Goal: Task Accomplishment & Management: Manage account settings

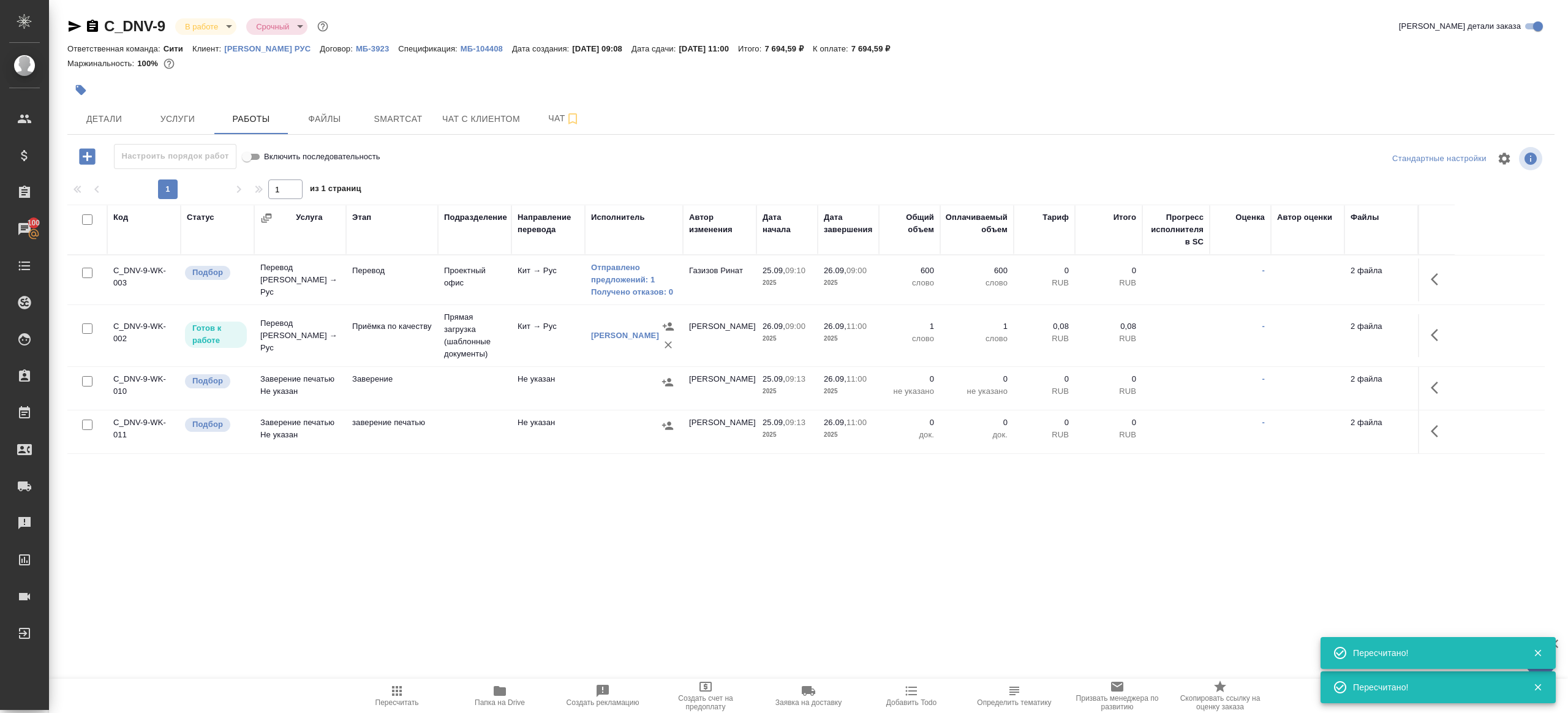
click at [384, 695] on span "Пересчитать" at bounding box center [397, 695] width 88 height 23
click at [503, 577] on div ".cls-1 fill:#fff; AWATERA [PERSON_NAME] Клиенты Спецификации Заказы 100 Чаты To…" at bounding box center [784, 356] width 1568 height 713
click at [403, 698] on span "Пересчитать" at bounding box center [397, 702] width 43 height 9
click at [403, 697] on icon "button" at bounding box center [397, 690] width 14 height 14
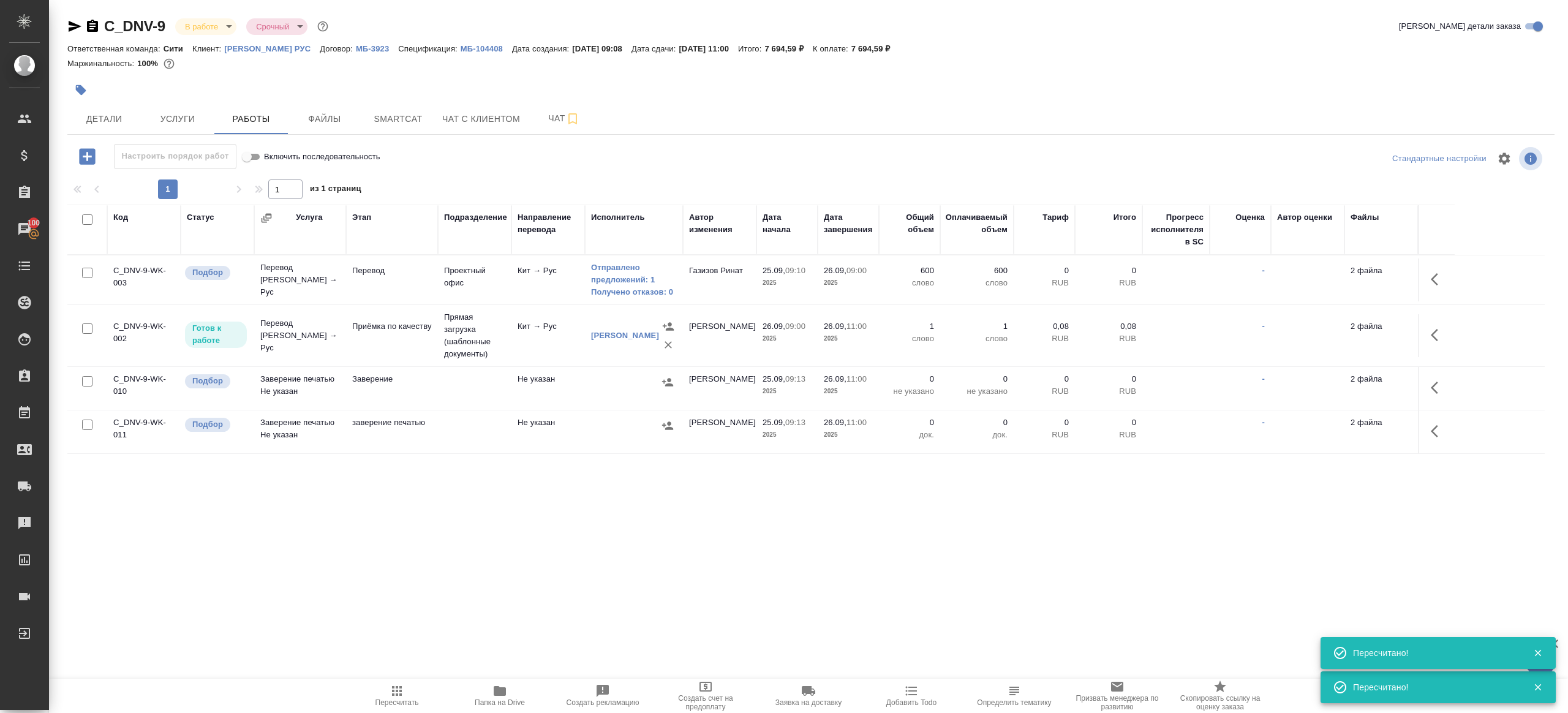
click at [528, 598] on div ".cls-1 fill:#fff; AWATERA Gazizov Rinat Клиенты Спецификации Заказы 100 Чаты To…" at bounding box center [784, 356] width 1568 height 713
click at [410, 692] on span "Пересчитать" at bounding box center [397, 695] width 88 height 23
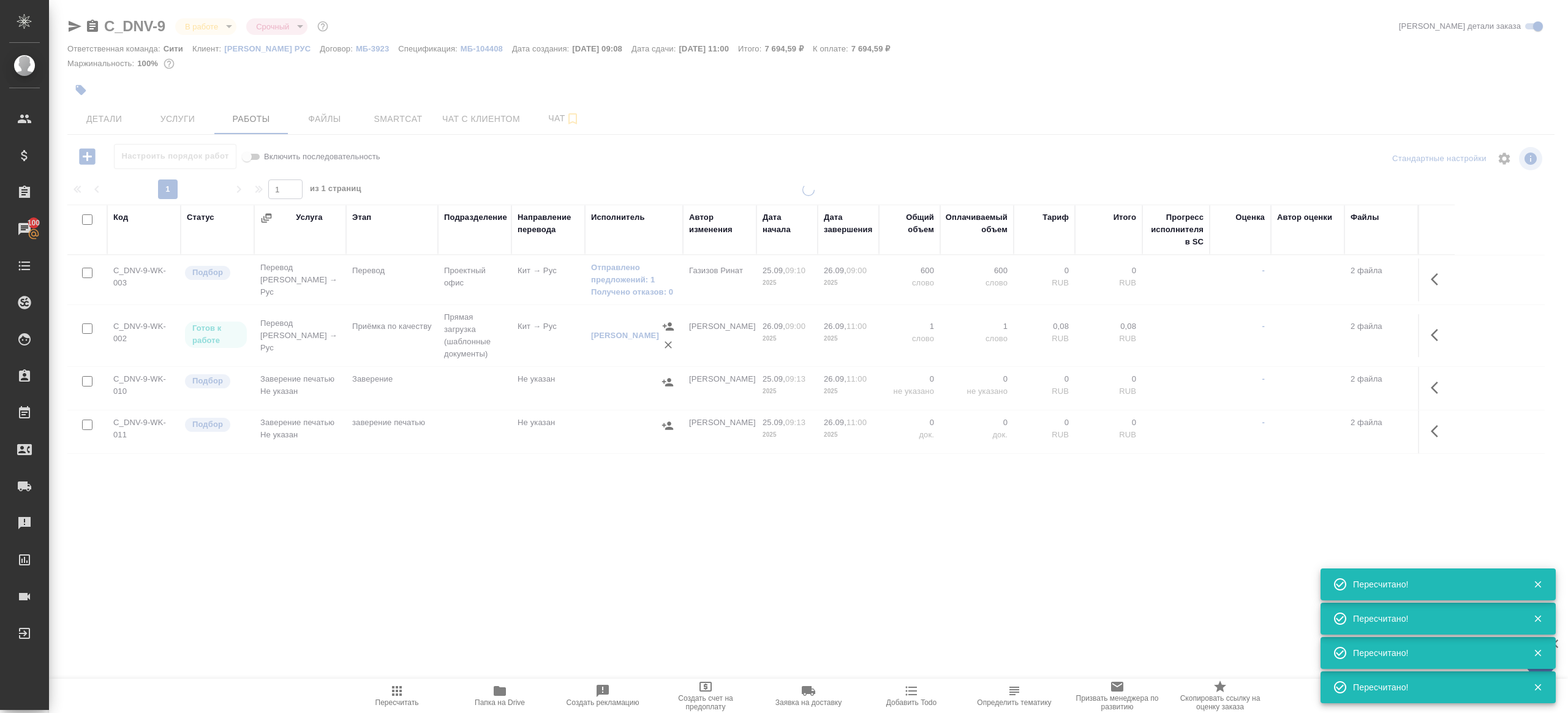
click at [458, 561] on div ".cls-1 fill:#fff; AWATERA Gazizov Rinat Клиенты Спецификации Заказы 100 Чаты To…" at bounding box center [784, 356] width 1568 height 713
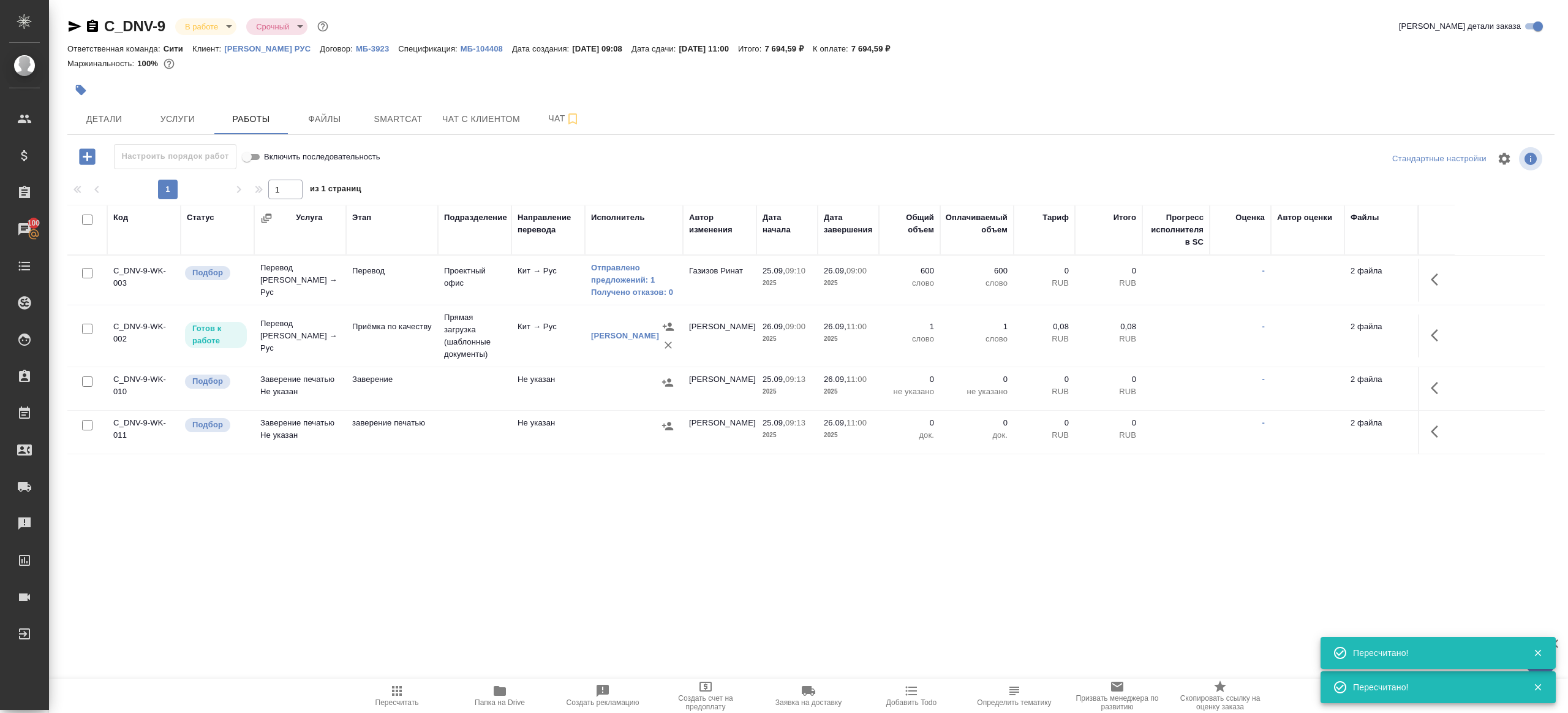
click at [395, 690] on icon "button" at bounding box center [397, 691] width 10 height 10
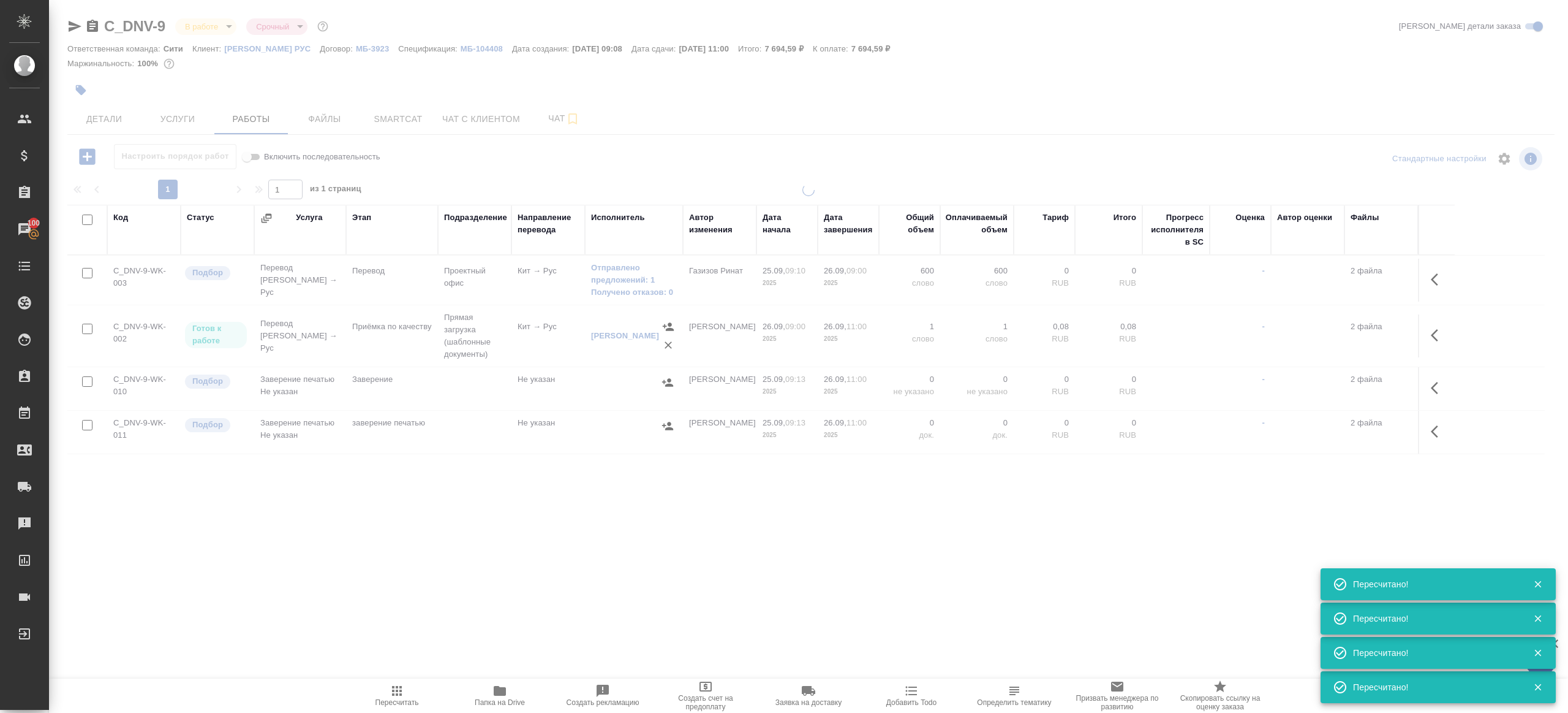
click at [422, 577] on div ".cls-1 fill:#fff; AWATERA [PERSON_NAME] Клиенты Спецификации Заказы 100 Чаты To…" at bounding box center [784, 356] width 1568 height 713
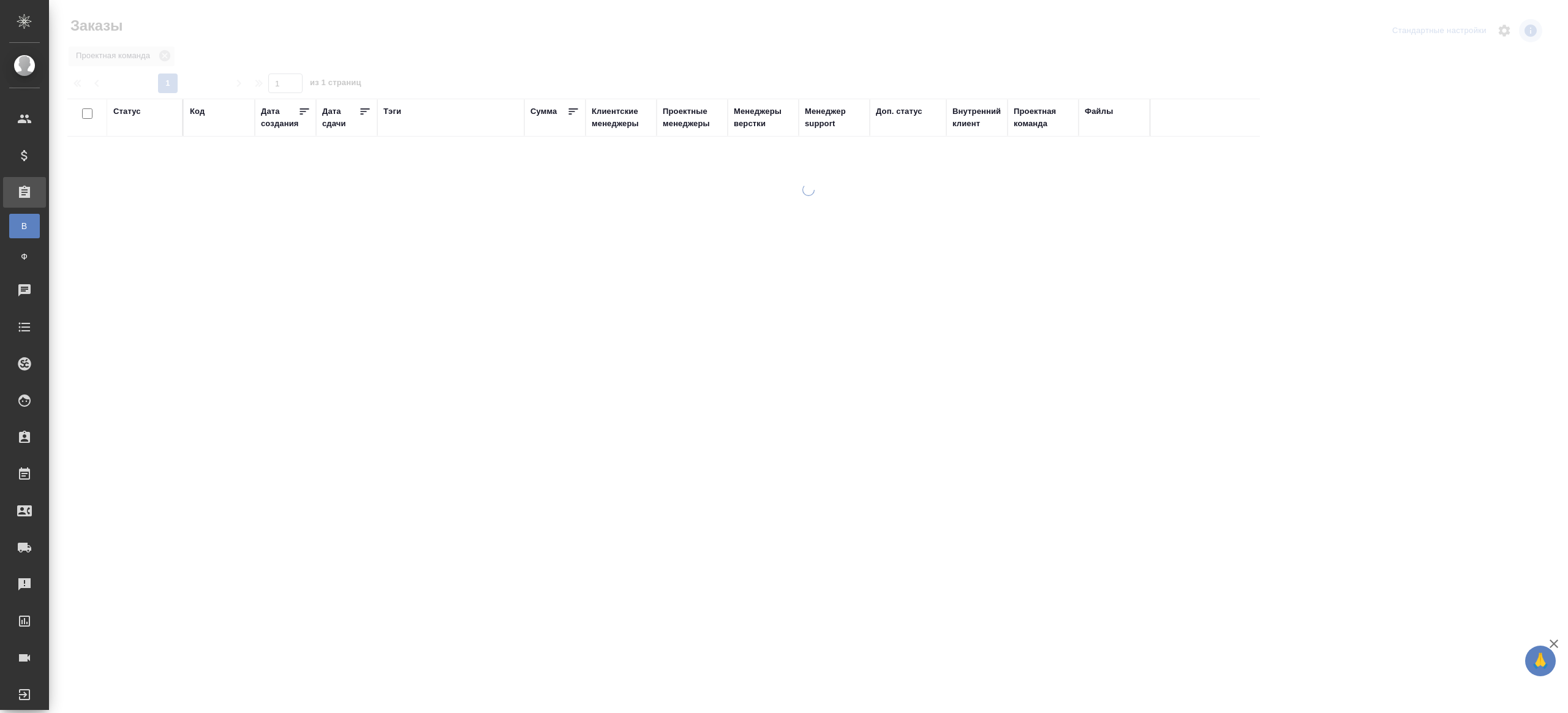
click at [394, 111] on div "Тэги" at bounding box center [392, 112] width 18 height 13
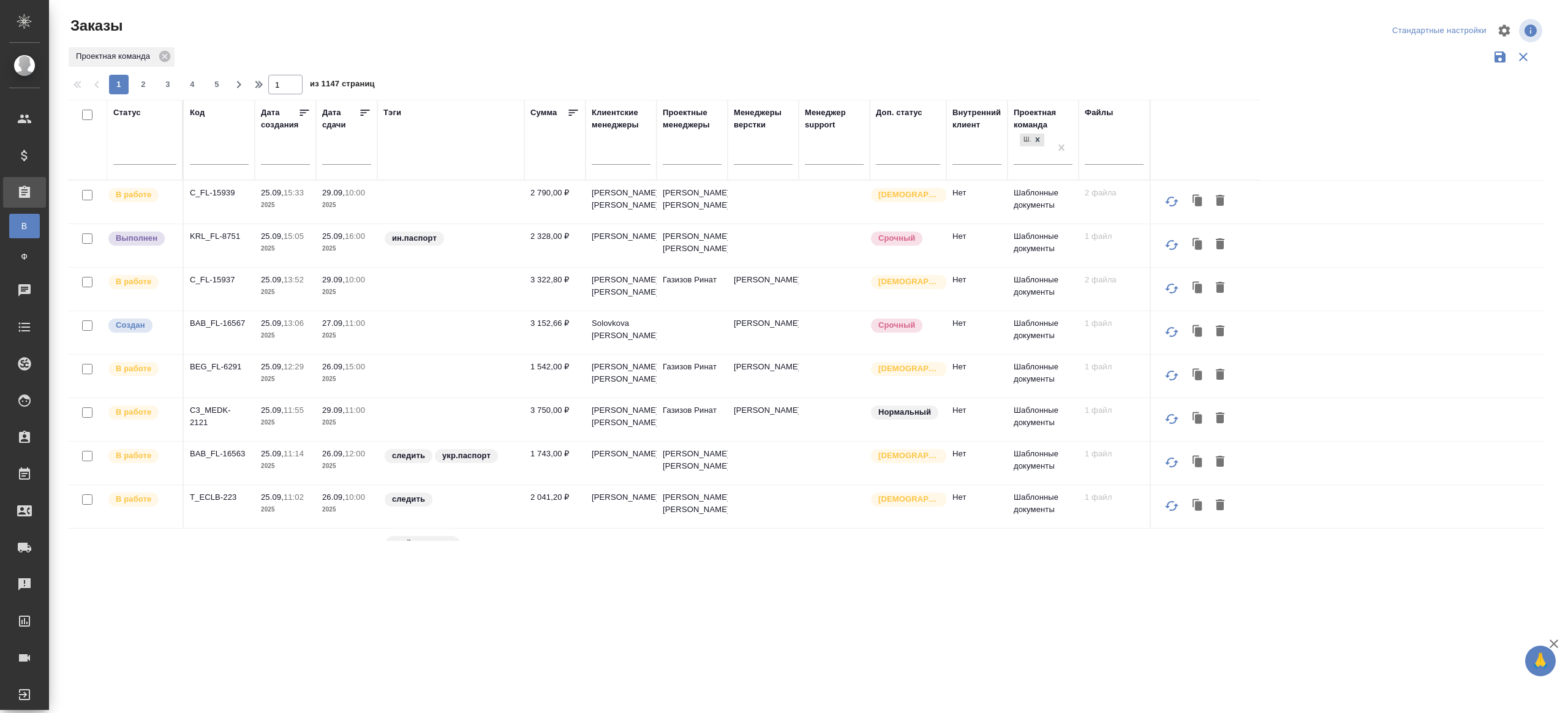
click at [211, 152] on input "text" at bounding box center [219, 157] width 59 height 15
paste input "BEG_FL-6260"
type input "BEG_FL-6260"
click at [482, 51] on div "Проектная команда" at bounding box center [807, 56] width 1478 height 23
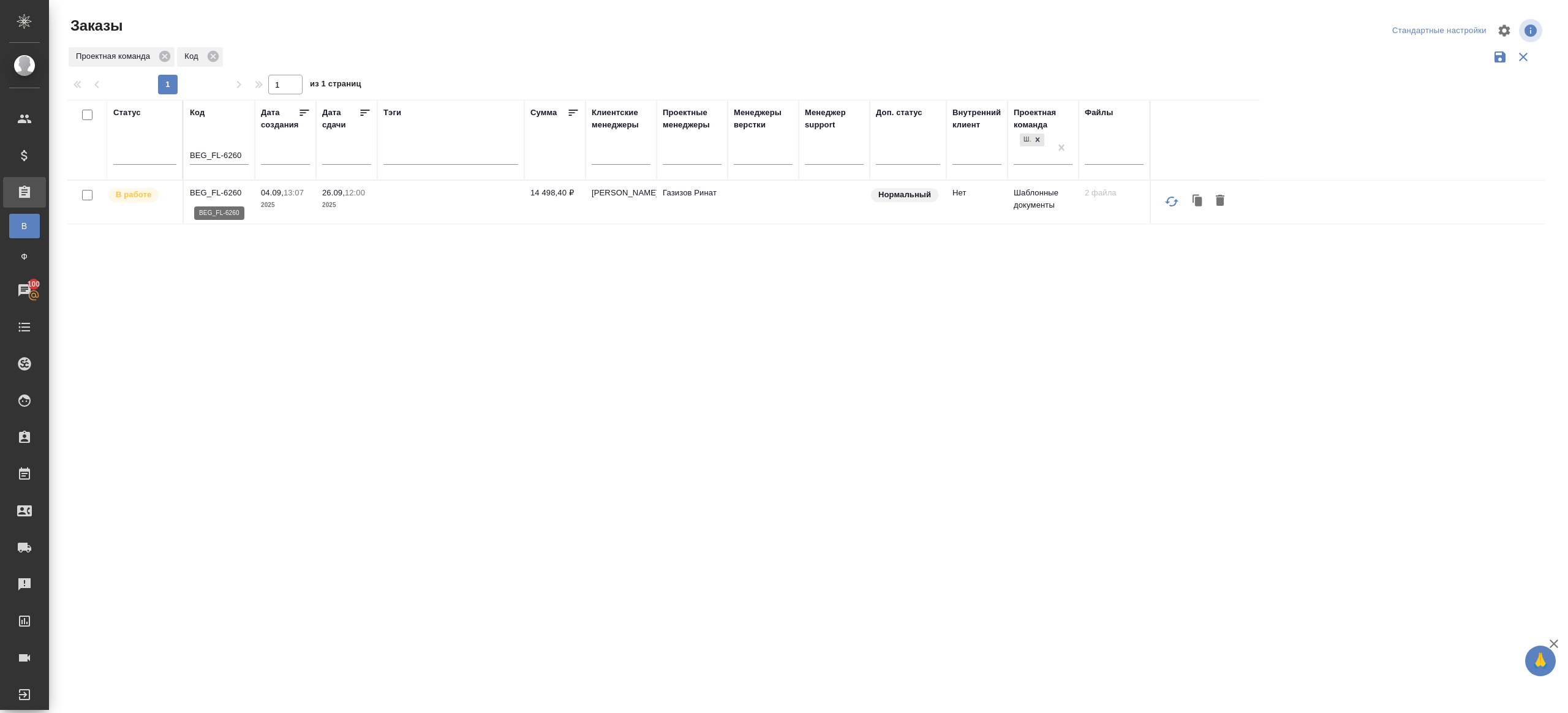
click at [222, 187] on p "BEG_FL-6260" at bounding box center [219, 193] width 59 height 13
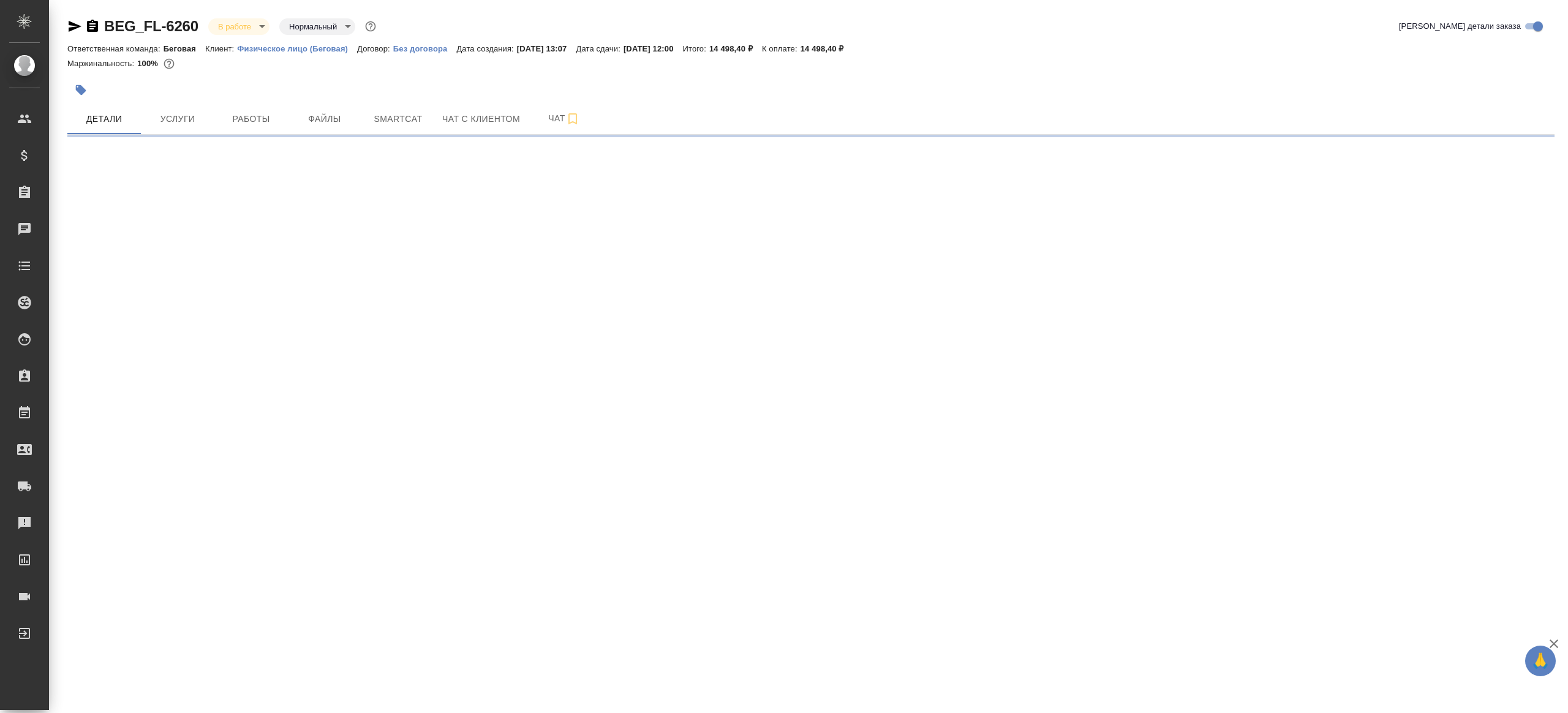
select select "RU"
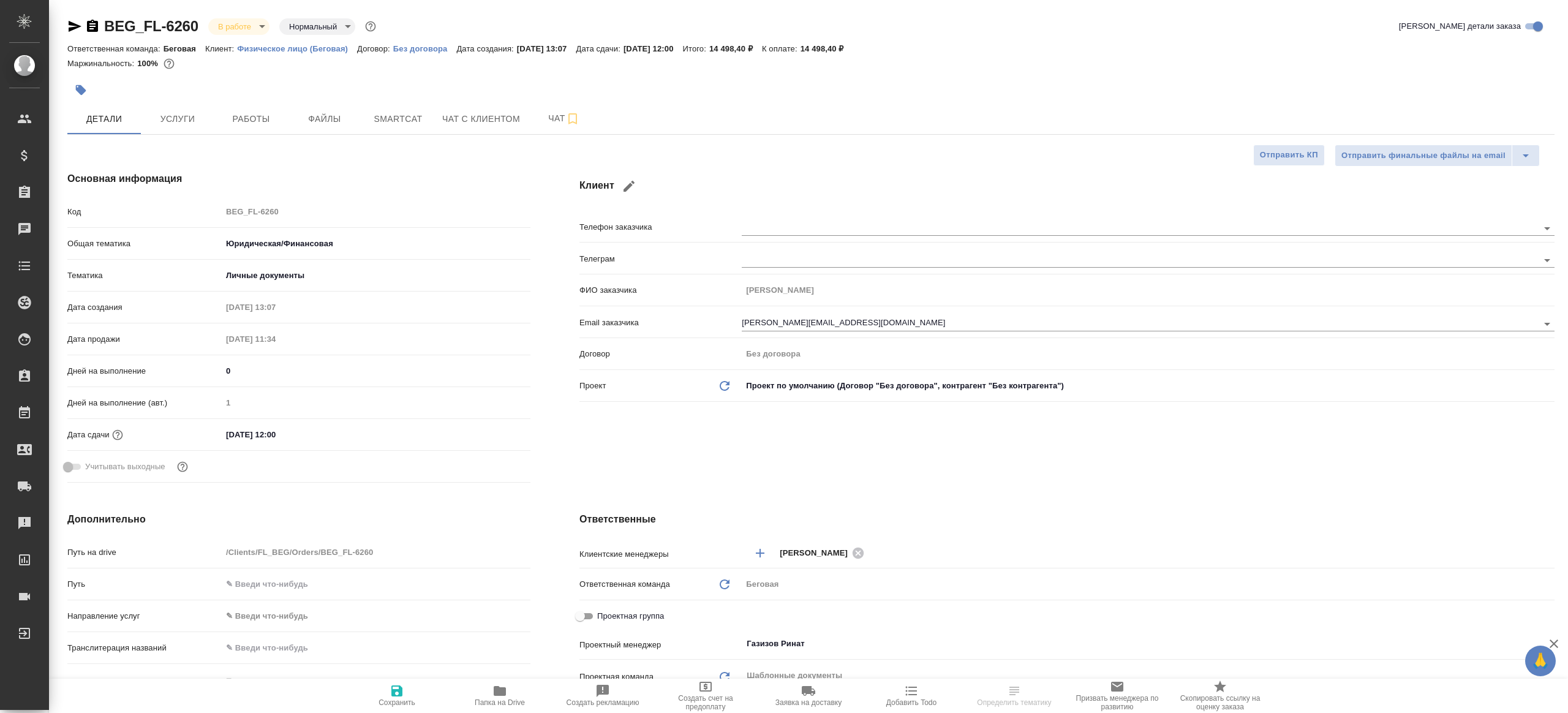
type textarea "x"
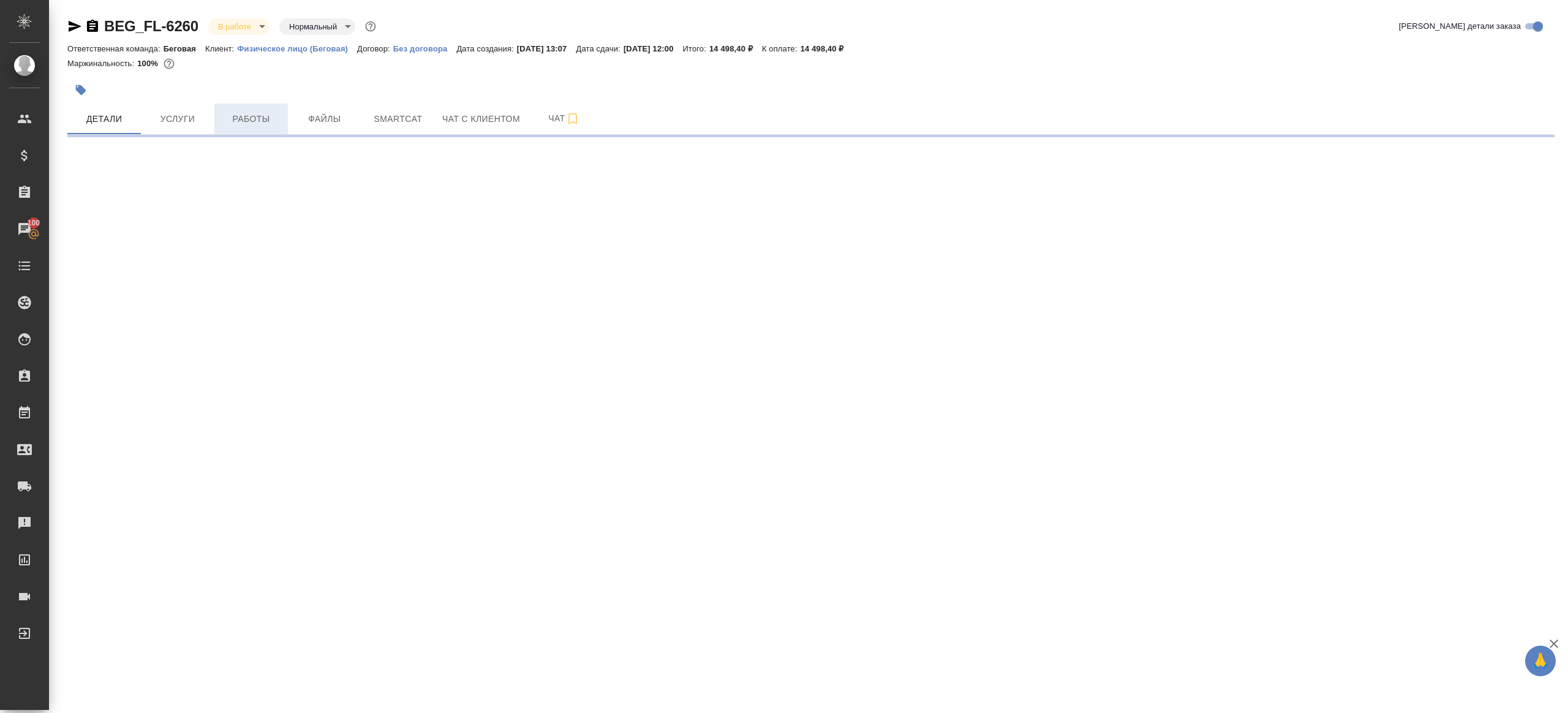
click at [251, 114] on span "Работы" at bounding box center [251, 119] width 59 height 15
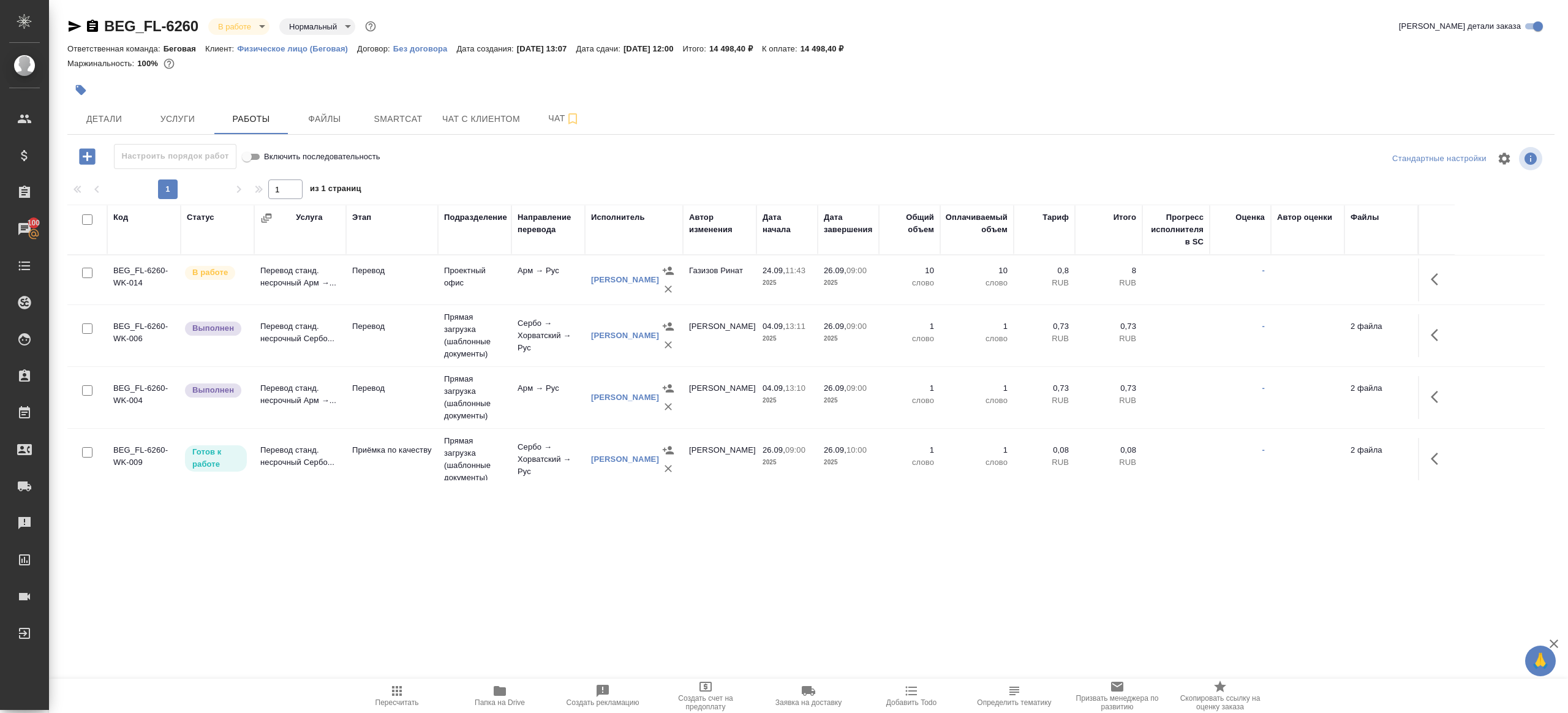
click at [1431, 279] on icon "button" at bounding box center [1438, 279] width 14 height 14
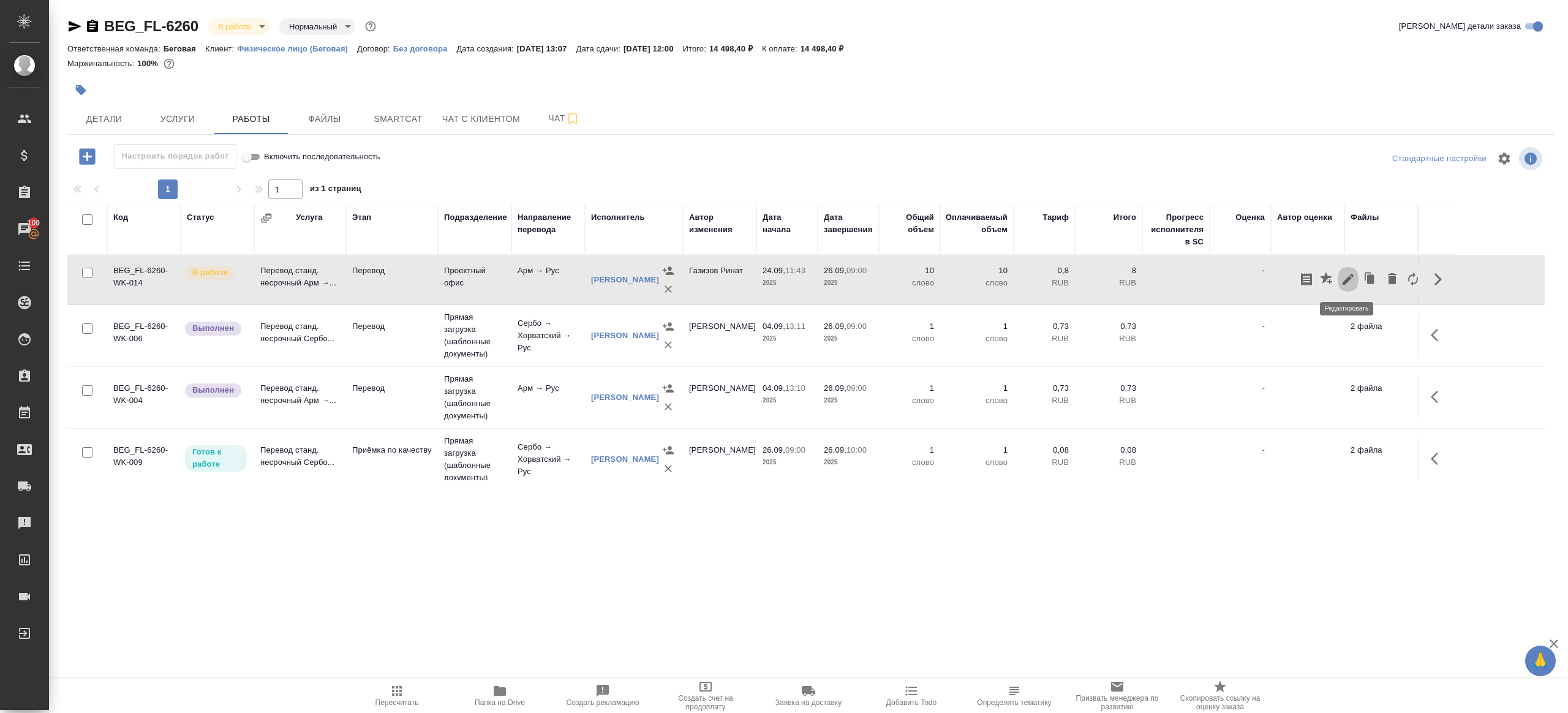
click at [1346, 277] on icon "button" at bounding box center [1348, 279] width 14 height 14
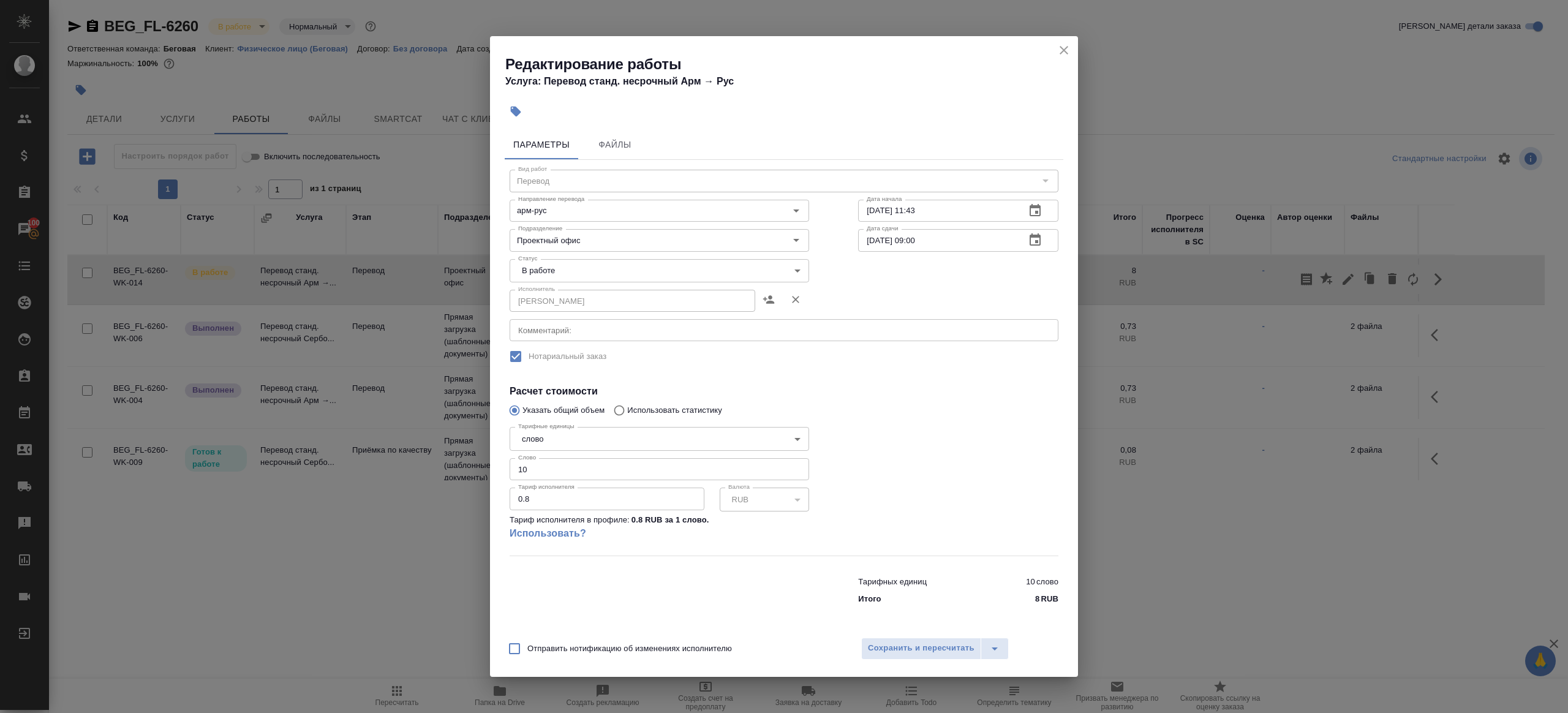
click at [599, 260] on body "🙏 .cls-1 fill:#fff; AWATERA Gazizov Rinat Клиенты Спецификации Заказы 100 Чаты …" at bounding box center [784, 356] width 1568 height 713
click at [573, 313] on li "Сдан" at bounding box center [659, 312] width 300 height 21
type input "closed"
click at [600, 328] on textarea at bounding box center [784, 330] width 531 height 9
paste textarea "ФИО: Никогосян Геворг Лёваевич Лори Ванадзор ул. Вардананц д.49 кв.9"
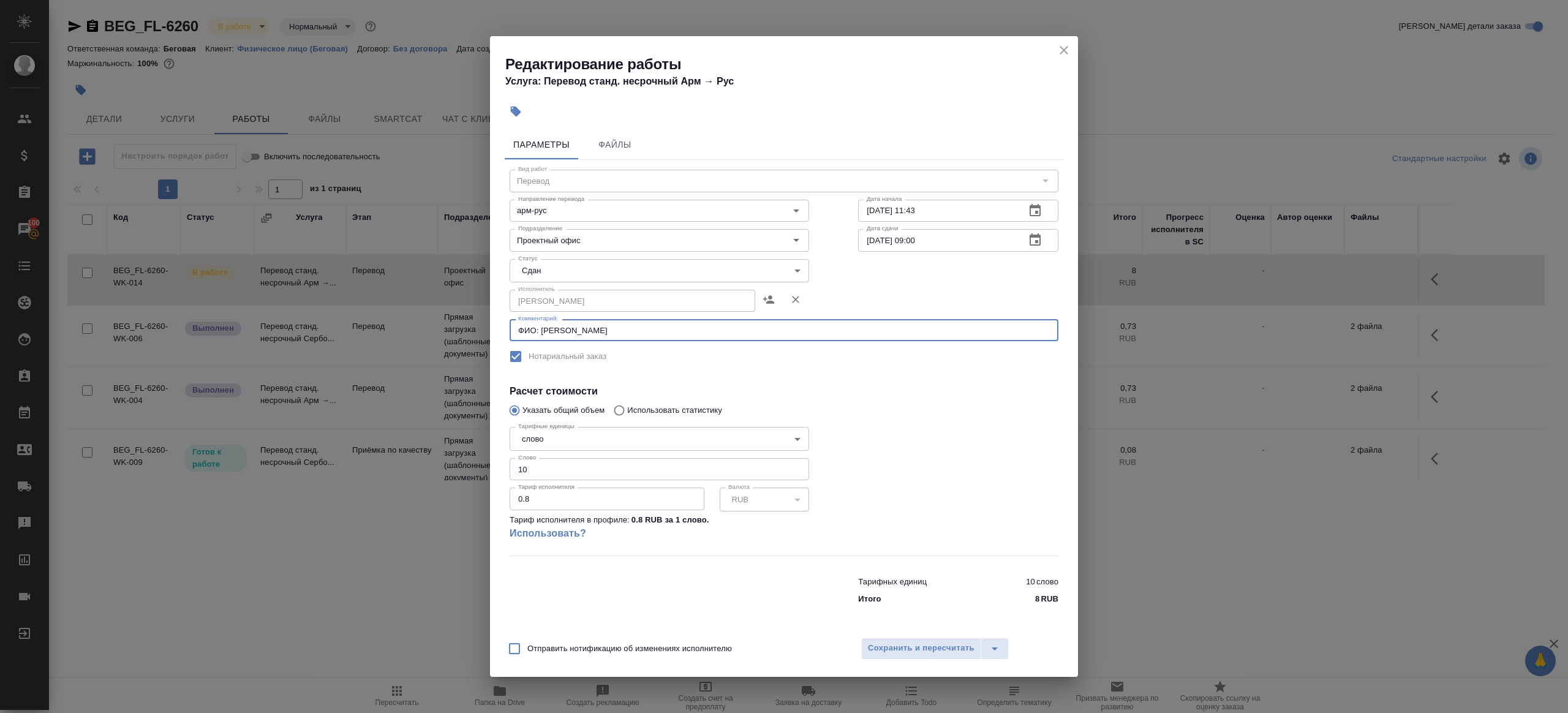
type textarea "ФИО: Никогосян Геворг Лёваевич Лори Ванадзор ул. Вардананц д.49 кв.9"
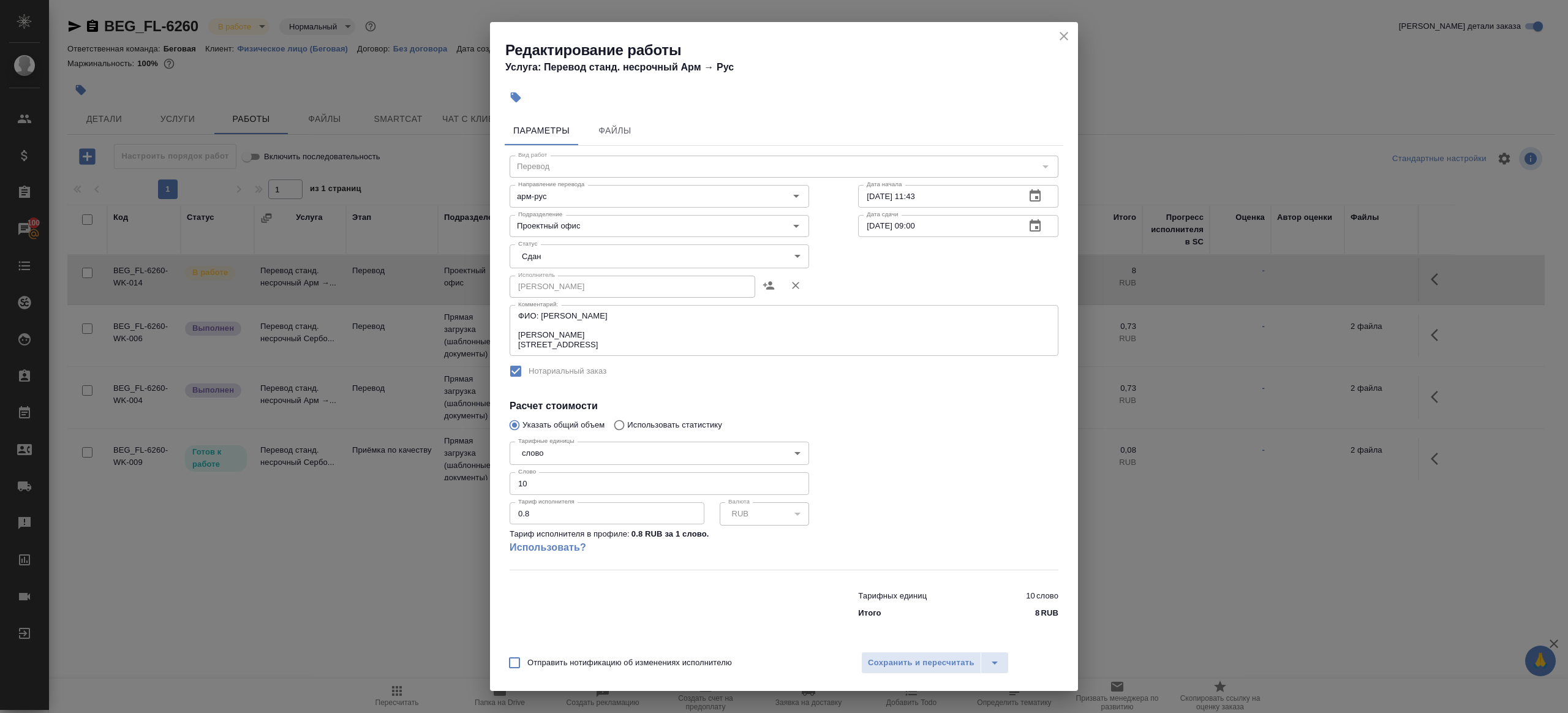
click at [832, 403] on h4 "Расчет стоимости" at bounding box center [784, 405] width 549 height 14
click at [899, 662] on span "Сохранить и пересчитать" at bounding box center [921, 663] width 107 height 14
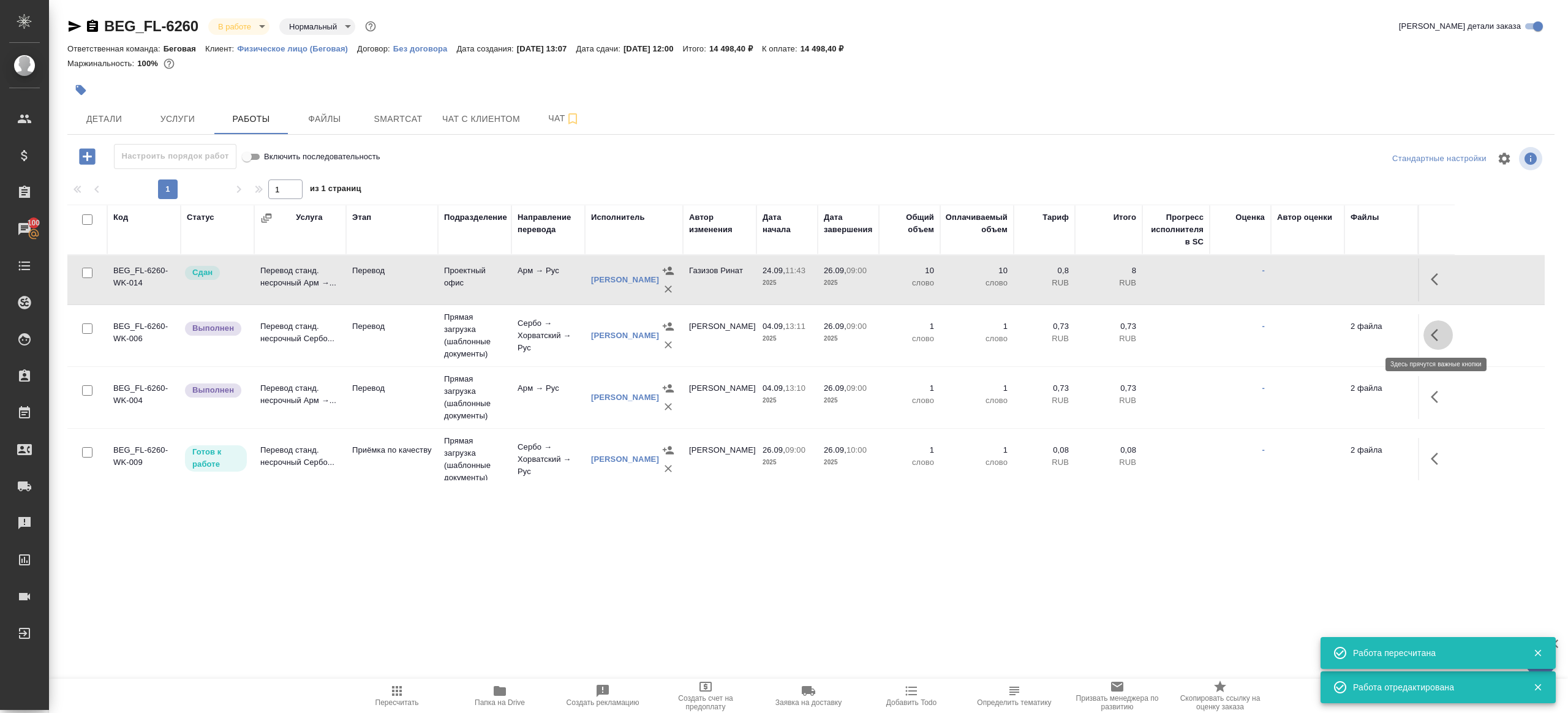
click at [1441, 328] on icon "button" at bounding box center [1438, 335] width 14 height 14
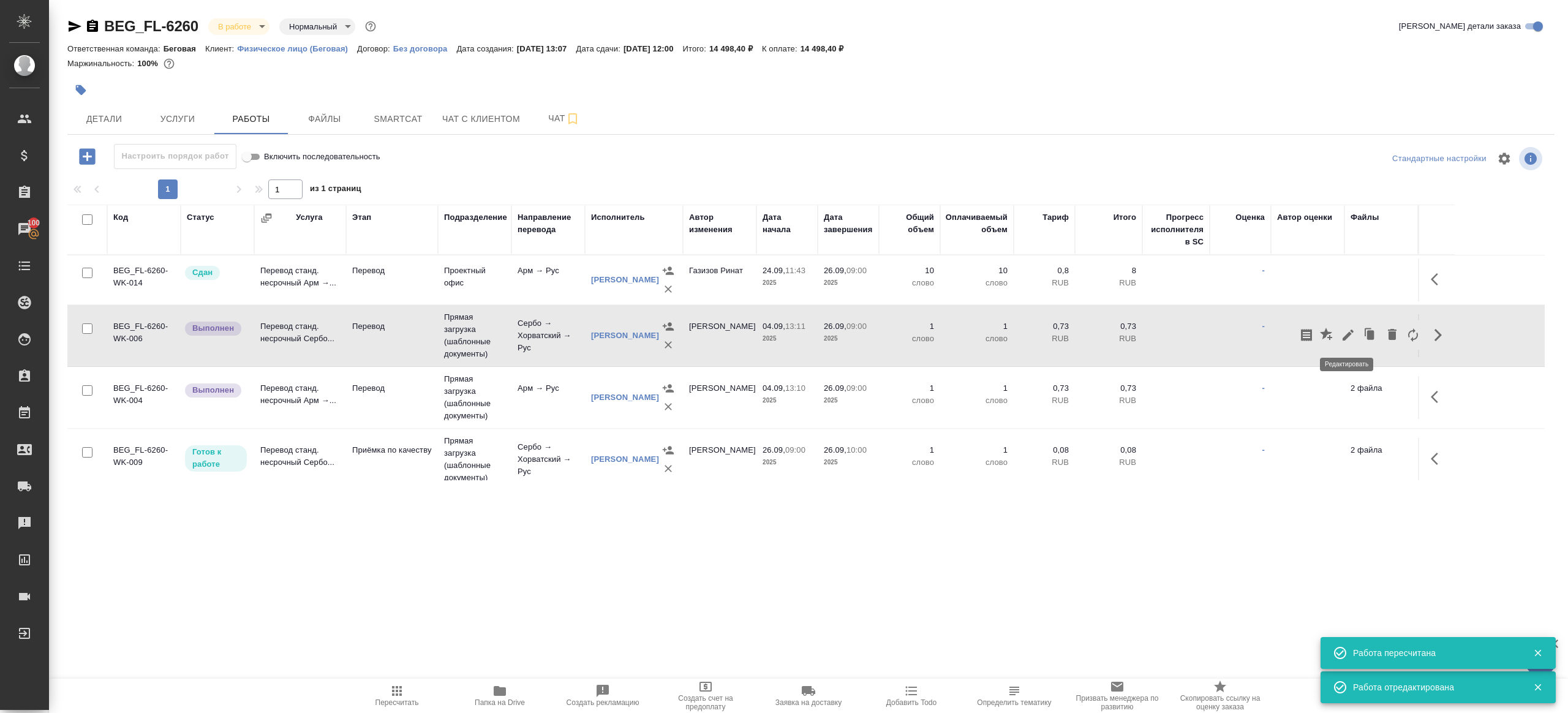
click at [1348, 330] on icon "button" at bounding box center [1348, 335] width 14 height 14
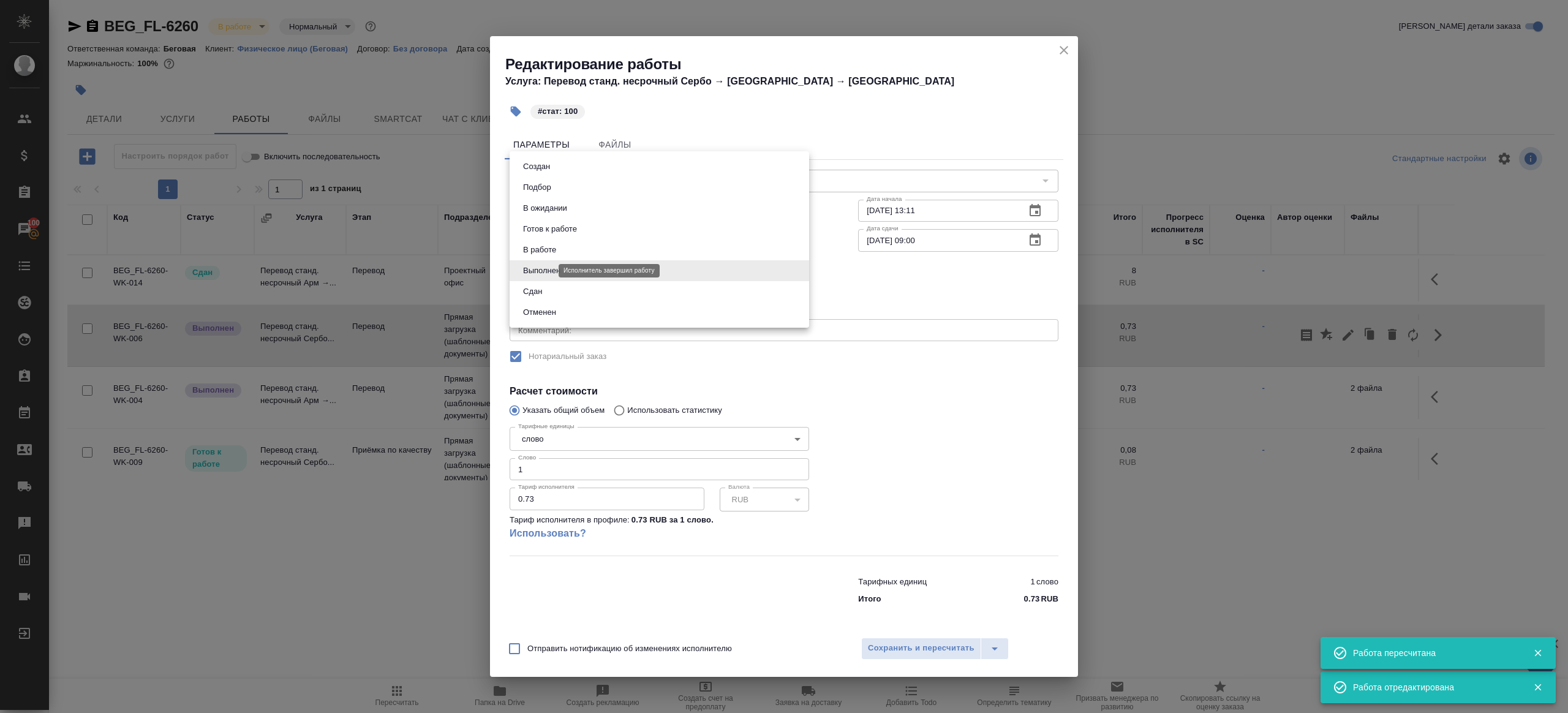
click at [548, 271] on body "🙏 .cls-1 fill:#fff; AWATERA Gazizov Rinat Клиенты Спецификации Заказы 100 Чаты …" at bounding box center [784, 356] width 1568 height 713
click at [548, 296] on li "Сдан" at bounding box center [659, 291] width 300 height 21
type input "closed"
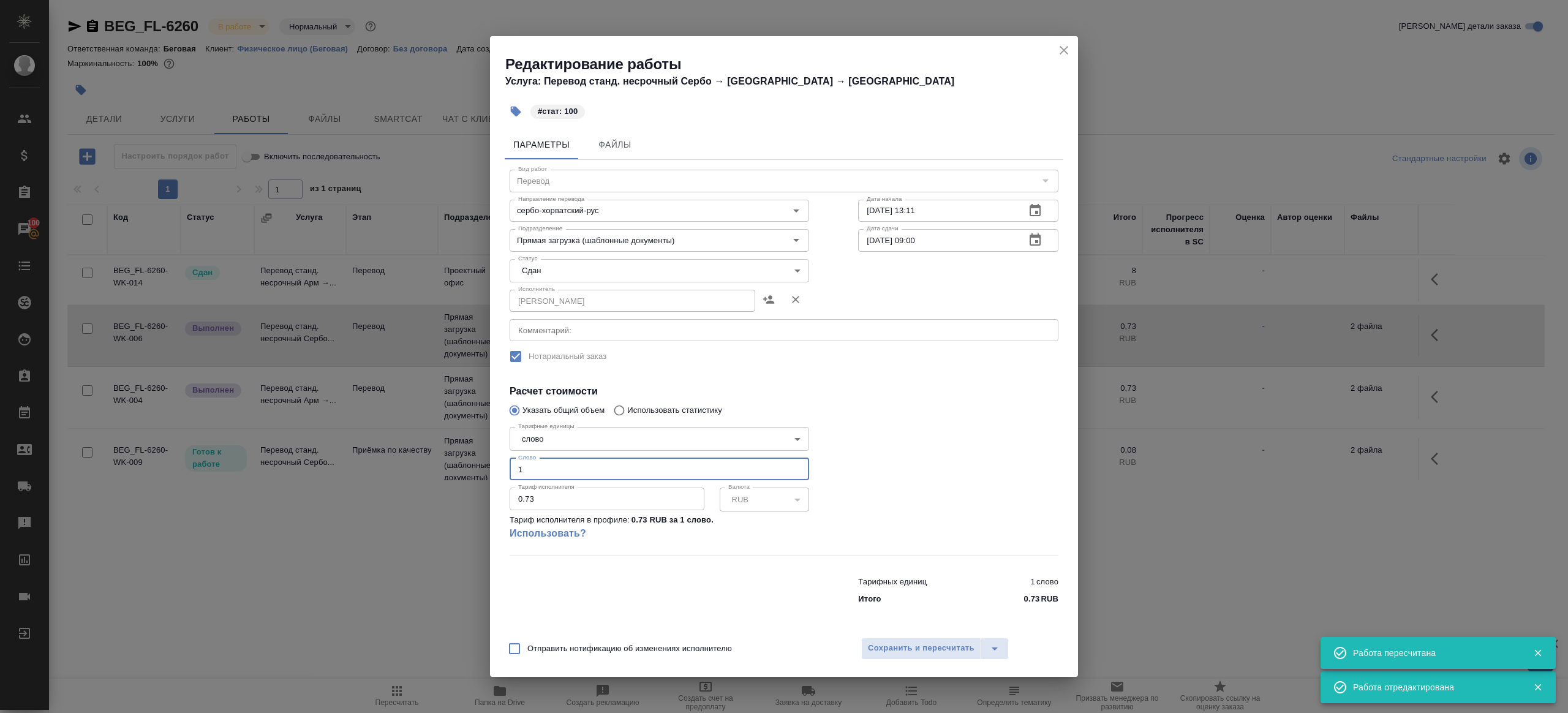
click at [568, 476] on input "1" at bounding box center [659, 469] width 300 height 22
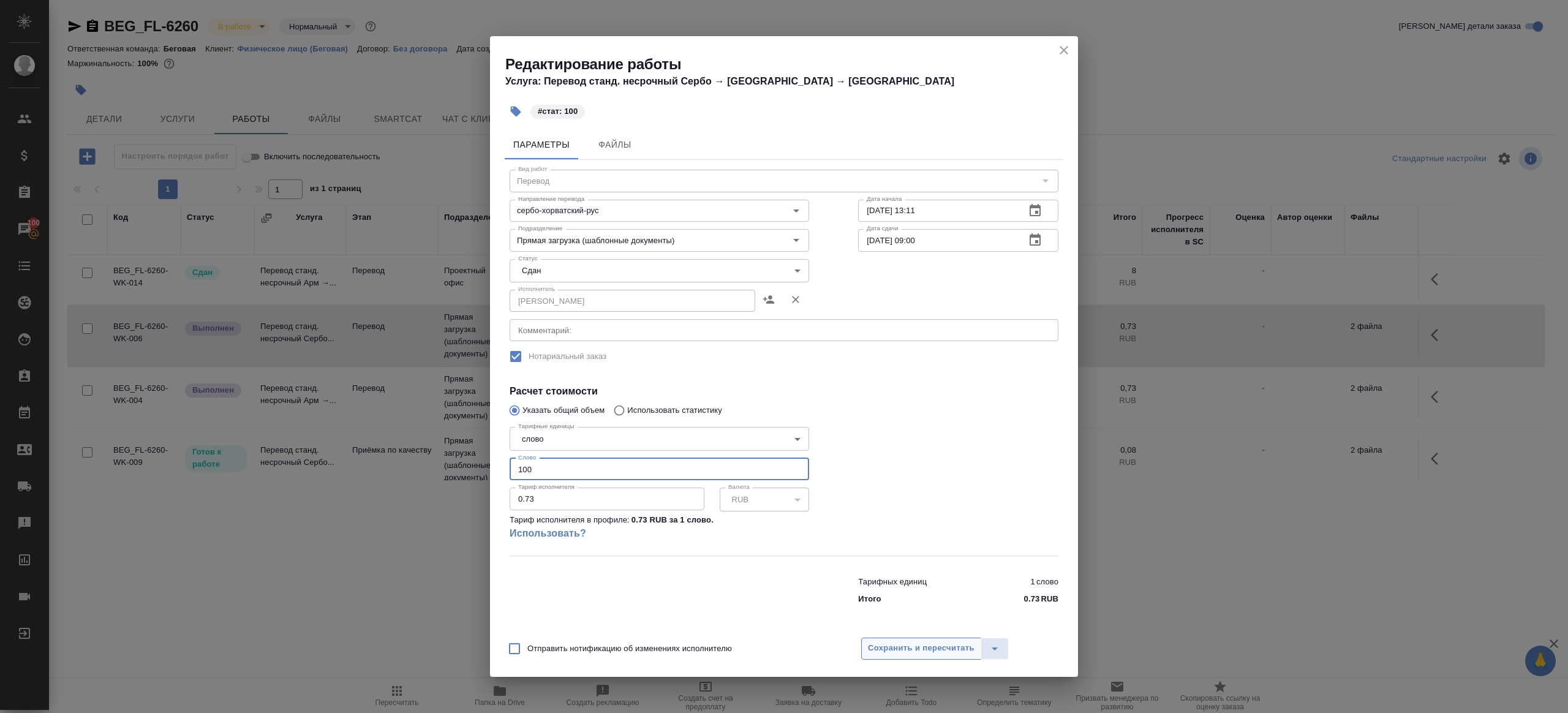
type input "100"
click at [912, 638] on button "Сохранить и пересчитать" at bounding box center [921, 648] width 120 height 22
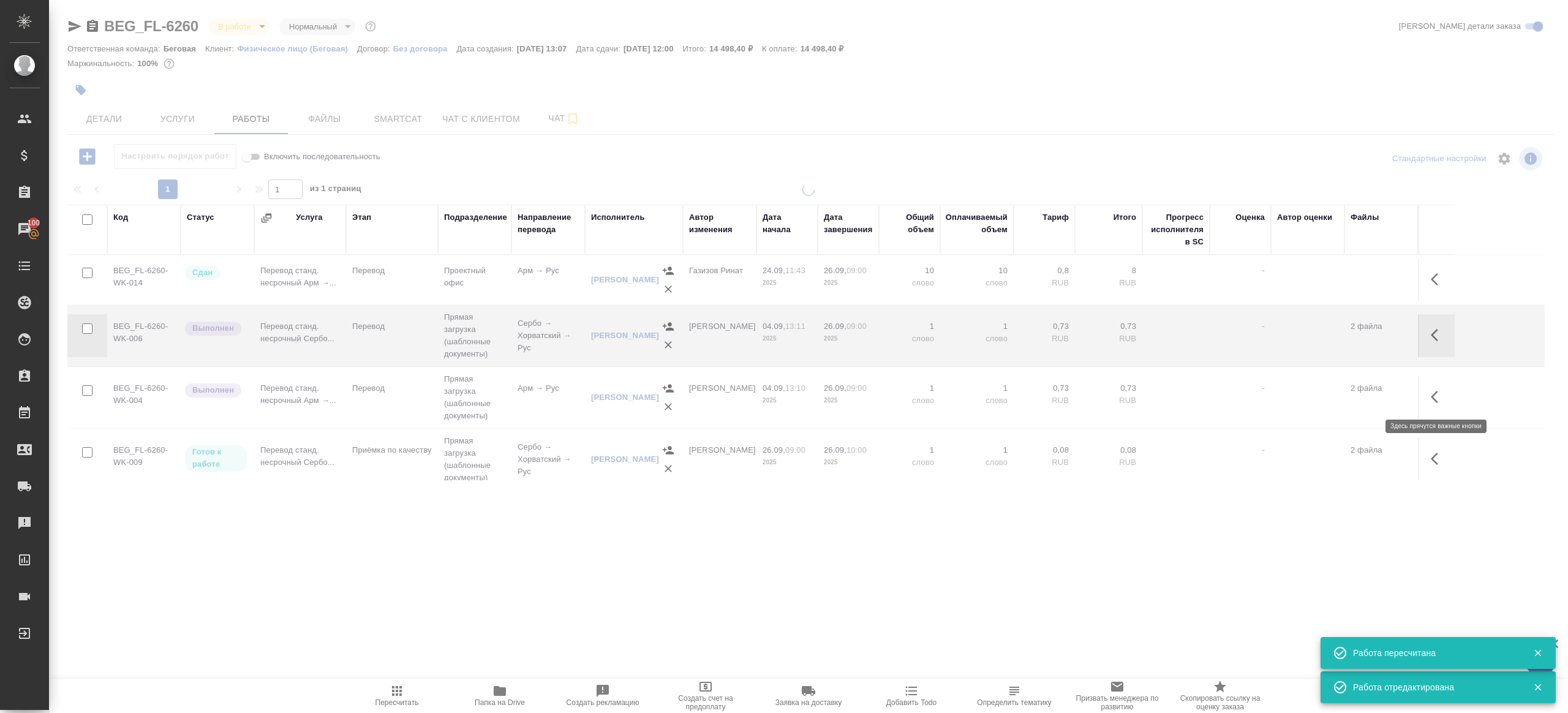
click at [1435, 404] on button "button" at bounding box center [1438, 397] width 29 height 29
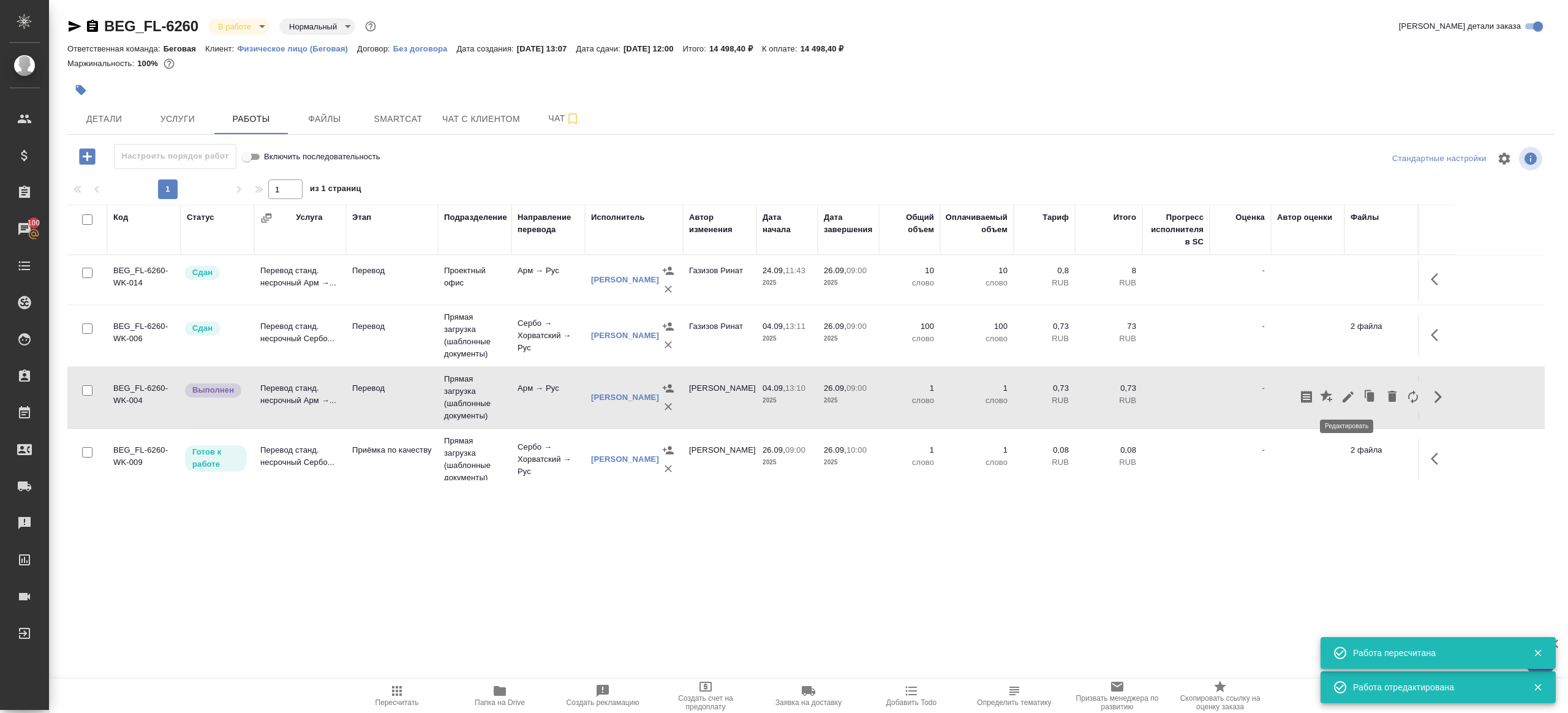
click at [1349, 396] on icon "button" at bounding box center [1348, 397] width 14 height 14
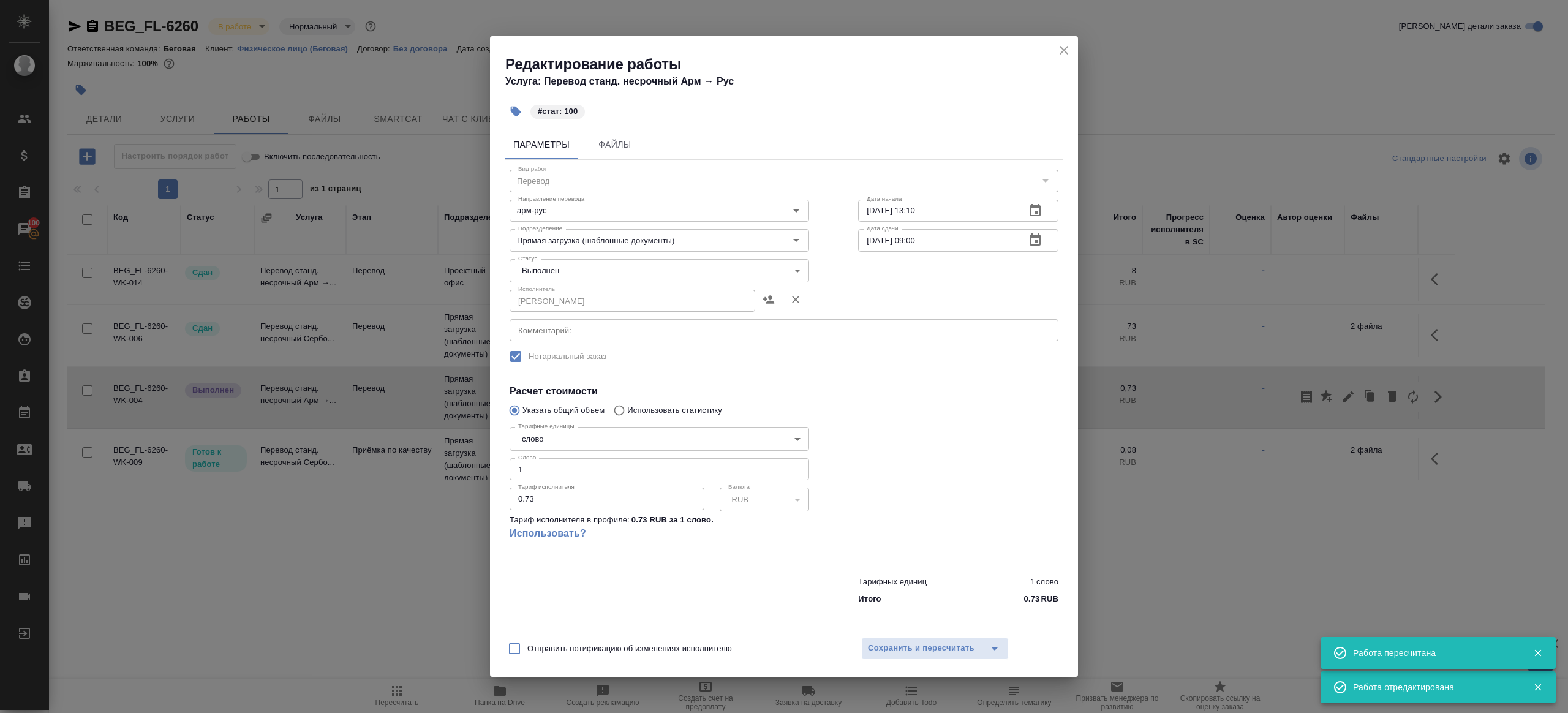
click at [560, 280] on body "🙏 .cls-1 fill:#fff; AWATERA Gazizov Rinat Клиенты Спецификации Заказы 100 Чаты …" at bounding box center [784, 356] width 1568 height 713
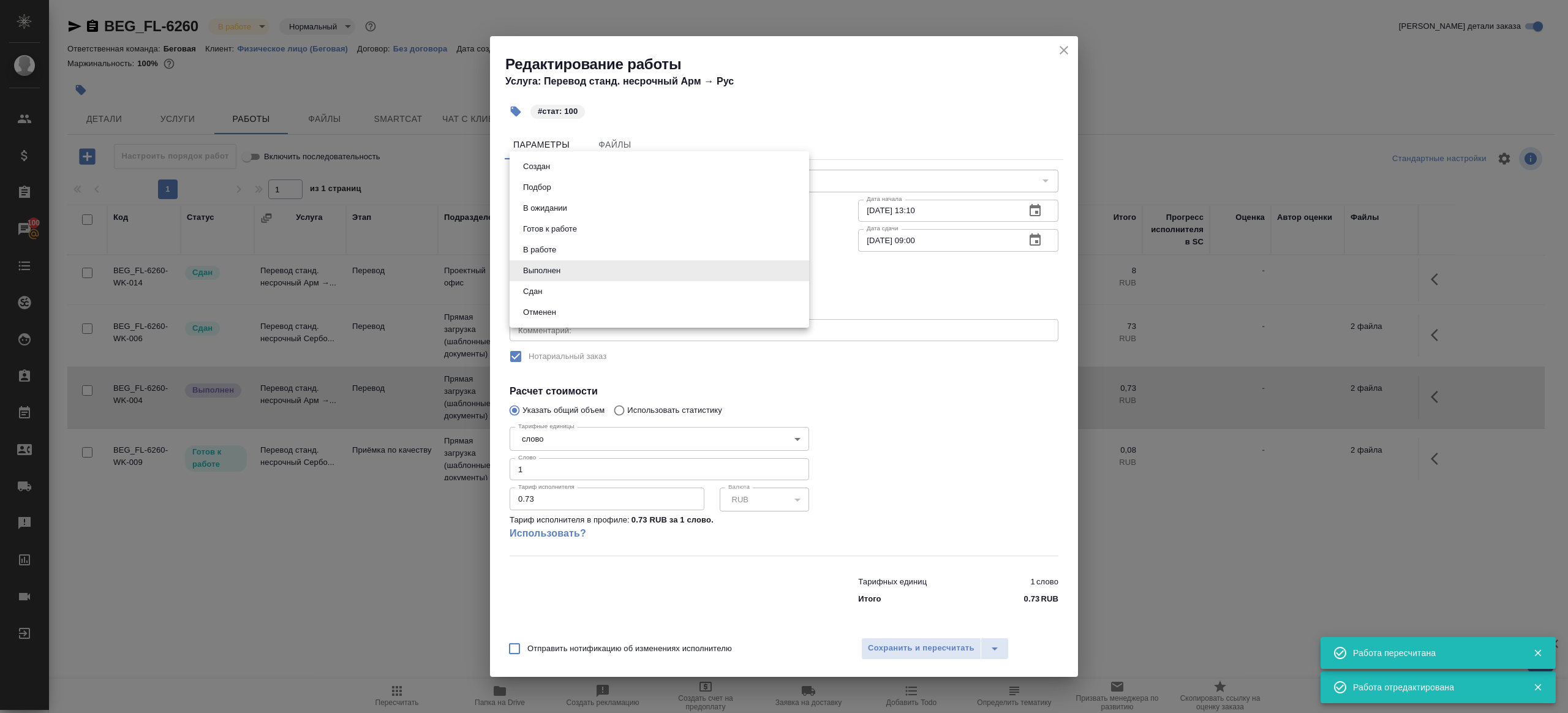
click at [558, 299] on li "Сдан" at bounding box center [659, 291] width 300 height 21
type input "closed"
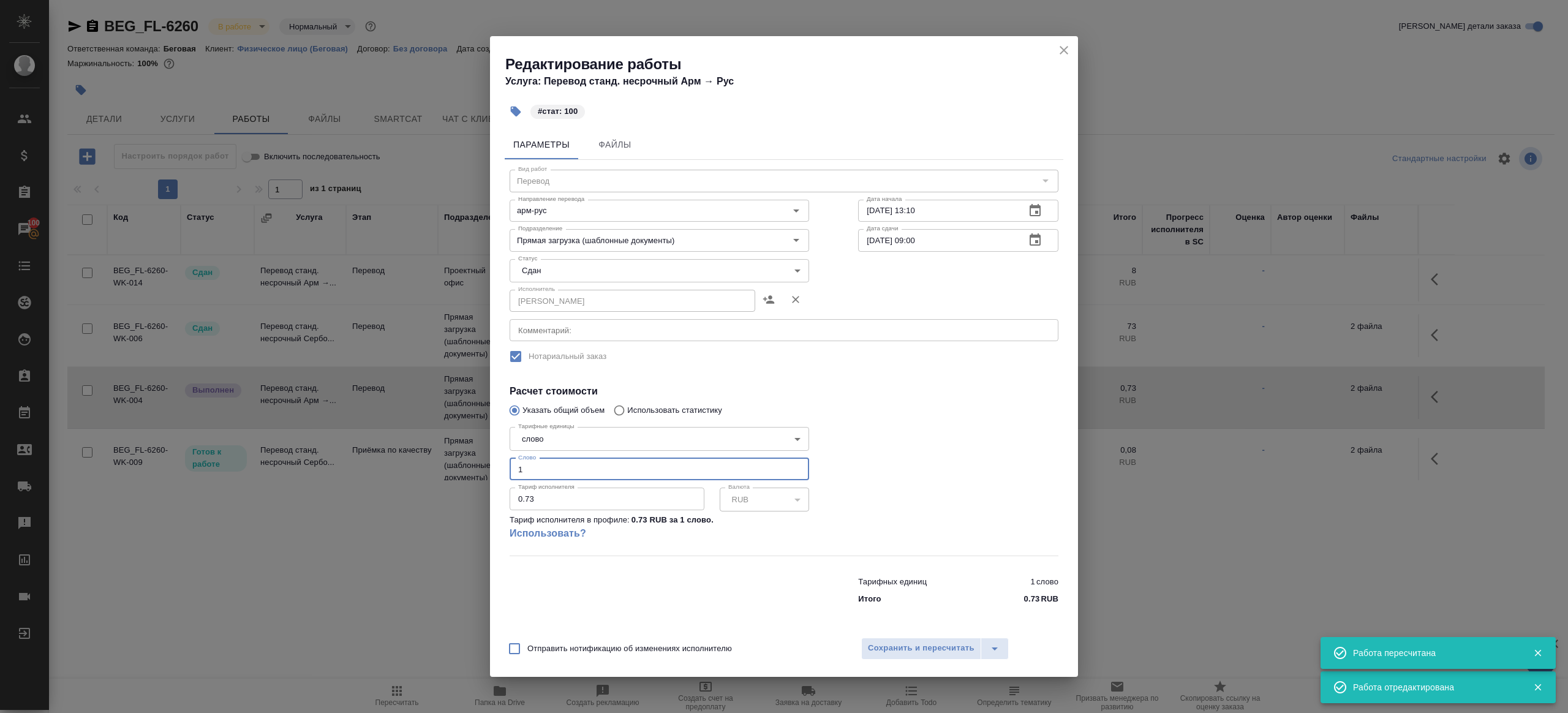
click at [553, 473] on input "1" at bounding box center [659, 469] width 300 height 22
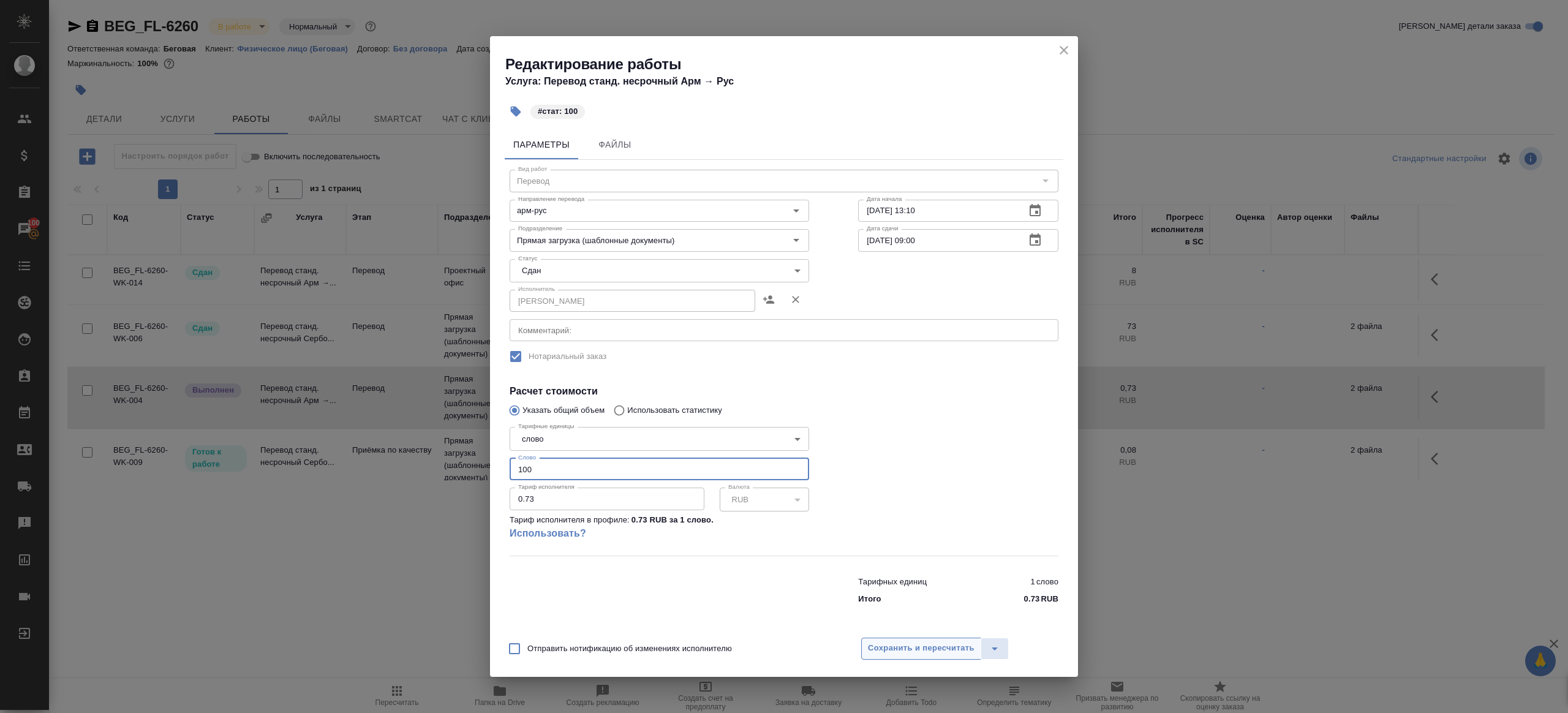
type input "100"
click at [903, 645] on span "Сохранить и пересчитать" at bounding box center [921, 648] width 107 height 14
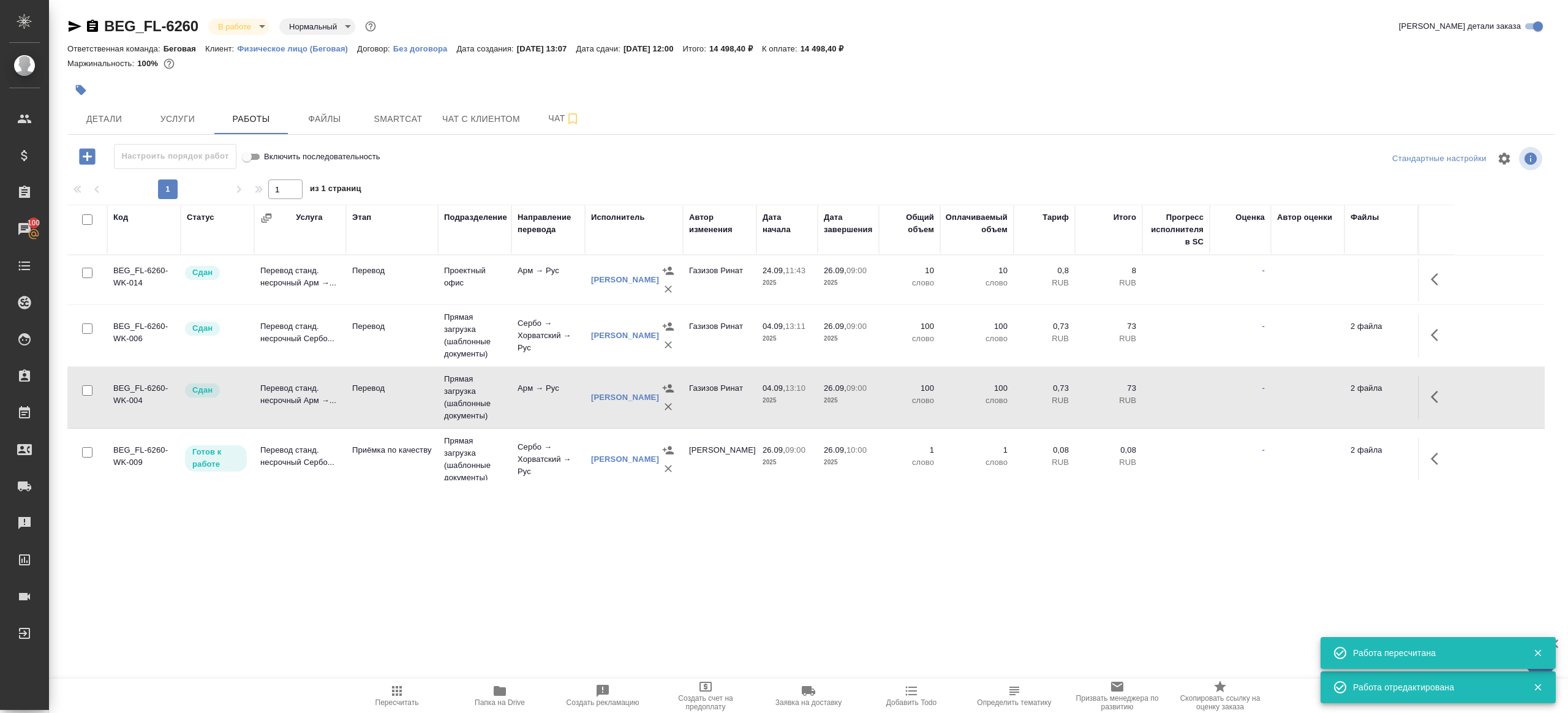
click at [513, 467] on td "Сербо → Хорватский → Рус" at bounding box center [548, 459] width 73 height 49
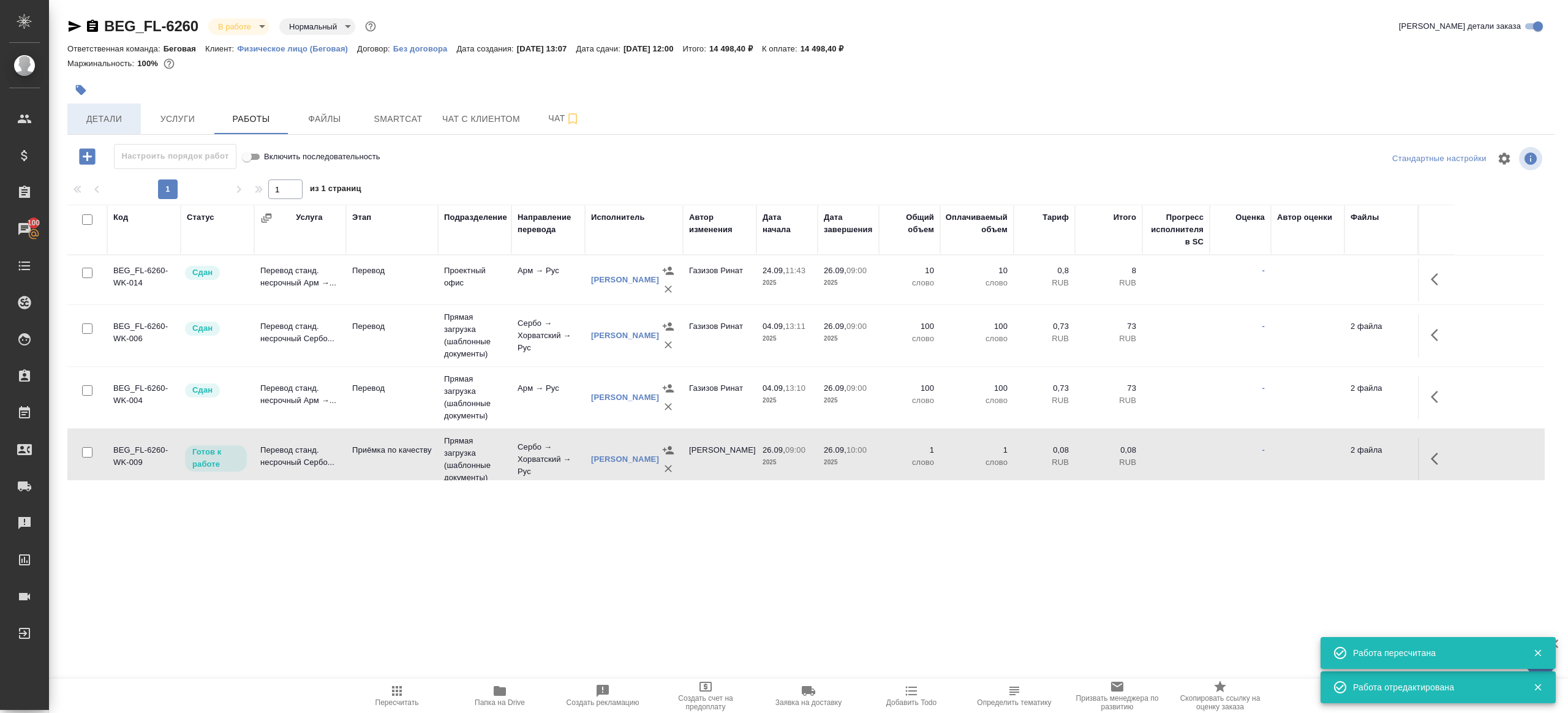
click at [119, 120] on span "Детали" at bounding box center [104, 119] width 59 height 15
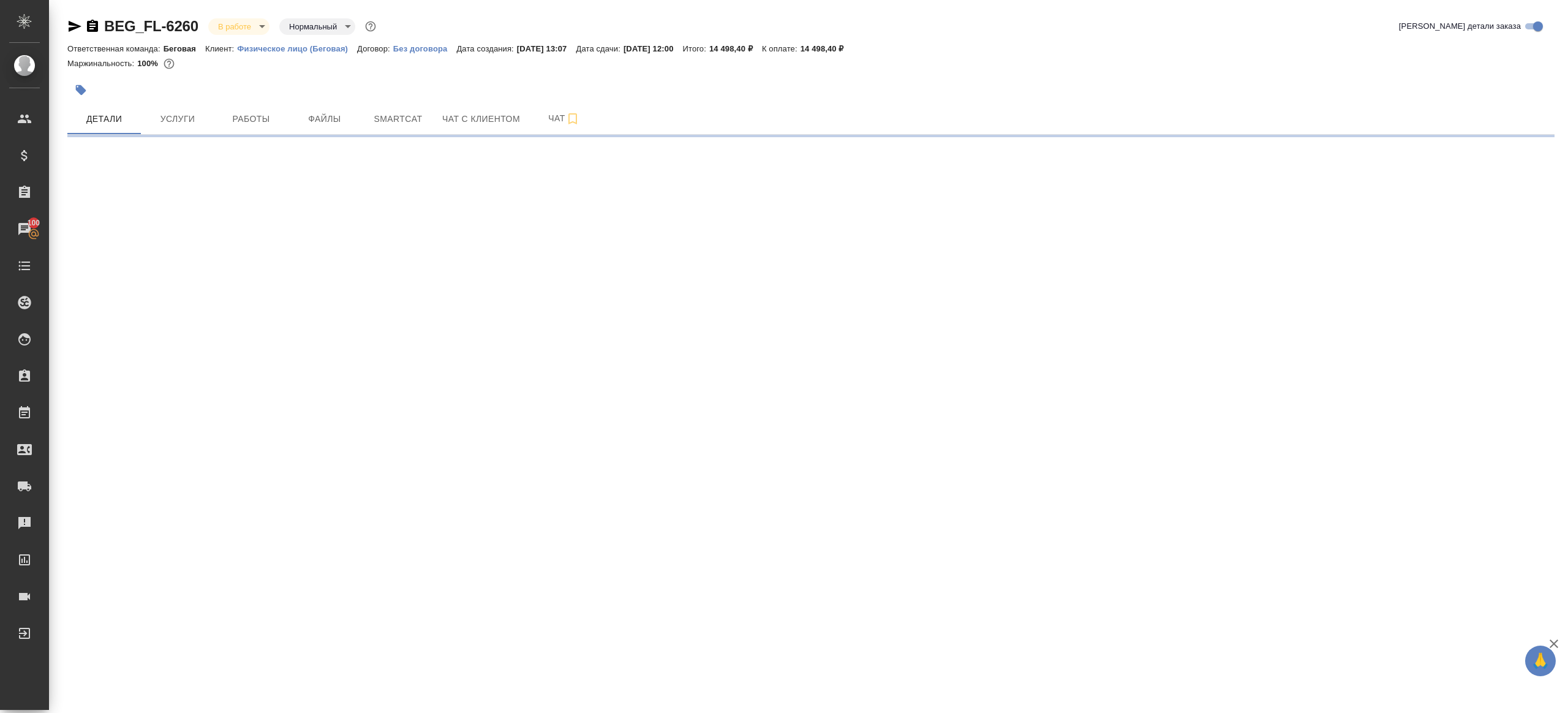
select select "RU"
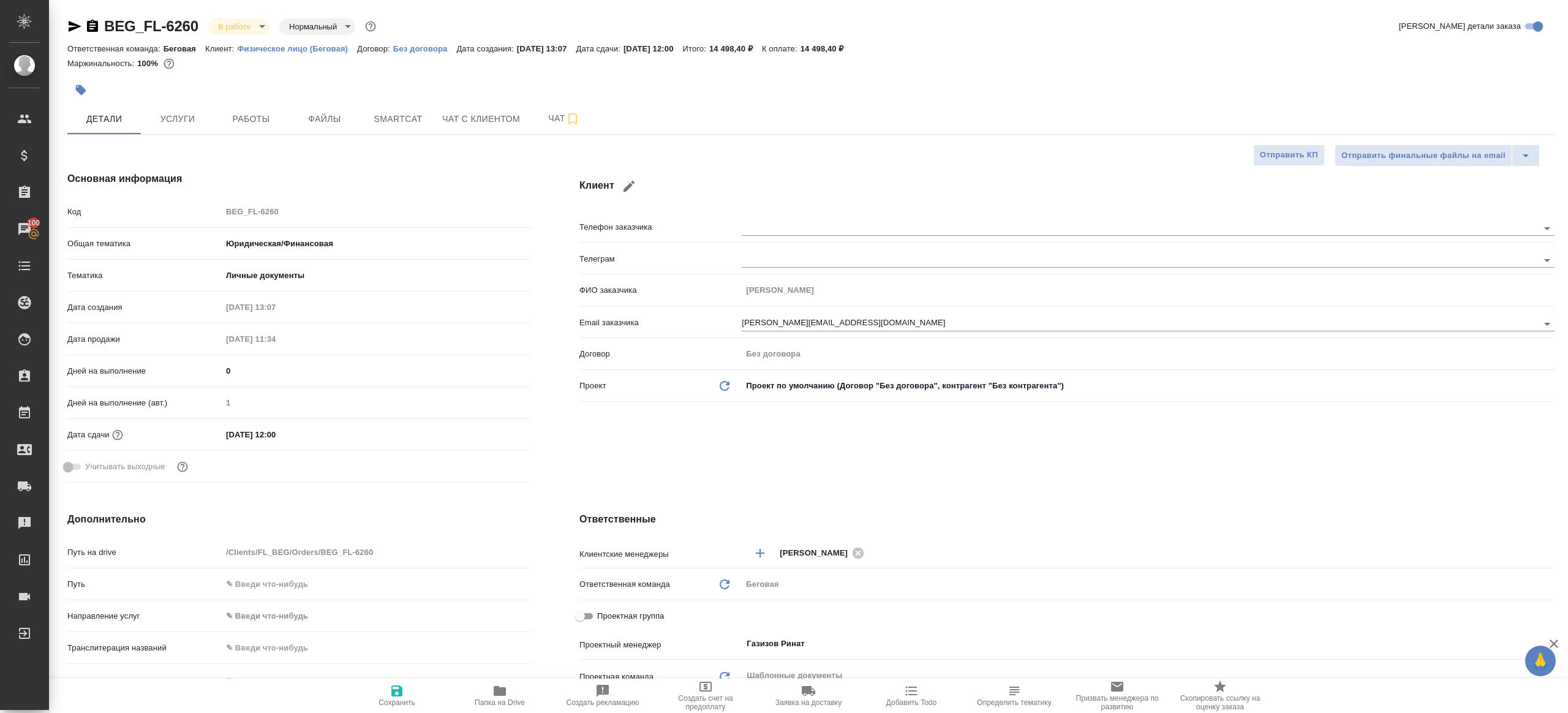
type textarea "x"
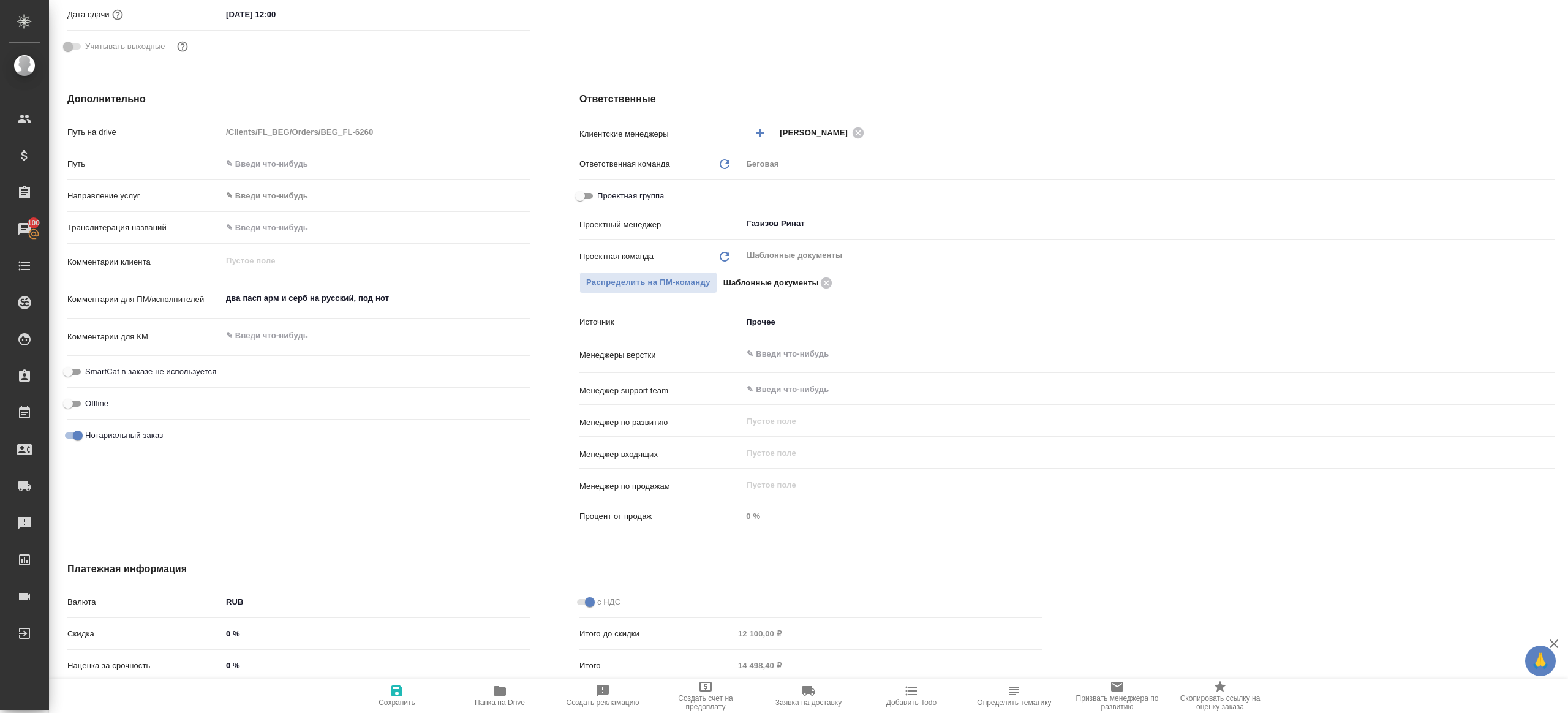
type textarea "x"
click at [418, 298] on textarea "два пасп арм и серб на русский, под нот" at bounding box center [376, 298] width 308 height 21
type textarea "x"
type textarea "два пасп арм и серб на русский, под нот"
type textarea "x"
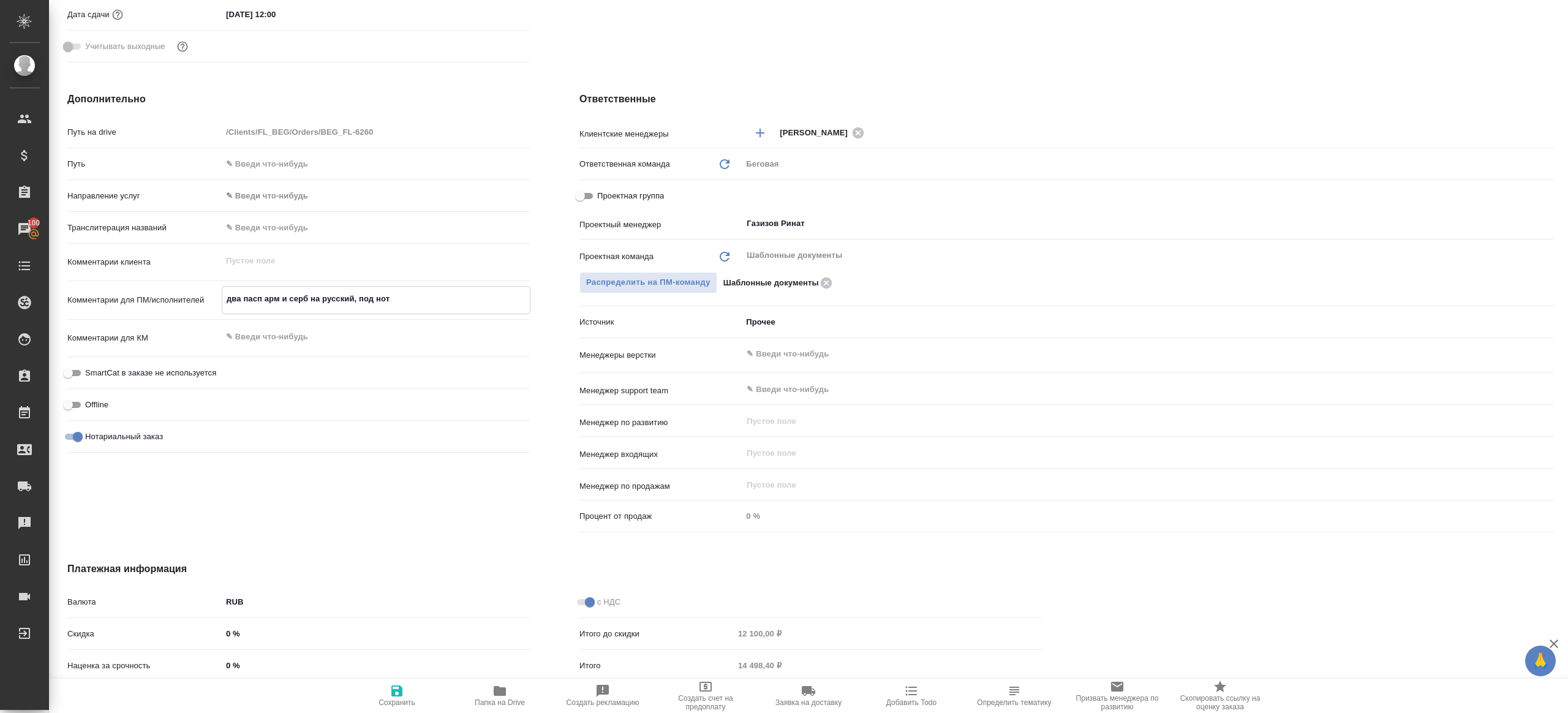
type textarea "x"
type textarea "два пасп арм и серб на русский, под нот _"
type textarea "x"
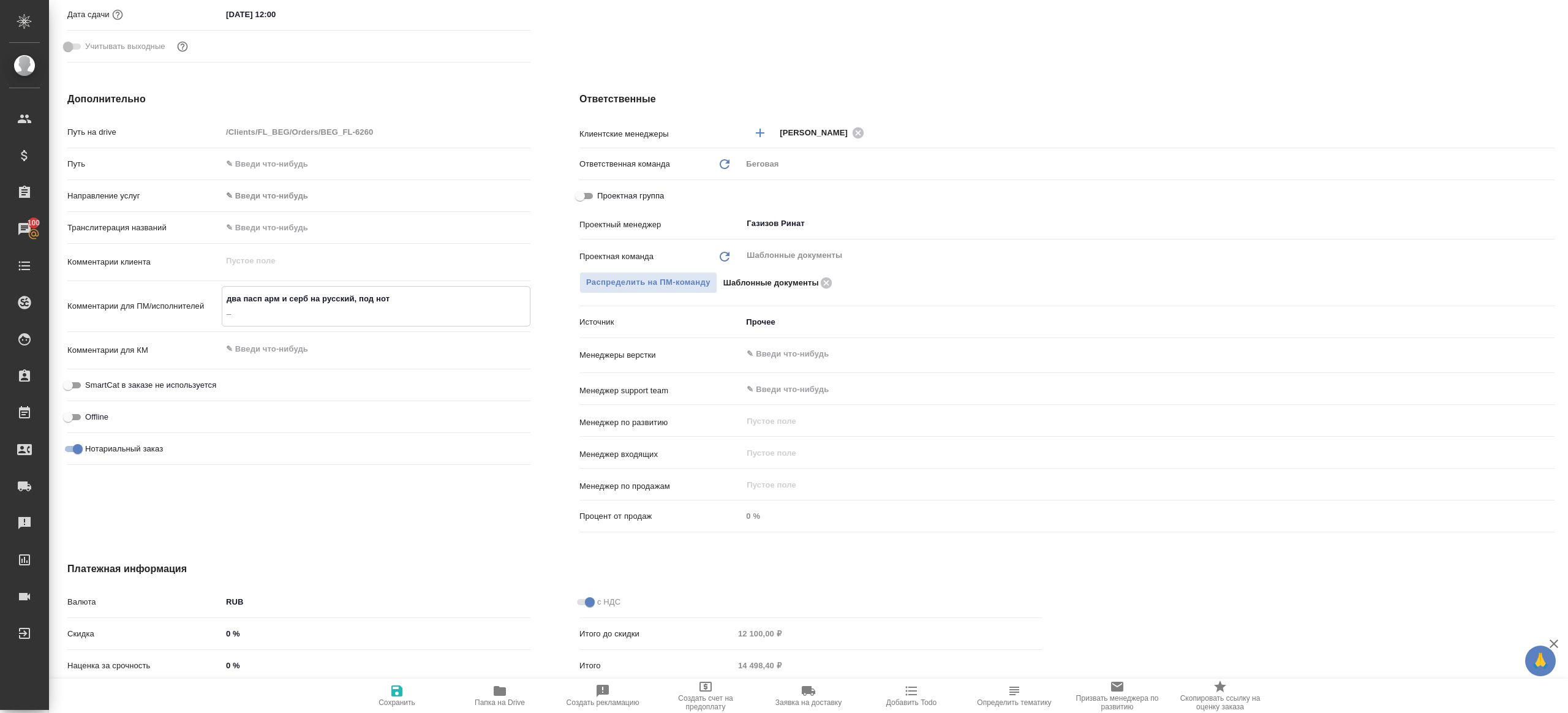
type textarea "x"
type textarea "два пасп арм и серб на русский, под нот __"
type textarea "x"
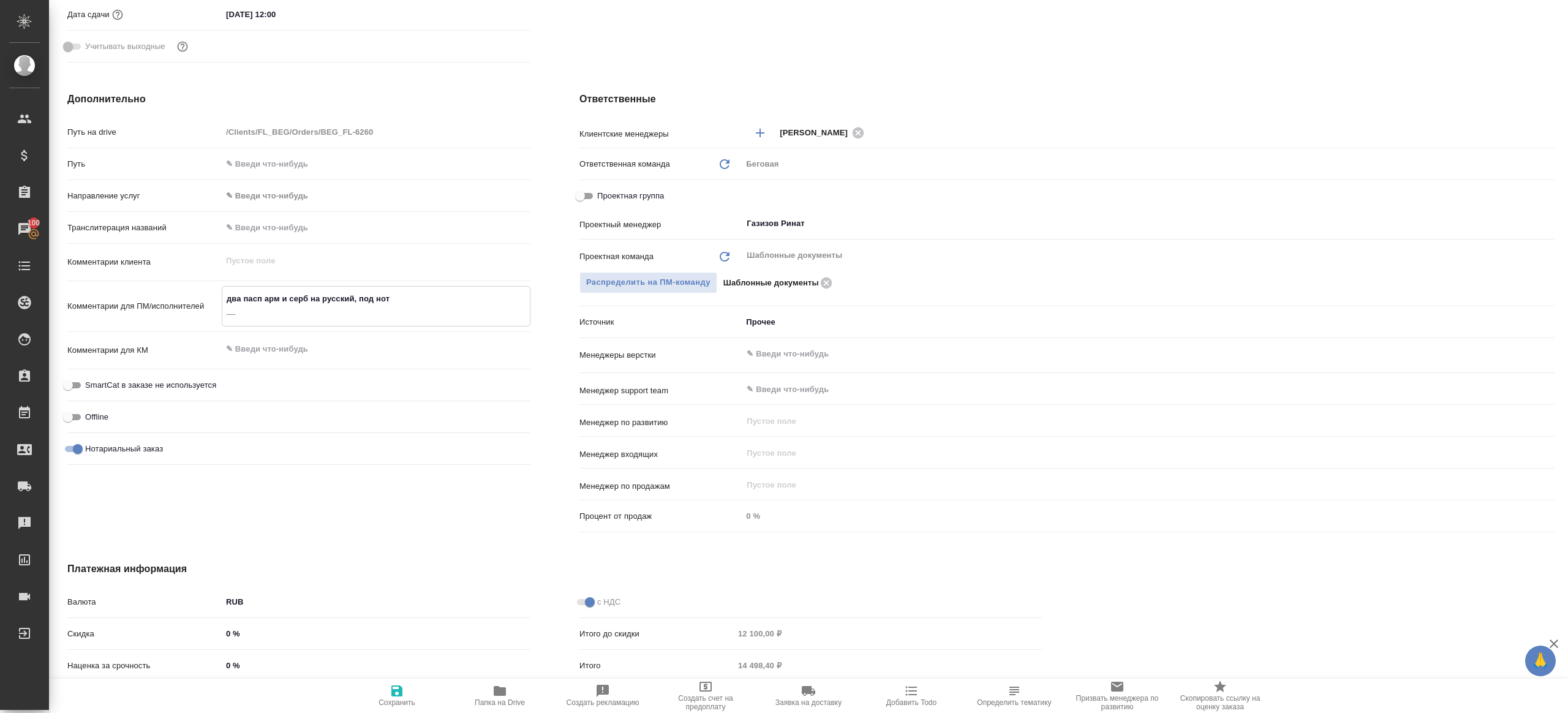
type textarea "два пасп арм и серб на русский, под нот ___"
type textarea "x"
type textarea "два пасп арм и серб на русский, под нот ____"
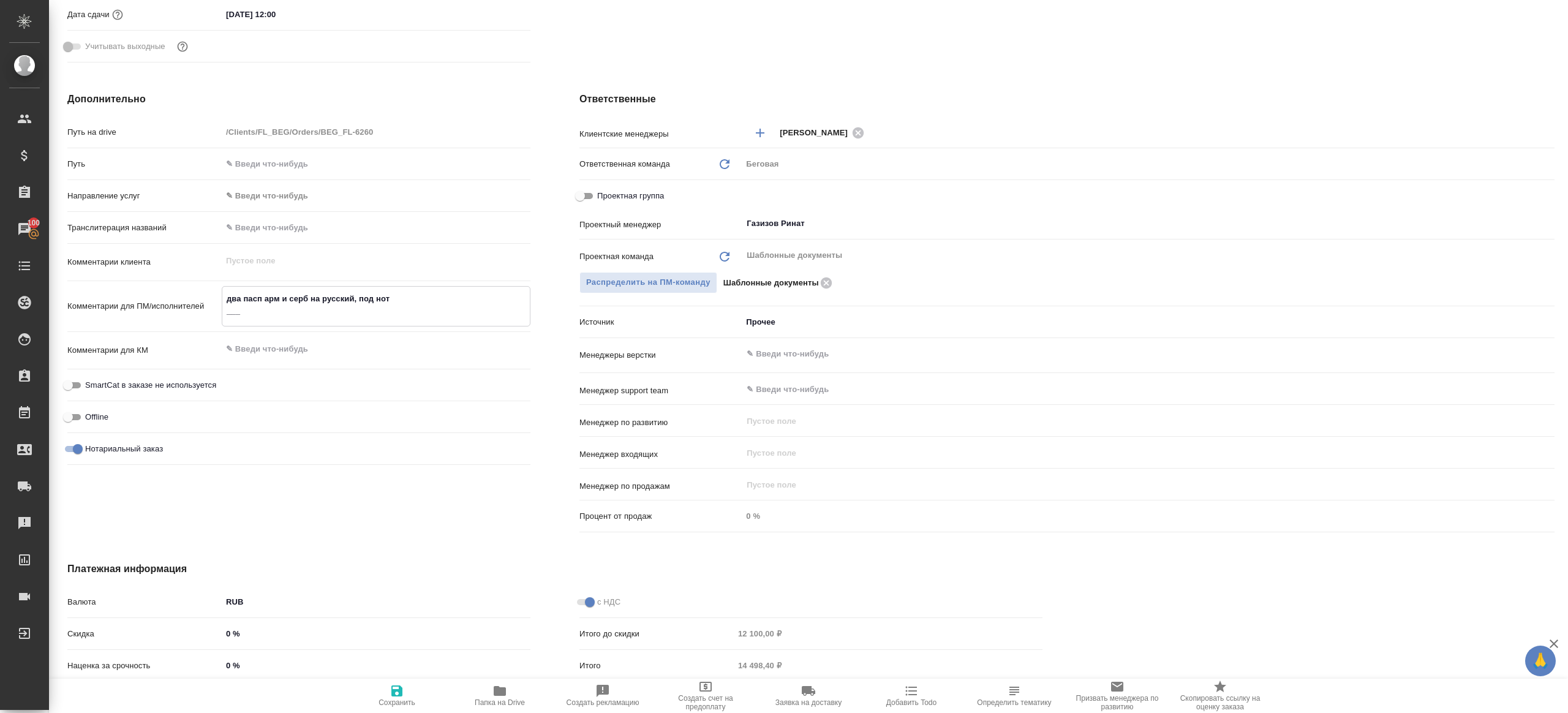
type textarea "x"
type textarea "два пасп арм и серб на русский, под нот ____"
type textarea "x"
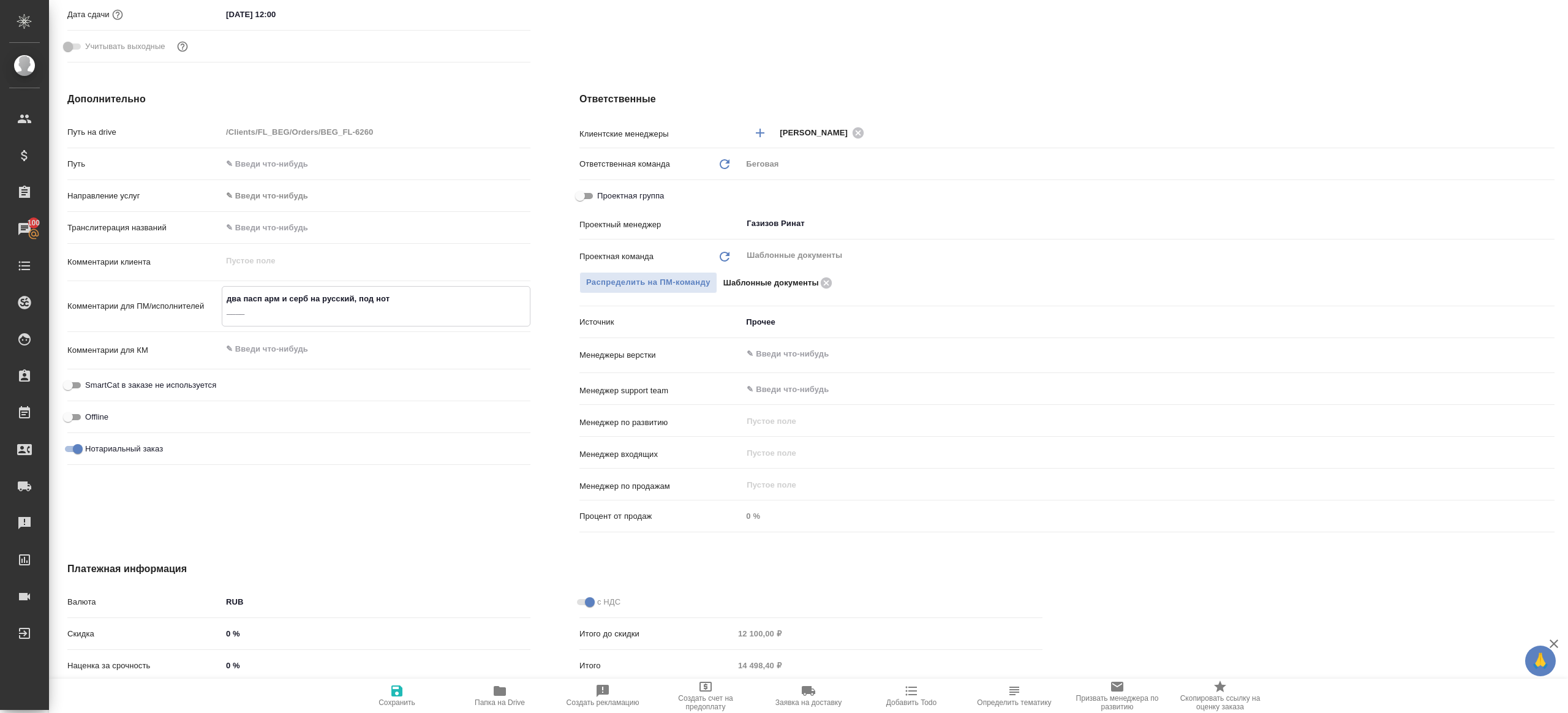
type textarea "x"
paste textarea "Здравствуйте! ФИО: Никогосян Геворг Лёваевич Лори Ванадзор ул. Вардананц д.49 к…"
type textarea "два пасп арм и серб на русский, под нот ____ Здравствуйте! ФИО: Никогосян Гевор…"
type textarea "x"
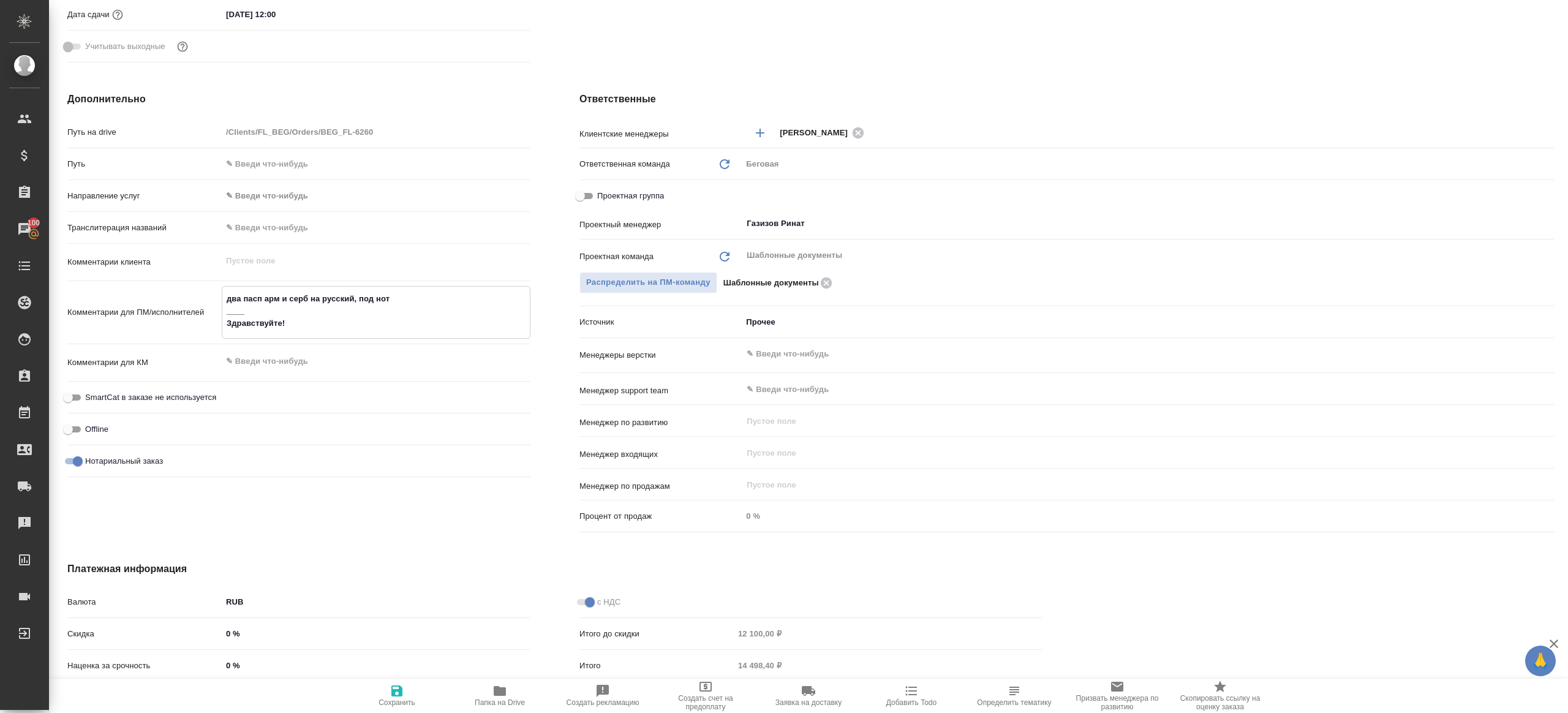
type textarea "x"
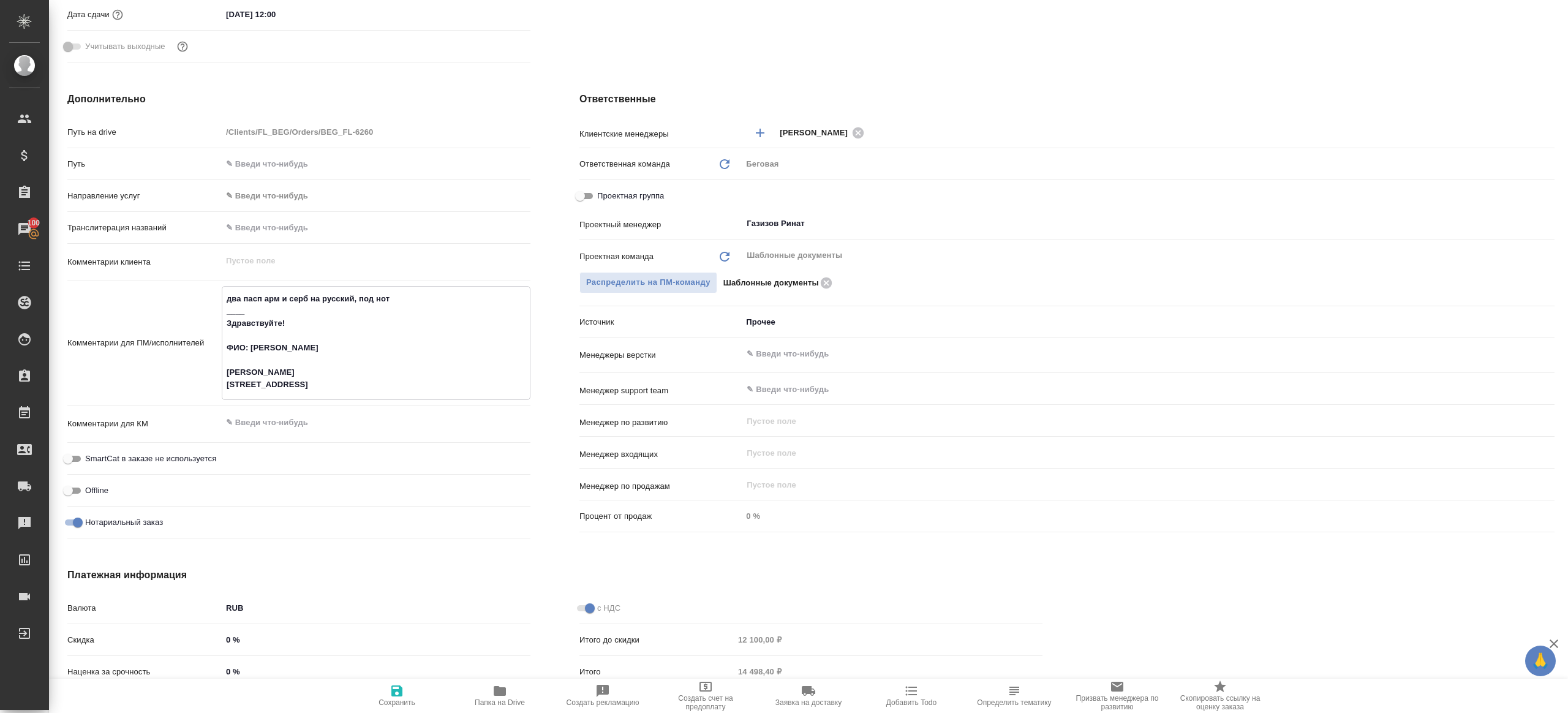
type textarea "два пасп арм и серб на русский, под нот ____ Здравствуйте! ФИО: Никогосян Гевор…"
type textarea "x"
click at [398, 695] on icon "button" at bounding box center [397, 691] width 11 height 11
type textarea "x"
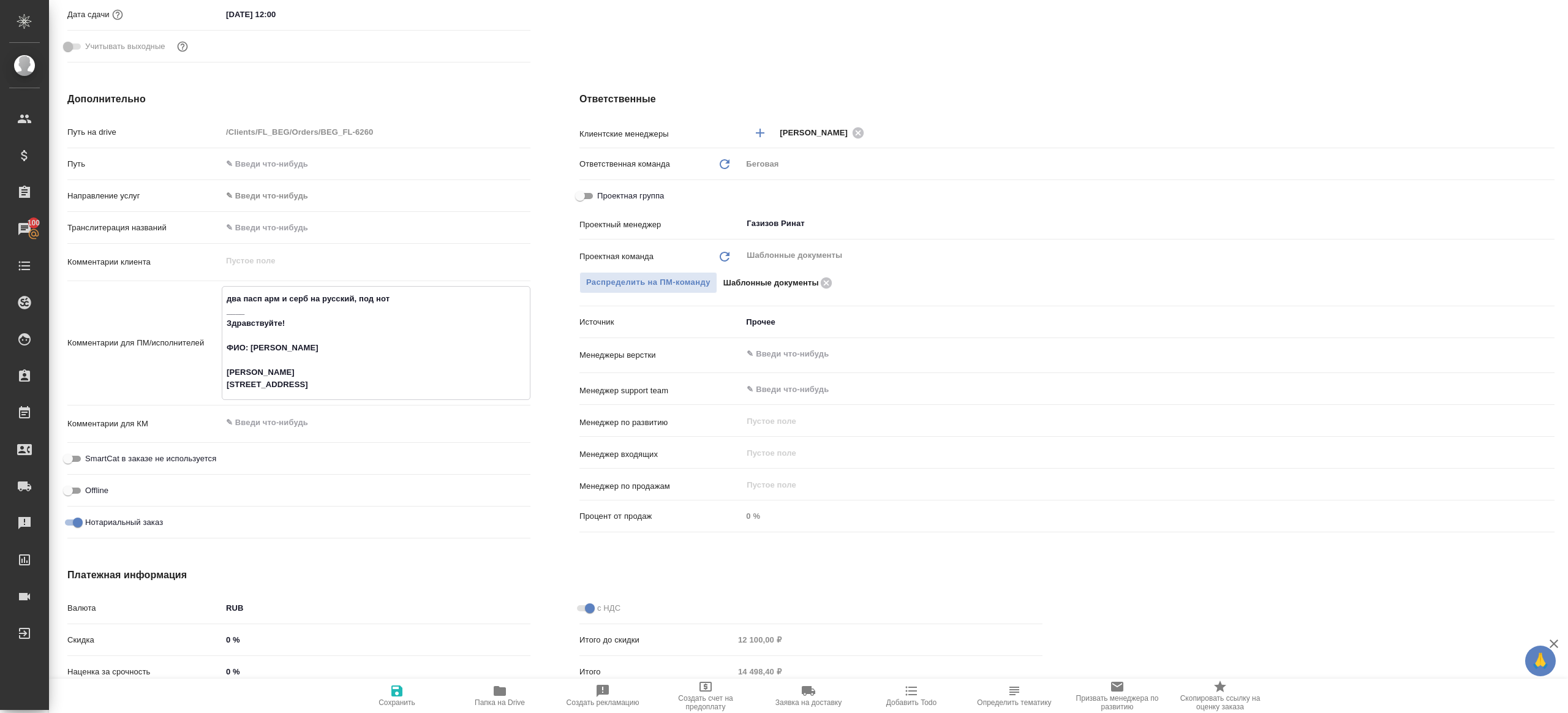
type textarea "x"
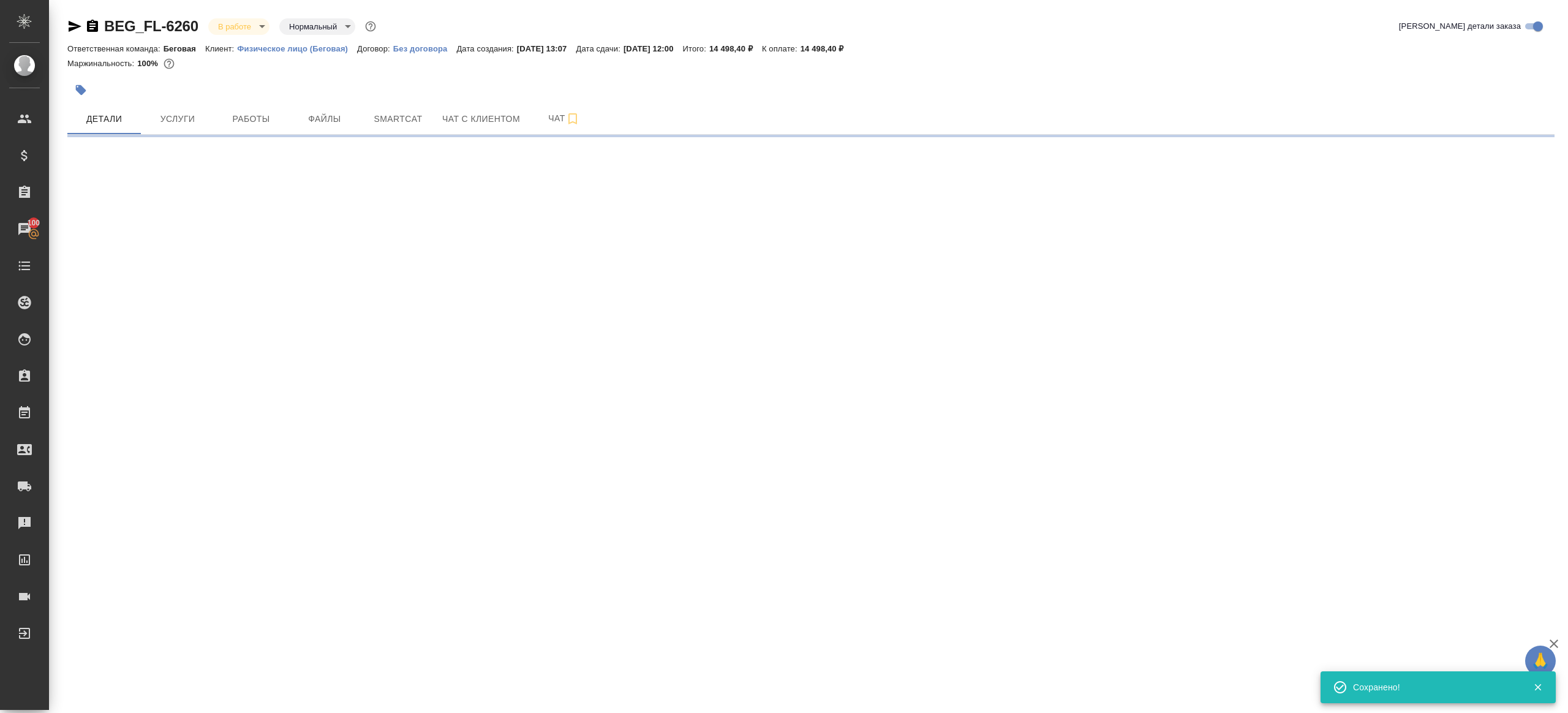
scroll to position [0, 0]
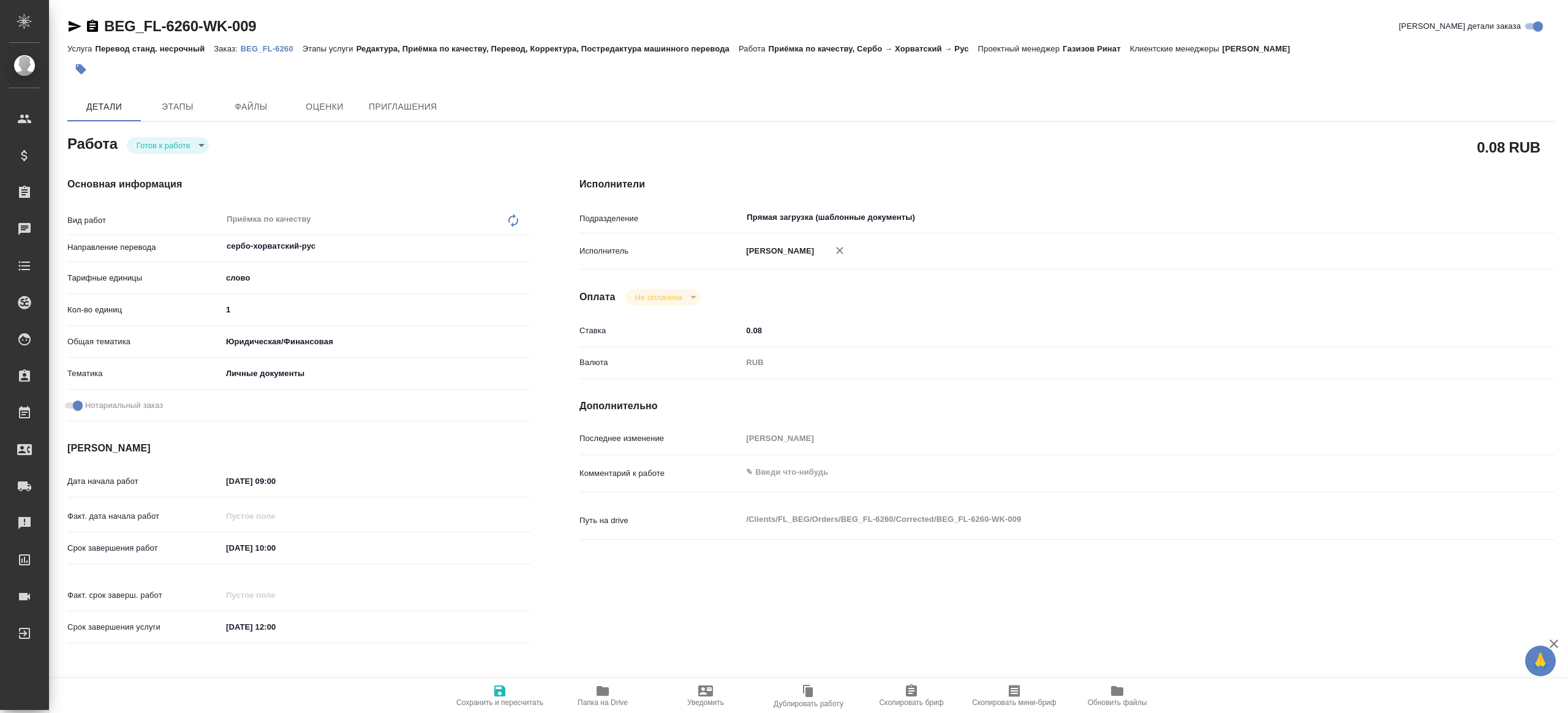
type textarea "x"
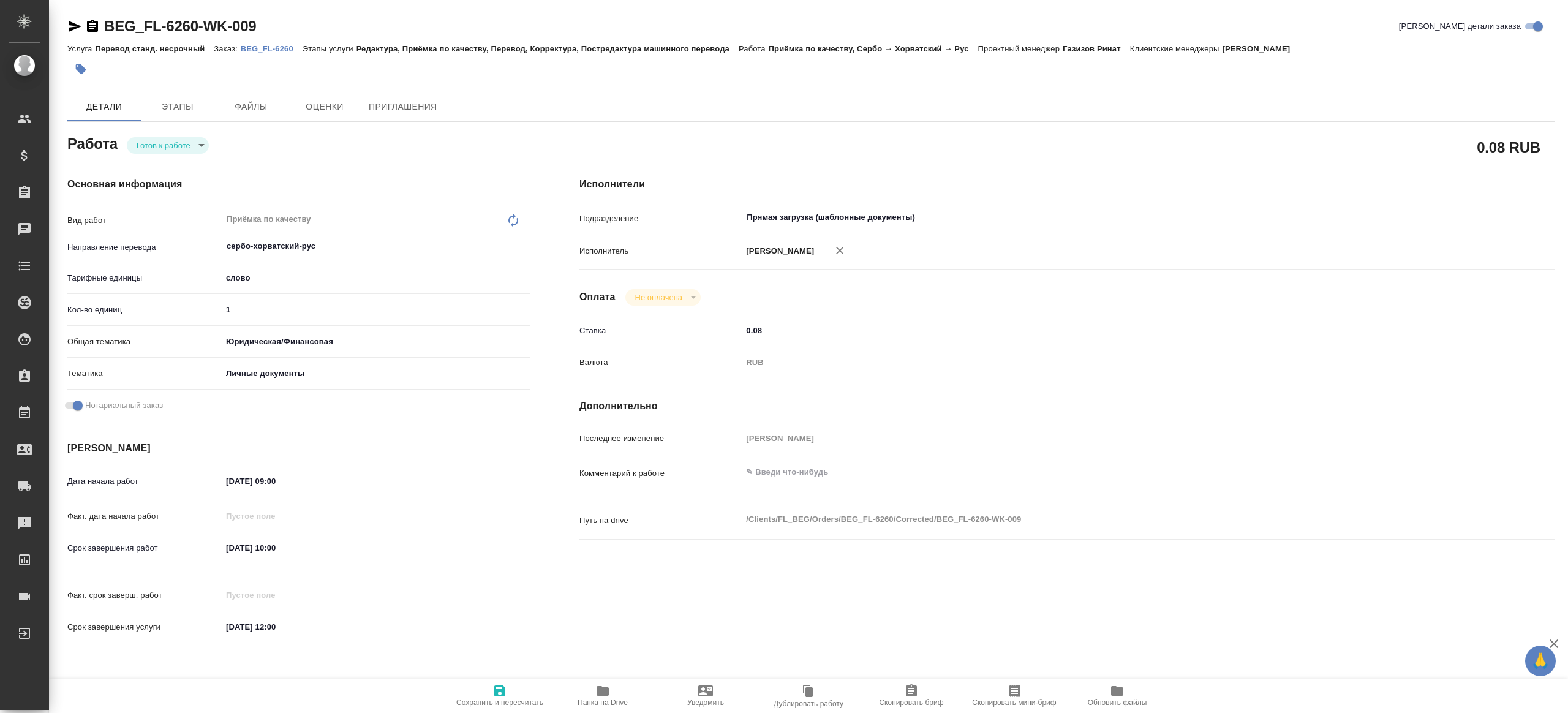
type textarea "x"
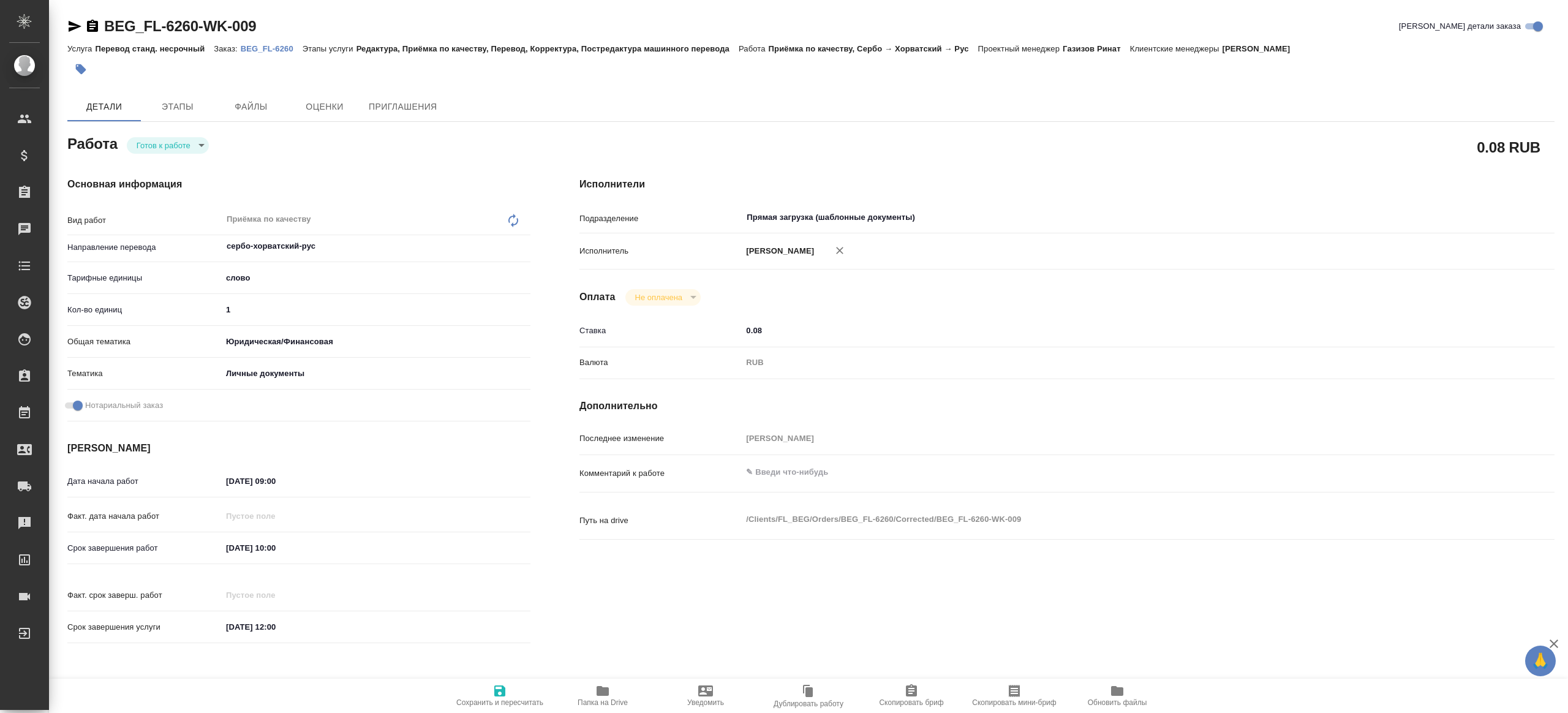
type textarea "x"
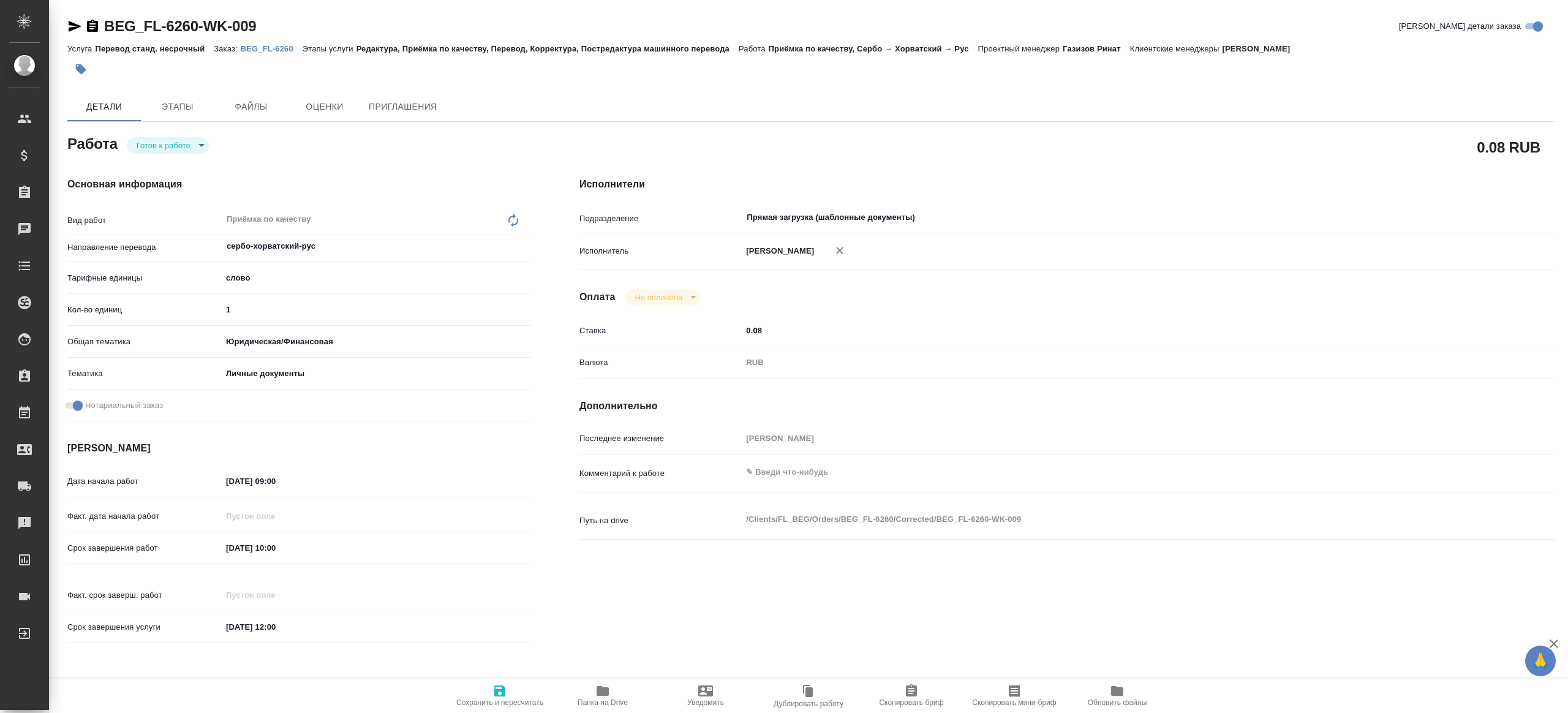
type textarea "x"
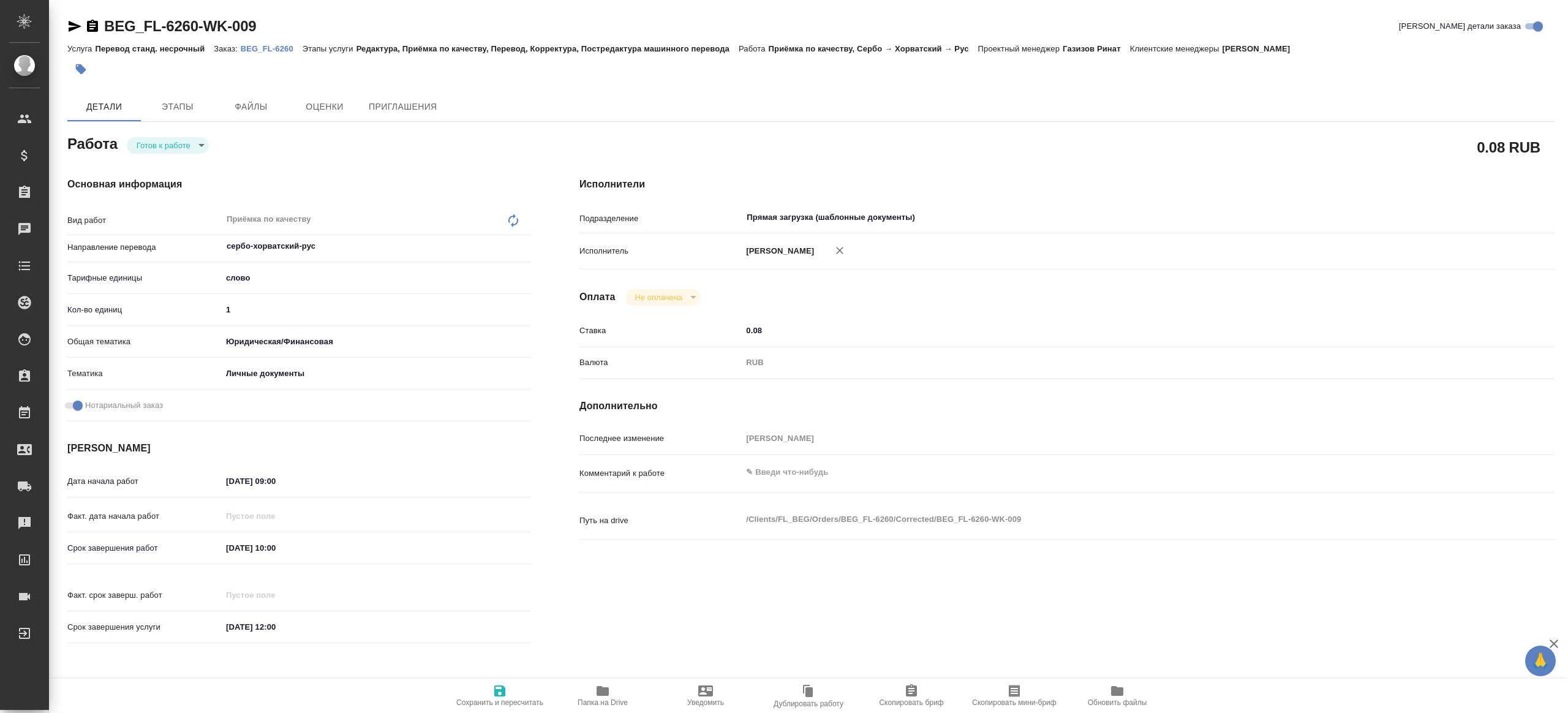
type textarea "x"
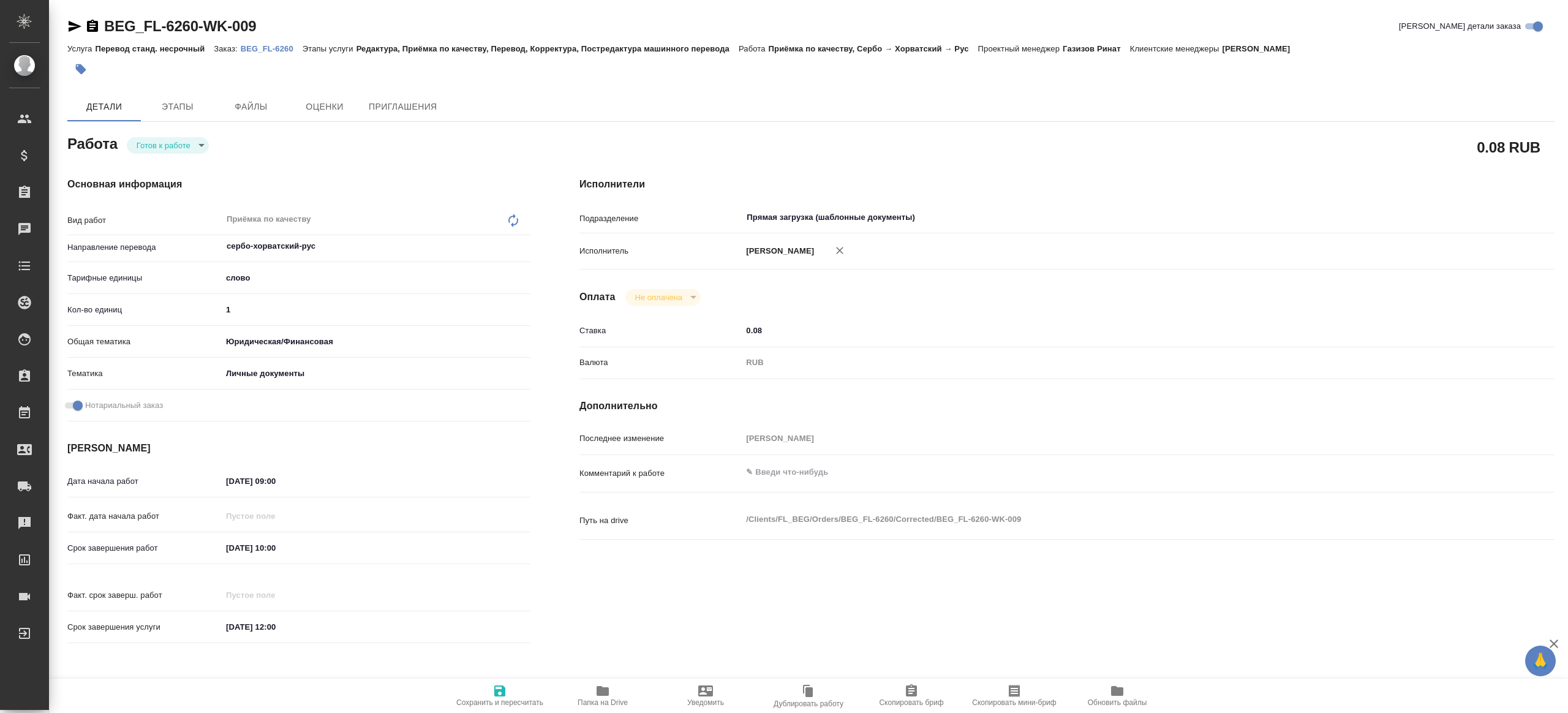
type textarea "x"
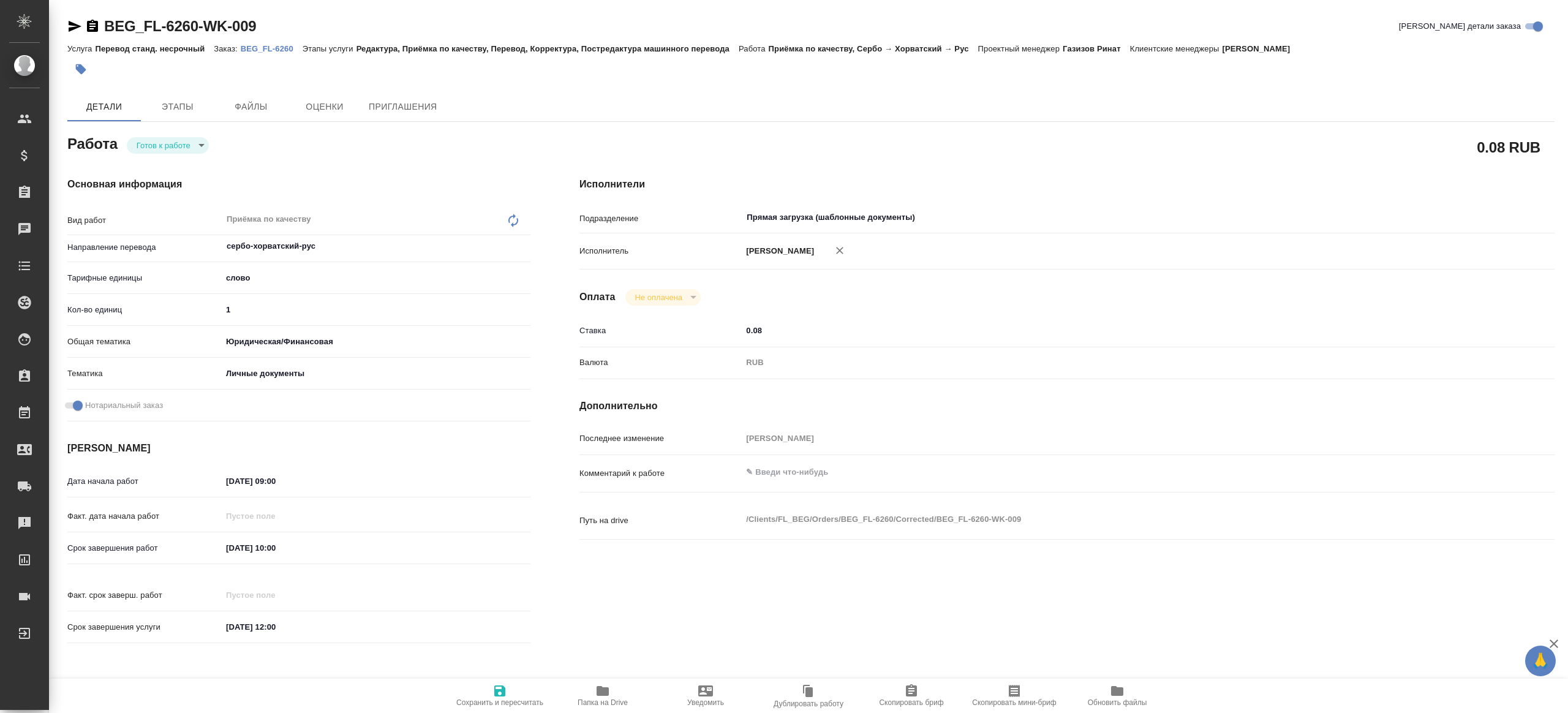
type textarea "x"
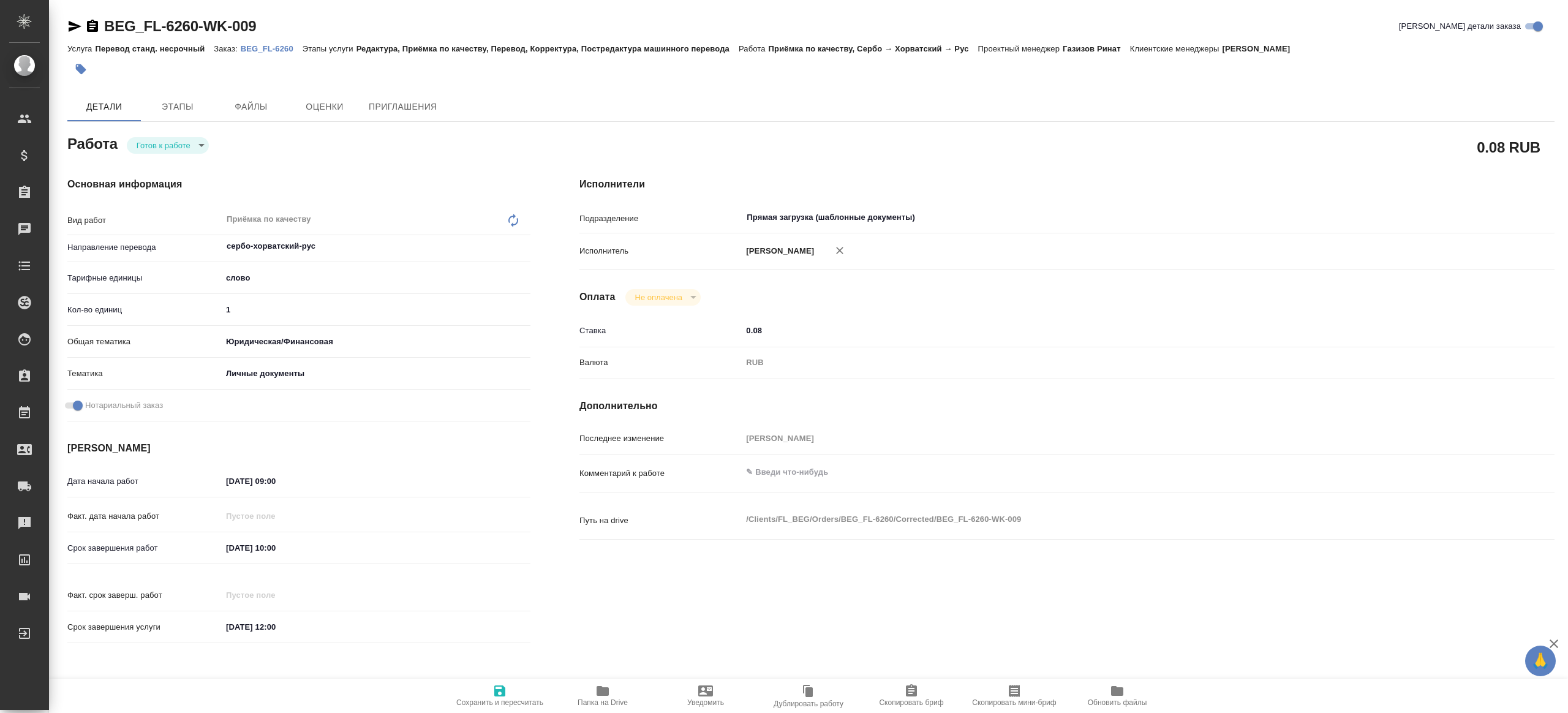
type textarea "x"
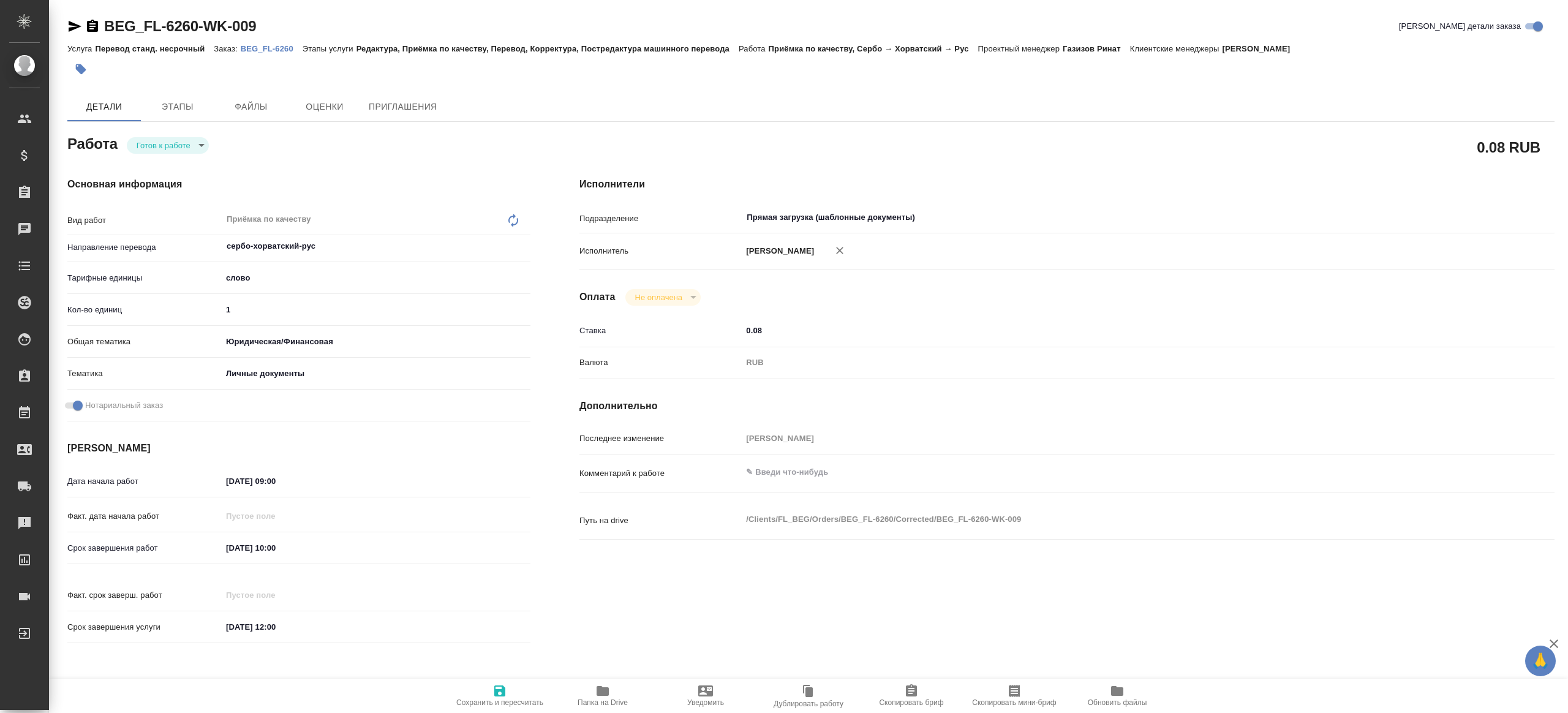
type textarea "x"
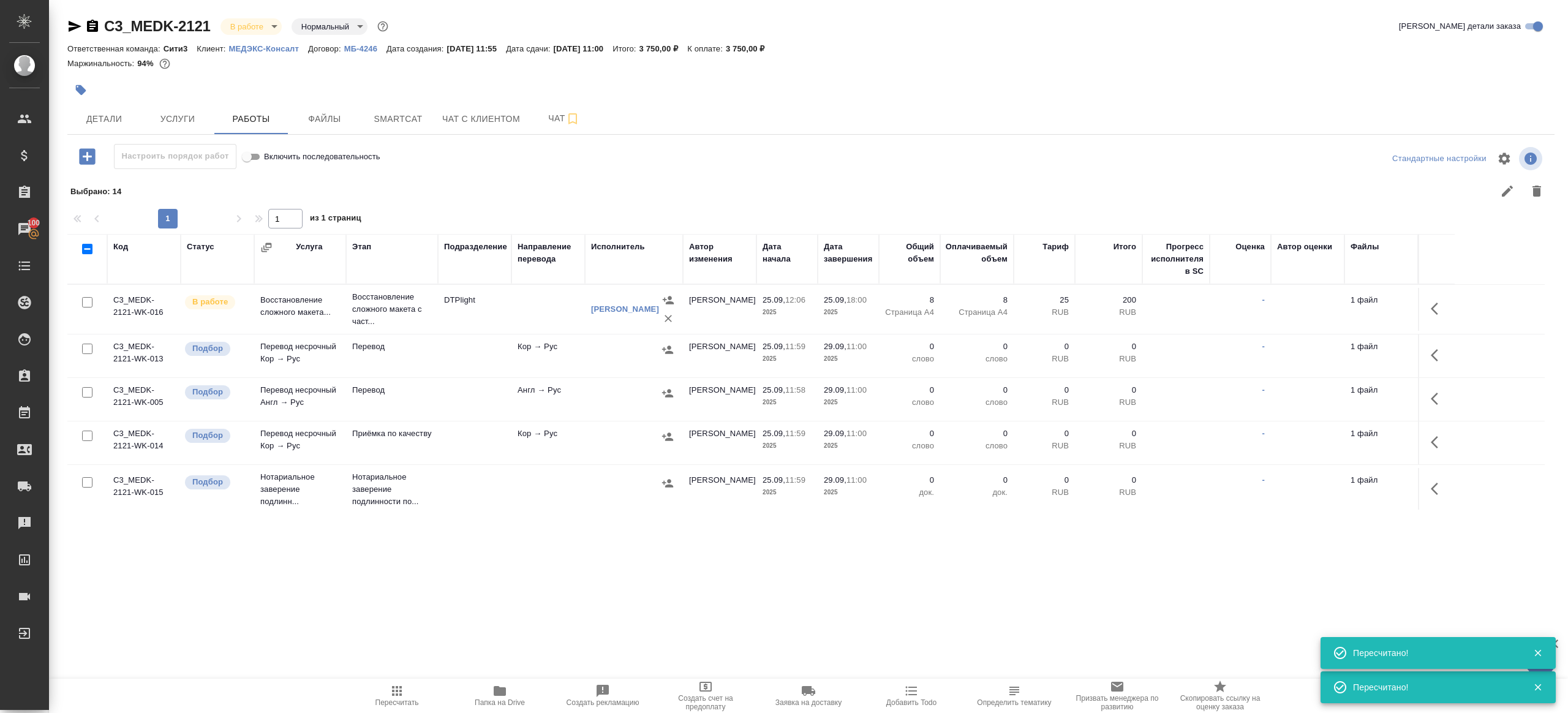
scroll to position [3, 0]
click at [397, 696] on icon "button" at bounding box center [397, 690] width 14 height 14
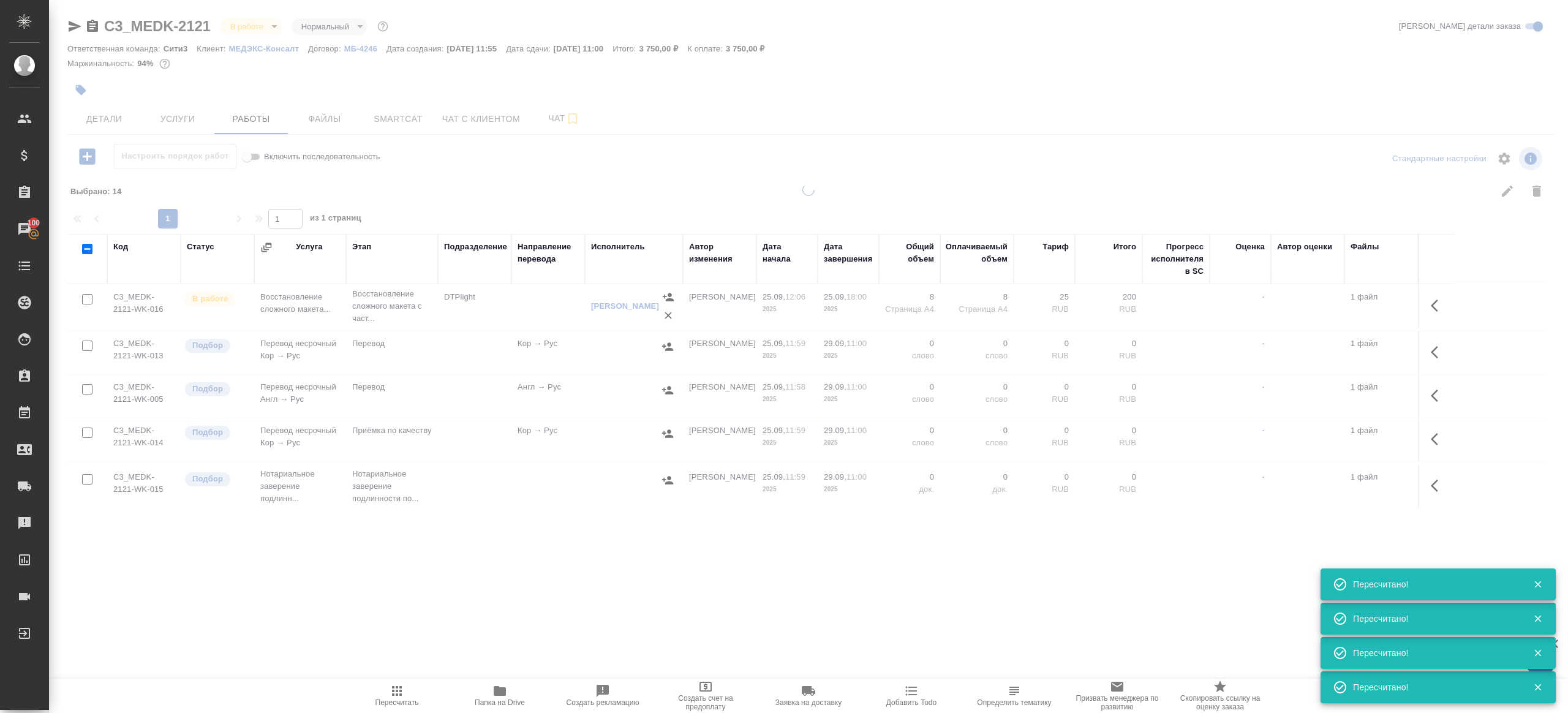
click at [423, 578] on div ".cls-1 fill:#fff; AWATERA [PERSON_NAME] Клиенты Спецификации Заказы 100 Чаты To…" at bounding box center [784, 356] width 1568 height 713
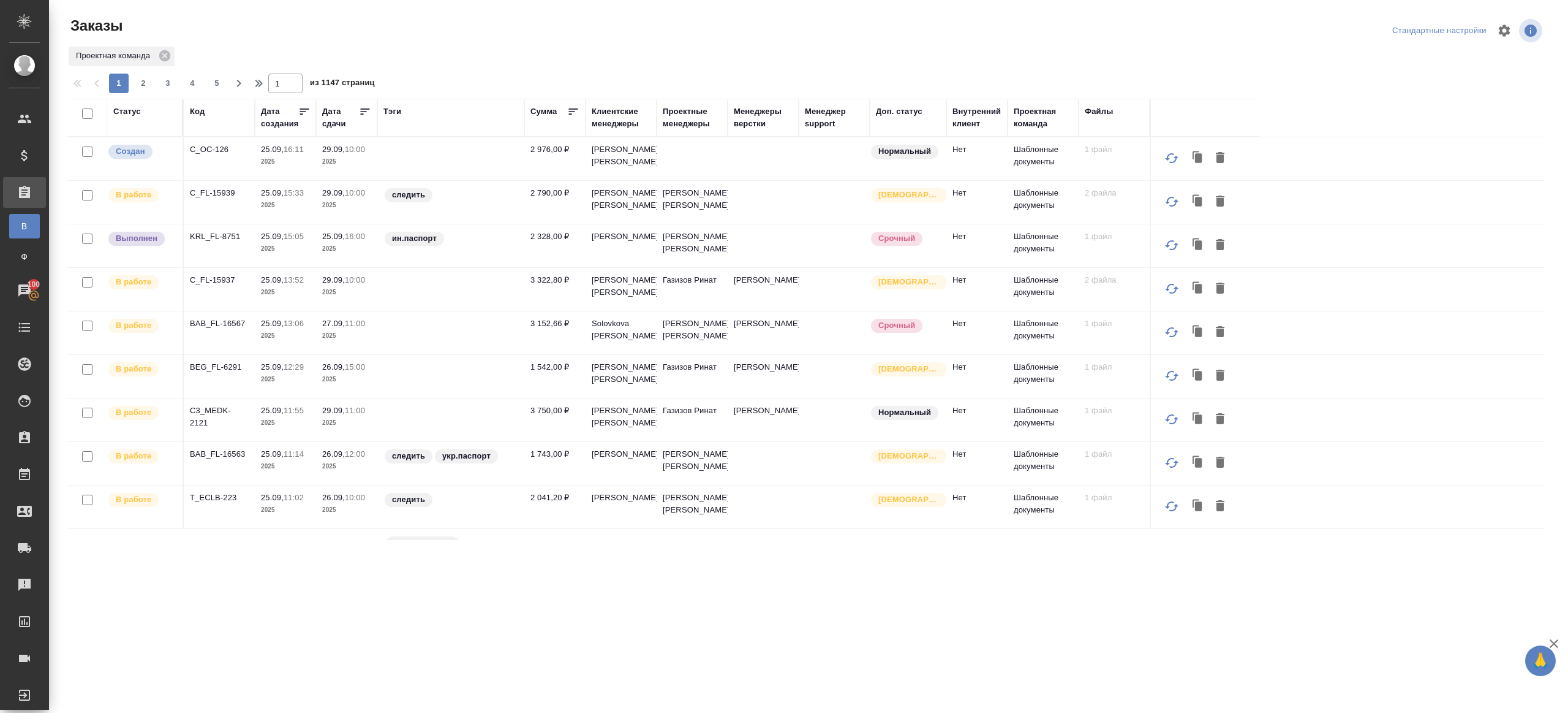
drag, startPoint x: 394, startPoint y: 110, endPoint x: 432, endPoint y: 104, distance: 38.5
click at [394, 110] on div "Тэги" at bounding box center [392, 112] width 18 height 13
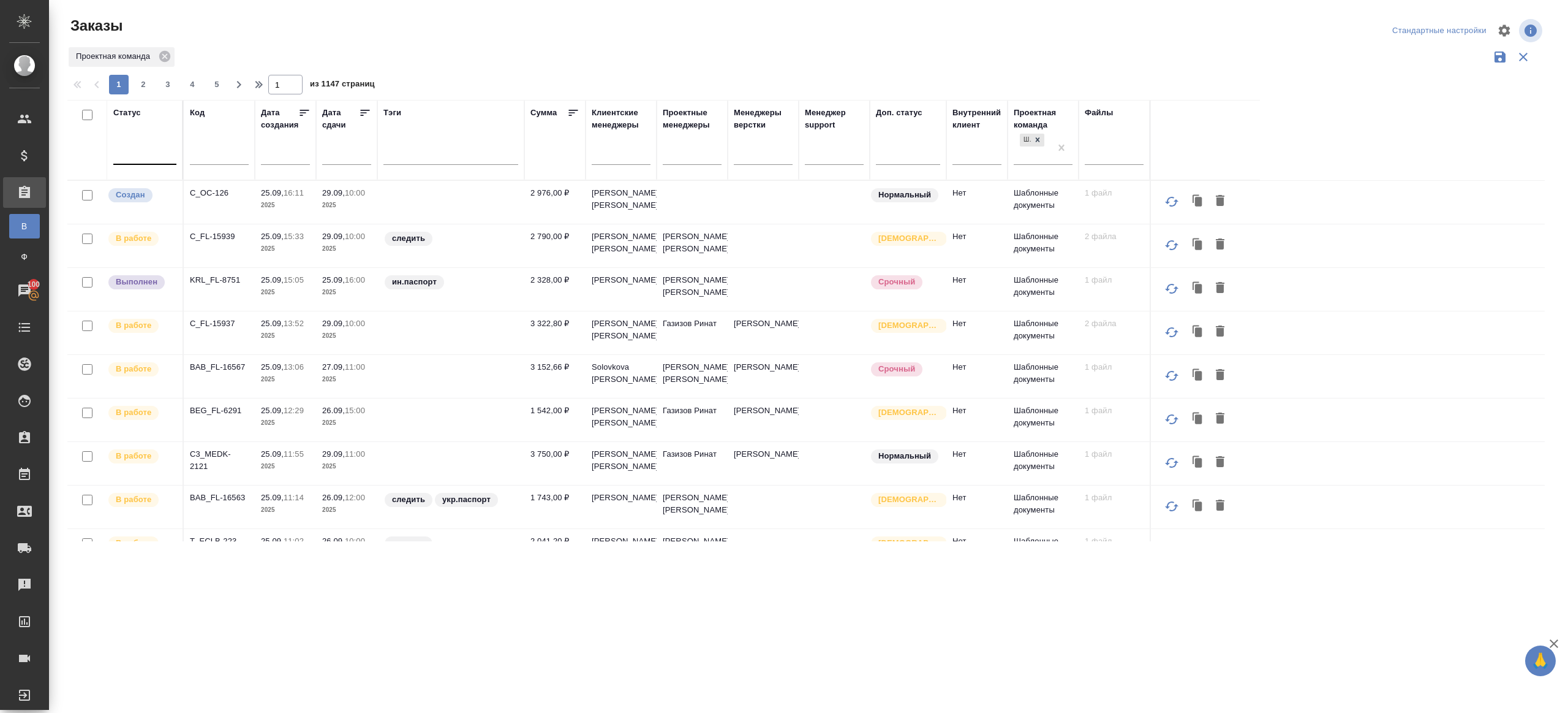
click at [146, 156] on div at bounding box center [145, 152] width 63 height 18
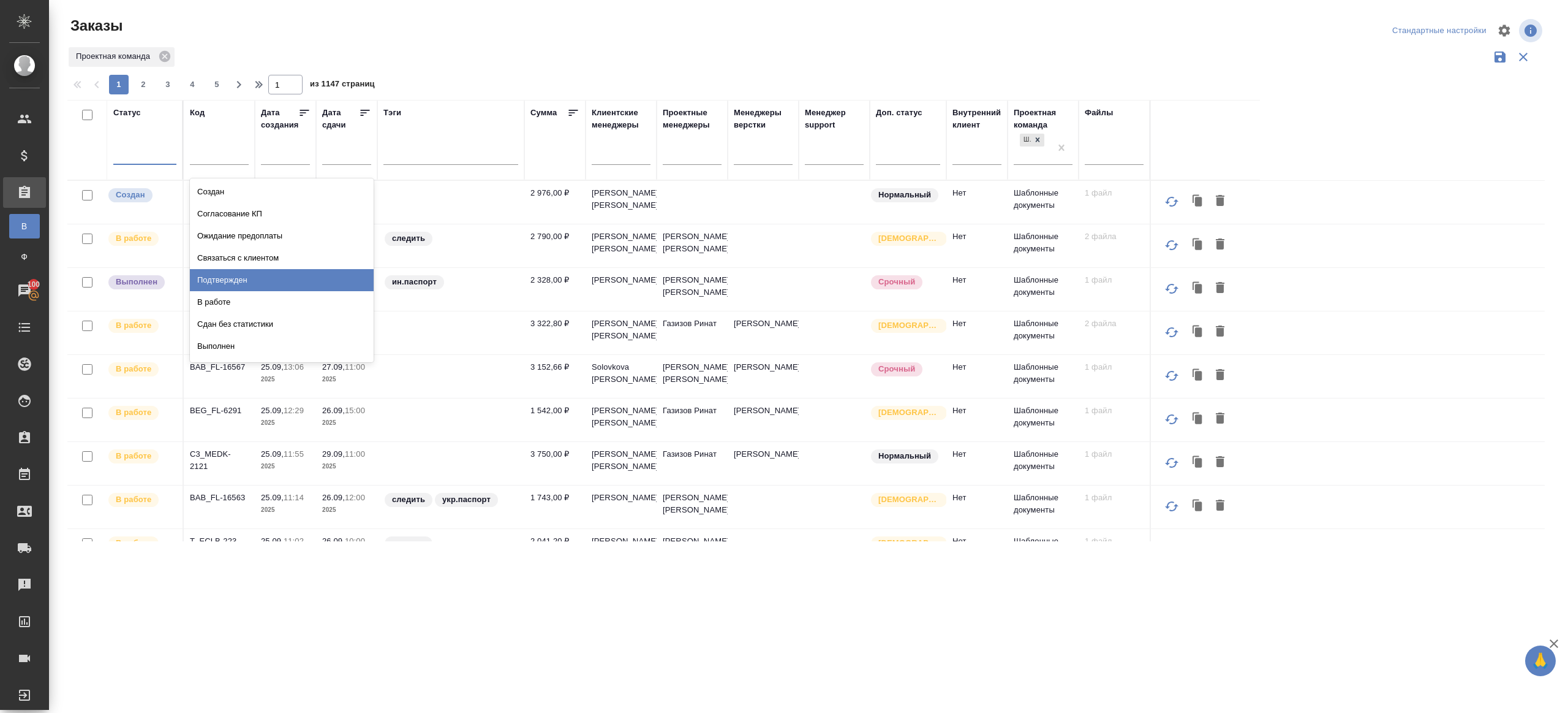
click at [249, 274] on div "Подтвержден" at bounding box center [281, 280] width 184 height 22
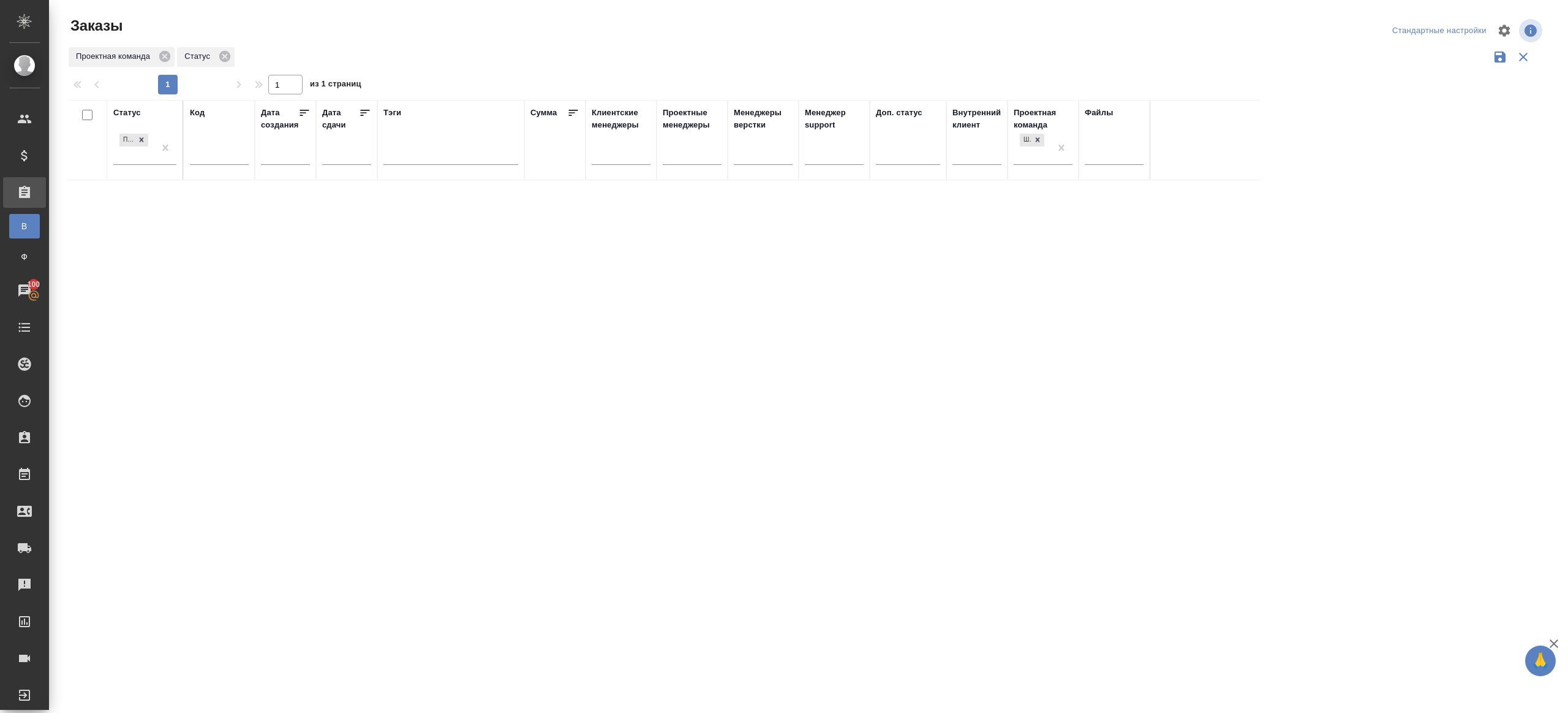
click at [429, 255] on div "Статус Подтвержден Код Дата создания Дата сдачи Тэги Сумма Клиентские менеджеры…" at bounding box center [807, 320] width 1478 height 441
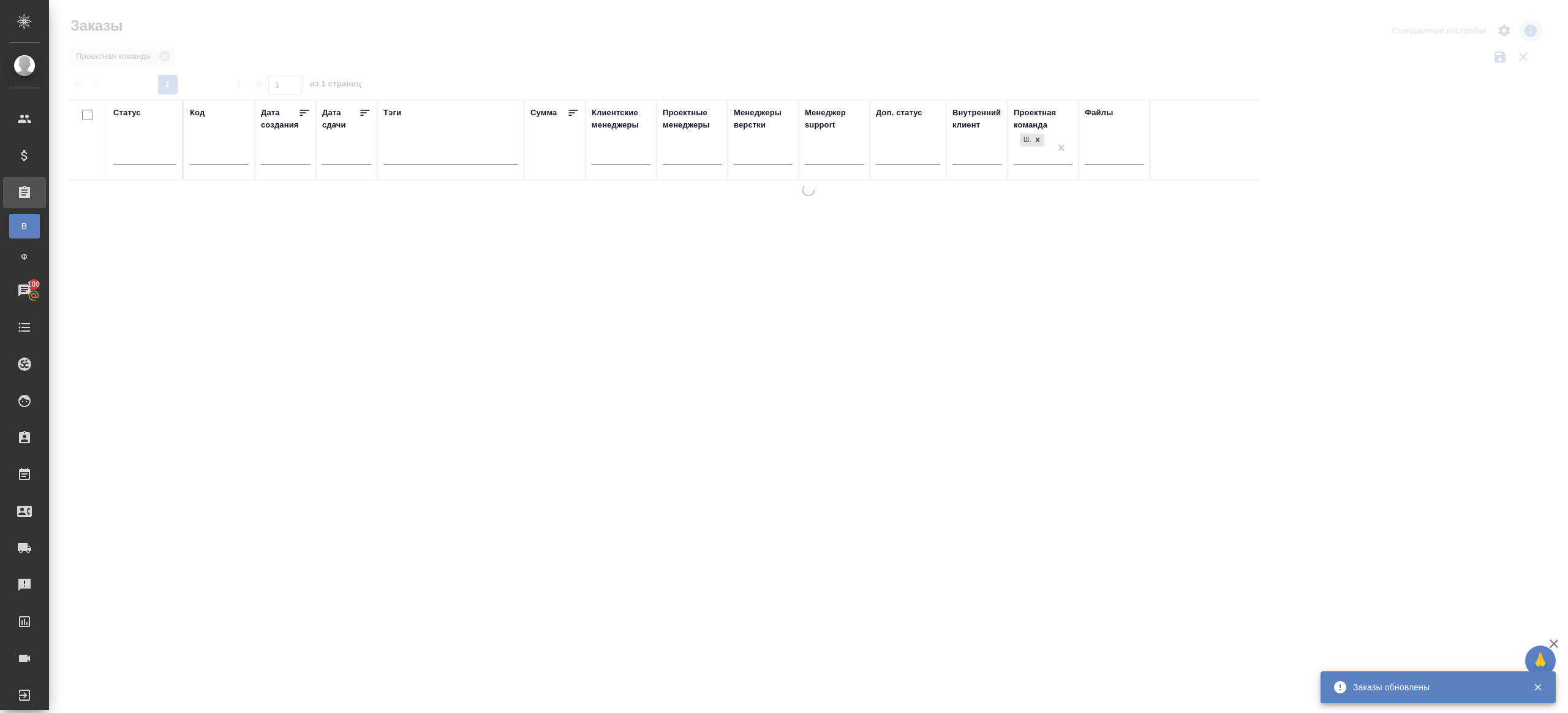
click at [491, 68] on div at bounding box center [808, 274] width 1519 height 548
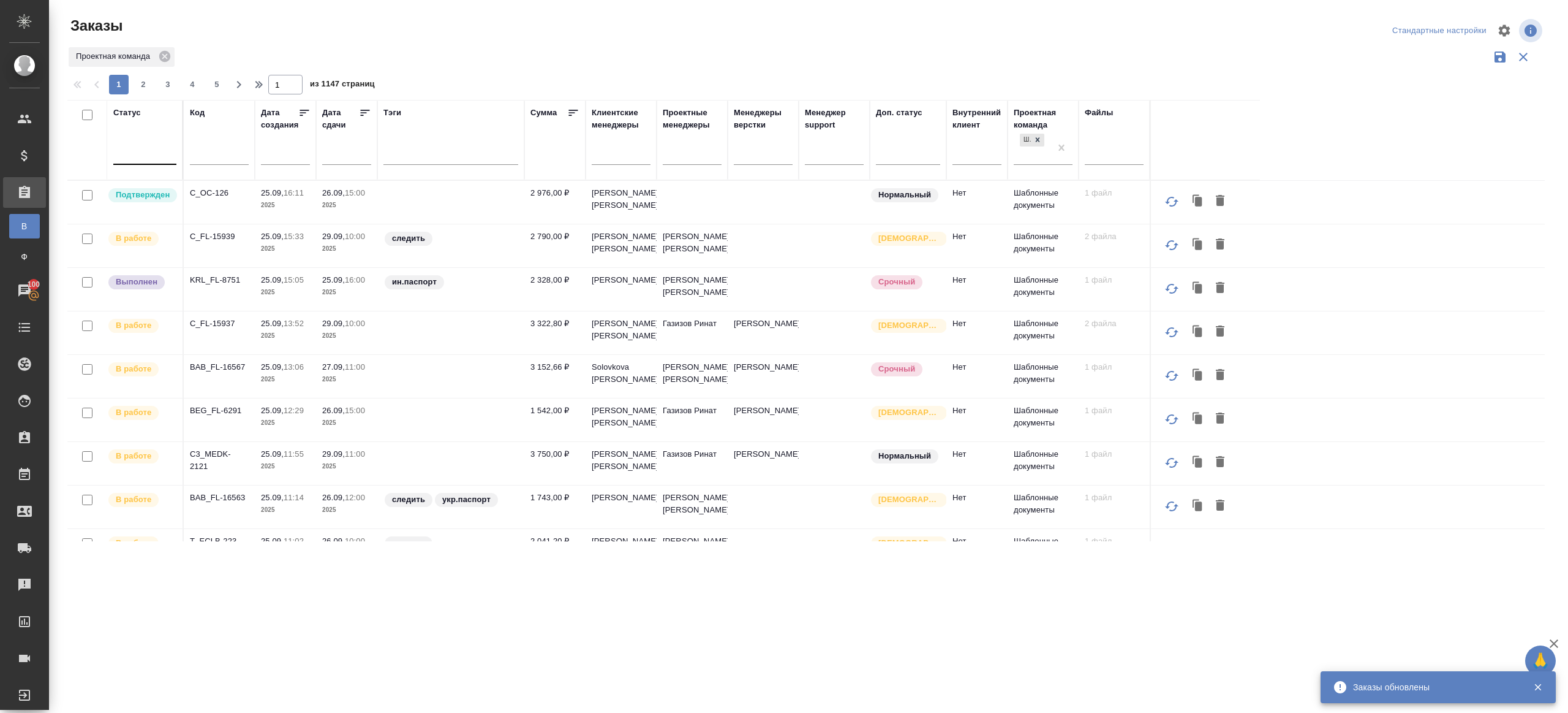
click at [165, 150] on div at bounding box center [145, 152] width 63 height 18
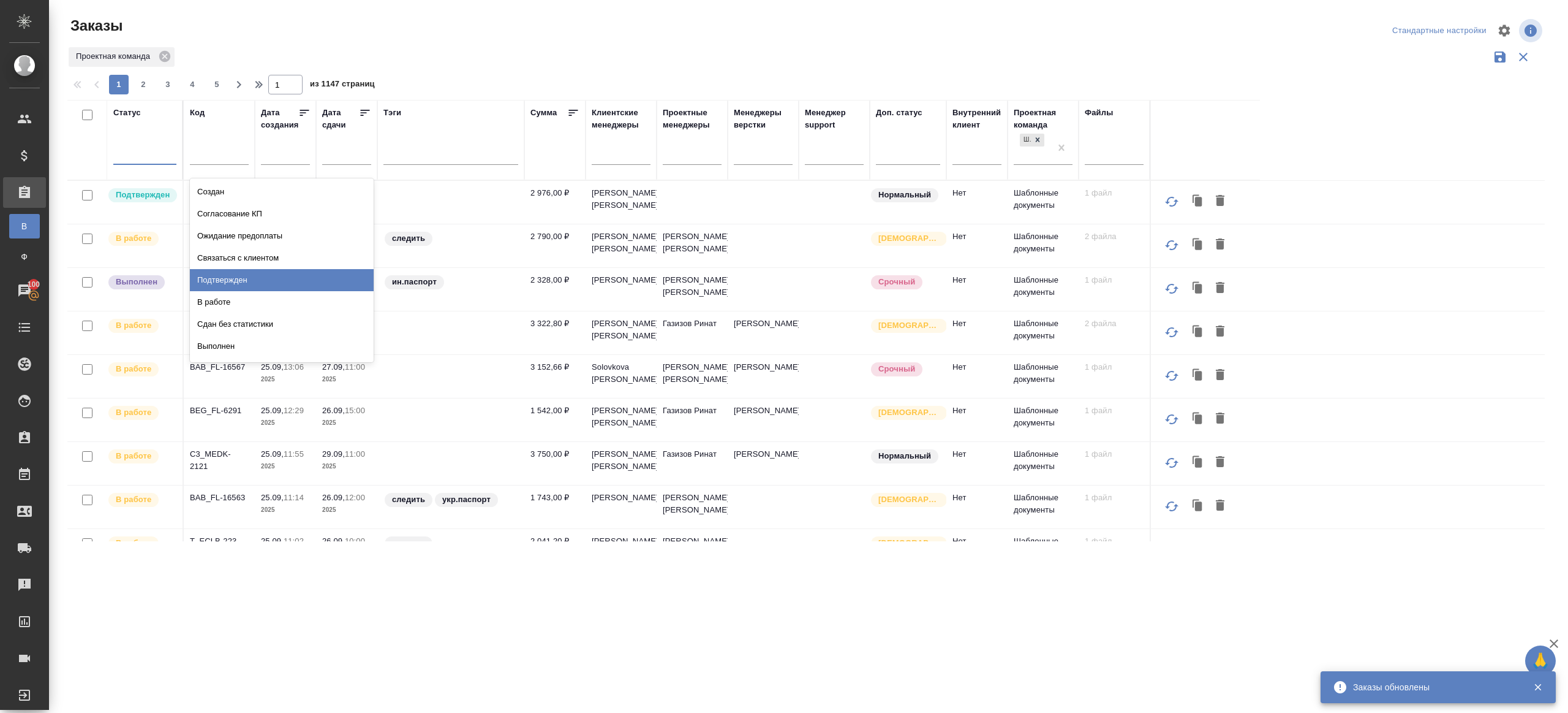
click at [246, 275] on div "Подтвержден" at bounding box center [281, 280] width 184 height 22
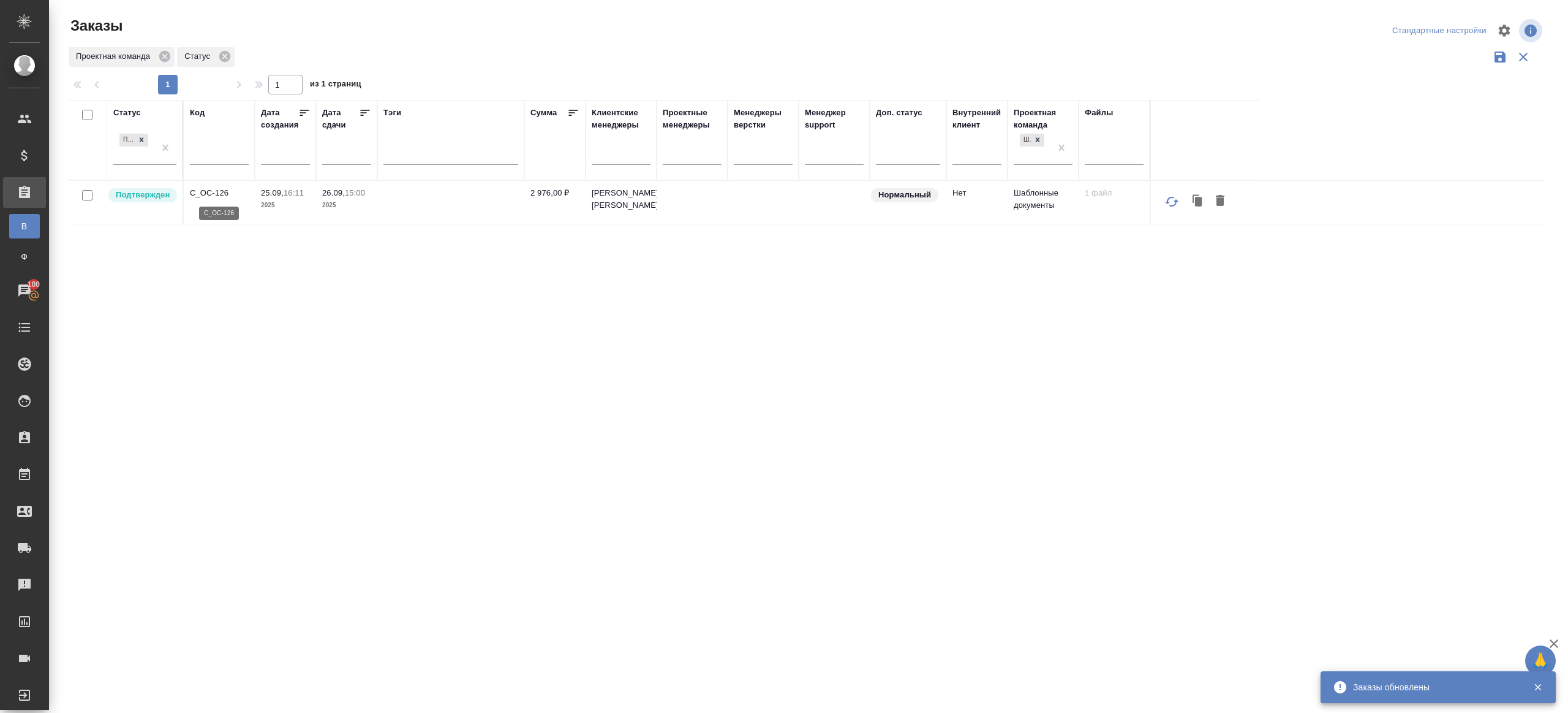
click at [212, 194] on p "C_OC-126" at bounding box center [219, 193] width 59 height 13
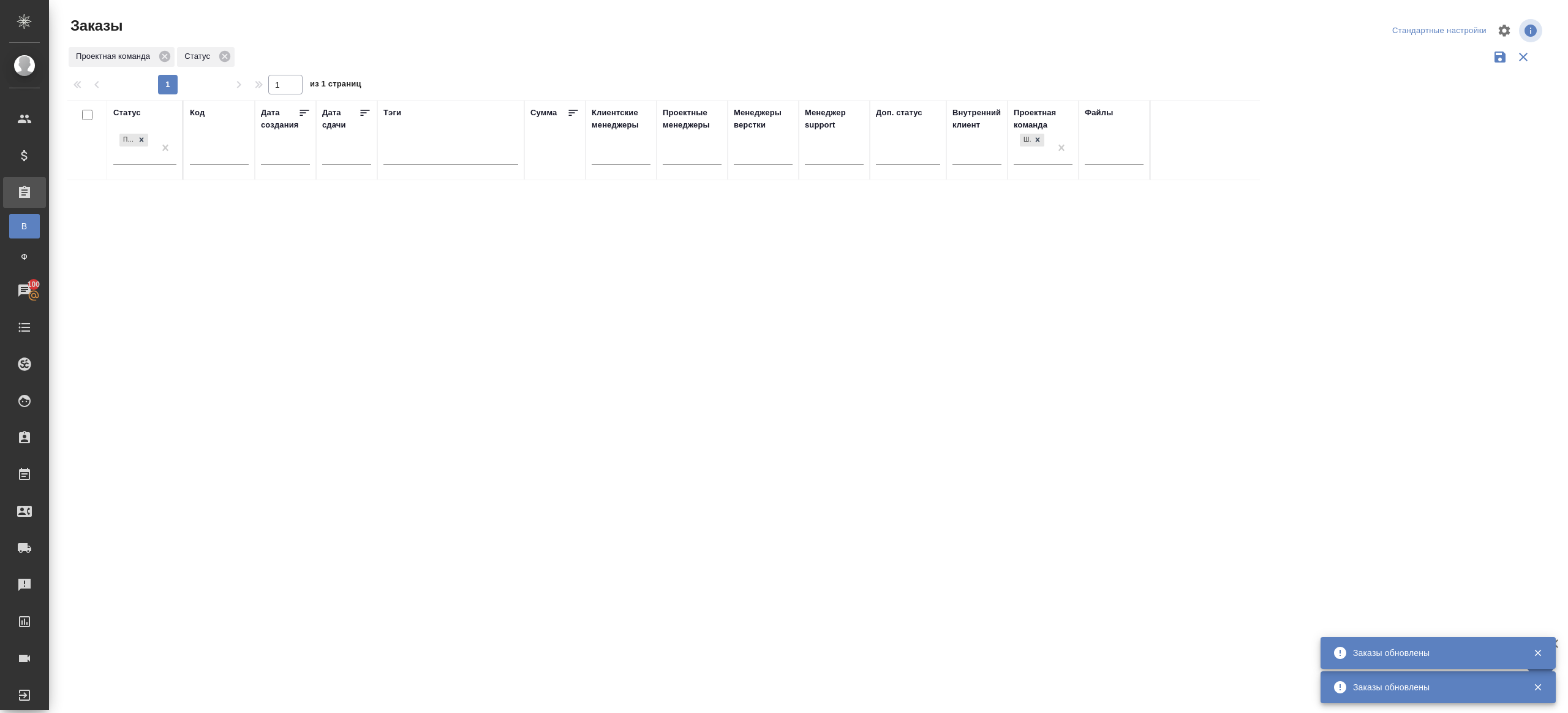
click at [743, 16] on div at bounding box center [810, 30] width 496 height 29
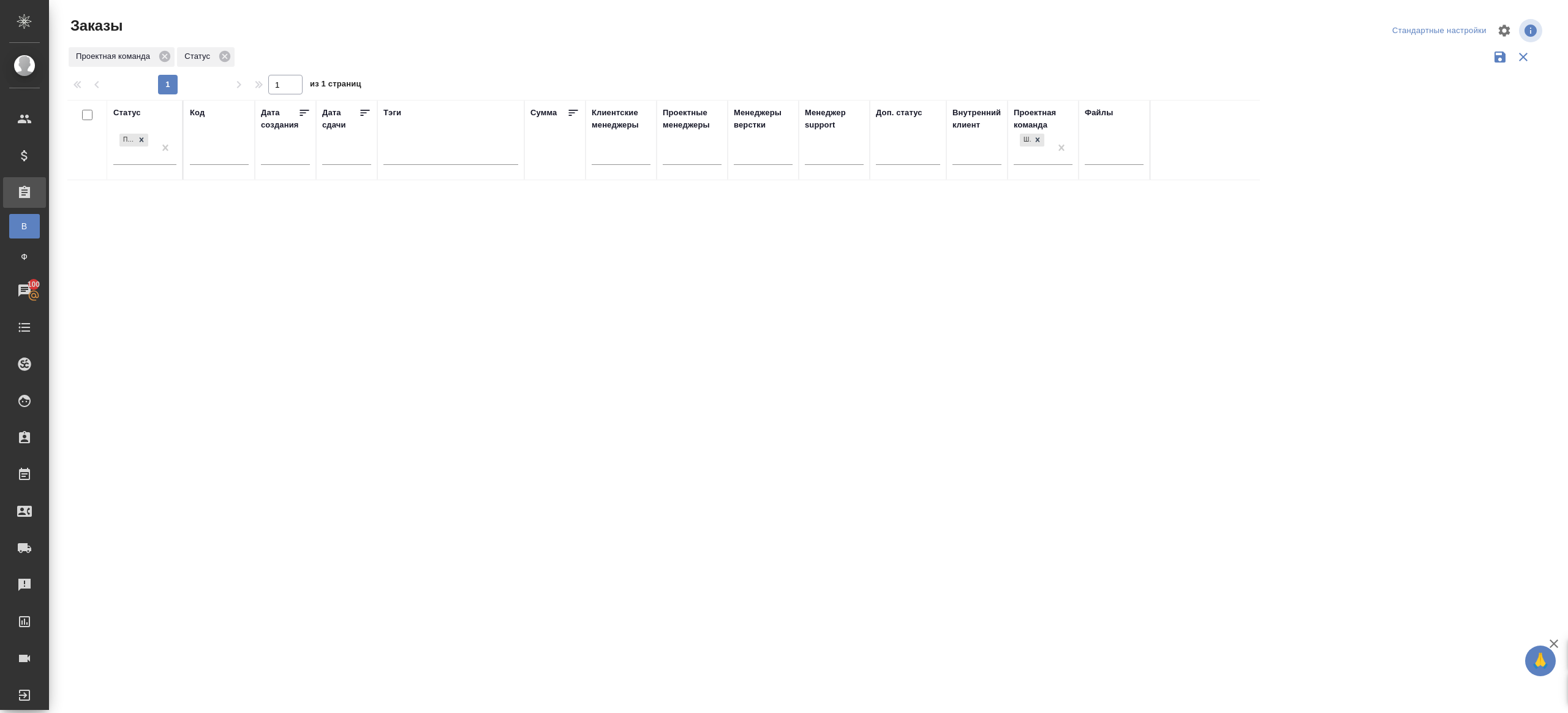
click at [131, 705] on div ".cls-1 fill:#fff; AWATERA Gazizov Rinat Клиенты Спецификации Заказы В Все заказ…" at bounding box center [784, 356] width 1568 height 713
click at [679, 52] on div "Проектная команда Статус" at bounding box center [807, 56] width 1478 height 23
click at [473, 458] on div "Статус Подтвержден Код Дата создания Дата сдачи Тэги Сумма Клиентские менеджеры…" at bounding box center [807, 320] width 1478 height 441
click at [210, 191] on p "KRL_FL-8750" at bounding box center [219, 193] width 59 height 13
click at [222, 157] on input "text" at bounding box center [219, 157] width 59 height 15
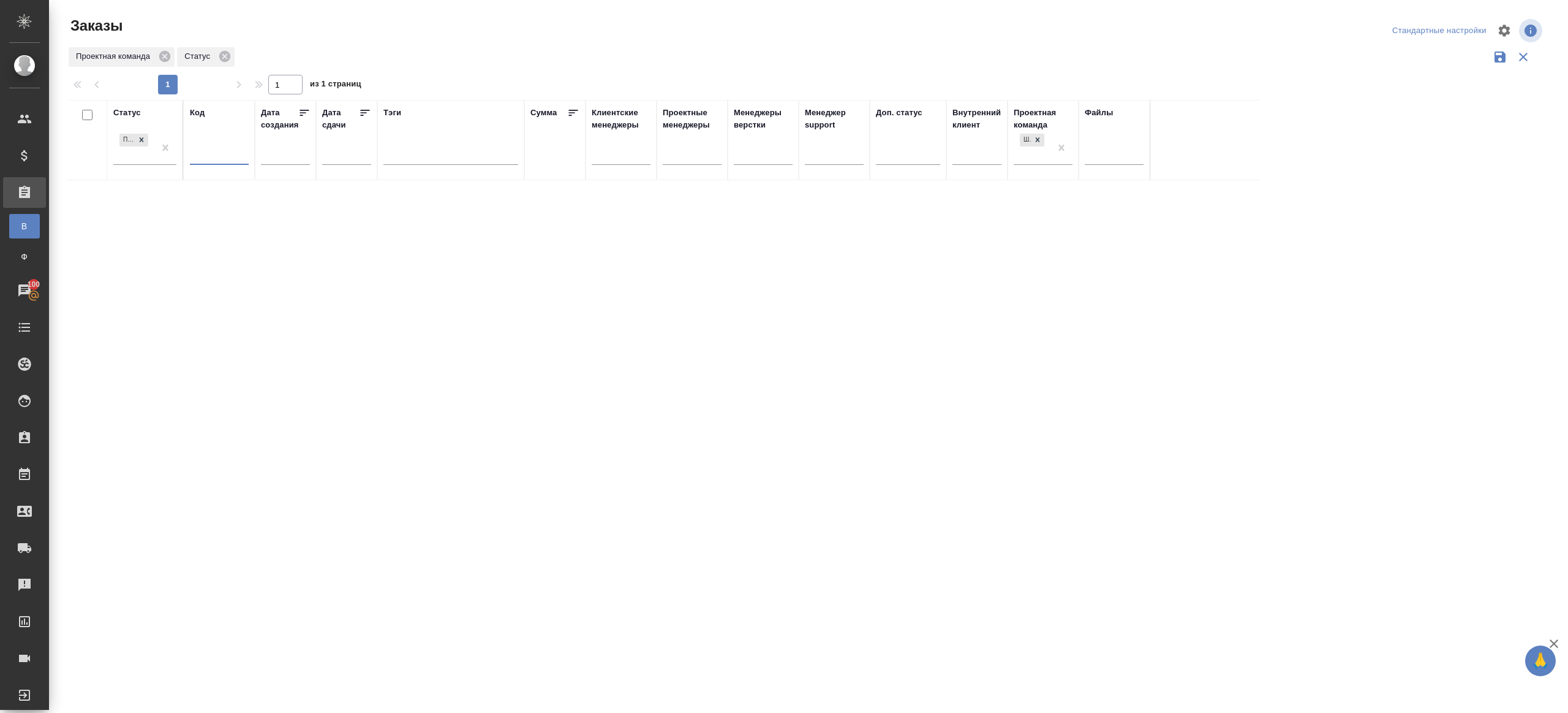
paste input "KUNZ_RTTV-587"
type input "KUNZ_RTTV-587"
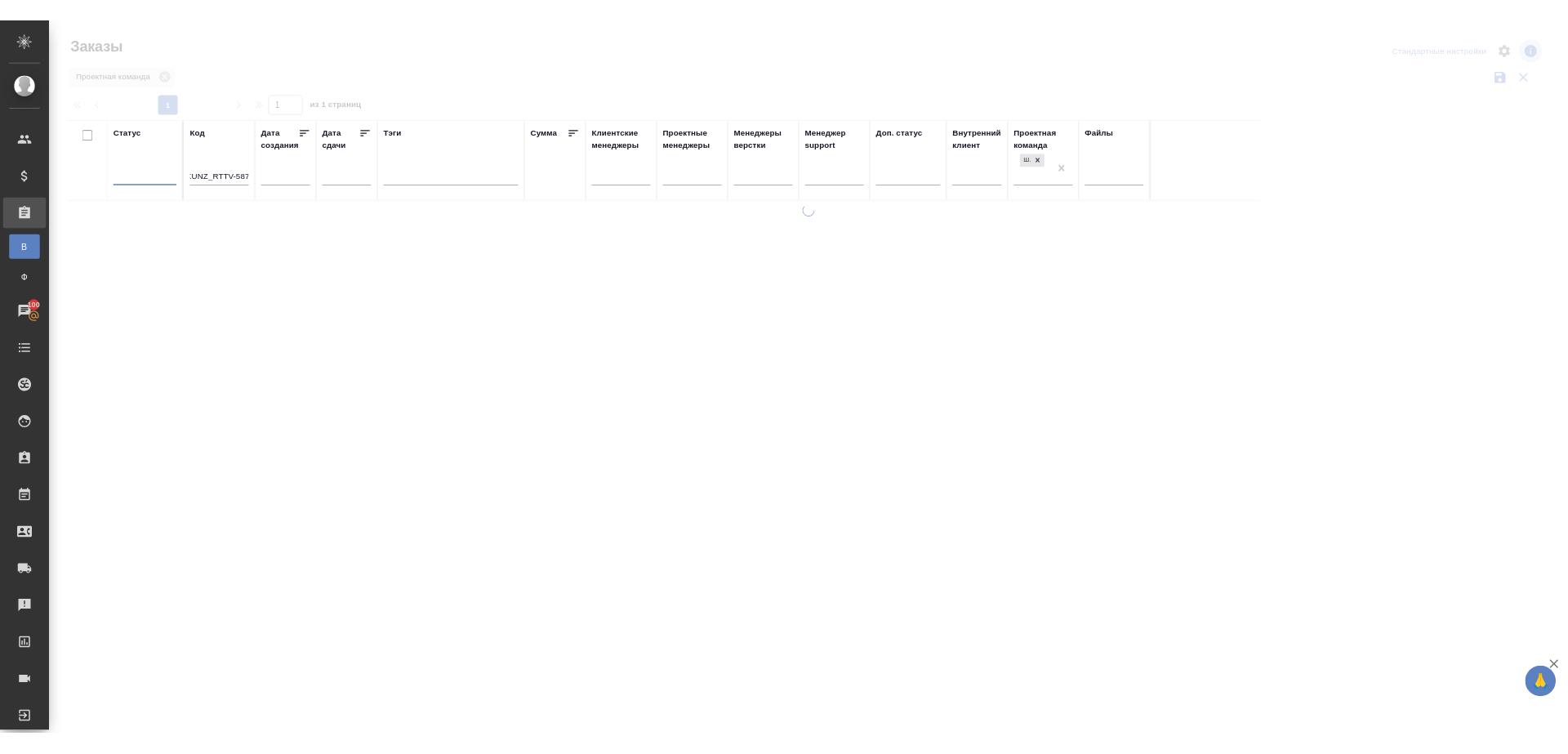
scroll to position [0, 0]
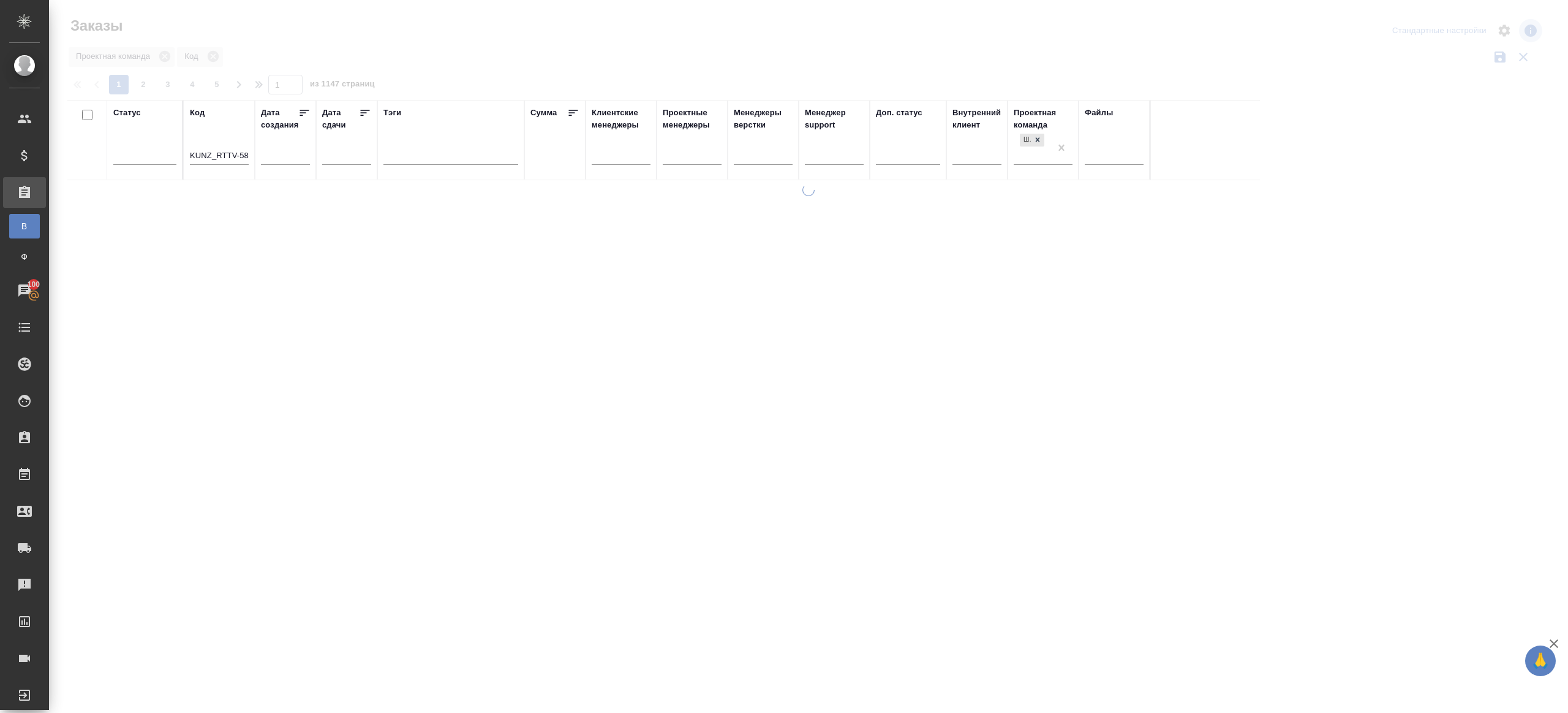
click at [456, 71] on div at bounding box center [808, 274] width 1519 height 548
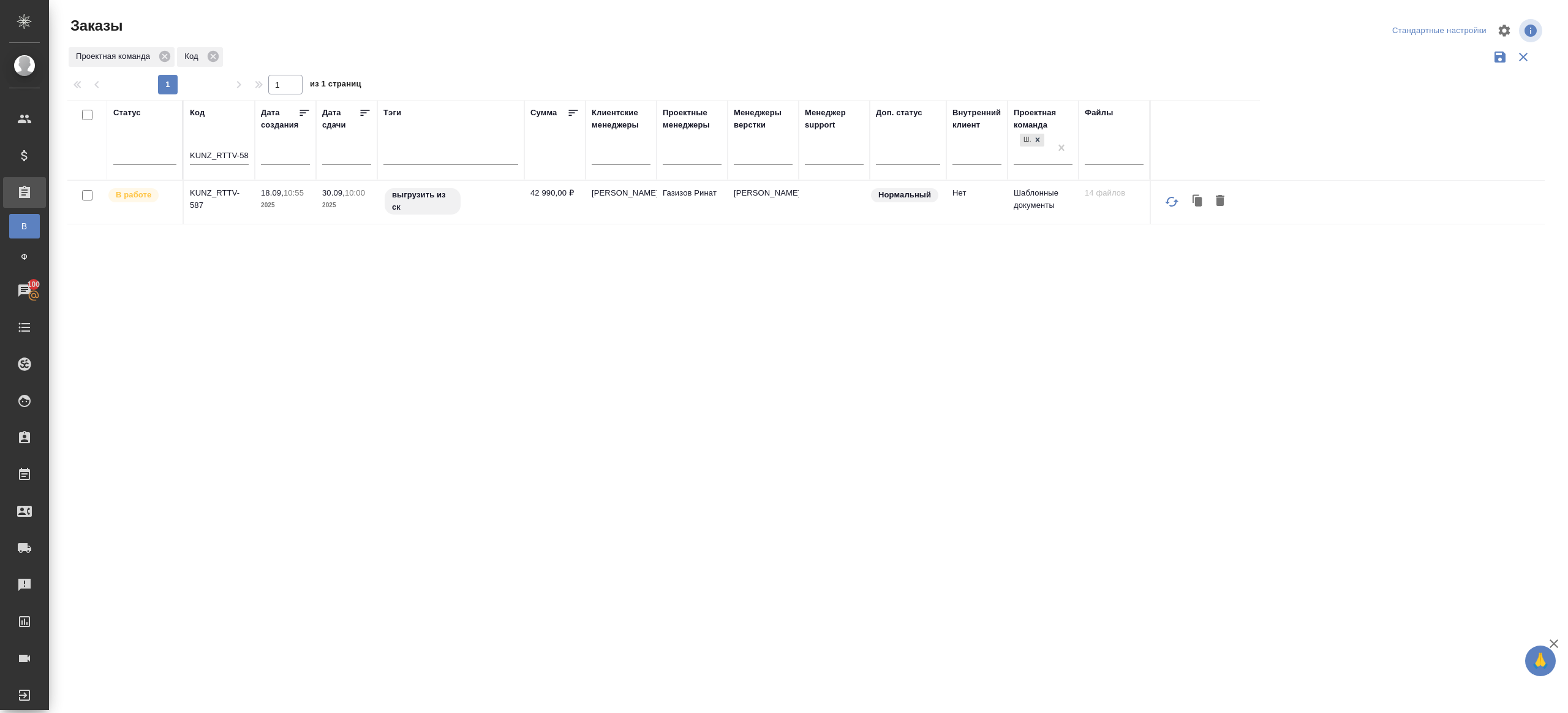
click at [456, 71] on div at bounding box center [811, 71] width 1487 height 6
click at [209, 196] on p "KUNZ_RTTV-587" at bounding box center [219, 199] width 59 height 24
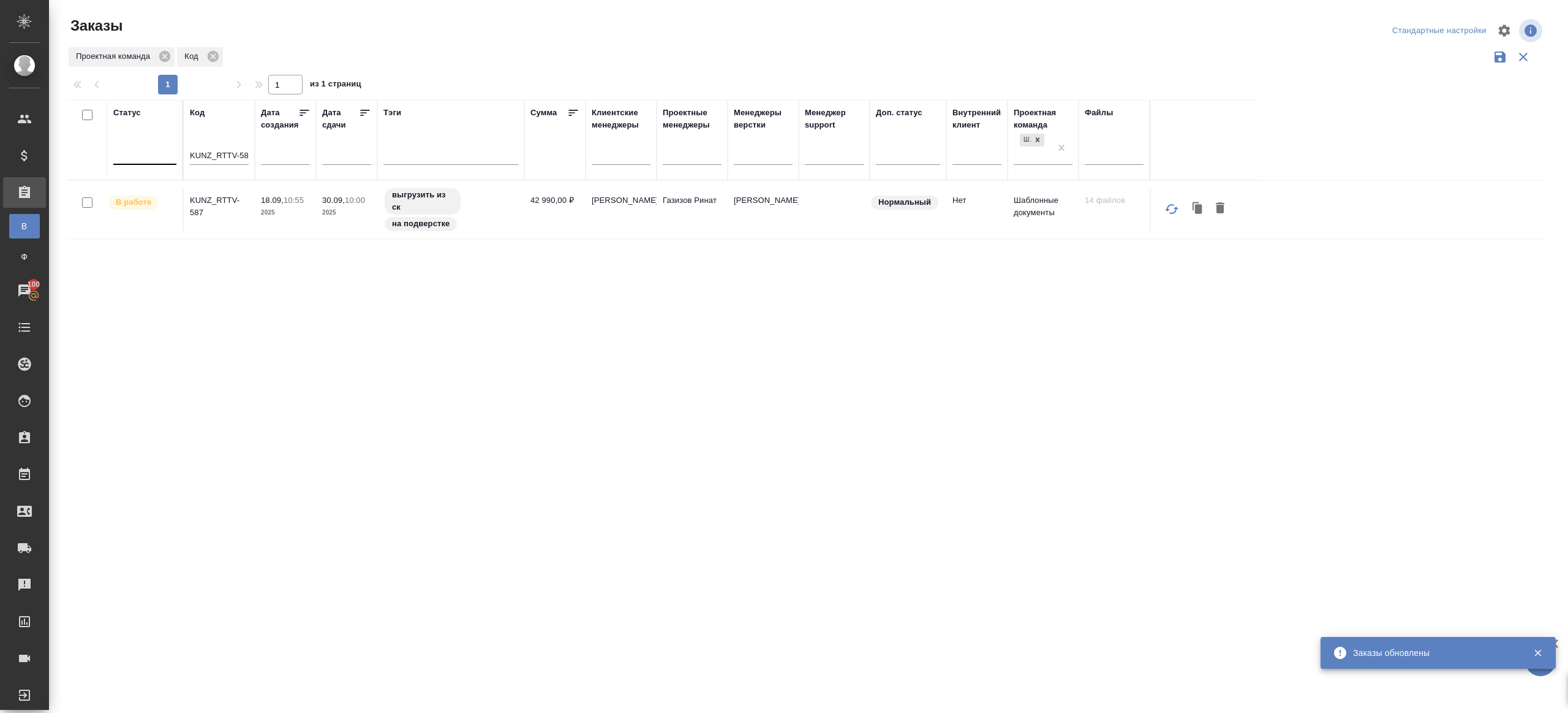
click at [150, 148] on div at bounding box center [145, 152] width 63 height 18
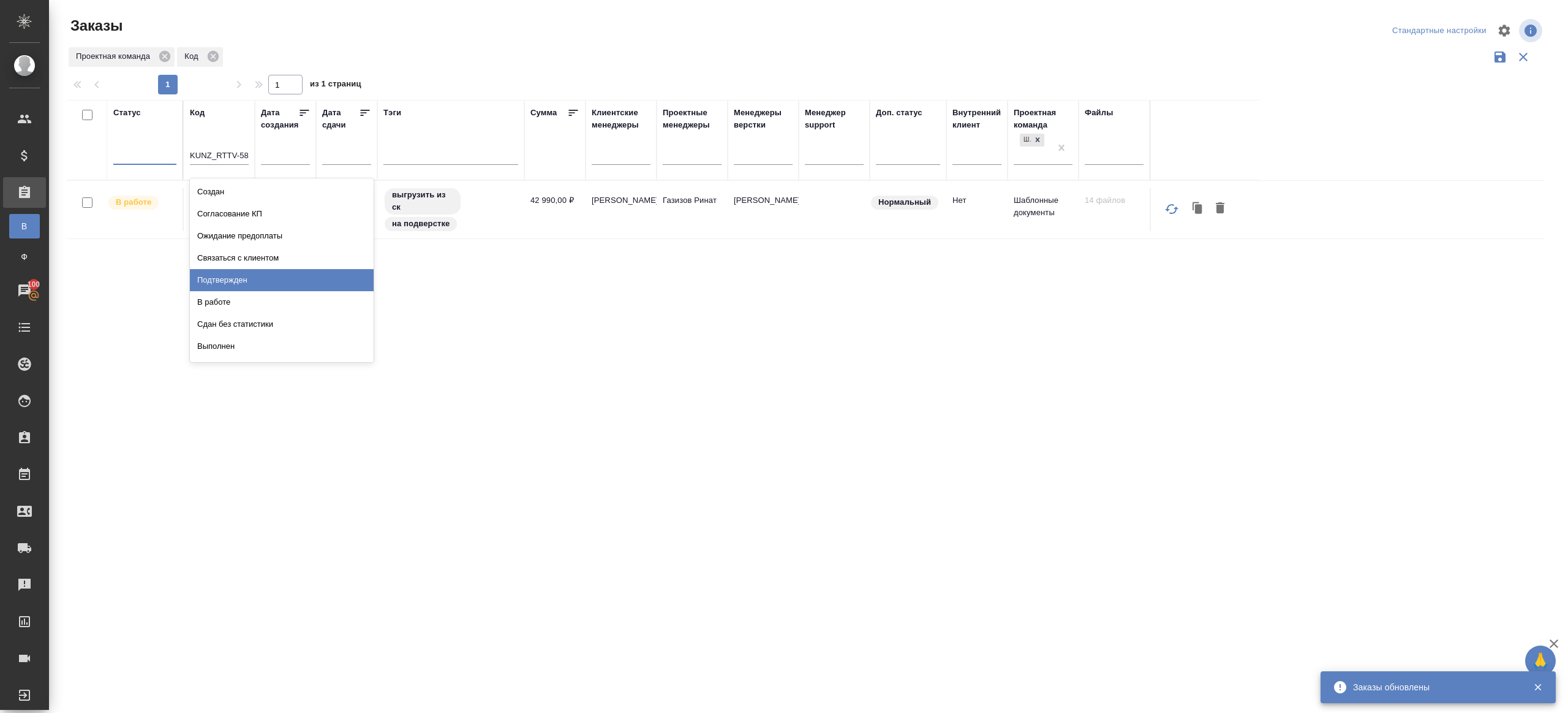
click at [261, 287] on div "Подтвержден" at bounding box center [281, 280] width 184 height 22
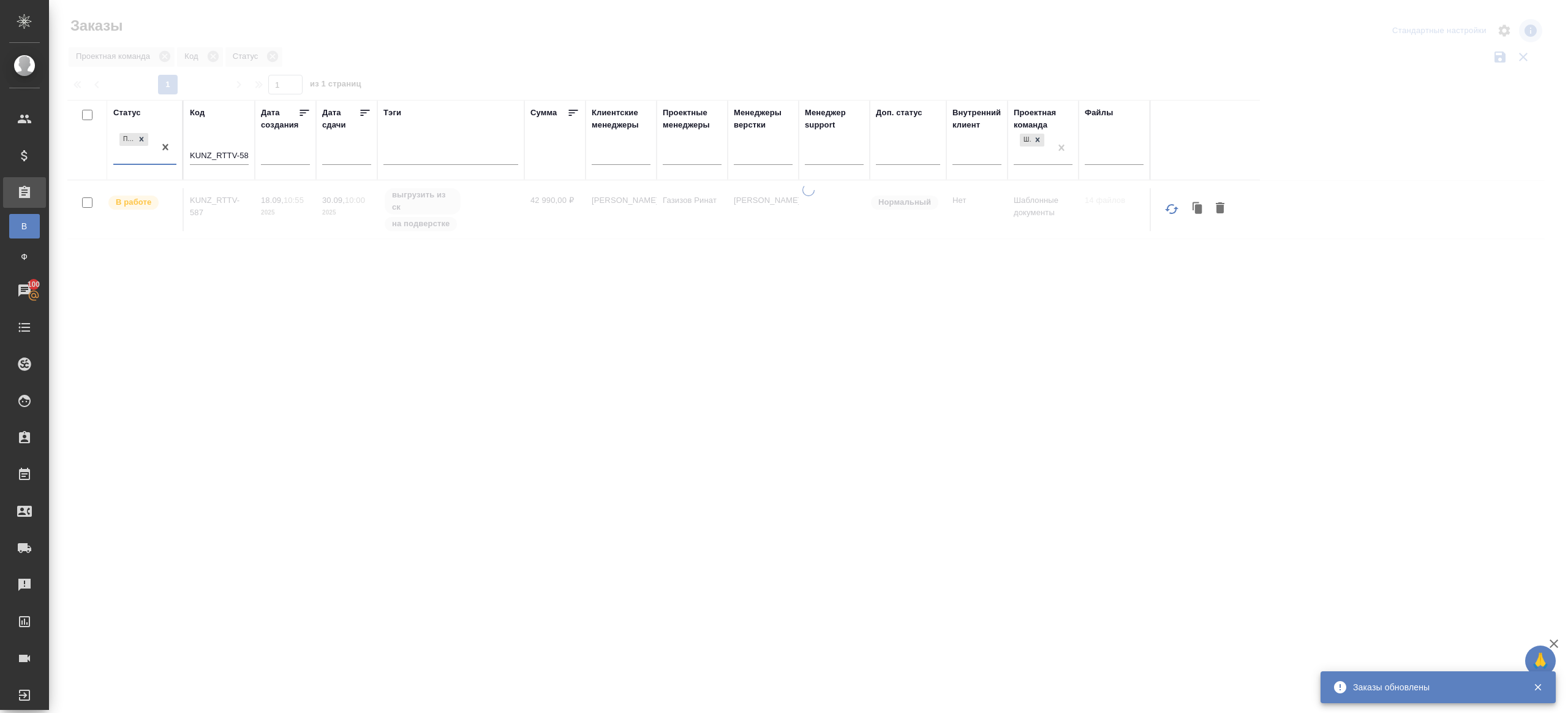
click at [238, 165] on div "KUNZ_RTTV-587" at bounding box center [219, 158] width 59 height 30
click at [238, 163] on input "KUNZ_RTTV-587" at bounding box center [219, 157] width 59 height 15
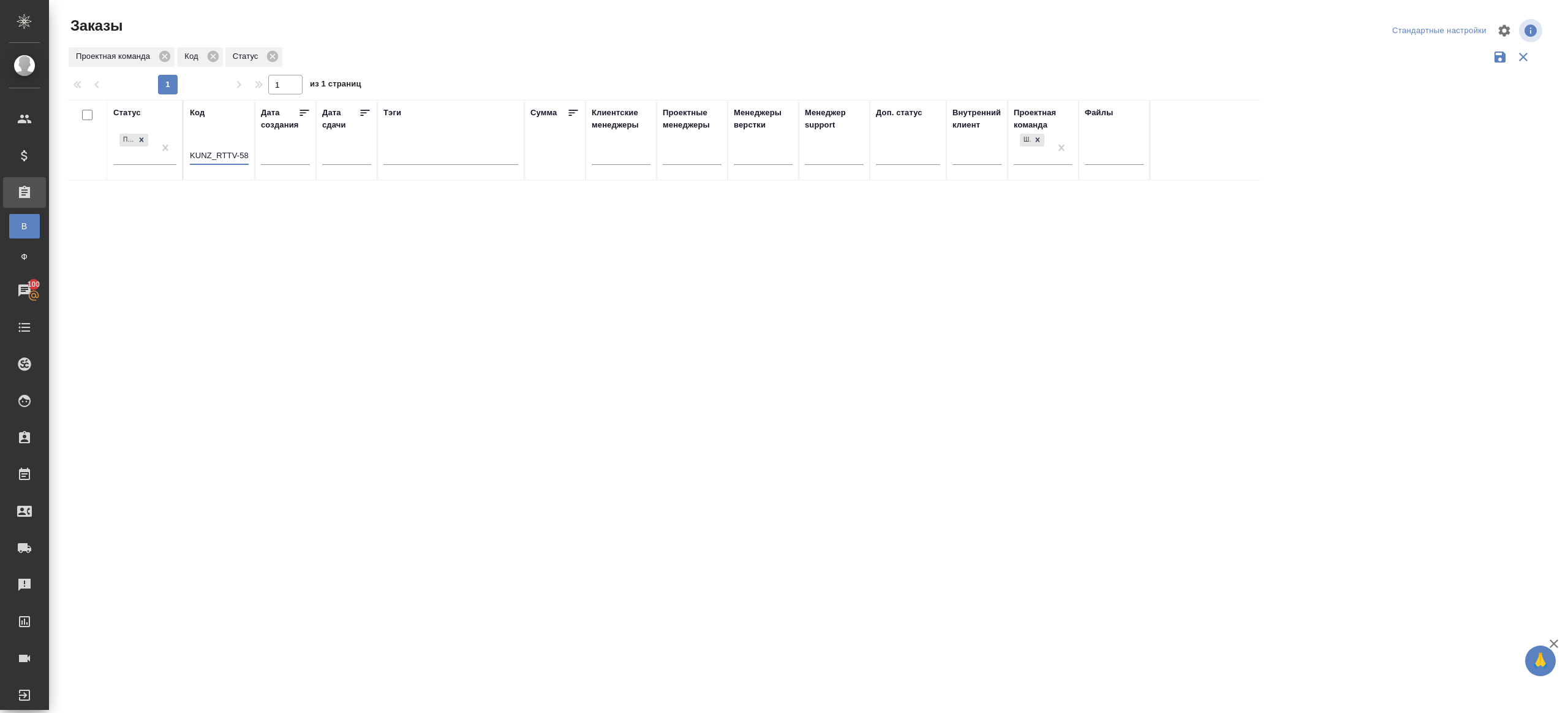
drag, startPoint x: 238, startPoint y: 157, endPoint x: 263, endPoint y: 157, distance: 25.0
click at [238, 157] on input "KUNZ_RTTV-587" at bounding box center [219, 157] width 59 height 15
click at [479, 66] on div at bounding box center [808, 274] width 1519 height 548
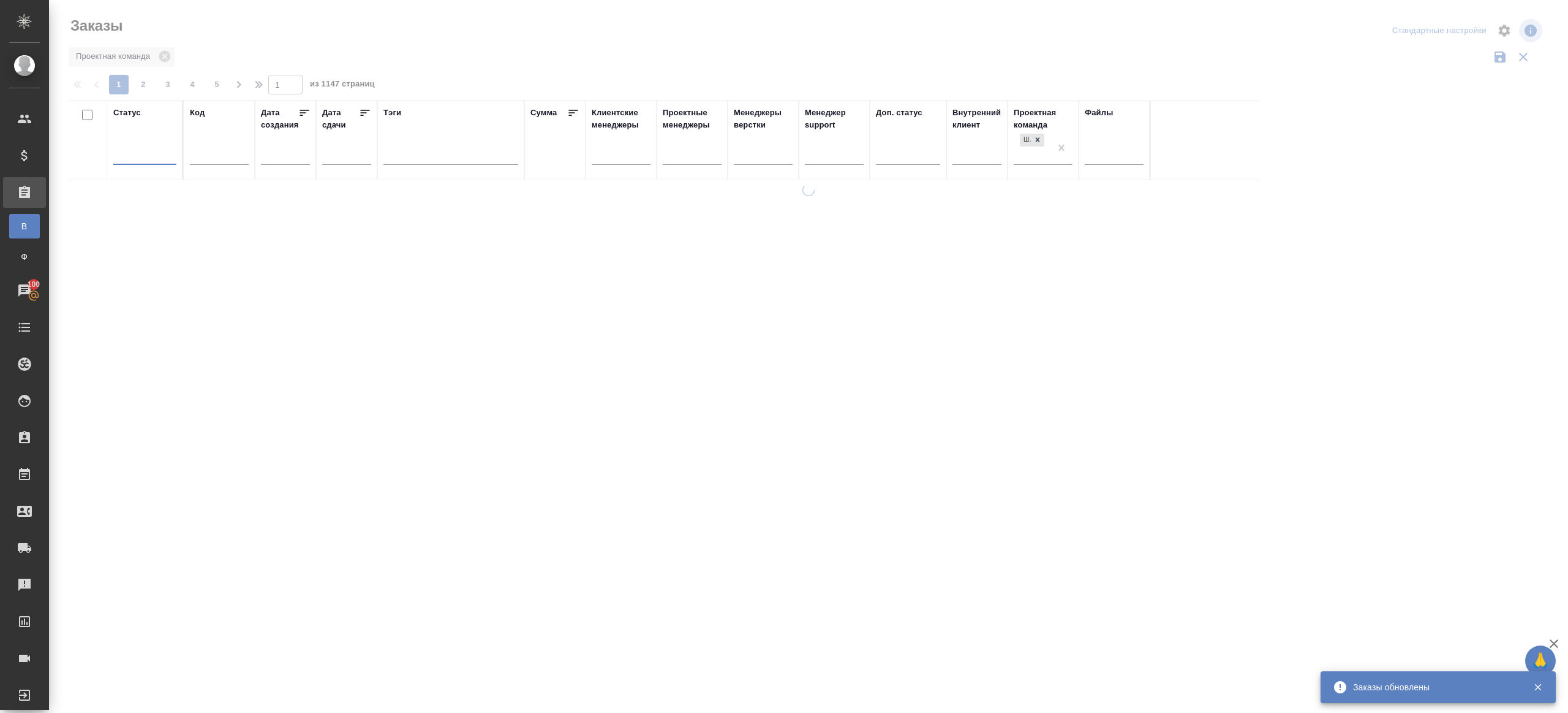
click at [434, 65] on div at bounding box center [808, 274] width 1519 height 548
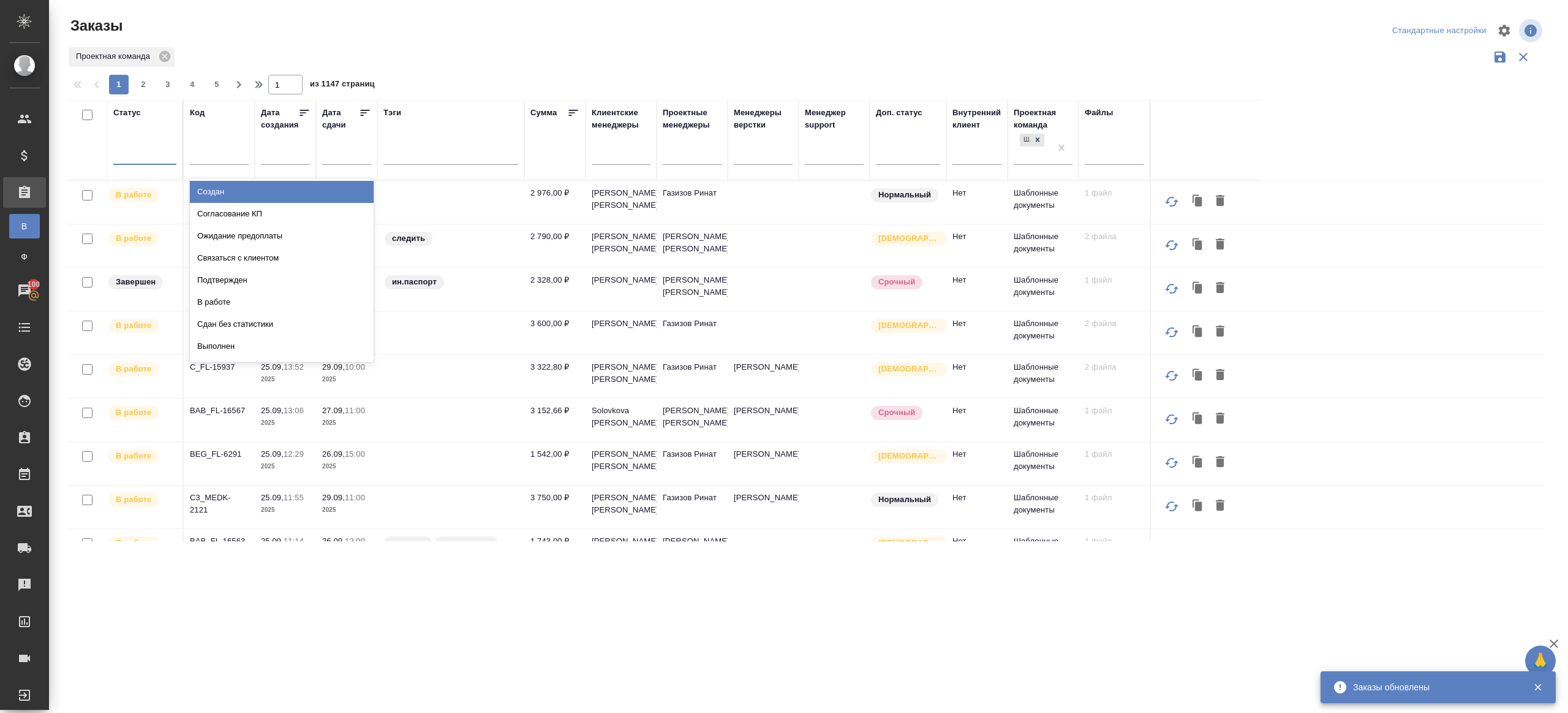
click at [163, 151] on div at bounding box center [145, 152] width 63 height 18
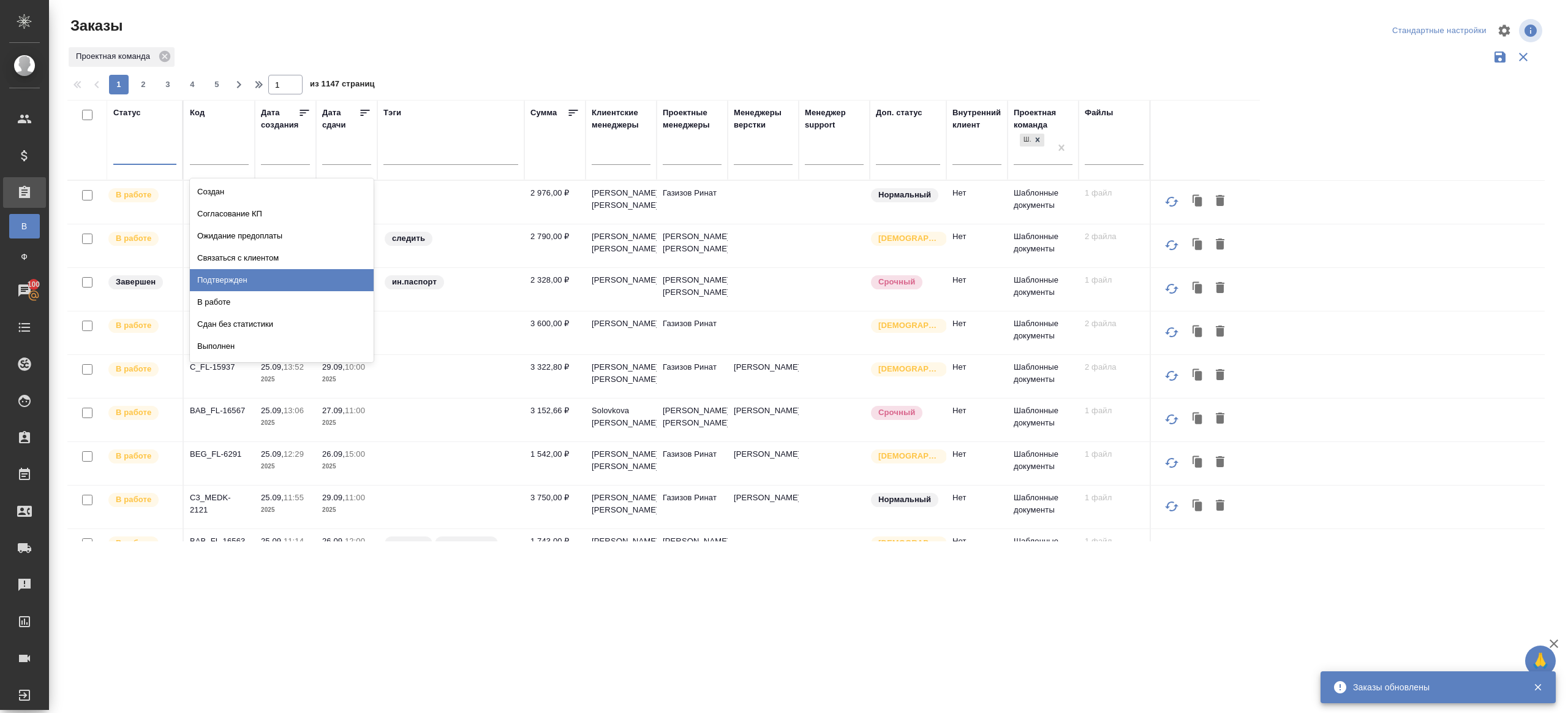
click at [259, 288] on div "Подтвержден" at bounding box center [281, 280] width 184 height 22
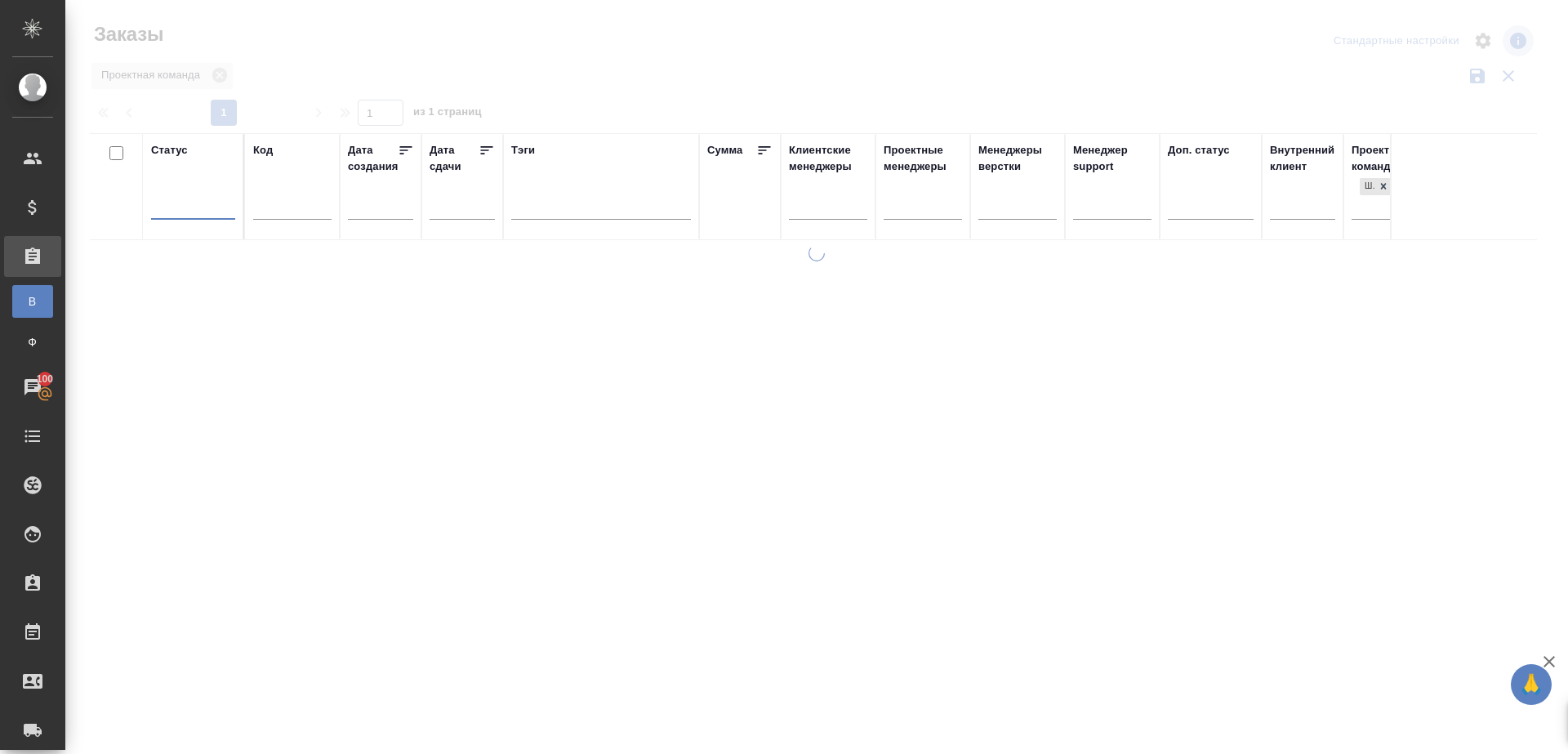
click at [594, 91] on div at bounding box center [820, 95] width 1460 height 8
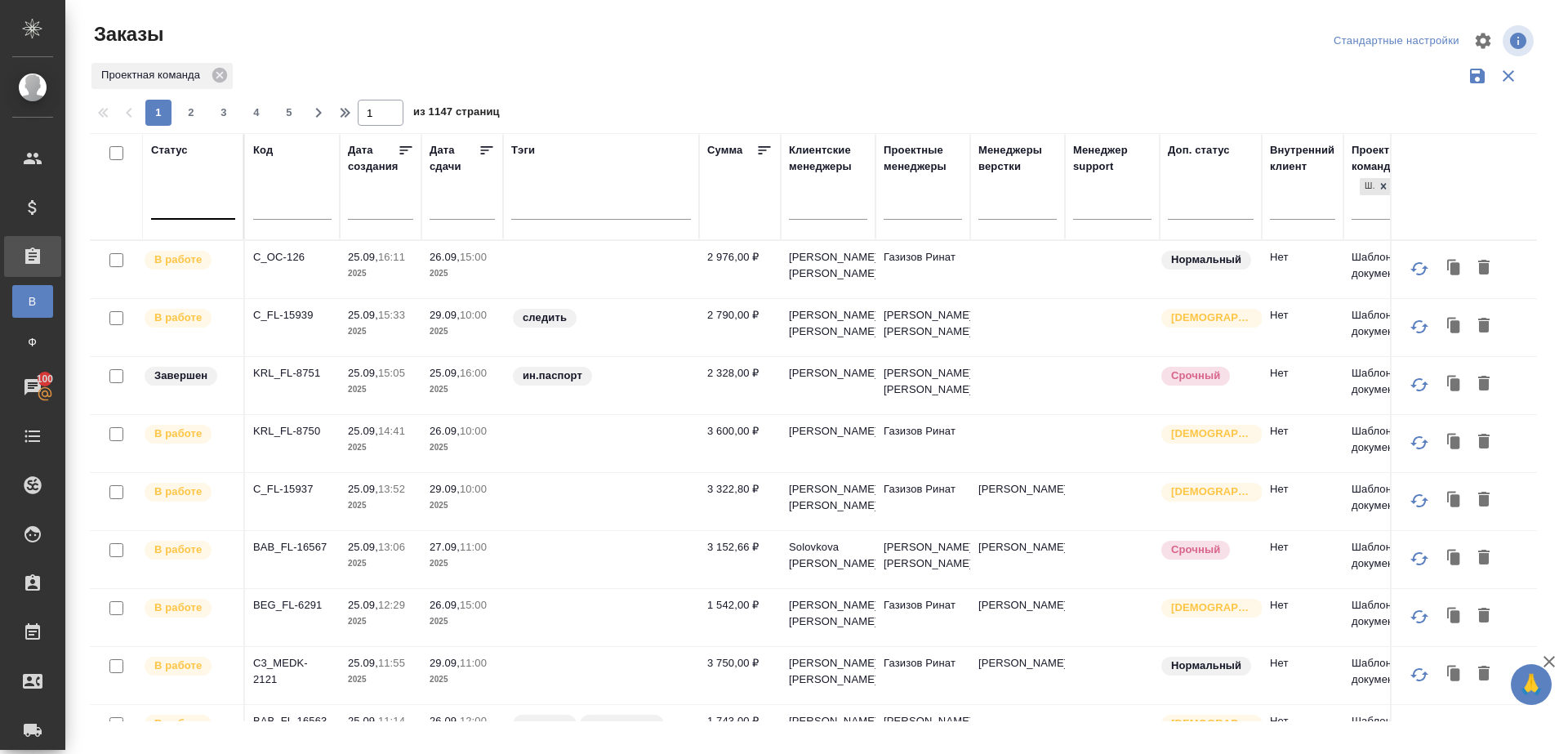
click at [191, 207] on div at bounding box center [193, 203] width 84 height 23
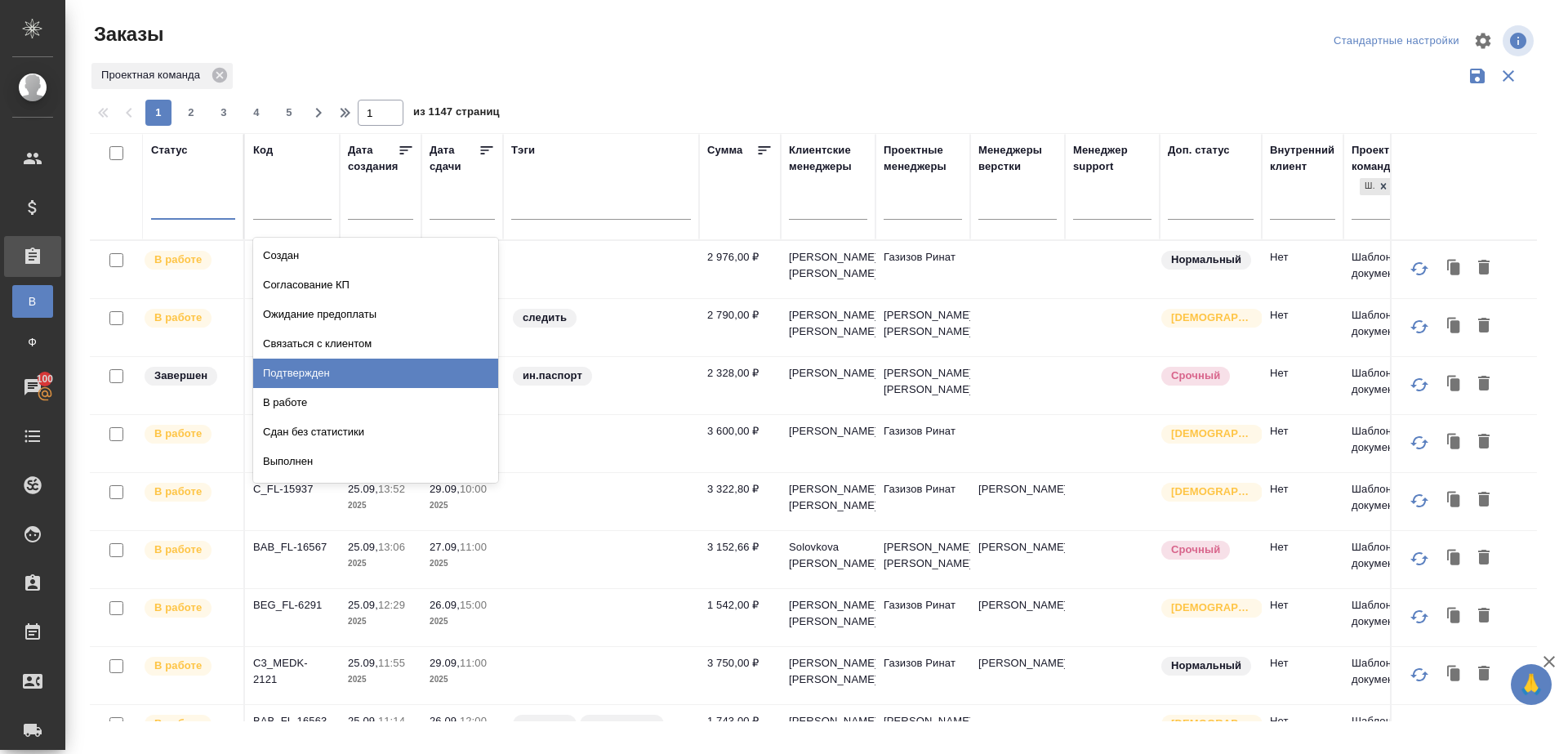
click at [326, 374] on div "Подтвержден" at bounding box center [375, 373] width 245 height 29
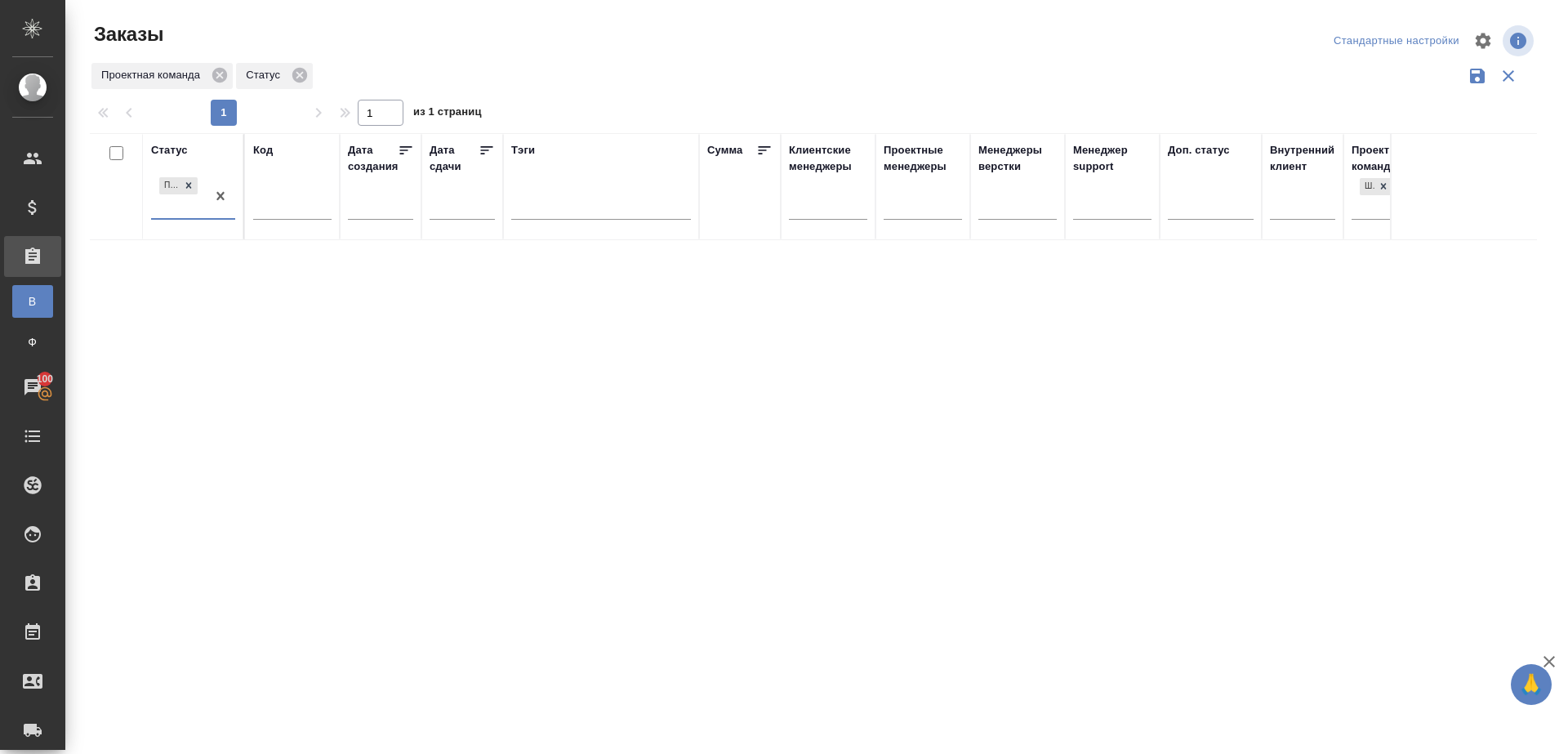
click at [890, 62] on div "Проектная команда Статус" at bounding box center [814, 75] width 1447 height 31
click at [203, 196] on div "Подтвержден" at bounding box center [178, 196] width 54 height 44
click at [527, 96] on div at bounding box center [820, 95] width 1460 height 8
click at [613, 69] on div at bounding box center [816, 365] width 1503 height 731
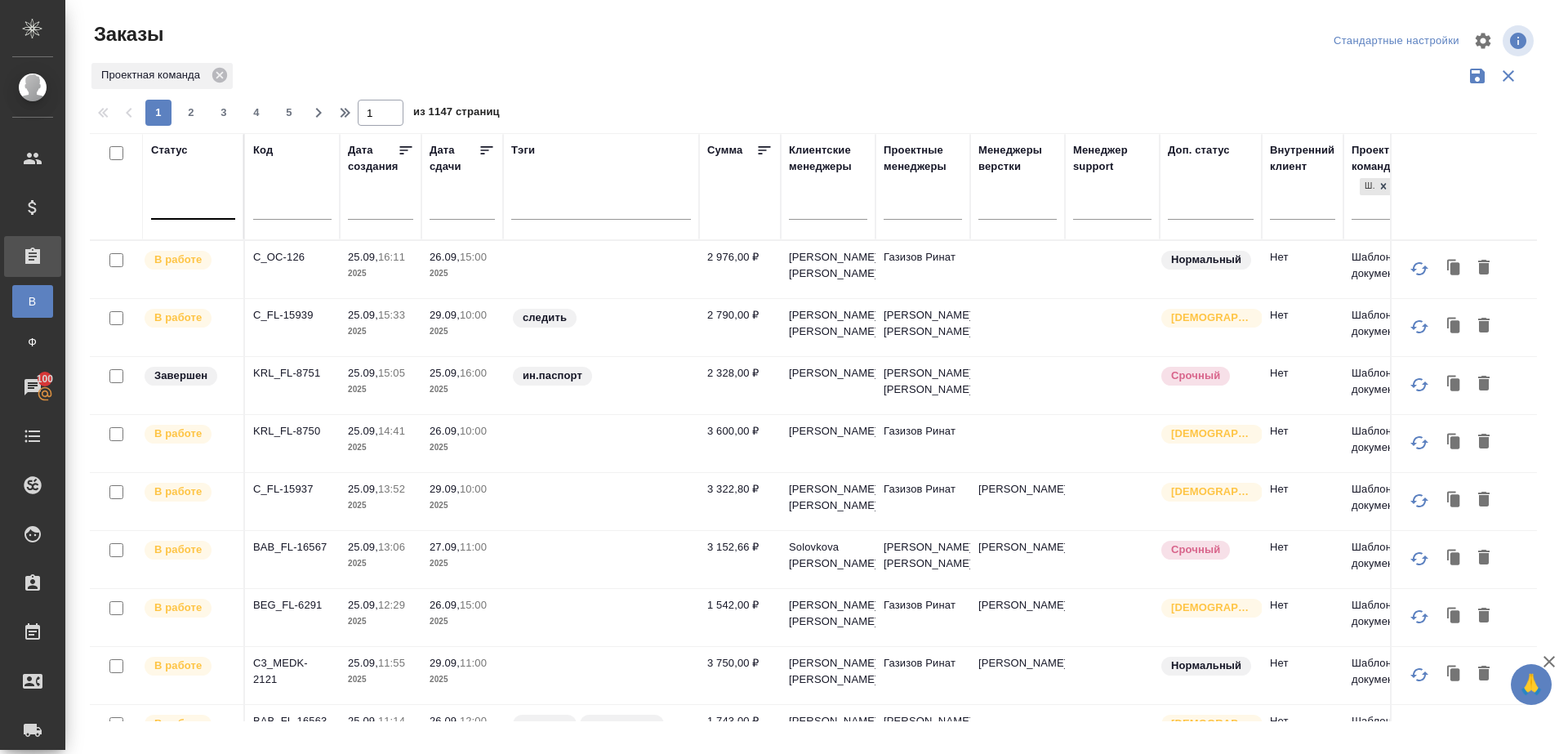
click at [224, 215] on div at bounding box center [193, 204] width 84 height 31
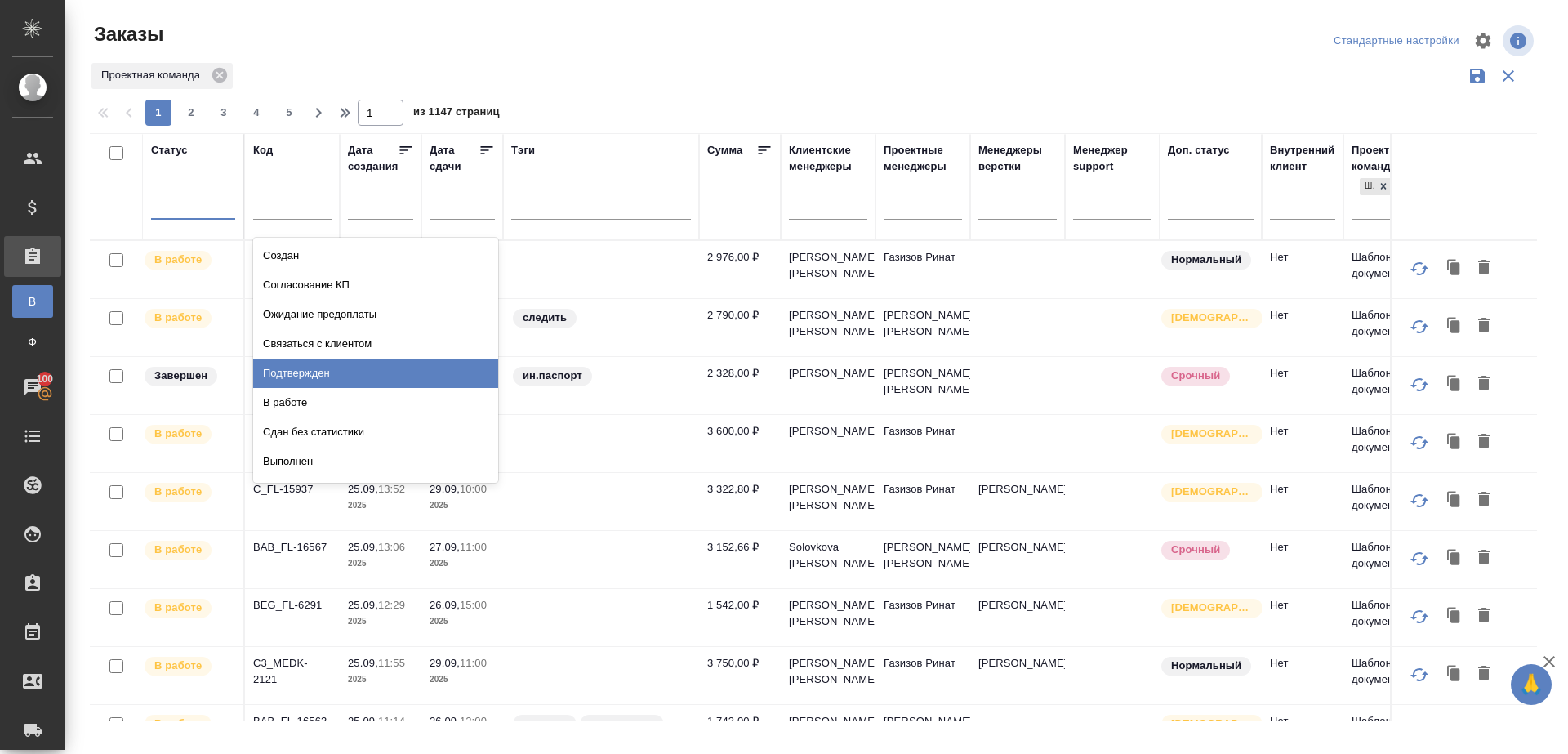
drag, startPoint x: 317, startPoint y: 368, endPoint x: 419, endPoint y: 238, distance: 165.2
click at [317, 368] on div "Подтвержден" at bounding box center [375, 373] width 245 height 29
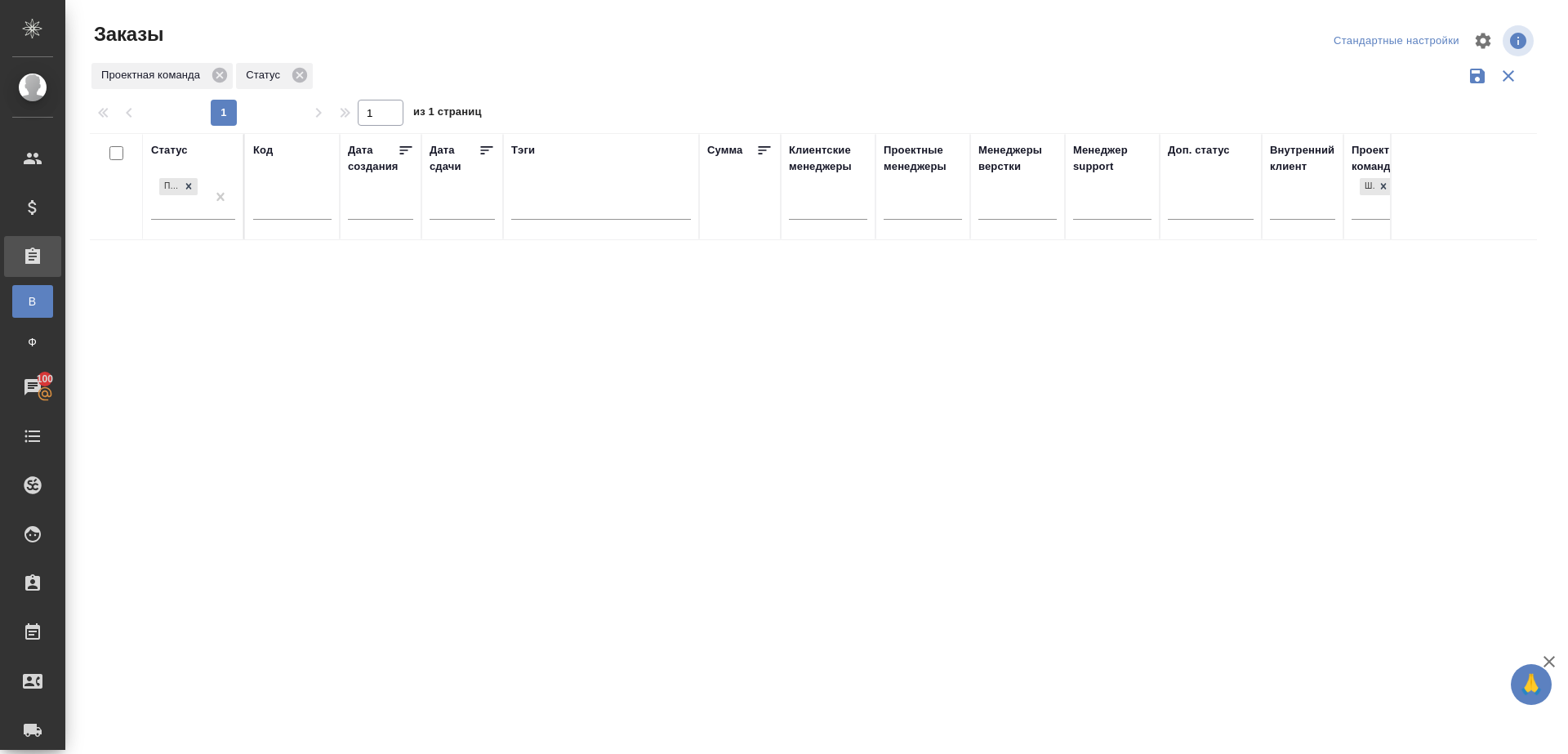
click at [236, 196] on th "Статус Подтвержден" at bounding box center [194, 186] width 102 height 107
click at [693, 92] on div at bounding box center [816, 365] width 1503 height 731
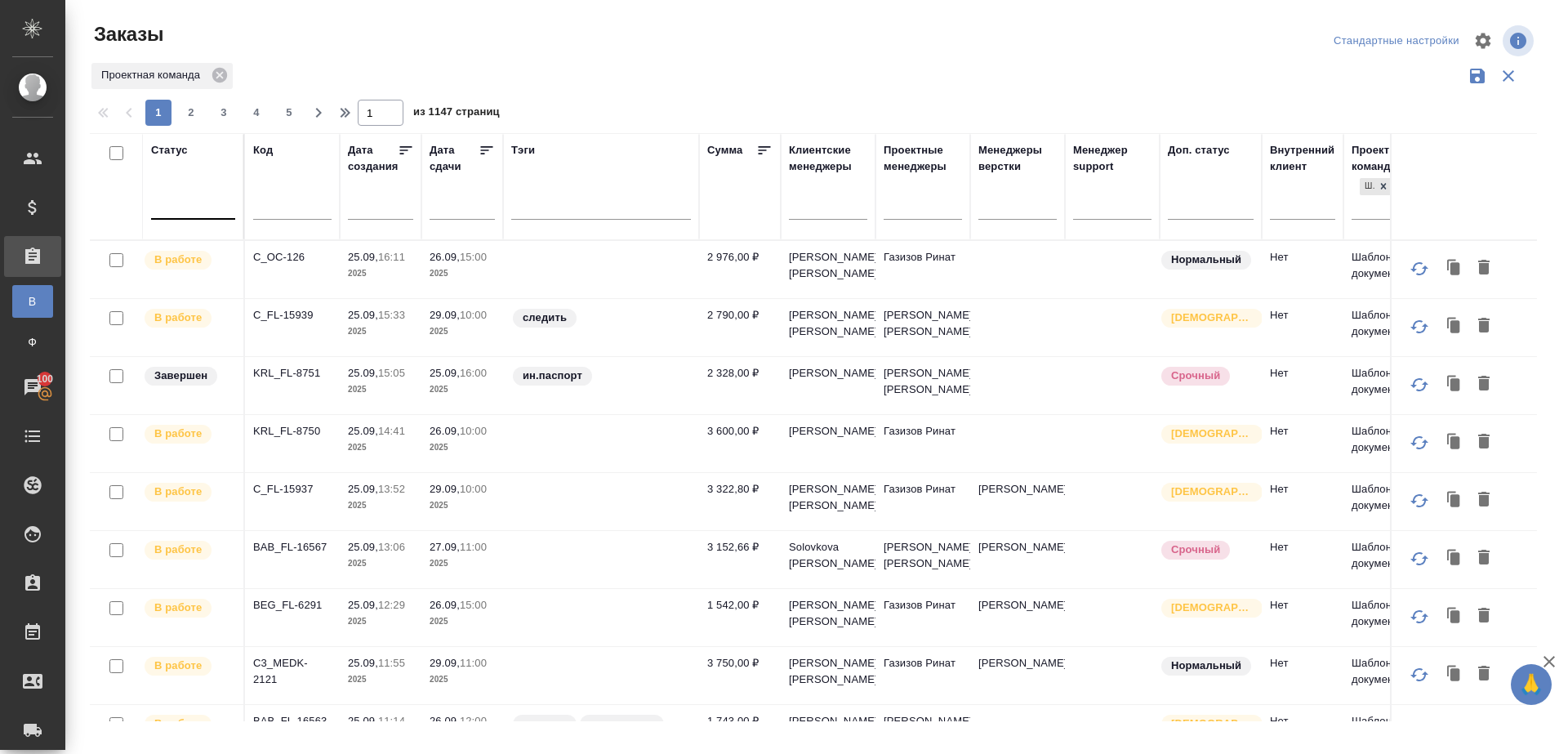
click at [211, 212] on div at bounding box center [193, 203] width 84 height 23
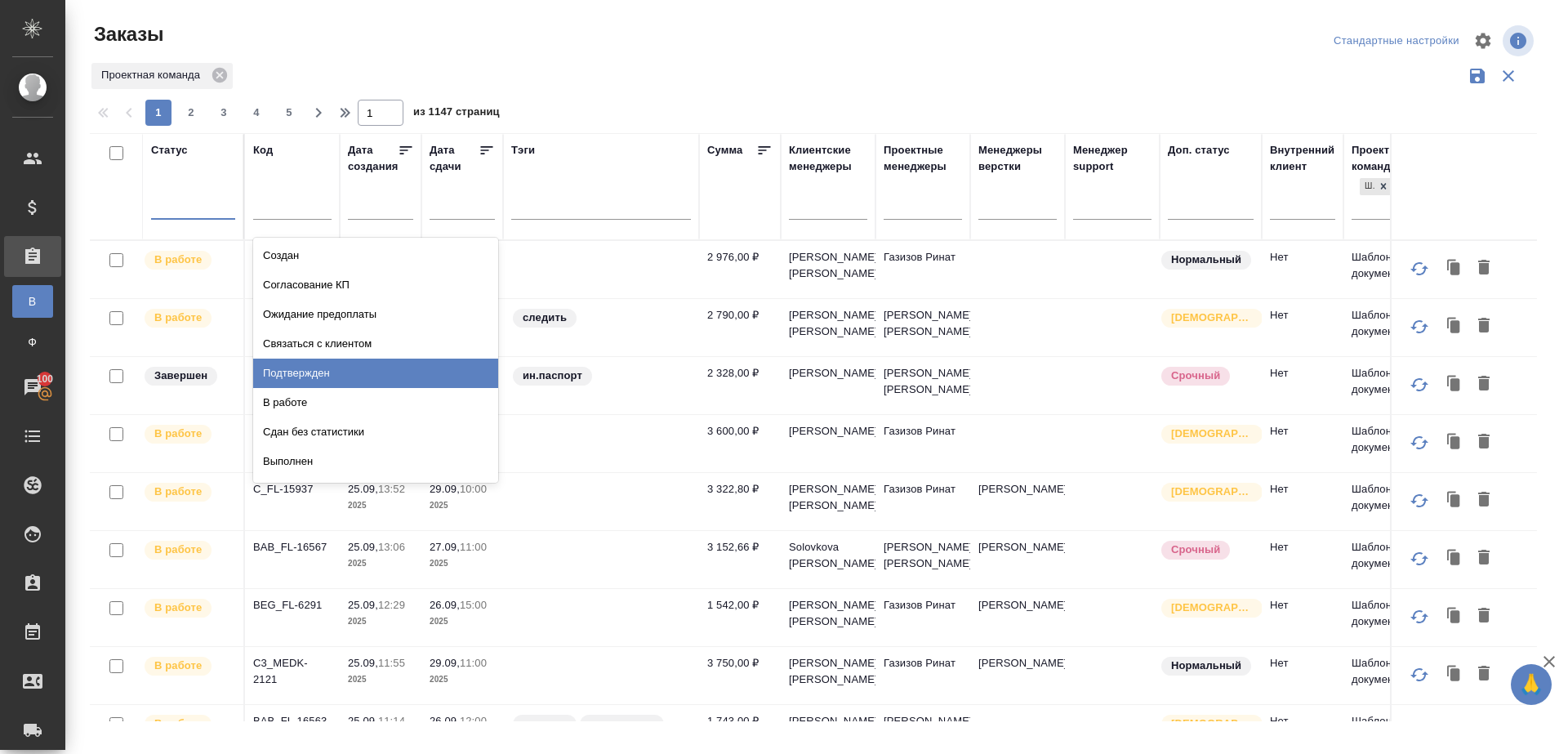
click at [332, 370] on div "Подтвержден" at bounding box center [375, 373] width 245 height 29
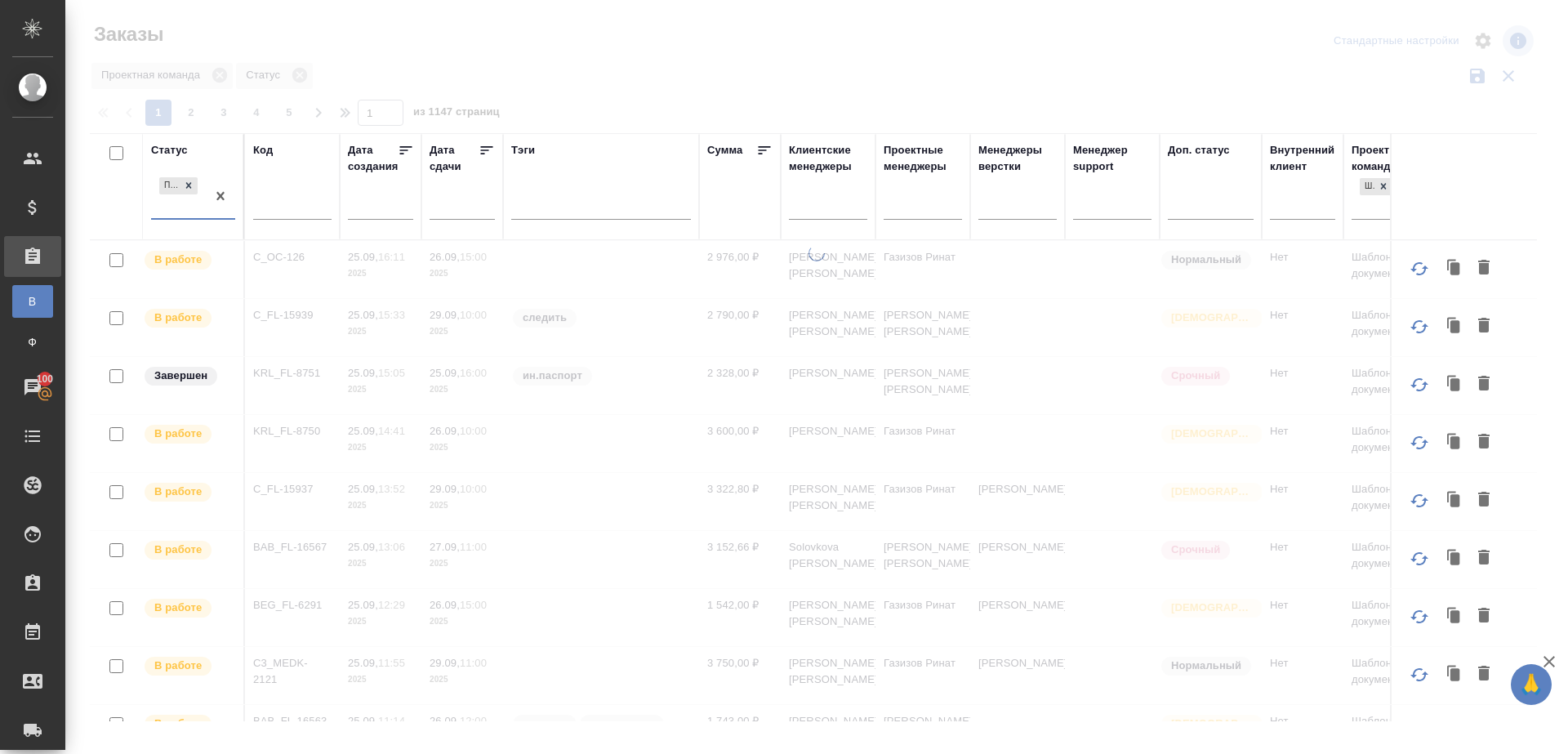
click at [568, 88] on div at bounding box center [816, 365] width 1503 height 731
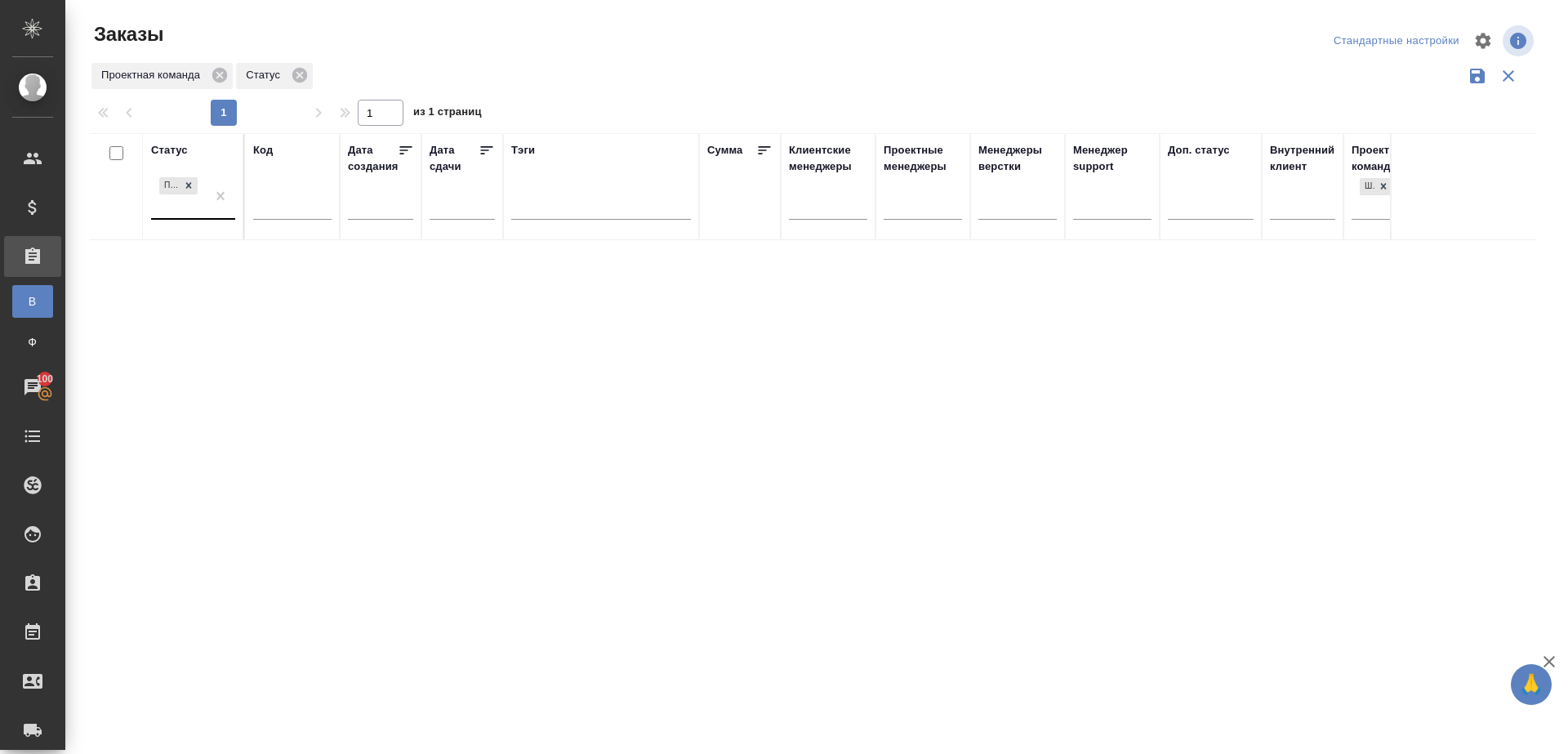
click at [193, 207] on div "Подтвержден" at bounding box center [178, 196] width 54 height 44
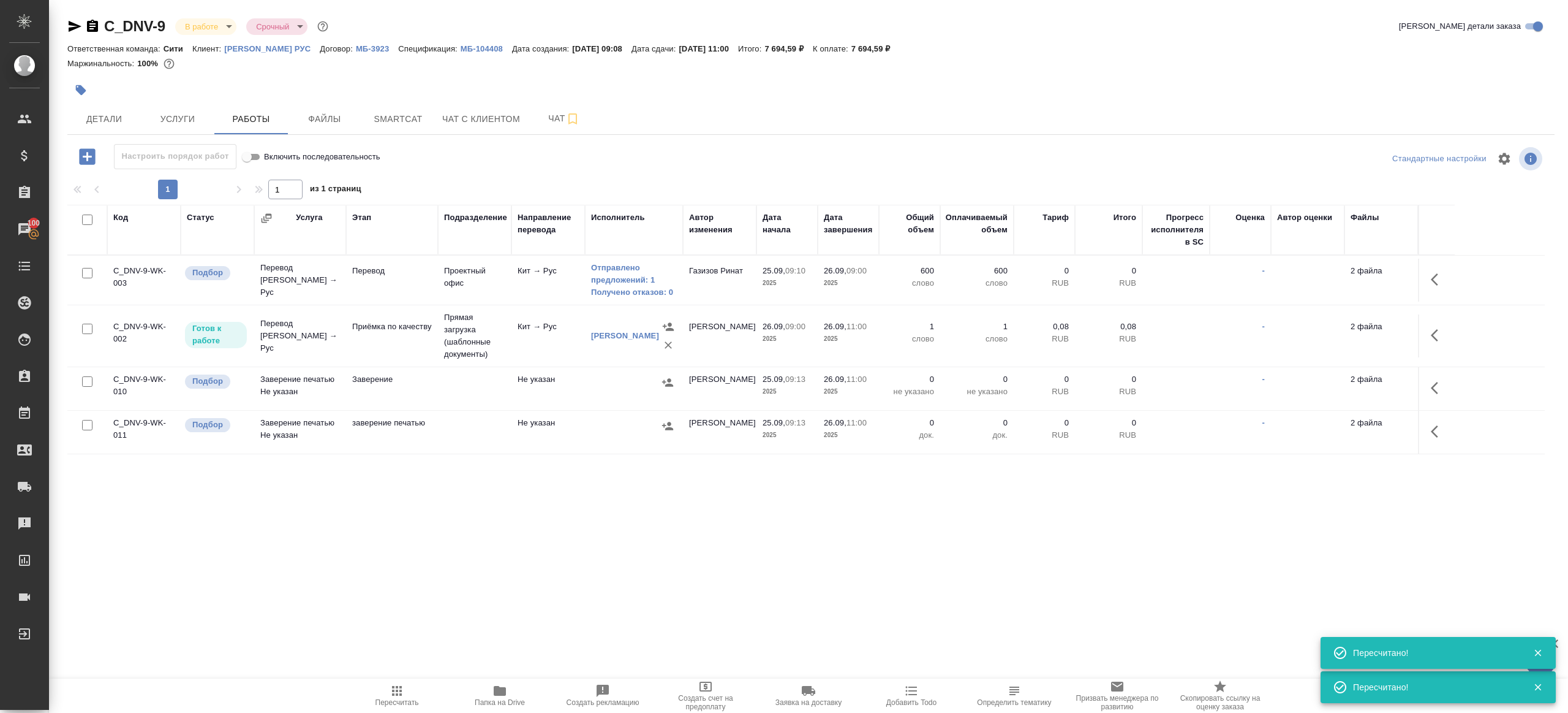
click at [402, 698] on span "Пересчитать" at bounding box center [397, 702] width 43 height 9
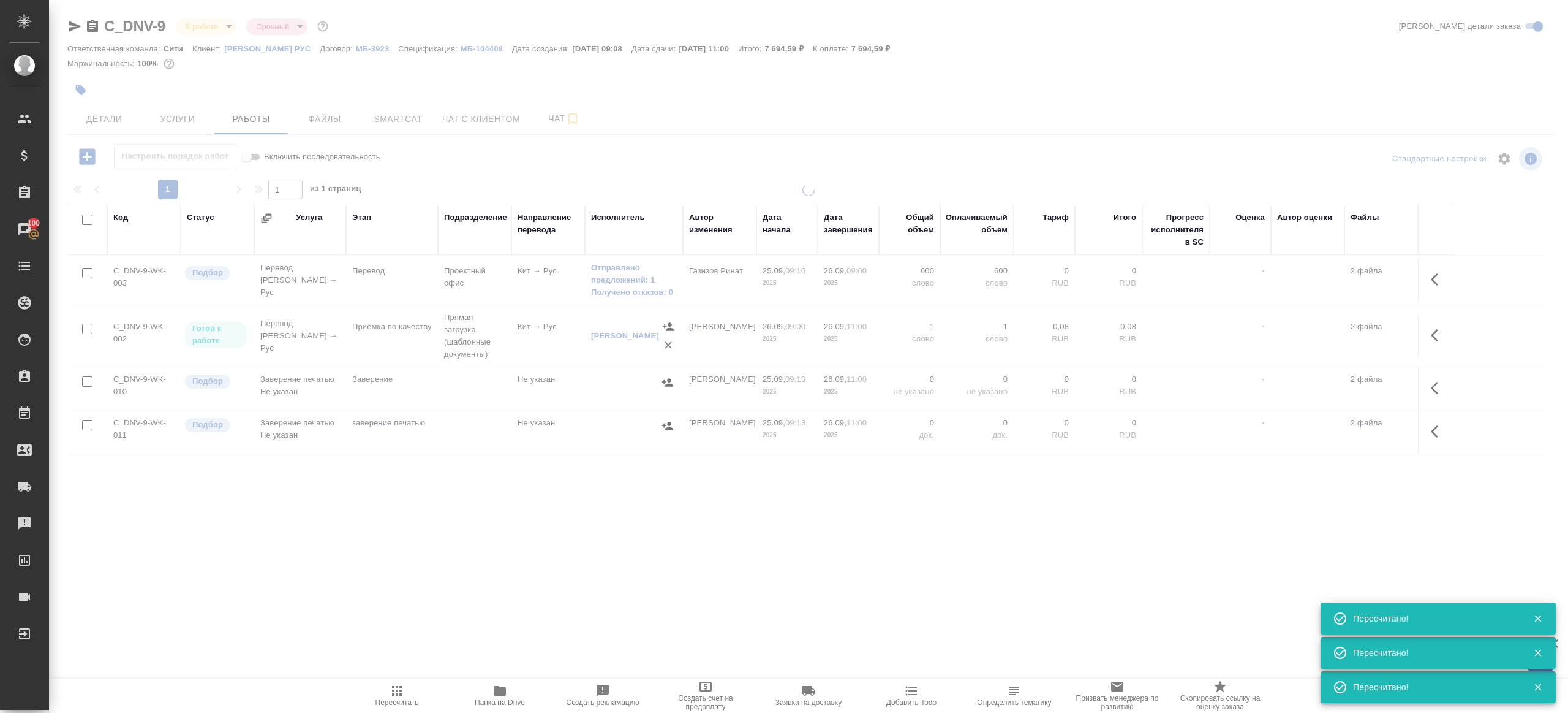
click at [528, 623] on div ".cls-1 fill:#fff; AWATERA Gazizov Rinat Клиенты Спецификации Заказы 100 Чаты To…" at bounding box center [784, 356] width 1568 height 713
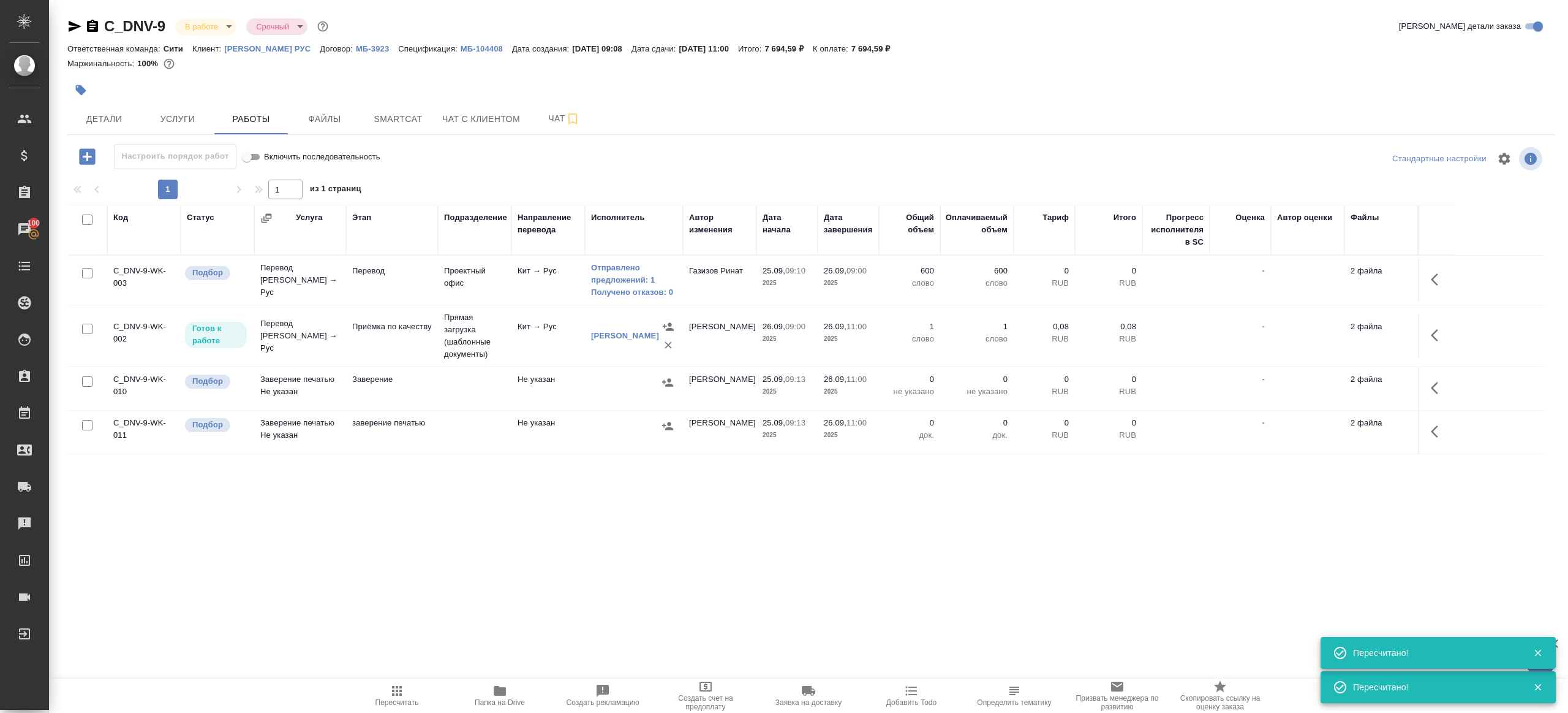
click at [377, 685] on span "Пересчитать" at bounding box center [397, 695] width 88 height 23
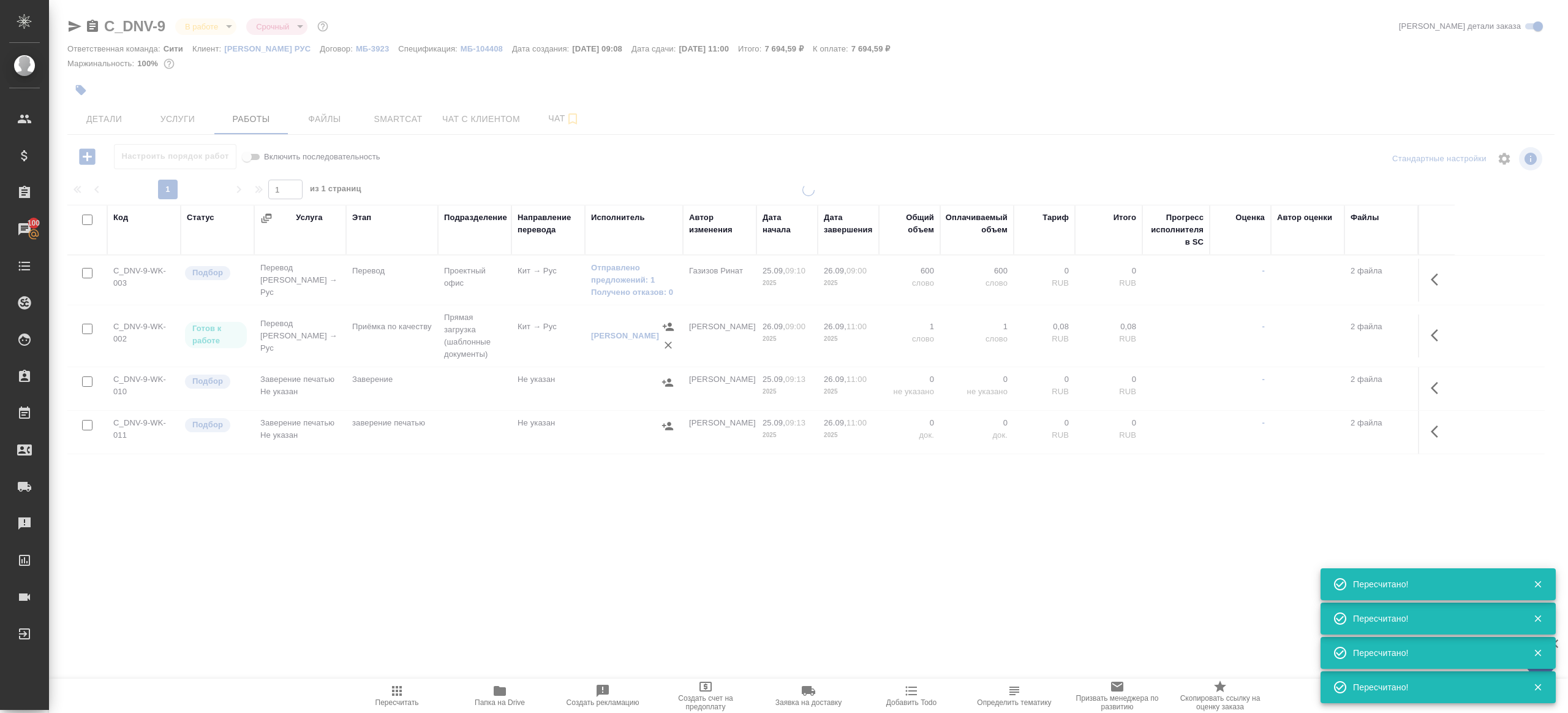
click at [412, 519] on div ".cls-1 fill:#fff; AWATERA Gazizov Rinat Клиенты Спецификации Заказы 100 Чаты To…" at bounding box center [784, 356] width 1568 height 713
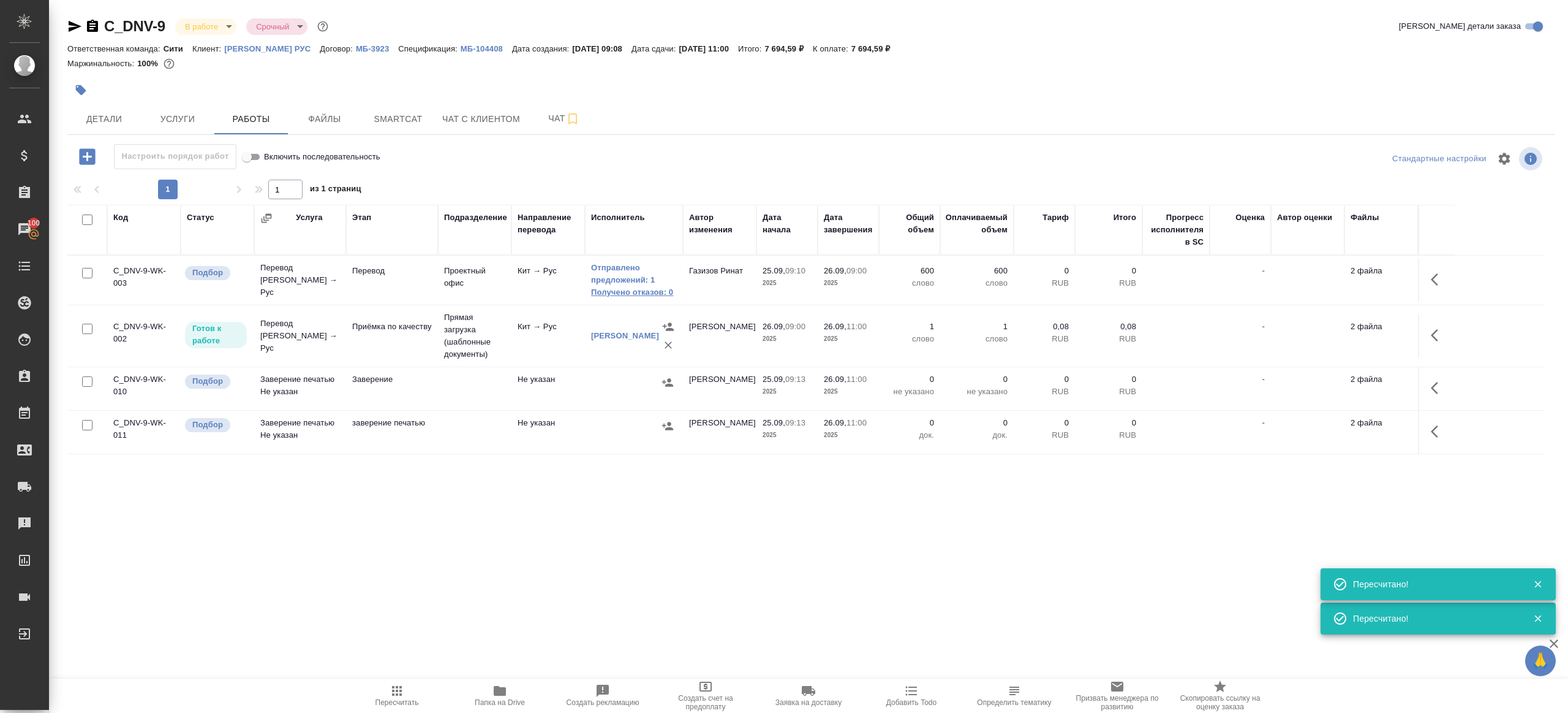
click at [651, 291] on link "Получено отказов: 0" at bounding box center [634, 293] width 86 height 13
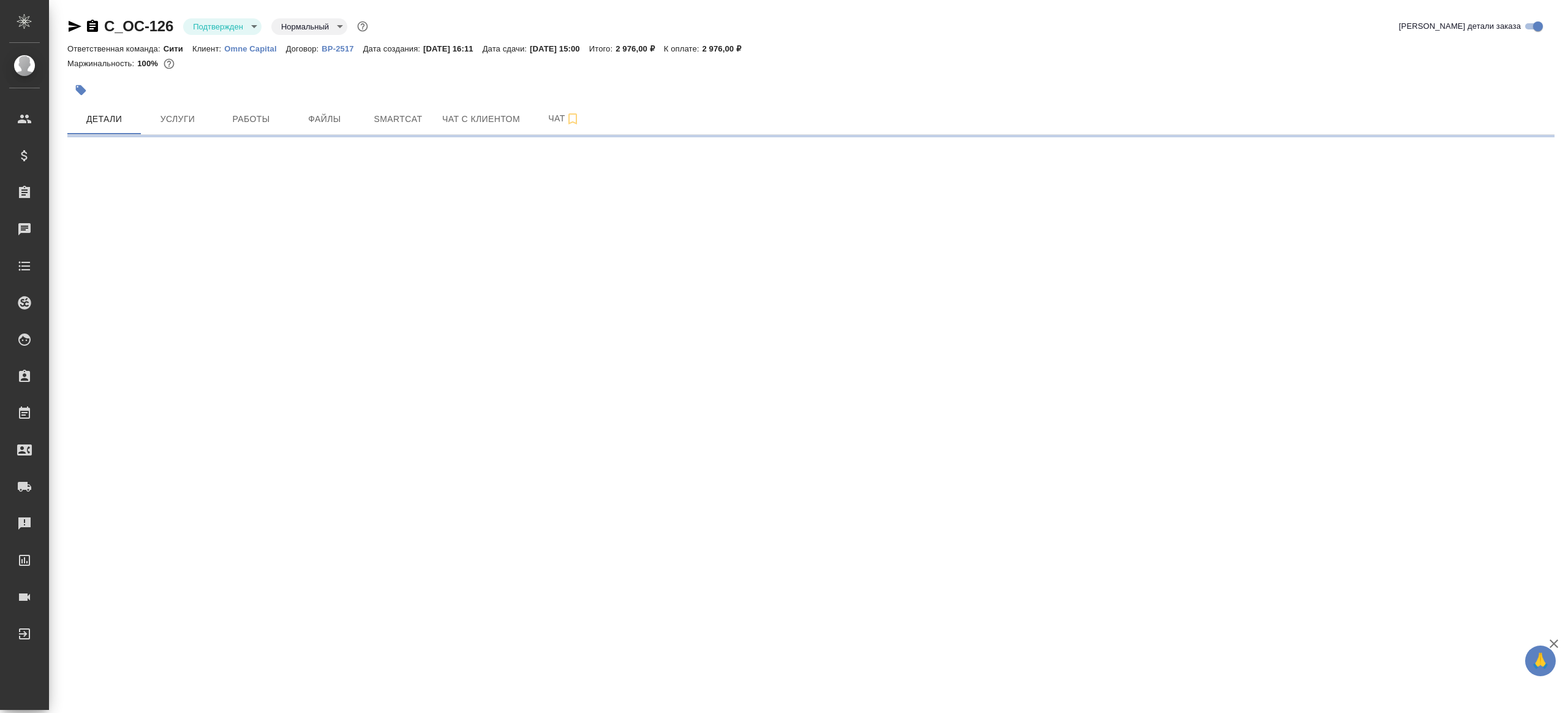
select select "RU"
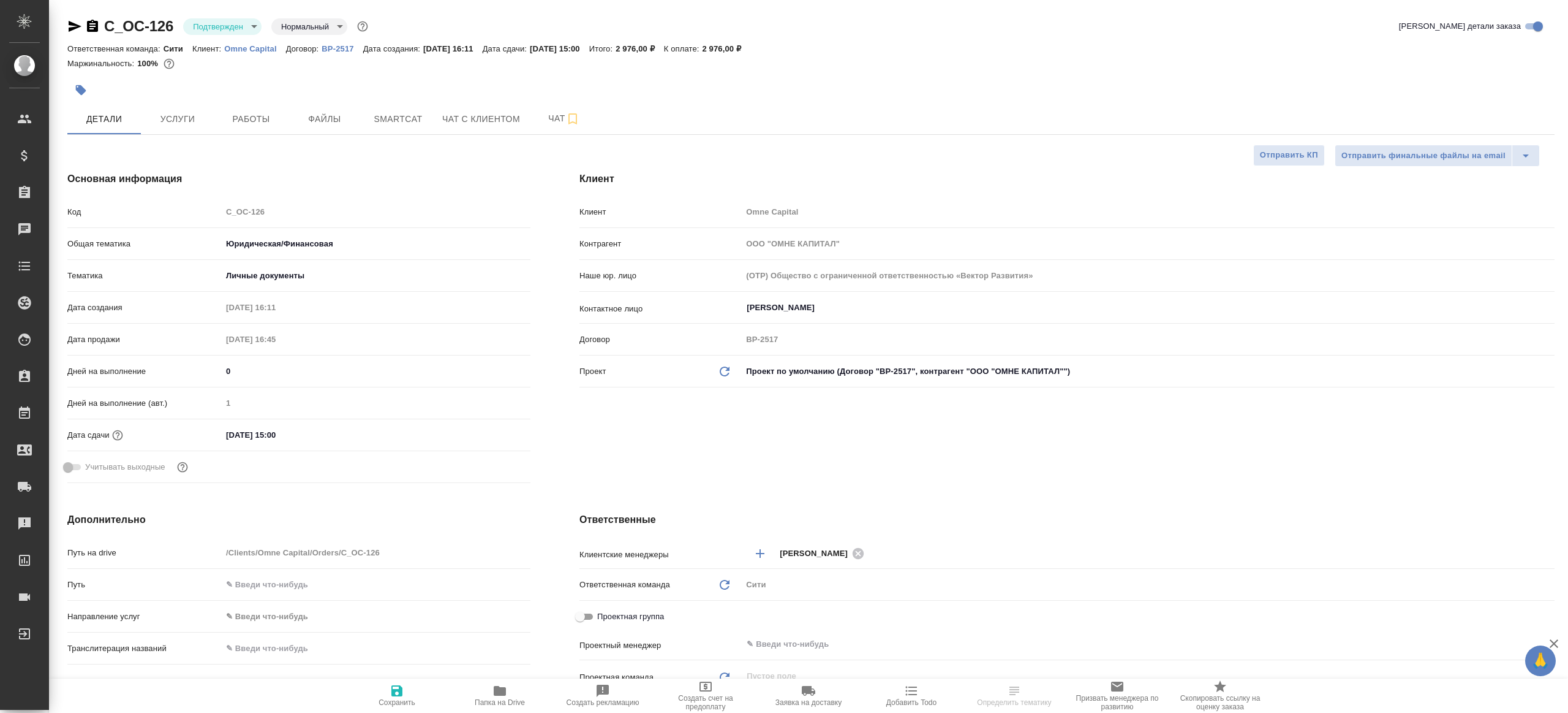
click at [232, 23] on body "🙏 .cls-1 fill:#fff; AWATERA [PERSON_NAME] Клиенты Спецификации Заказы Чаты Todo…" at bounding box center [784, 356] width 1568 height 713
type textarea "x"
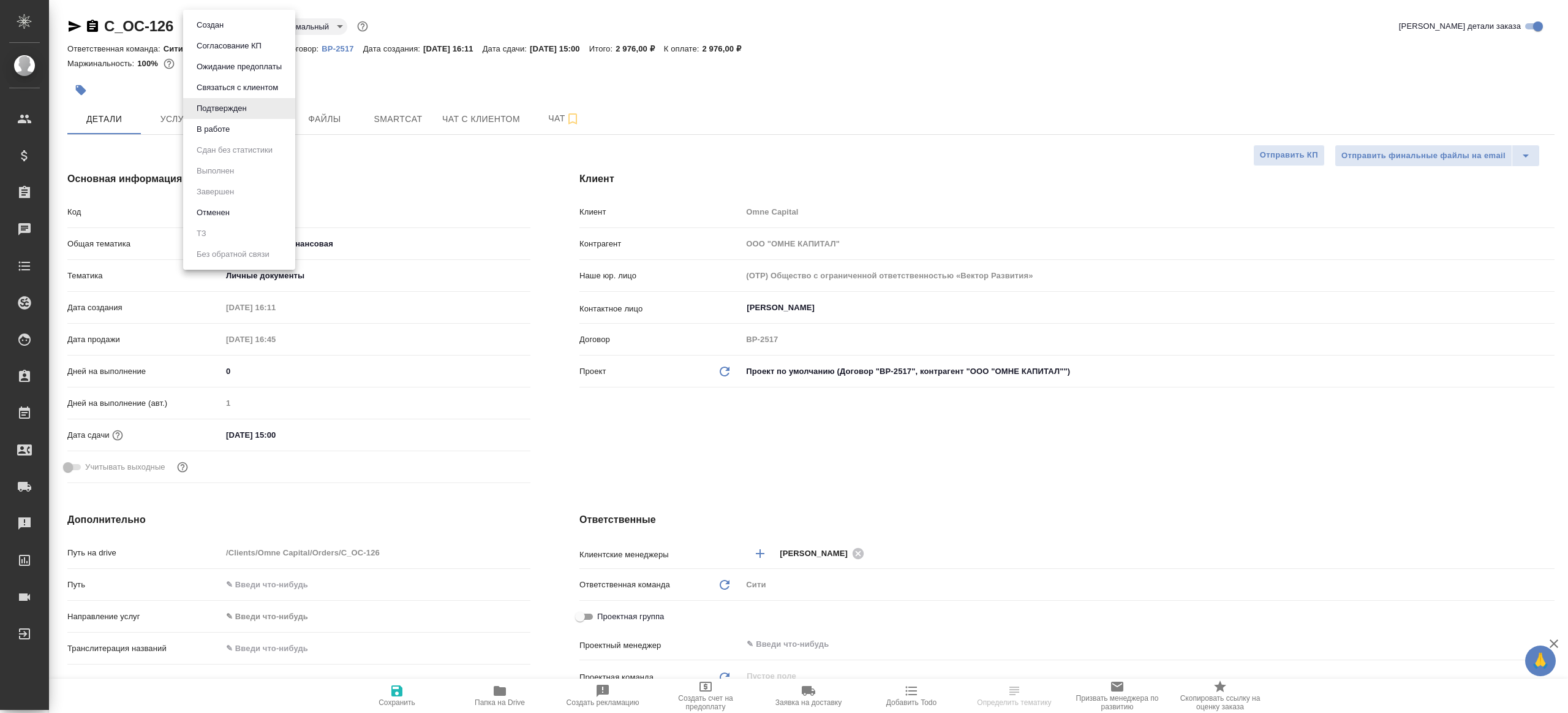
type textarea "x"
click at [235, 132] on li "В работе" at bounding box center [239, 129] width 112 height 21
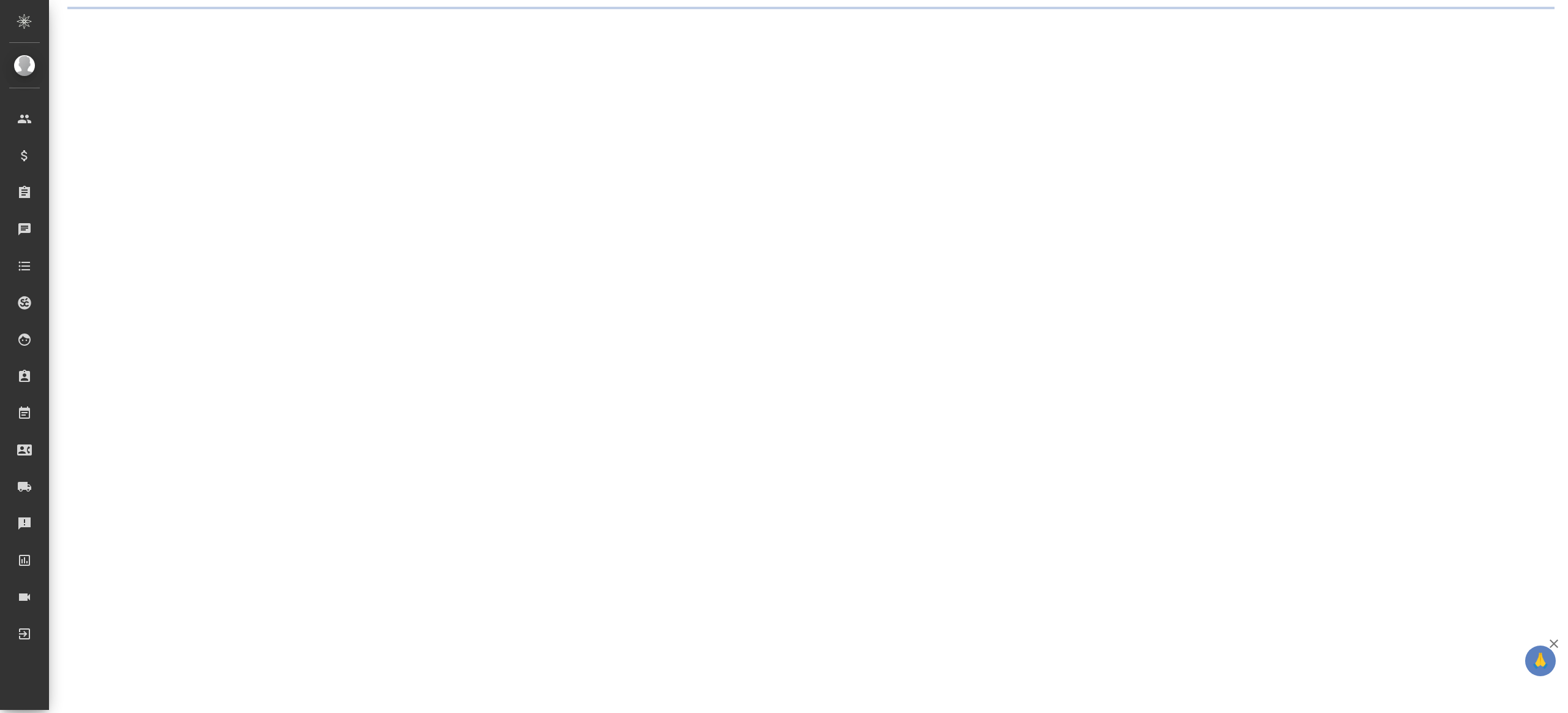
select select "RU"
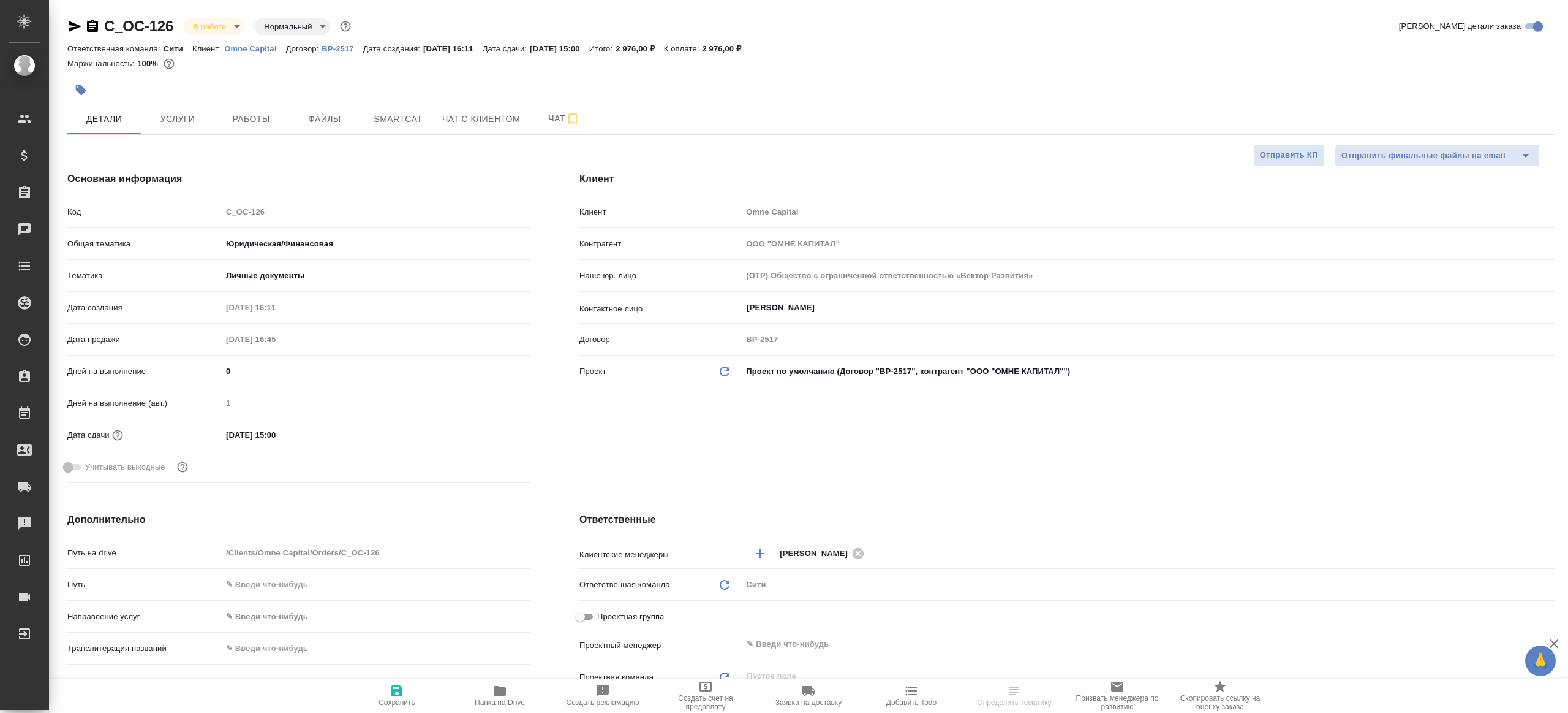
type textarea "x"
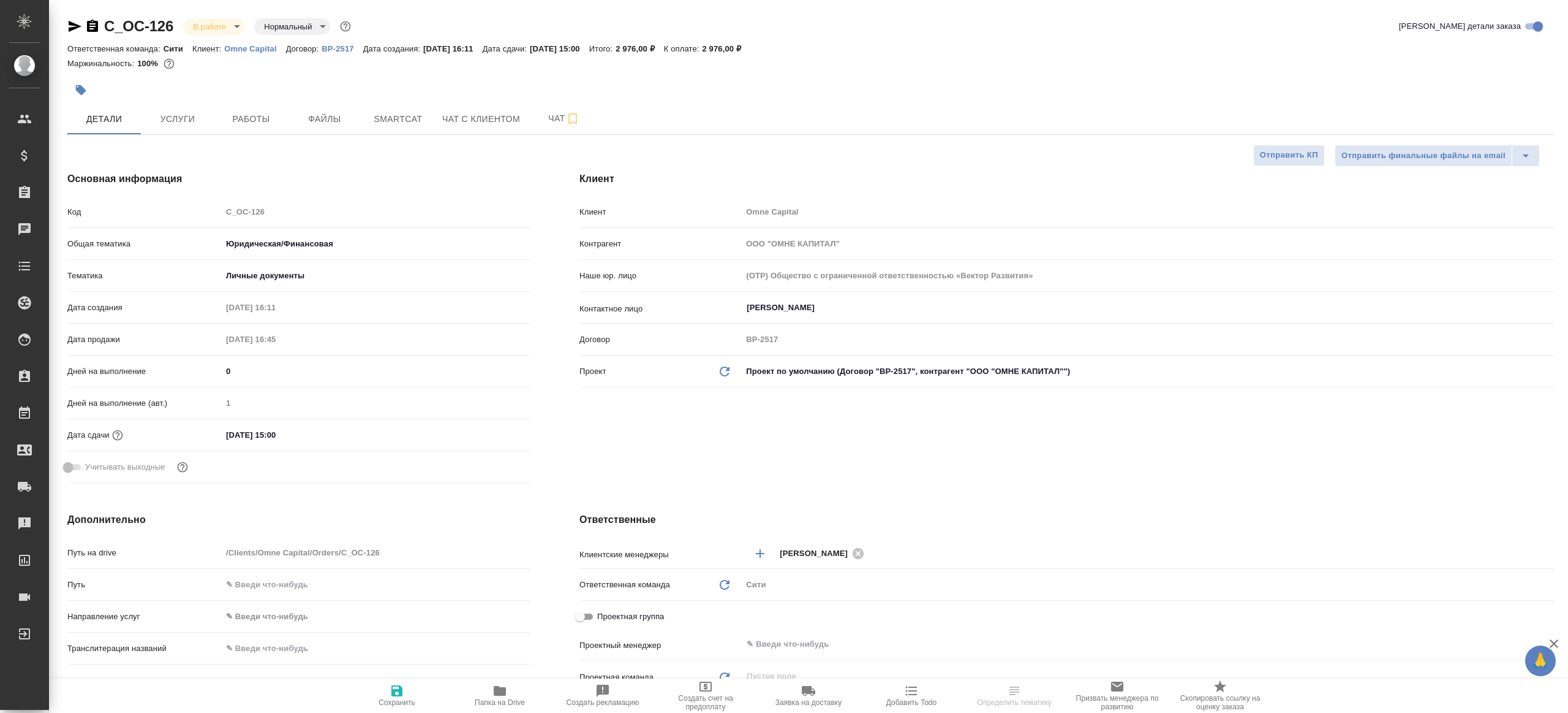
type textarea "x"
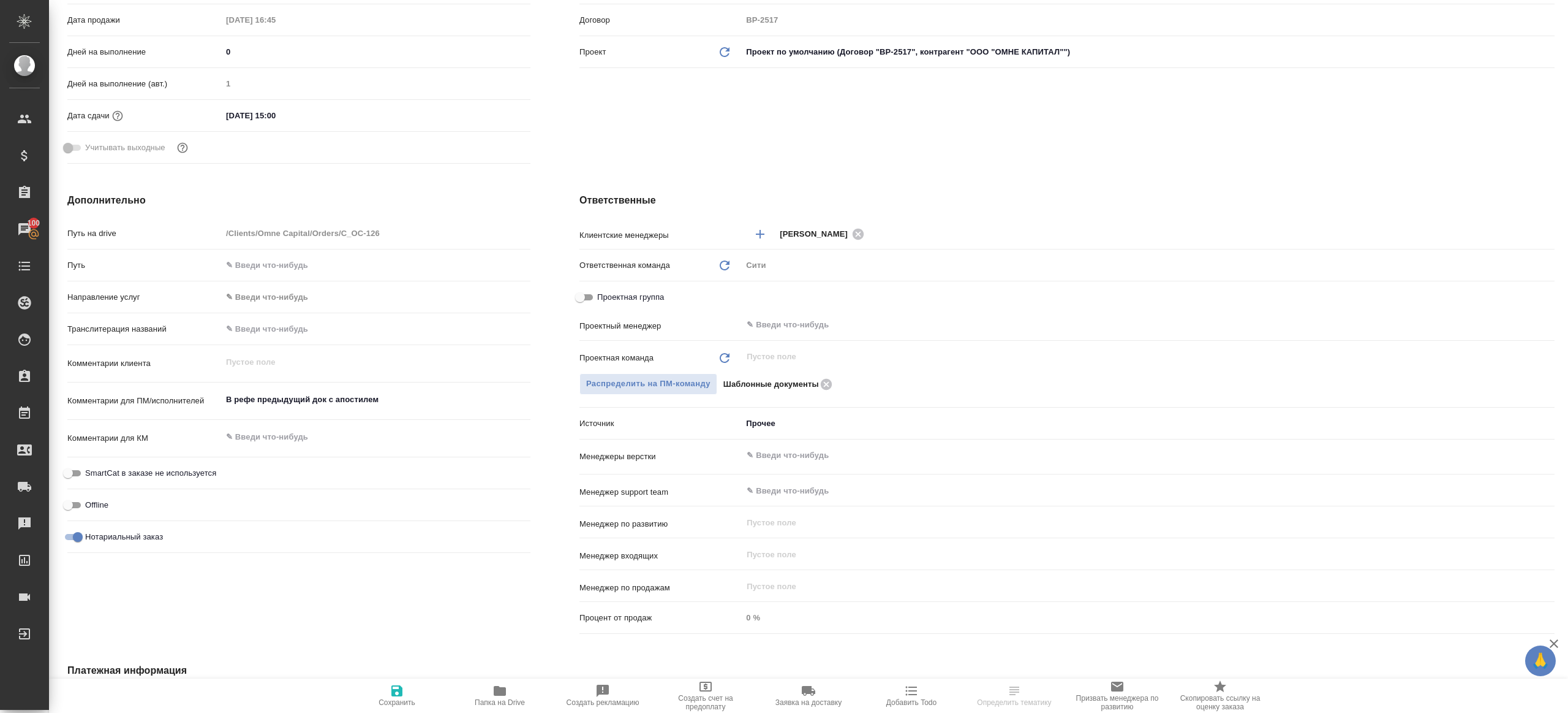
scroll to position [330, 0]
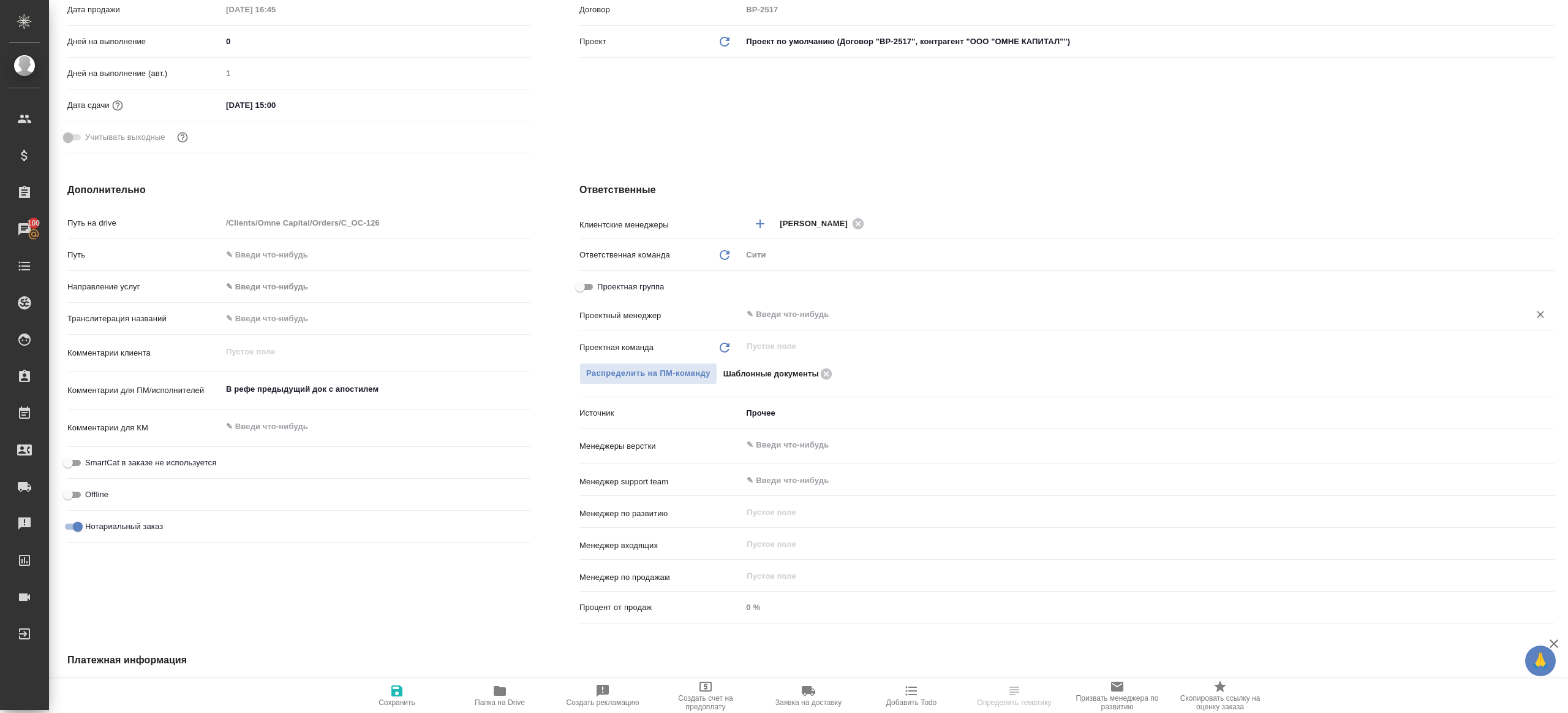
click at [788, 318] on input "text" at bounding box center [1128, 314] width 765 height 14
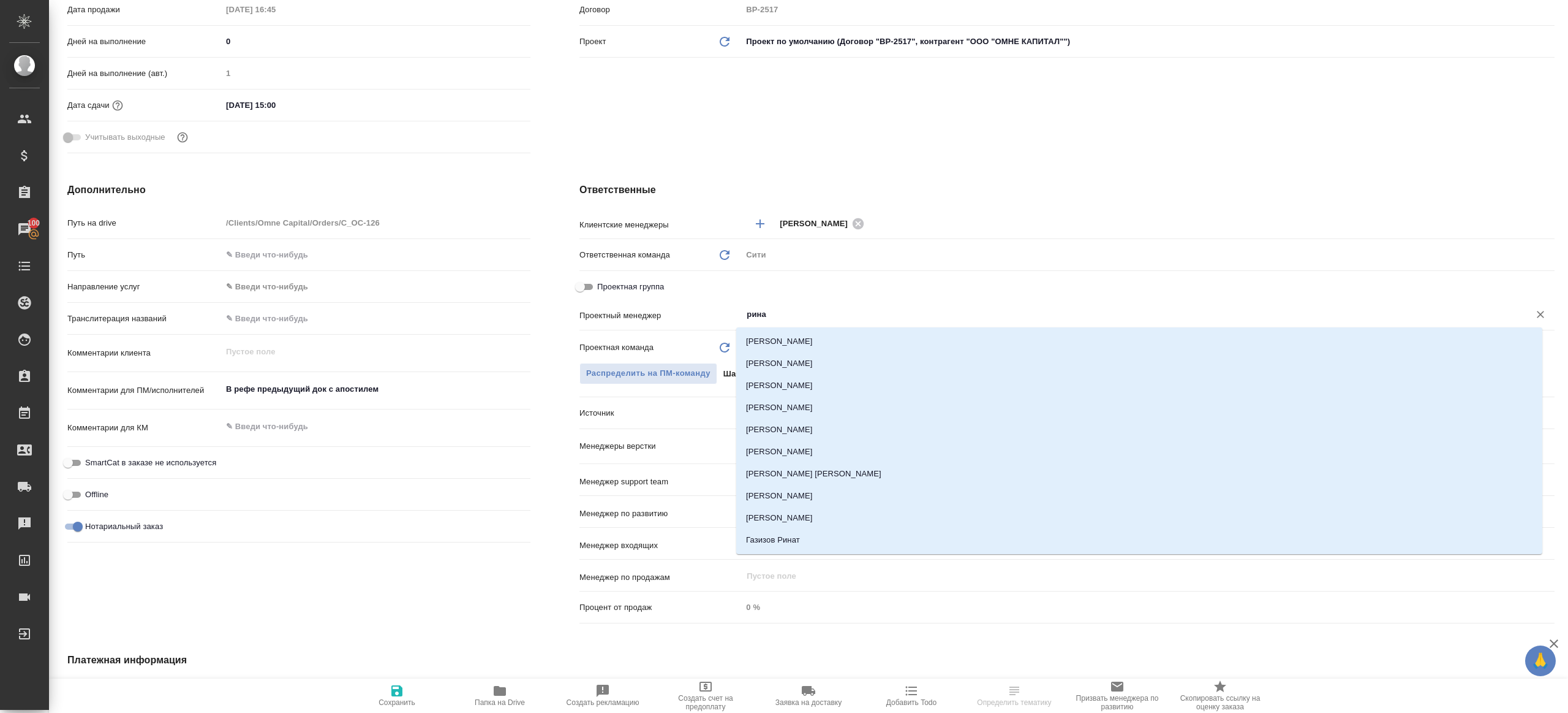
type input "ринат"
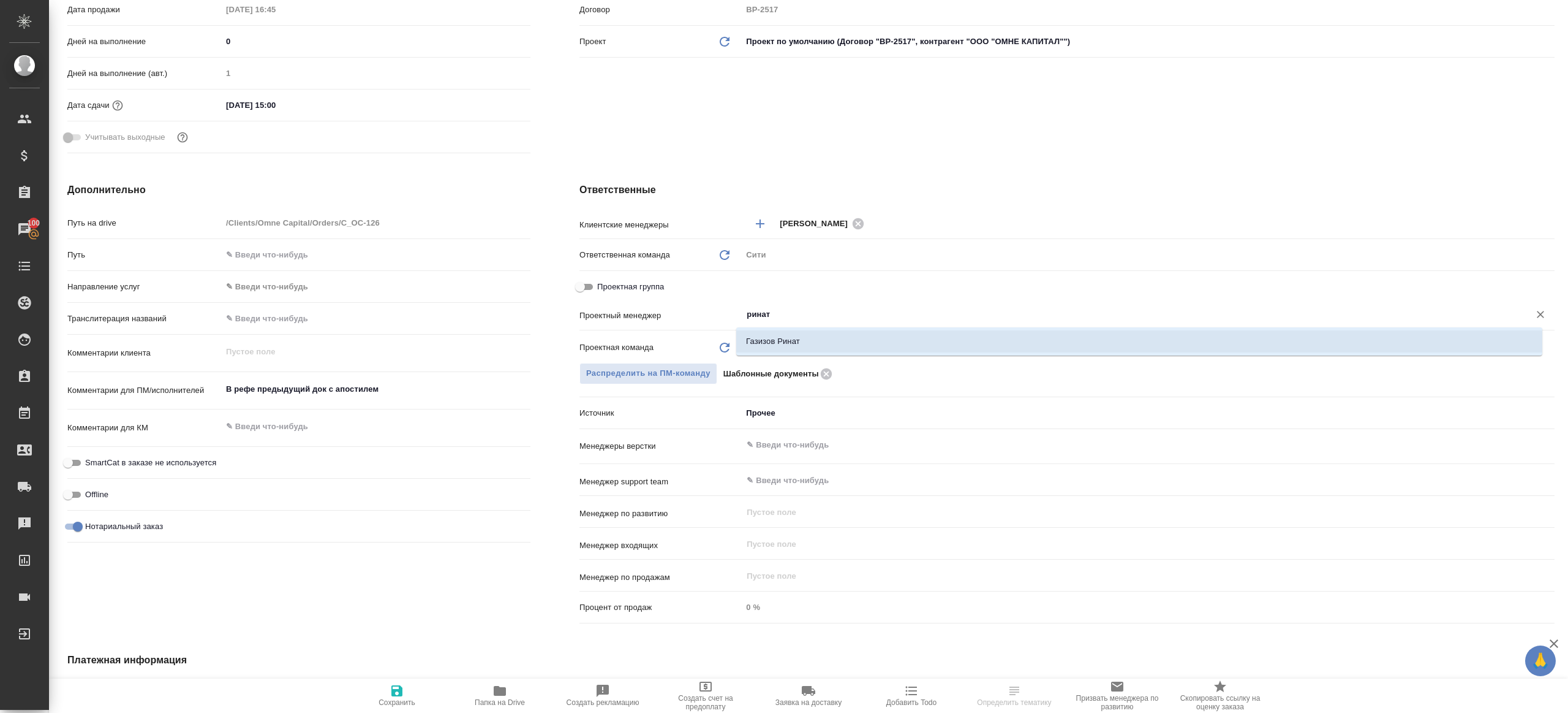
click at [797, 332] on li "Газизов Ринат" at bounding box center [1139, 341] width 806 height 22
type textarea "x"
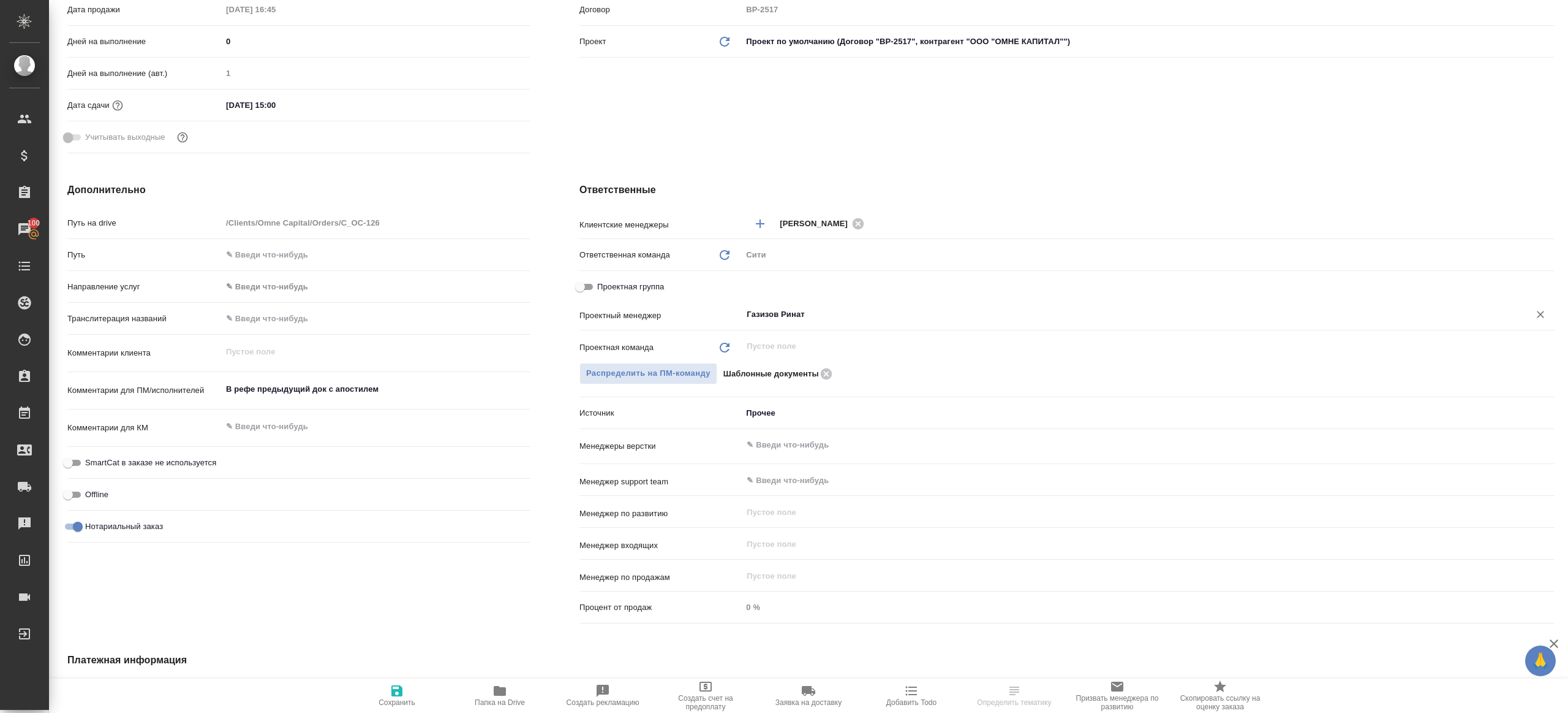
type input "Газизов Ринат"
click at [390, 687] on icon "button" at bounding box center [397, 690] width 14 height 14
type textarea "x"
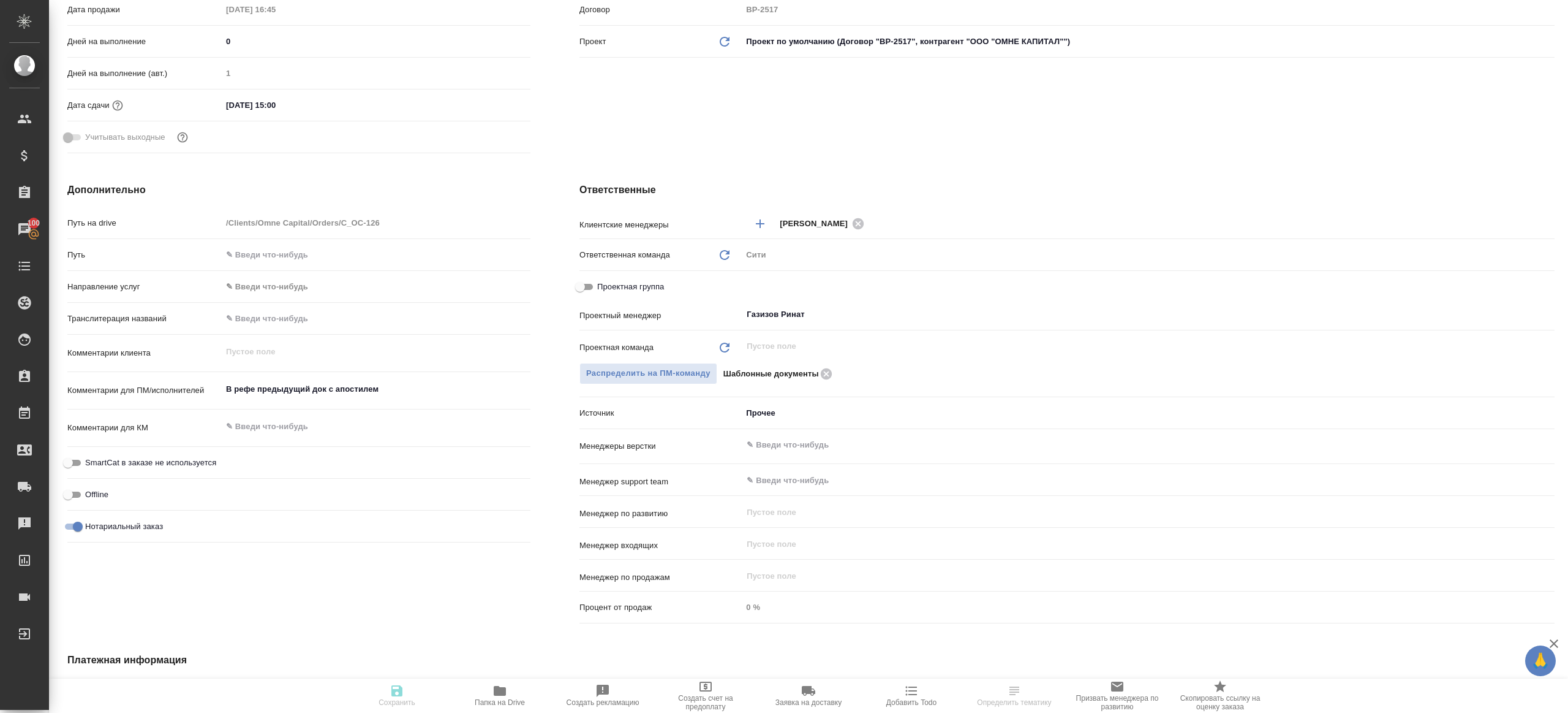
type textarea "x"
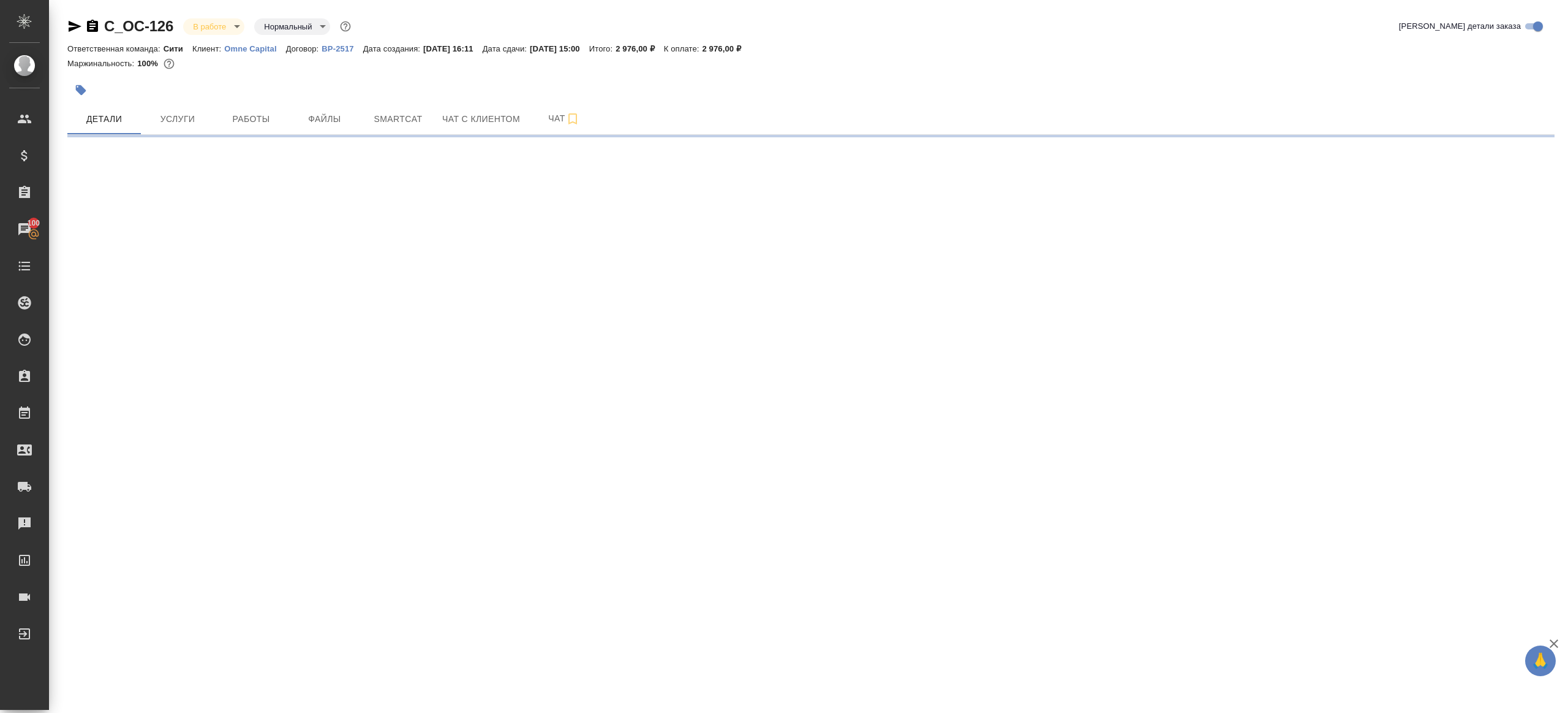
scroll to position [0, 0]
select select "RU"
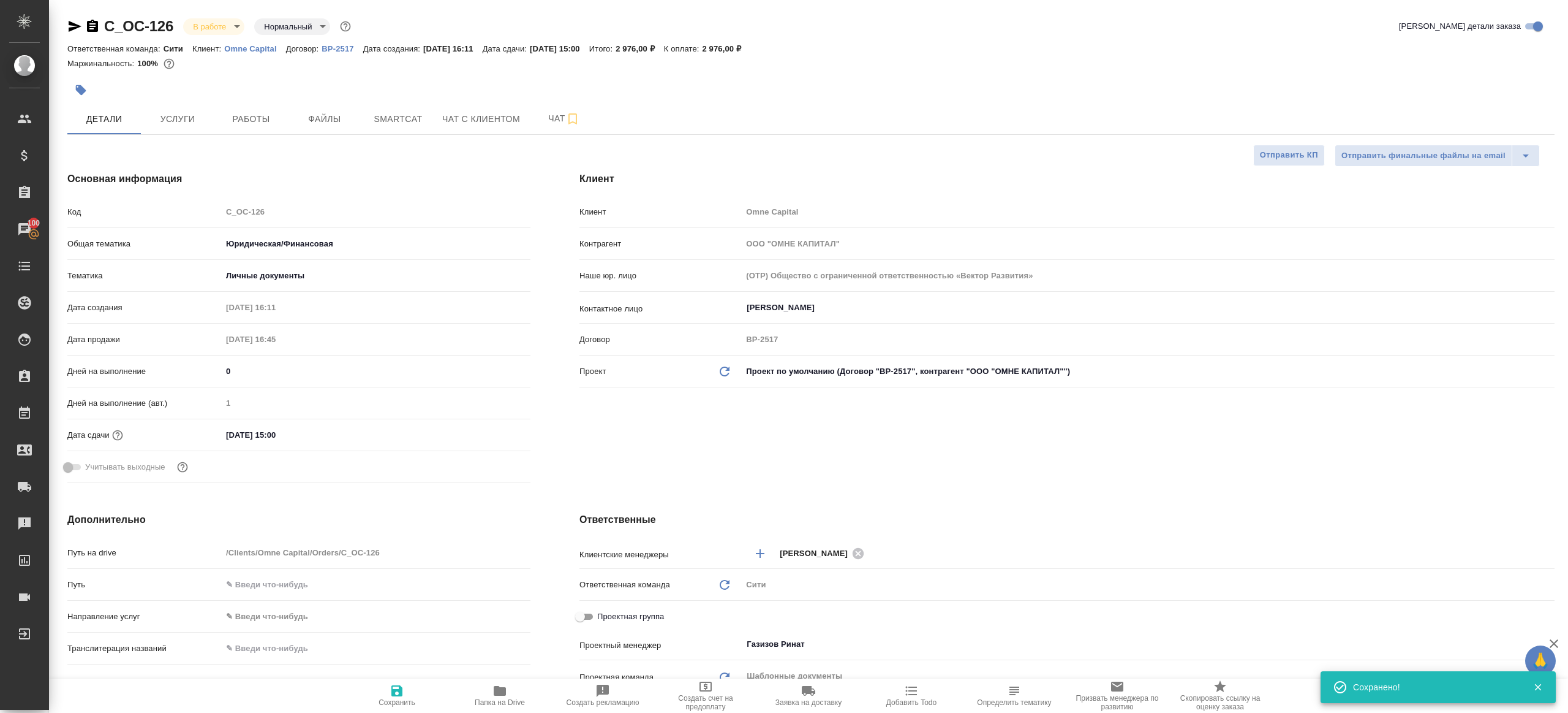
type textarea "x"
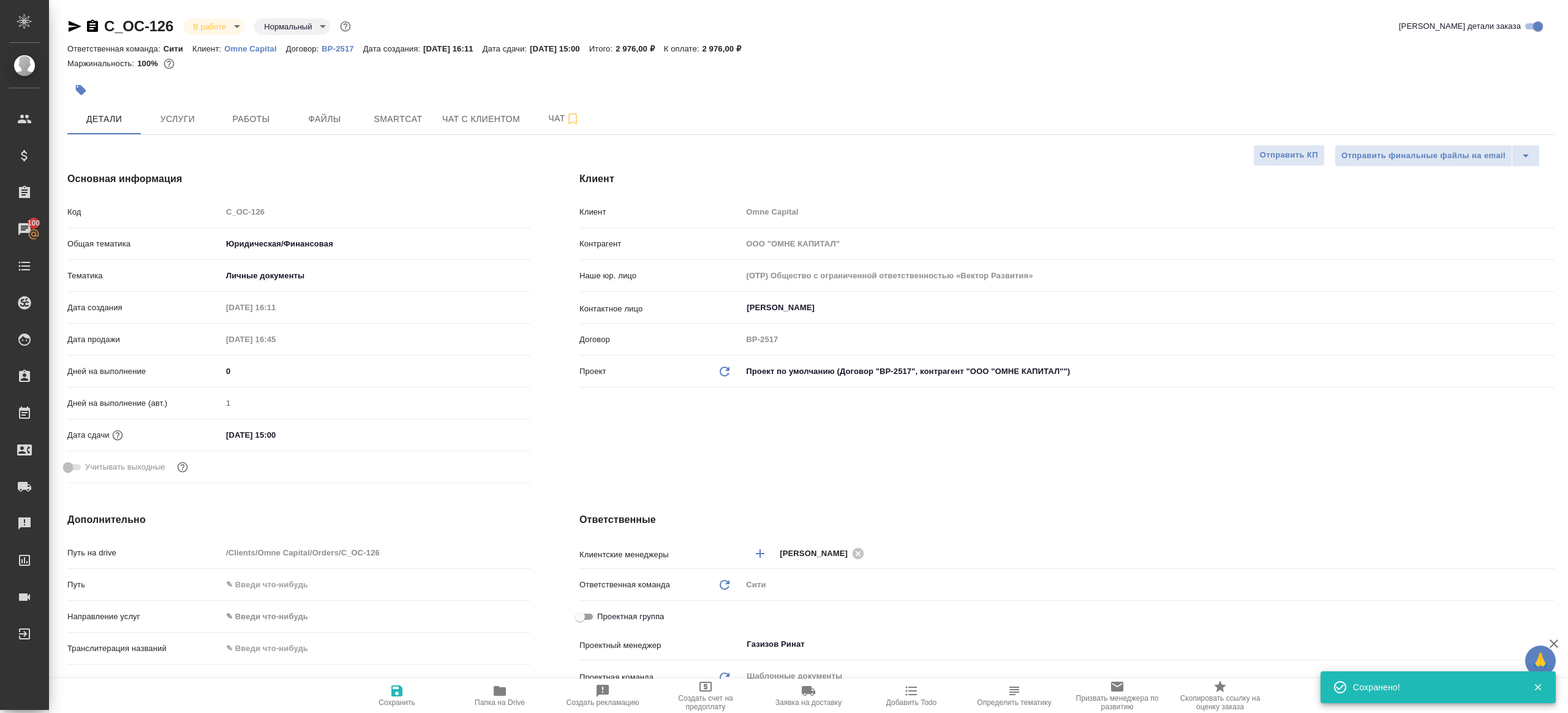
type textarea "x"
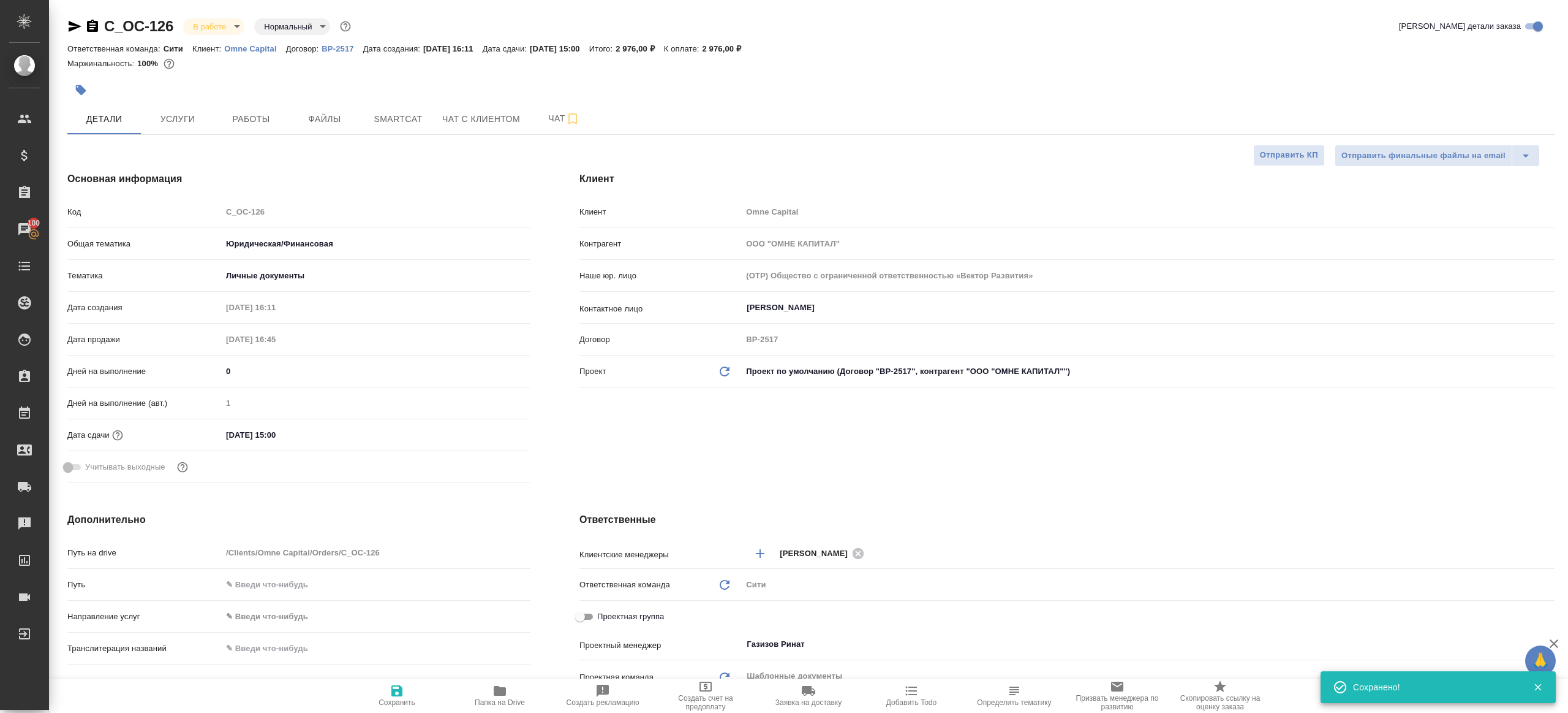
type textarea "x"
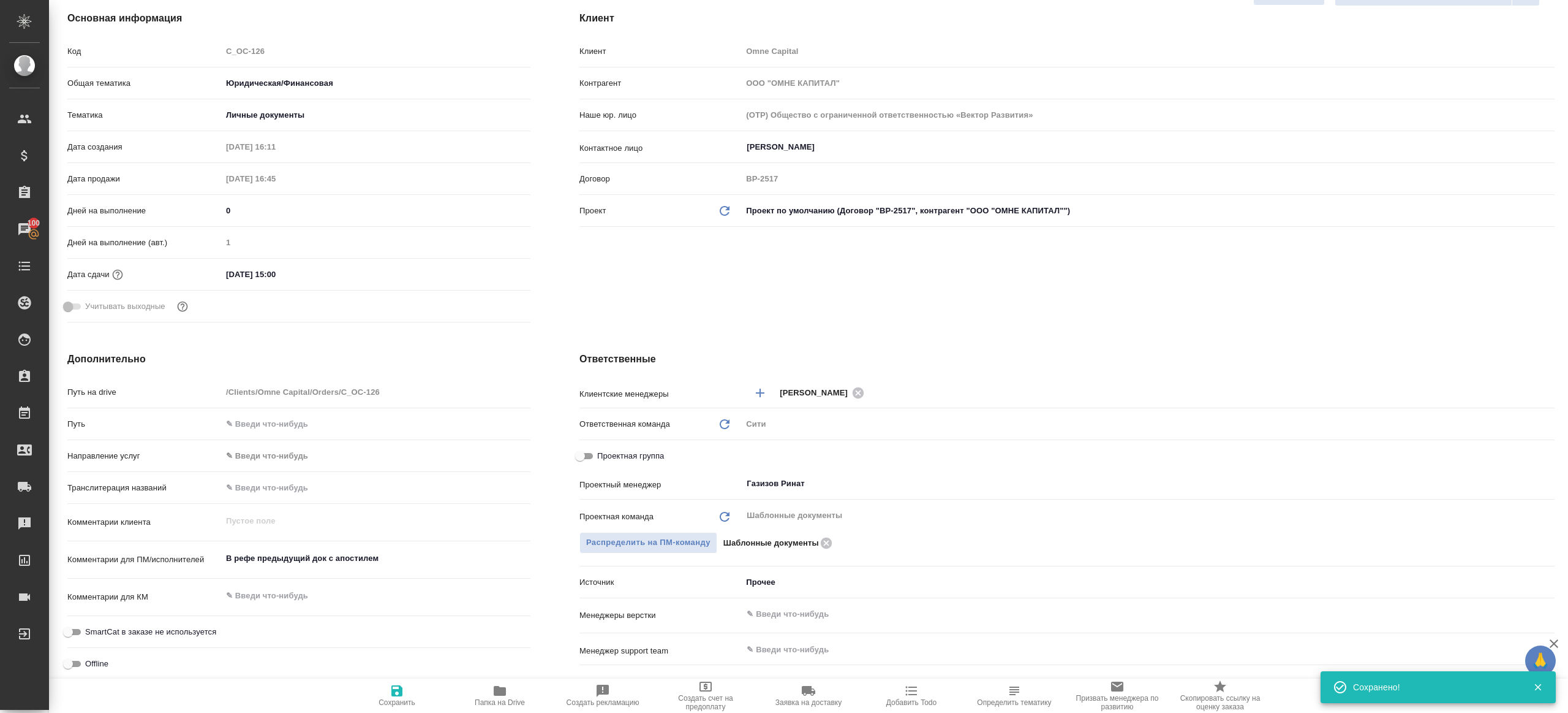
scroll to position [162, 0]
click at [493, 695] on icon "button" at bounding box center [499, 690] width 14 height 14
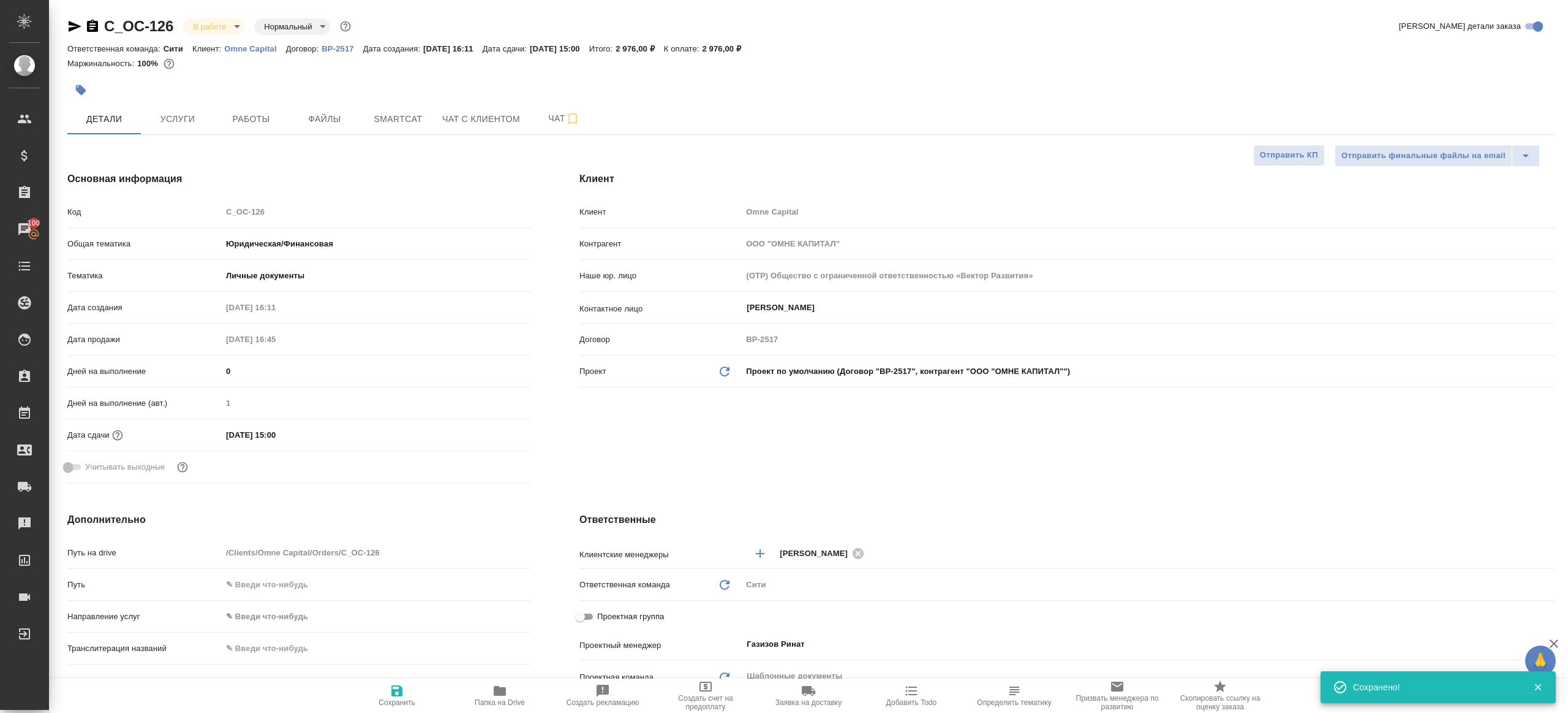
type textarea "x"
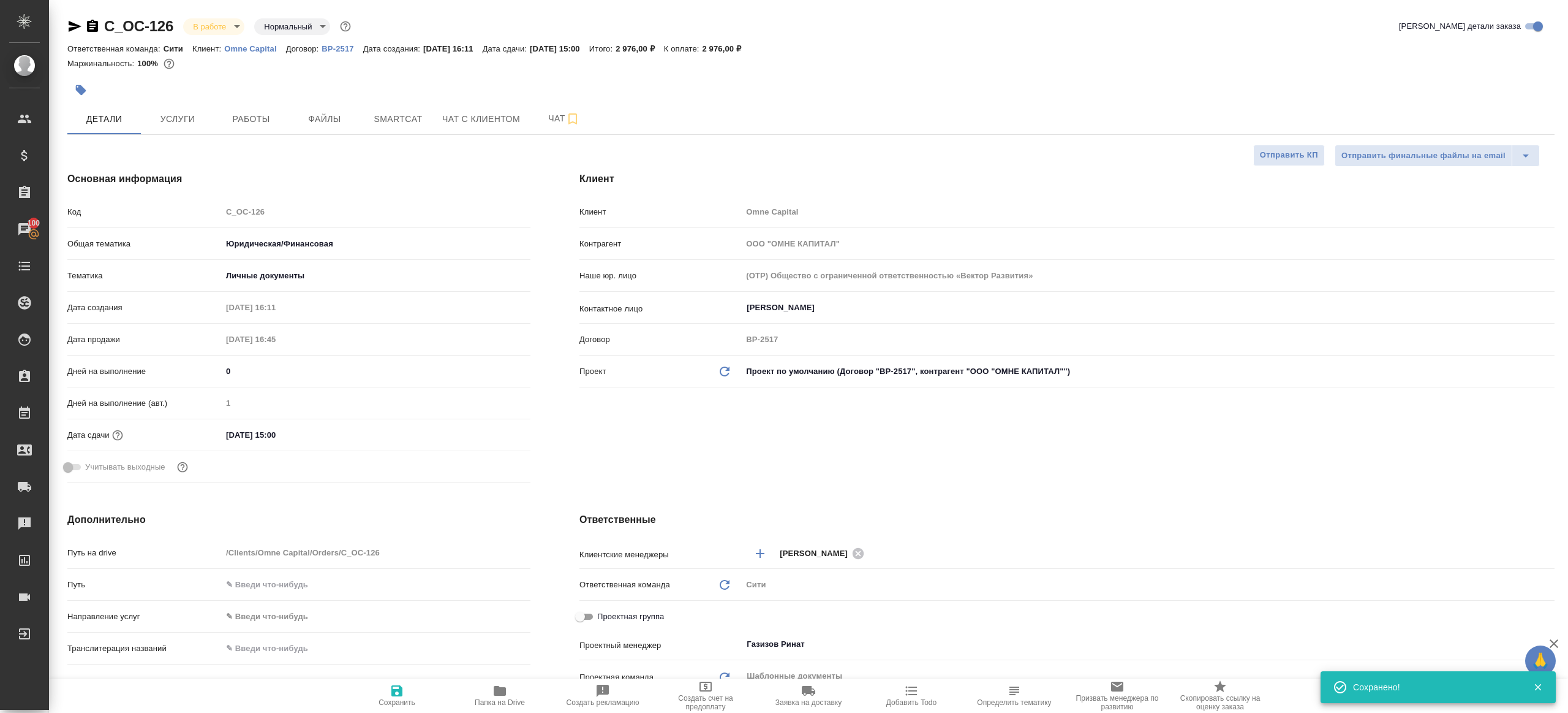
type textarea "x"
click at [252, 114] on span "Работы" at bounding box center [251, 119] width 59 height 15
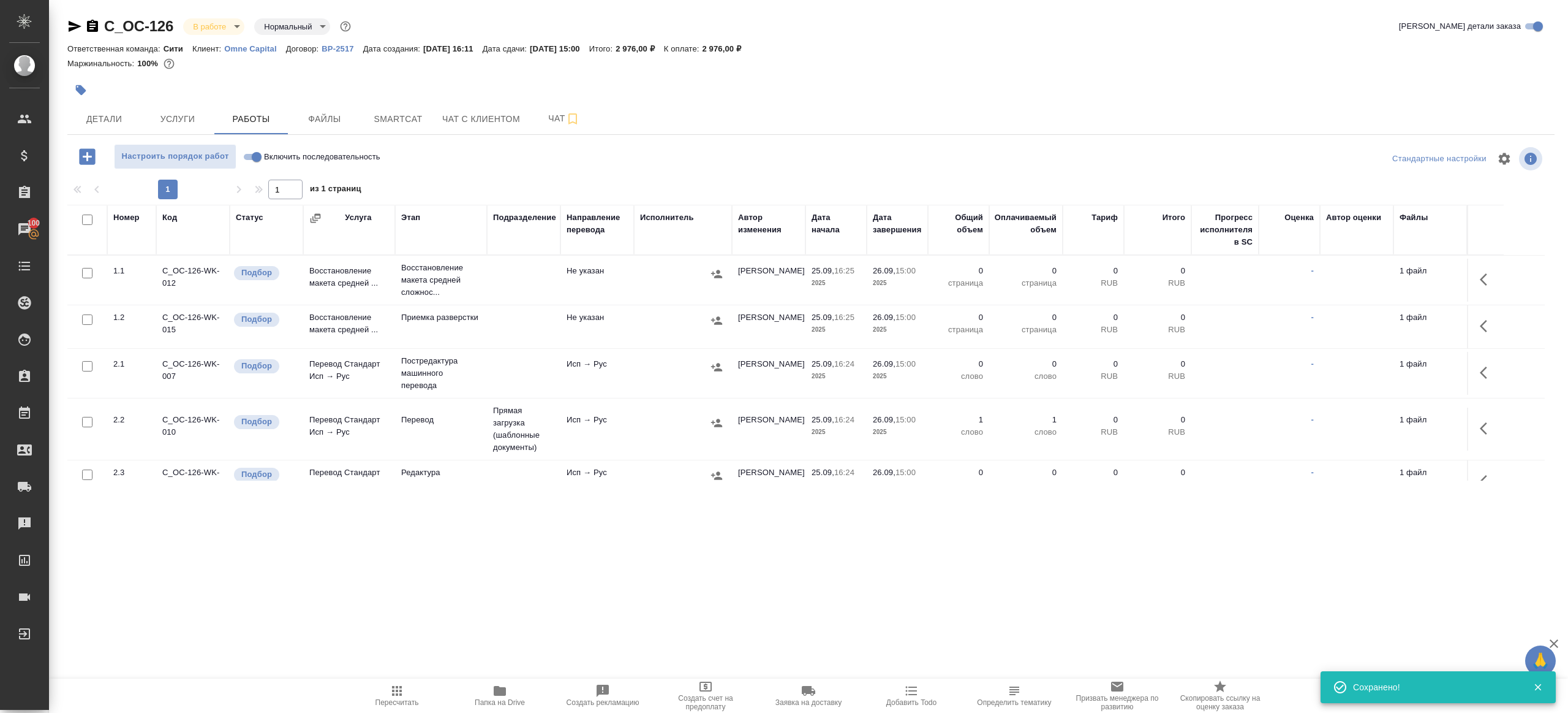
click at [258, 152] on input "Включить последовательность" at bounding box center [256, 157] width 44 height 14
checkbox input "true"
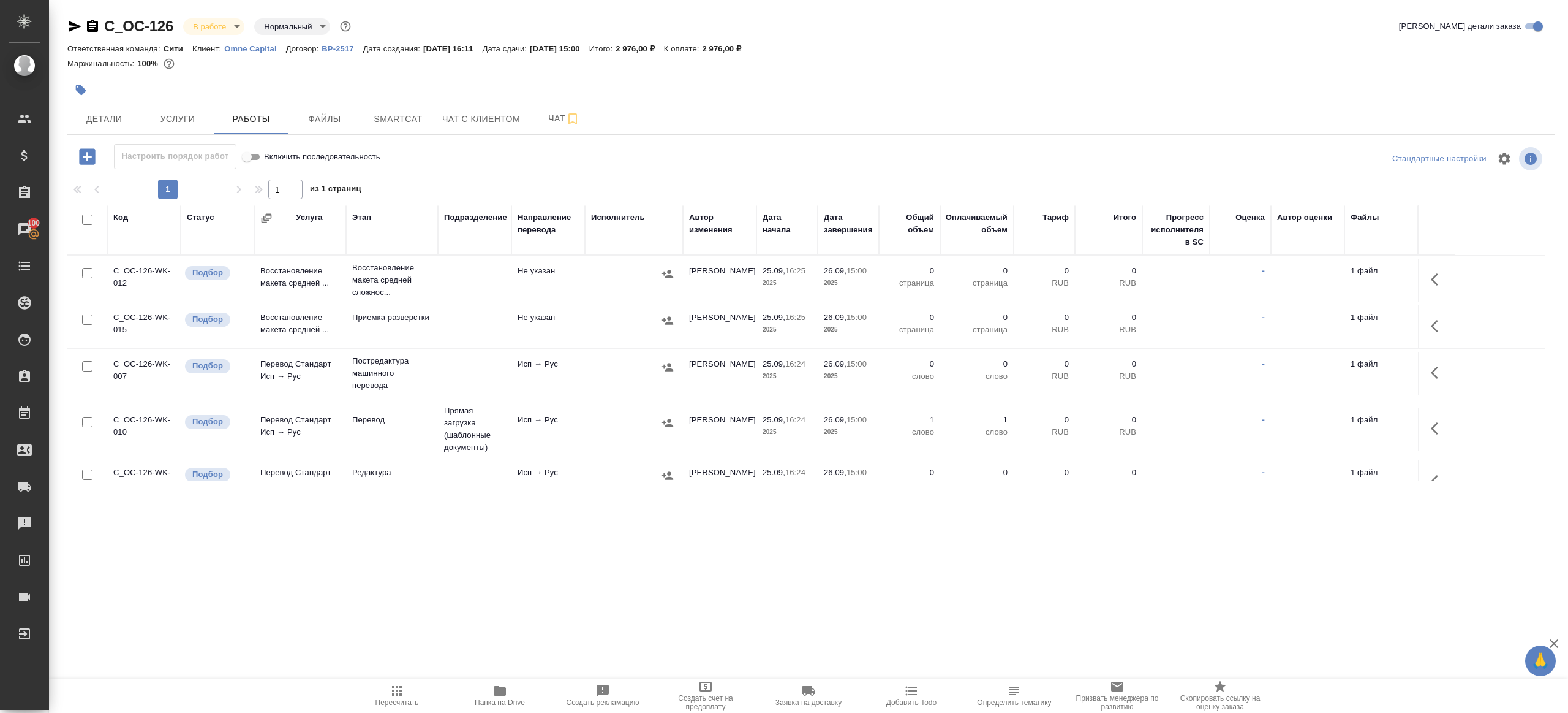
click at [502, 425] on td "Прямая загрузка (шаблонные документы)" at bounding box center [474, 429] width 73 height 61
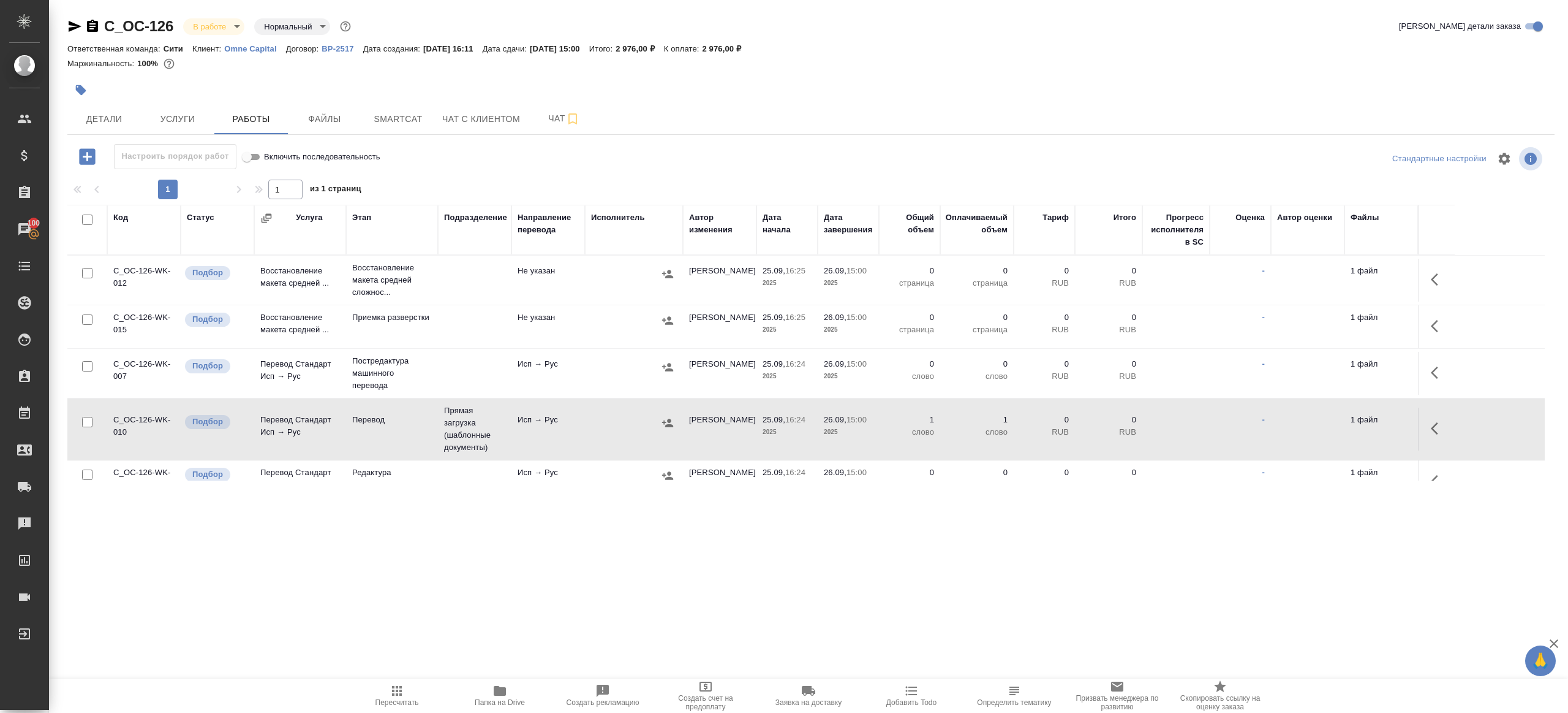
click at [88, 218] on input "checkbox" at bounding box center [87, 219] width 11 height 11
checkbox input "true"
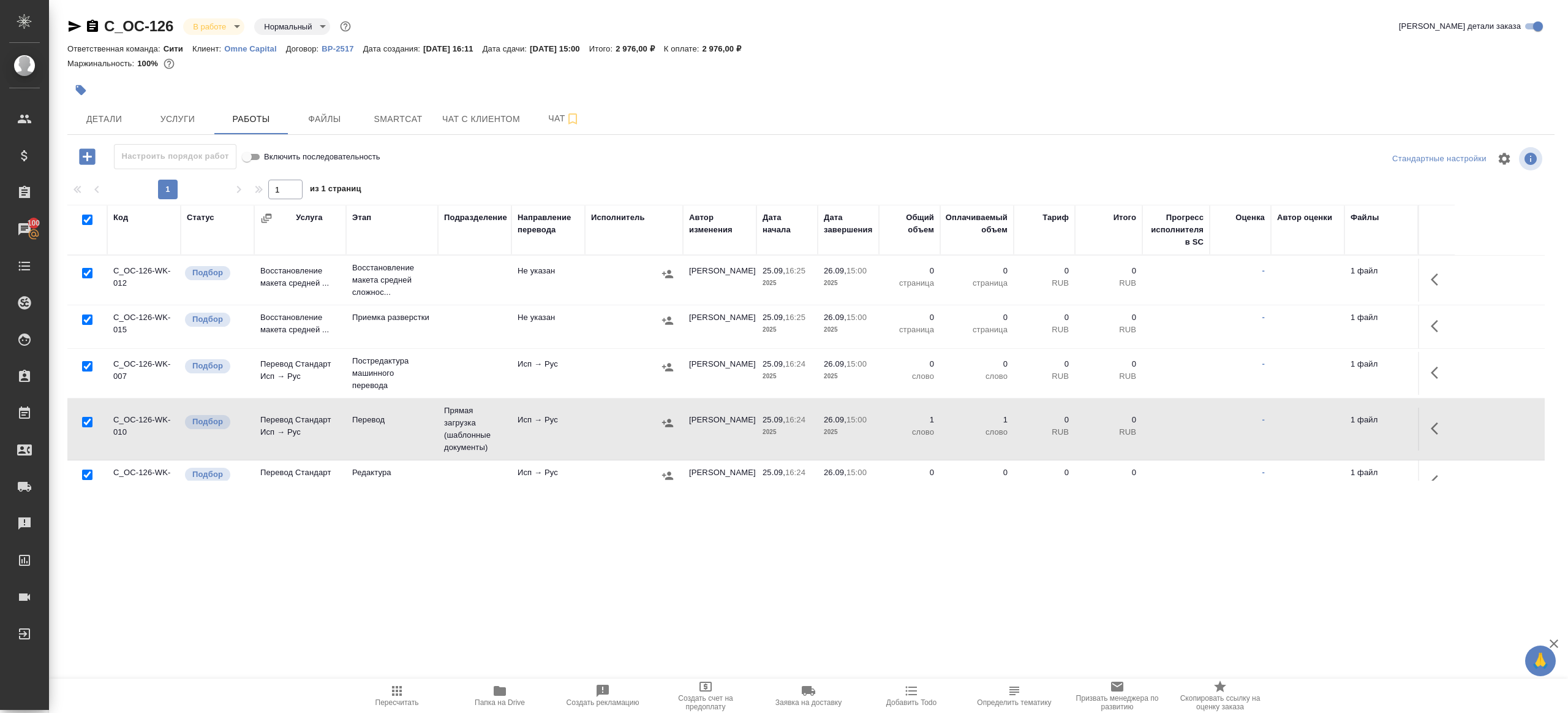
checkbox input "true"
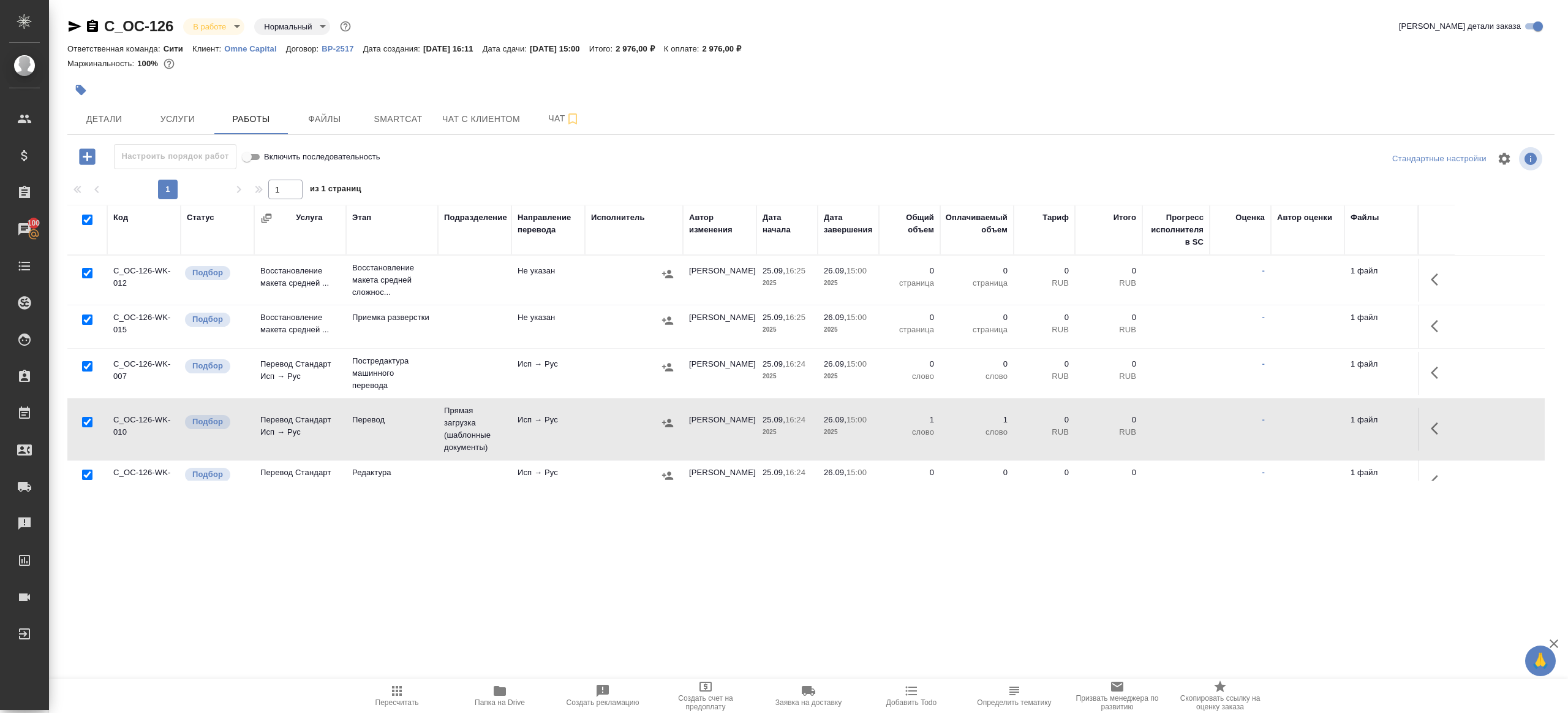
checkbox input "true"
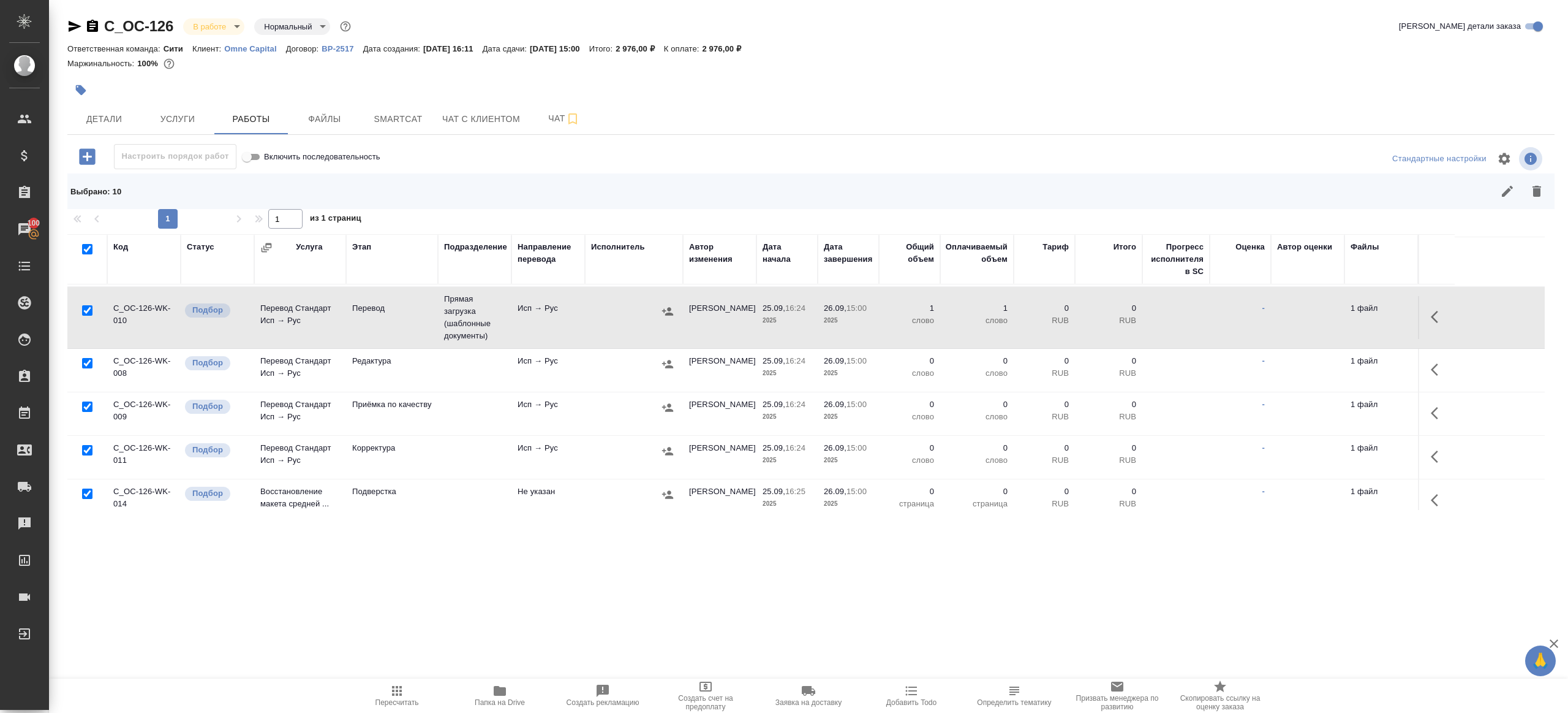
scroll to position [144, 0]
click at [85, 306] on input "checkbox" at bounding box center [87, 308] width 11 height 11
checkbox input "false"
click at [87, 403] on input "checkbox" at bounding box center [87, 404] width 11 height 11
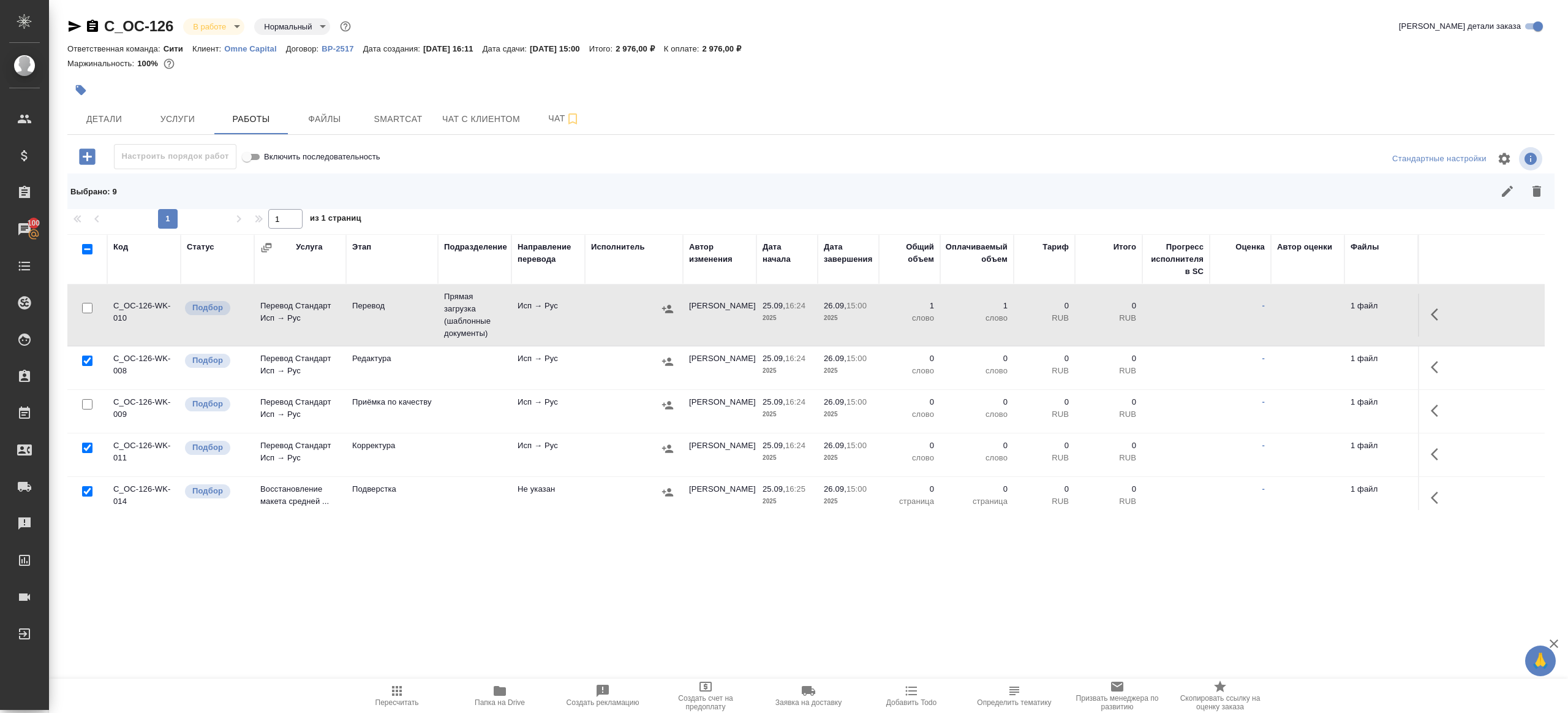
checkbox input "false"
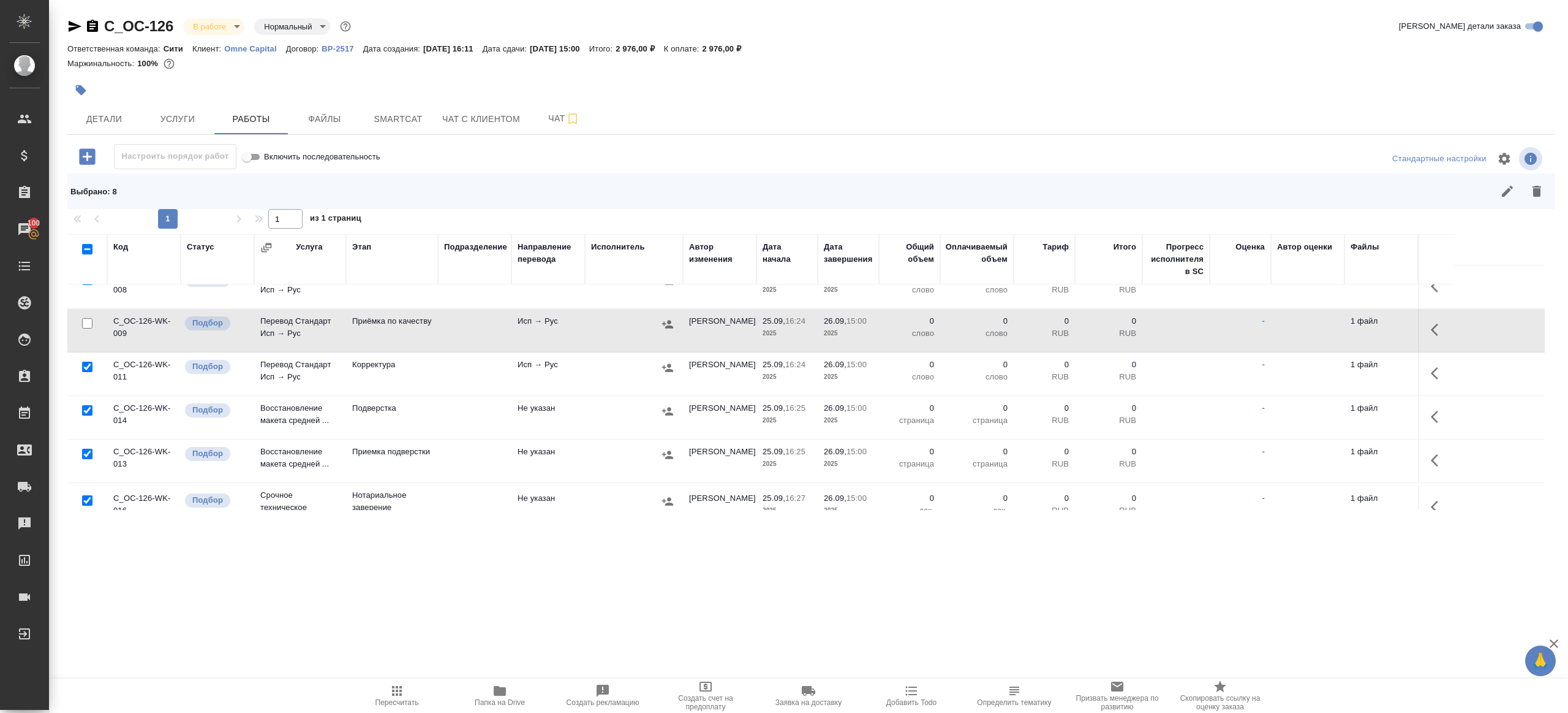
scroll to position [244, 0]
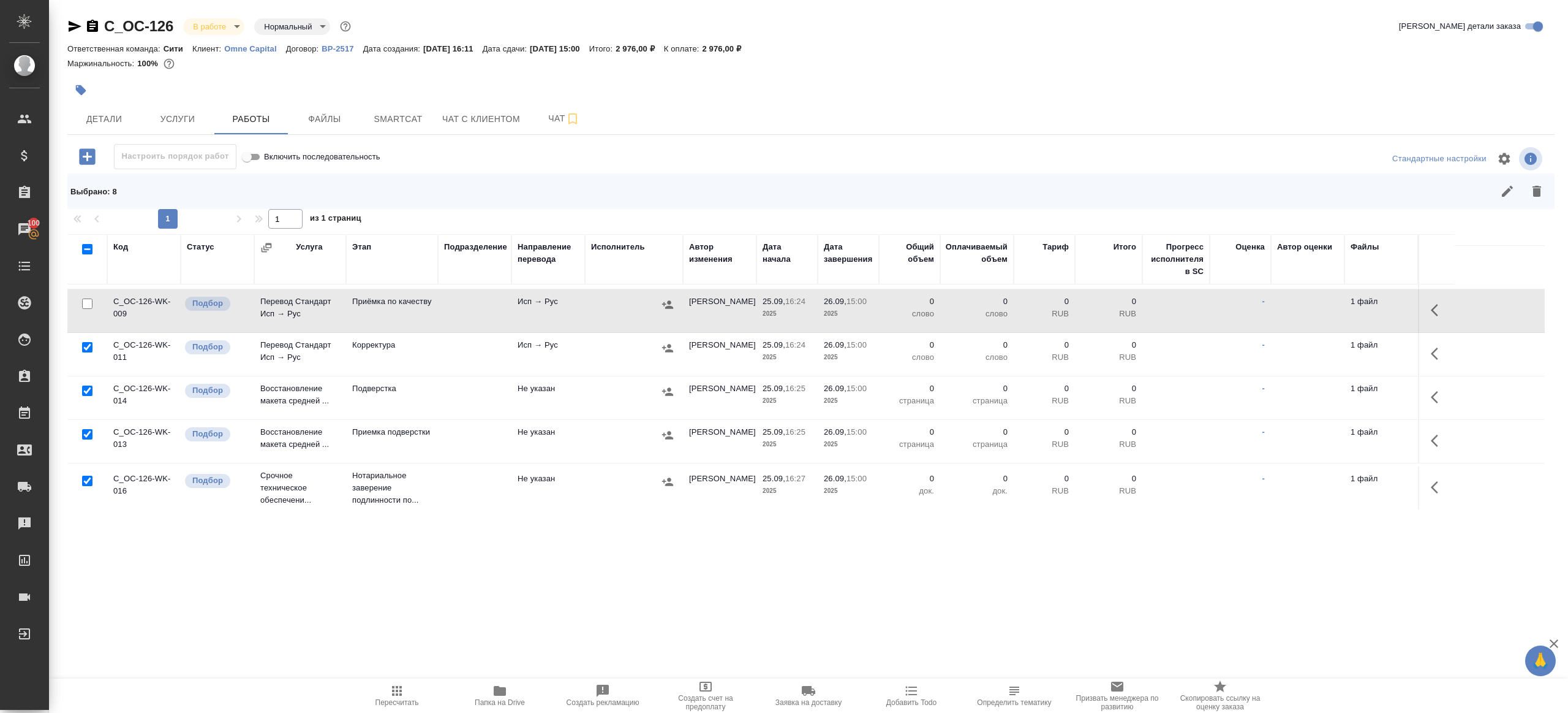
click at [91, 477] on input "checkbox" at bounding box center [87, 481] width 11 height 11
checkbox input "false"
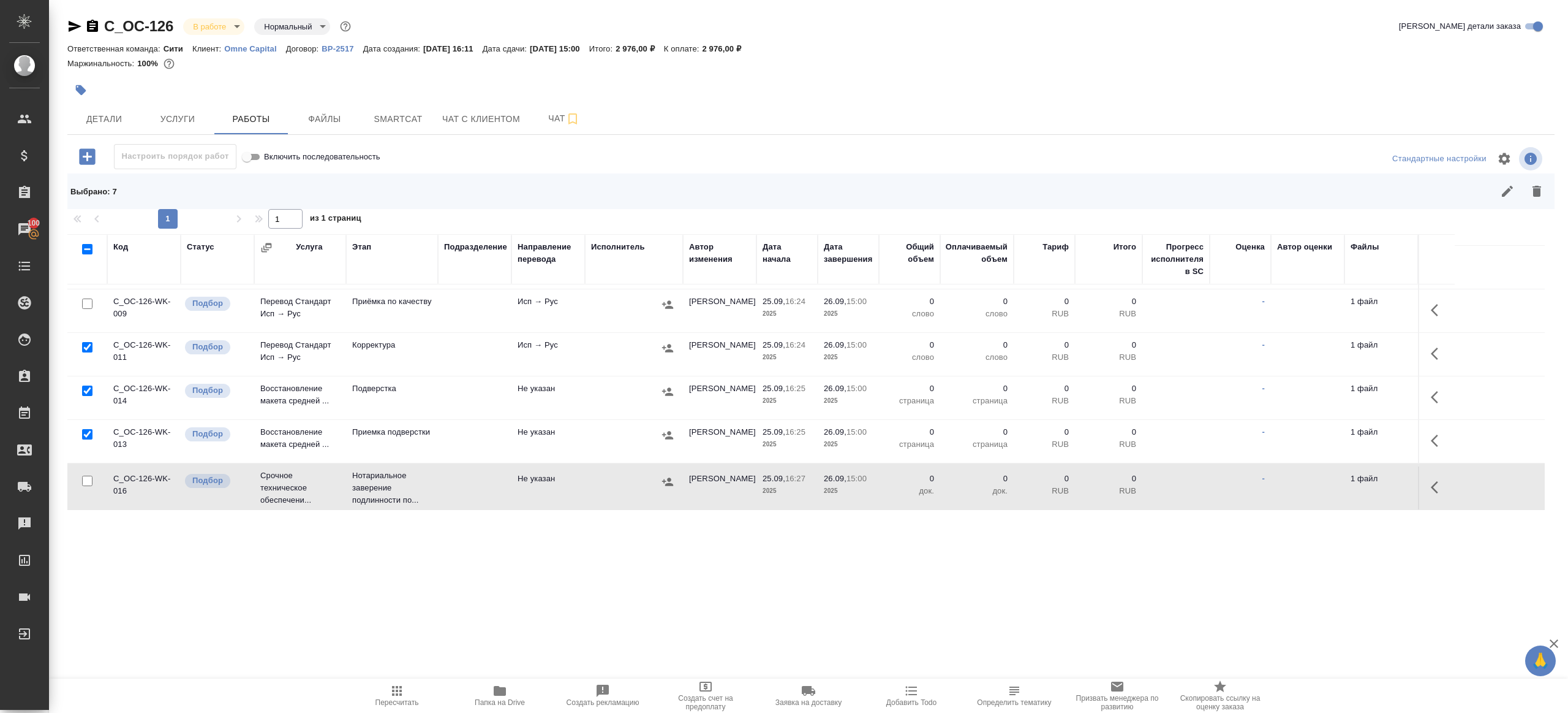
click at [1539, 195] on icon "button" at bounding box center [1537, 191] width 9 height 11
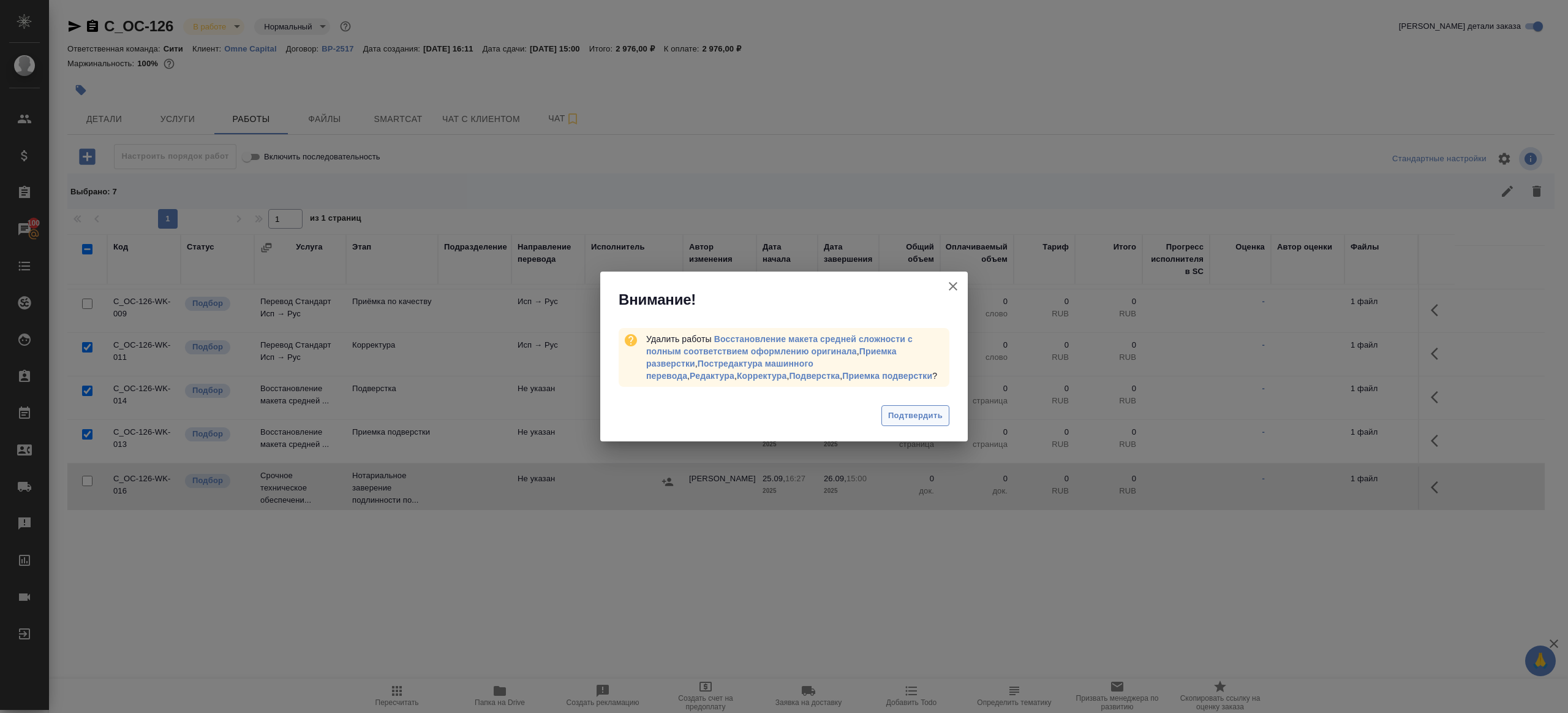
click at [904, 405] on button "Подтвердить" at bounding box center [916, 416] width 68 height 21
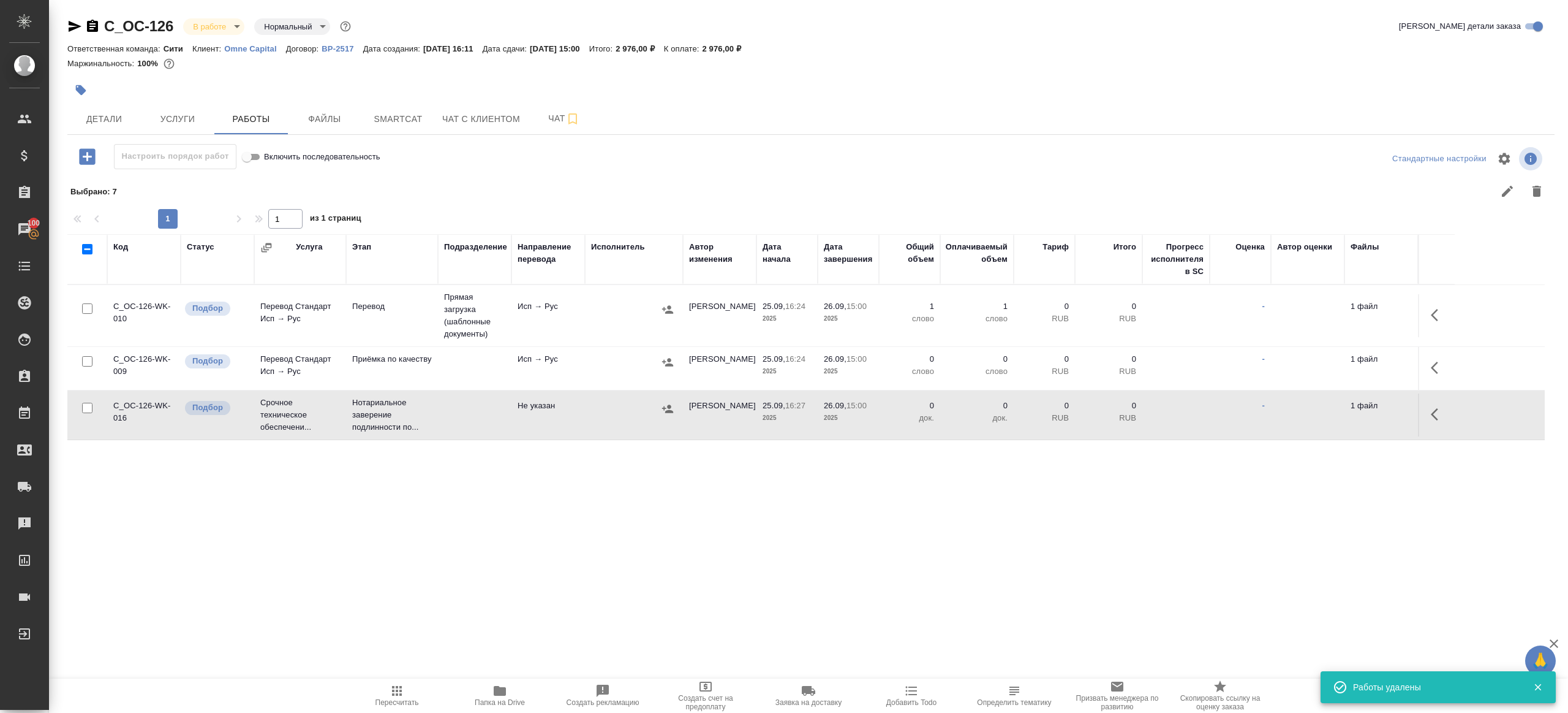
scroll to position [0, 0]
click at [1439, 312] on icon "button" at bounding box center [1438, 315] width 14 height 14
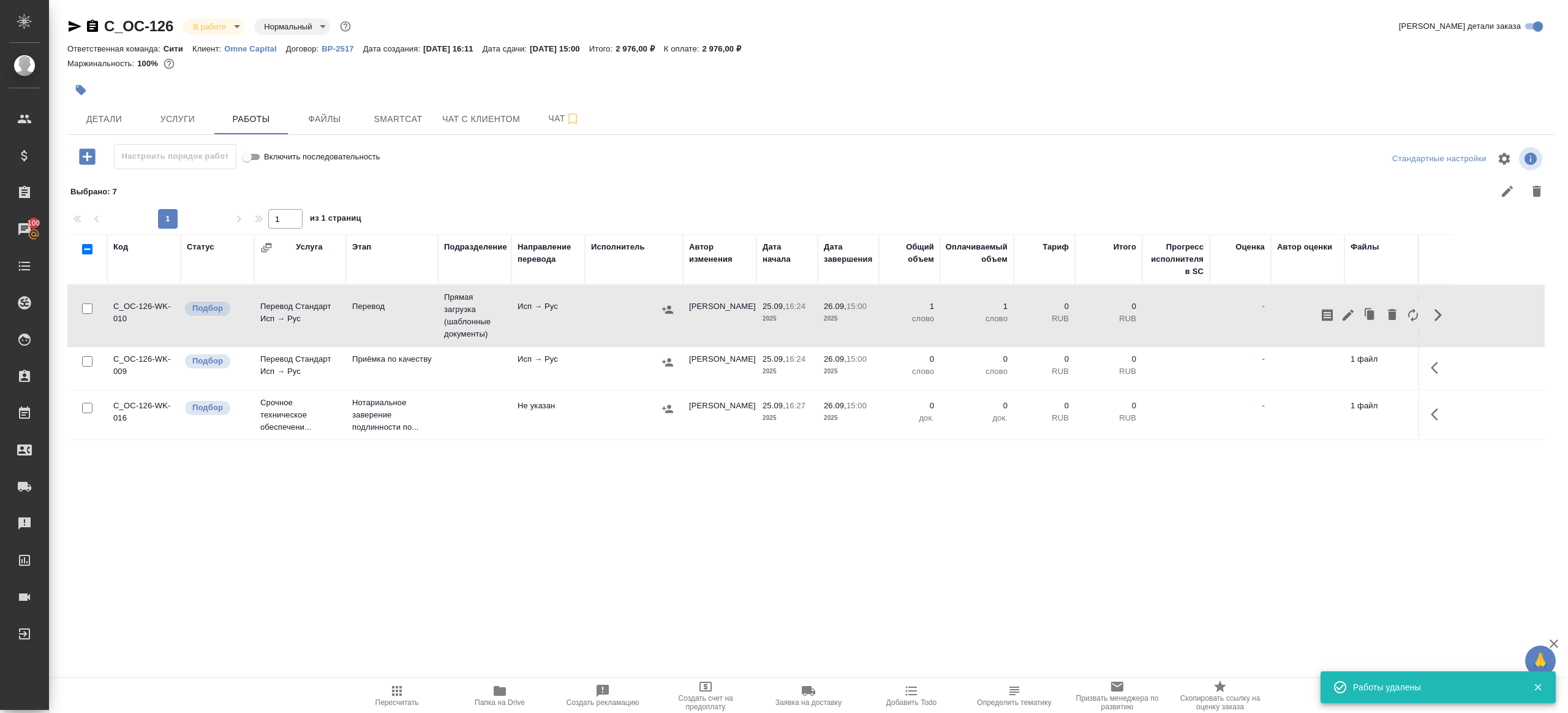
click at [571, 191] on div at bounding box center [959, 191] width 1185 height 29
click at [387, 697] on span "Пересчитать" at bounding box center [397, 695] width 88 height 23
click at [397, 709] on button "Пересчитать" at bounding box center [397, 695] width 103 height 34
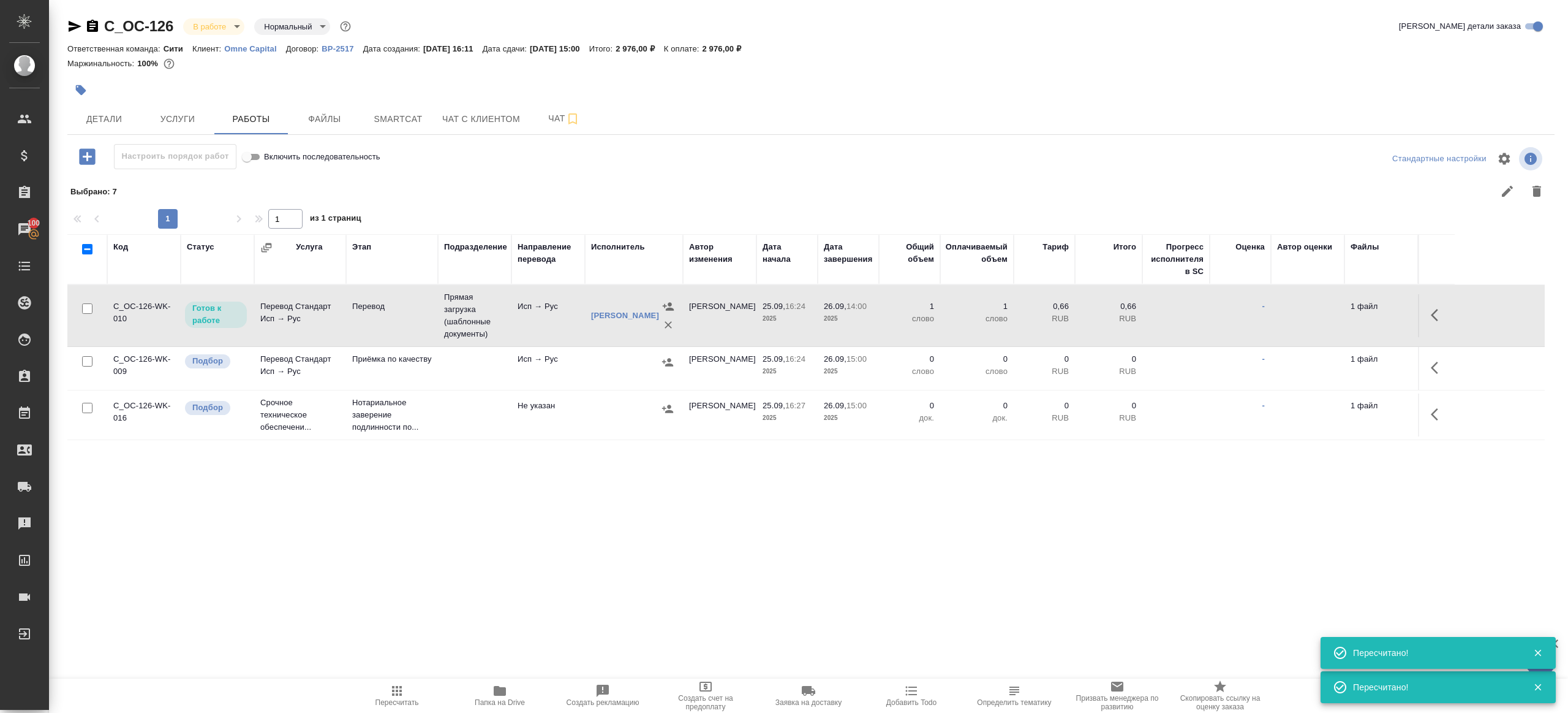
drag, startPoint x: 85, startPoint y: 357, endPoint x: 95, endPoint y: 356, distance: 10.0
click at [85, 357] on input "checkbox" at bounding box center [87, 361] width 11 height 11
checkbox input "true"
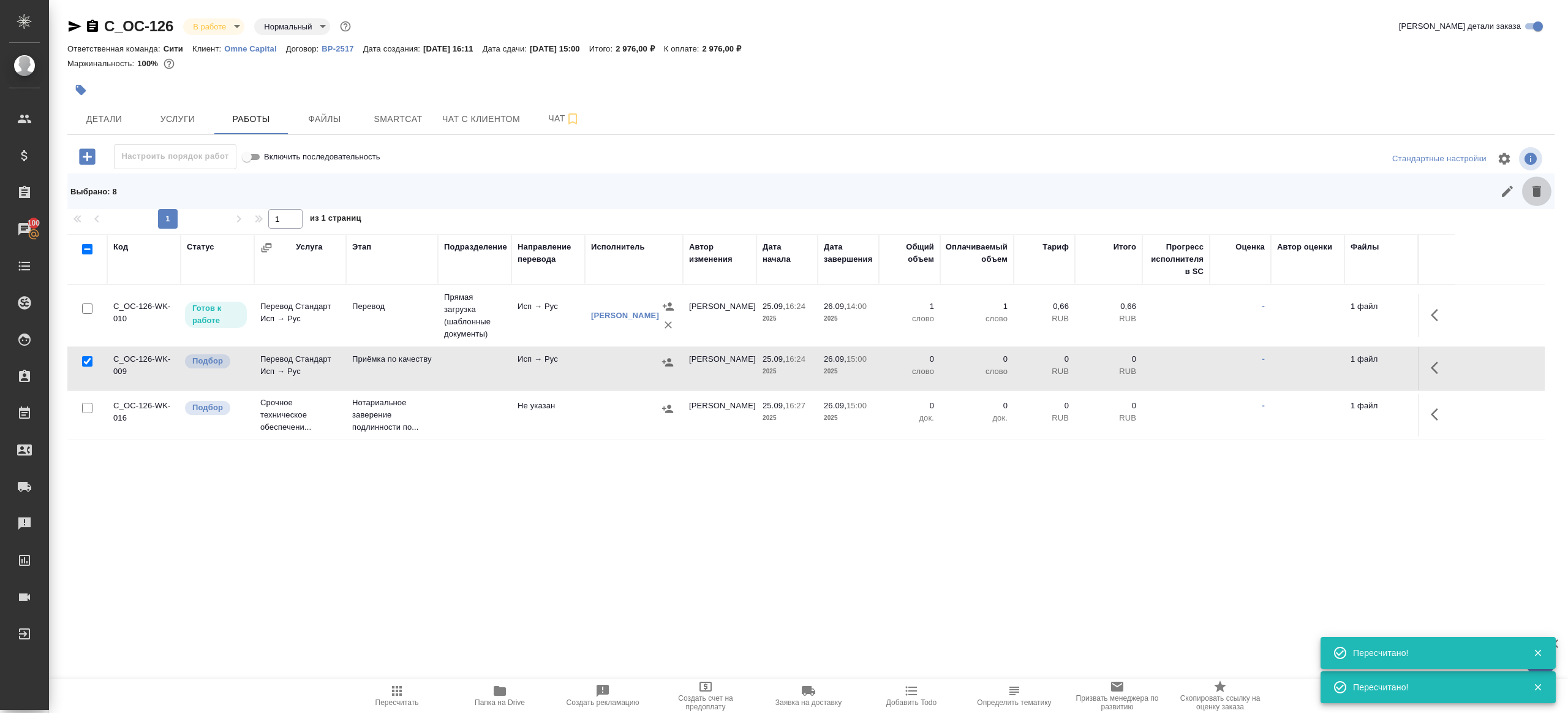
click at [1534, 198] on icon "button" at bounding box center [1537, 191] width 14 height 14
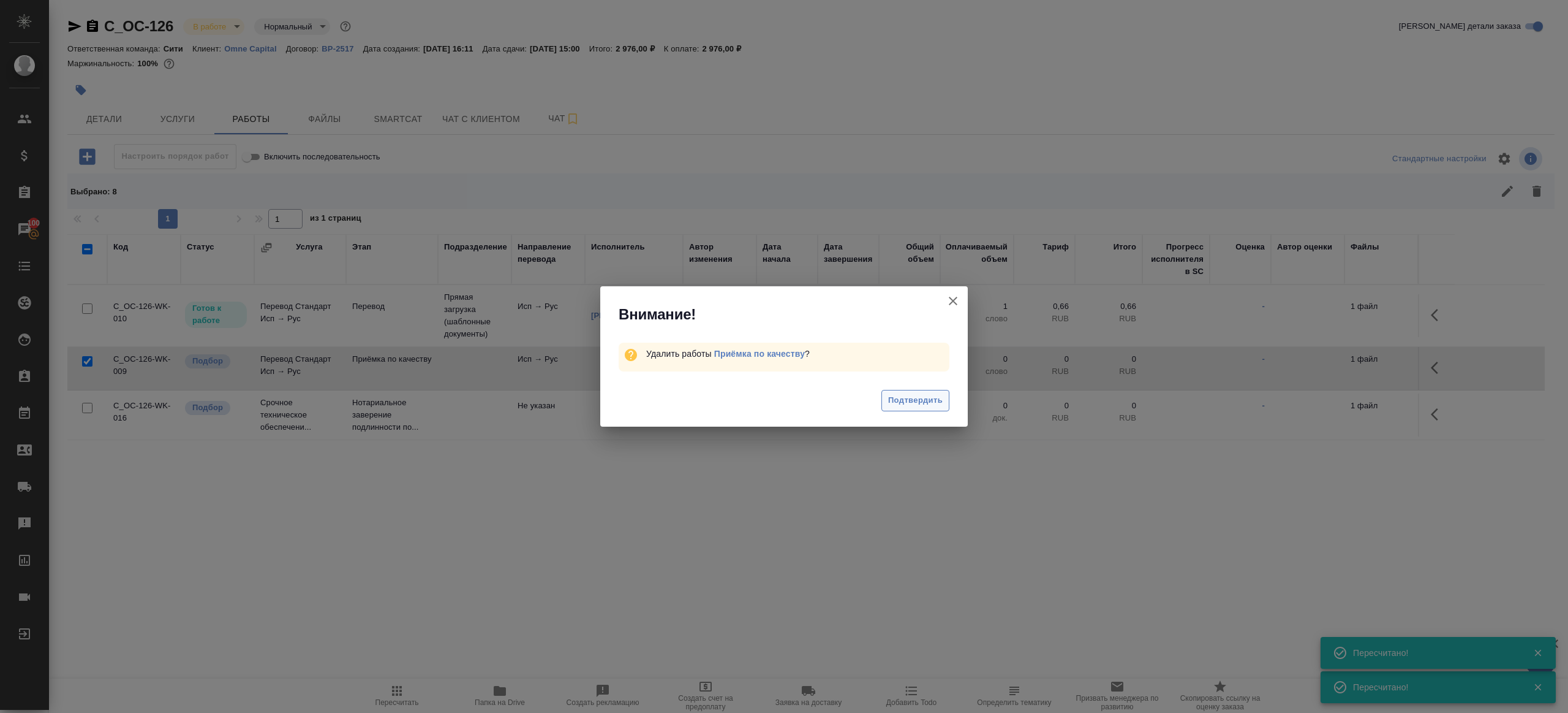
click at [934, 397] on span "Подтвердить" at bounding box center [915, 401] width 55 height 14
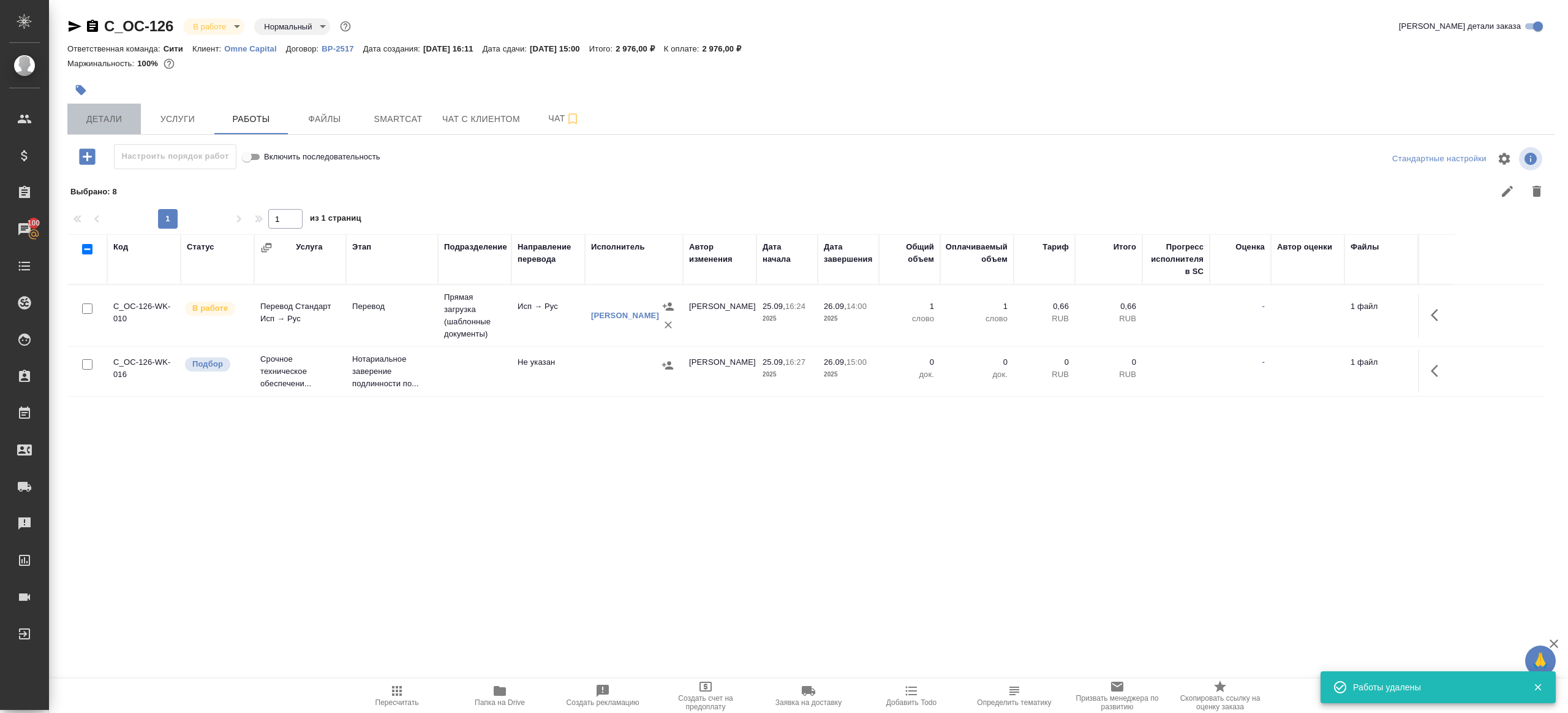
click at [115, 124] on span "Детали" at bounding box center [104, 119] width 59 height 15
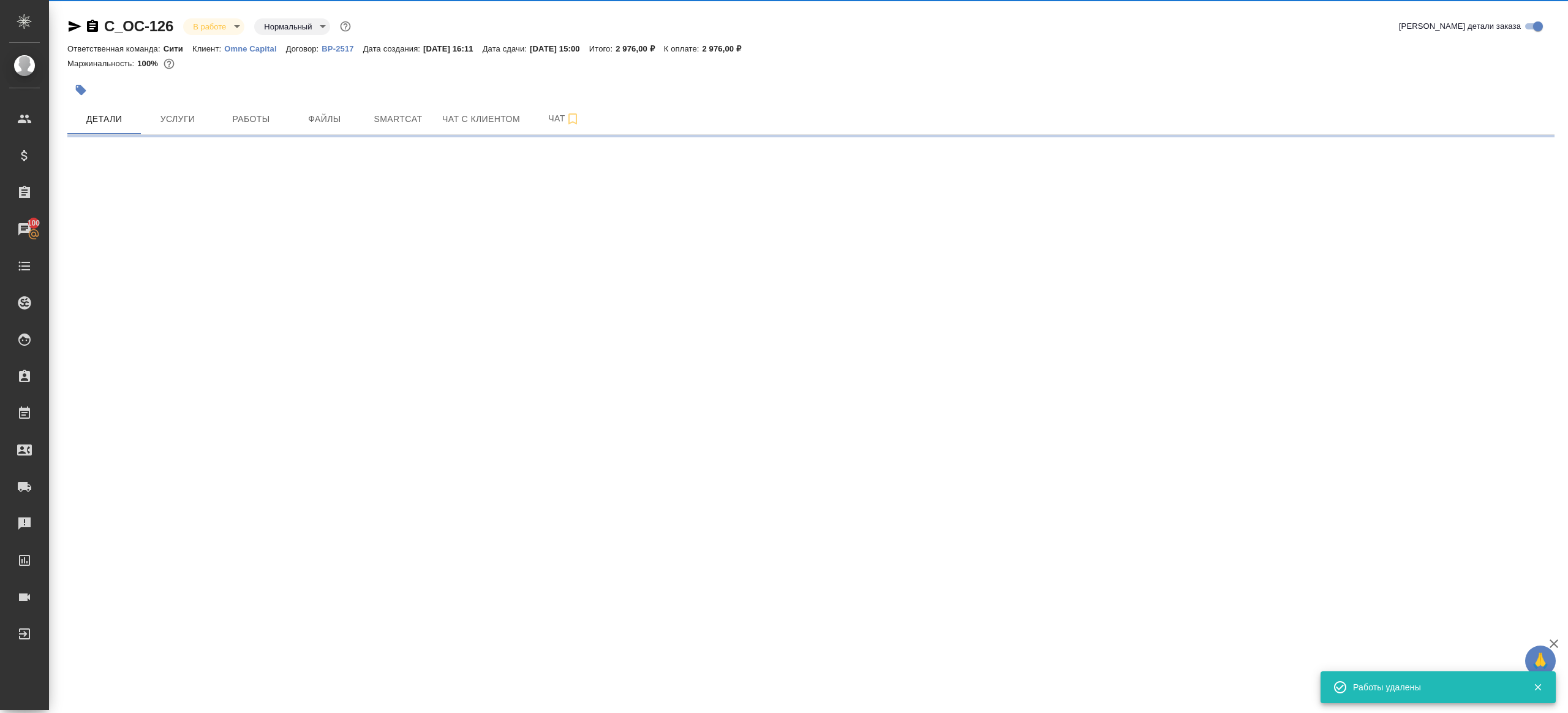
select select "RU"
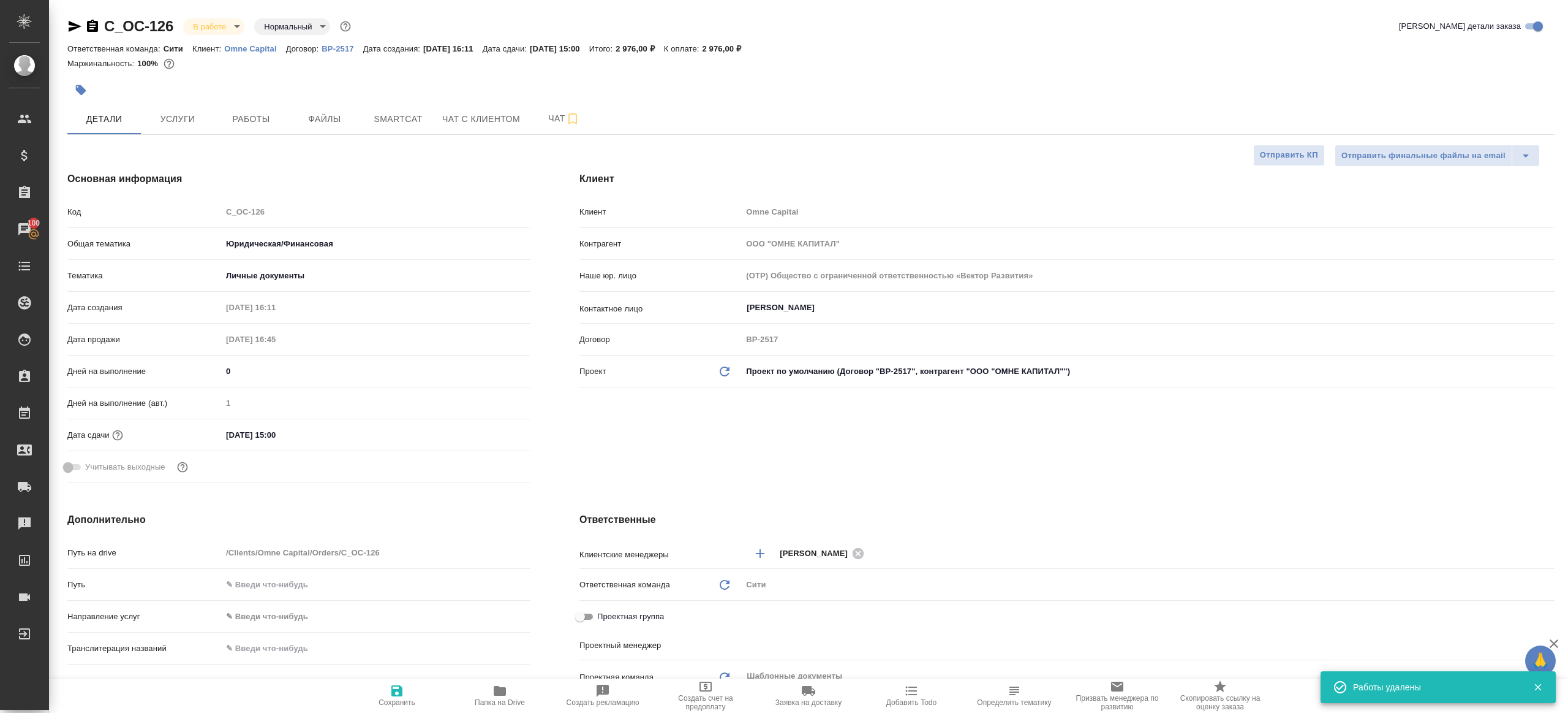
type textarea "x"
type input "Газизов Ринат"
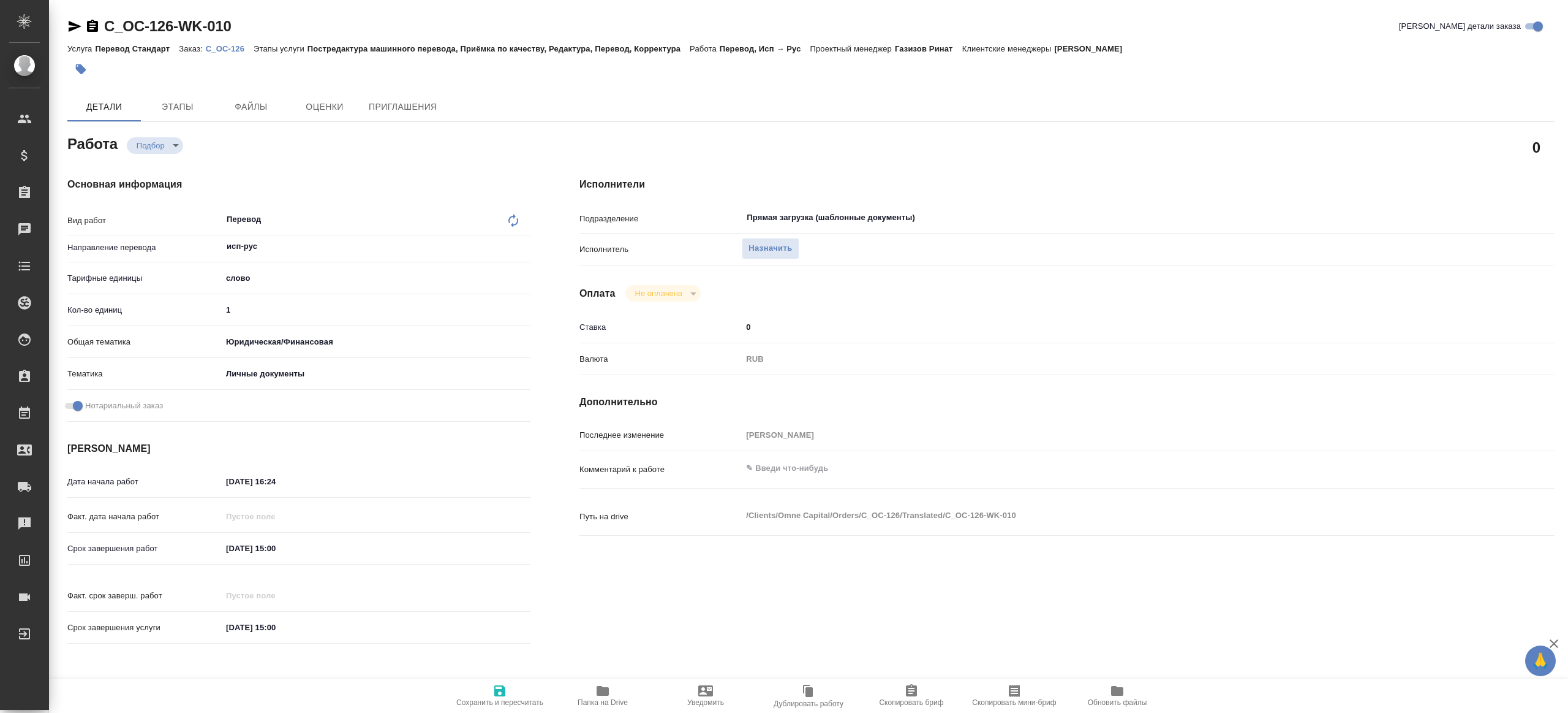
type textarea "x"
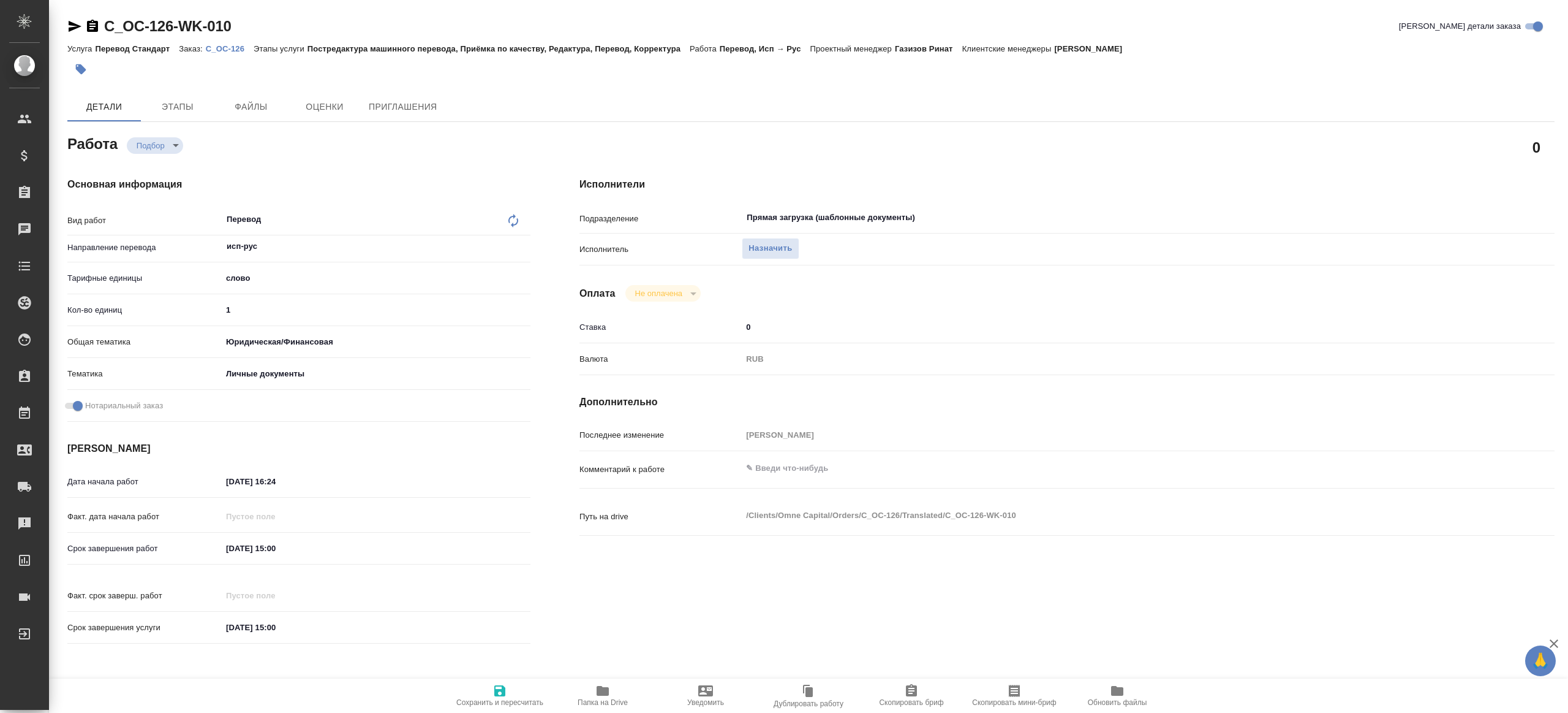
type textarea "x"
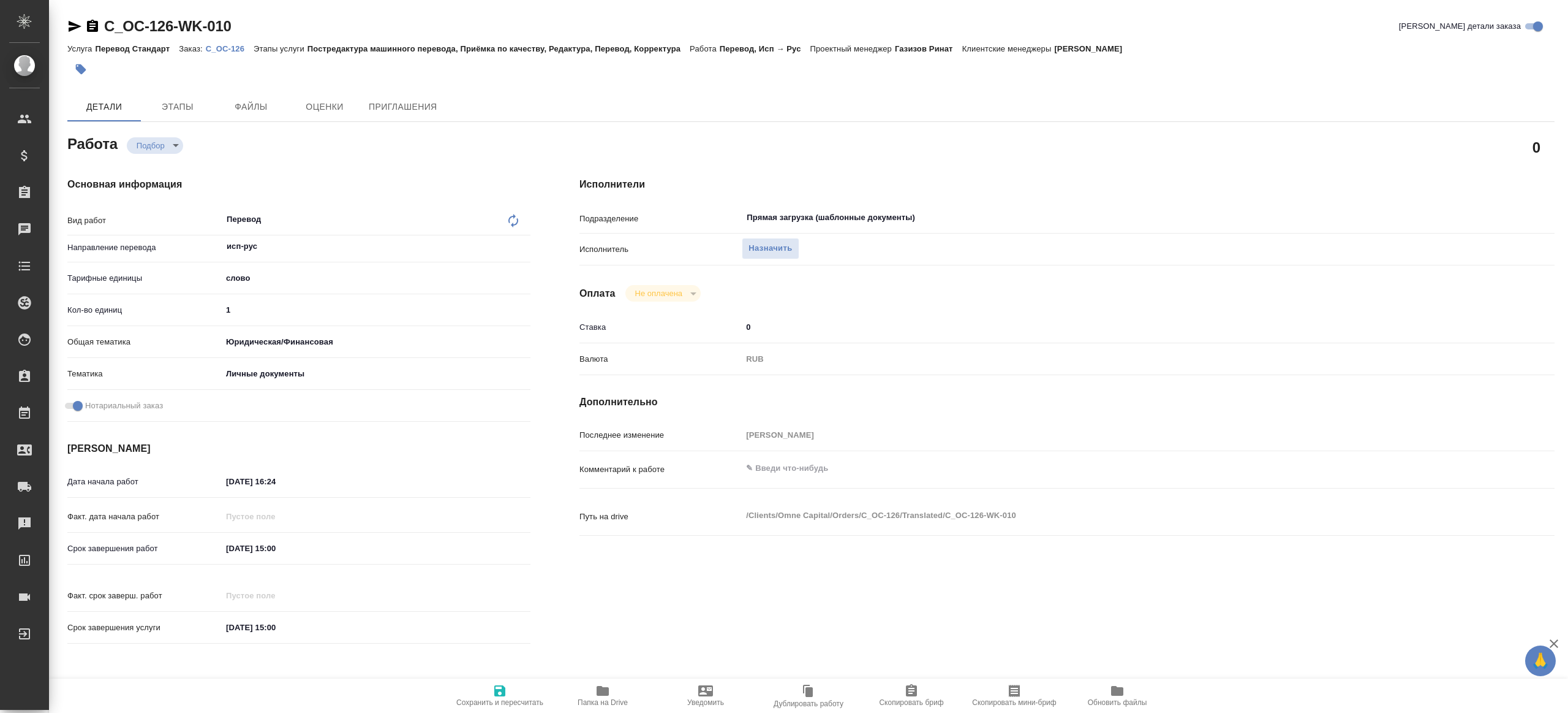
type textarea "x"
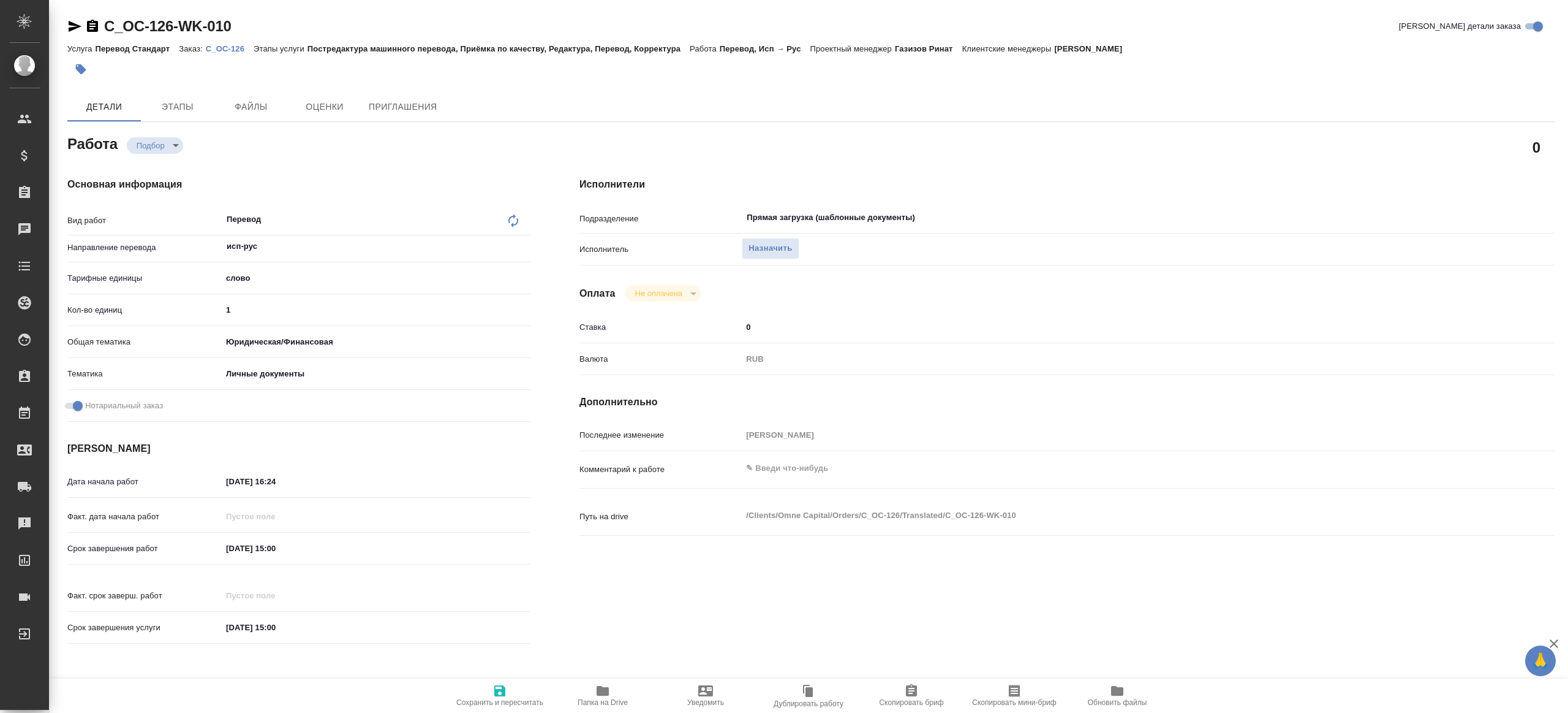
type textarea "x"
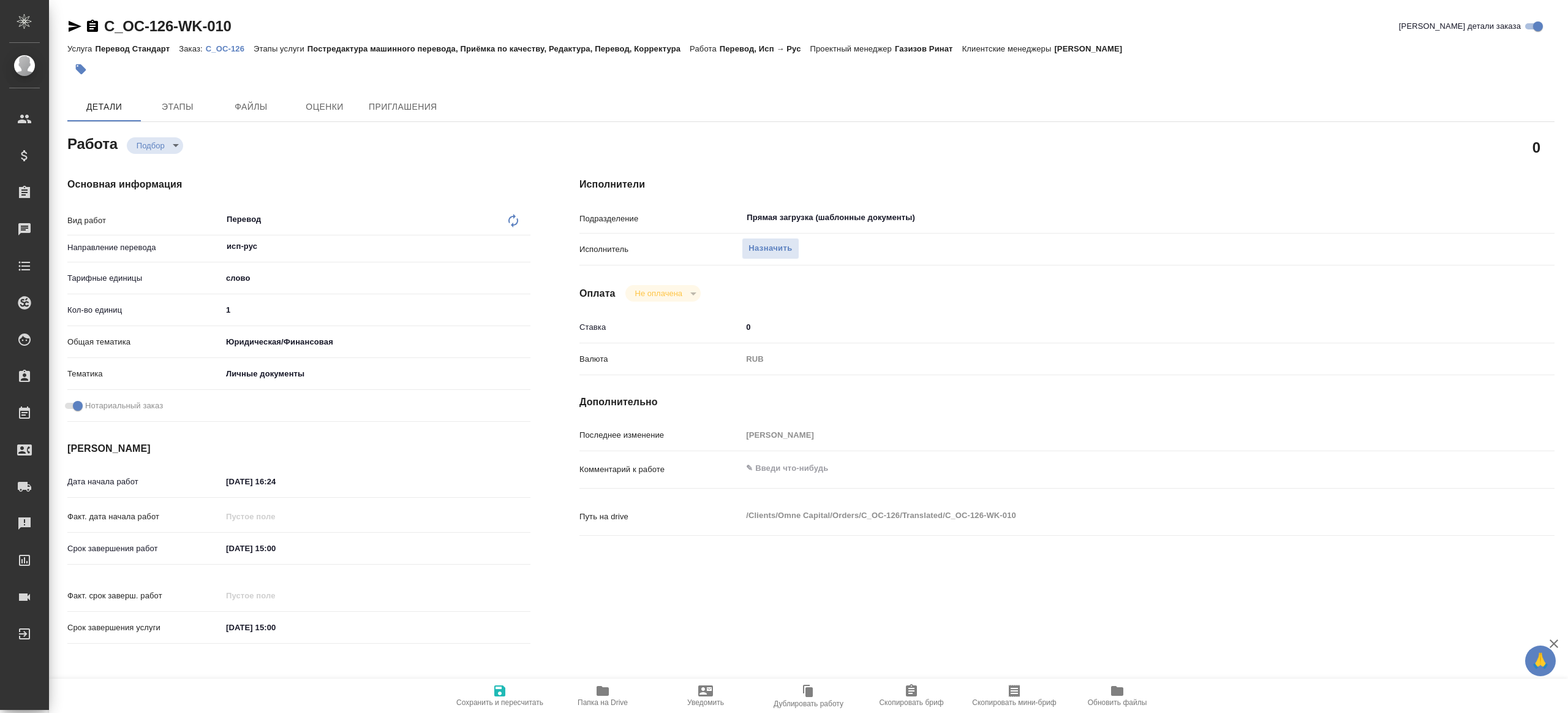
type textarea "x"
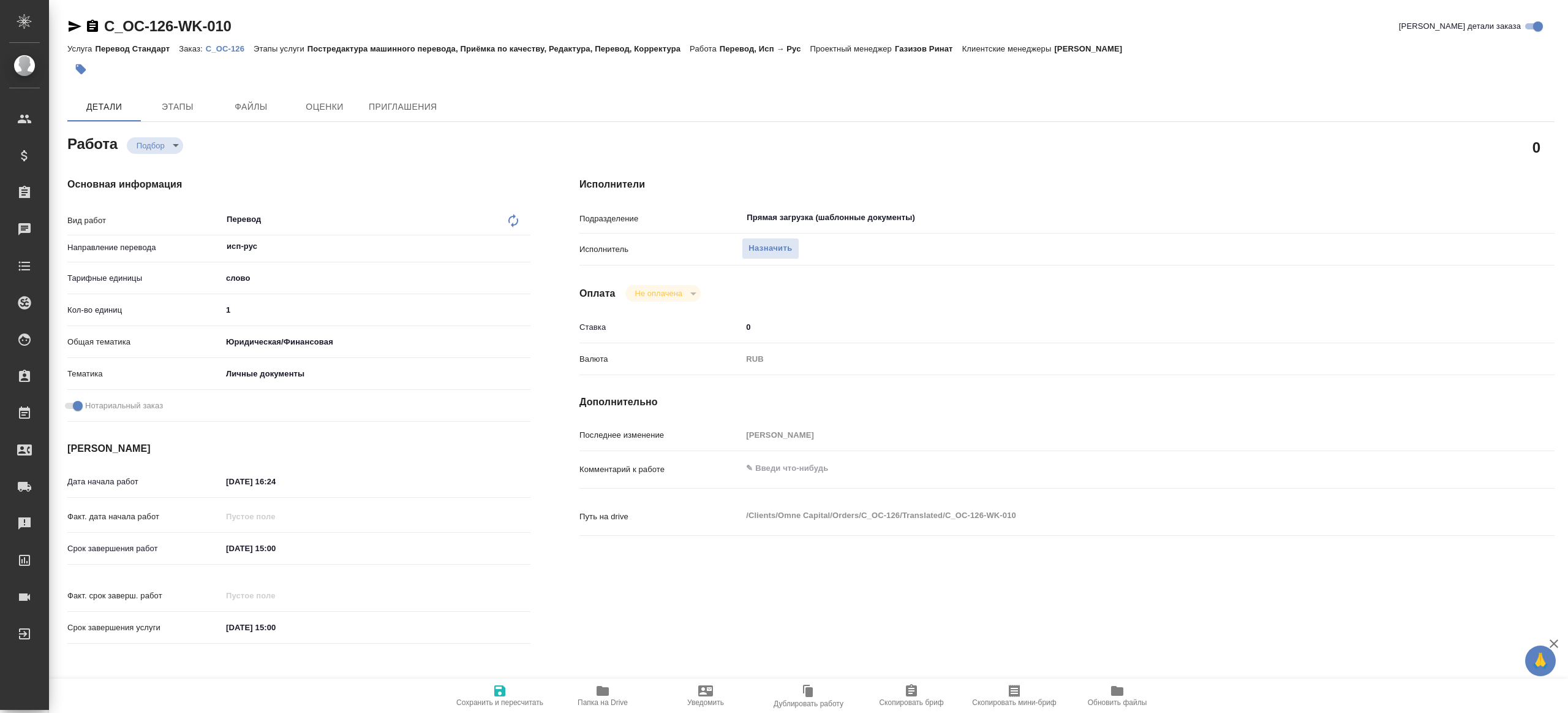
type textarea "x"
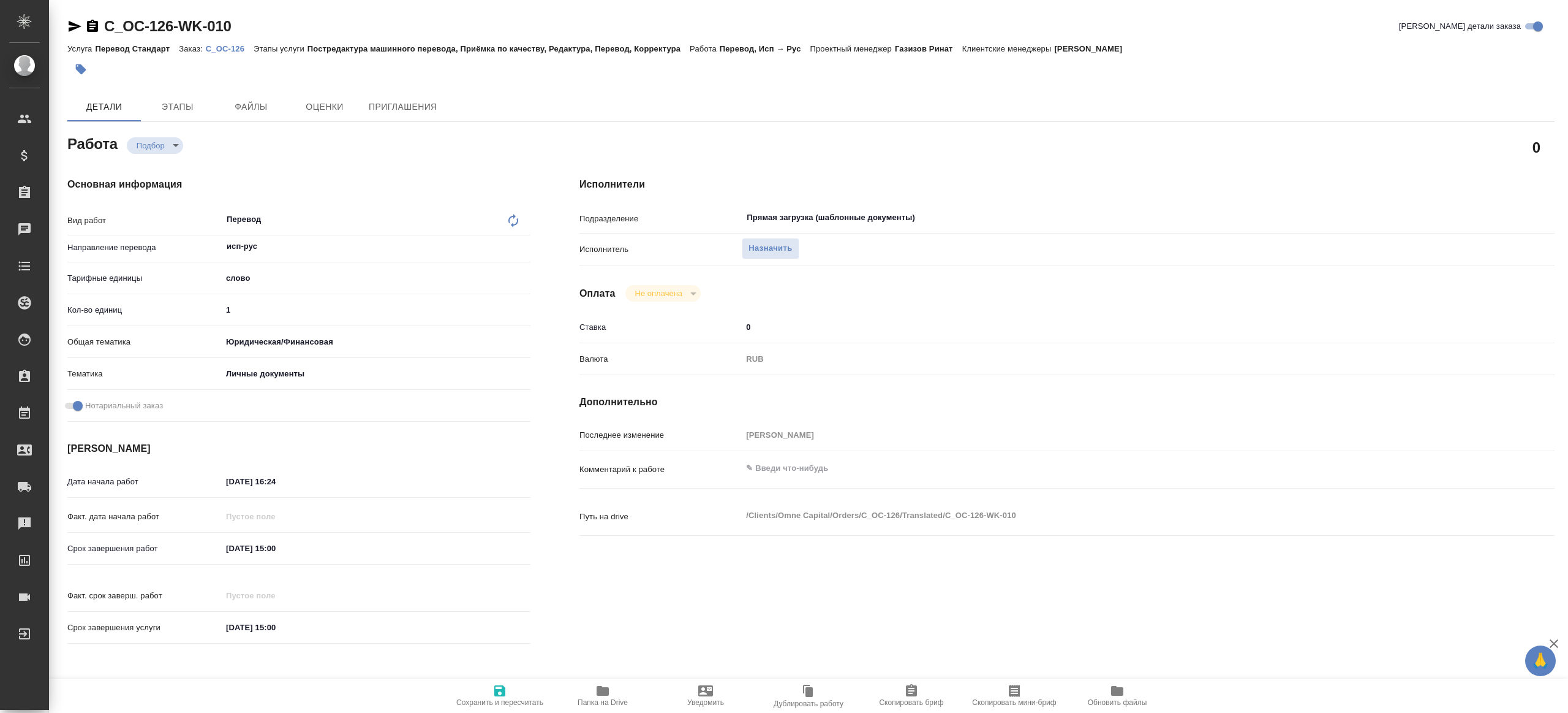
type textarea "x"
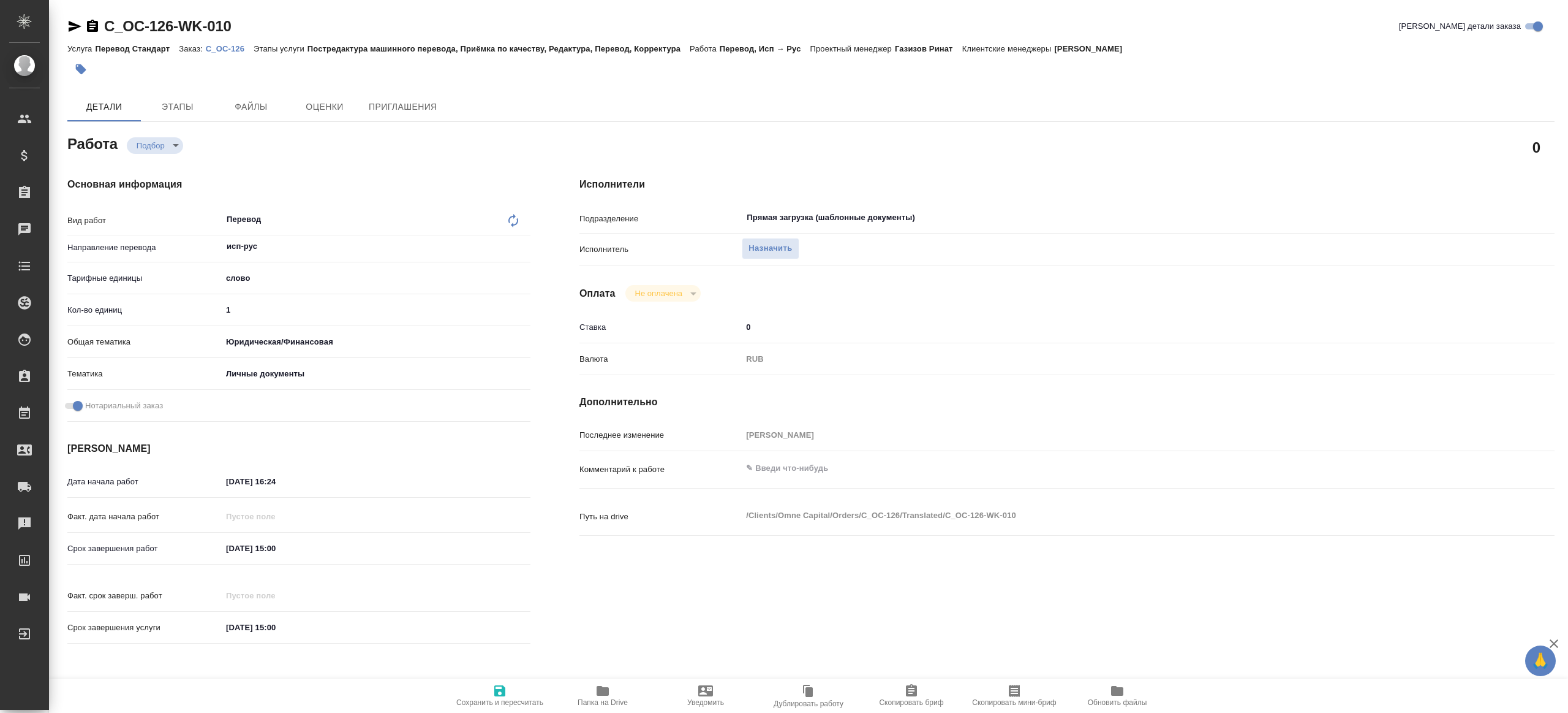
type textarea "x"
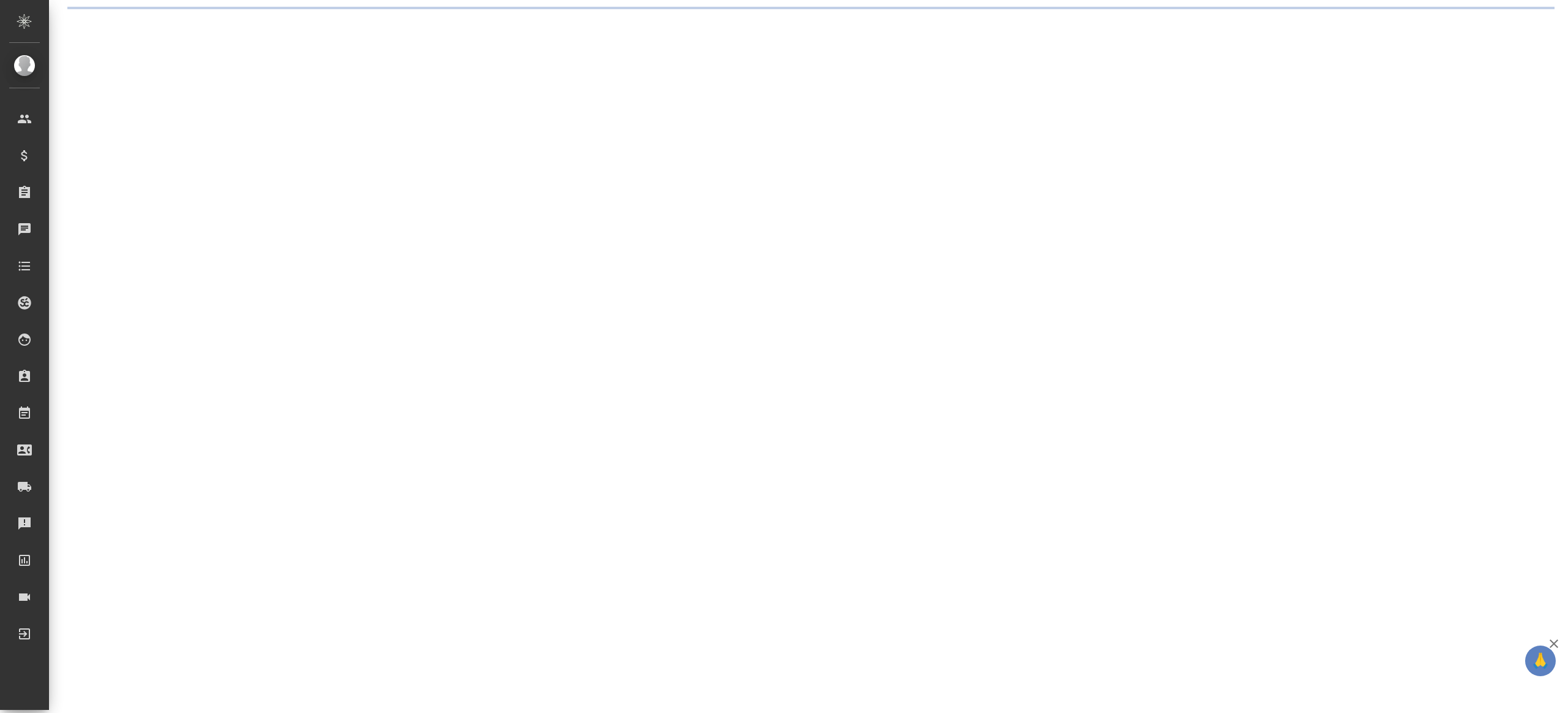
select select "RU"
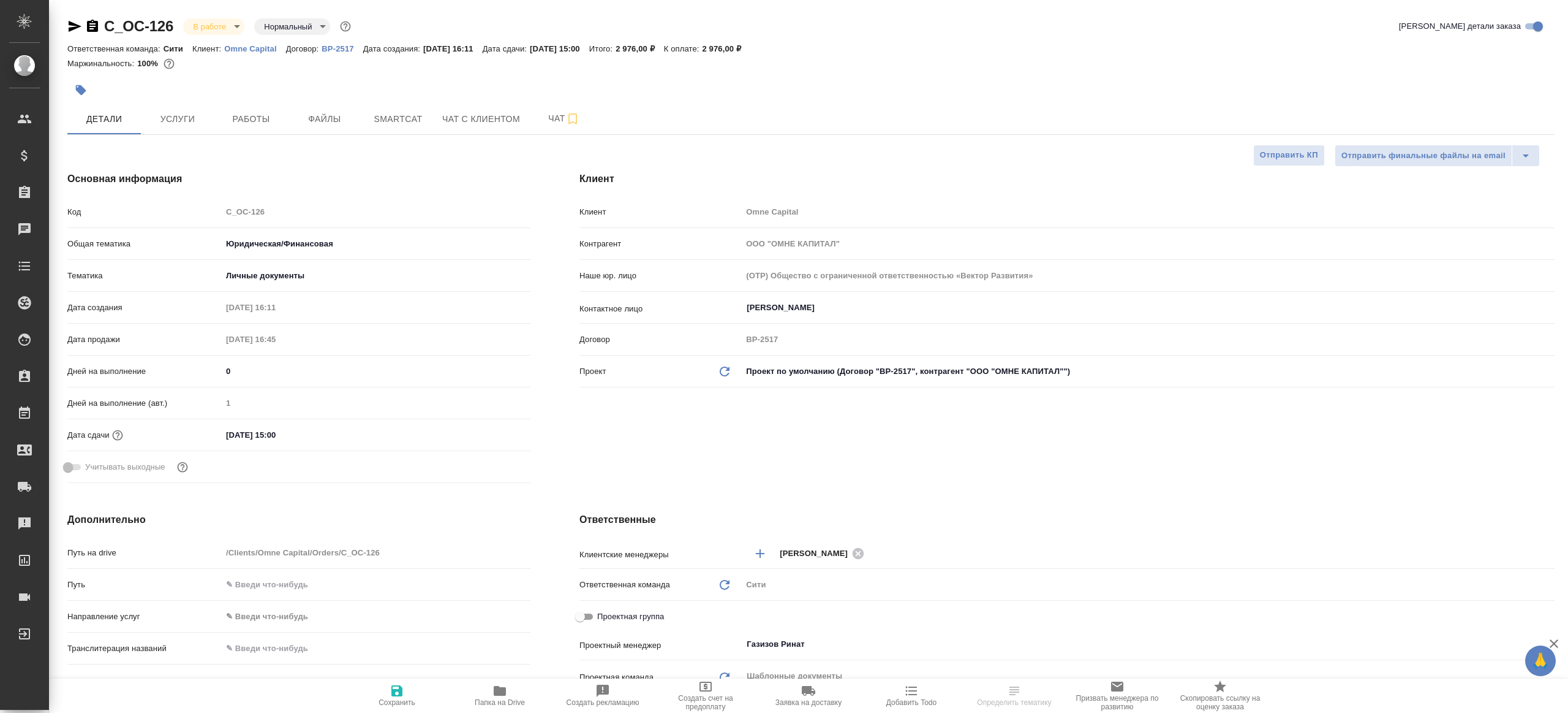
type textarea "x"
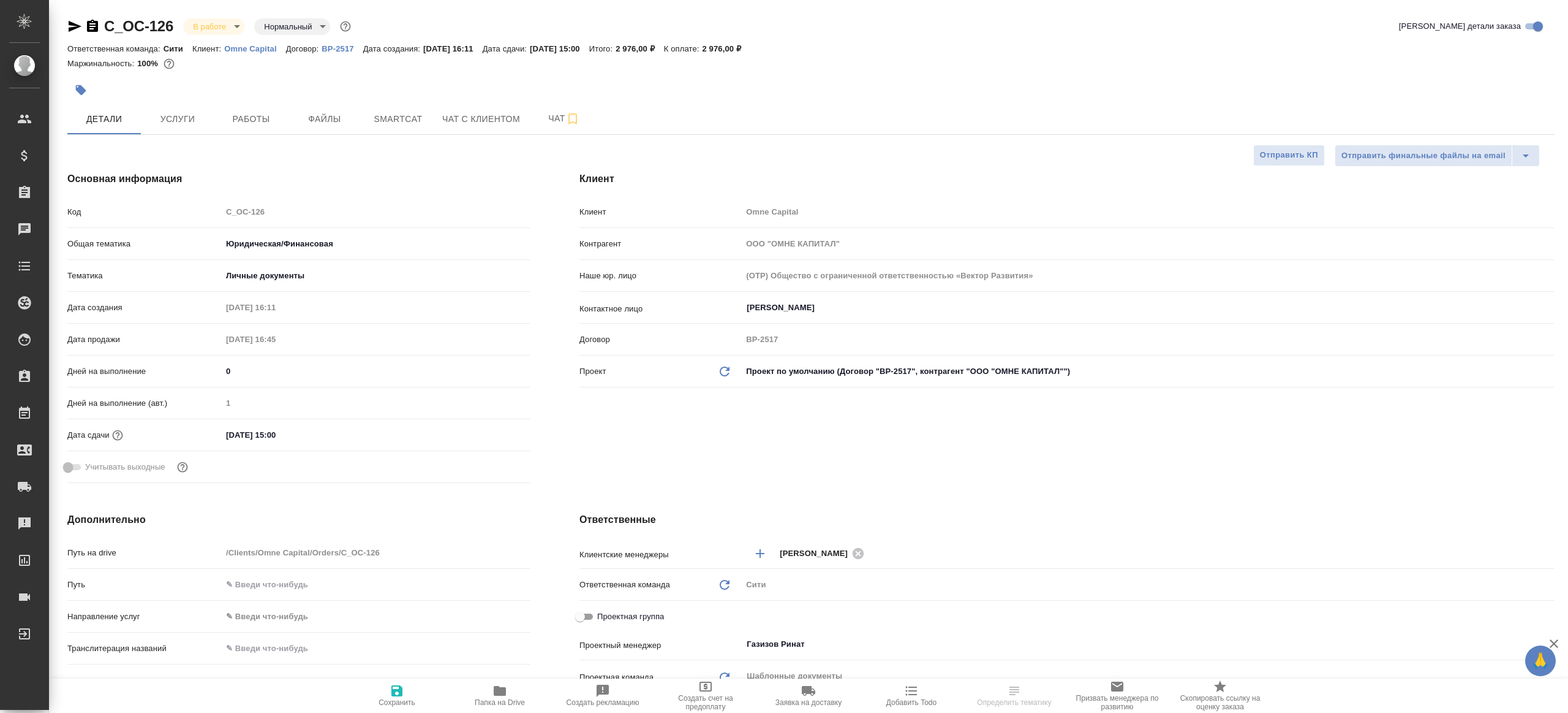
type textarea "x"
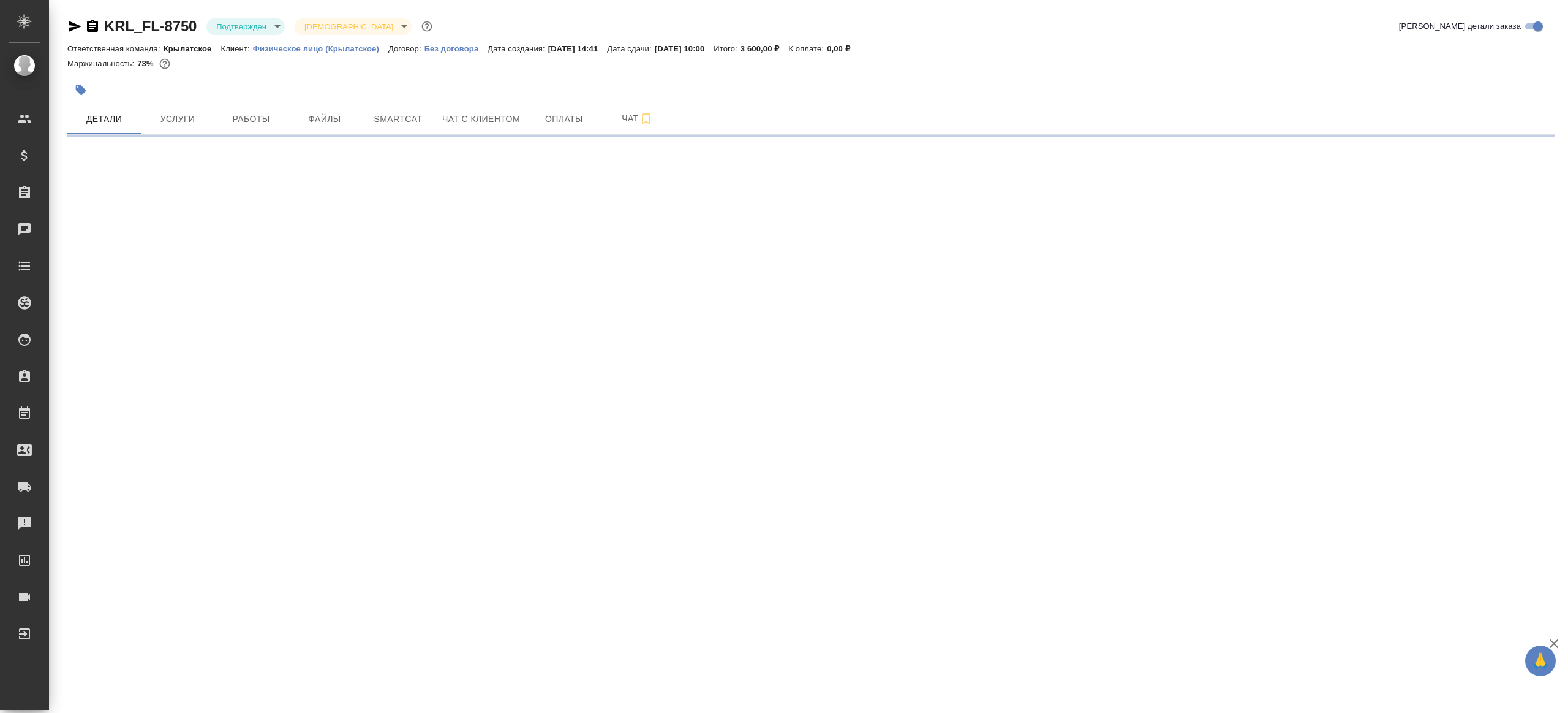
click at [266, 16] on div "KRL_FL-8750 Подтвержден confirmed Святая троица holyTrinity" at bounding box center [251, 26] width 368 height 19
click at [254, 30] on body "🙏 .cls-1 fill:#fff; AWATERA [PERSON_NAME] Клиенты Спецификации Заказы Чаты Todo…" at bounding box center [784, 356] width 1568 height 713
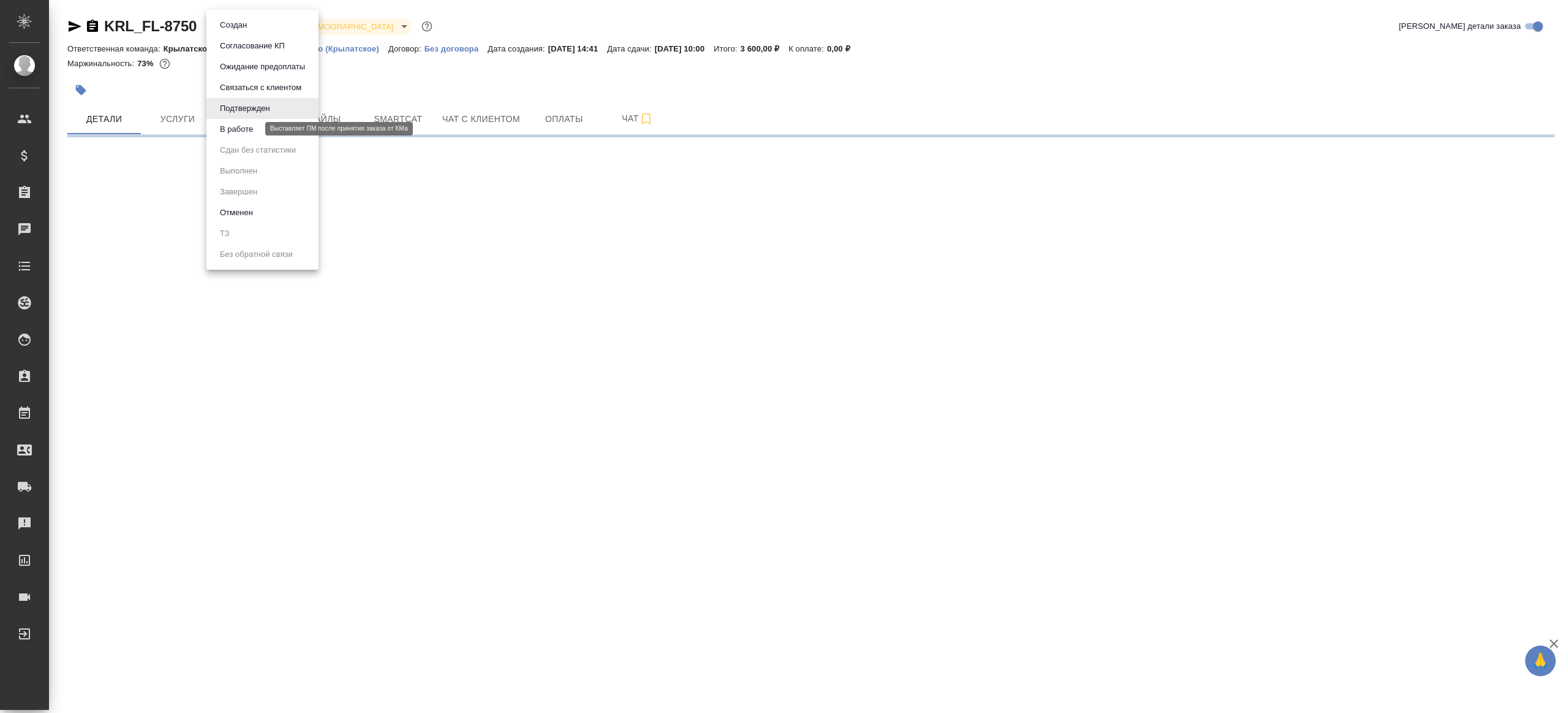
click at [251, 132] on button "В работе" at bounding box center [236, 130] width 41 height 14
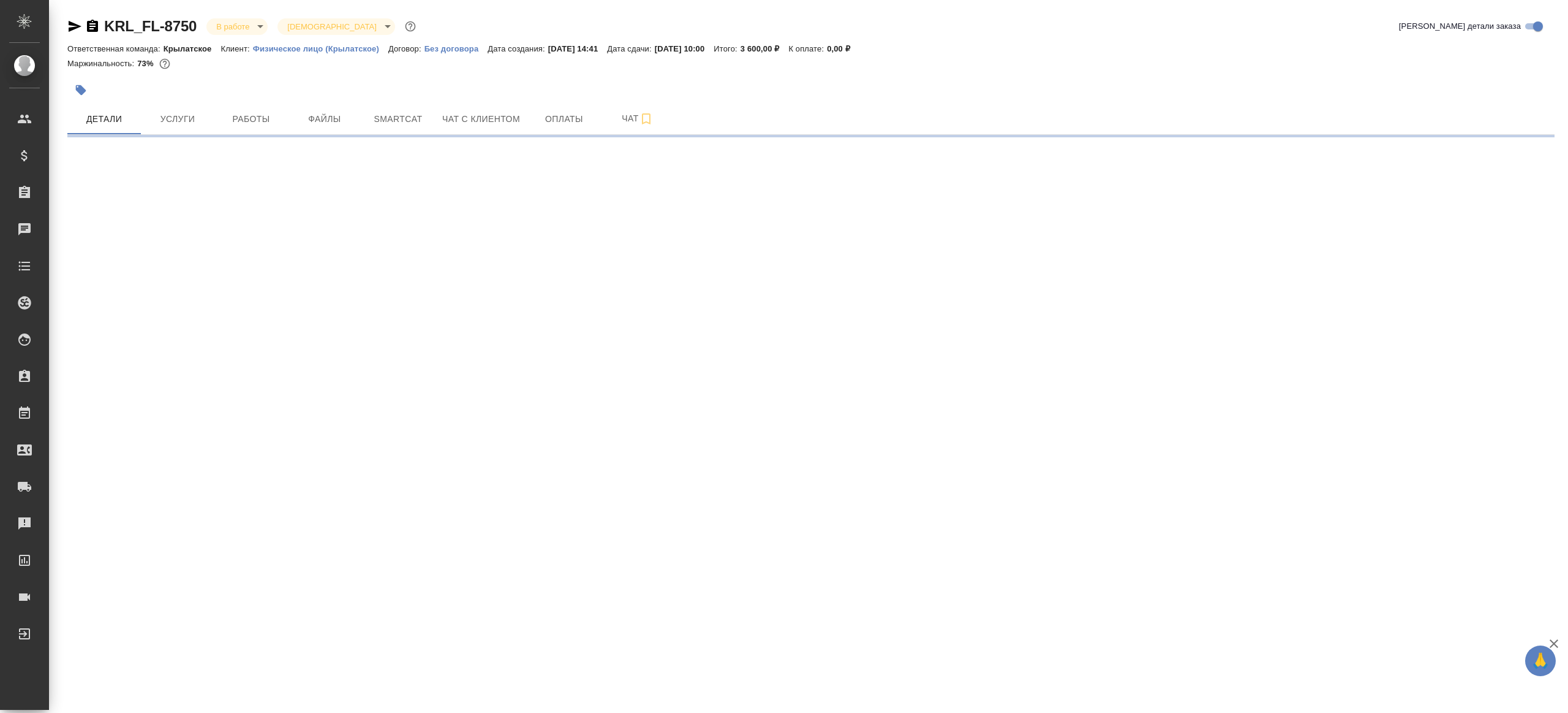
select select "RU"
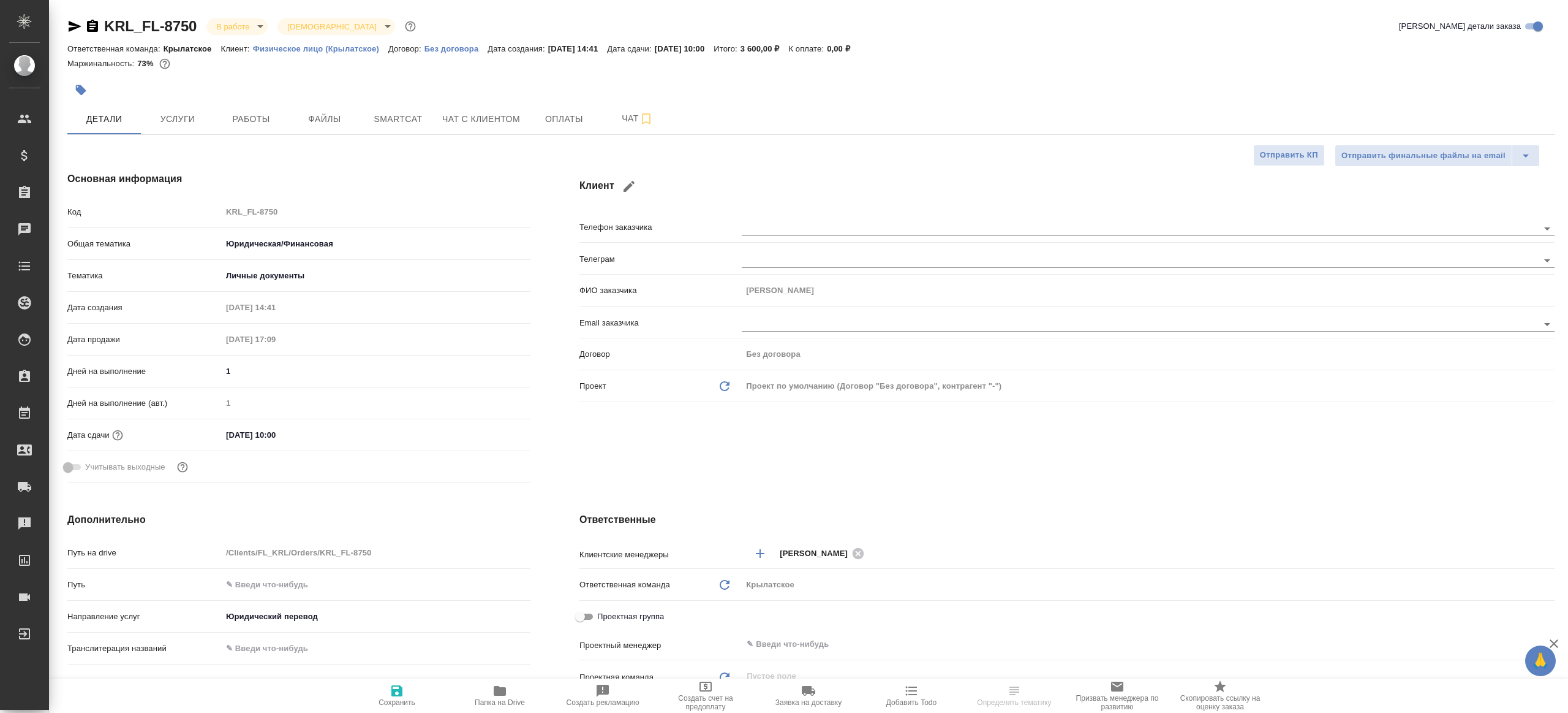
type textarea "x"
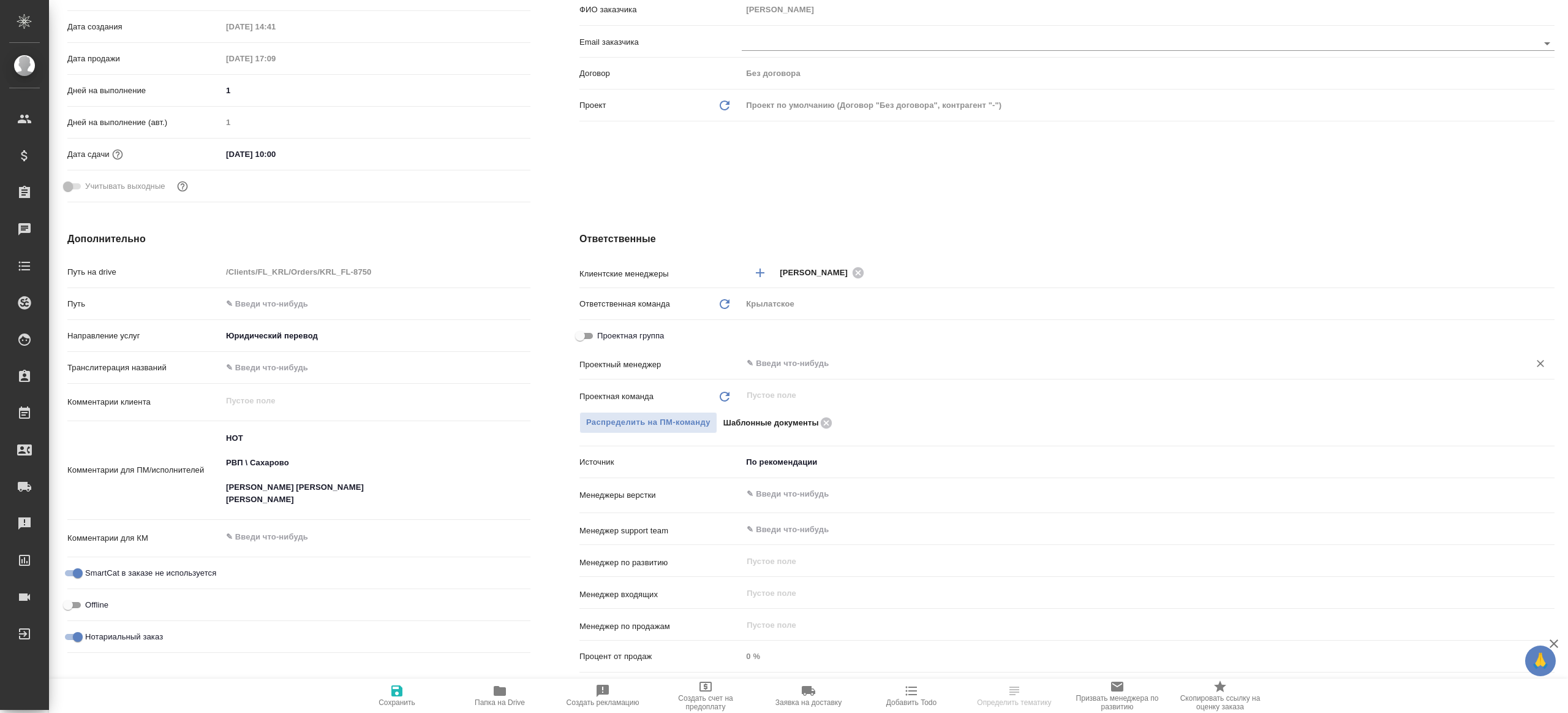
click at [780, 372] on div "​" at bounding box center [1148, 363] width 813 height 22
type input "ри"
type textarea "x"
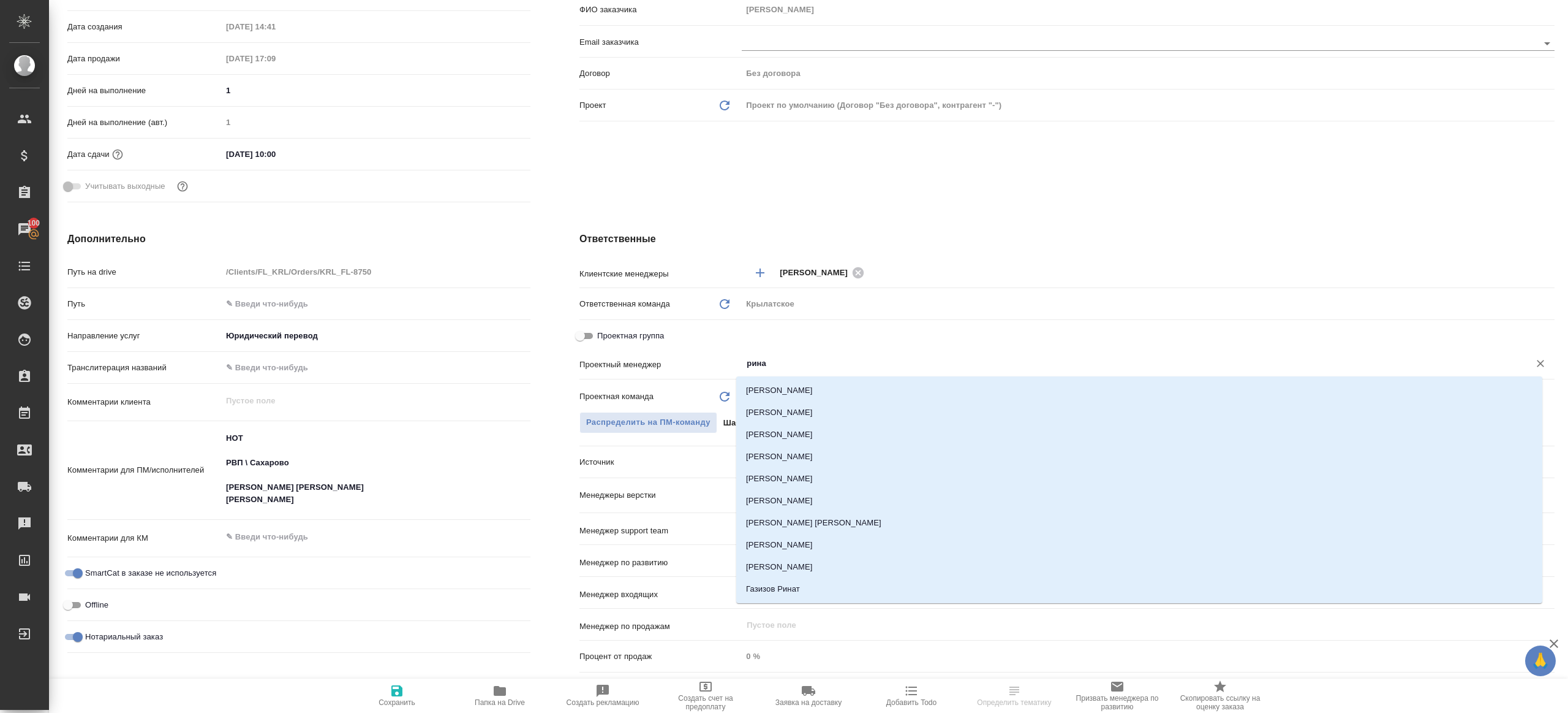
type input "ринат"
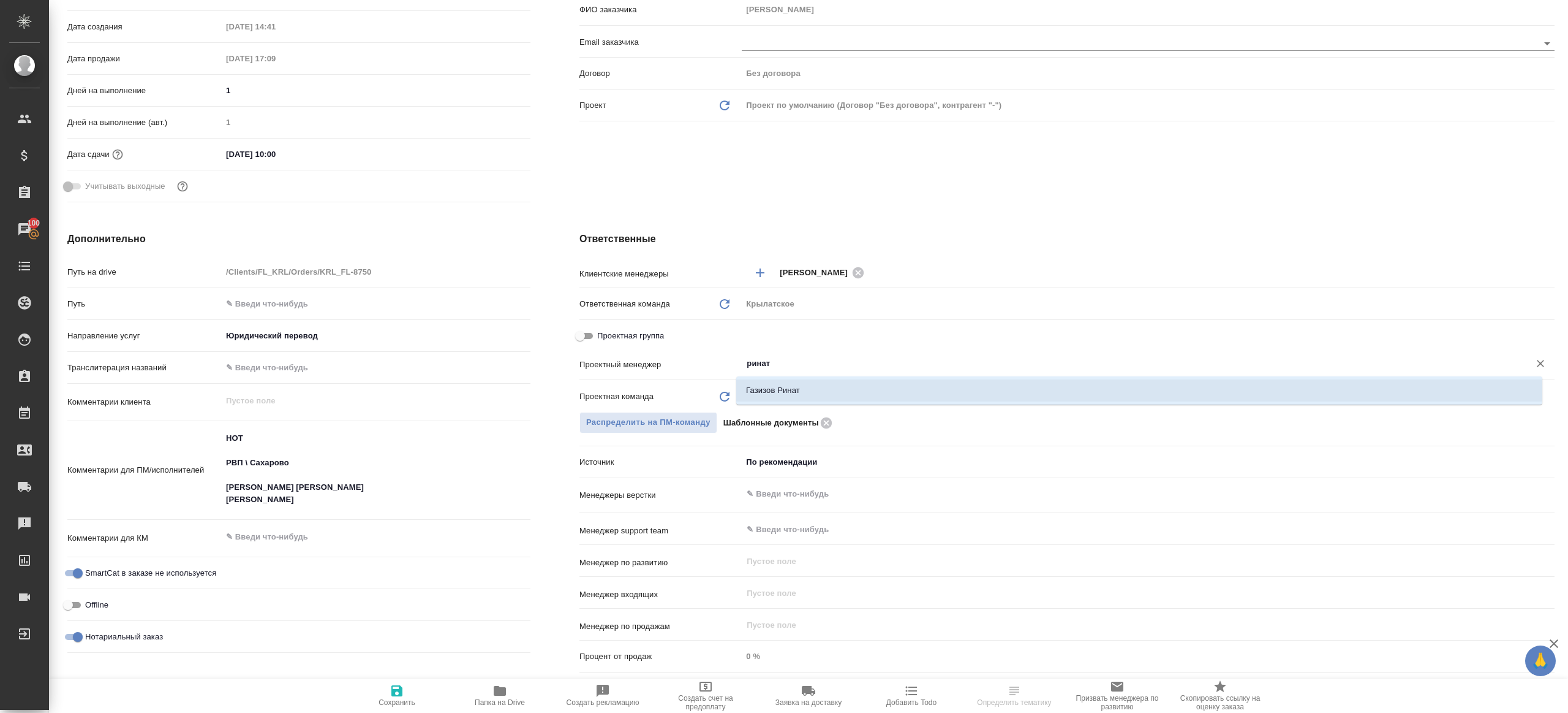
click at [805, 391] on li "Газизов Ринат" at bounding box center [1139, 390] width 806 height 22
type textarea "x"
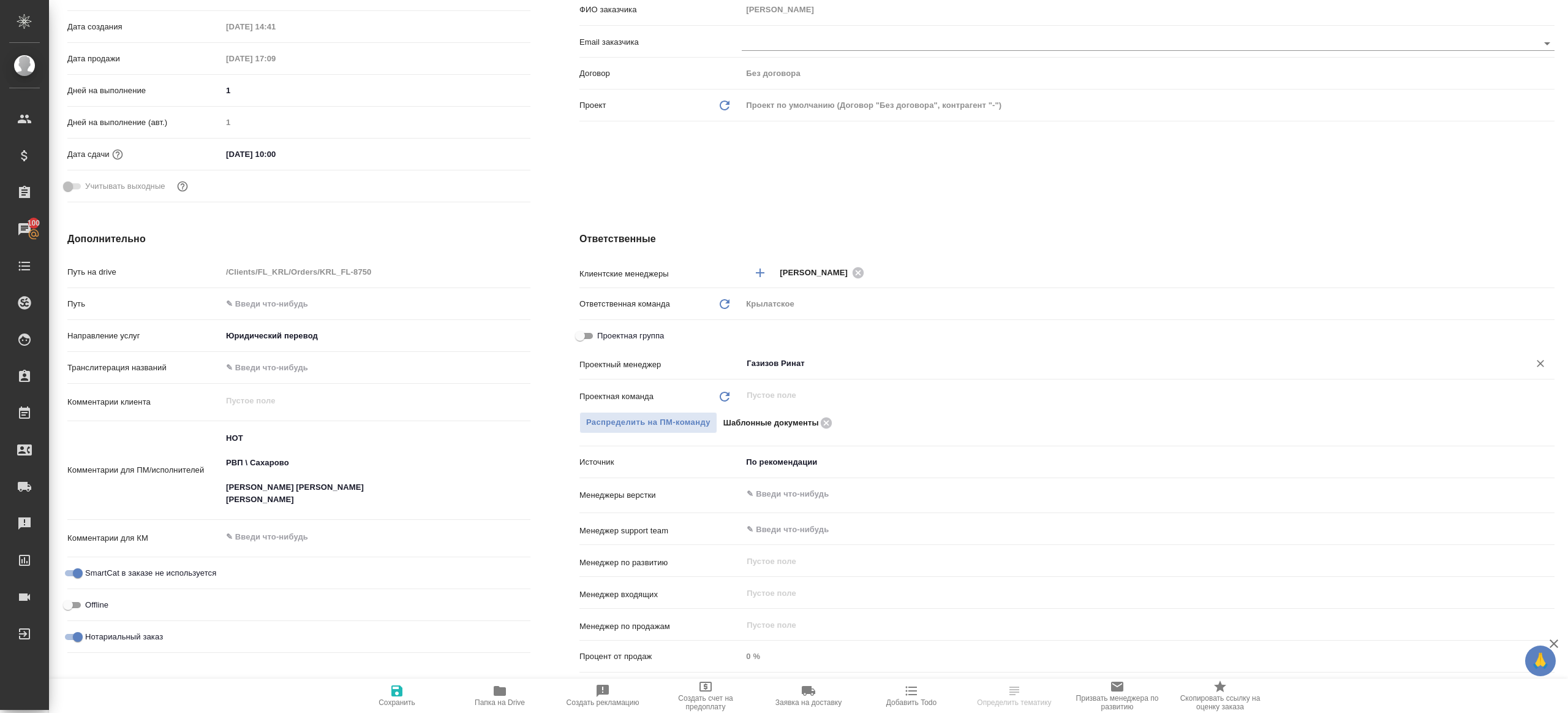
type input "Газизов Ринат"
click at [399, 690] on icon "button" at bounding box center [397, 691] width 11 height 11
type textarea "x"
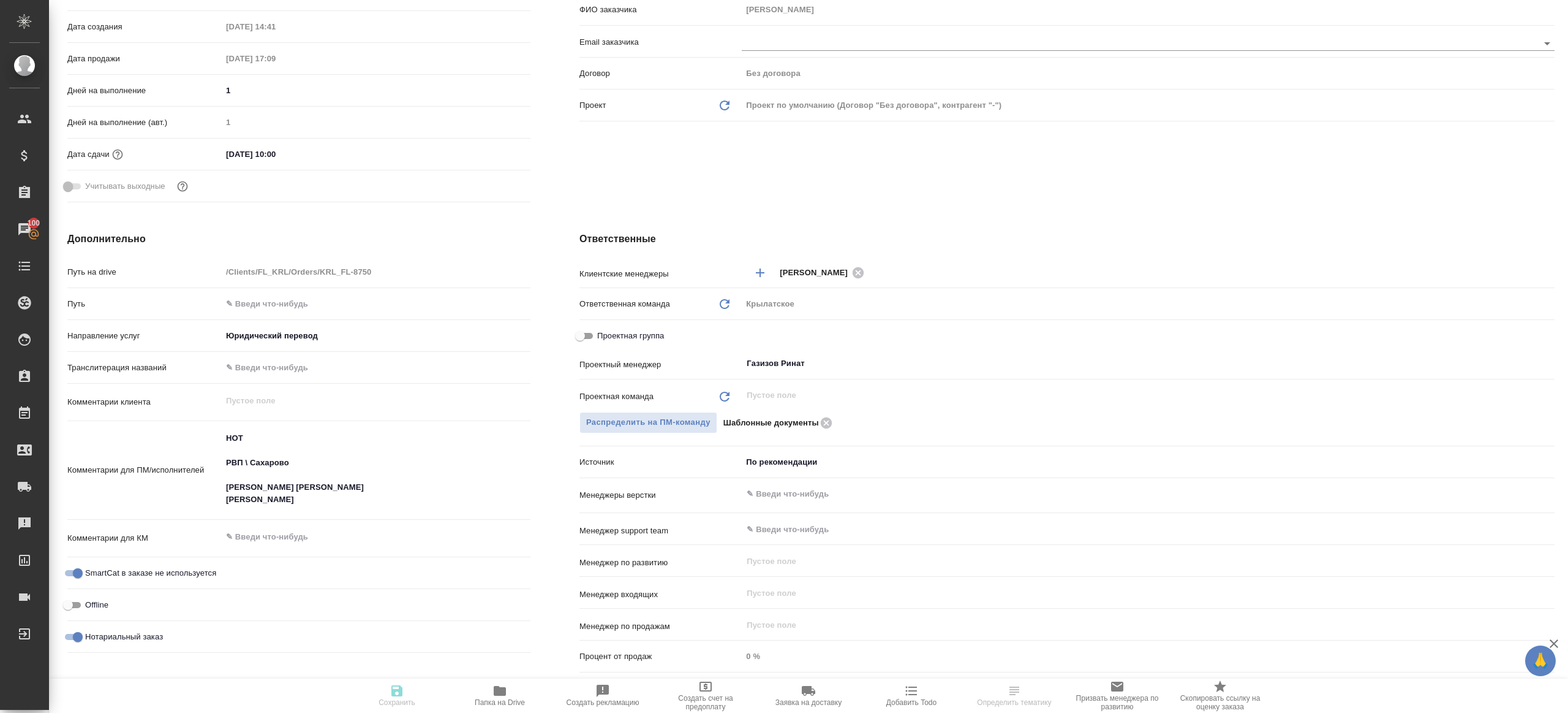
type textarea "x"
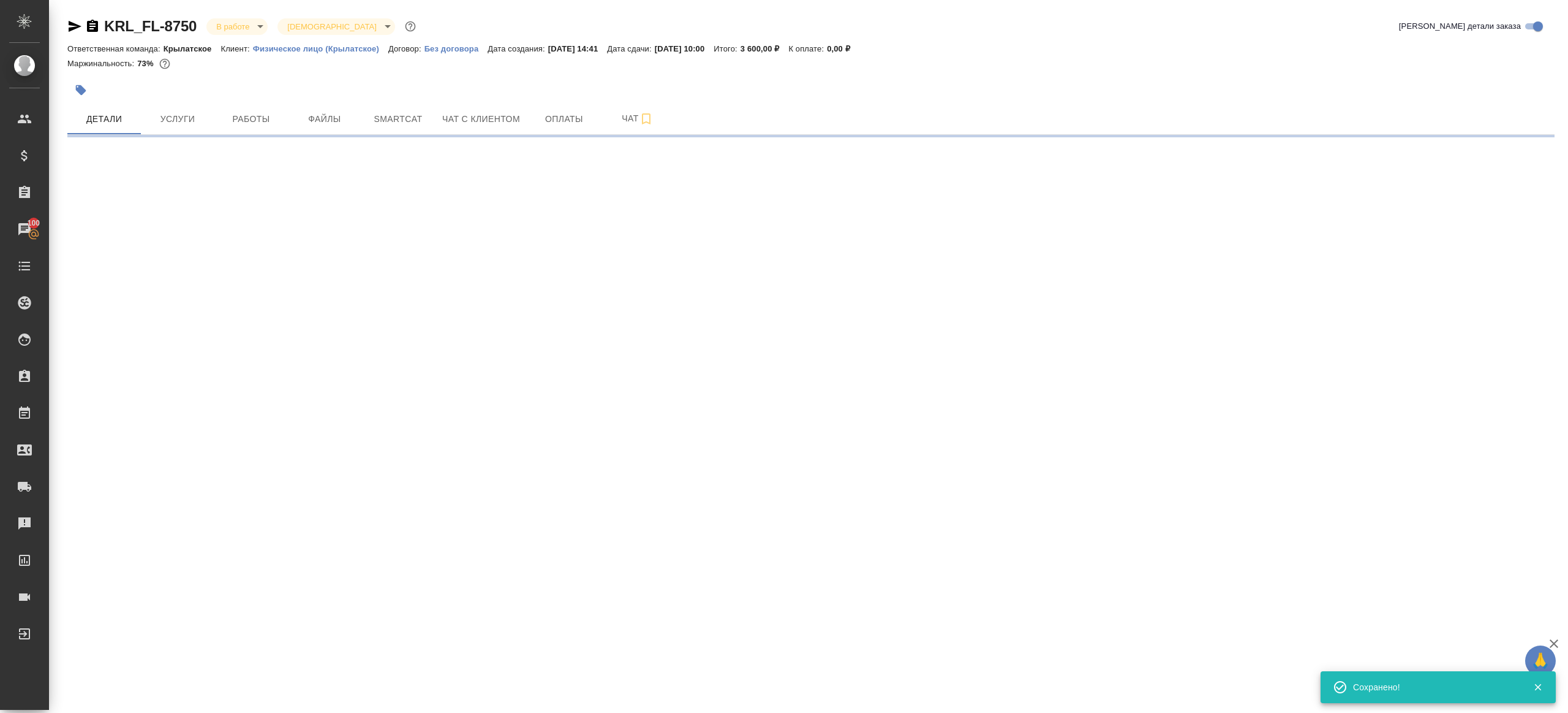
scroll to position [0, 0]
select select "RU"
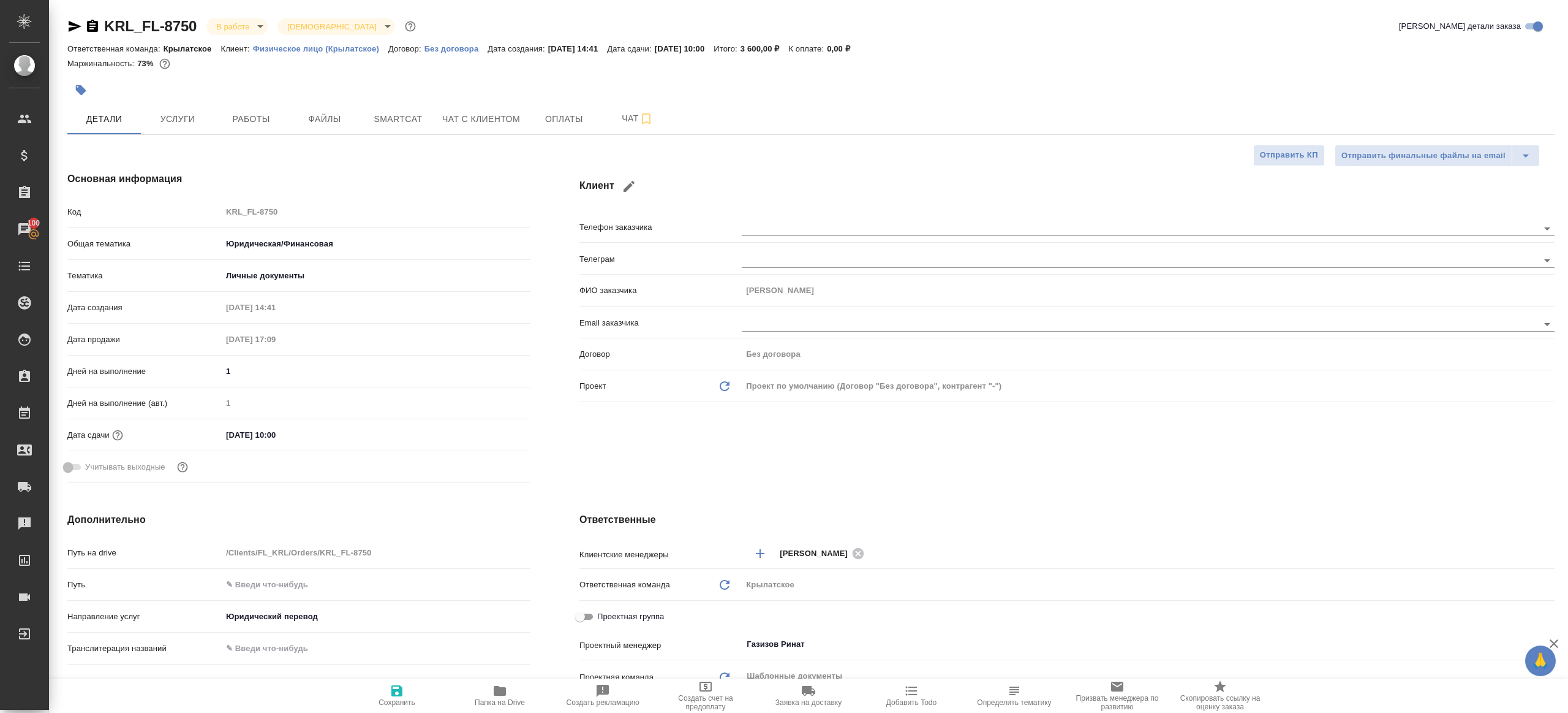
type textarea "x"
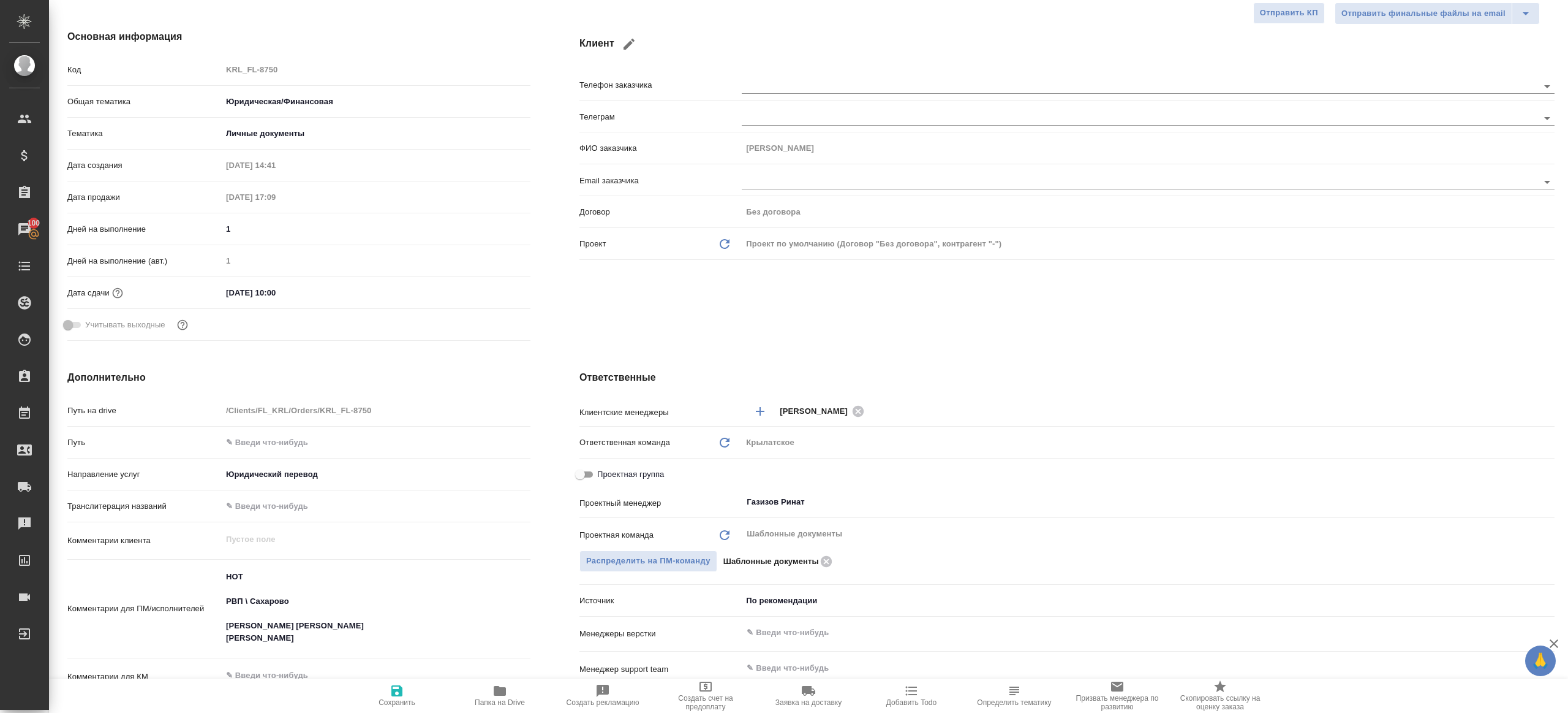
scroll to position [211, 0]
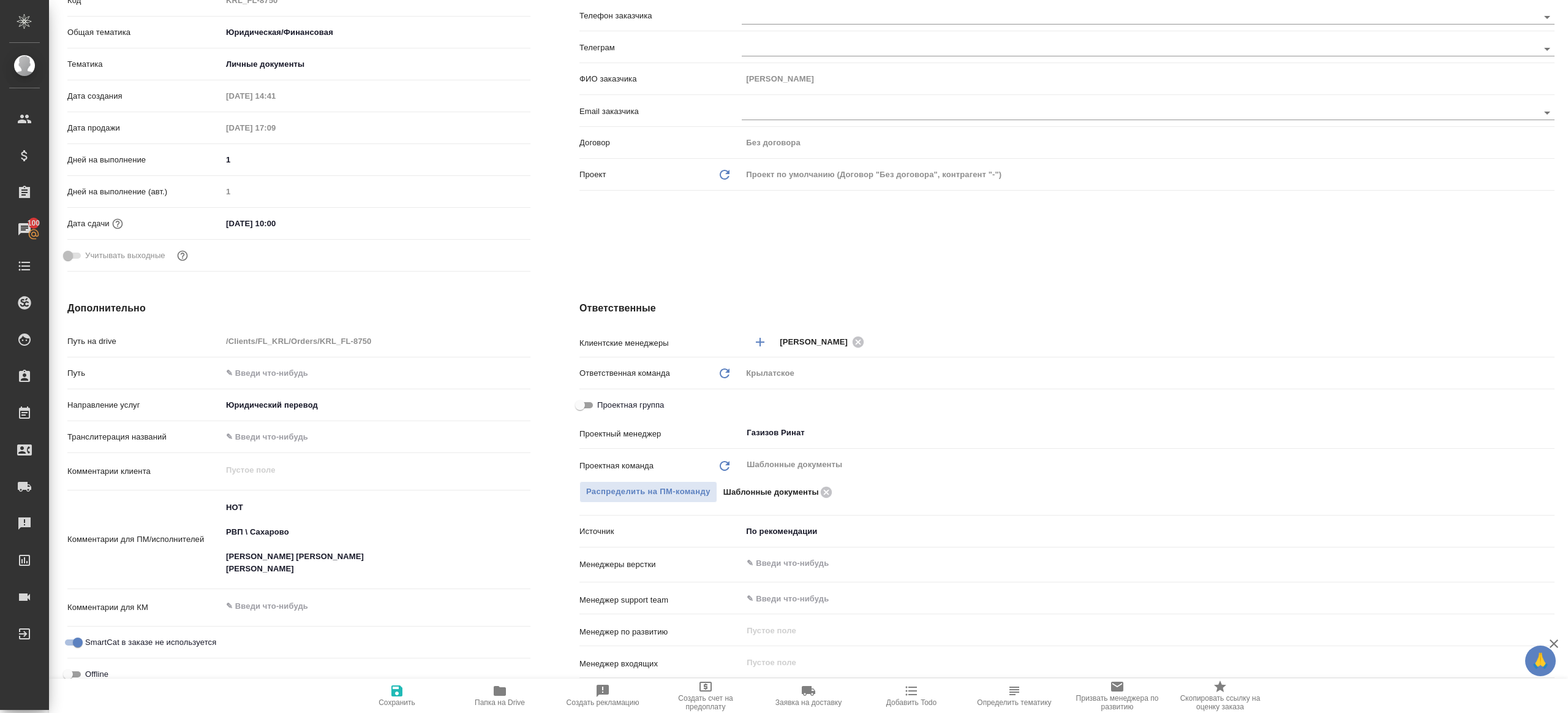
click at [512, 690] on span "Папка на Drive" at bounding box center [499, 695] width 88 height 23
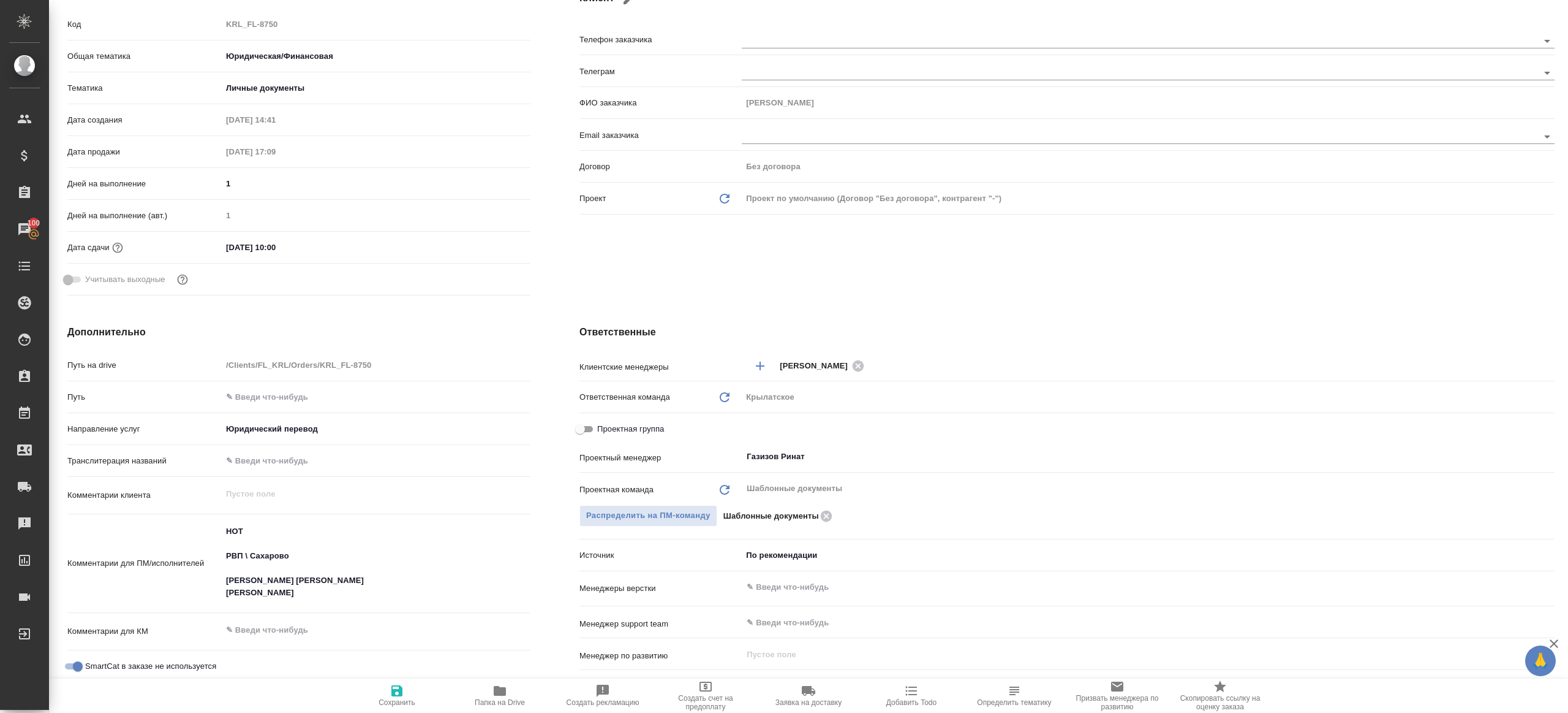
type textarea "x"
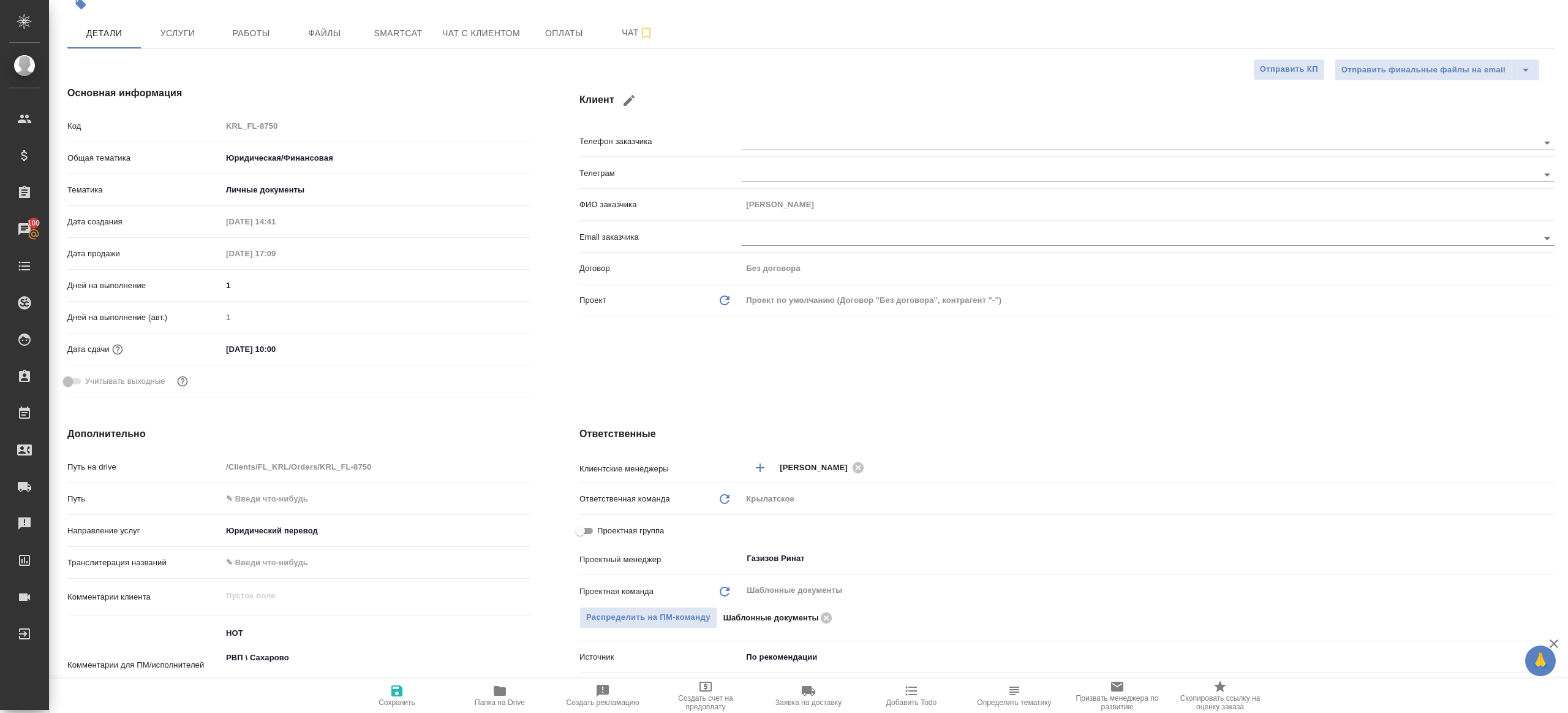
type textarea "x"
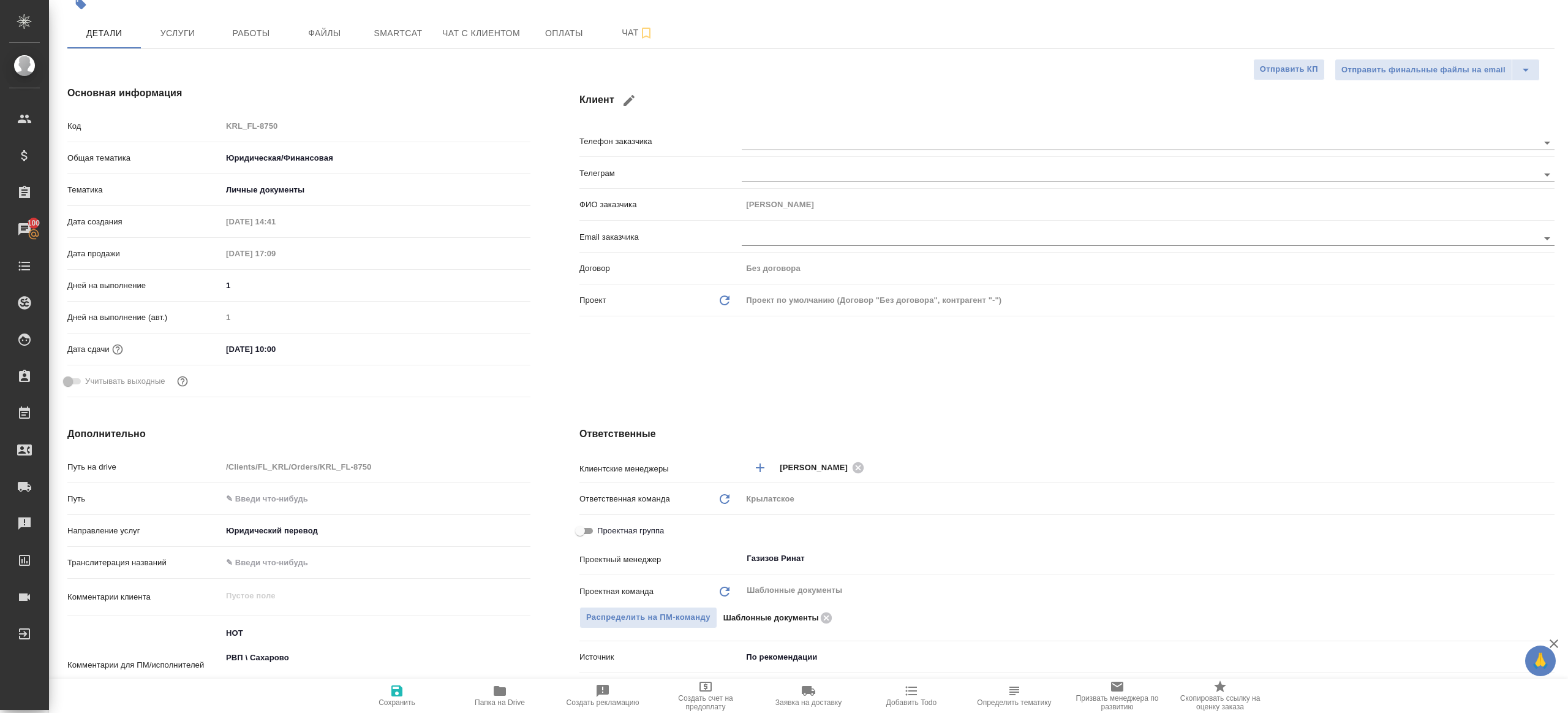
type textarea "x"
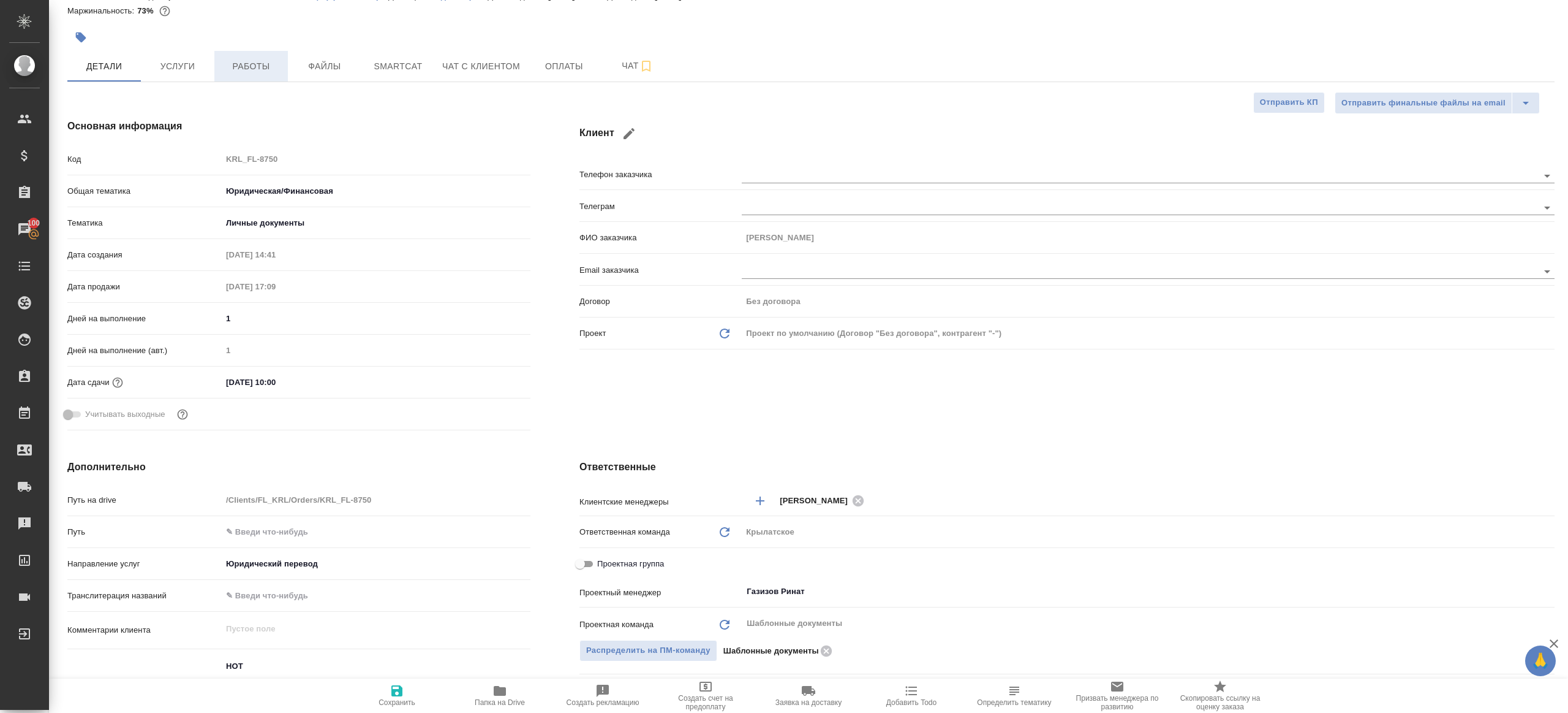
click at [258, 59] on span "Работы" at bounding box center [251, 66] width 59 height 15
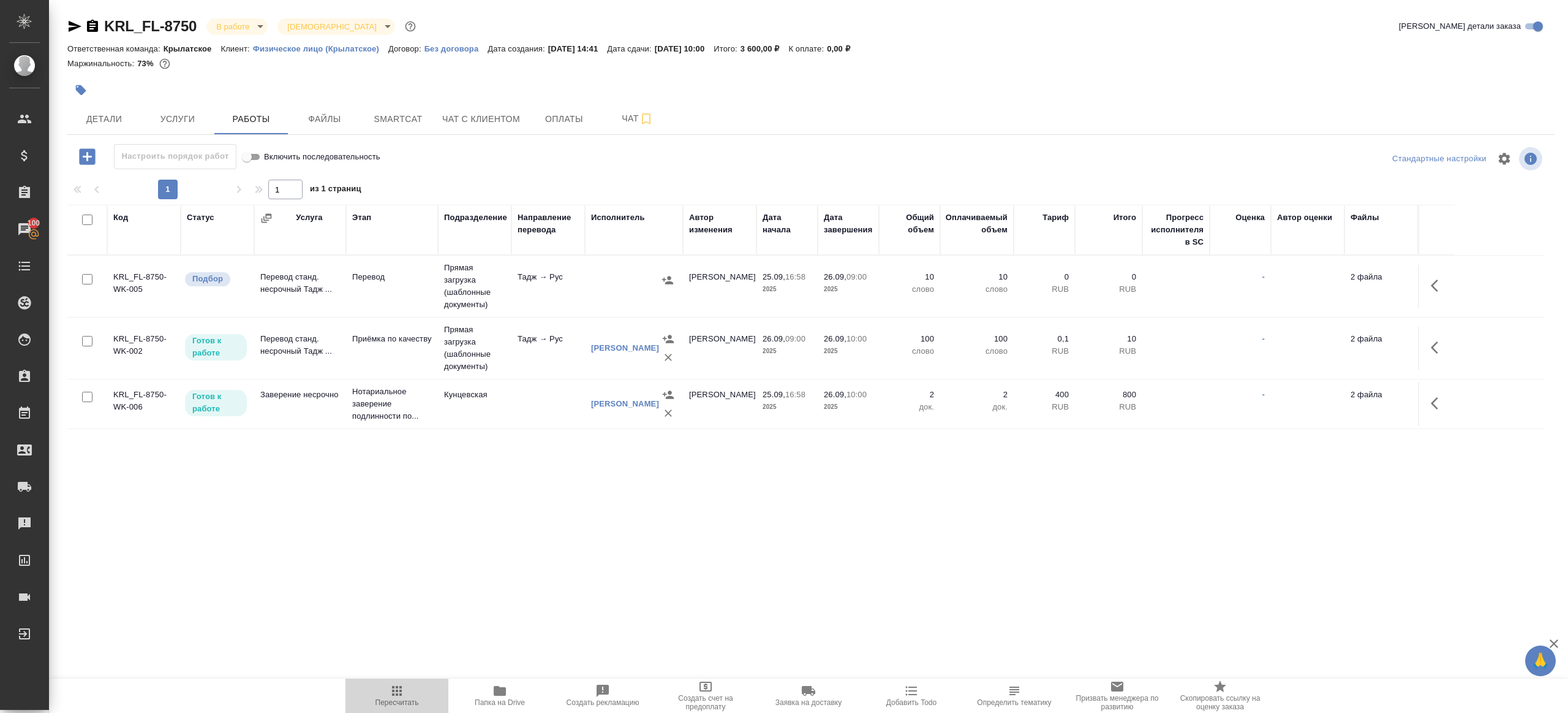
click at [384, 687] on span "Пересчитать" at bounding box center [397, 695] width 88 height 23
click at [657, 490] on div "KRL_FL-8750 В работе inProgress Святая троица holyTrinity Кратко детали заказа …" at bounding box center [811, 256] width 1501 height 512
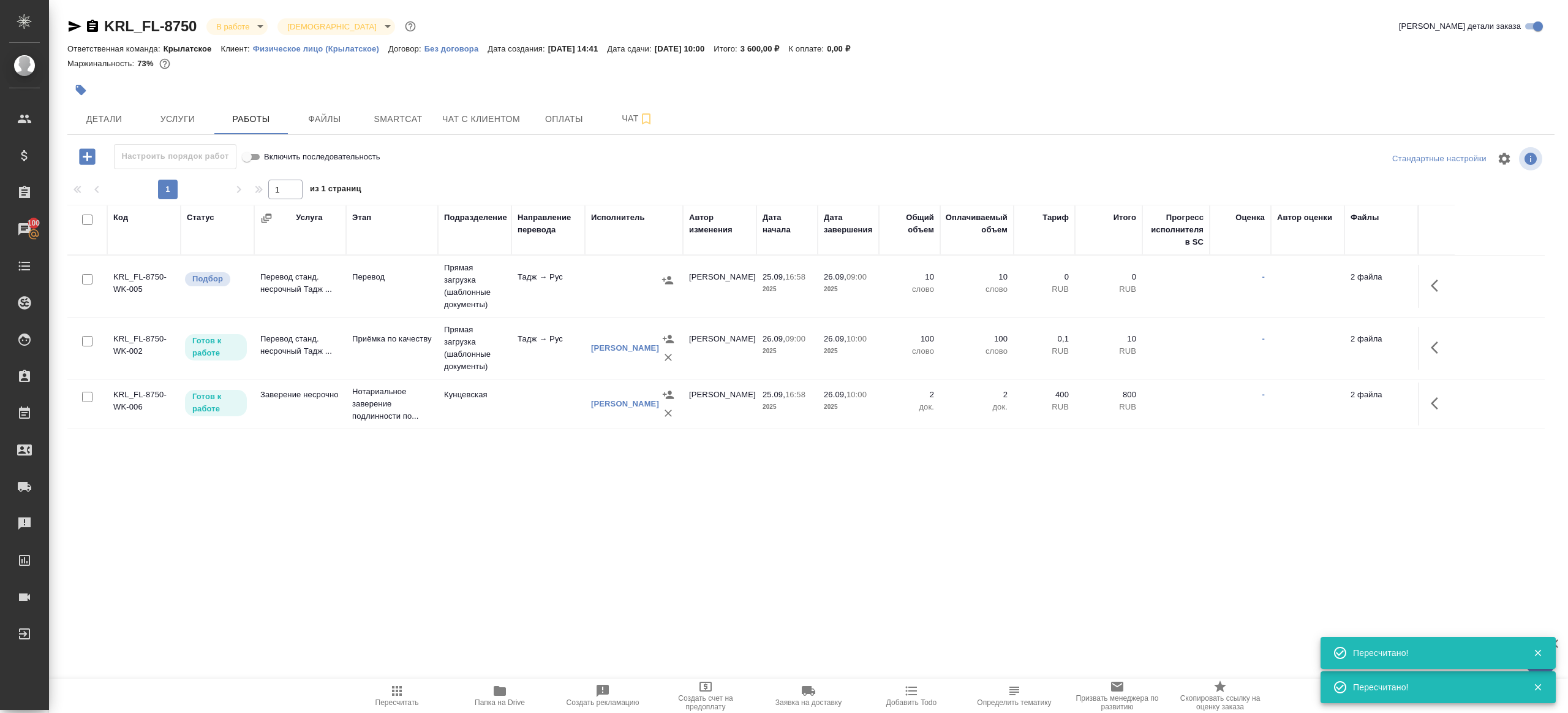
click at [581, 302] on td "Тадж → Рус" at bounding box center [548, 286] width 73 height 43
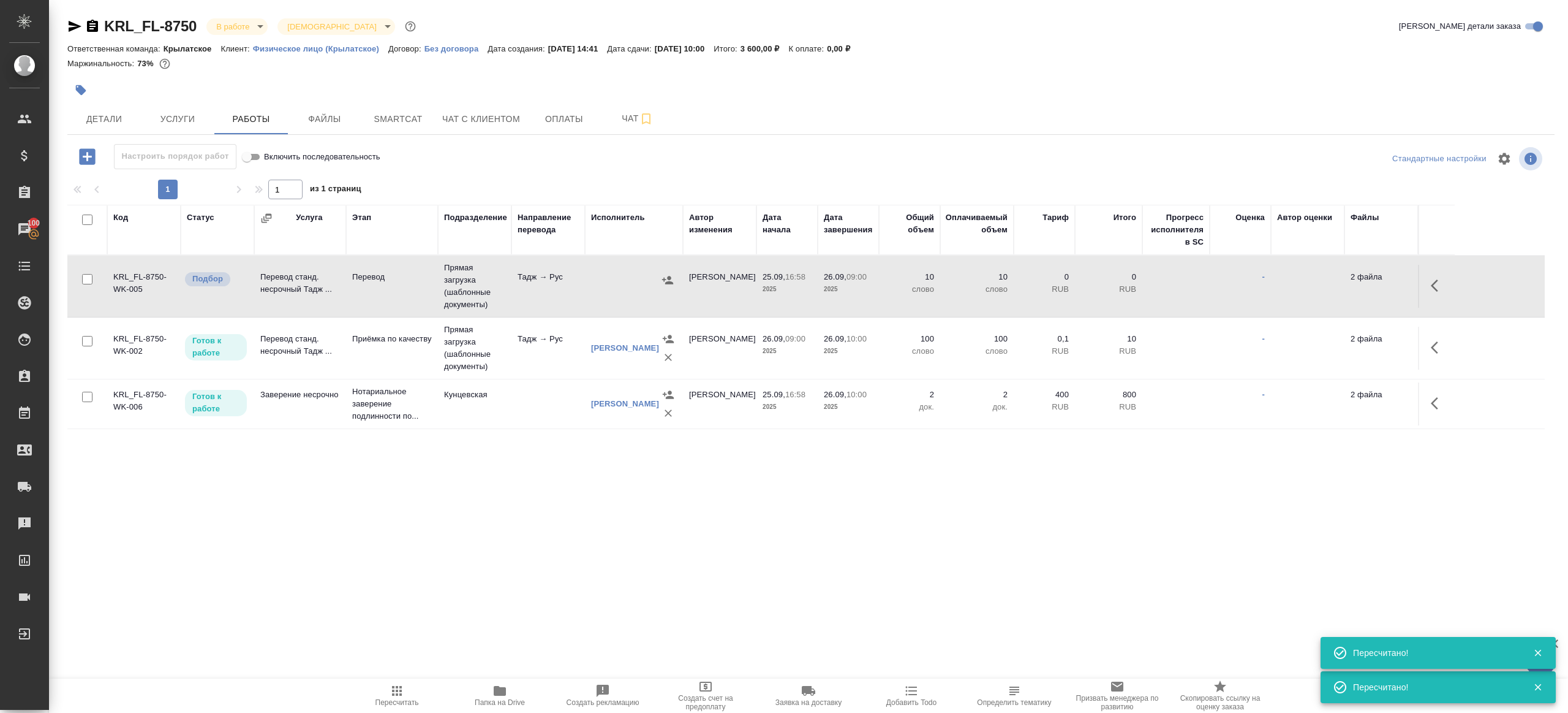
click at [581, 302] on td "Тадж → Рус" at bounding box center [548, 286] width 73 height 43
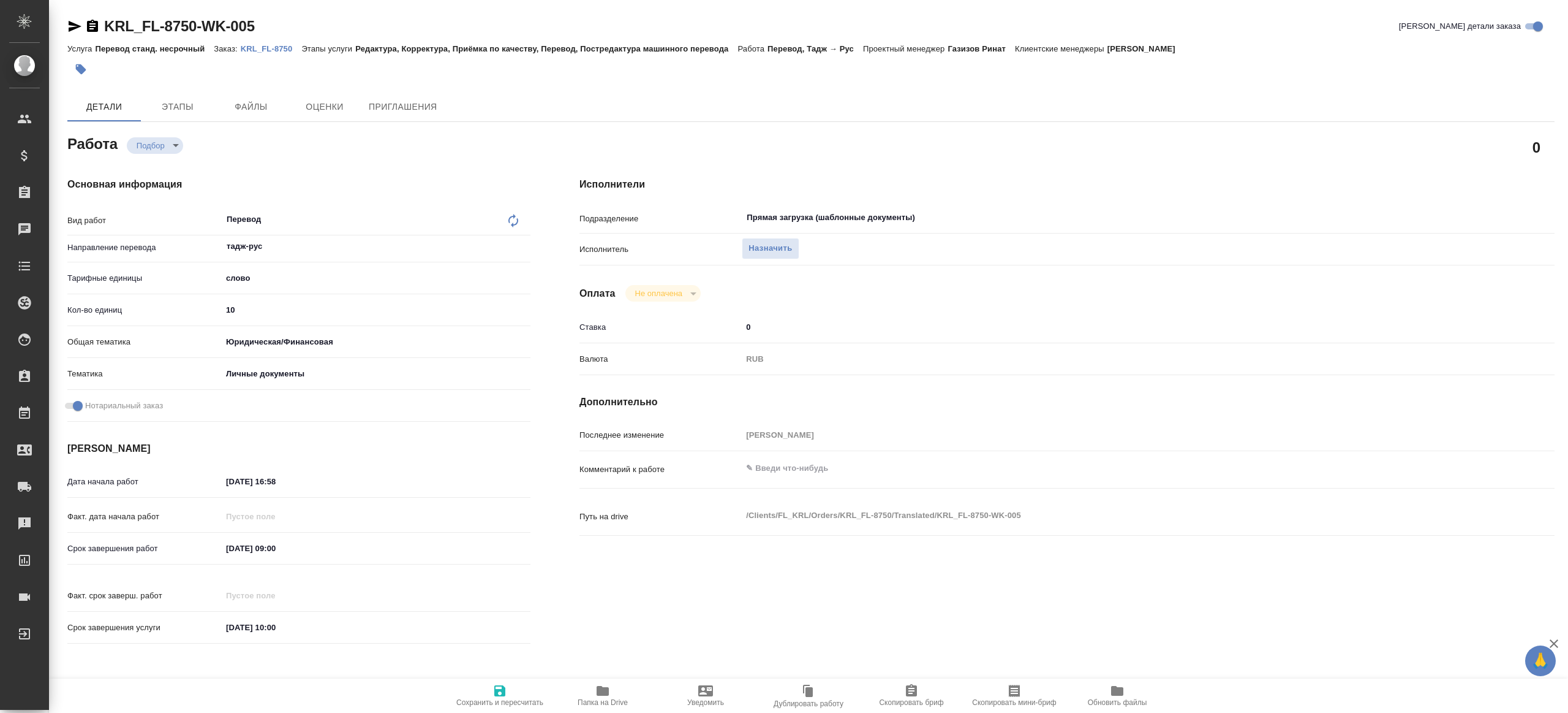
type textarea "x"
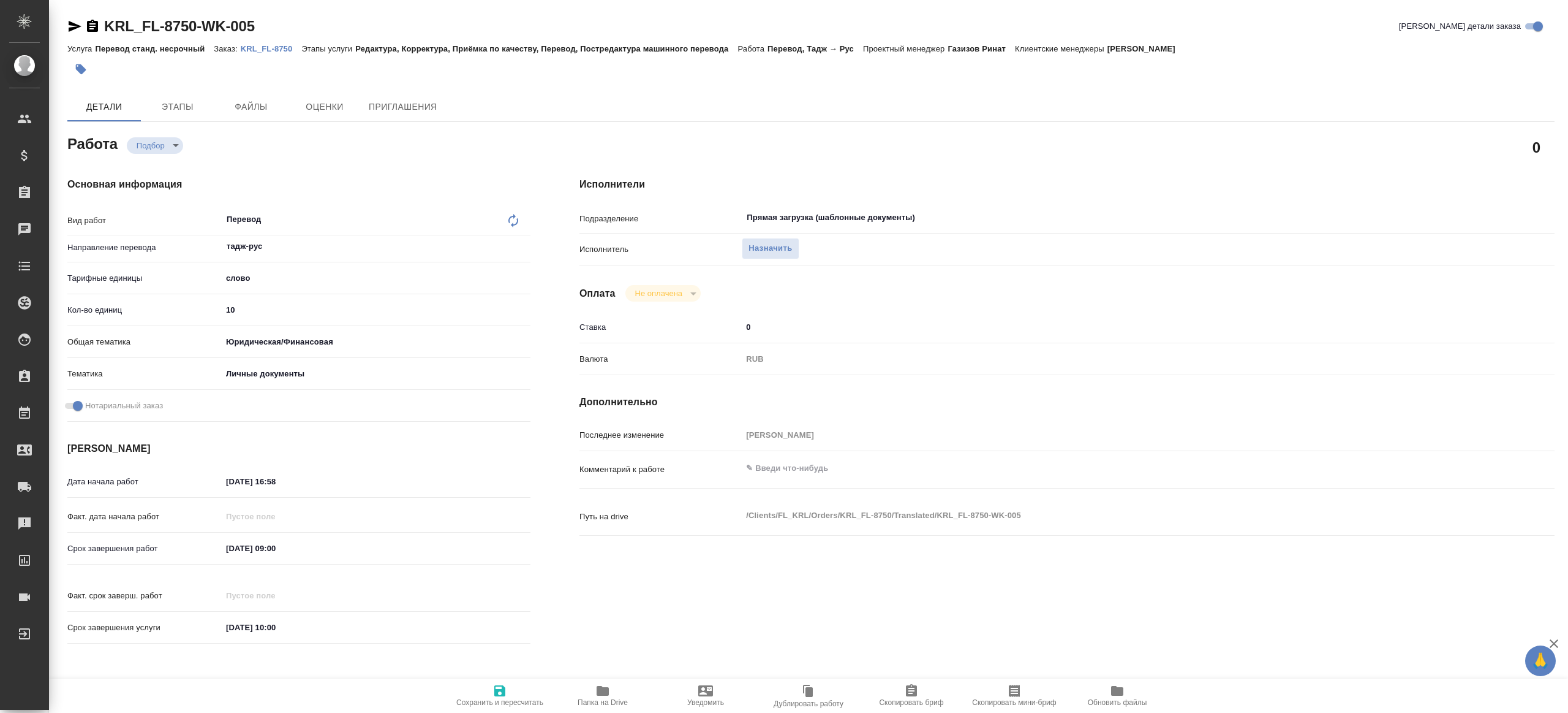
type textarea "x"
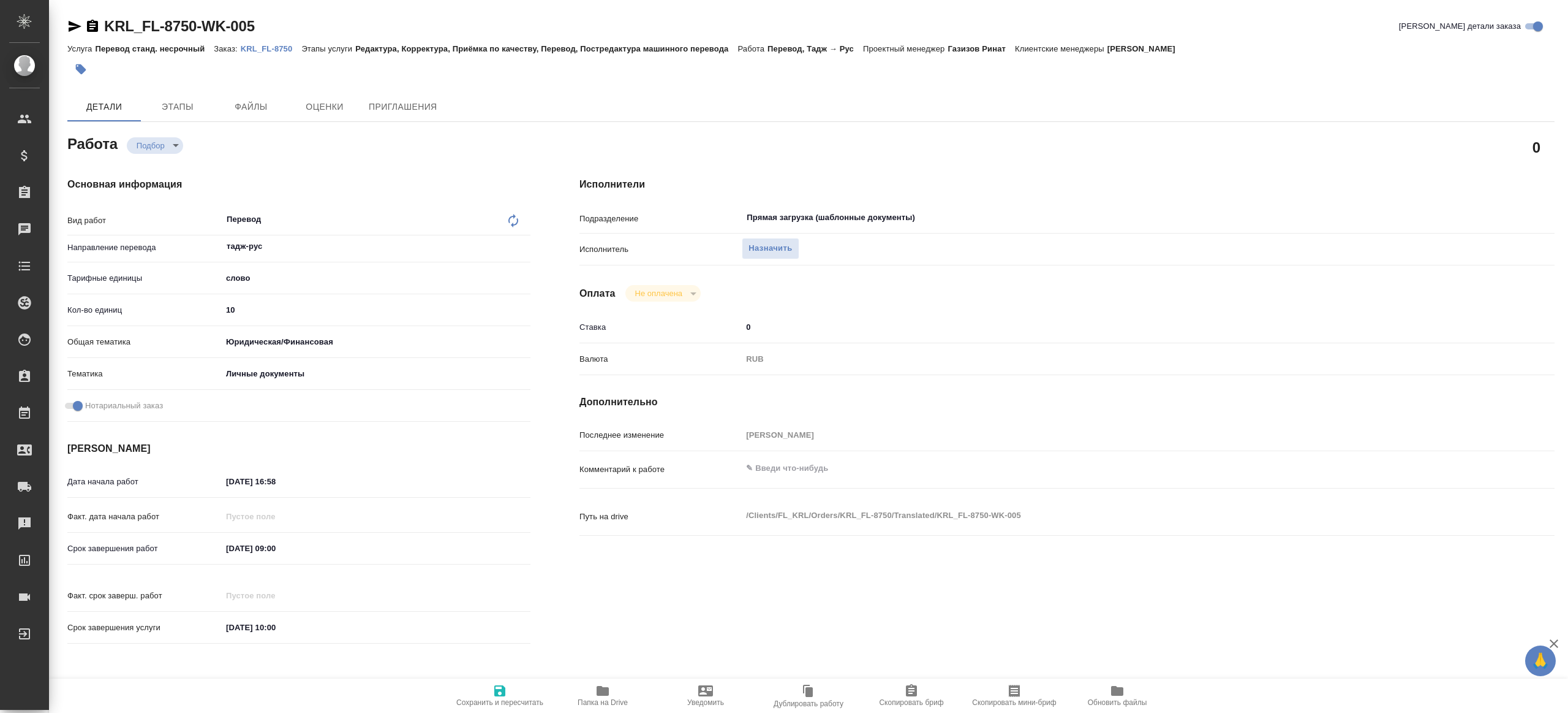
type textarea "x"
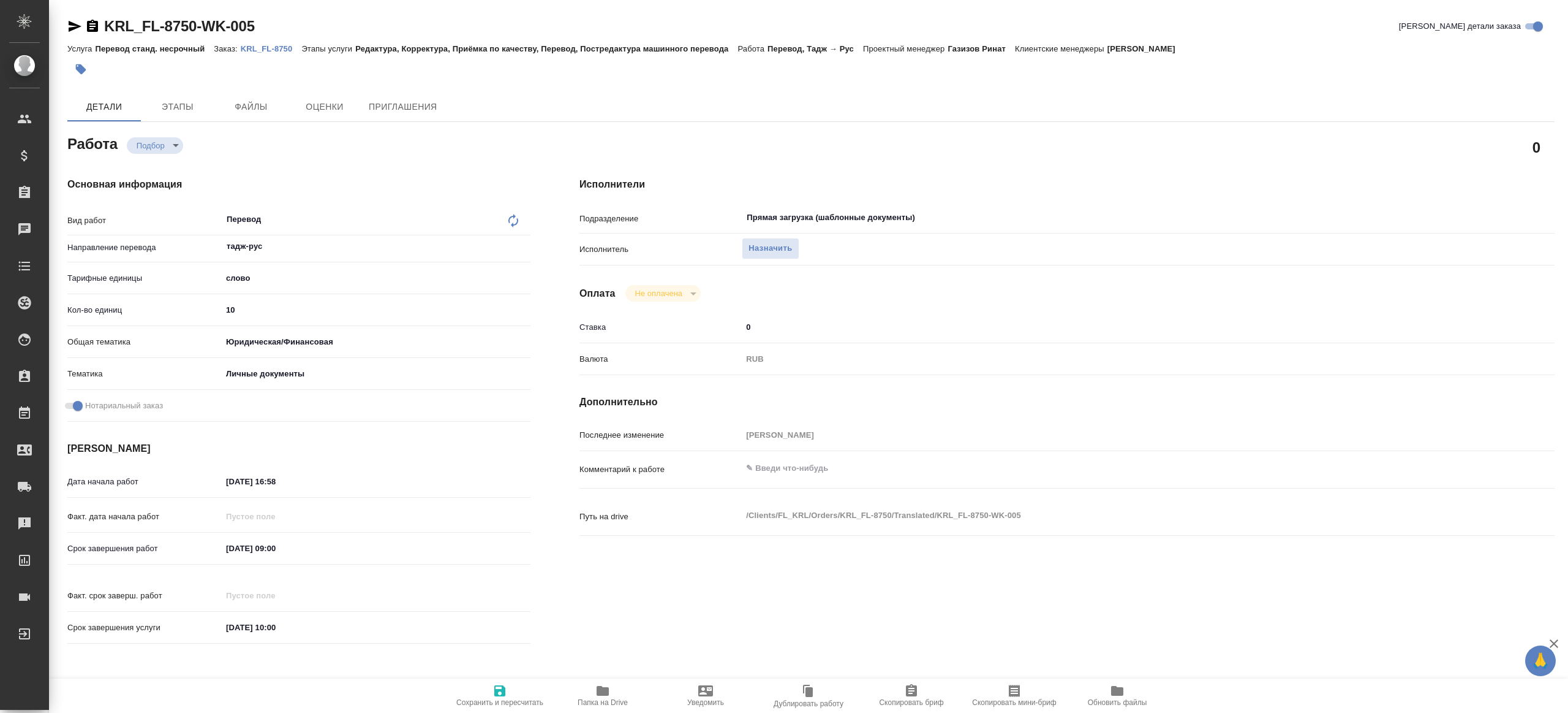
type textarea "x"
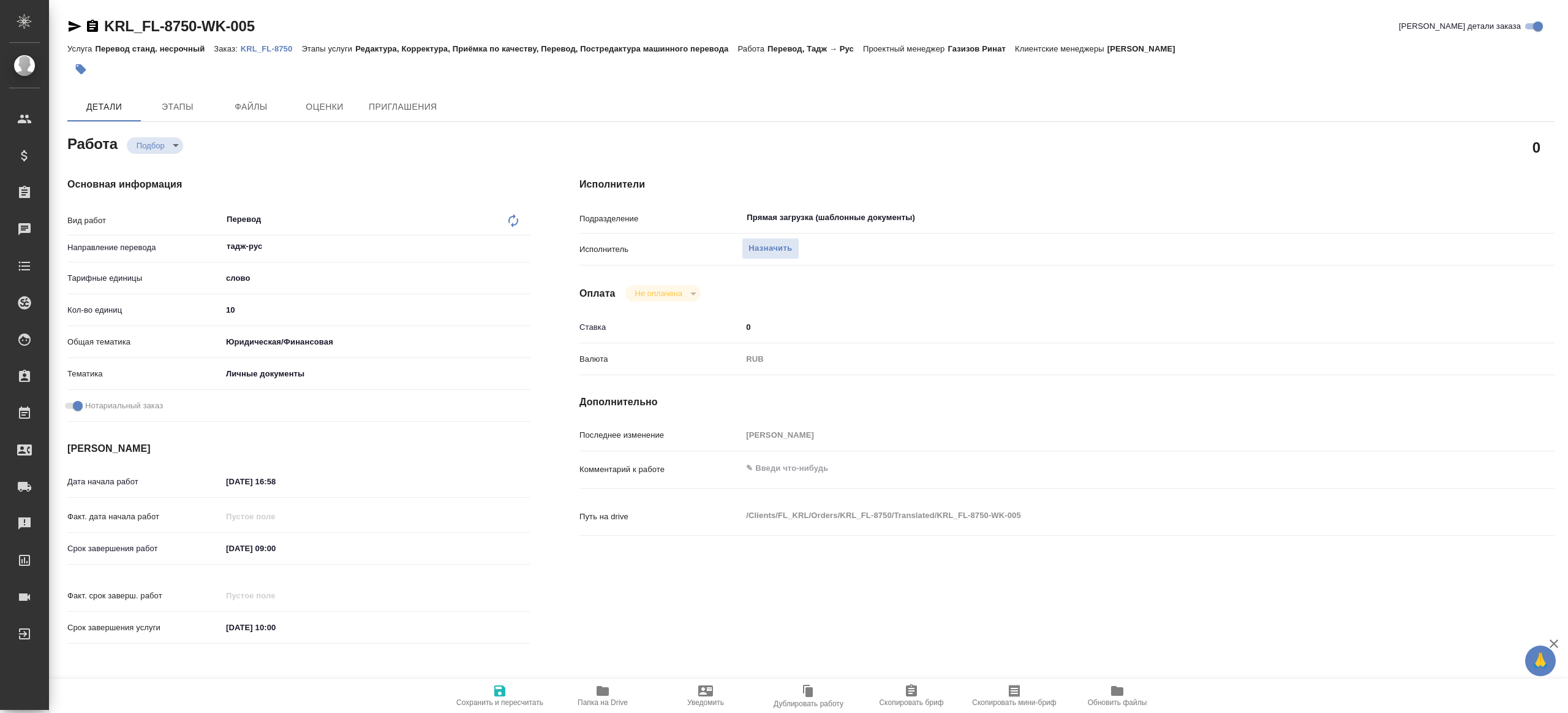
type textarea "x"
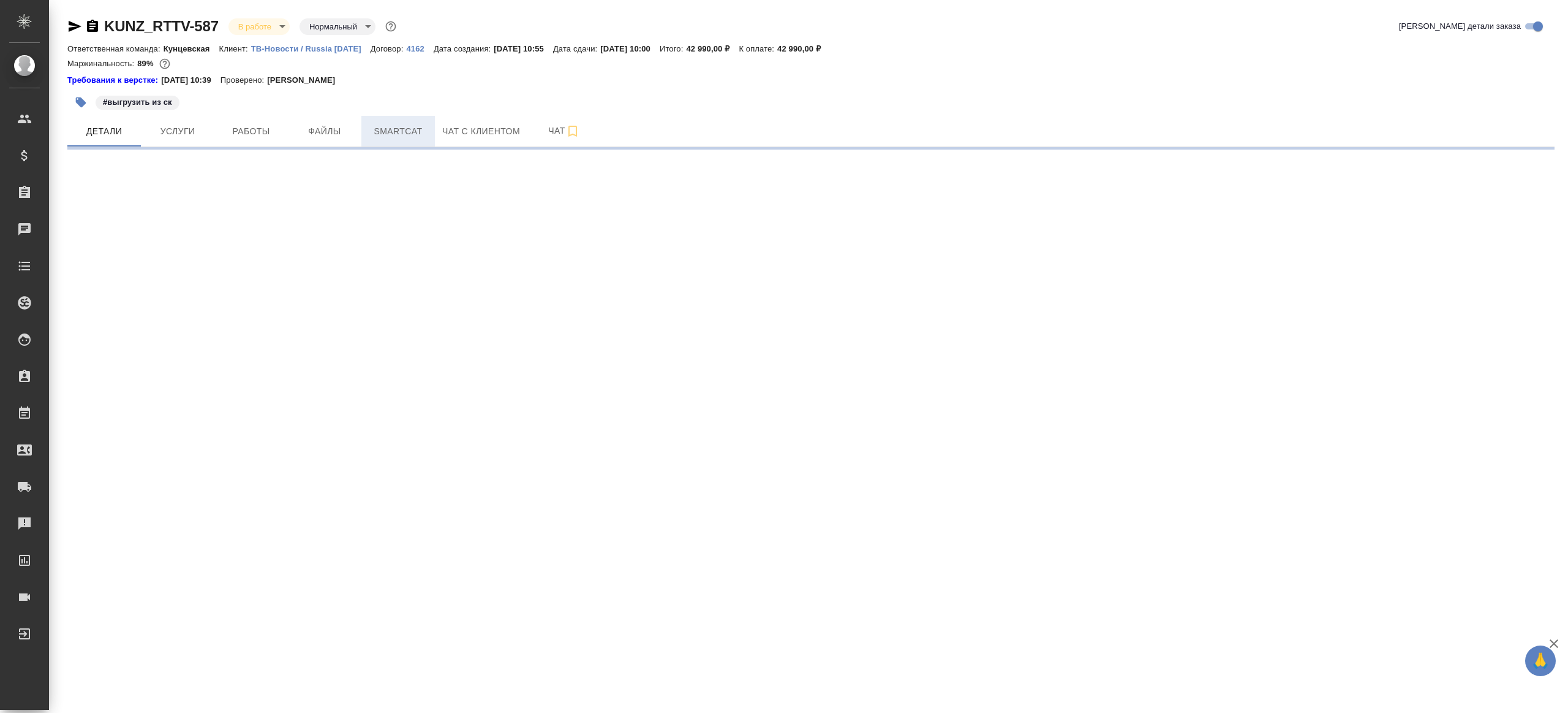
click at [427, 139] on button "Smartcat" at bounding box center [398, 131] width 73 height 31
select select "RU"
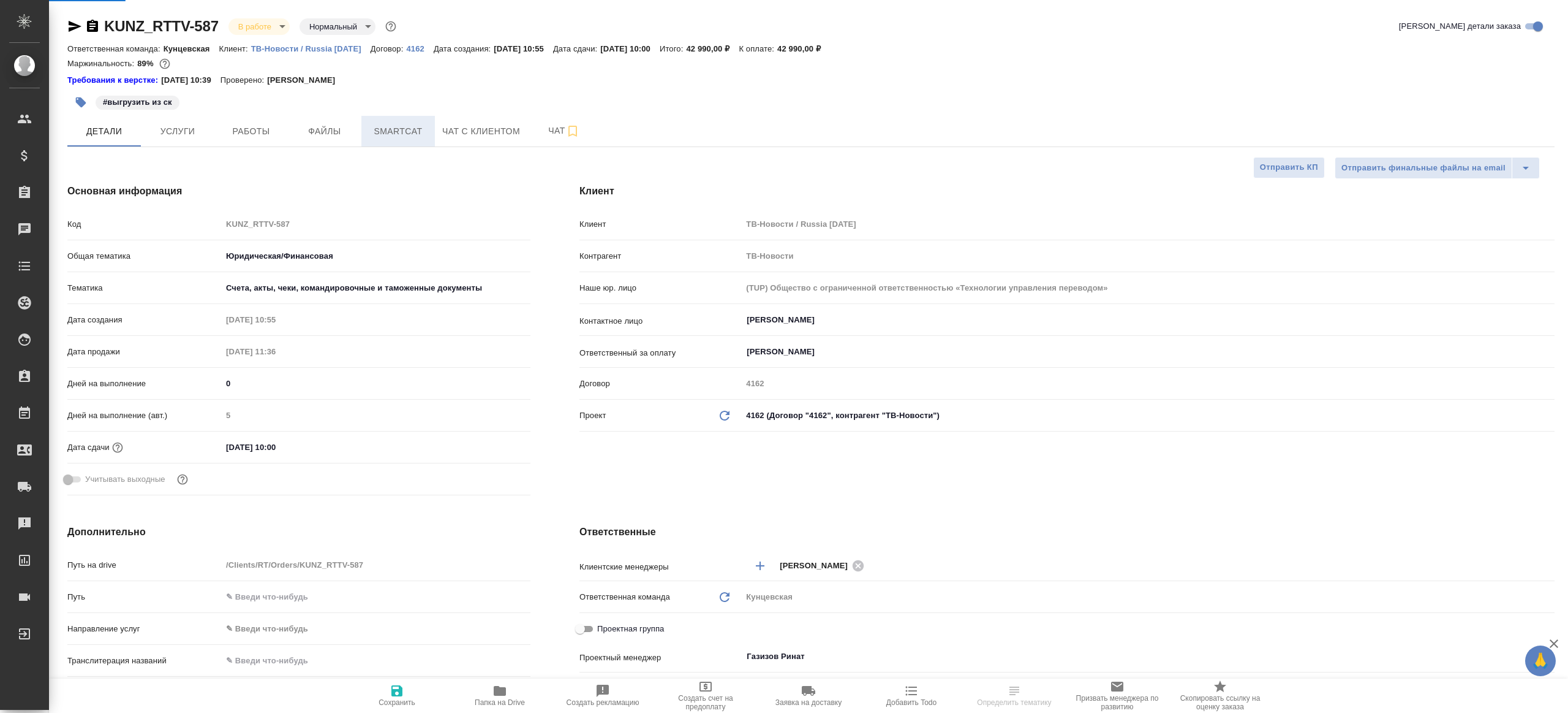
type textarea "x"
click at [400, 132] on span "Smartcat" at bounding box center [398, 131] width 59 height 15
type textarea "x"
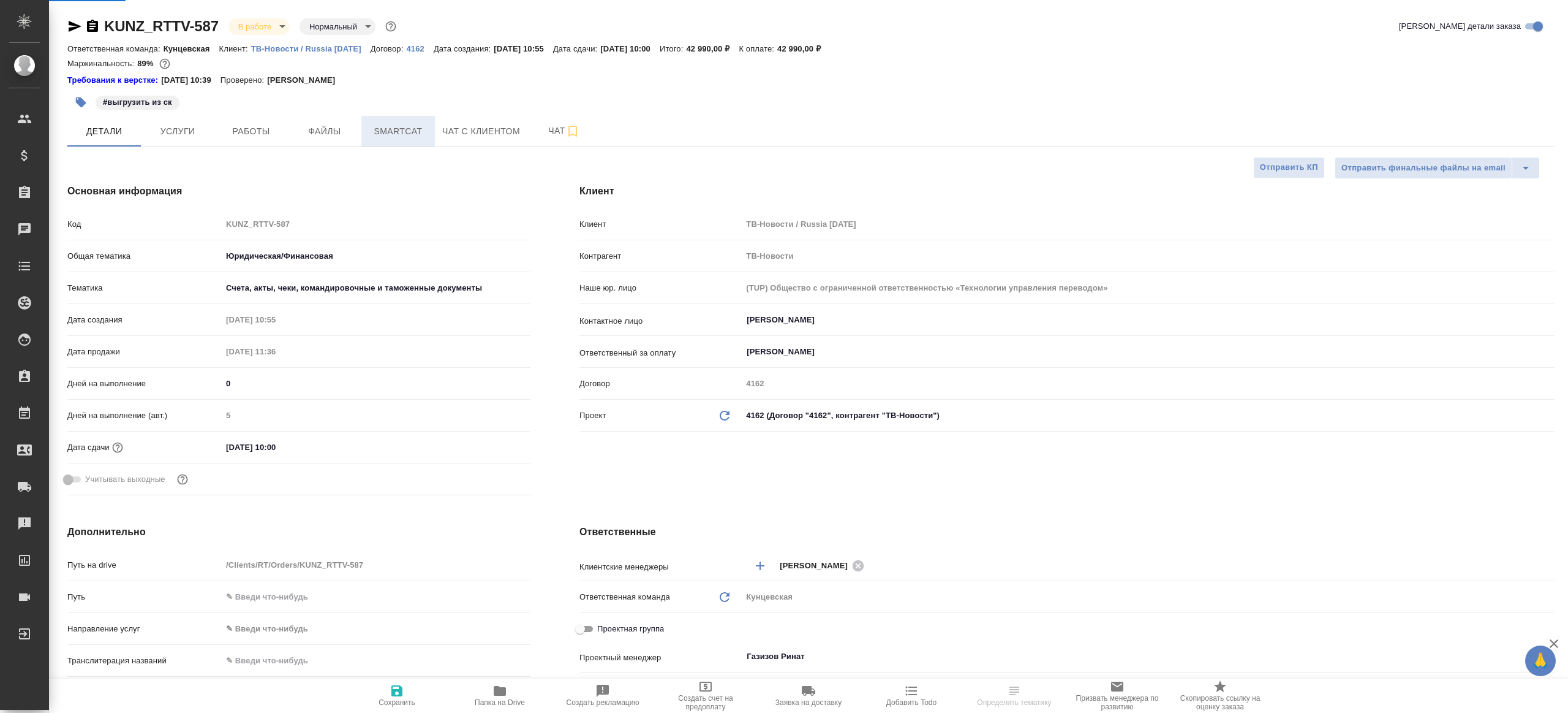
type textarea "x"
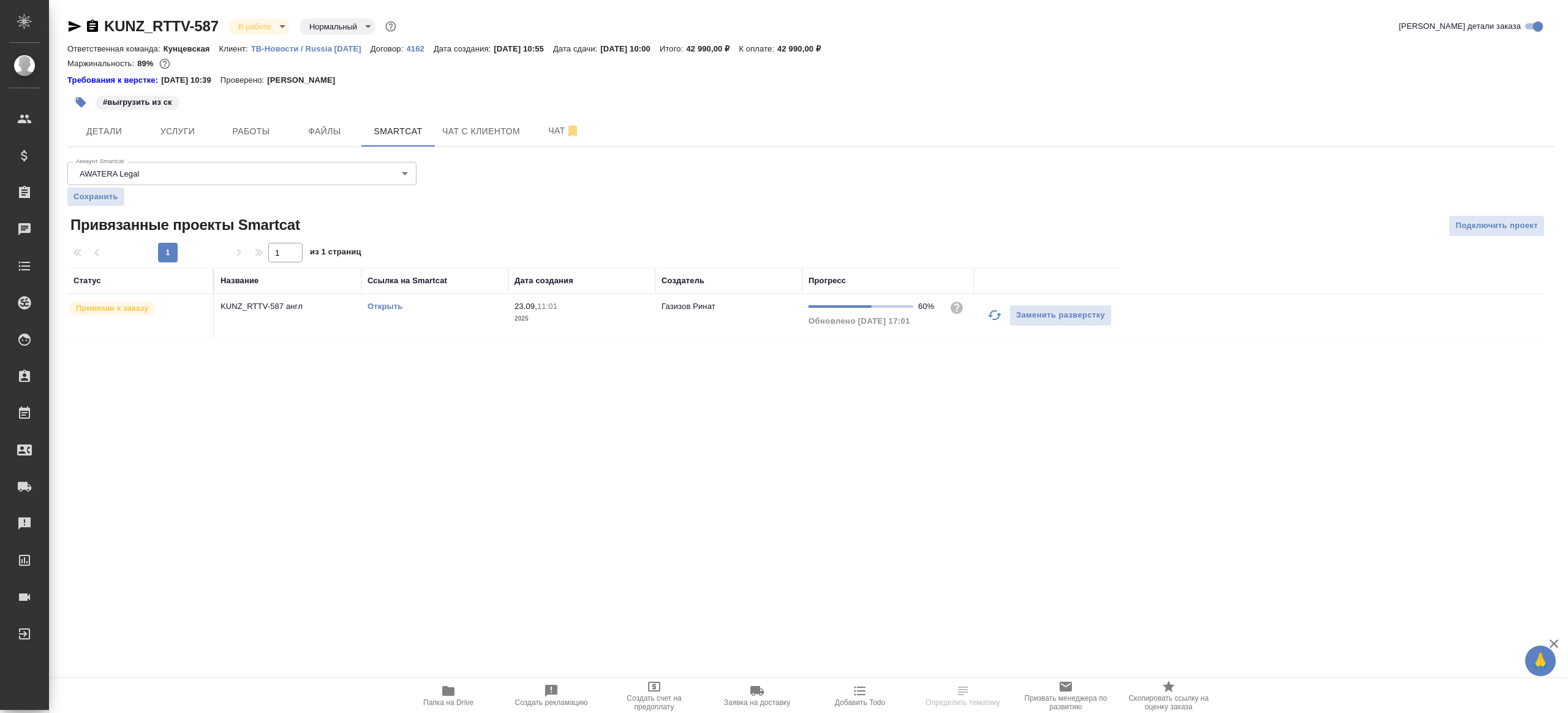
click at [995, 311] on icon "button" at bounding box center [995, 315] width 14 height 14
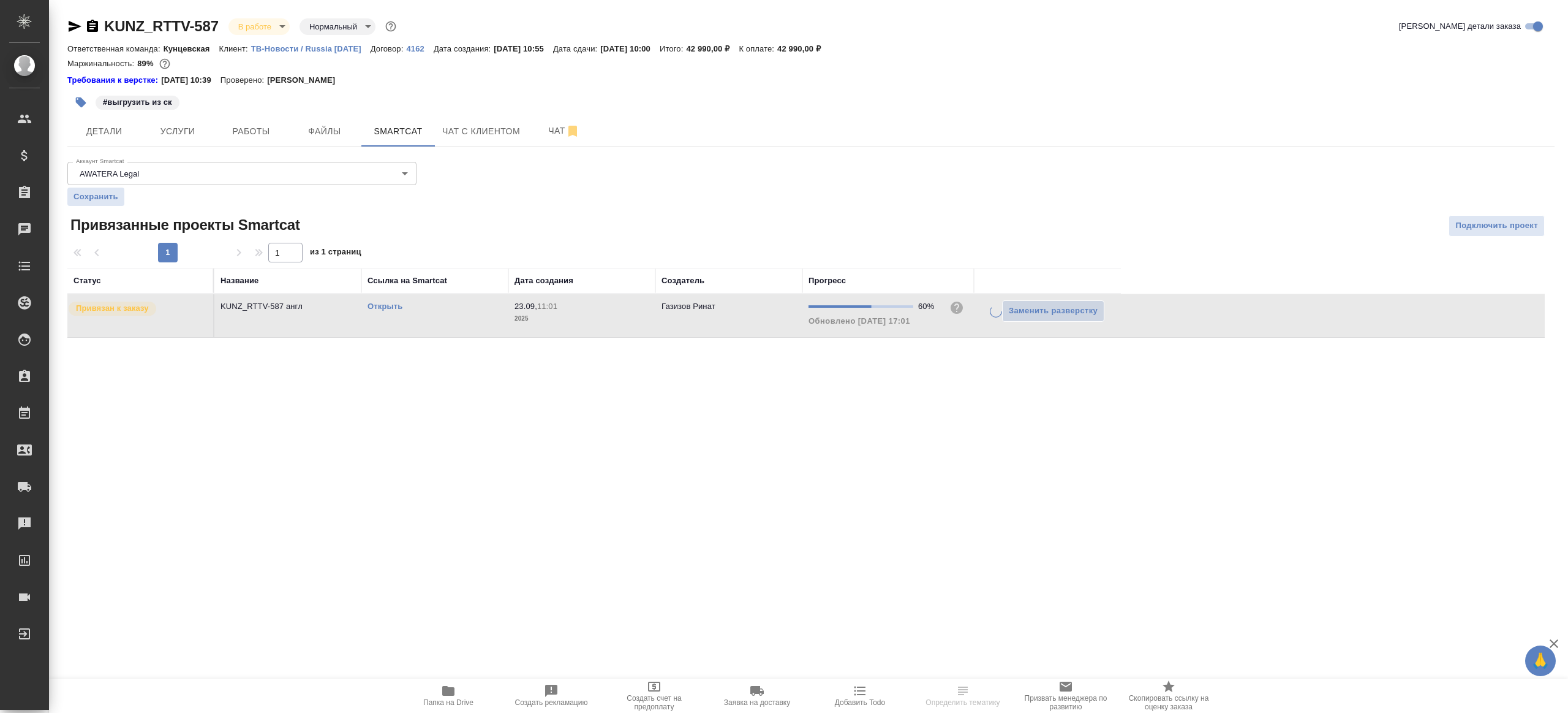
click at [947, 409] on div ".cls-1 fill:#fff; AWATERA [PERSON_NAME] Клиенты Спецификации Заказы Чаты Todo П…" at bounding box center [784, 356] width 1568 height 713
click at [389, 303] on link "Открыть" at bounding box center [385, 306] width 35 height 9
click at [259, 117] on button "Работы" at bounding box center [251, 131] width 73 height 31
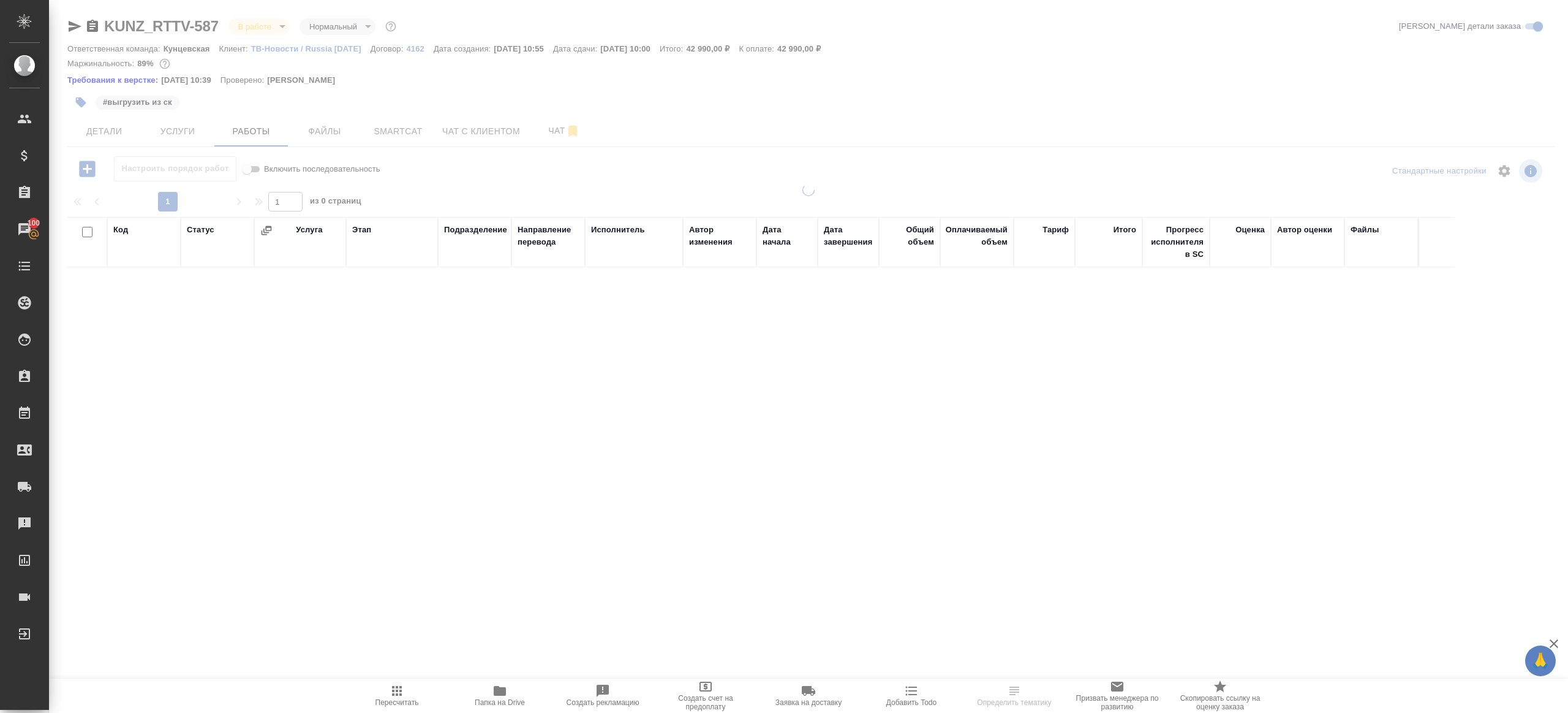
click at [559, 176] on div "Настроить порядок работ Включить последовательность" at bounding box center [315, 169] width 496 height 25
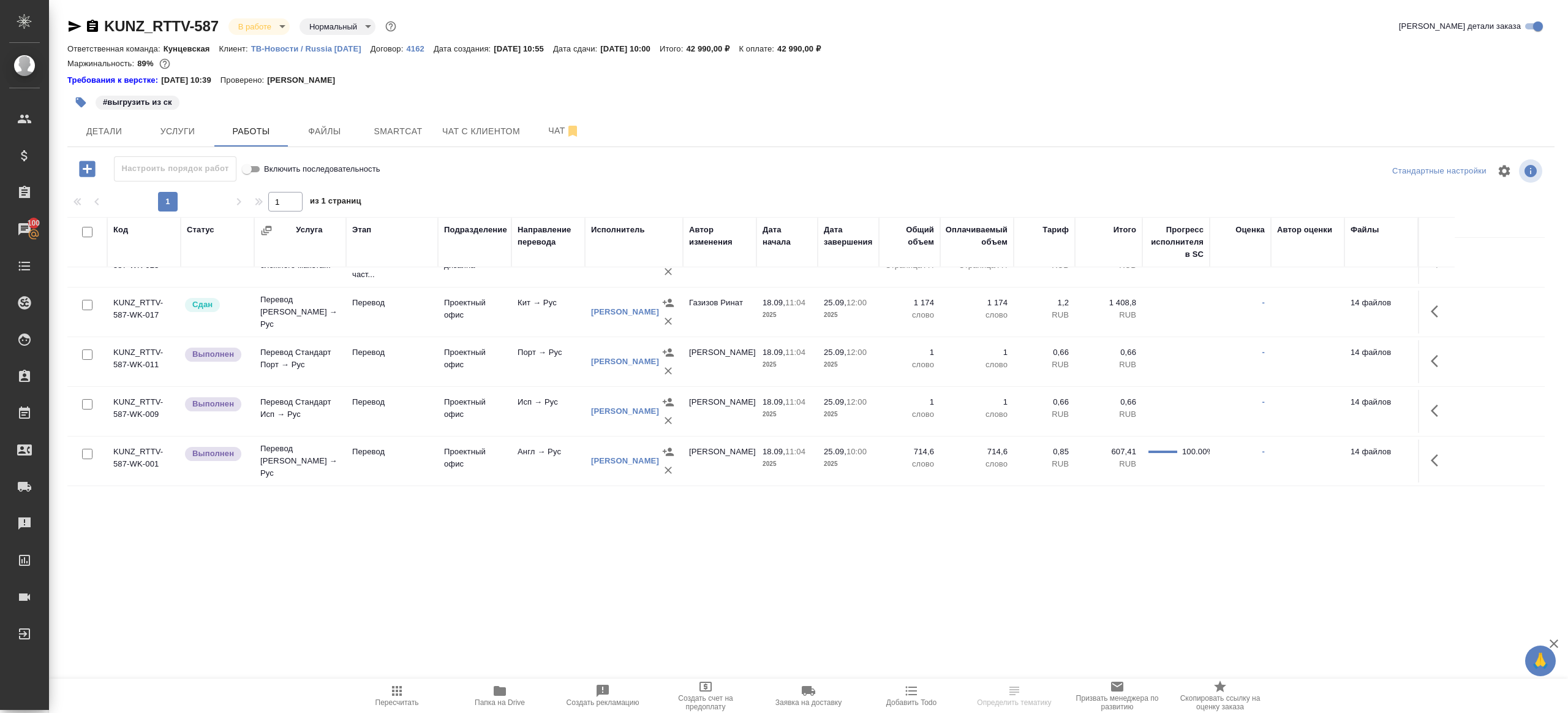
scroll to position [31, 0]
click at [1433, 357] on icon "button" at bounding box center [1435, 361] width 8 height 13
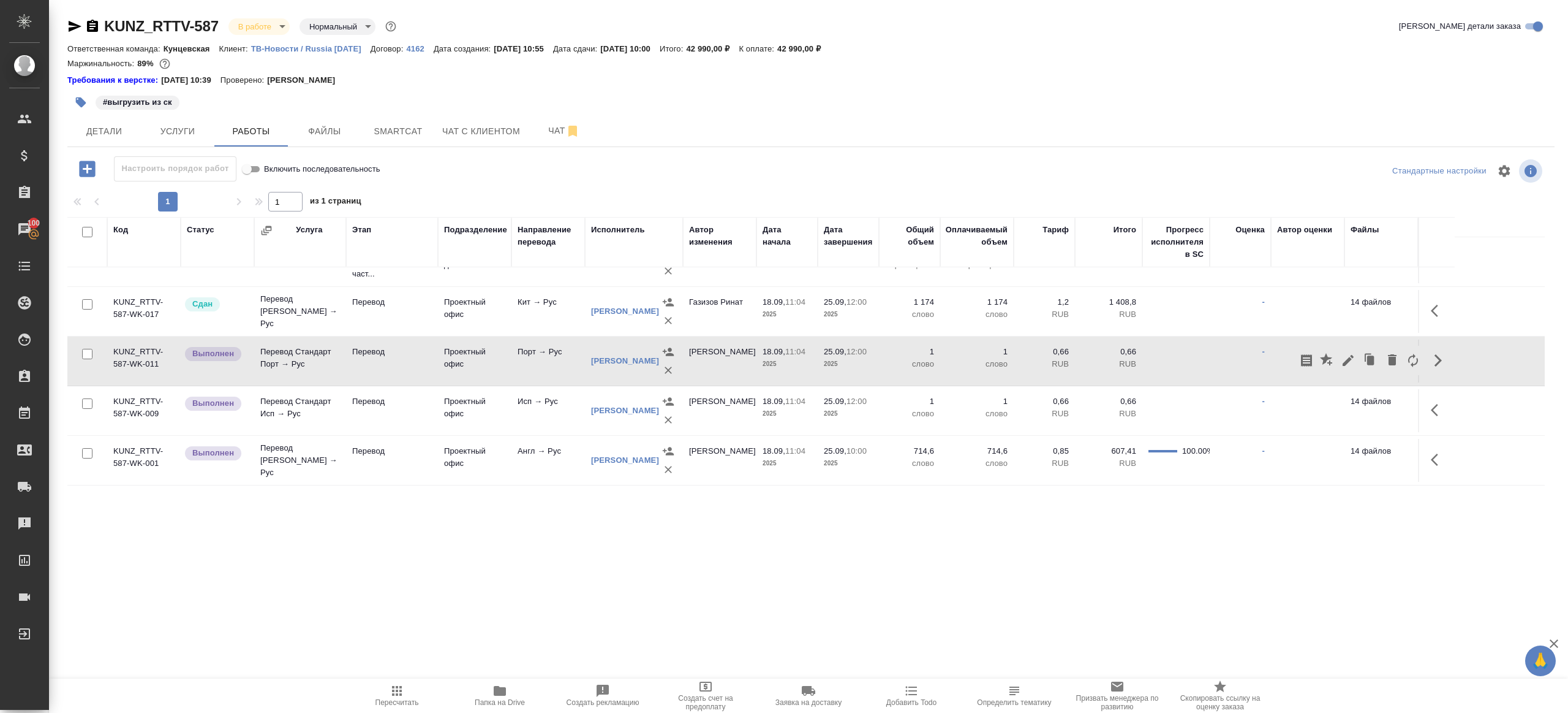
click at [1345, 356] on icon "button" at bounding box center [1348, 360] width 14 height 14
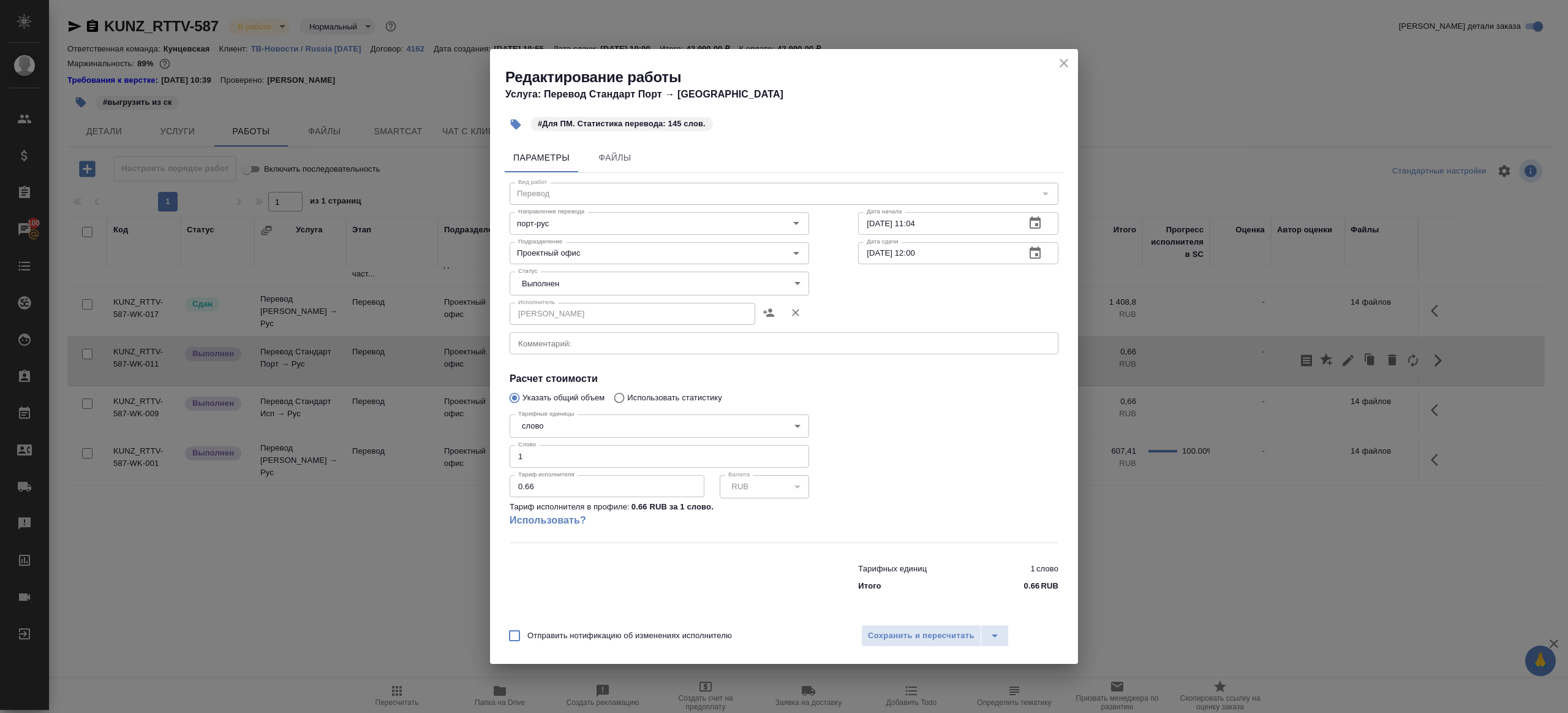
click at [585, 272] on body "🙏 .cls-1 fill:#fff; AWATERA Gazizov Rinat Клиенты Спецификации Заказы 100 Чаты …" at bounding box center [784, 356] width 1568 height 713
click at [558, 302] on li "Сдан" at bounding box center [659, 304] width 300 height 21
type input "closed"
click at [551, 458] on input "1" at bounding box center [659, 456] width 300 height 22
type input "145"
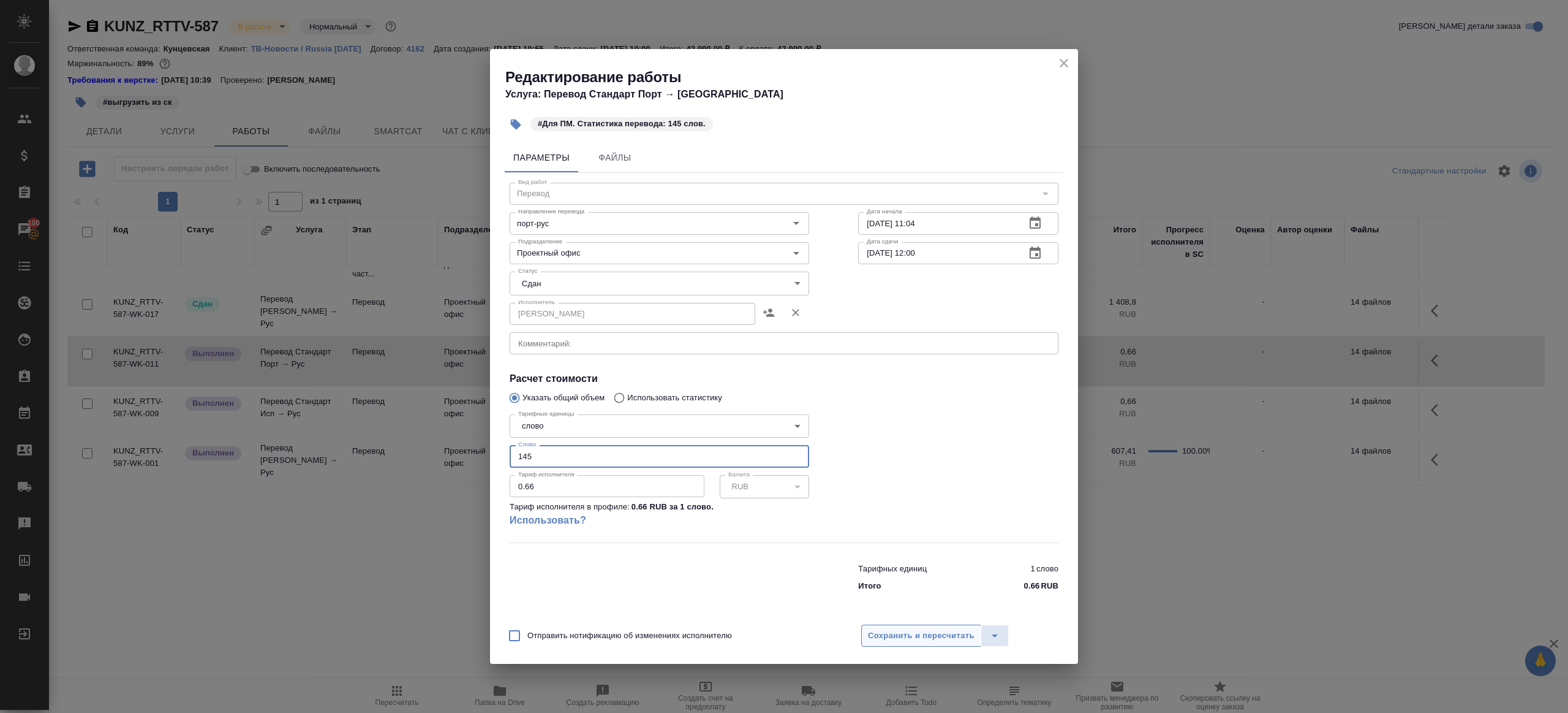
click at [907, 640] on span "Сохранить и пересчитать" at bounding box center [921, 636] width 107 height 14
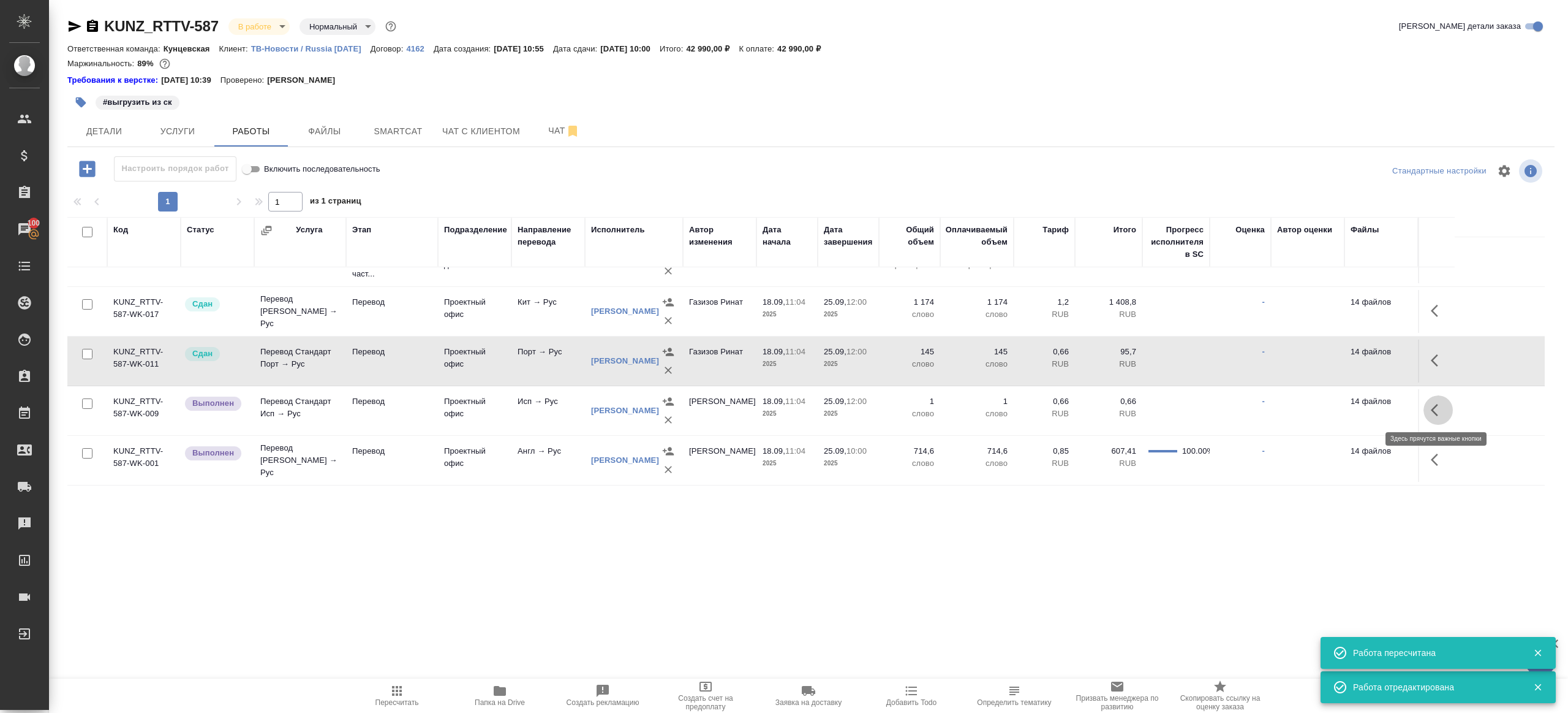
click at [1437, 409] on icon "button" at bounding box center [1438, 409] width 14 height 14
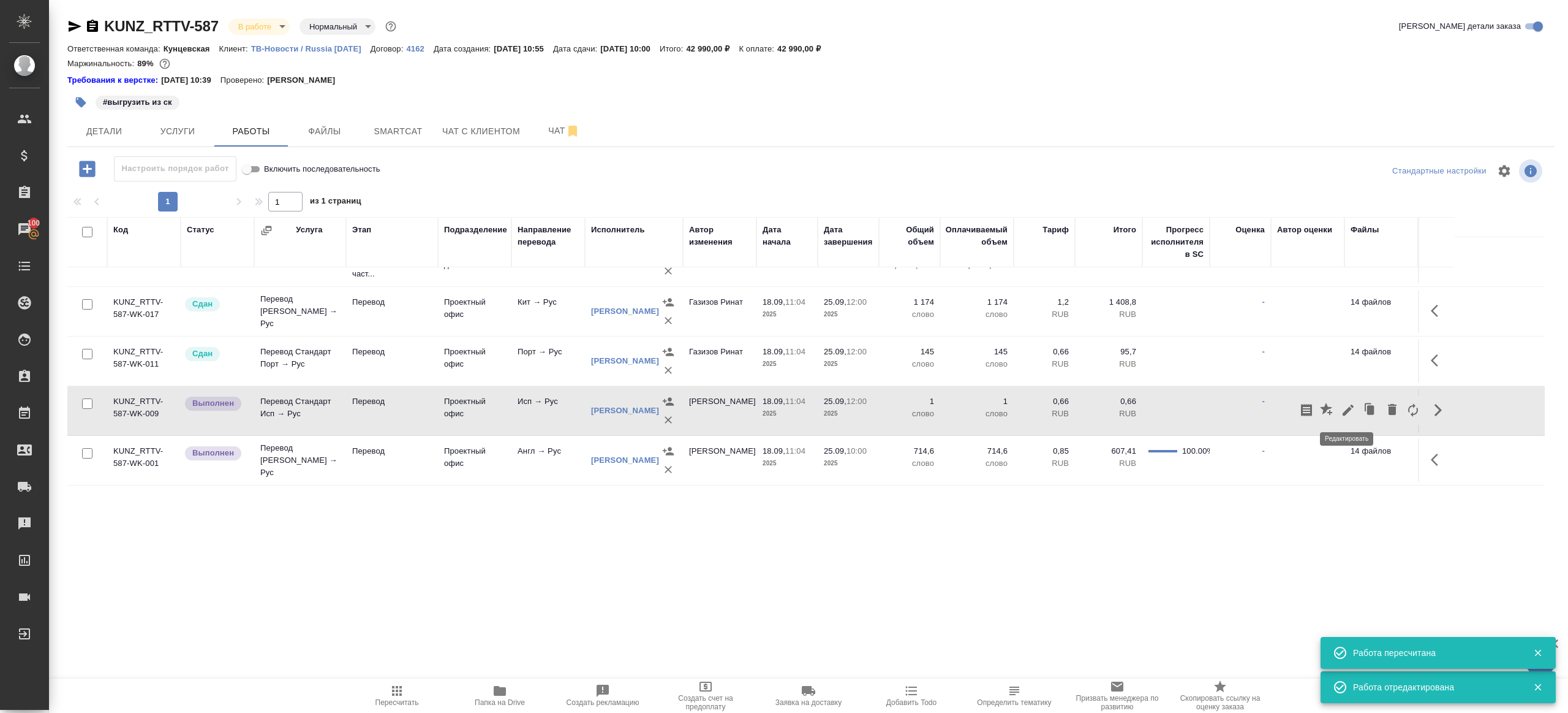
click at [1351, 400] on button "button" at bounding box center [1348, 410] width 21 height 29
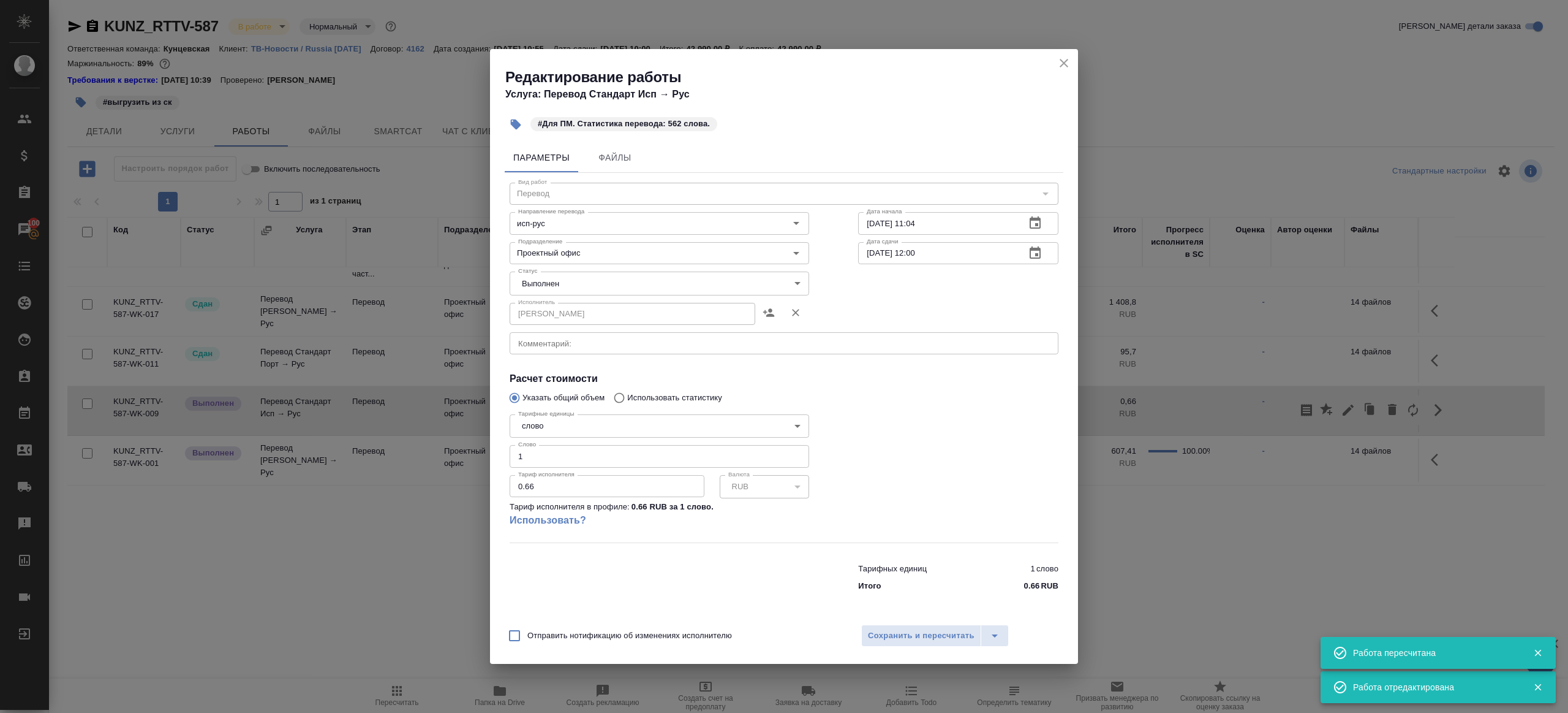
click at [598, 289] on body "🙏 .cls-1 fill:#fff; AWATERA Gazizov Rinat Клиенты Спецификации Заказы 100 Чаты …" at bounding box center [784, 356] width 1568 height 713
click at [572, 298] on li "Сдан" at bounding box center [659, 304] width 300 height 21
type input "closed"
drag, startPoint x: 530, startPoint y: 458, endPoint x: 351, endPoint y: 434, distance: 180.6
click at [358, 435] on div "Редактирование работы Услуга: Перевод Стандарт Исп → Рус #Для ПМ. Статистика пе…" at bounding box center [784, 356] width 1568 height 713
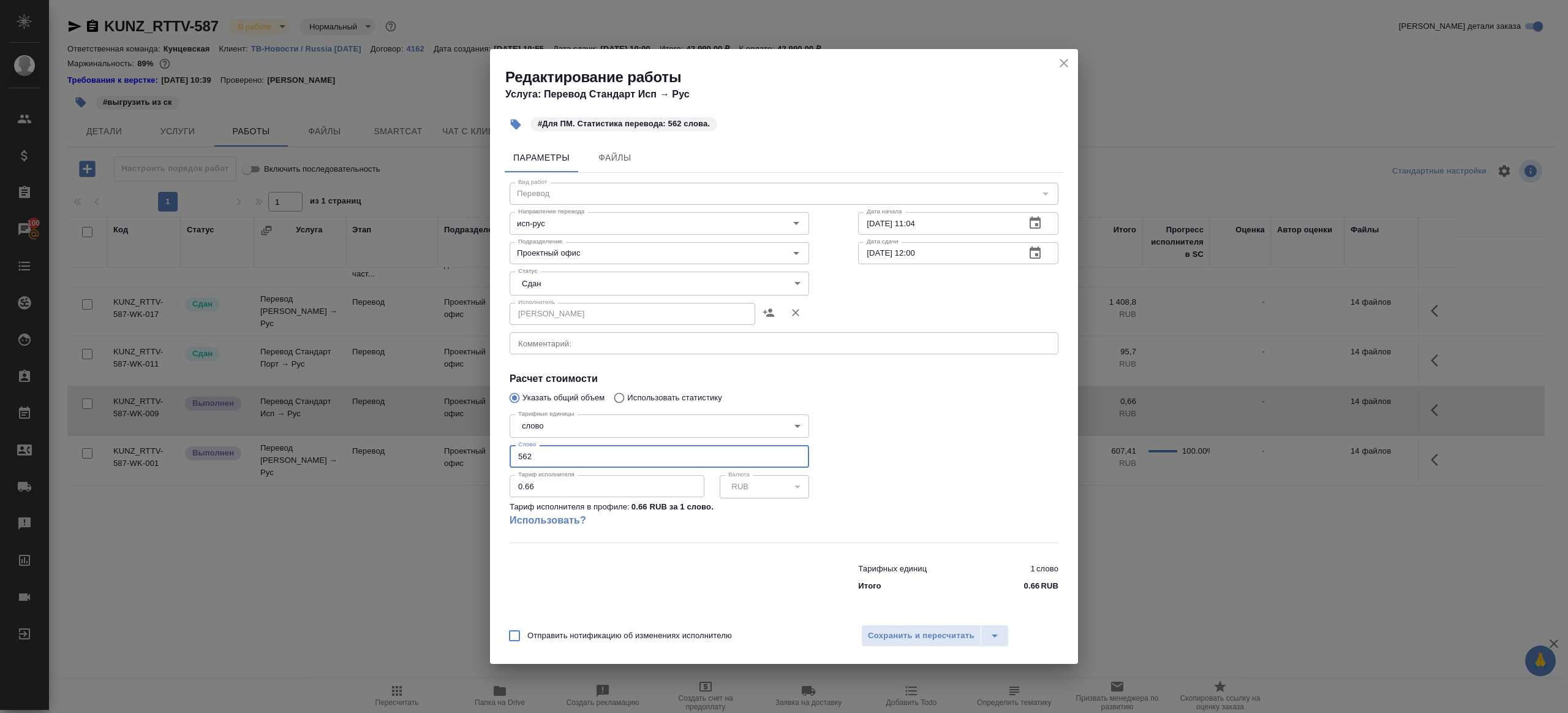
type input "562"
click at [905, 469] on div at bounding box center [958, 476] width 249 height 182
click at [911, 638] on span "Сохранить и пересчитать" at bounding box center [921, 636] width 107 height 14
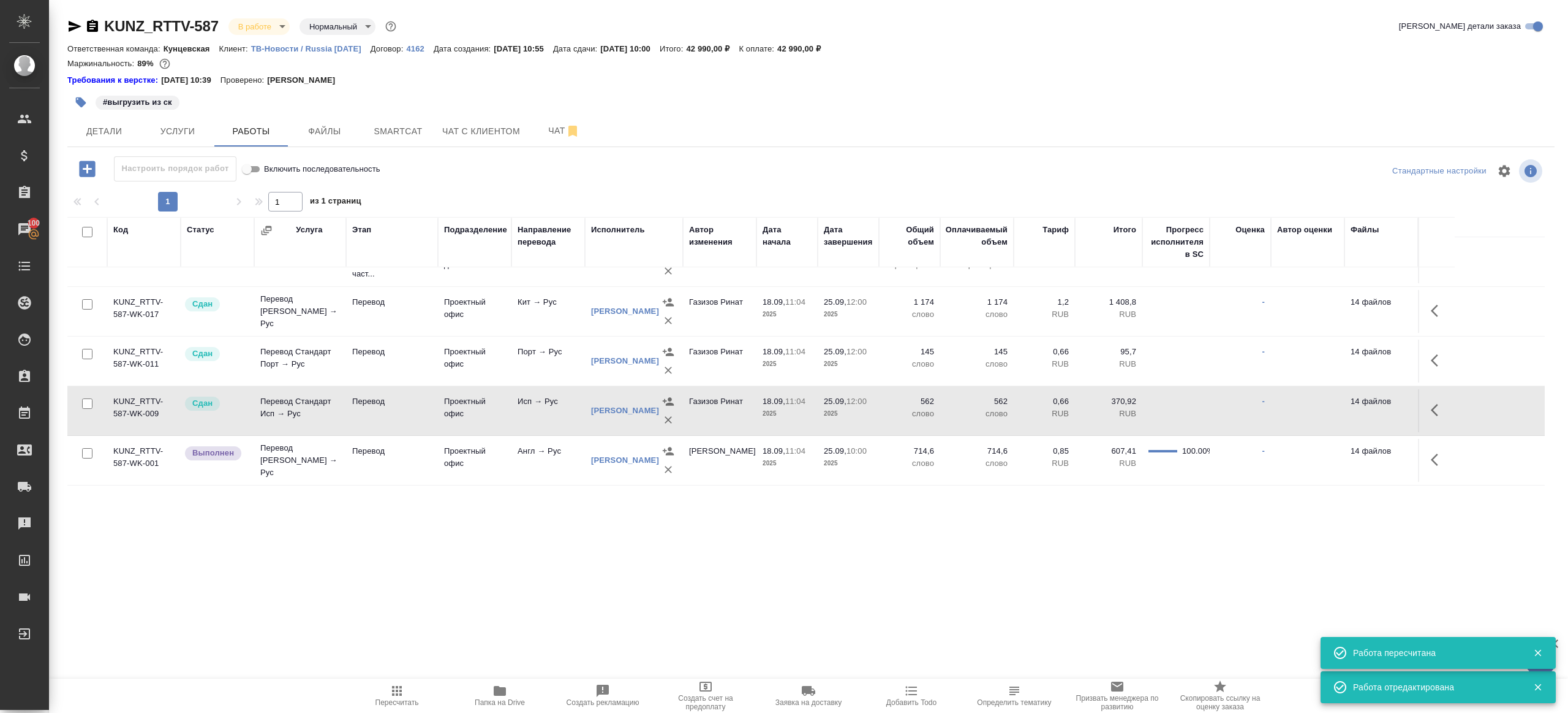
click at [1441, 455] on icon "button" at bounding box center [1438, 459] width 14 height 14
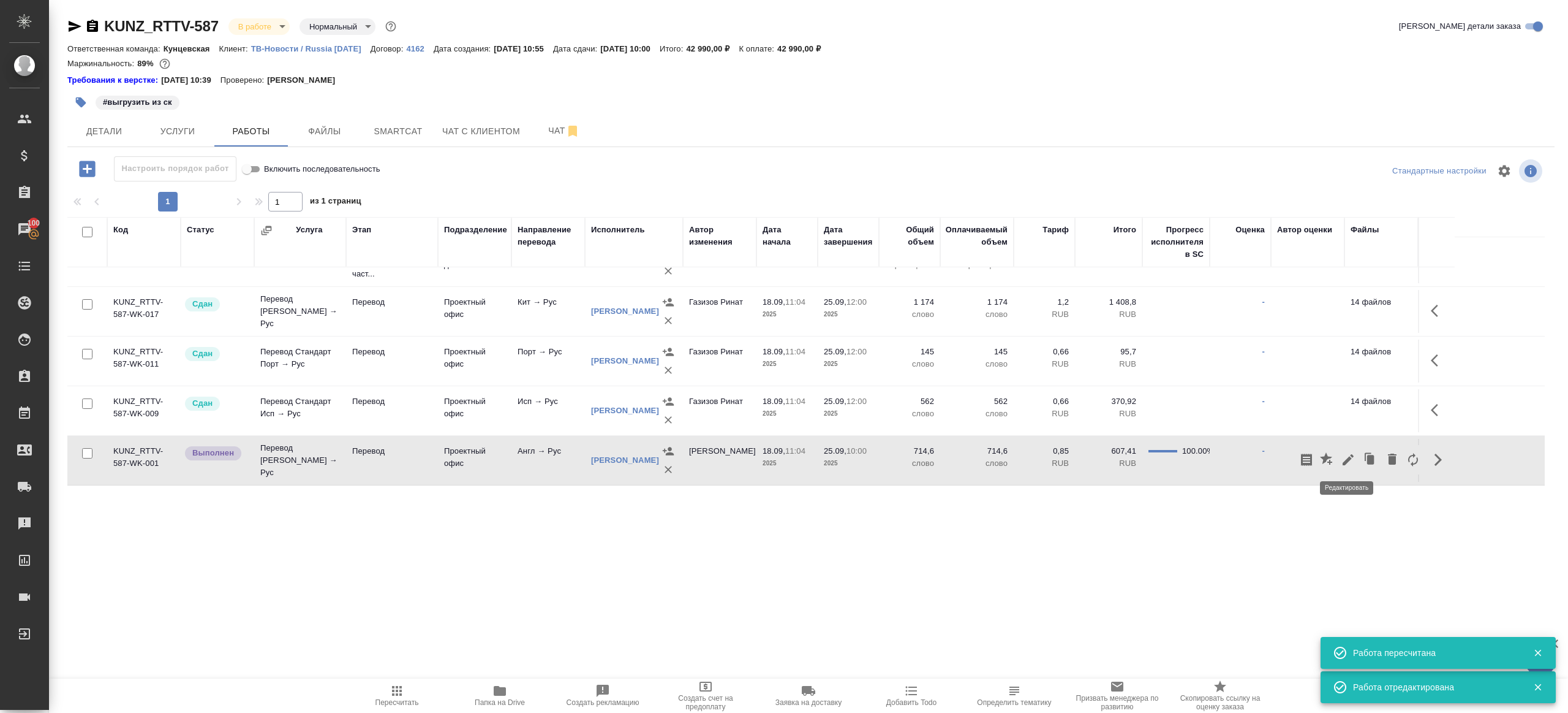
click at [1348, 453] on icon "button" at bounding box center [1348, 459] width 14 height 14
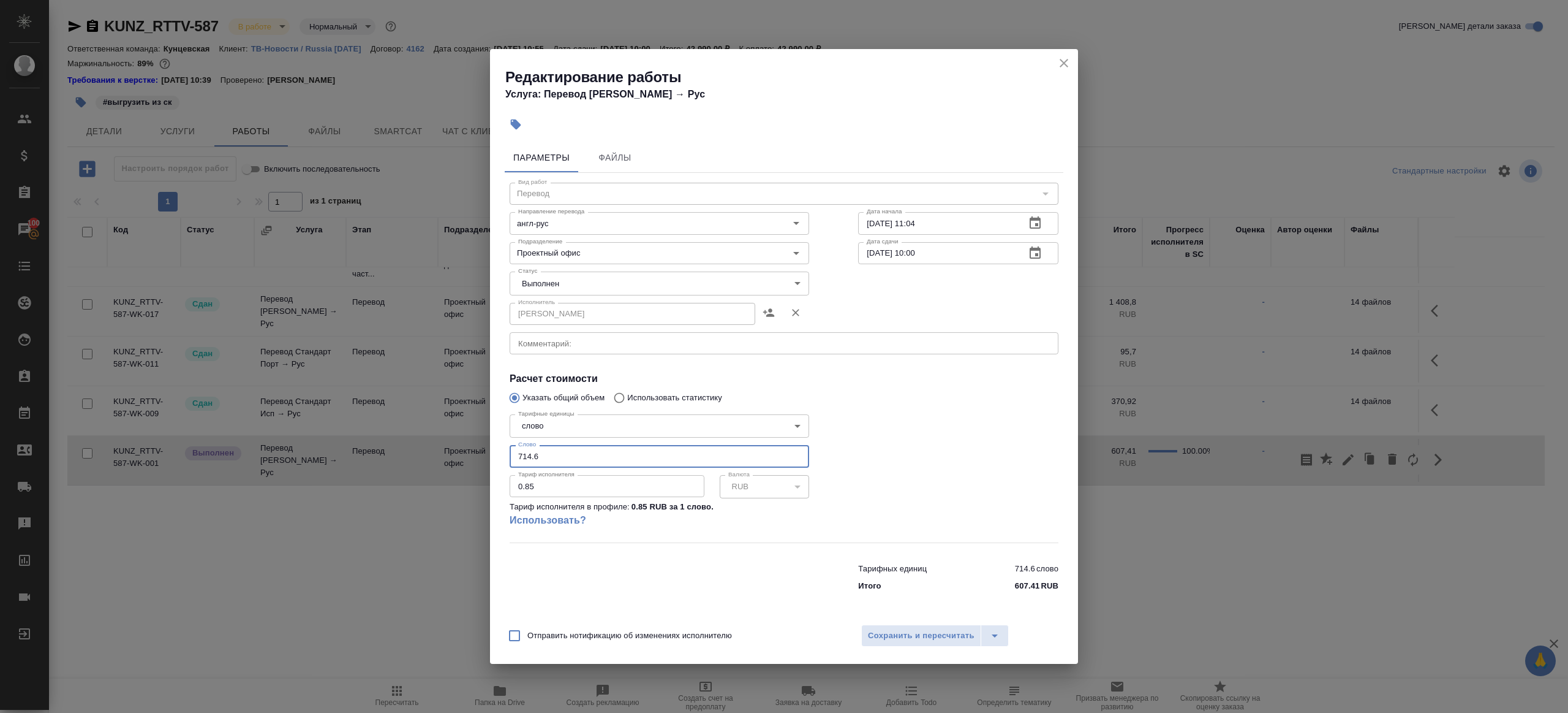
drag, startPoint x: 543, startPoint y: 458, endPoint x: 459, endPoint y: 450, distance: 84.4
click at [459, 450] on div "Редактирование работы Услуга: Перевод Стандарт Англ → Рус Параметры Файлы Вид р…" at bounding box center [784, 356] width 1568 height 713
type input "2"
type input "9"
type input "828"
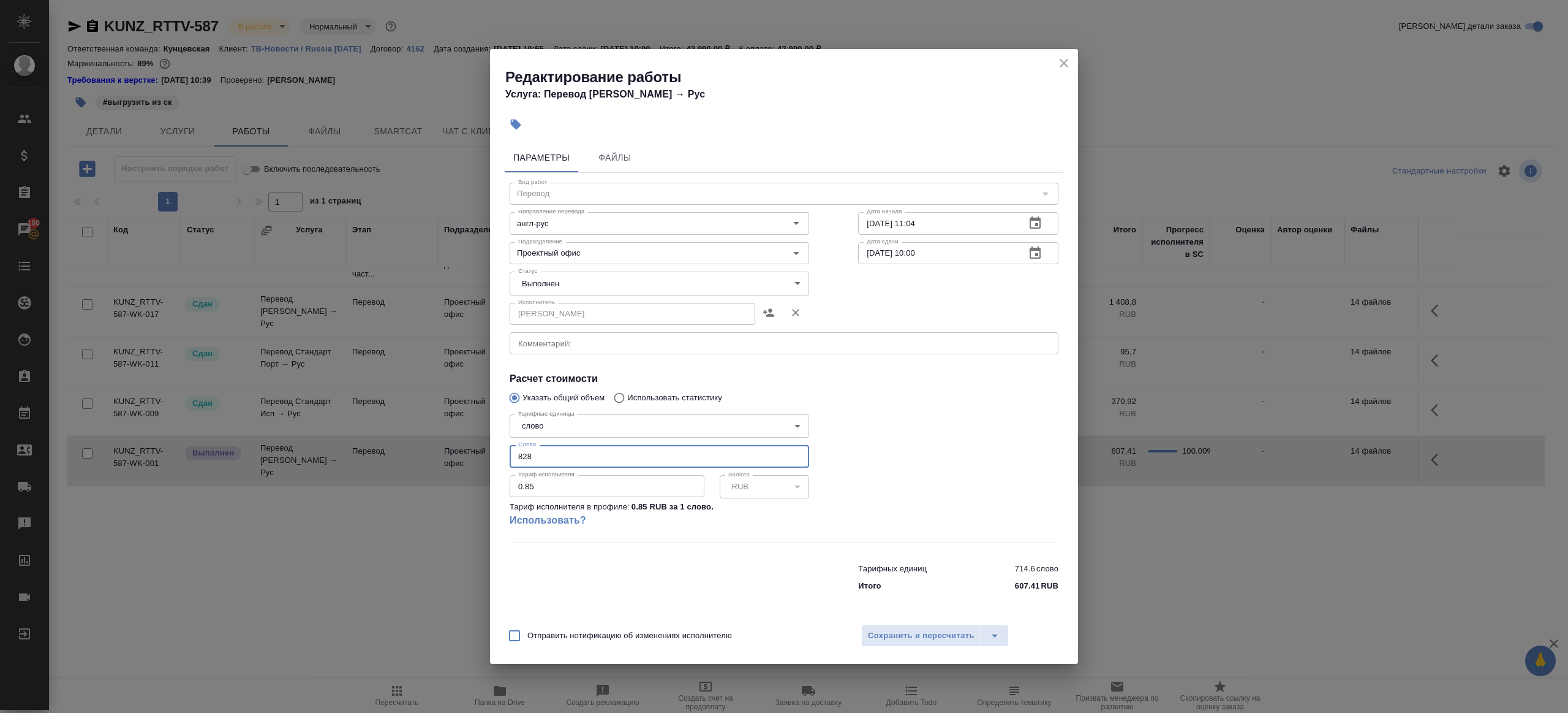
click at [609, 278] on body "🙏 .cls-1 fill:#fff; AWATERA Gazizov Rinat Клиенты Спецификации Заказы 100 Чаты …" at bounding box center [784, 356] width 1568 height 713
click at [555, 310] on li "Сдан" at bounding box center [659, 304] width 300 height 21
type input "closed"
click at [908, 489] on div at bounding box center [958, 476] width 249 height 182
click at [906, 640] on span "Сохранить и пересчитать" at bounding box center [921, 636] width 107 height 14
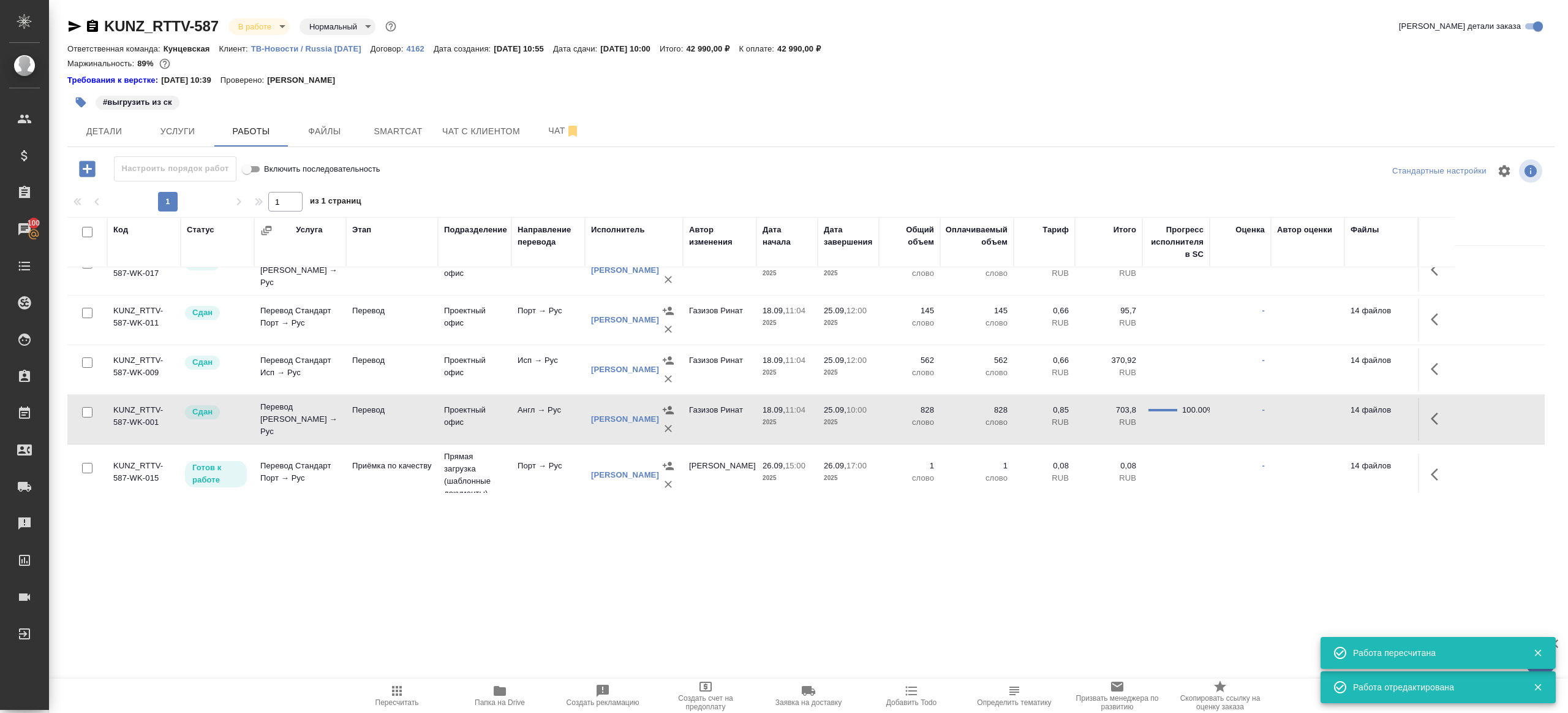
scroll to position [132, 0]
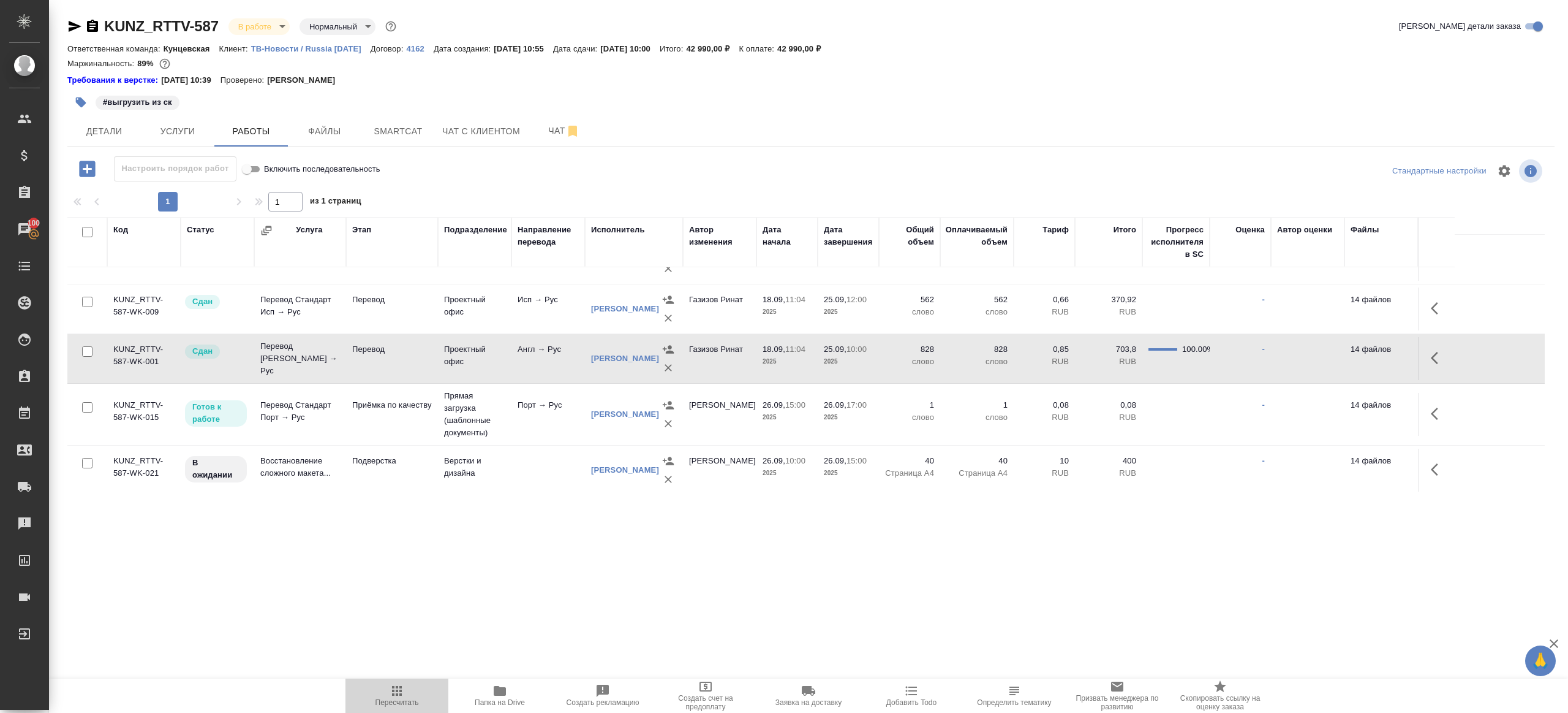
click at [392, 694] on icon "button" at bounding box center [397, 690] width 14 height 14
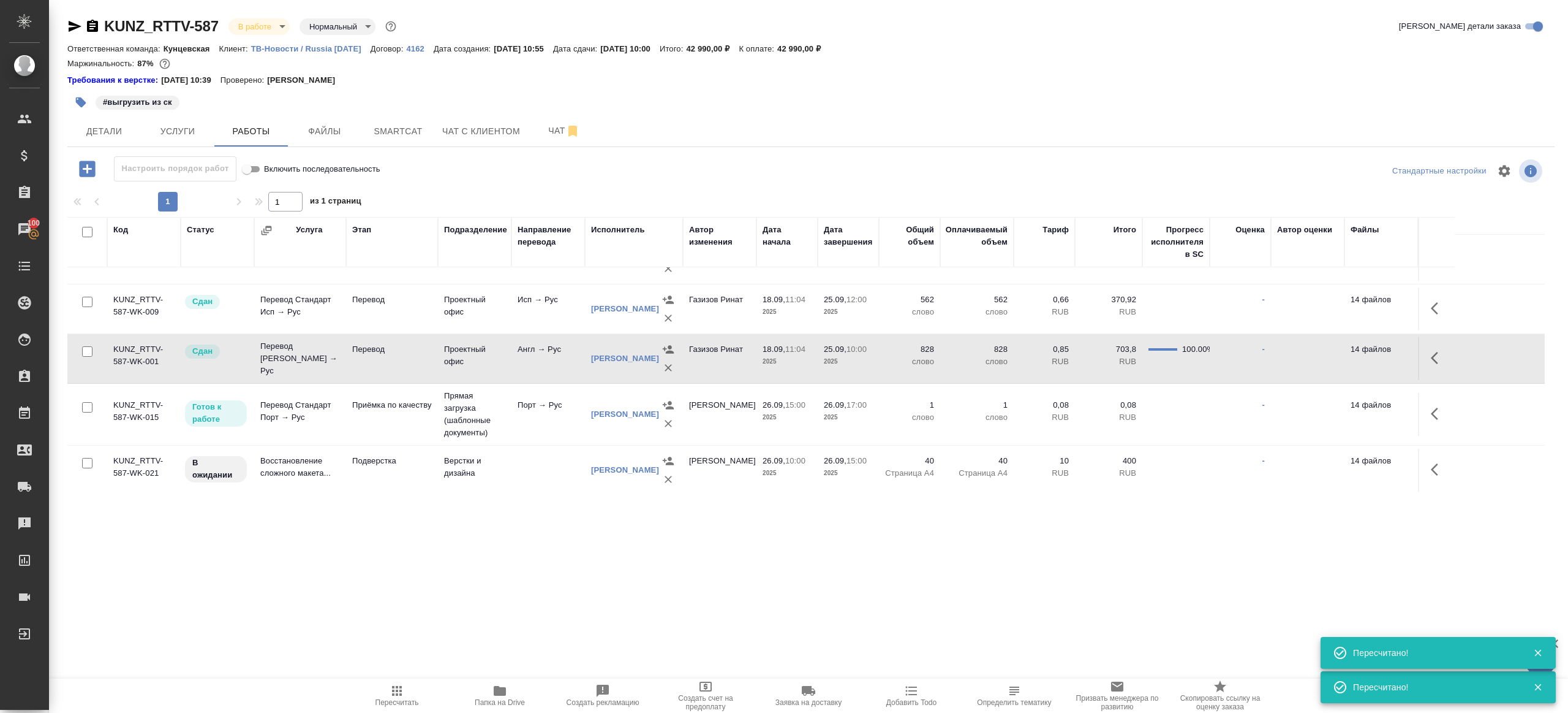
click at [504, 686] on icon "button" at bounding box center [499, 690] width 14 height 14
click at [84, 98] on icon "button" at bounding box center [81, 102] width 13 height 13
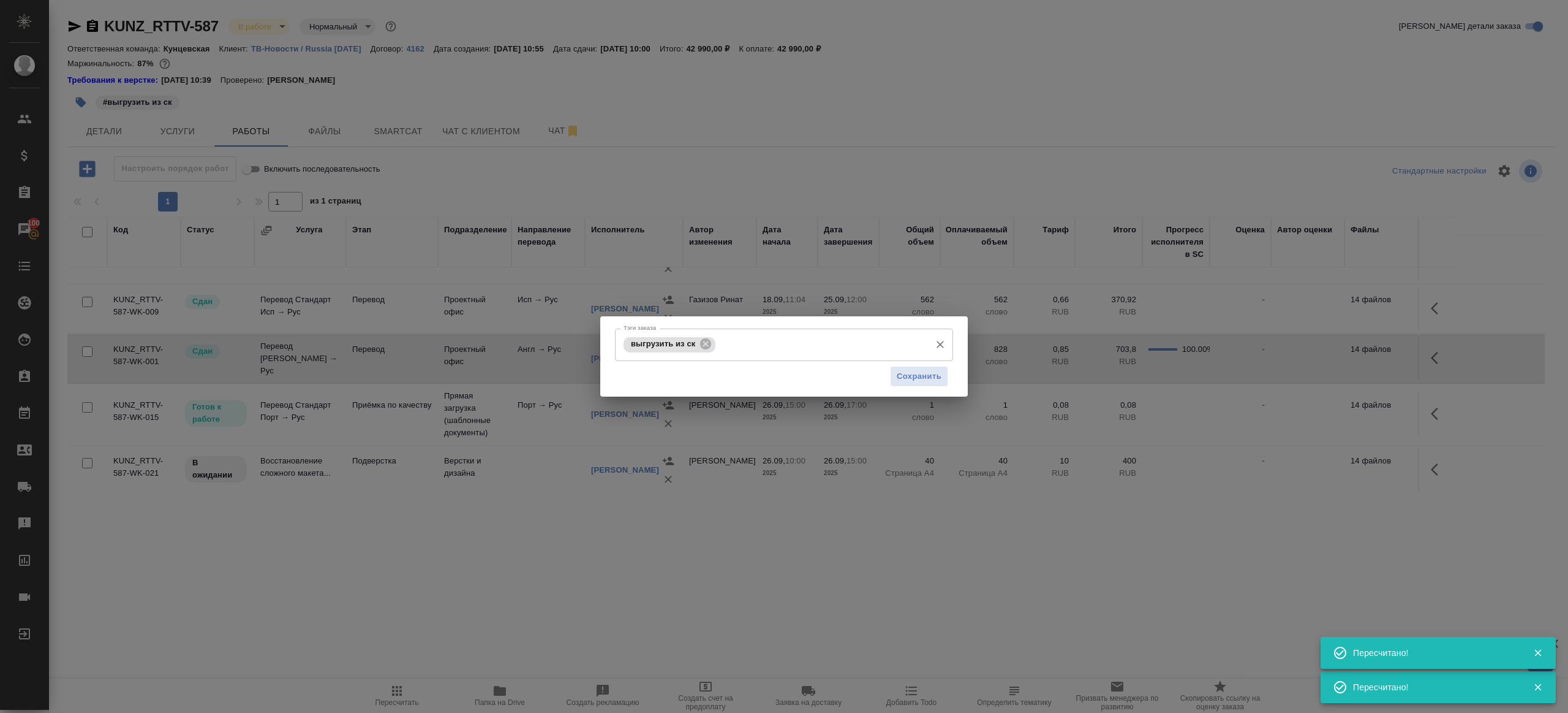
click at [765, 345] on input "Тэги заказа" at bounding box center [822, 344] width 206 height 21
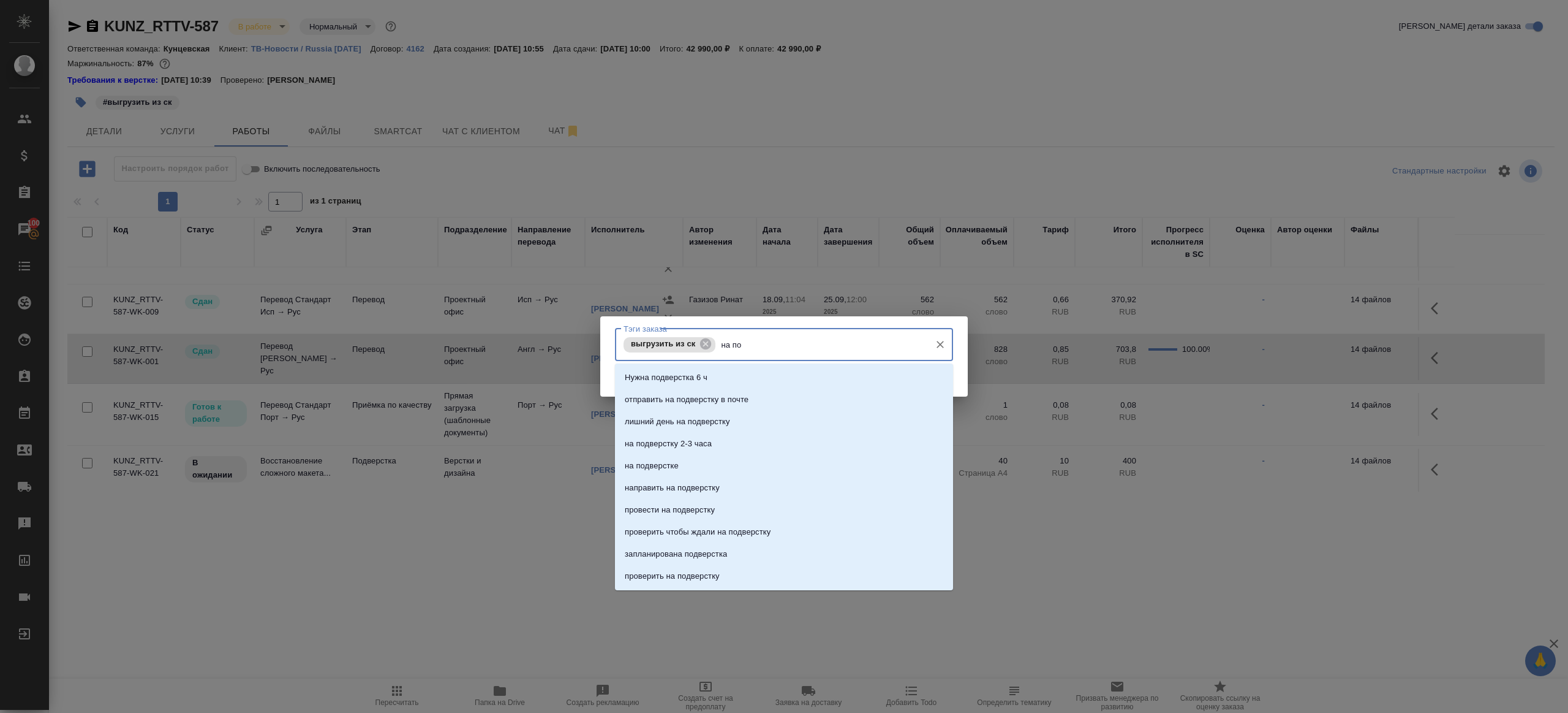
type input "на под"
click at [781, 468] on li "на подверстке" at bounding box center [784, 465] width 338 height 22
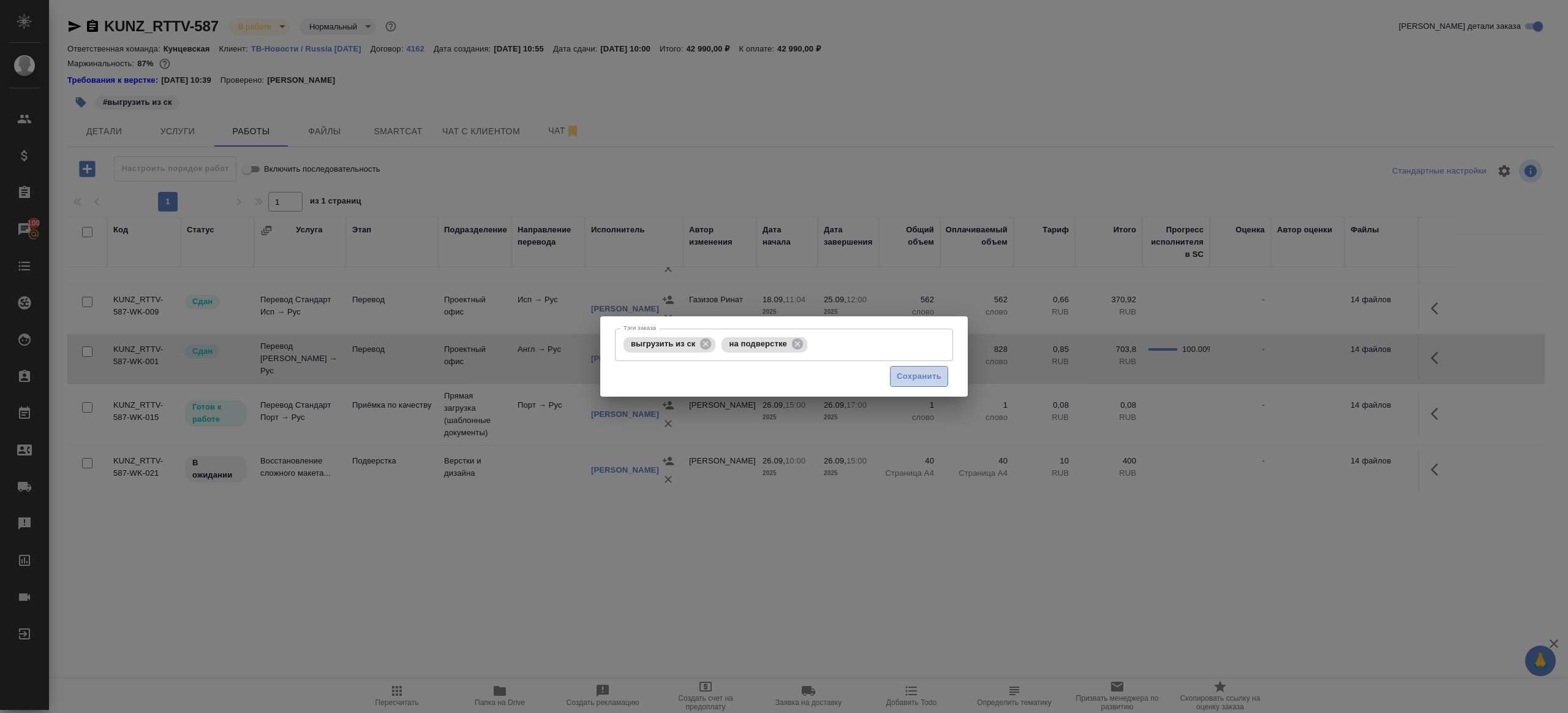
click at [911, 379] on span "Сохранить" at bounding box center [919, 376] width 44 height 14
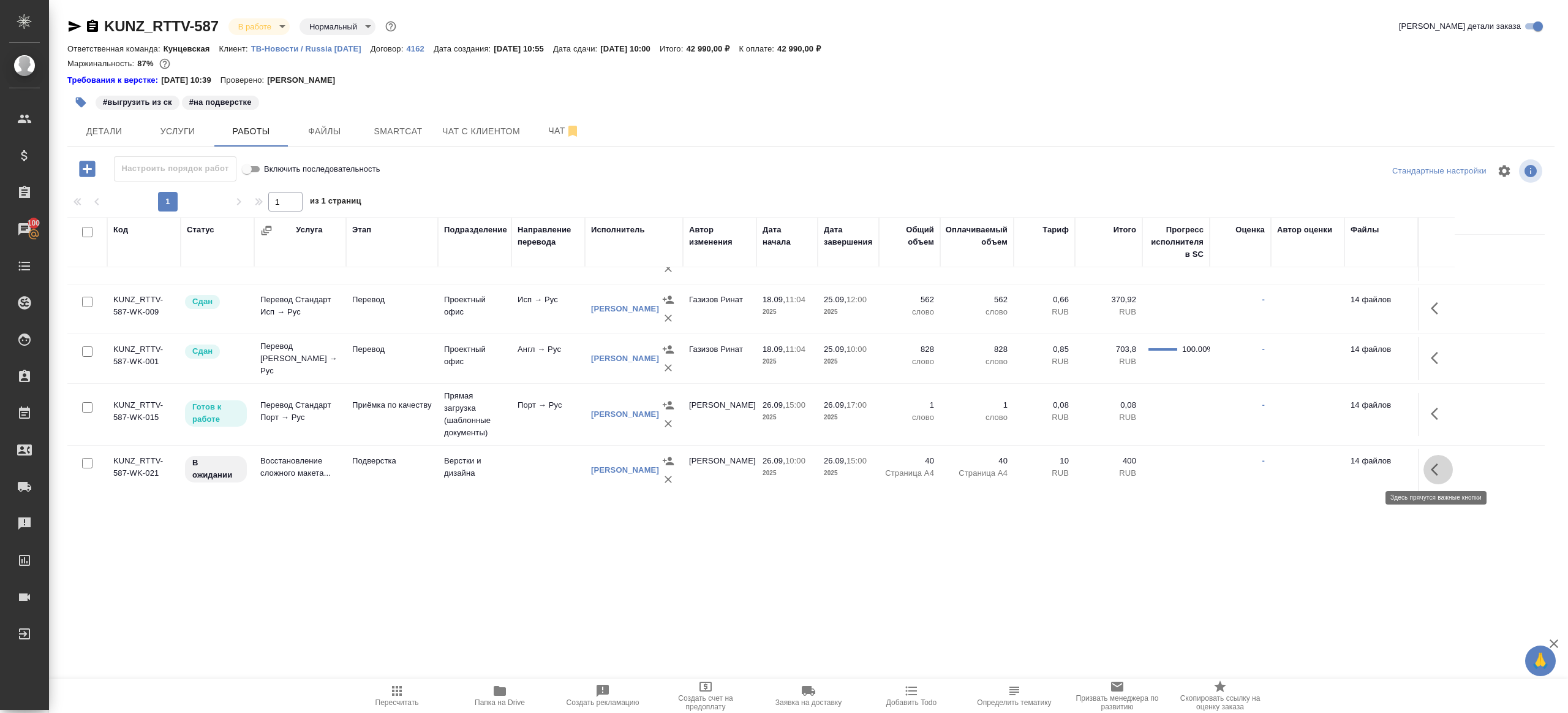
click at [1435, 462] on icon "button" at bounding box center [1438, 469] width 14 height 14
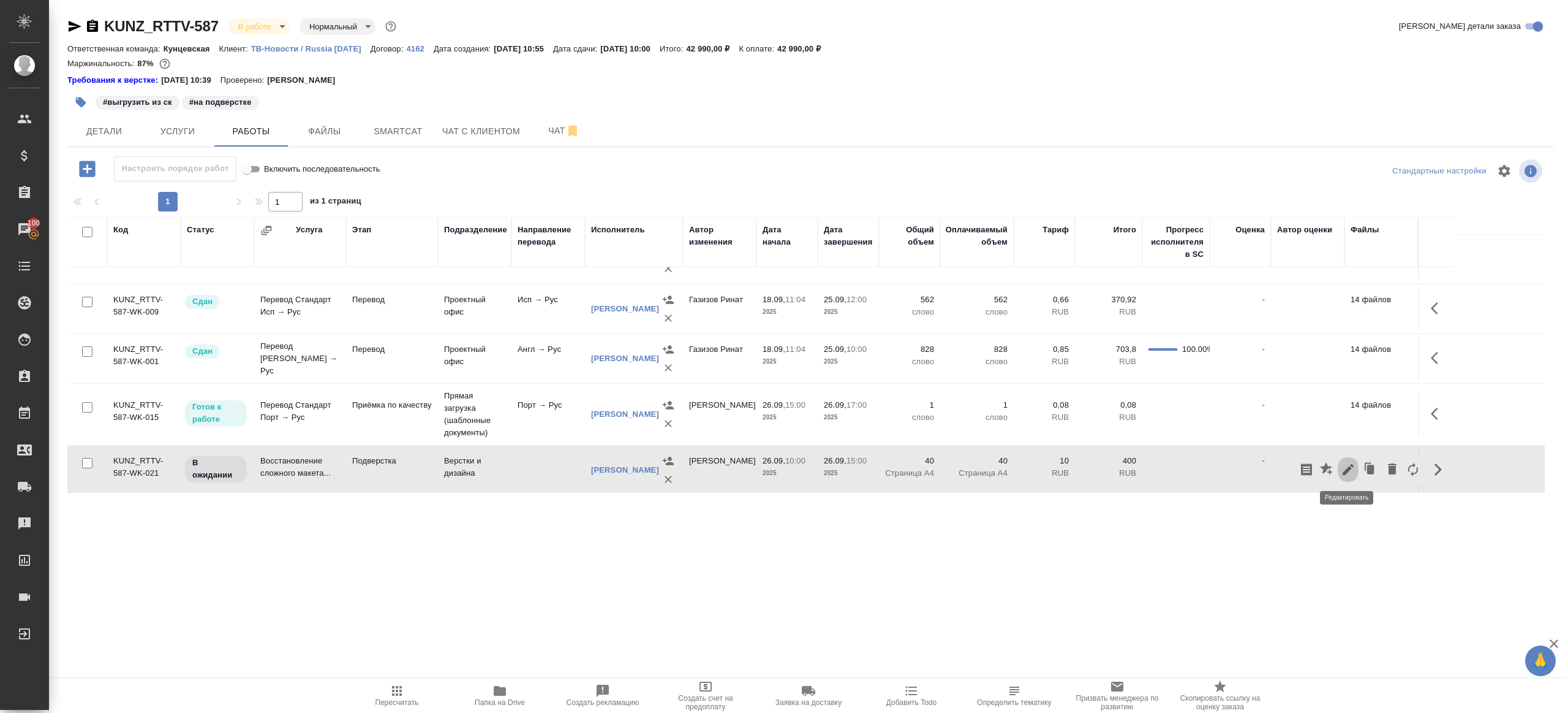
click at [1352, 464] on icon "button" at bounding box center [1349, 470] width 11 height 11
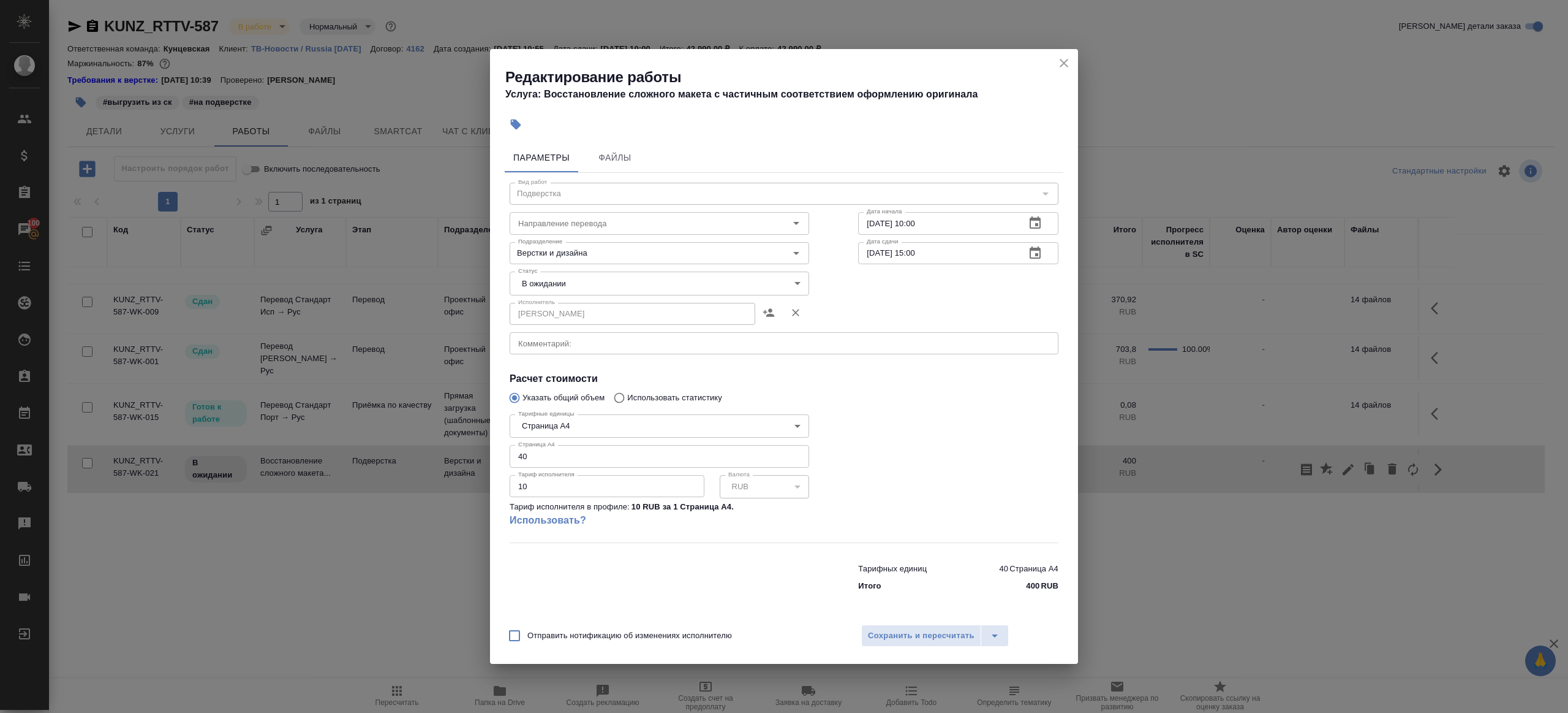
click at [636, 287] on body "🙏 .cls-1 fill:#fff; AWATERA Gazizov Rinat Клиенты Спецификации Заказы 100 Чаты …" at bounding box center [784, 356] width 1568 height 713
click at [563, 301] on button "Готов к работе" at bounding box center [550, 304] width 61 height 14
type input "readyForWork"
click at [761, 342] on textarea at bounding box center [784, 343] width 531 height 9
paste textarea "https://drive.awatera.com/apps/files/?dir=/Shares/RT/Orders/KUNZ_RTTV-587/Trans…"
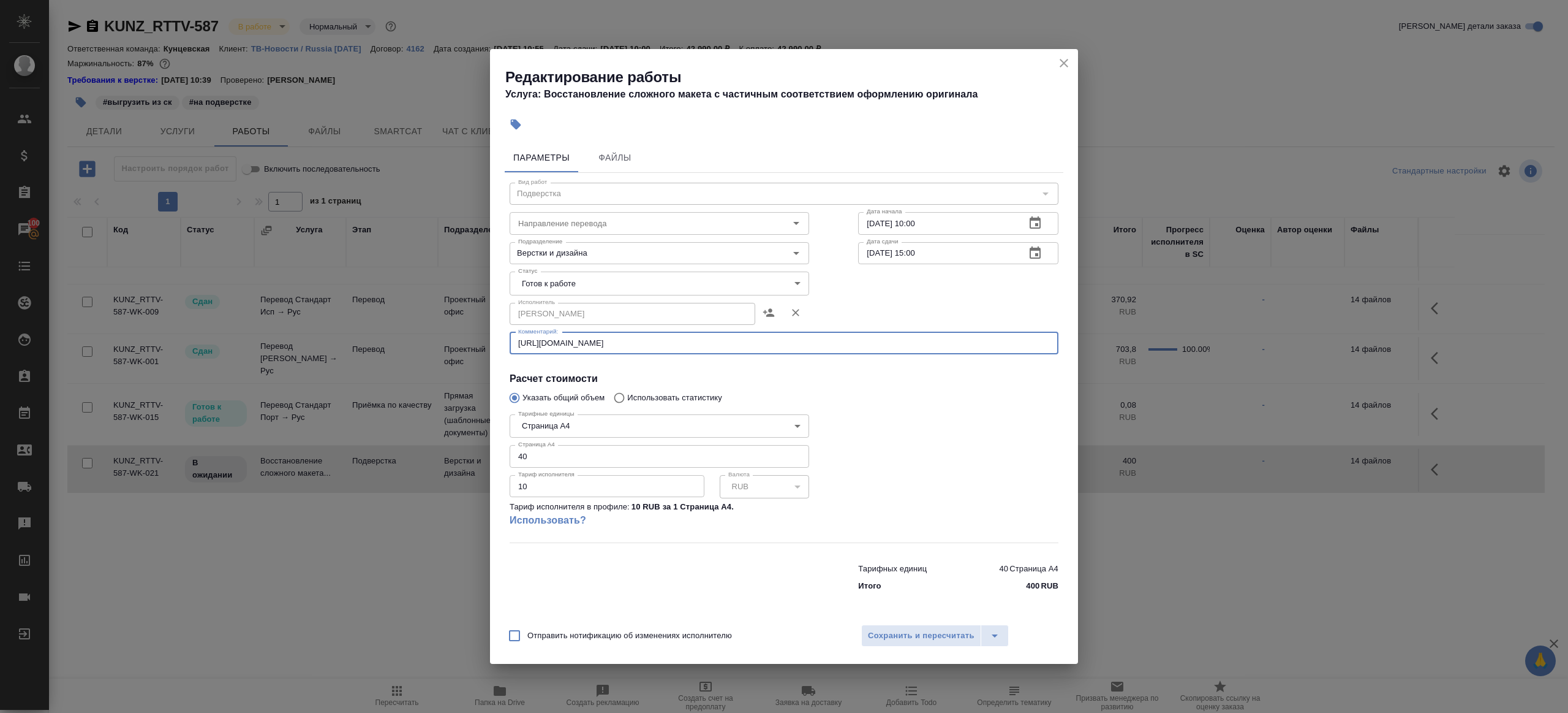
type textarea "https://drive.awatera.com/apps/files/?dir=/Shares/RT/Orders/KUNZ_RTTV-587/Trans…"
click at [877, 396] on div at bounding box center [958, 476] width 249 height 182
click at [1040, 218] on icon "button" at bounding box center [1035, 223] width 11 height 13
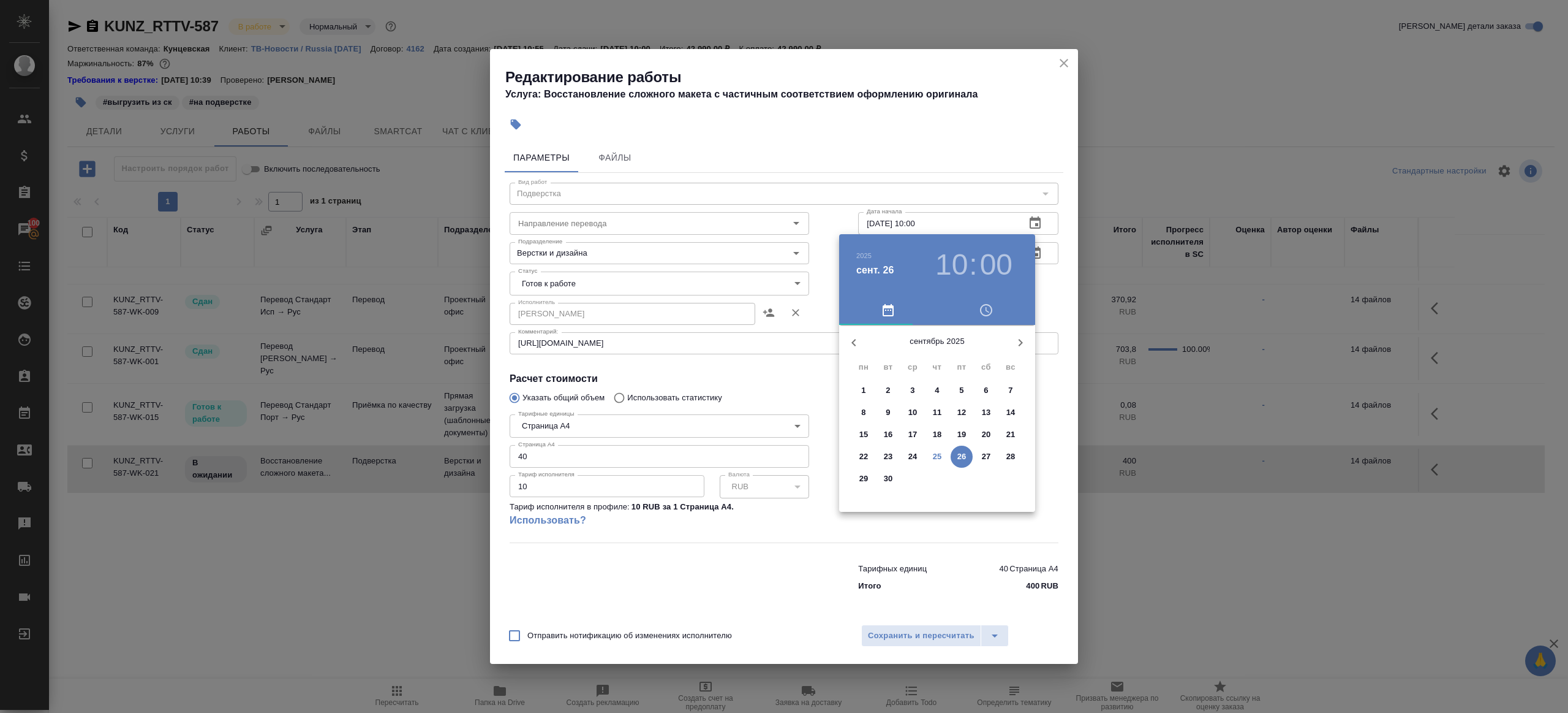
click at [942, 459] on span "25" at bounding box center [937, 457] width 22 height 13
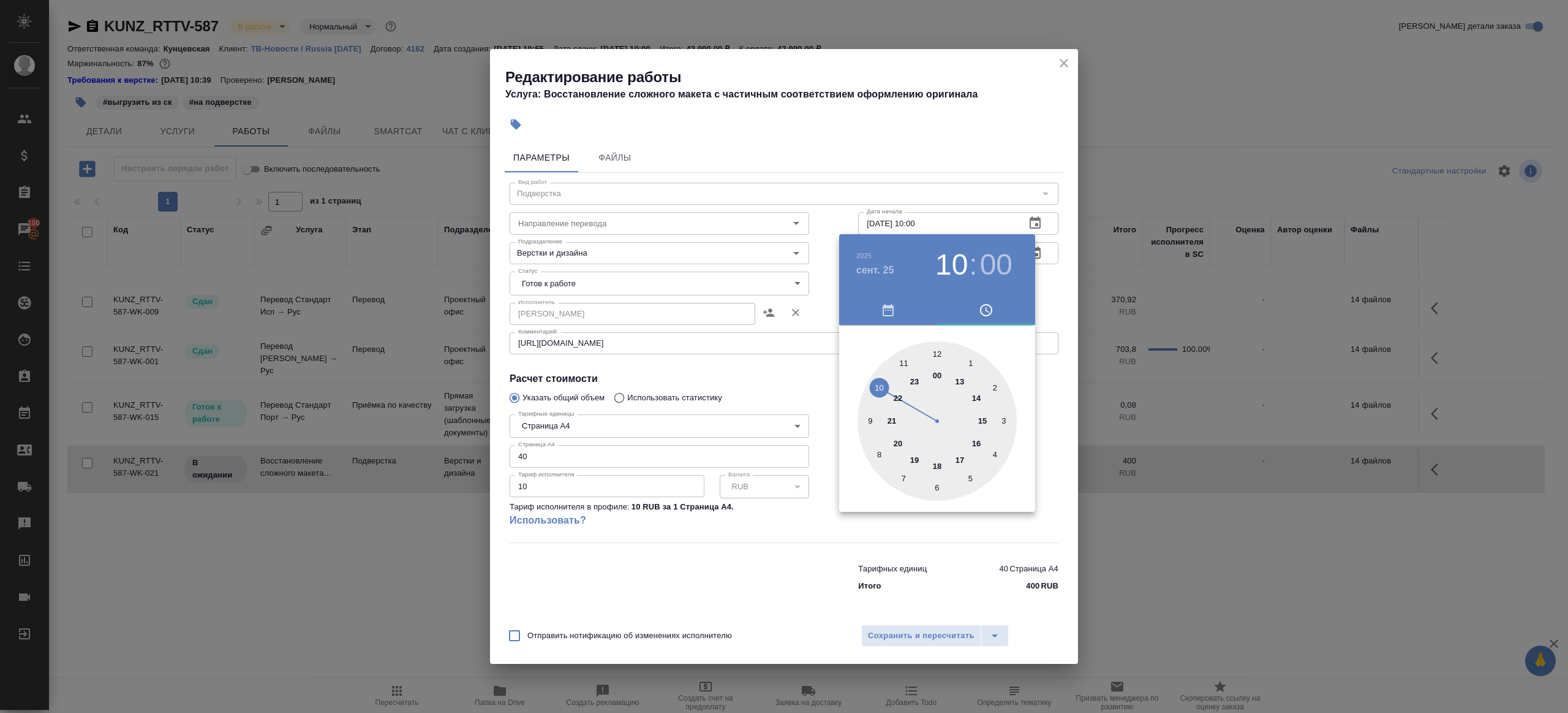
click at [813, 230] on div at bounding box center [784, 356] width 1568 height 713
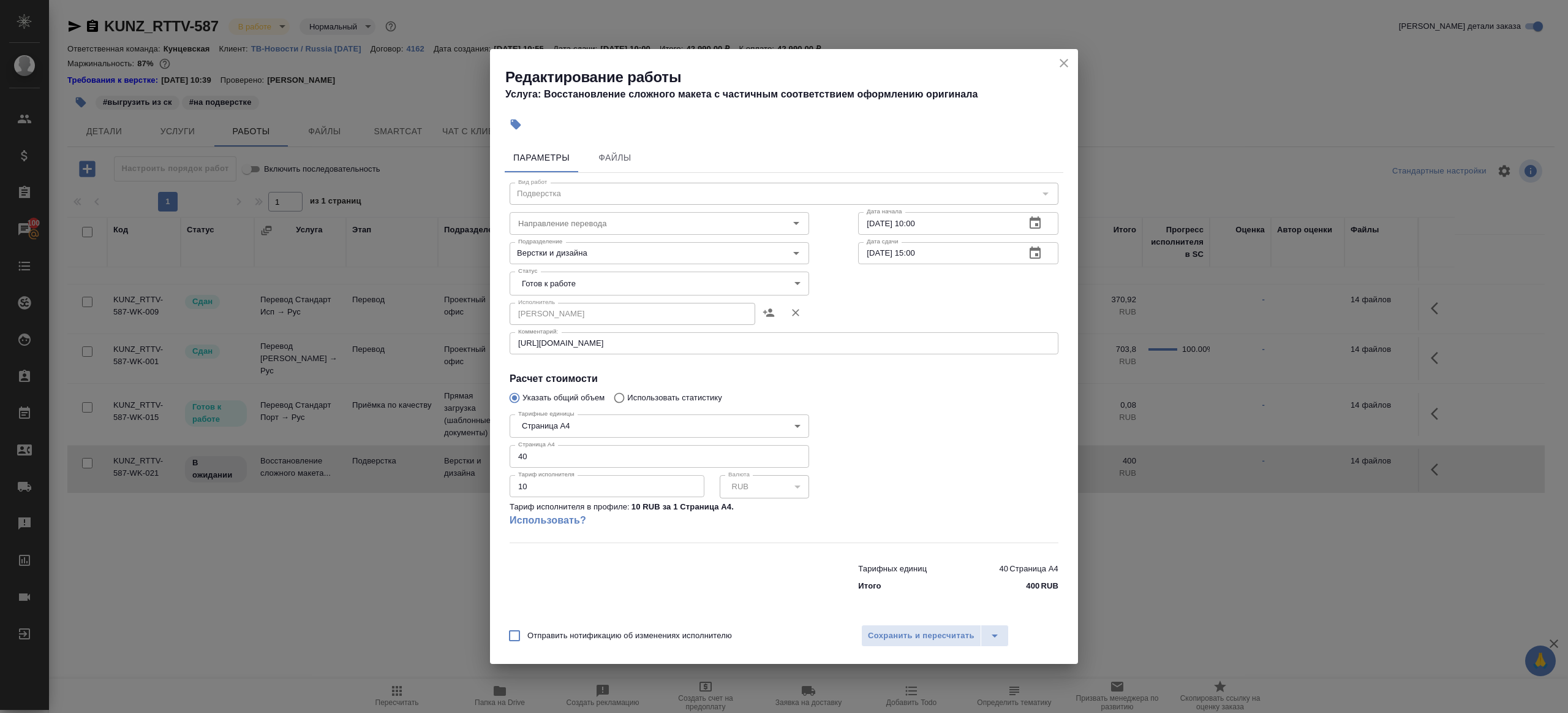
click at [917, 221] on input "25.09.2025 10:00" at bounding box center [937, 223] width 157 height 22
click at [928, 223] on input "25.09.2025 17:00" at bounding box center [937, 223] width 157 height 22
type input "25.09.2025 17:30"
click at [917, 253] on input "26.09.2025 15:00" at bounding box center [937, 253] width 157 height 22
type input "26.09.2025 14:00"
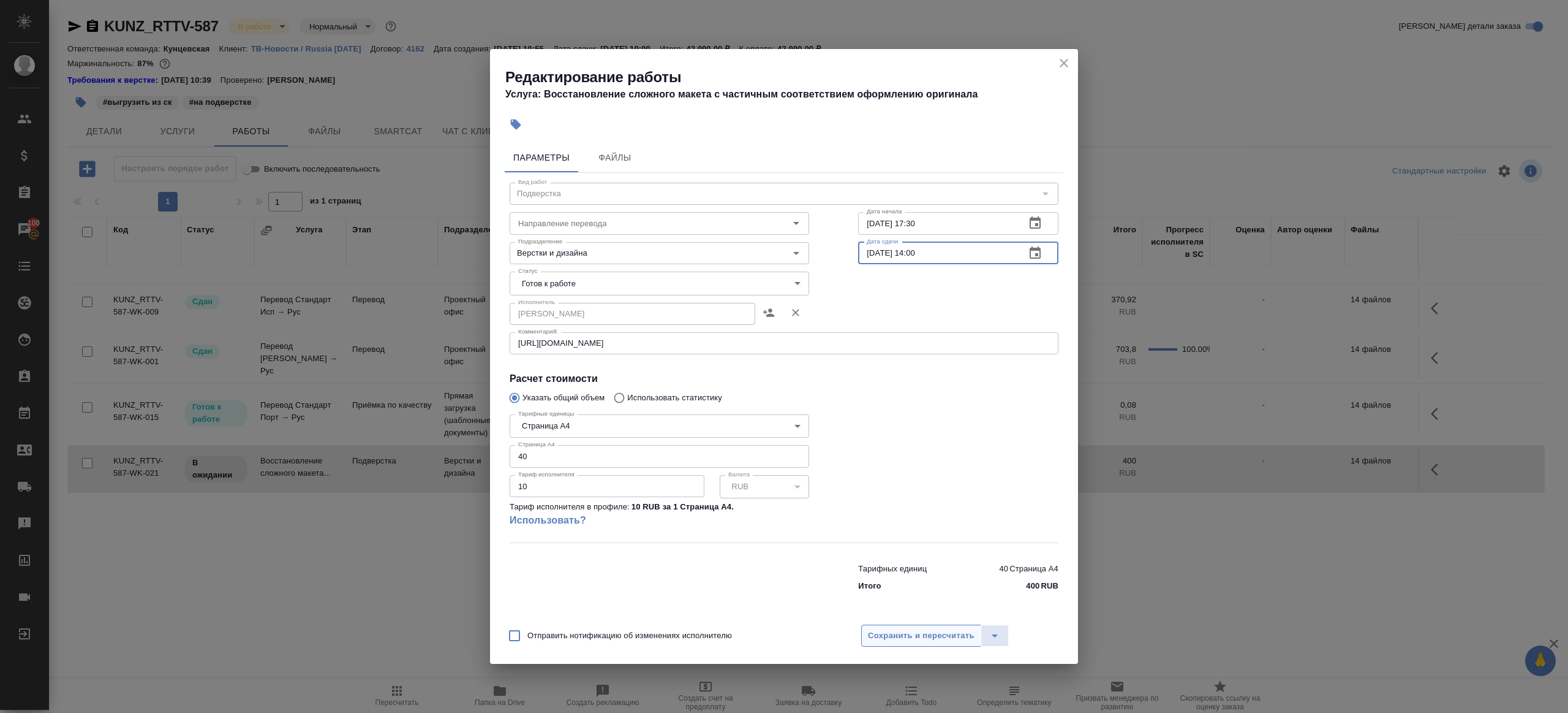
click at [929, 636] on span "Сохранить и пересчитать" at bounding box center [921, 636] width 107 height 14
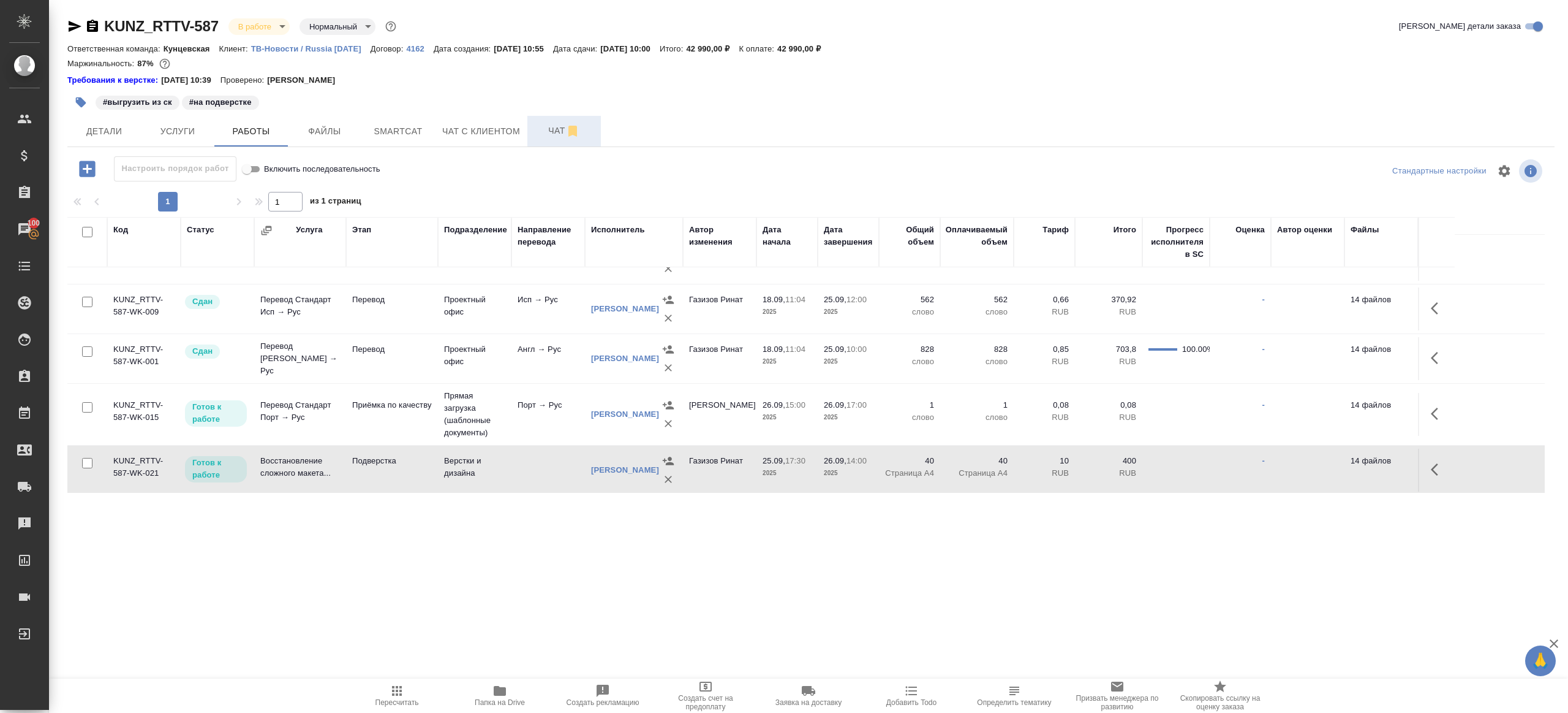
click at [558, 144] on button "Чат" at bounding box center [564, 131] width 73 height 31
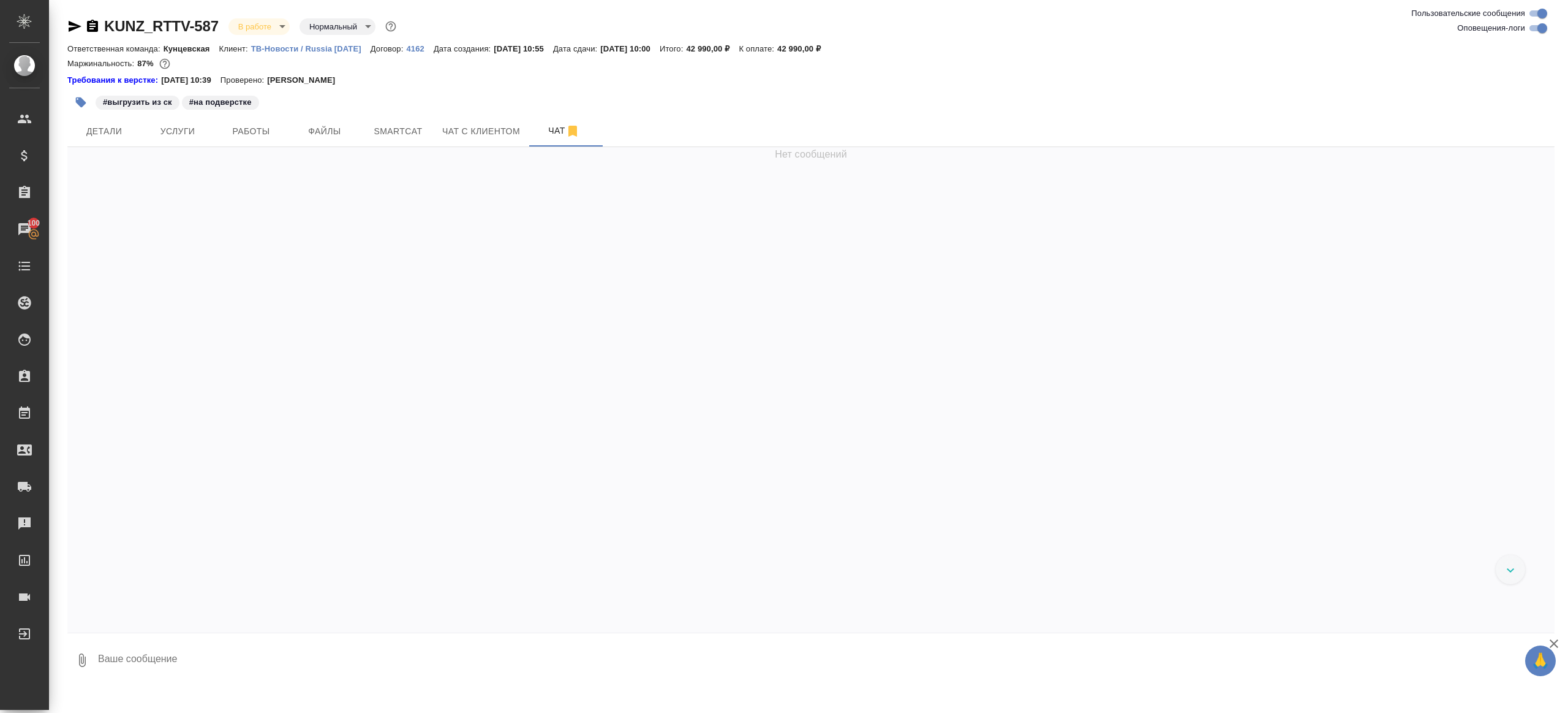
click at [377, 657] on textarea at bounding box center [825, 660] width 1458 height 41
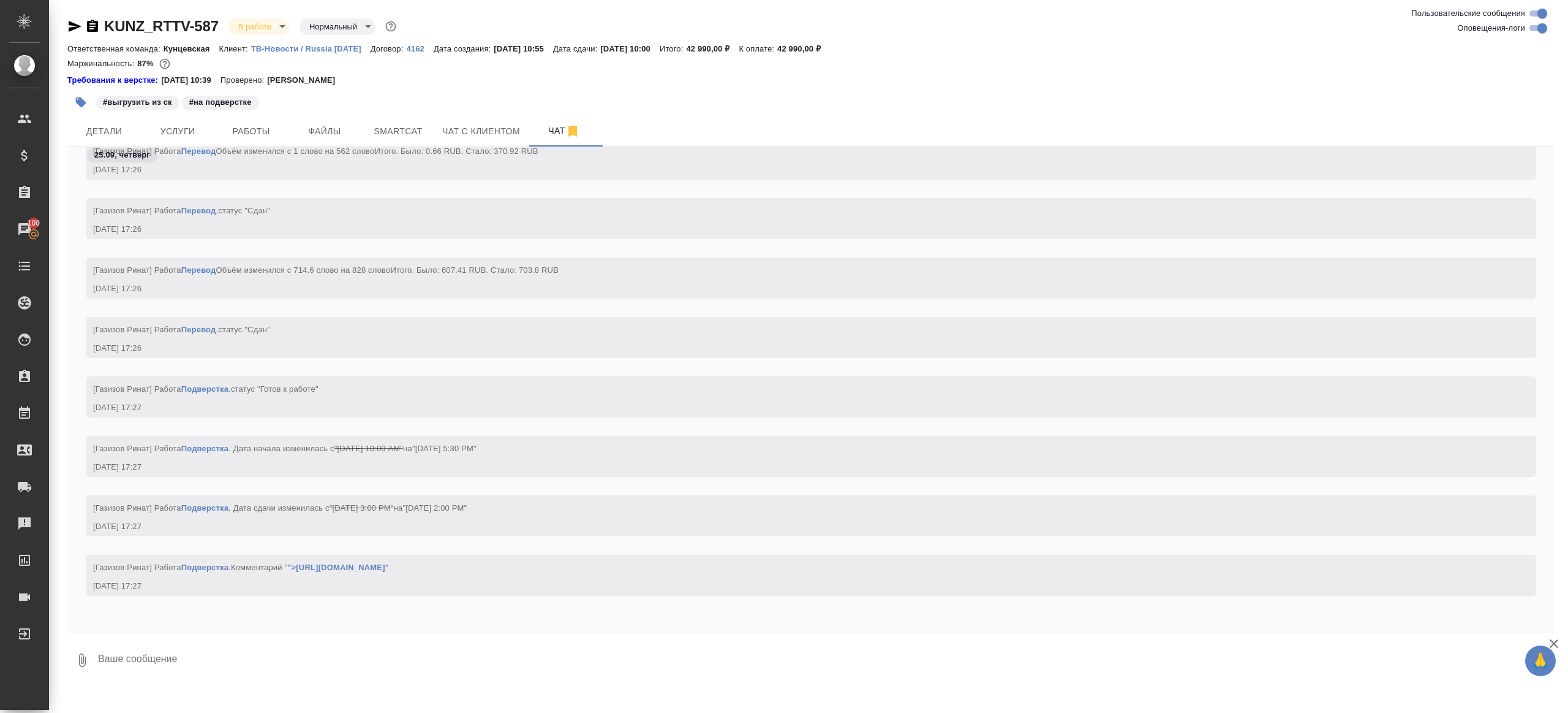
type textarea """
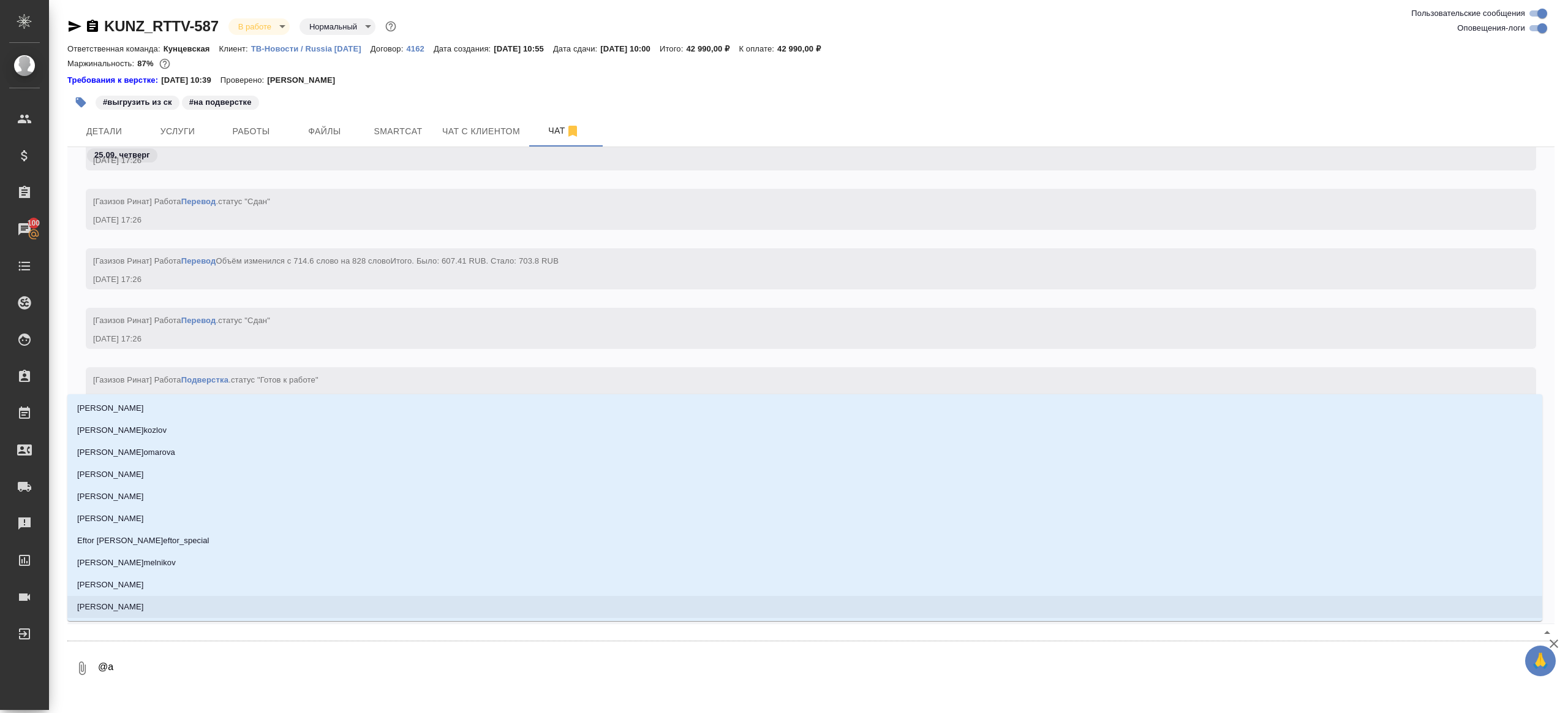
type textarea "@ар"
type input "ар"
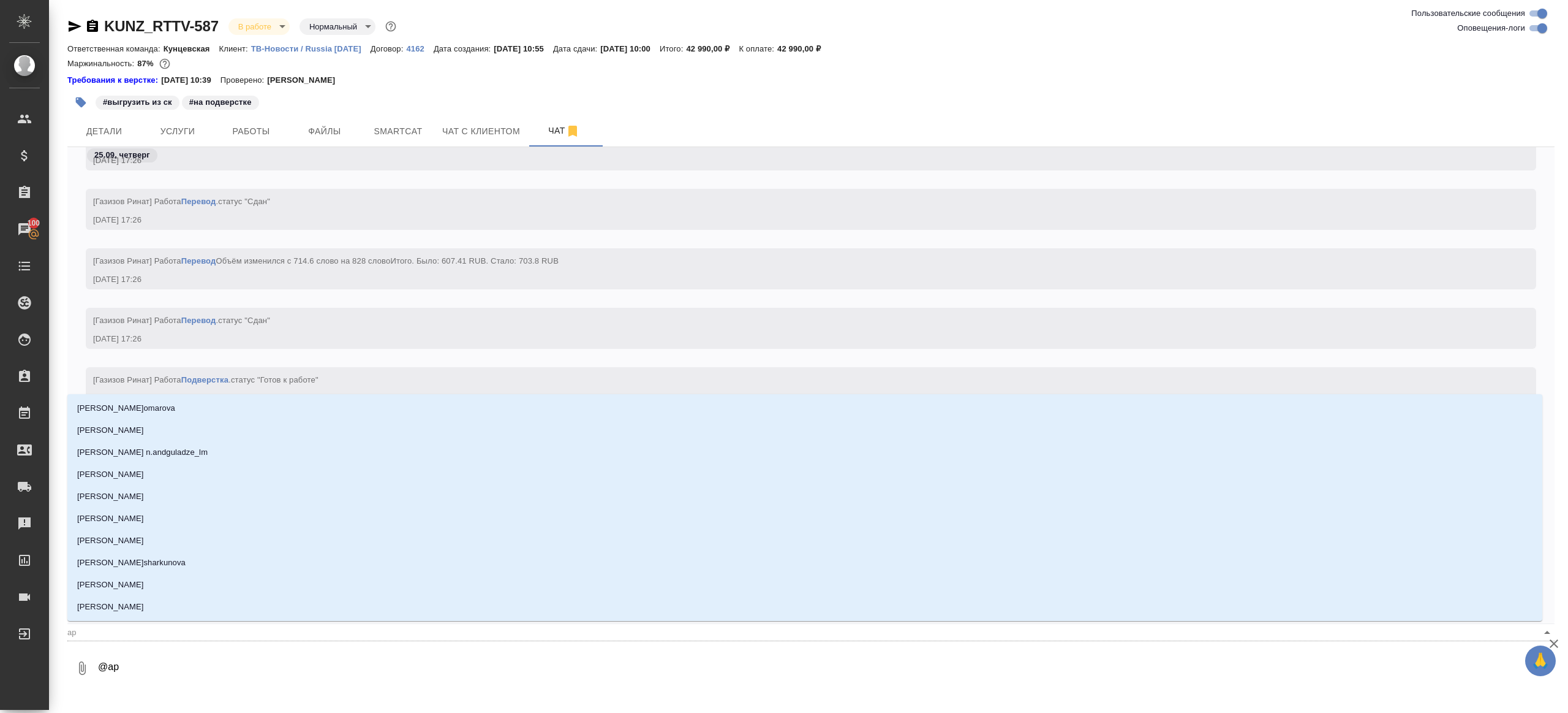
type textarea "@арс"
type input "арс"
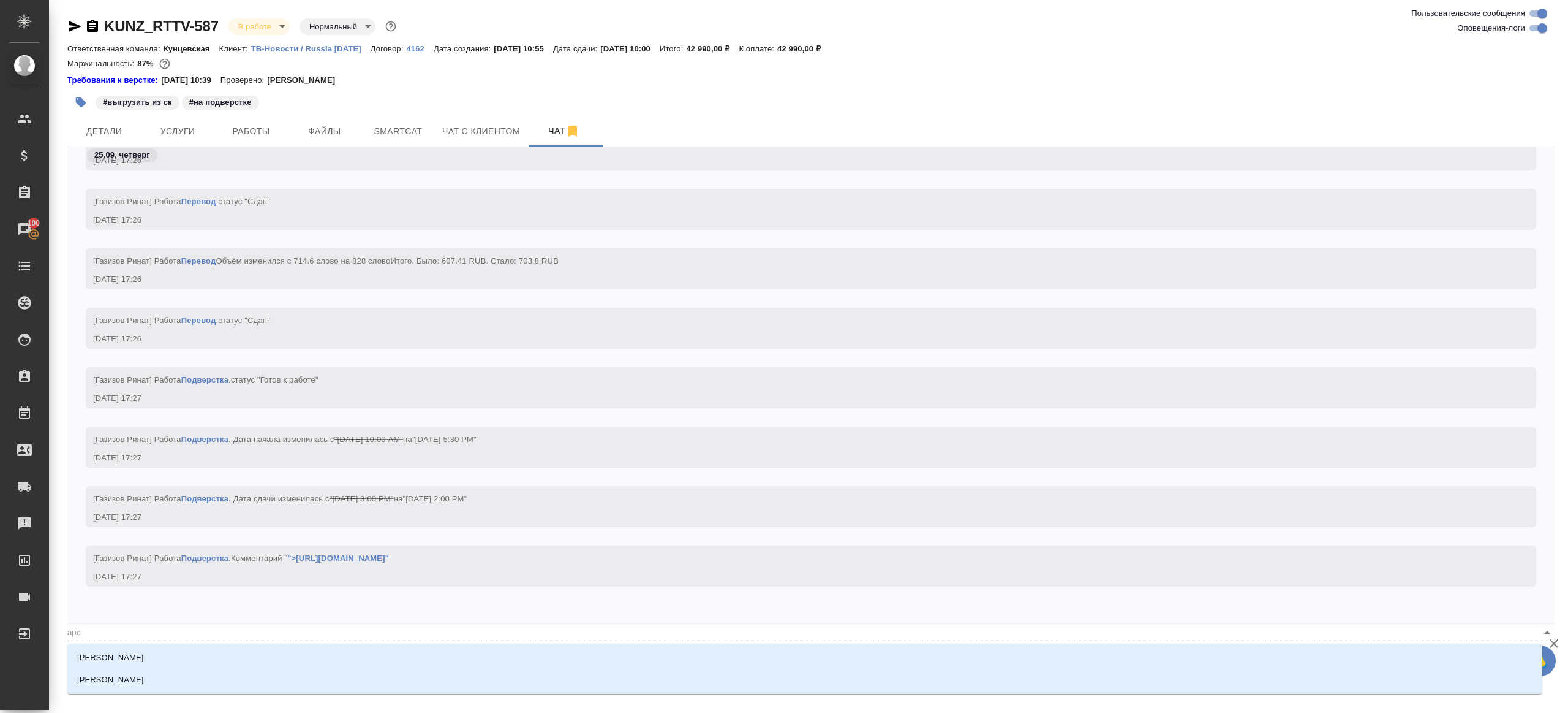
type textarea "@арсе"
type input "арсе"
click at [124, 652] on p "[PERSON_NAME]" at bounding box center [110, 658] width 67 height 13
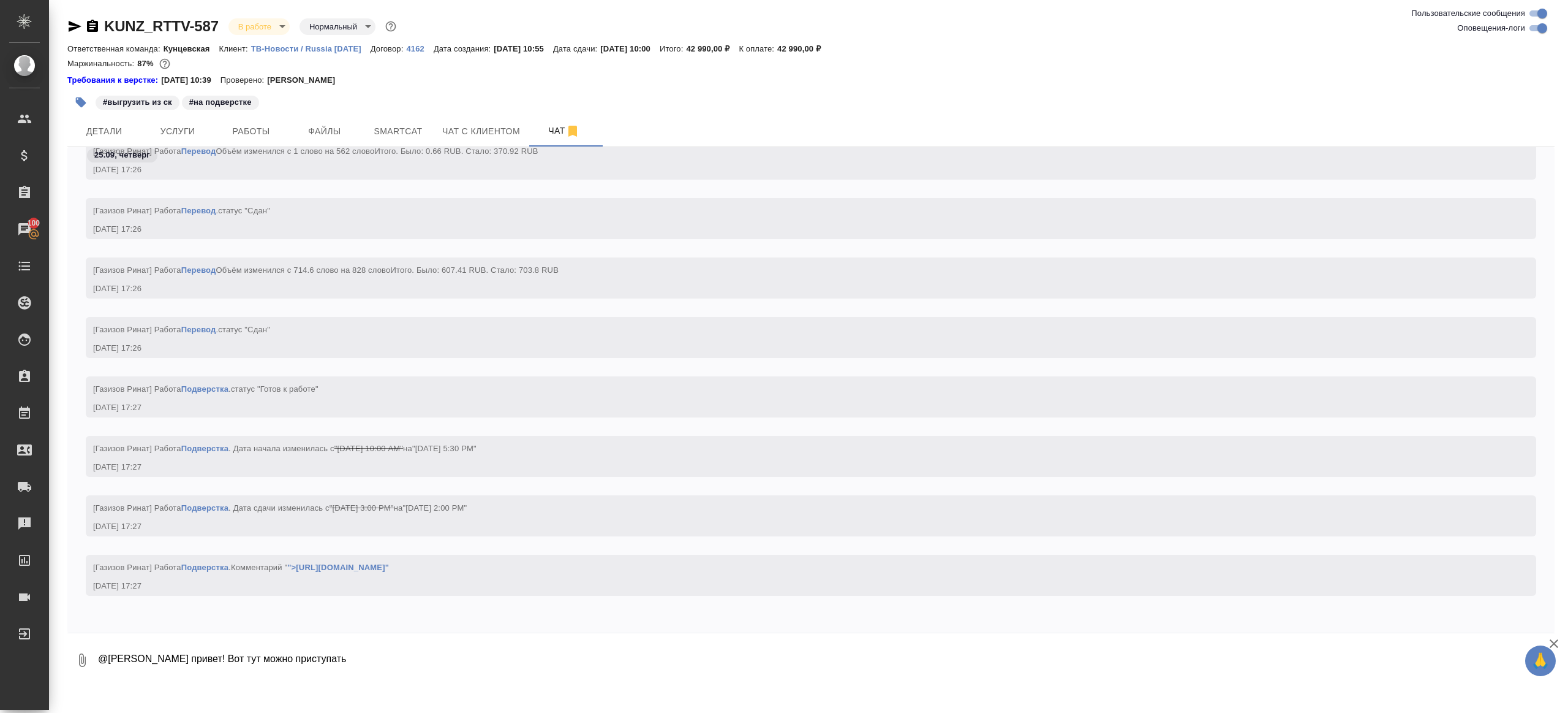
type textarea "@Арсеньева Вера привет! Вот тут можно приступать"
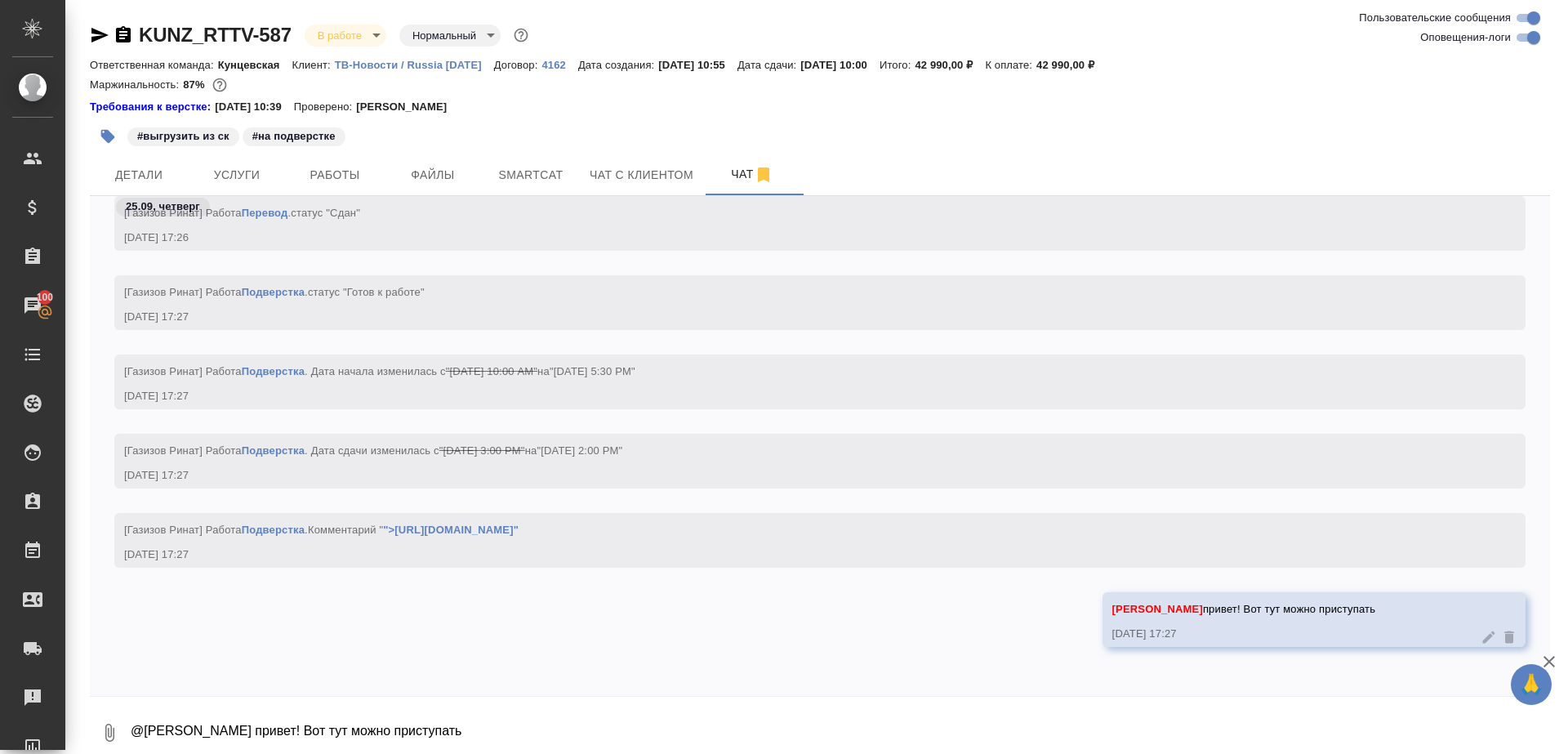
scroll to position [17, 0]
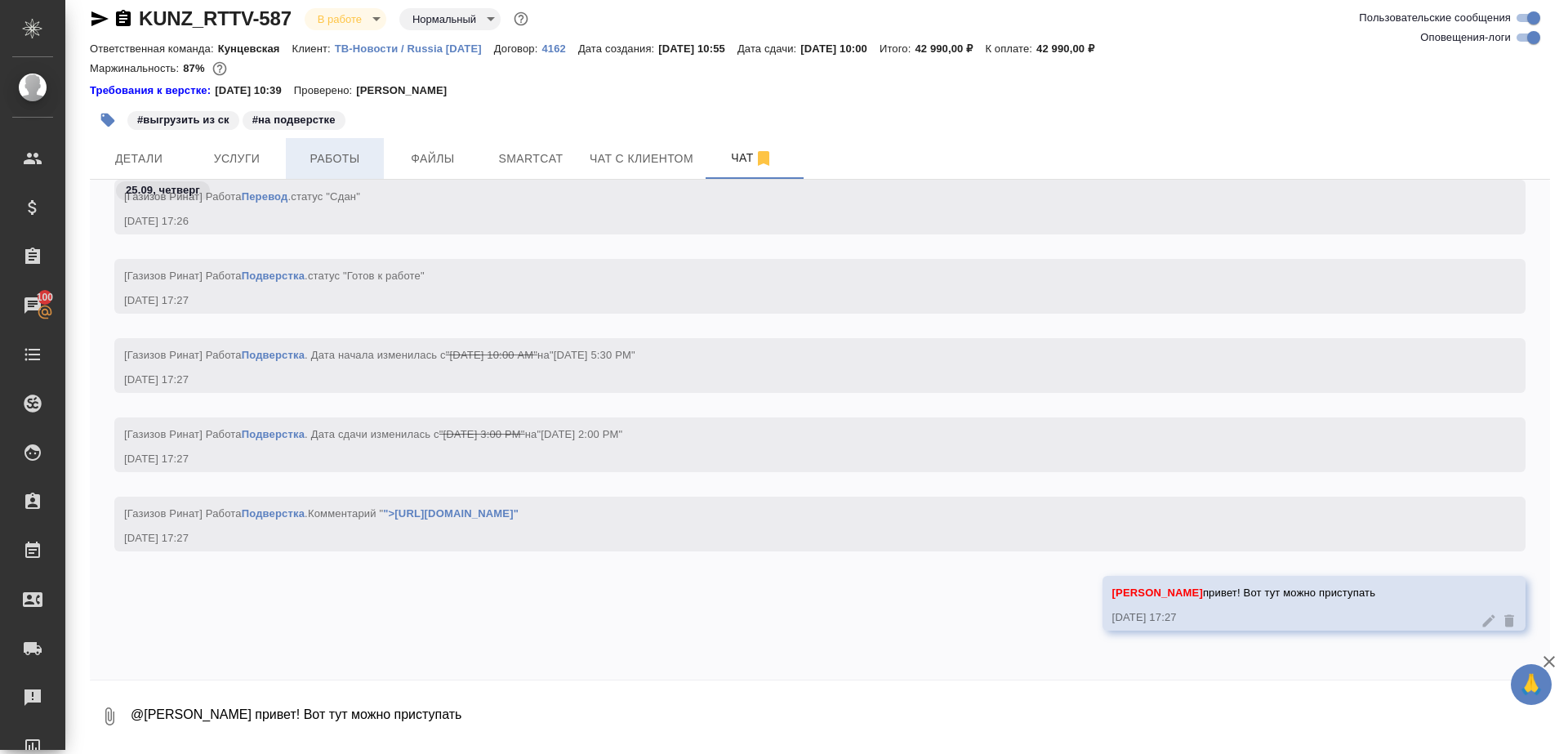
click at [337, 152] on span "Работы" at bounding box center [335, 159] width 79 height 20
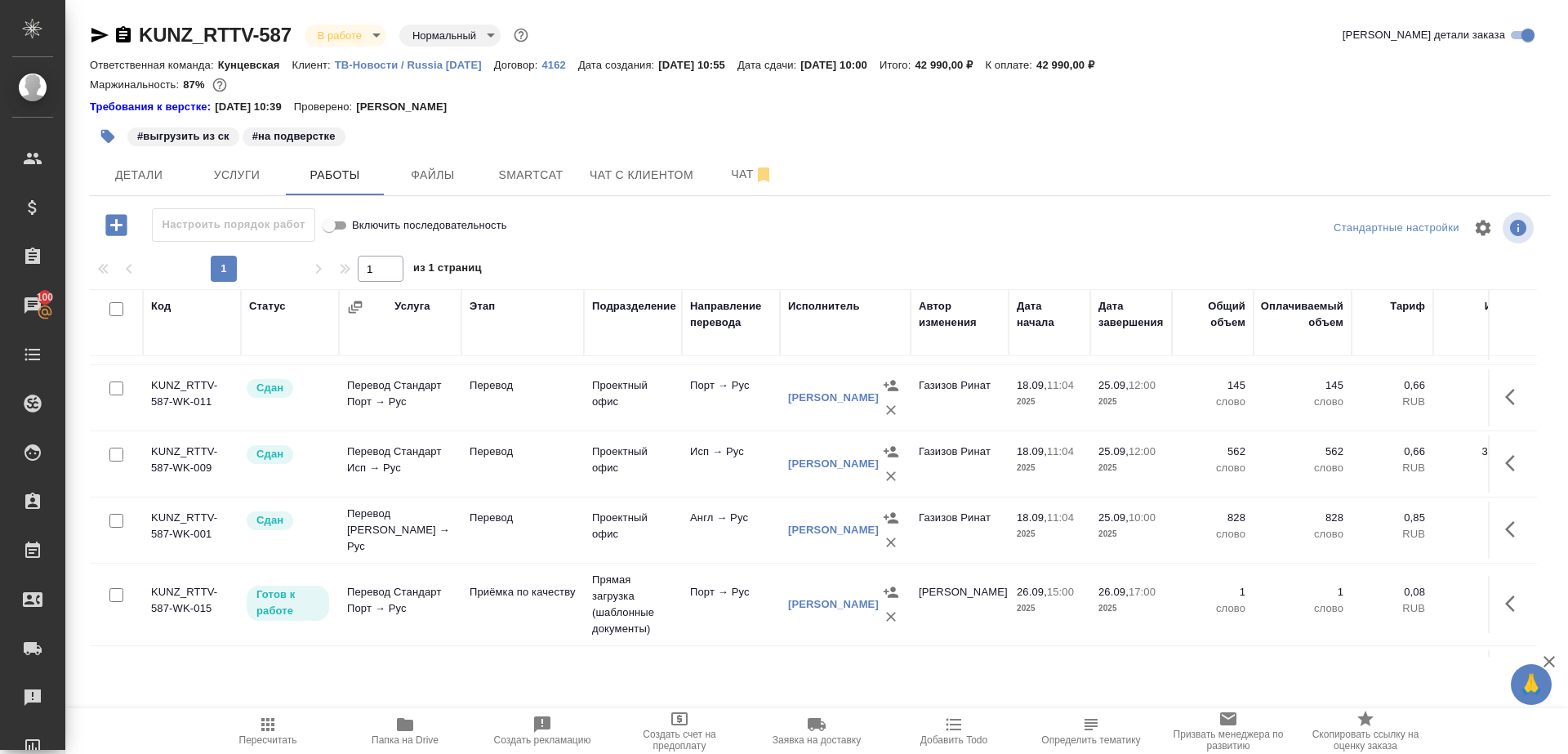
scroll to position [193, 0]
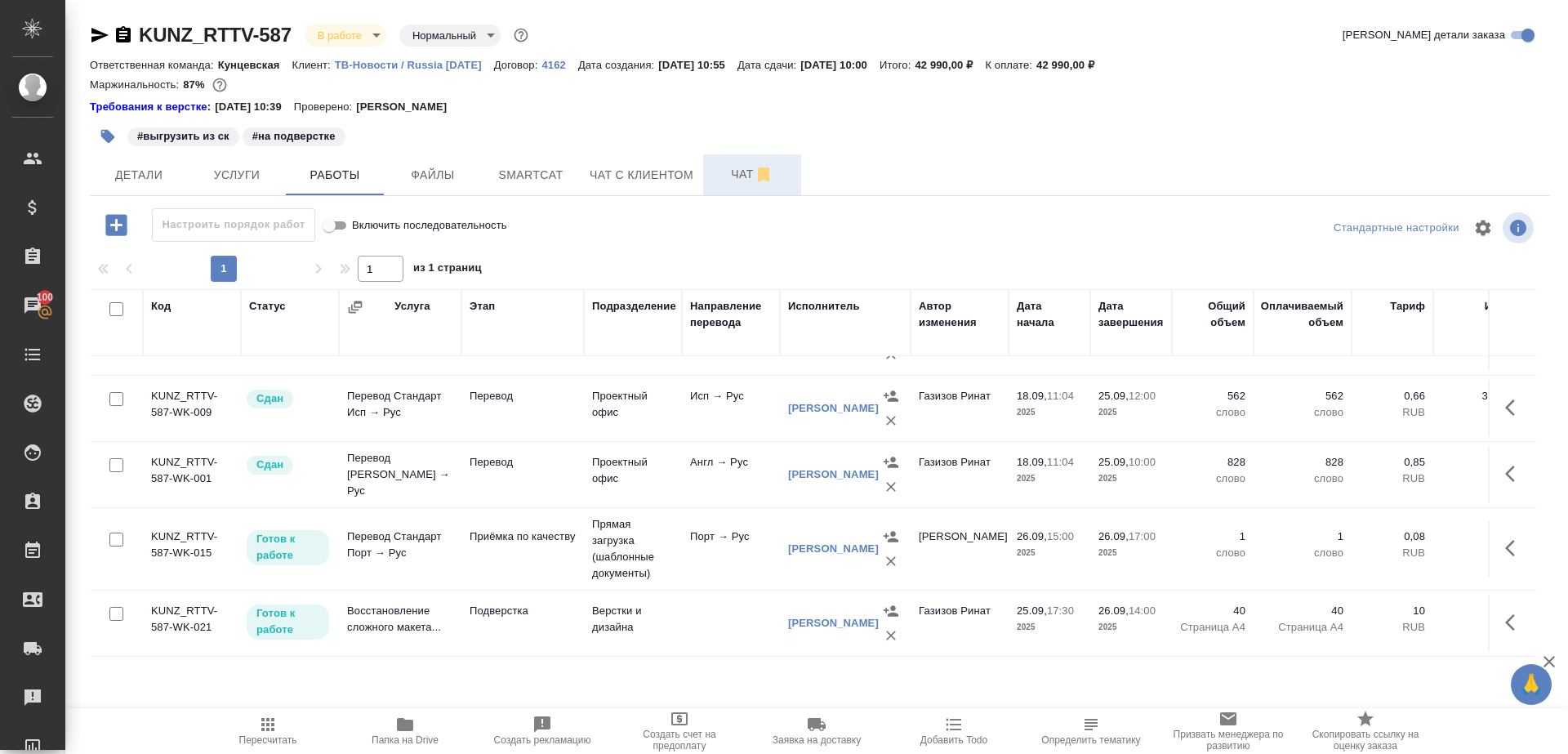
click at [730, 166] on span "Чат" at bounding box center [752, 174] width 79 height 20
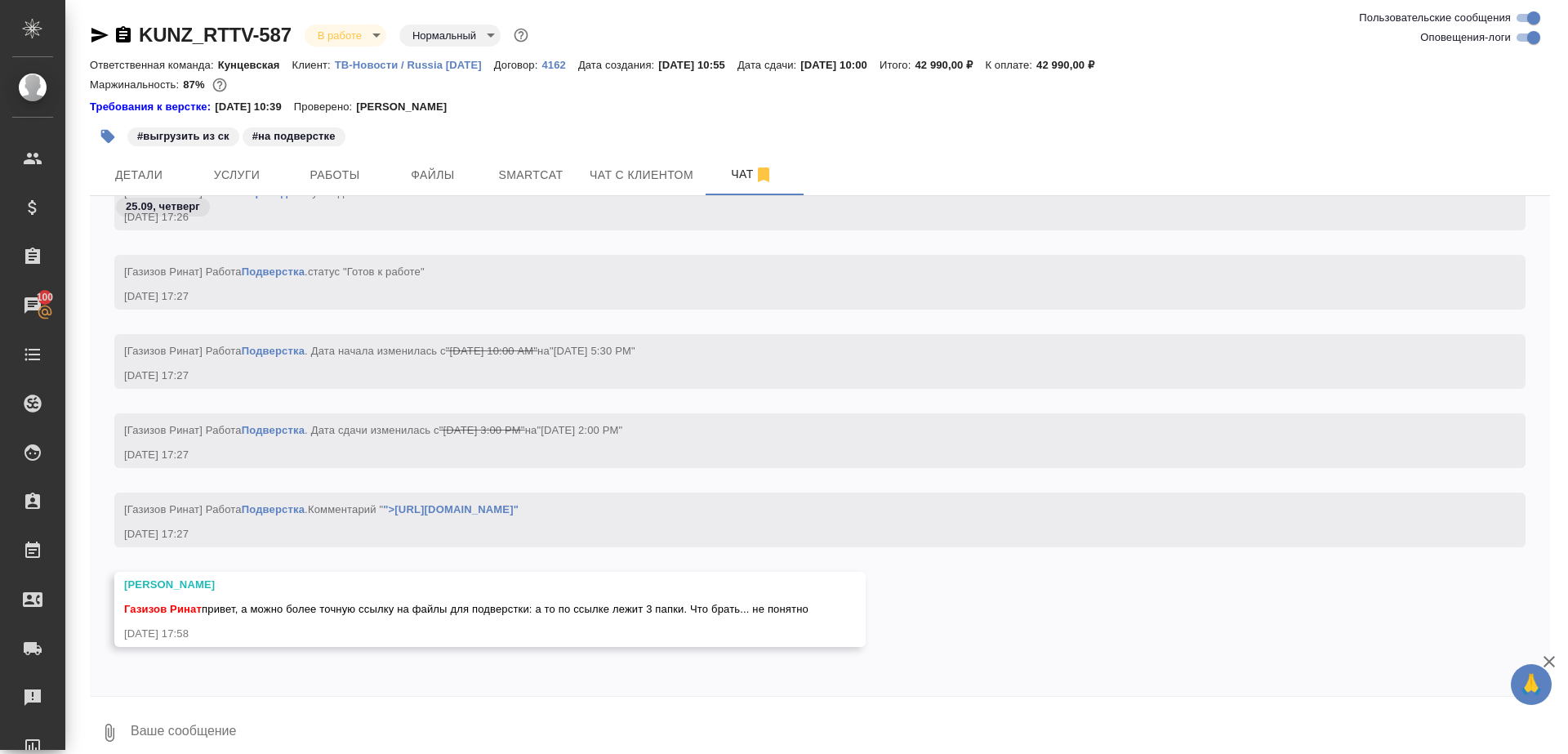
scroll to position [17, 0]
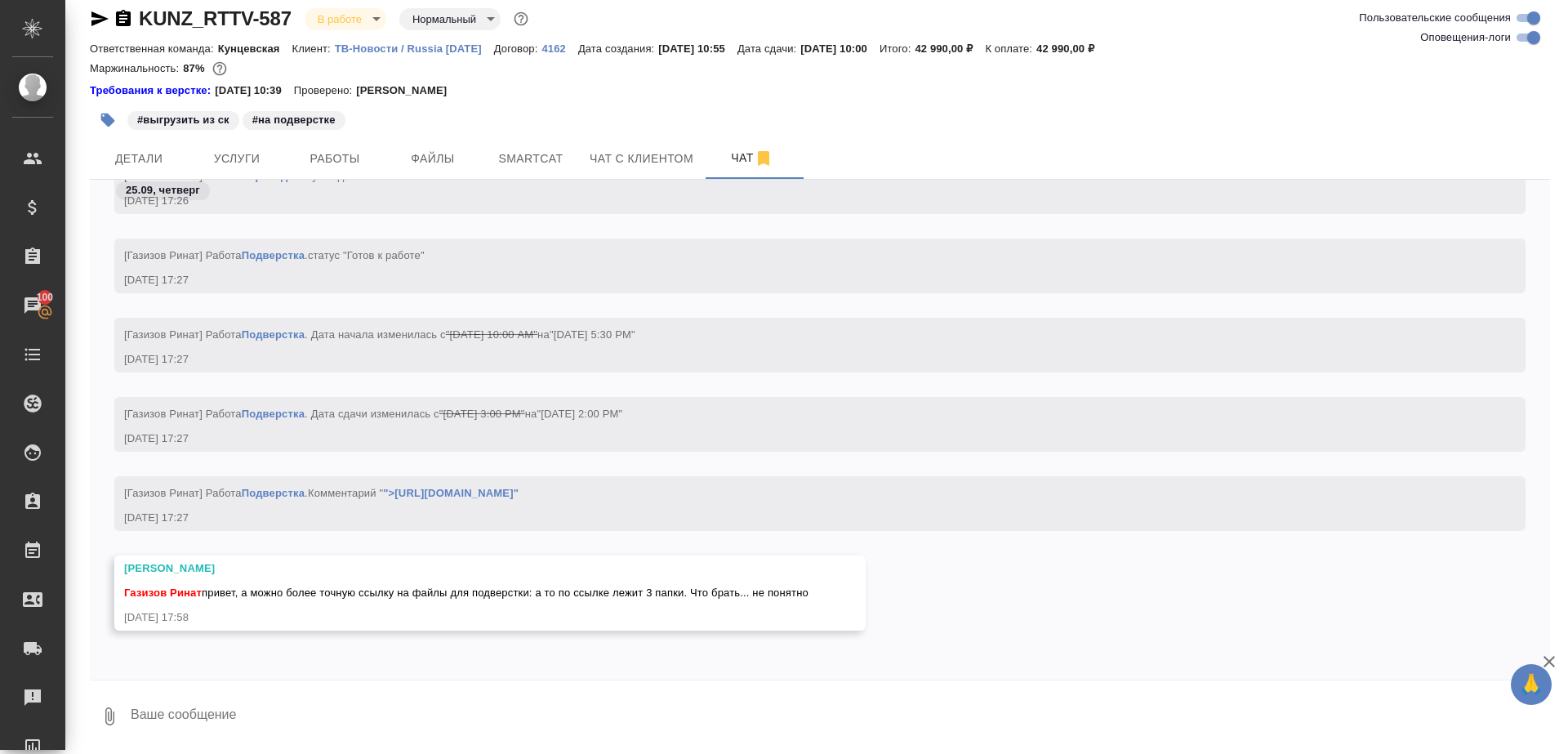
click at [389, 706] on textarea at bounding box center [839, 716] width 1421 height 55
type textarea "брать все 3 папки"
type textarea "и"
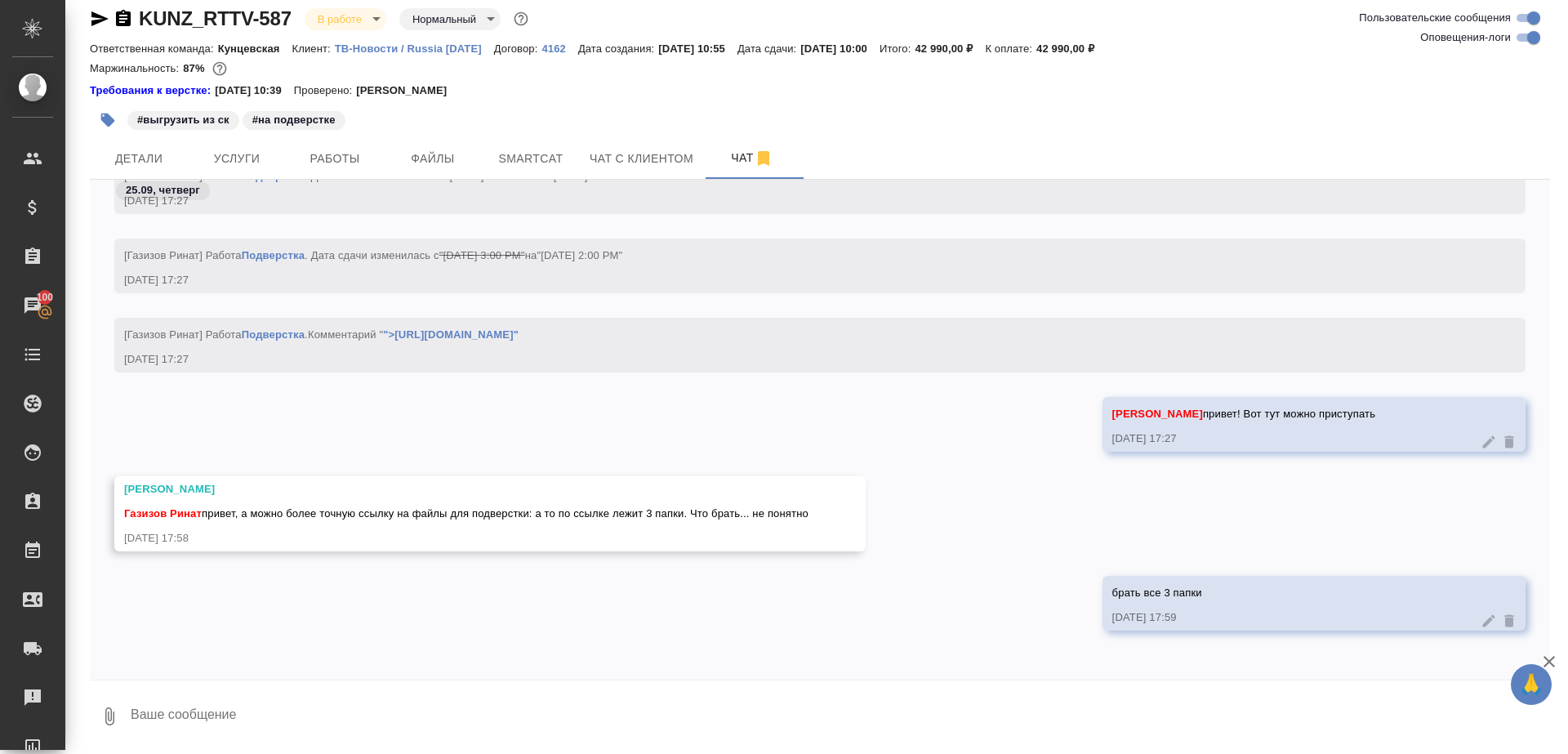
click at [519, 331] on link "">https://drive.awatera.com/apps/files/?dir=/Shares/RT/Orders/KUNZ_RTTV-587/Tra…" at bounding box center [450, 334] width 135 height 13
click at [294, 719] on textarea at bounding box center [839, 716] width 1421 height 55
paste textarea "https://drive.awatera.com/apps/files/files/10509755?dir=/Shares/RT/Orders/KUNZ_…"
type textarea "https://drive.awatera.com/apps/files/files/10509755?dir=/Shares/RT/Orders/KUNZ_…"
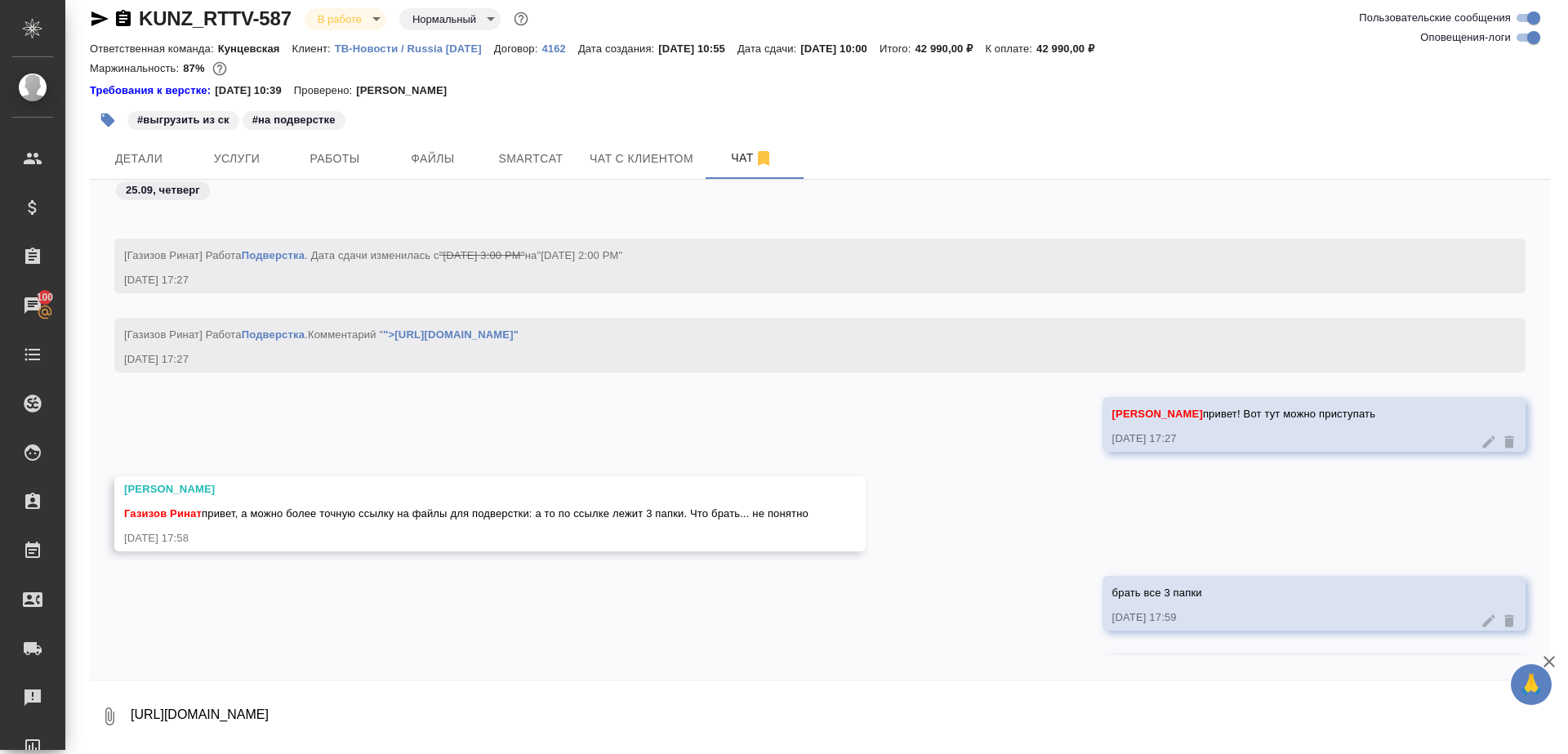
scroll to position [21222, 0]
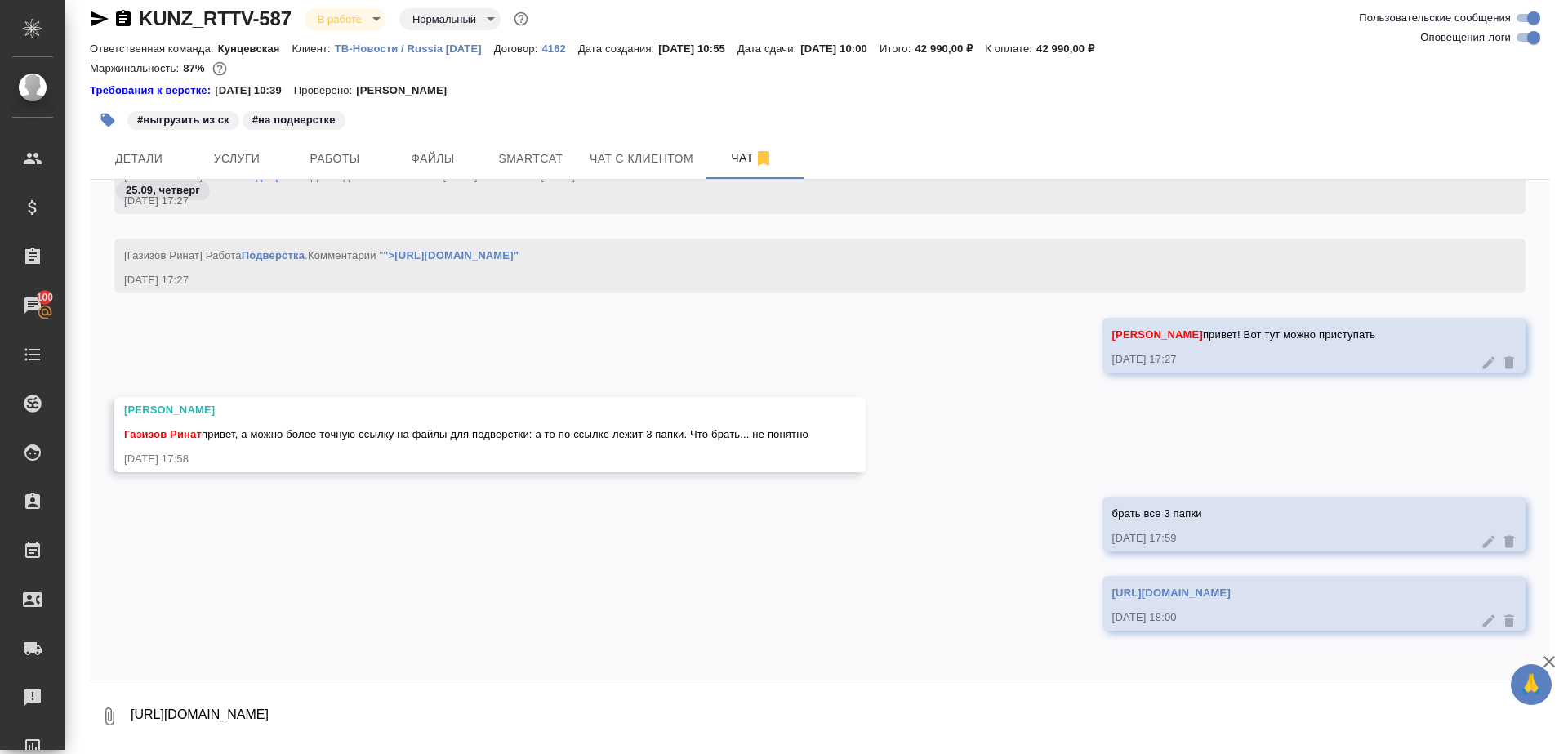
click at [398, 711] on textarea "https://drive.awatera.com/apps/files/files/10509755?dir=/Shares/RT/Orders/KUNZ_…" at bounding box center [839, 716] width 1421 height 55
type textarea "обьединил все в 1"
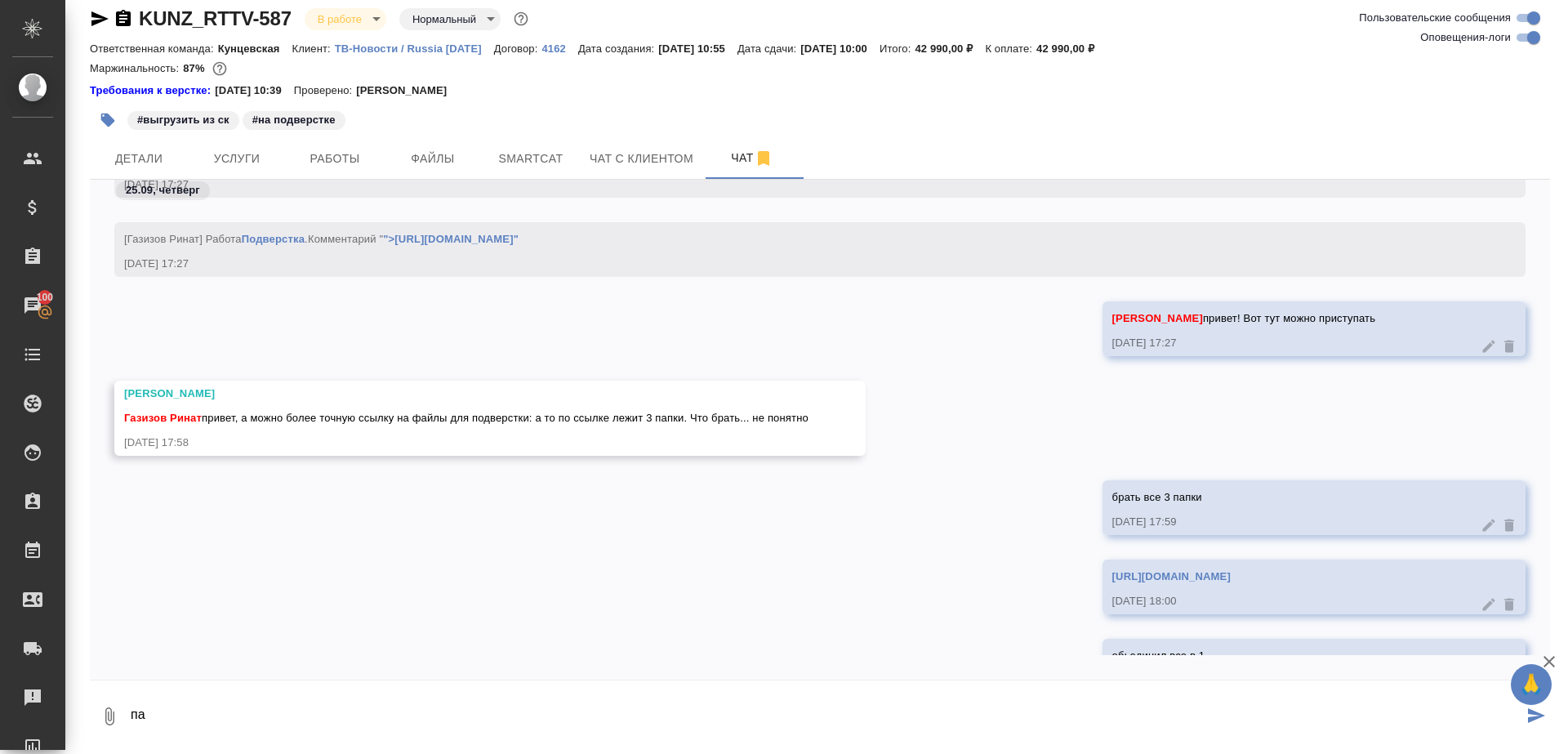
scroll to position [21301, 0]
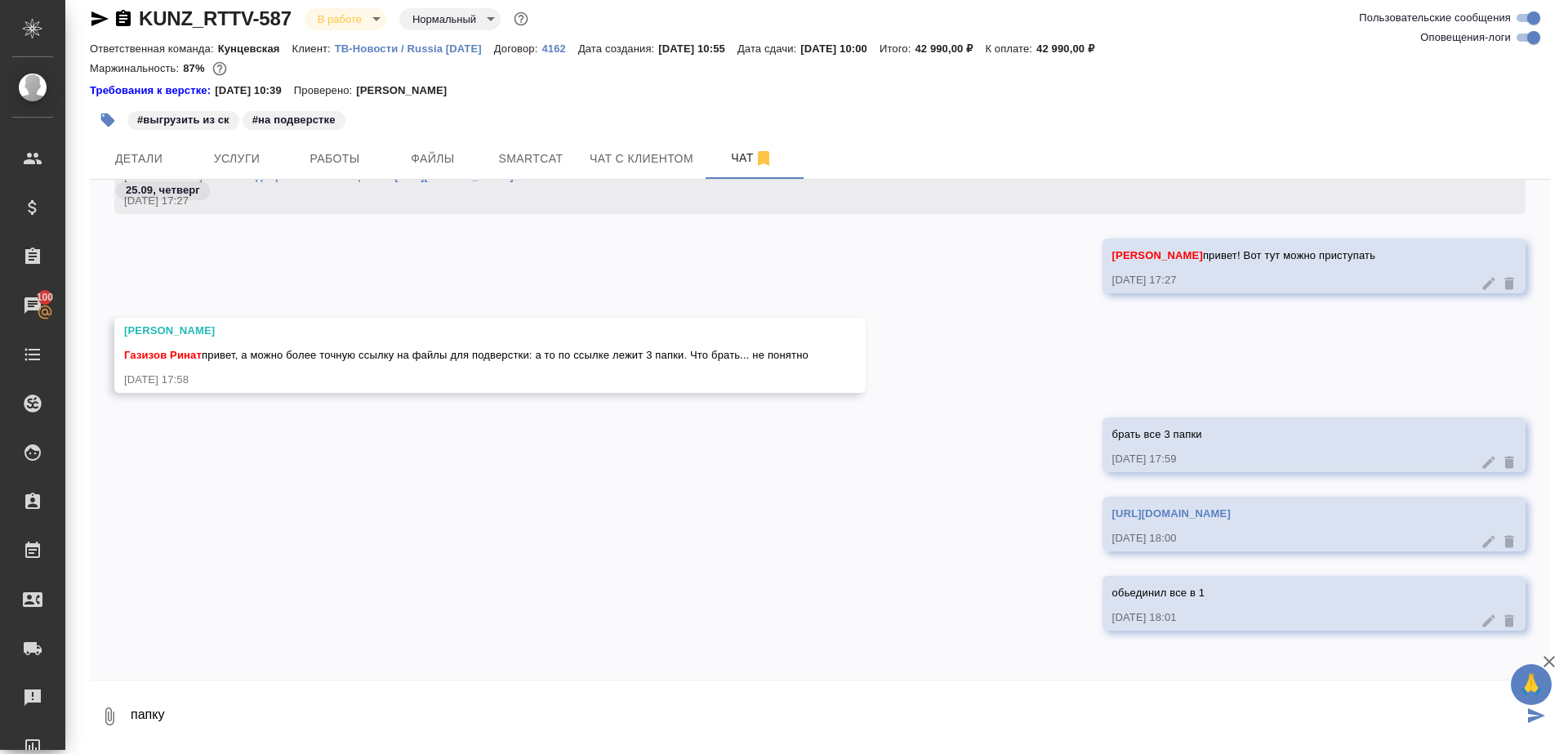
type textarea "папку"
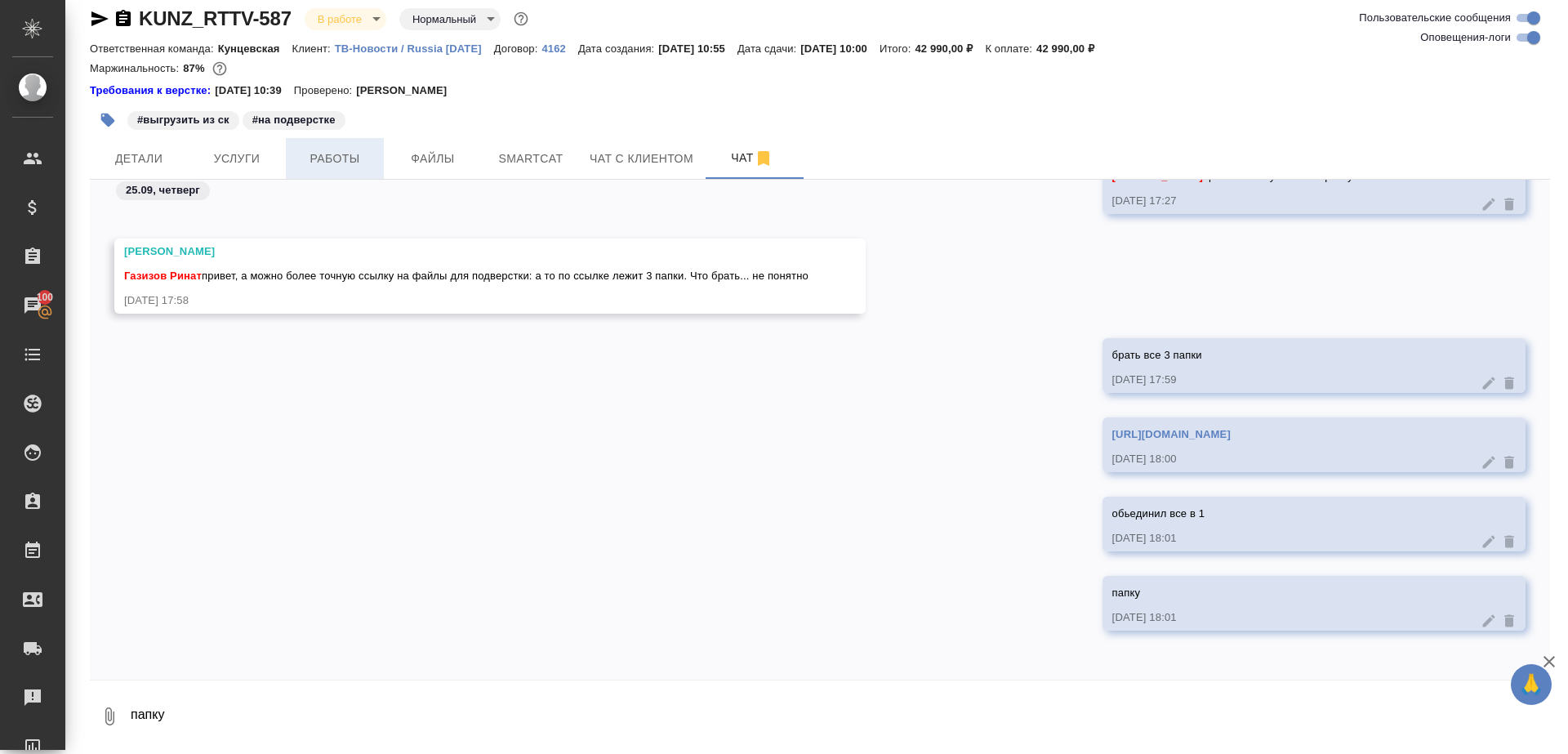
click at [364, 150] on span "Работы" at bounding box center [335, 159] width 79 height 20
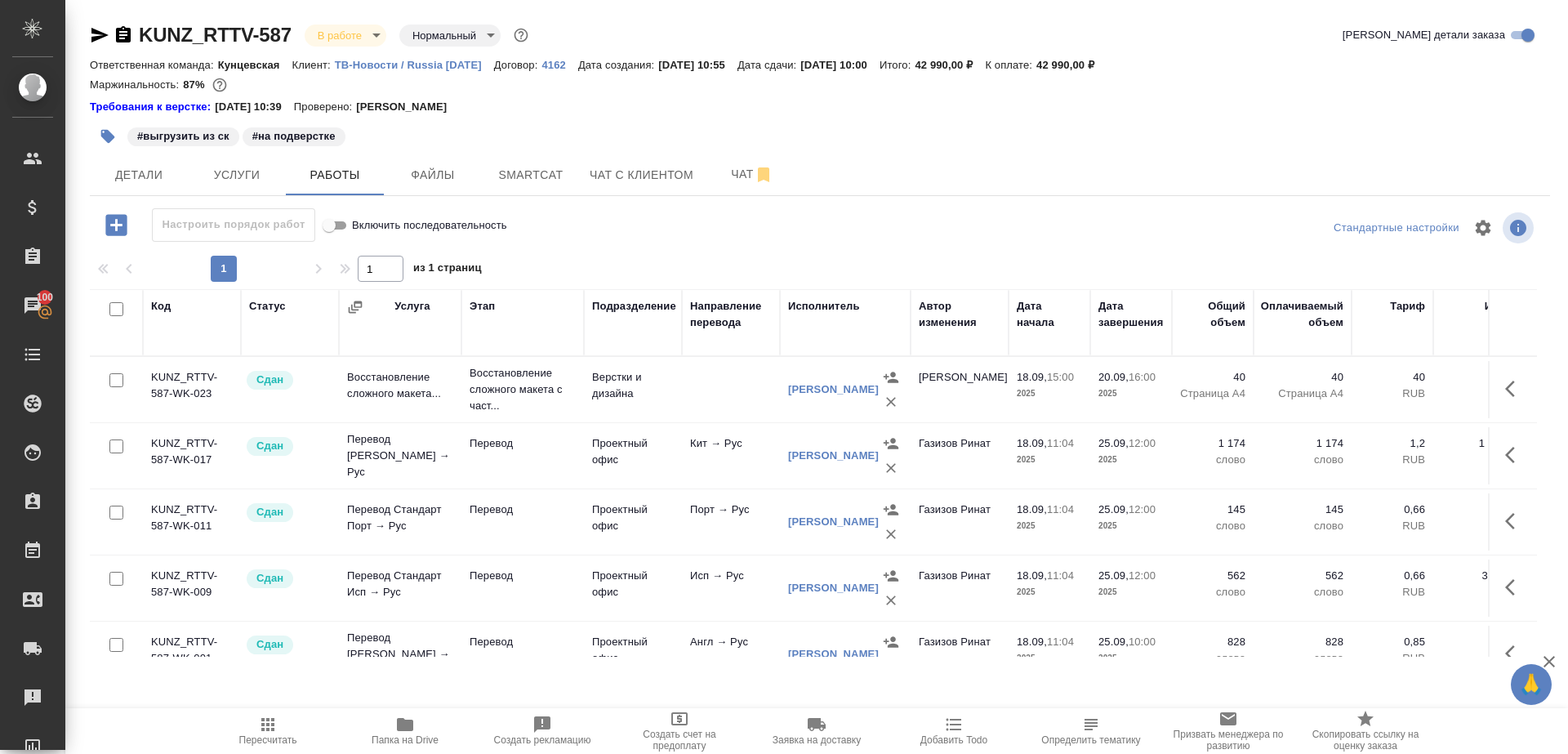
drag, startPoint x: 734, startPoint y: 174, endPoint x: 703, endPoint y: 454, distance: 281.7
click at [704, 454] on div "KUNZ_RTTV-587 В работе inProgress Нормальный normal Кратко детали заказа Ответс…" at bounding box center [820, 349] width 1478 height 699
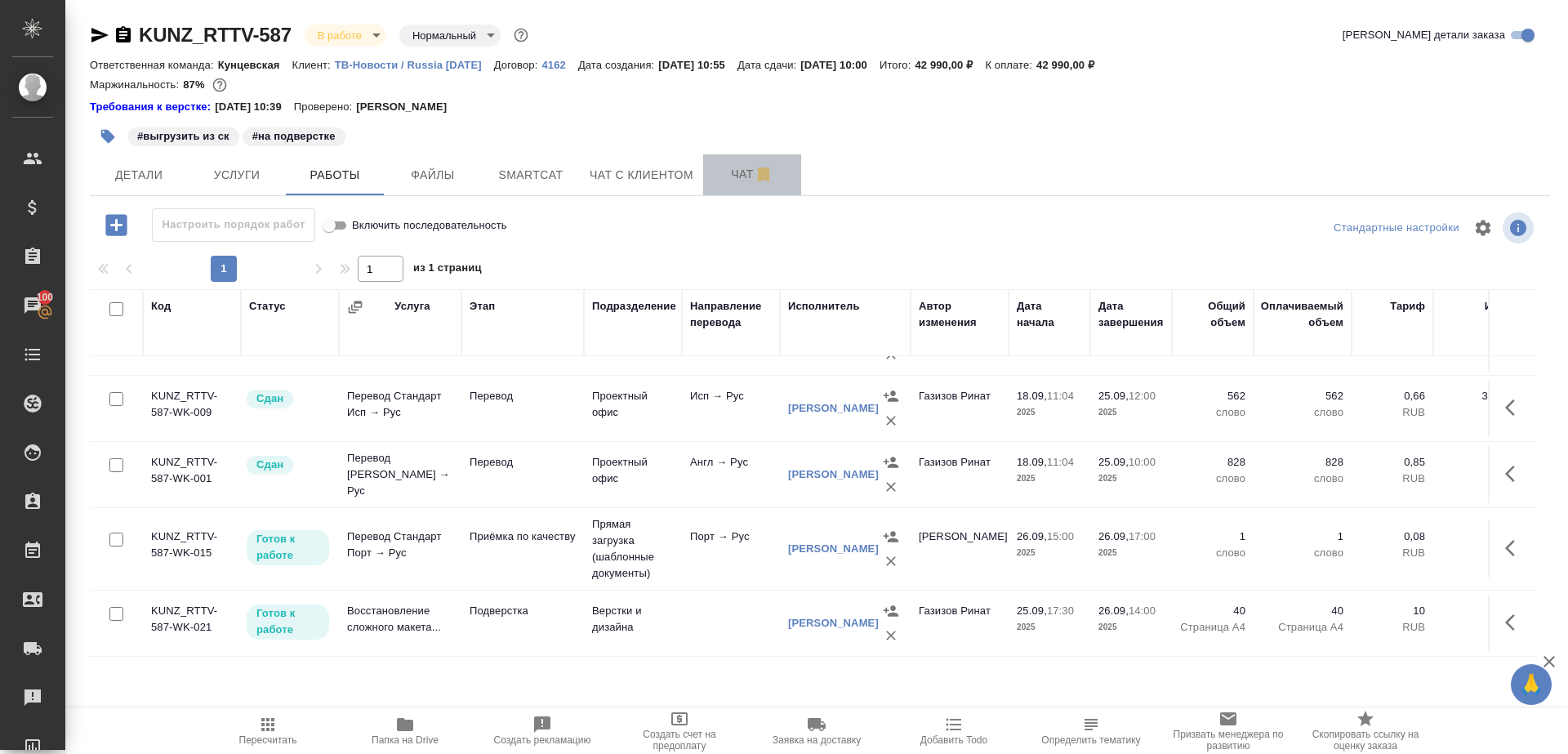
click at [723, 178] on span "Чат" at bounding box center [752, 174] width 79 height 20
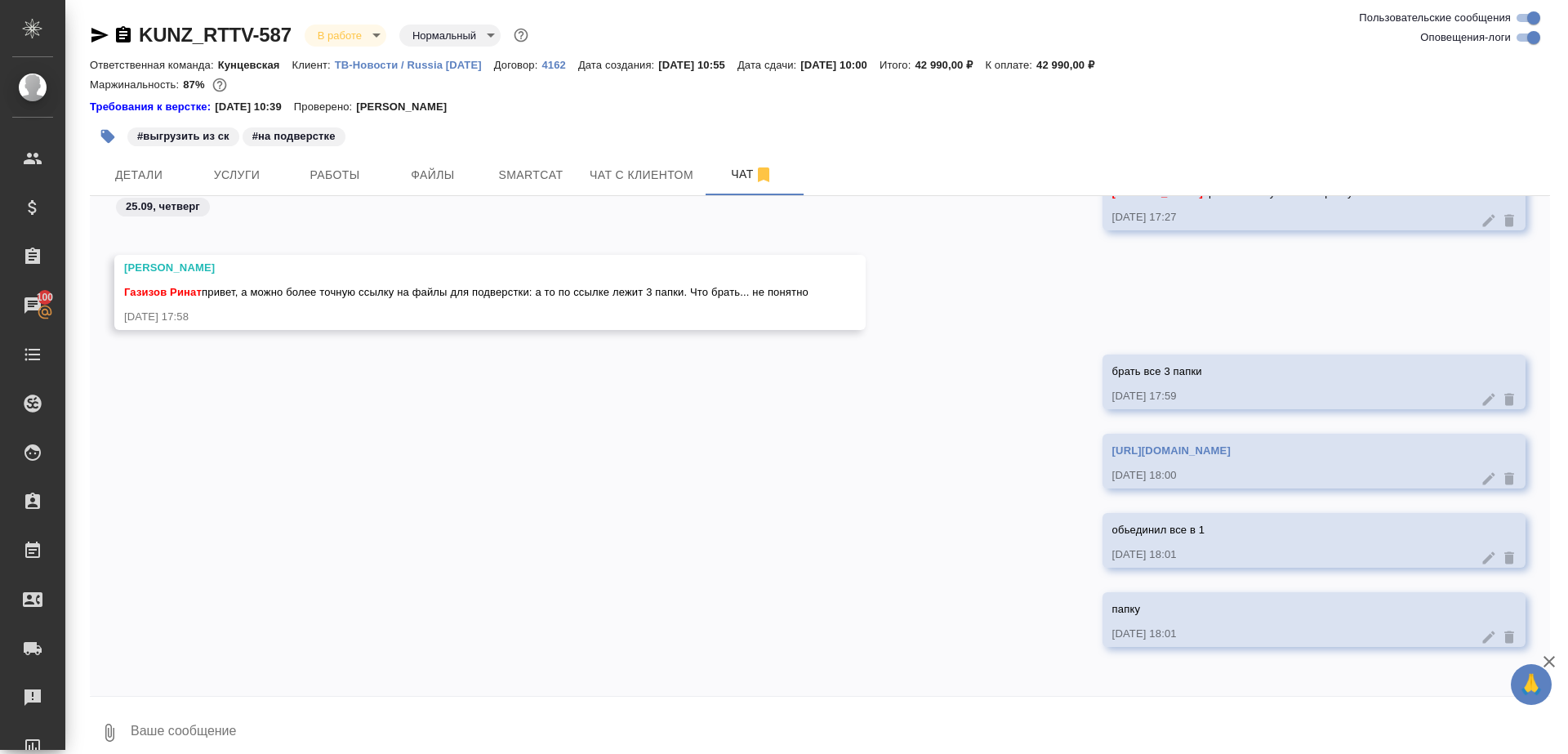
scroll to position [17, 0]
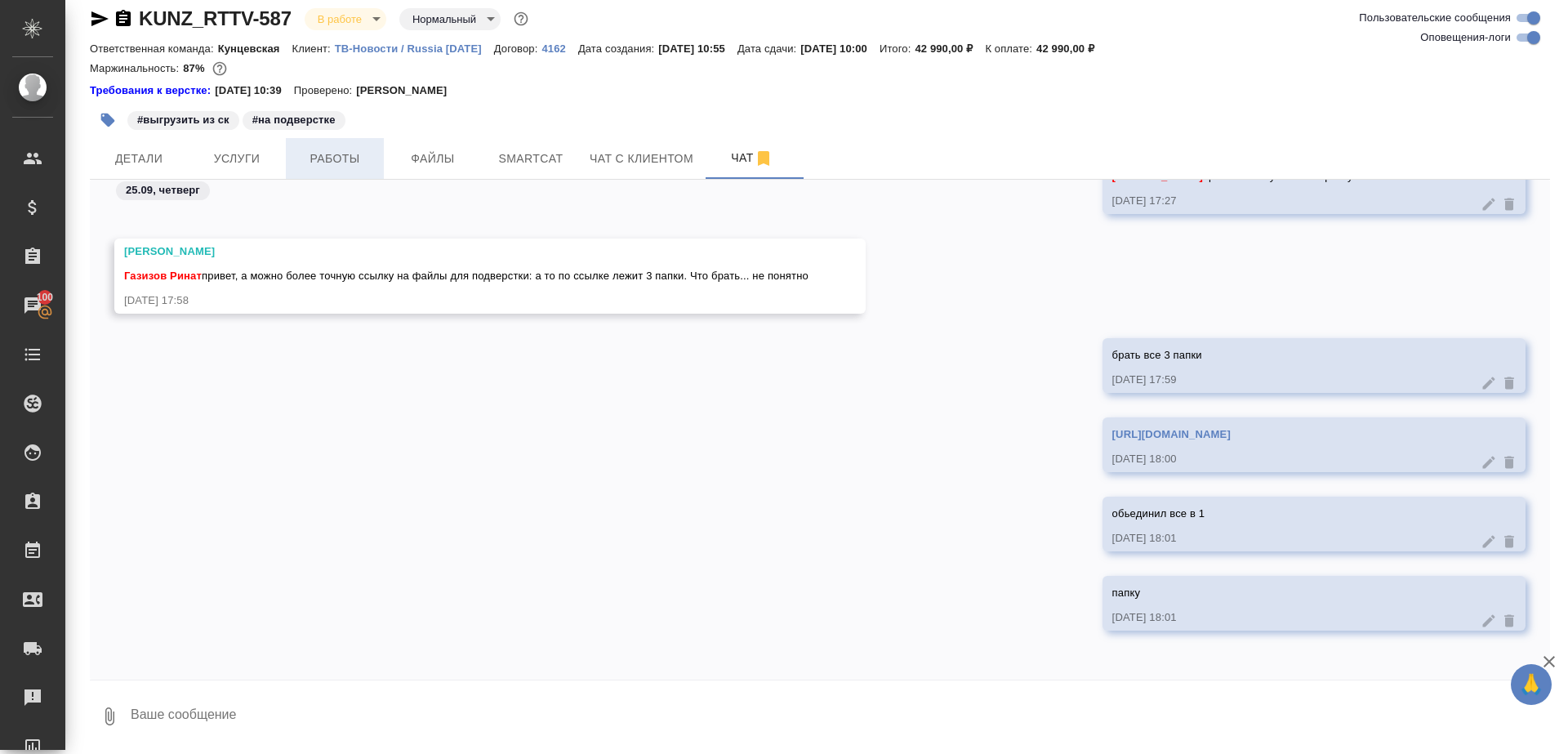
click at [340, 157] on span "Работы" at bounding box center [335, 159] width 79 height 20
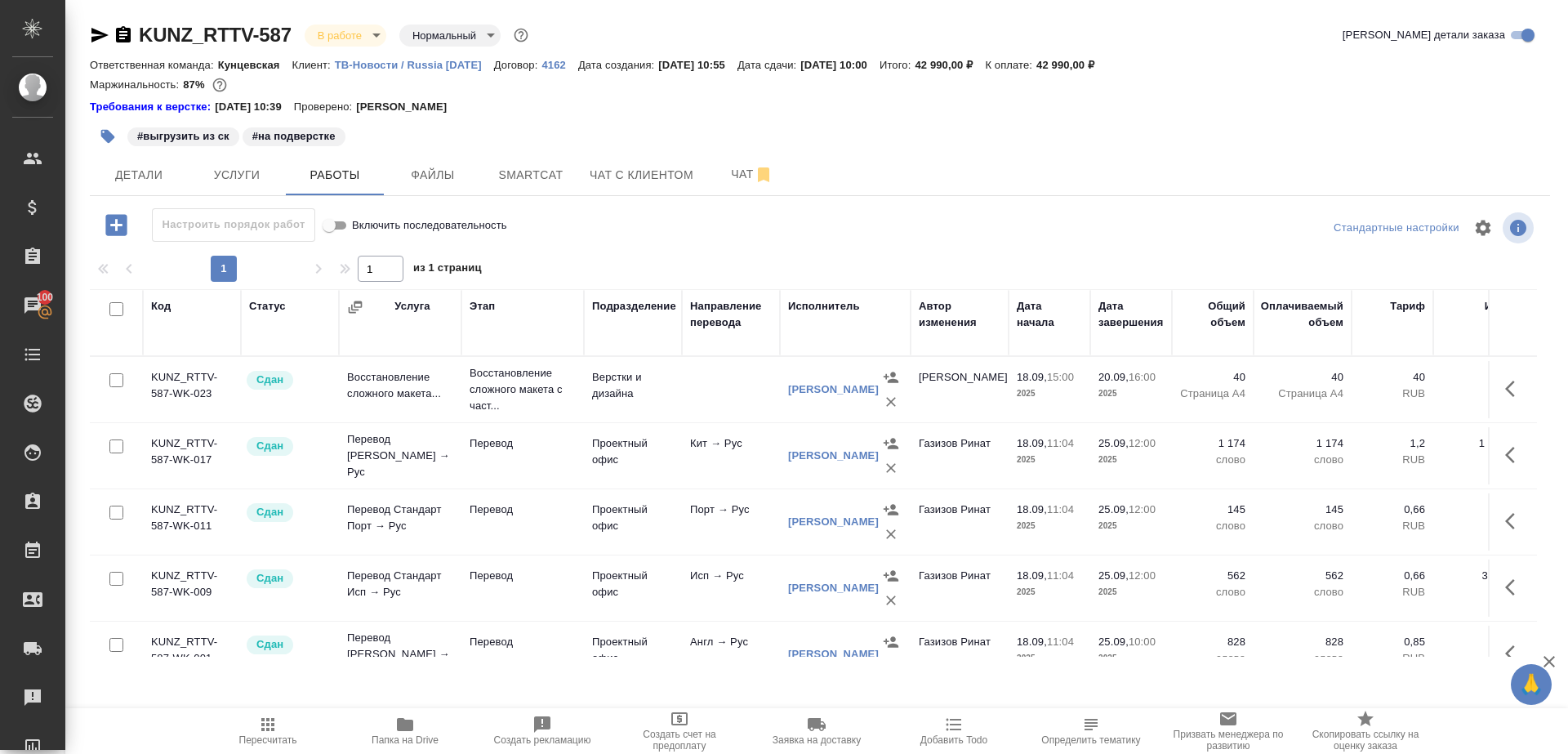
scroll to position [193, 0]
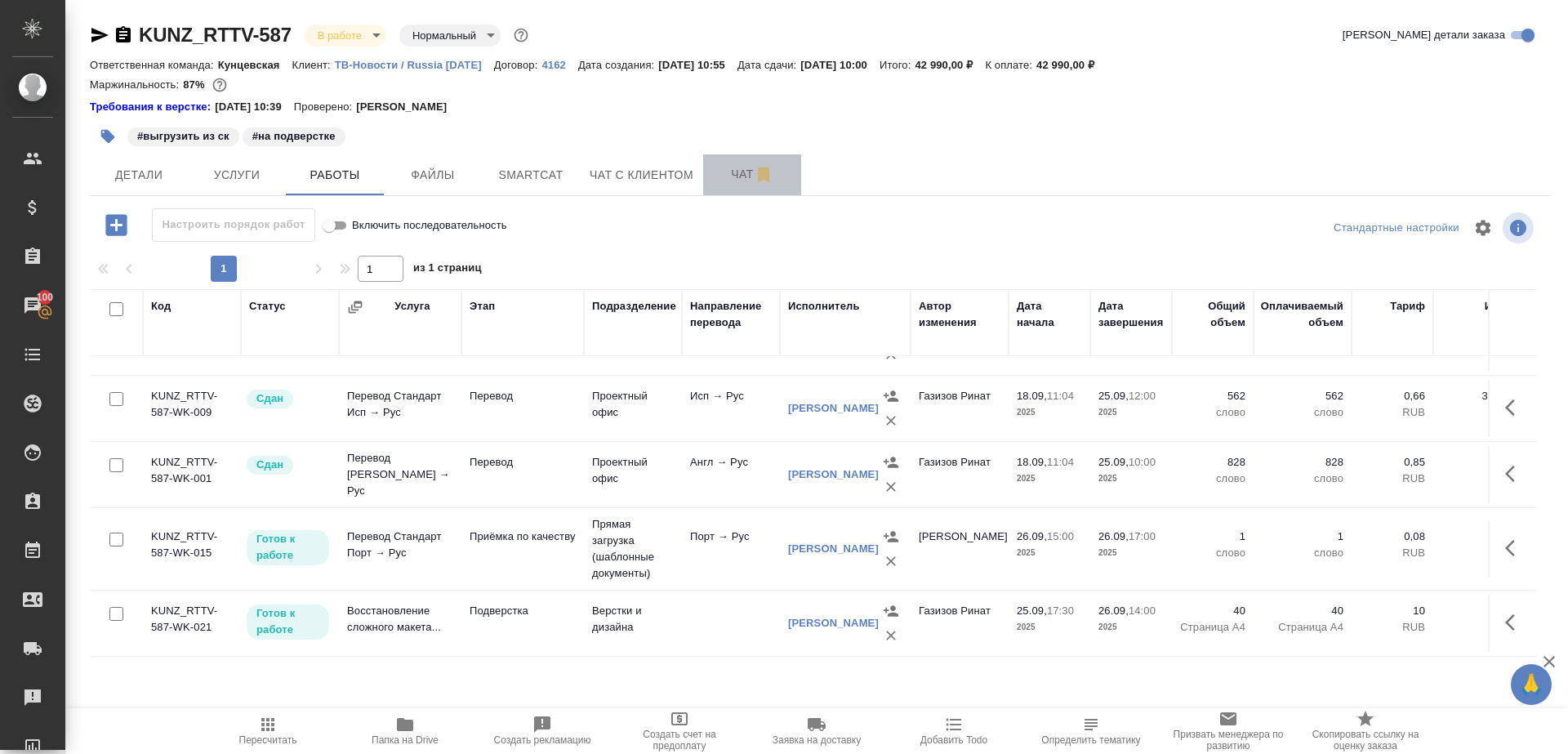
click at [735, 187] on button "Чат" at bounding box center [752, 175] width 98 height 41
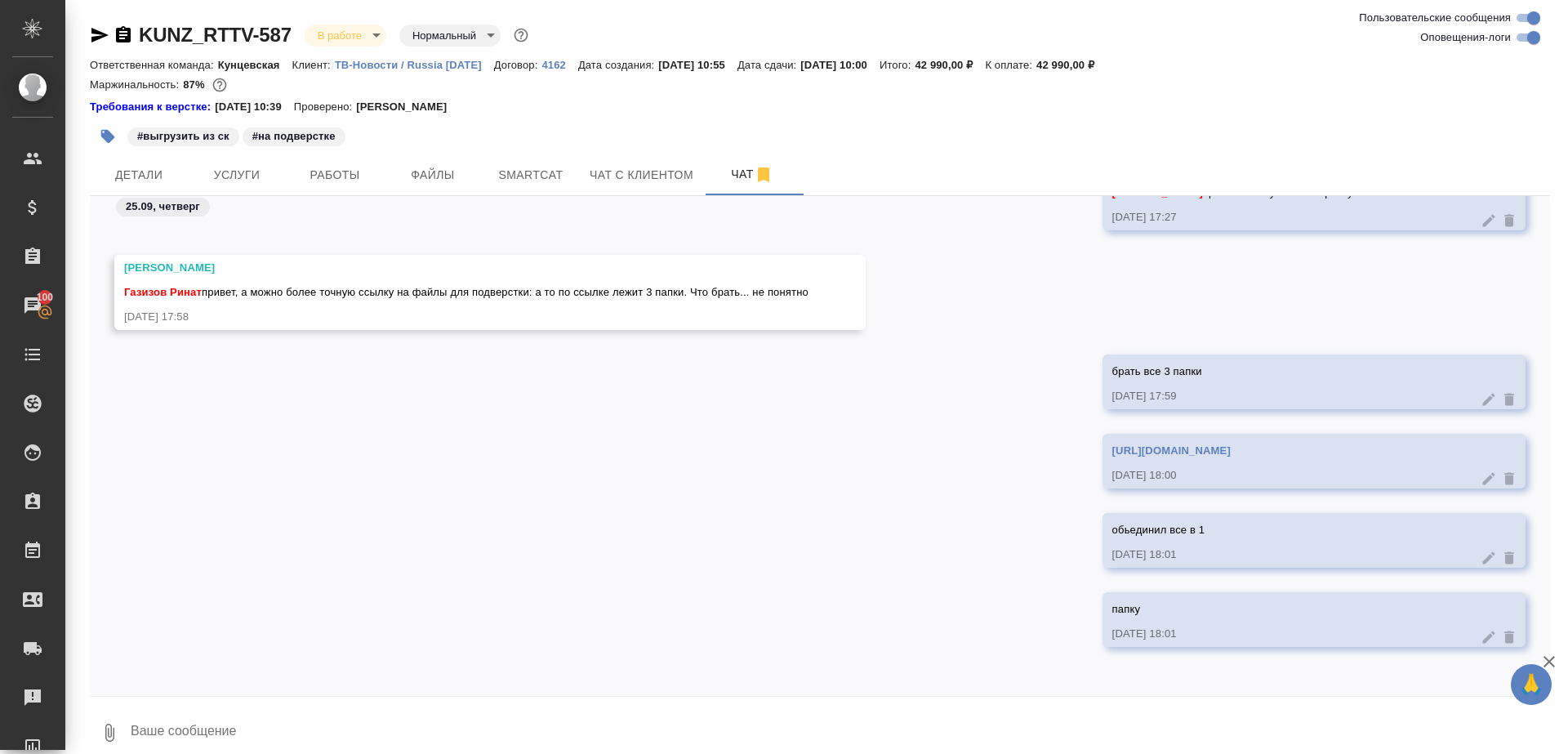
scroll to position [17, 0]
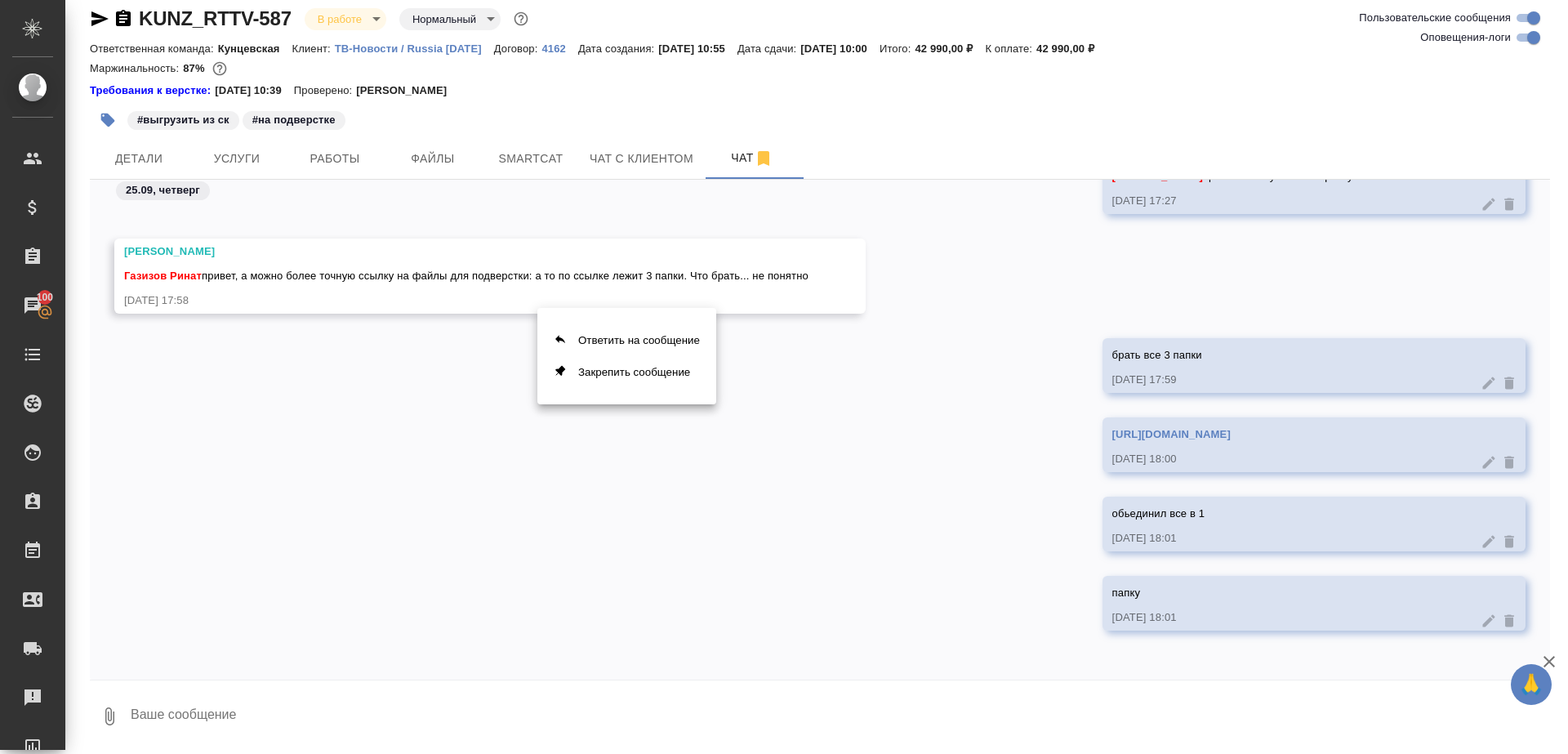
click at [732, 492] on div at bounding box center [784, 377] width 1568 height 754
click at [1112, 434] on link "https://drive.awatera.com/apps/files/files/10509755?dir=/Shares/RT/Orders/KUNZ_…" at bounding box center [1171, 434] width 119 height 13
click at [347, 146] on button "Работы" at bounding box center [334, 158] width 98 height 41
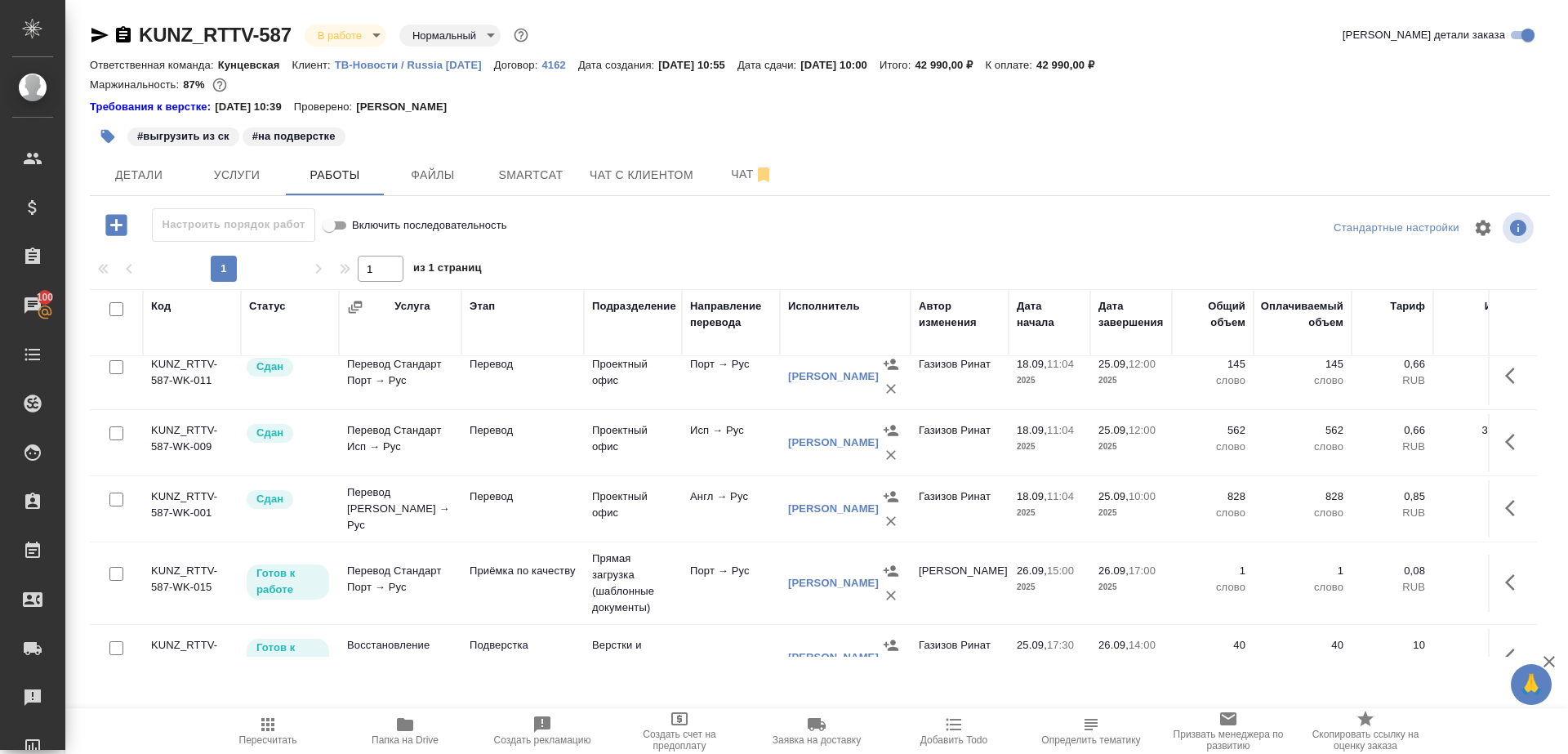
scroll to position [193, 0]
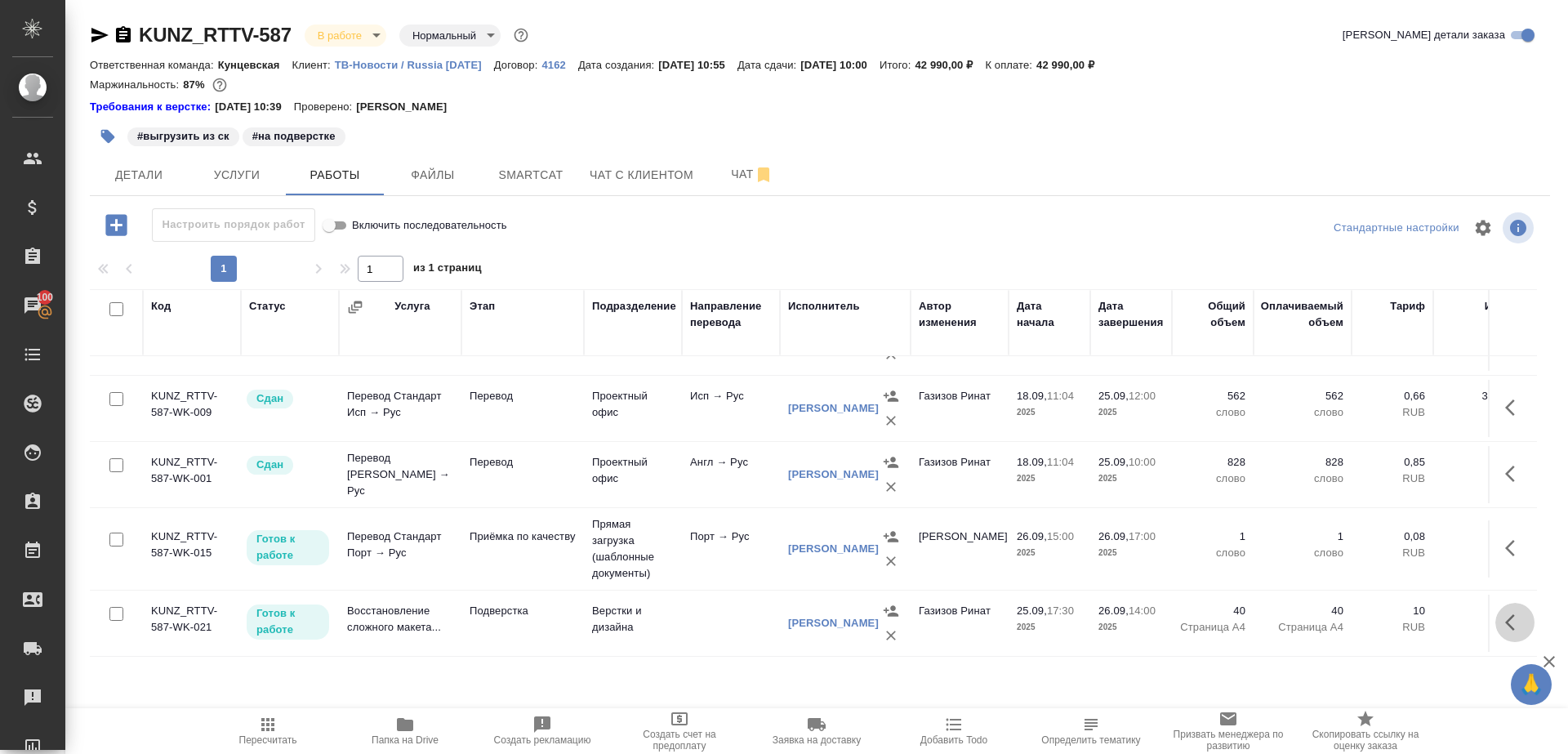
click at [1495, 603] on button "button" at bounding box center [1515, 622] width 39 height 39
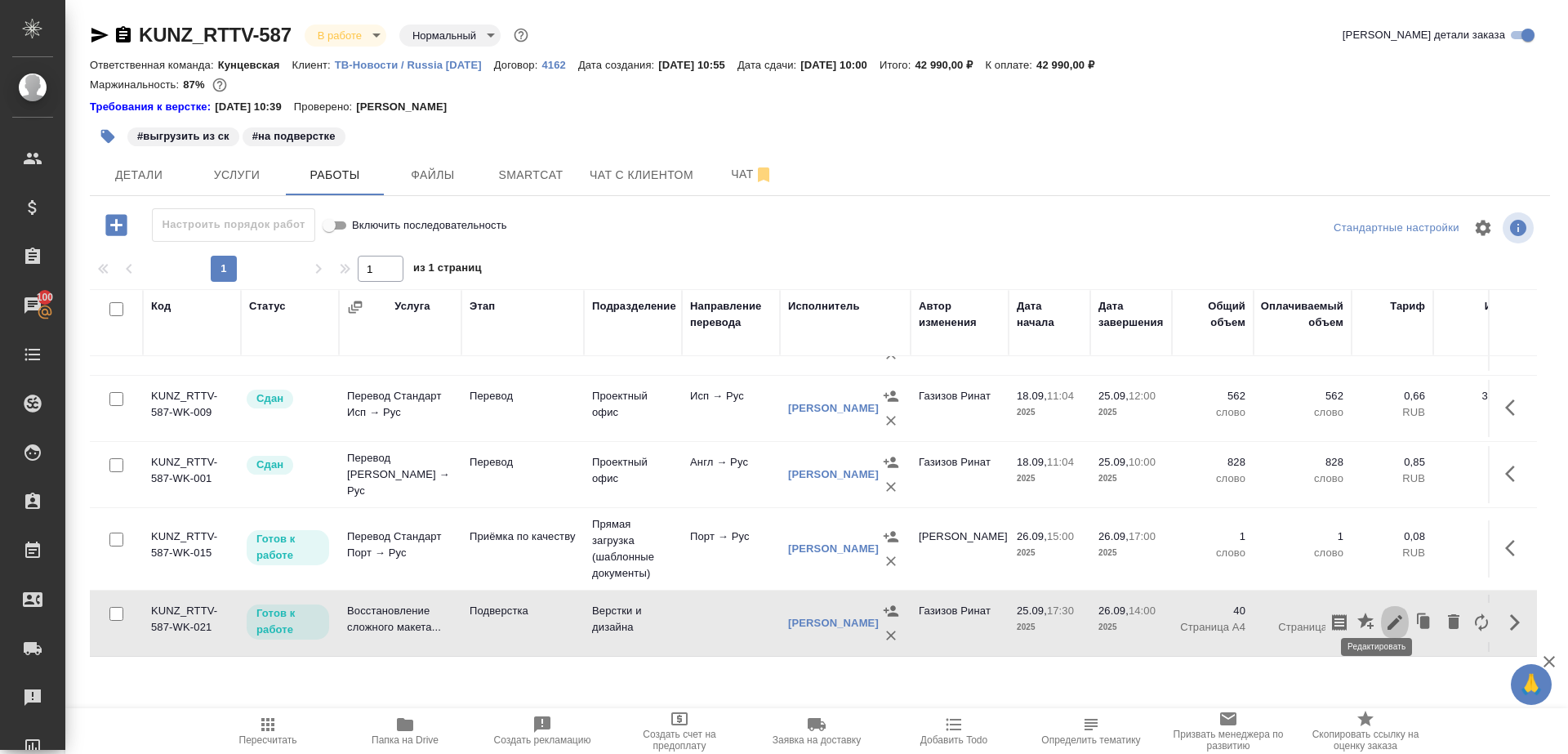
click at [1385, 613] on icon "button" at bounding box center [1394, 622] width 19 height 19
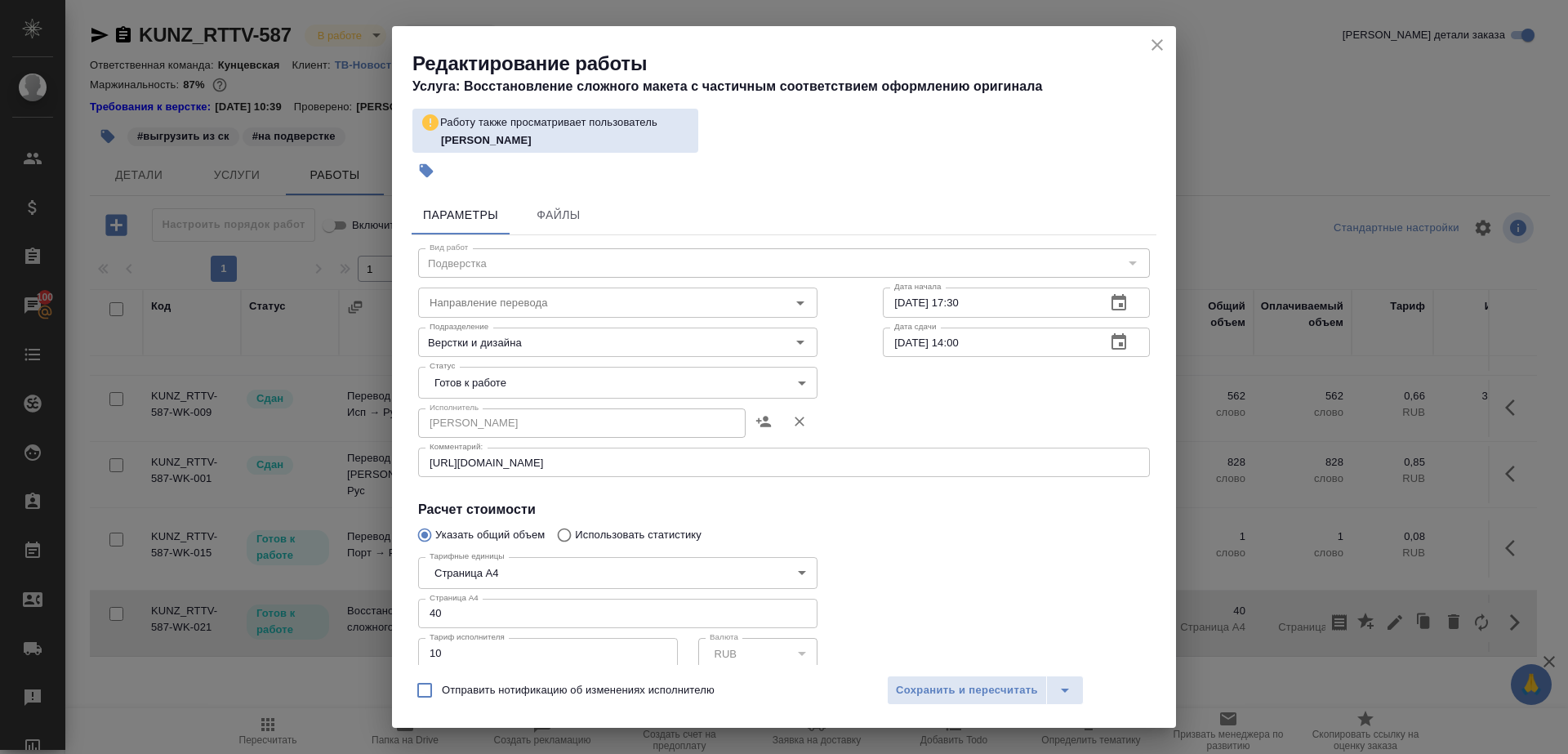
click at [626, 455] on div "https://drive.awatera.com/apps/files/?dir=/Shares/RT/Orders/KUNZ_RTTV-587/Trans…" at bounding box center [784, 462] width 732 height 29
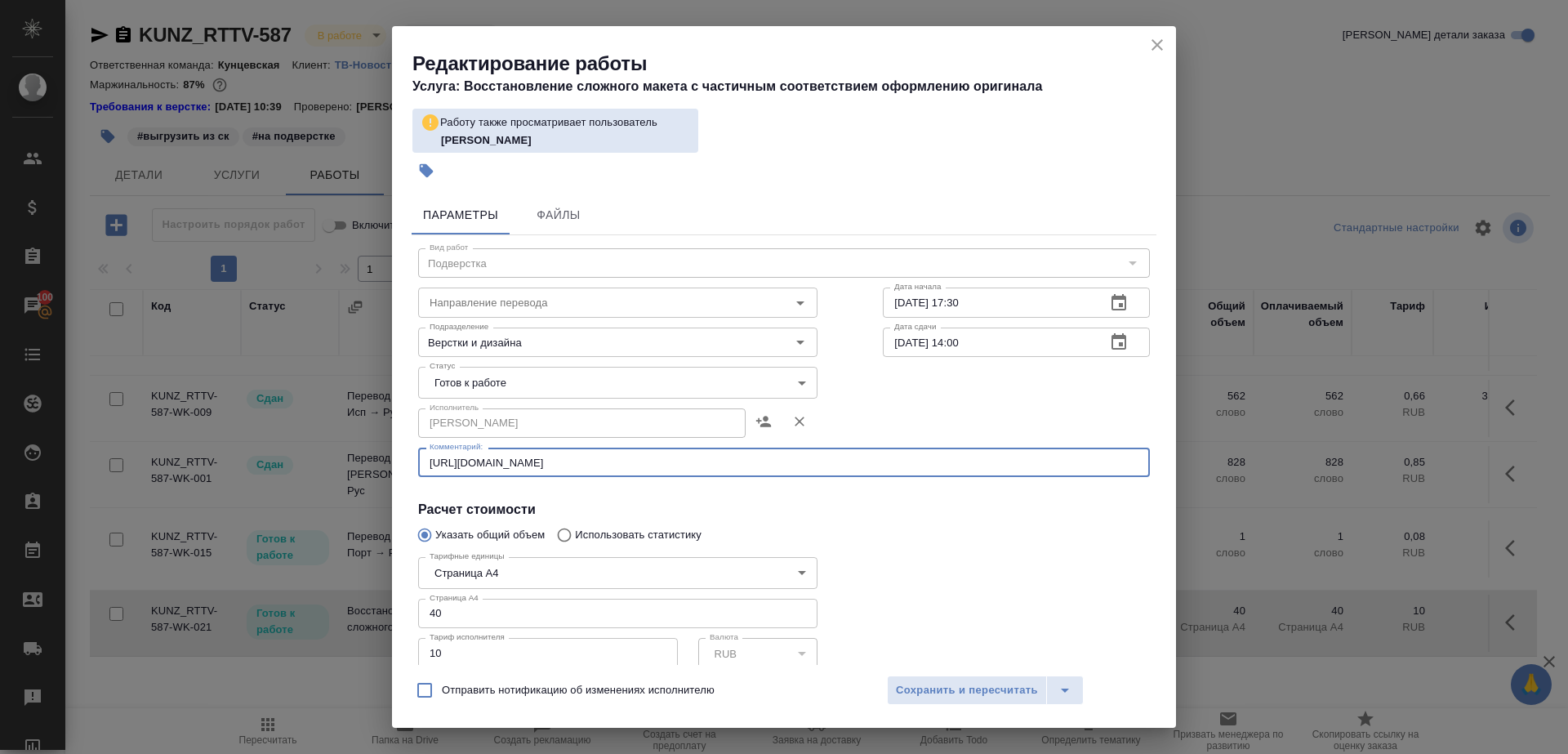
paste textarea "files/10509755?dir=/Shares/RT/Orders/KUNZ_RTTV-587/Translated/%D0%BD%D0%B0%20%D…"
type textarea "https://drive.awatera.com/apps/files/files/10509755?dir=/Shares/RT/Orders/KUNZ_…"
click at [898, 544] on div at bounding box center [1017, 652] width 332 height 242
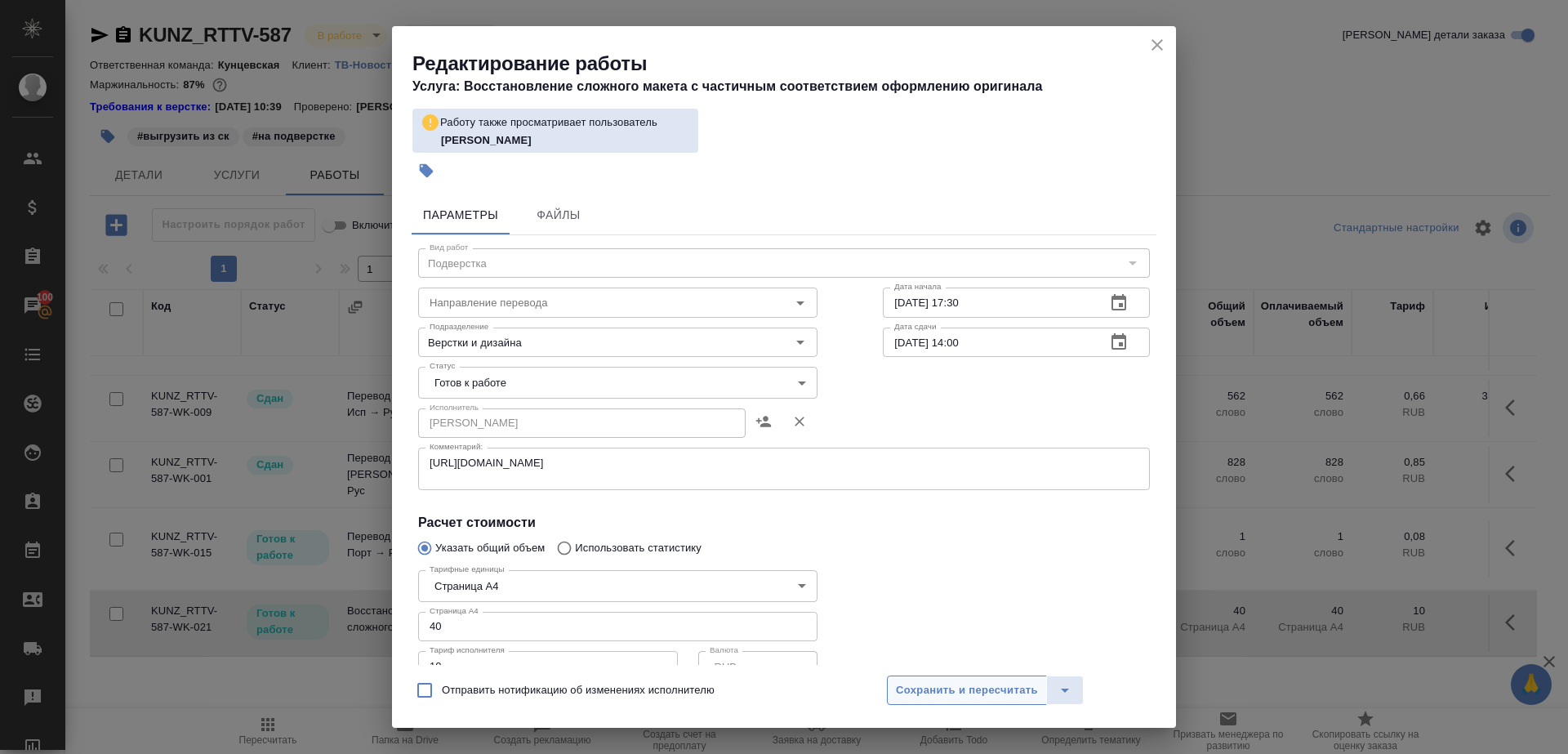
click at [921, 687] on span "Сохранить и пересчитать" at bounding box center [967, 690] width 142 height 18
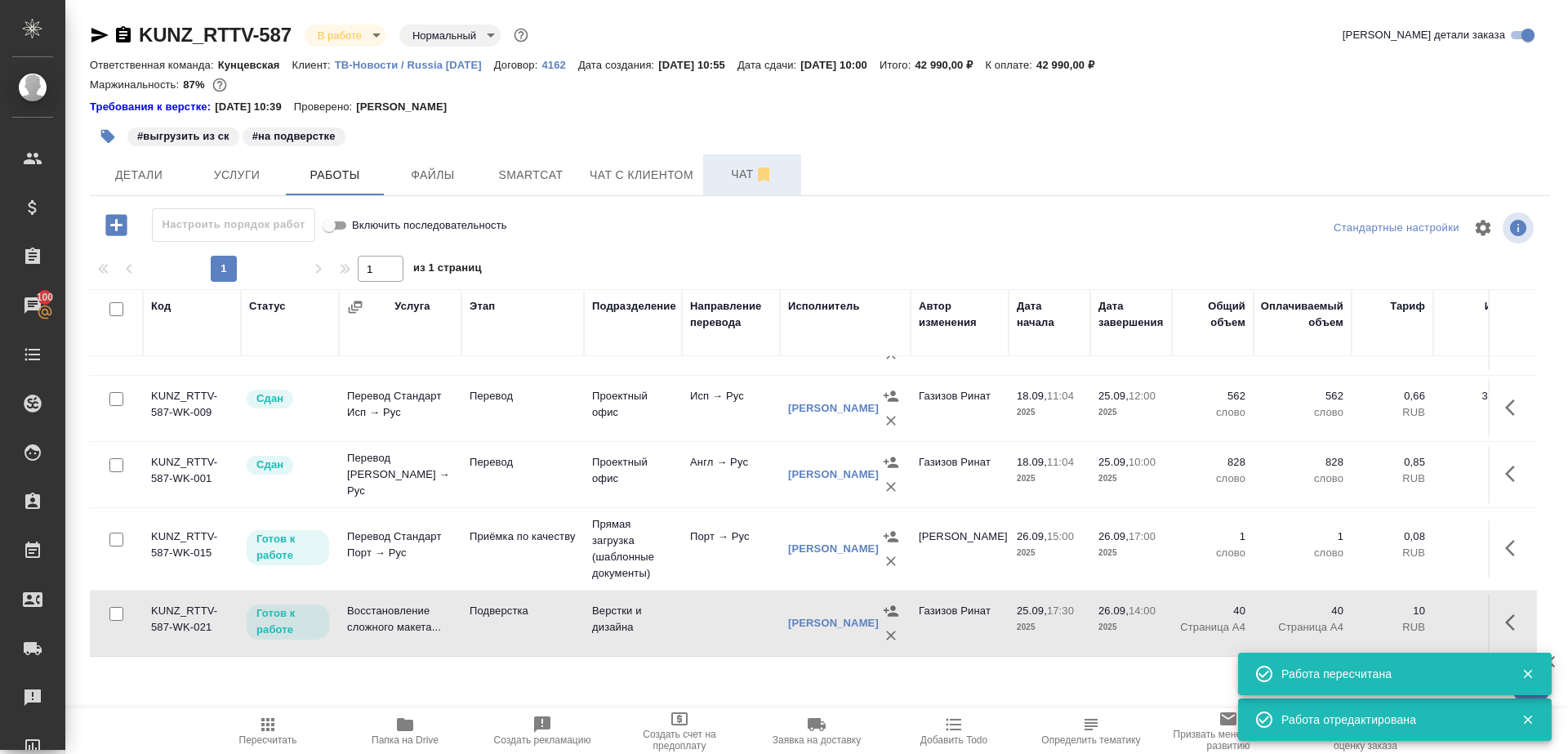
click at [724, 155] on button "Чат" at bounding box center [752, 175] width 98 height 41
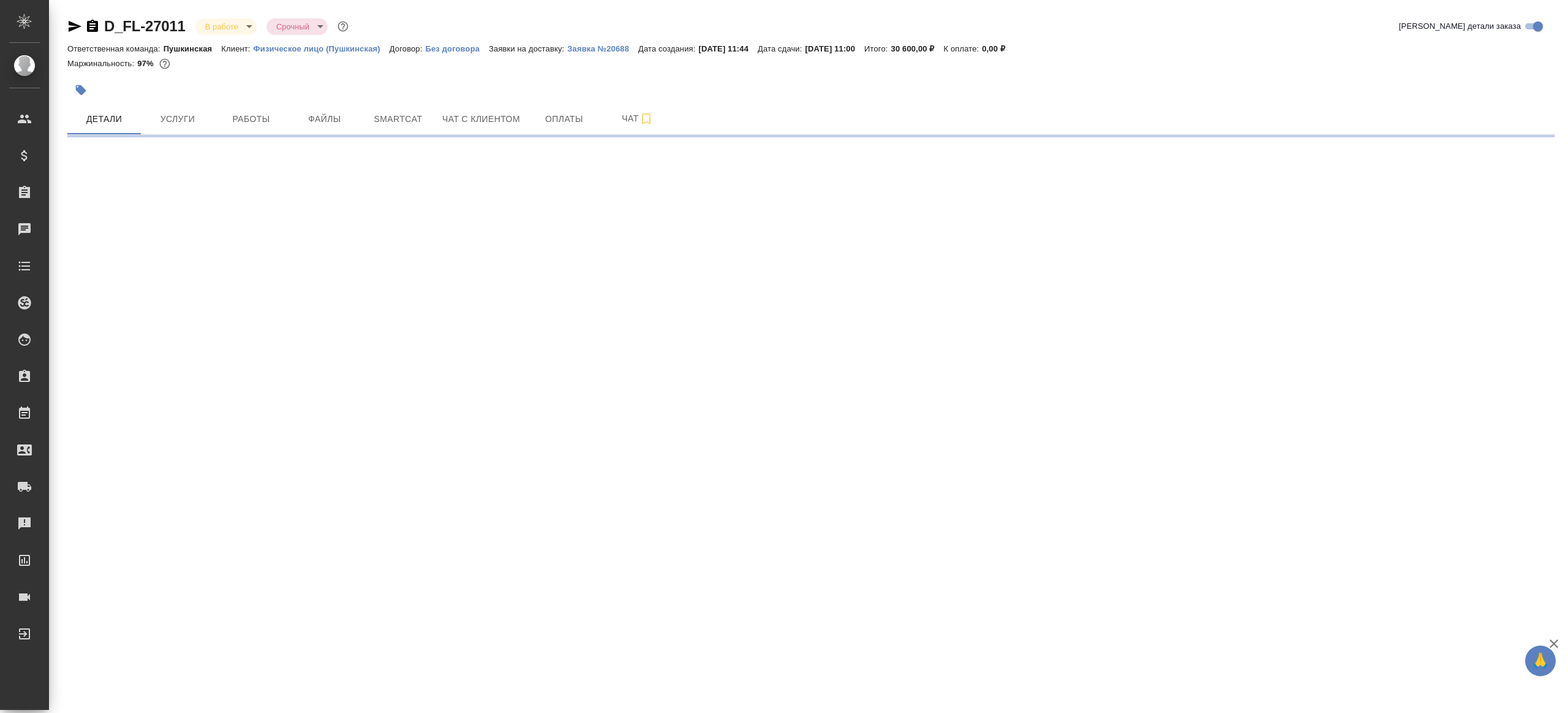
click at [244, 103] on div at bounding box center [563, 90] width 992 height 27
click at [244, 115] on span "Работы" at bounding box center [251, 119] width 59 height 15
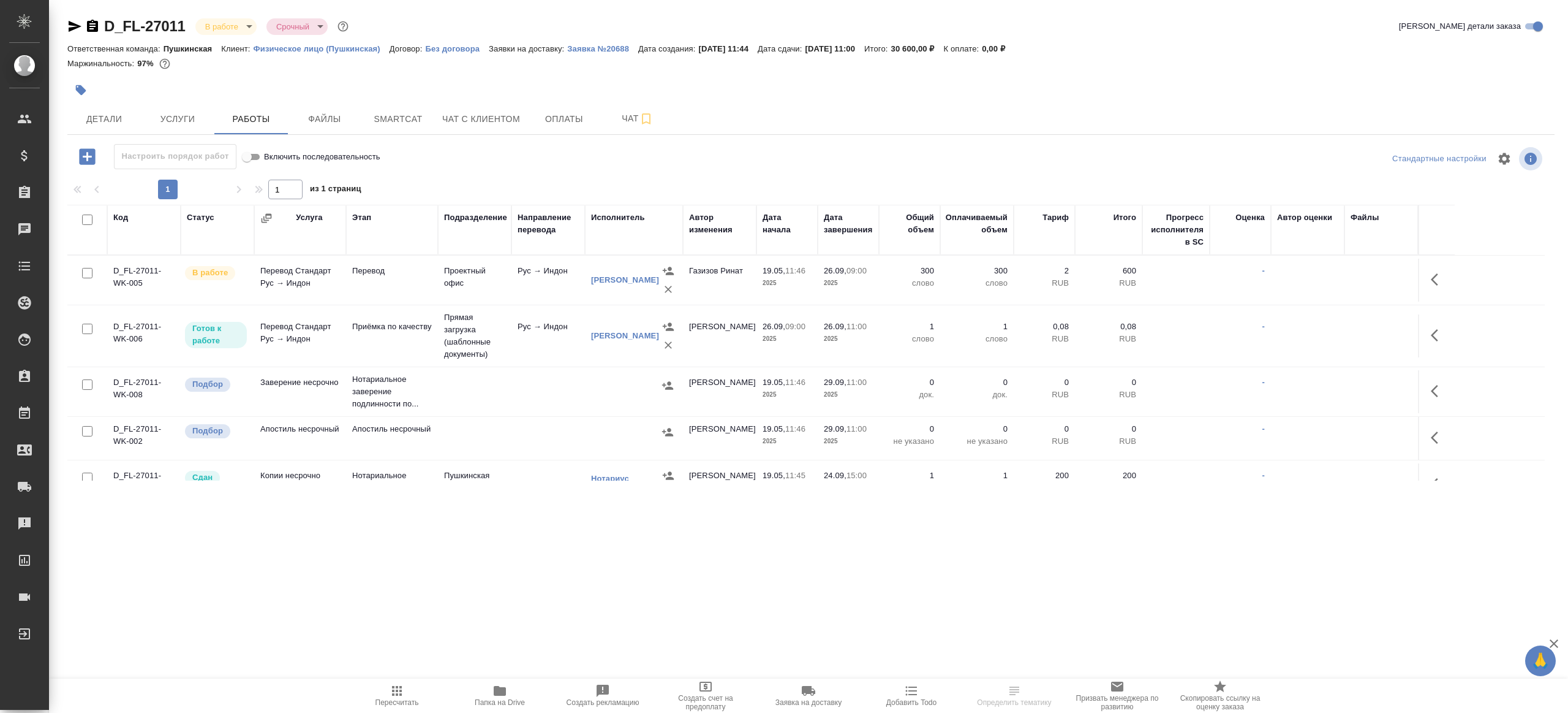
click at [566, 188] on div "1 1 из 1 страниц" at bounding box center [811, 189] width 1487 height 19
click at [491, 692] on span "Папка на Drive" at bounding box center [499, 695] width 88 height 23
click at [111, 117] on span "Детали" at bounding box center [104, 119] width 59 height 15
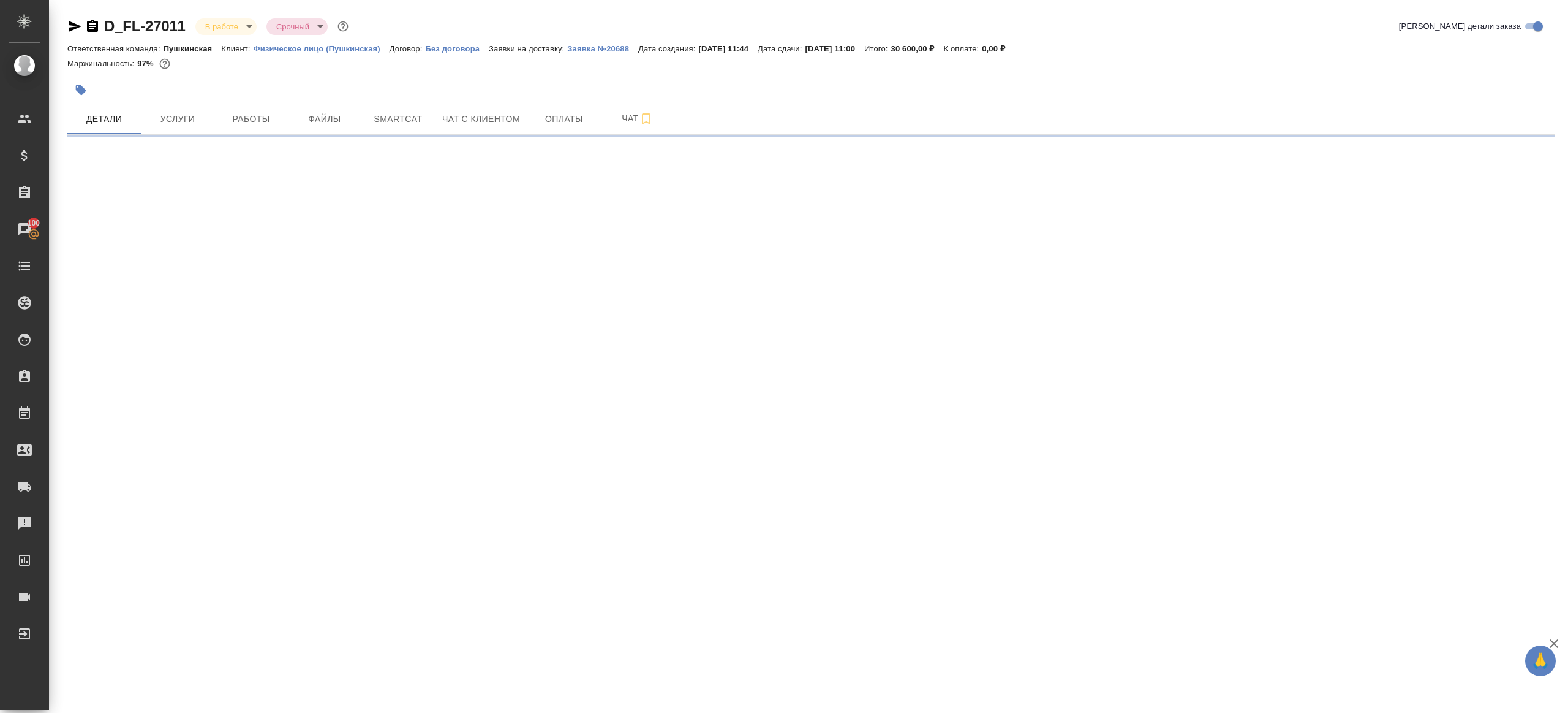
select select "RU"
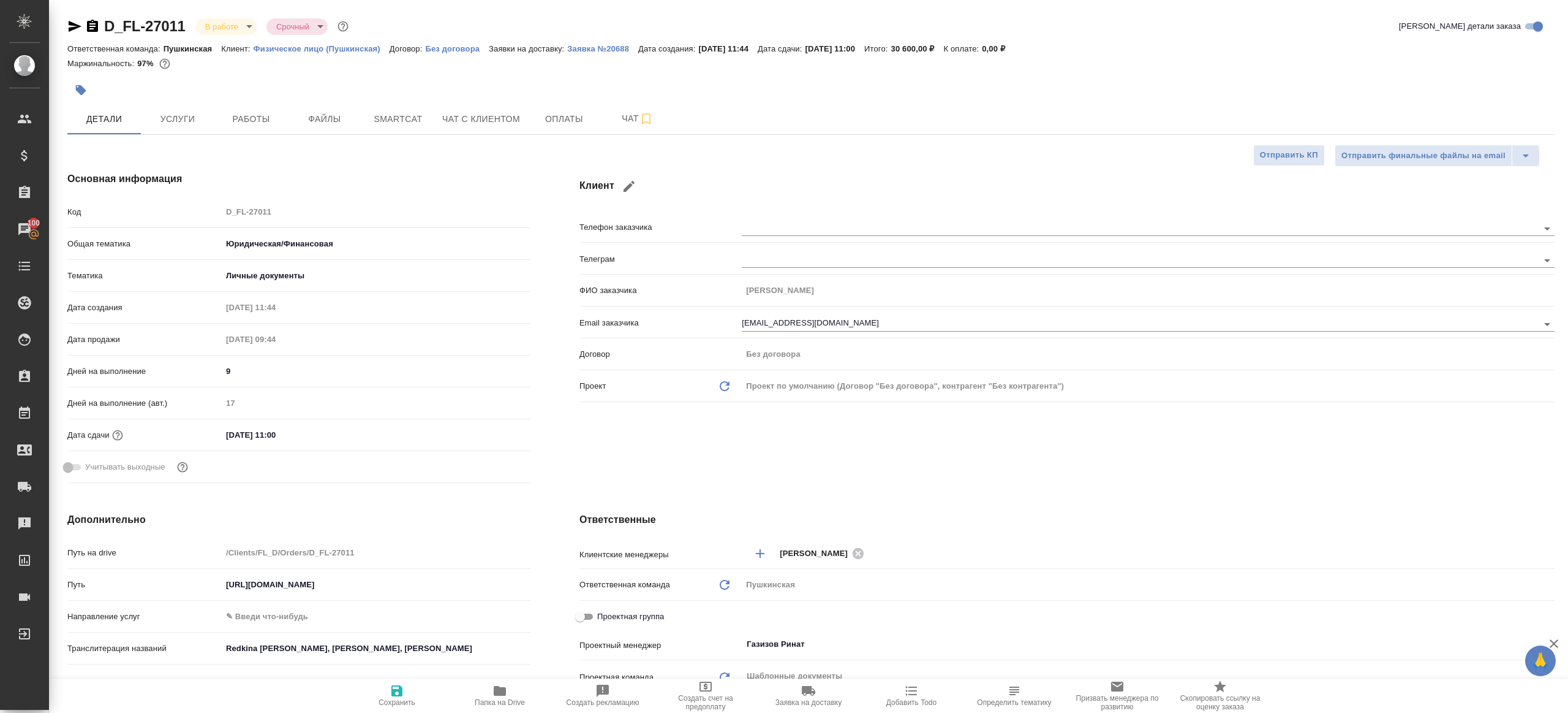
type textarea "x"
click at [162, 208] on div "Код D_FL-27011" at bounding box center [299, 212] width 463 height 21
type textarea "x"
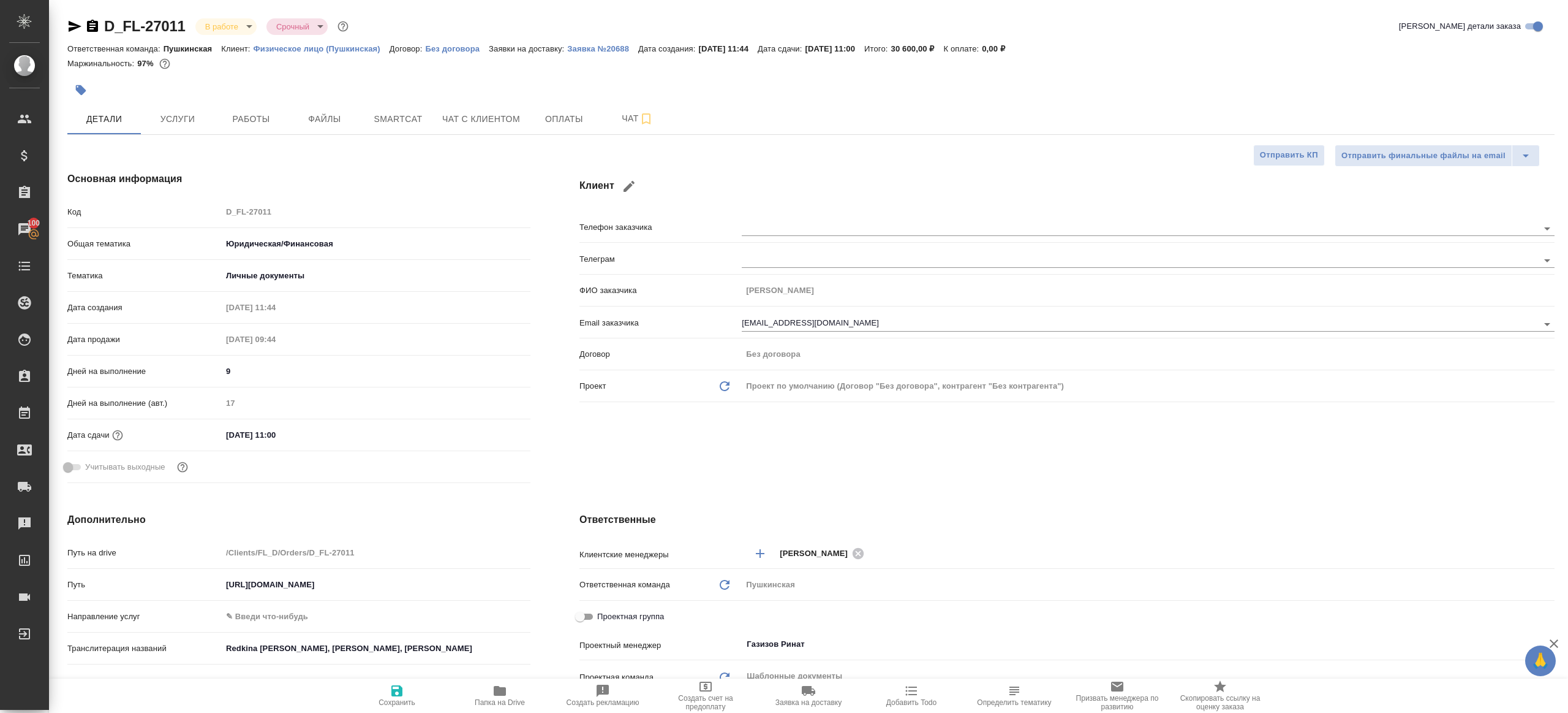
type textarea "x"
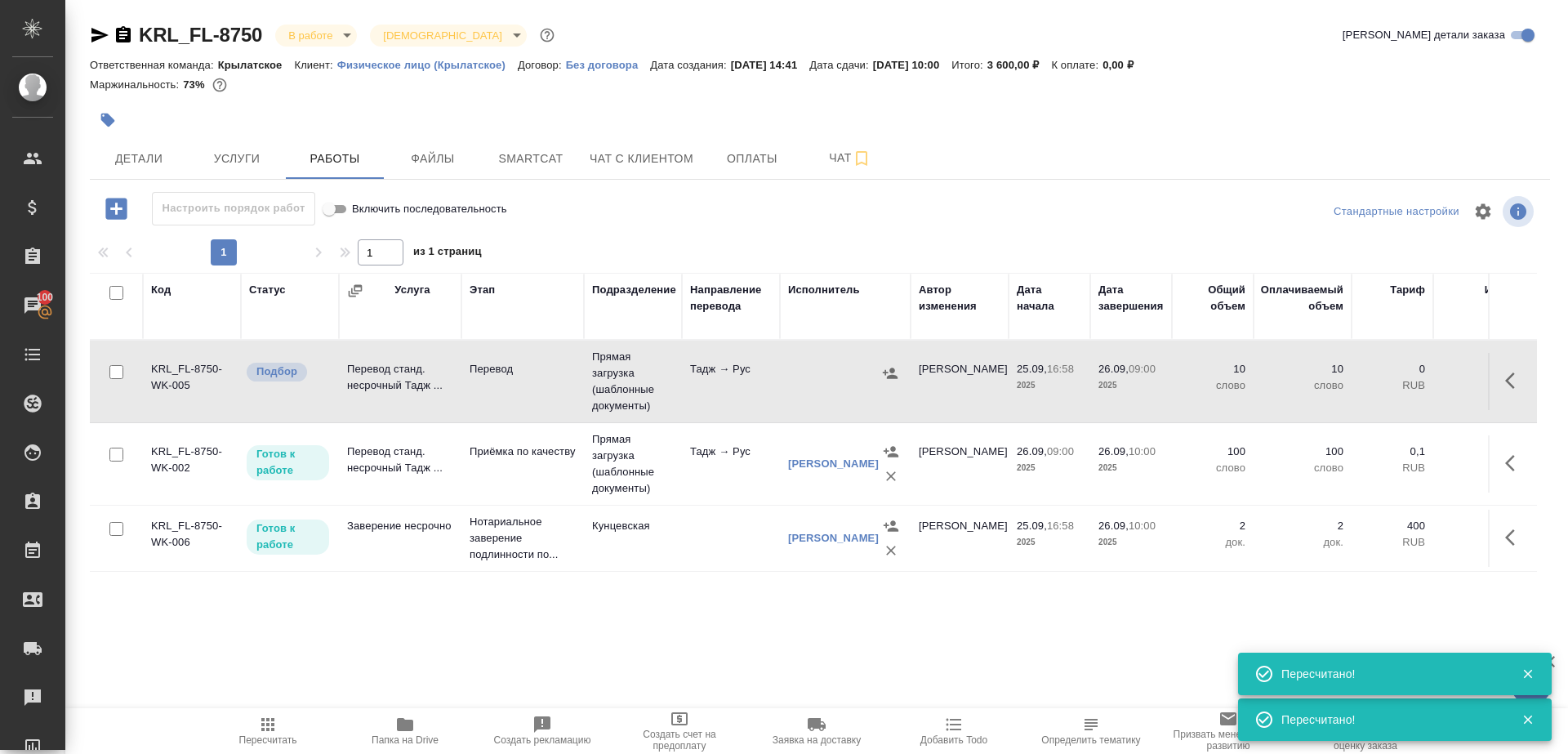
click at [274, 731] on icon "button" at bounding box center [267, 724] width 19 height 19
click at [1514, 385] on icon "button" at bounding box center [1515, 380] width 19 height 19
click at [1389, 377] on icon "button" at bounding box center [1394, 380] width 19 height 19
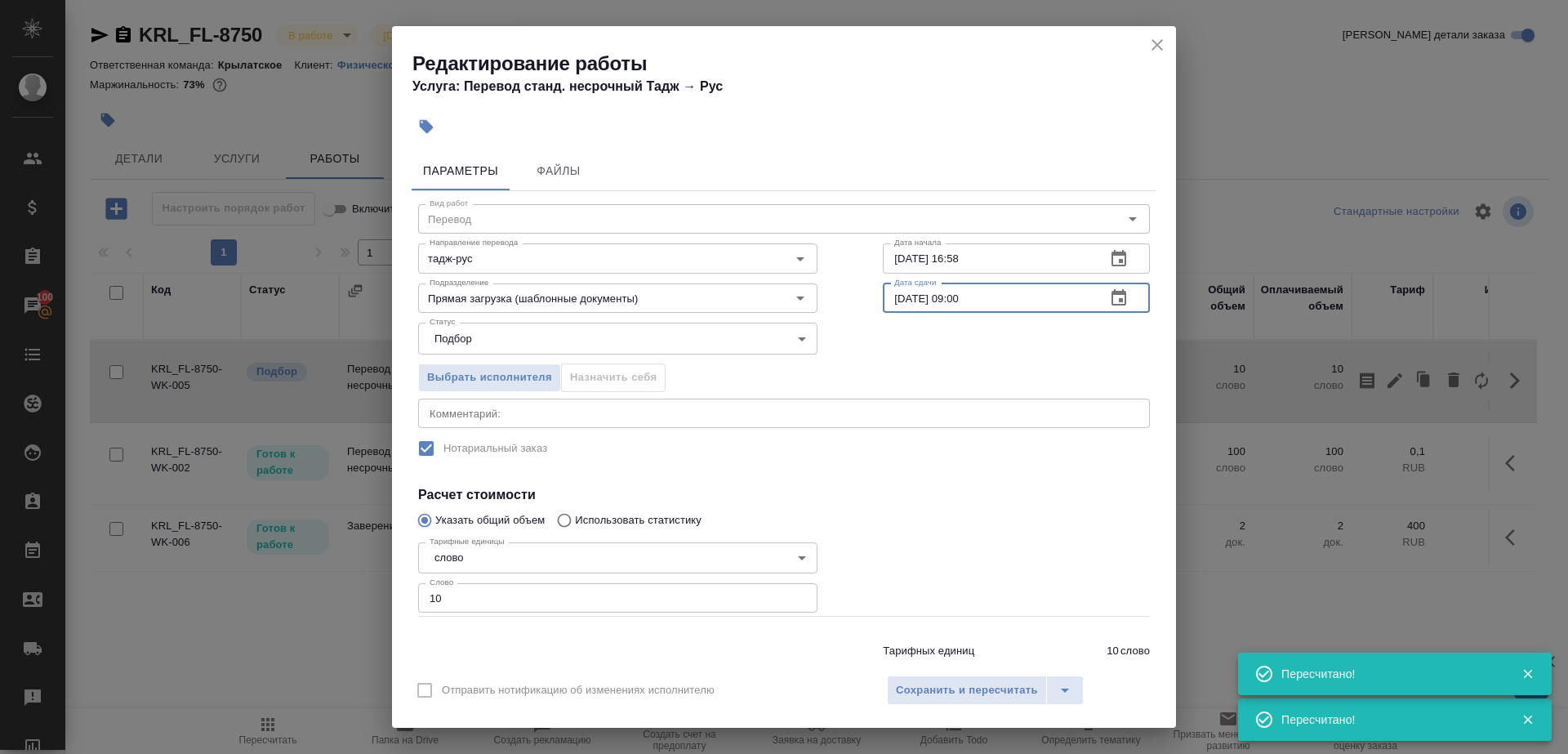
click at [948, 297] on input "[DATE] 09:00" at bounding box center [987, 298] width 210 height 29
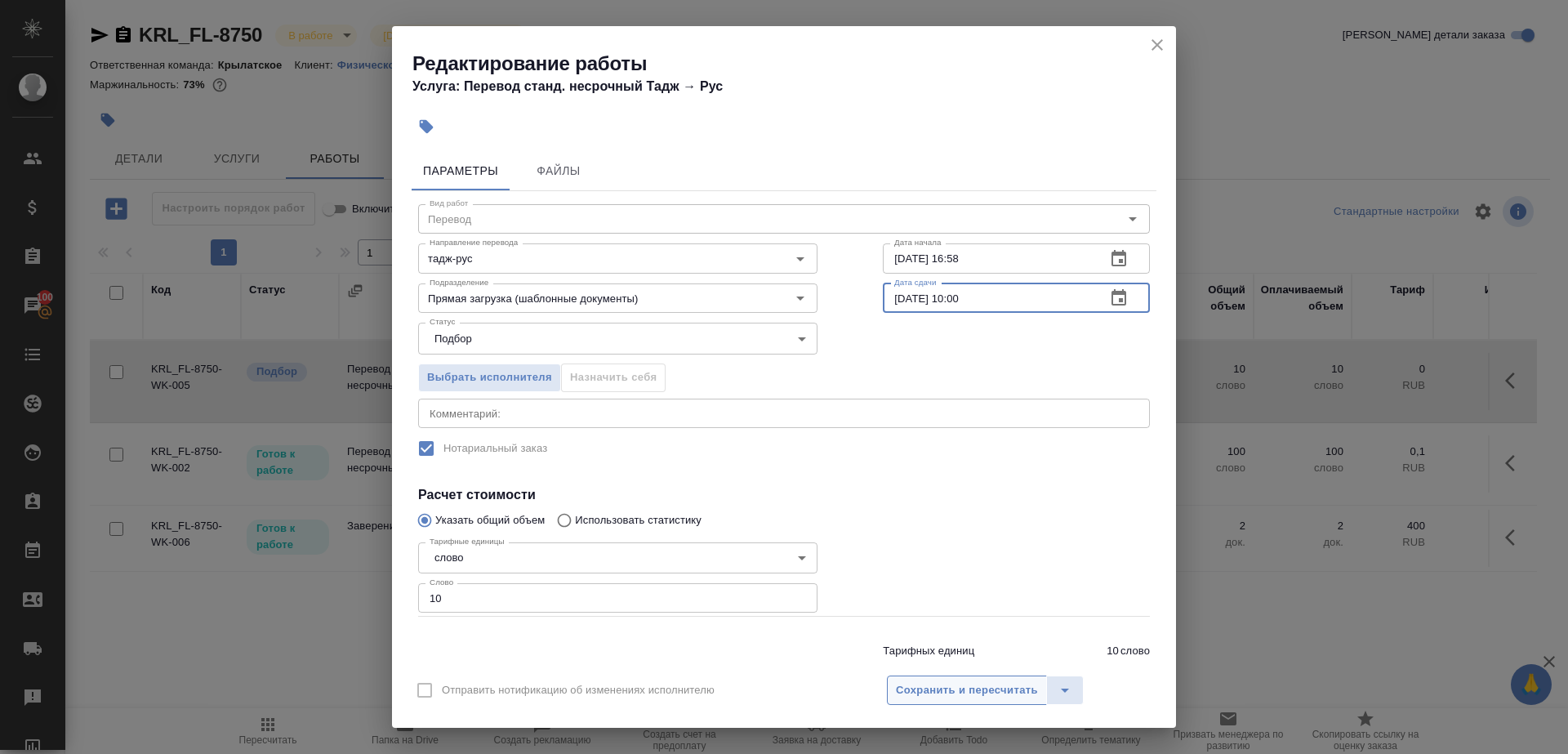
type input "[DATE] 10:00"
click at [992, 692] on span "Сохранить и пересчитать" at bounding box center [967, 690] width 142 height 18
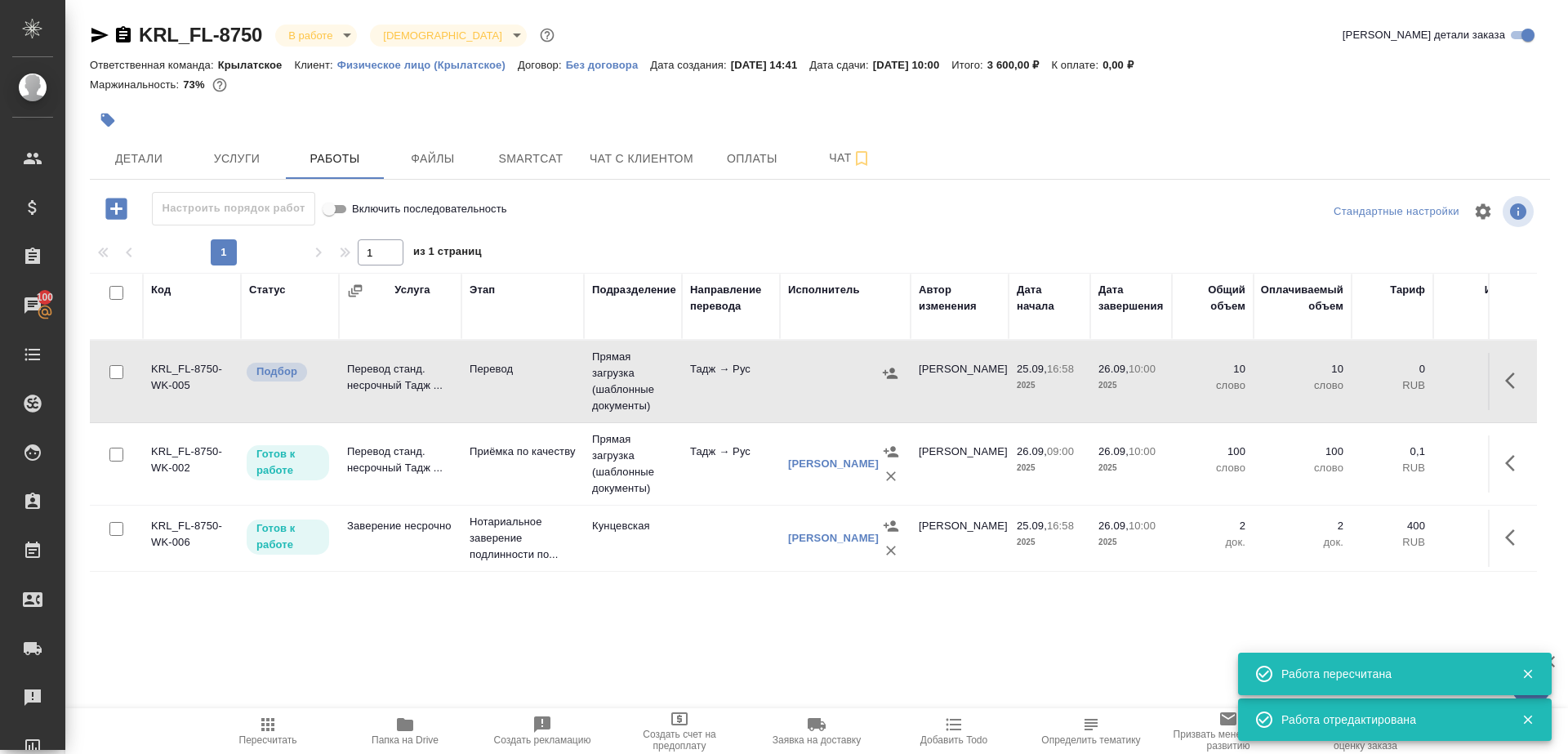
click at [886, 374] on icon "button" at bounding box center [891, 374] width 17 height 17
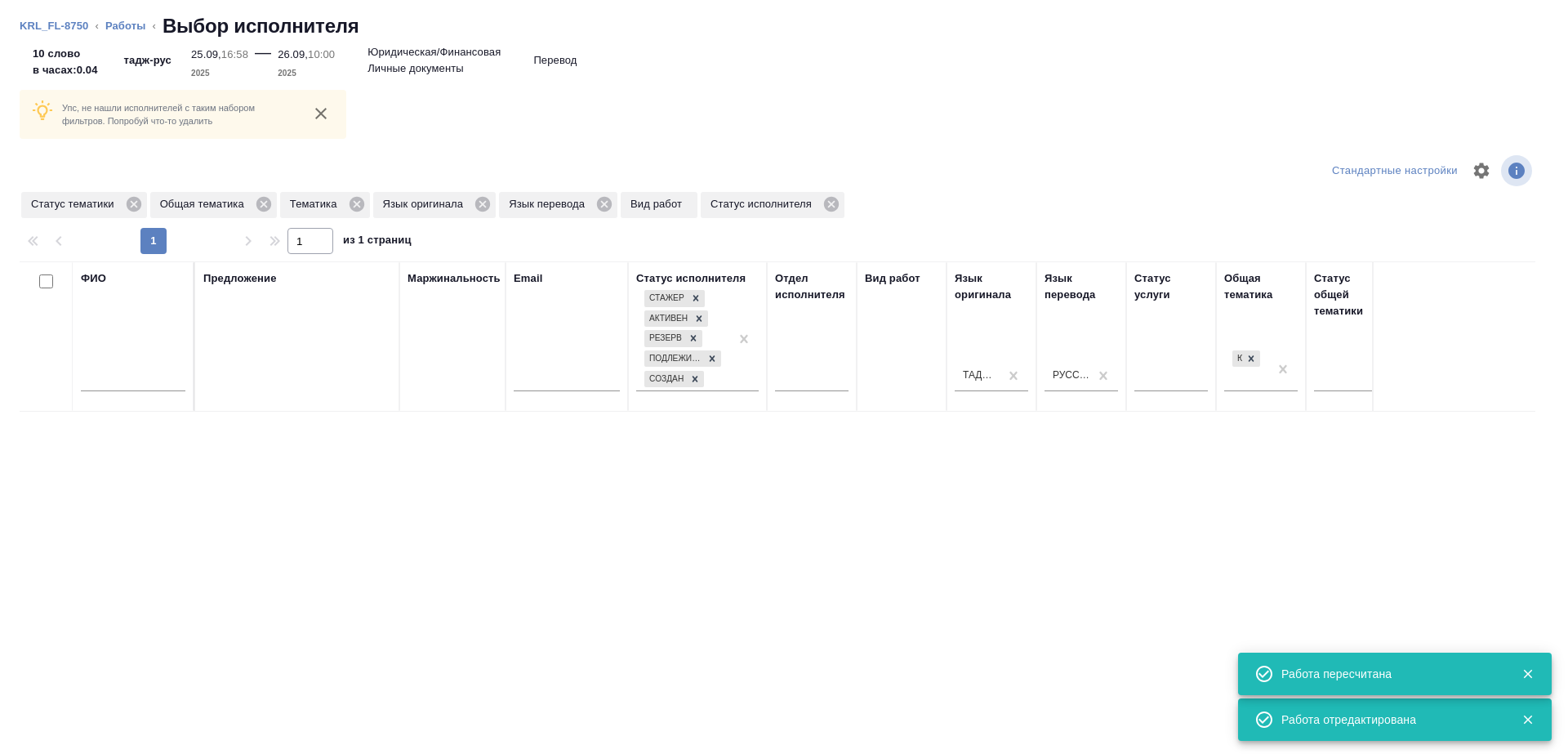
click at [126, 371] on input "text" at bounding box center [133, 381] width 104 height 20
type input "попова"
click at [299, 335] on div "Предложение" at bounding box center [297, 337] width 188 height 132
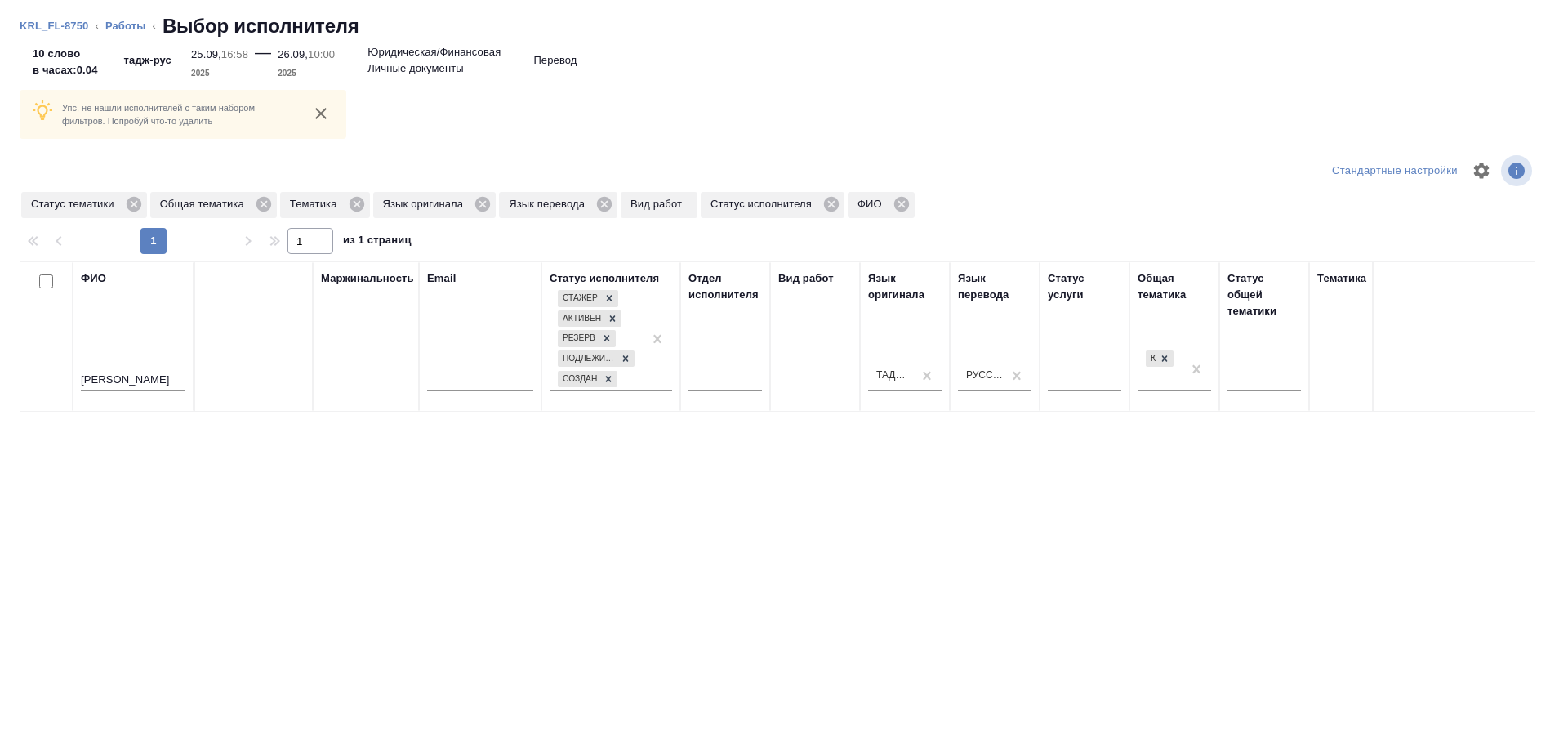
scroll to position [0, 248]
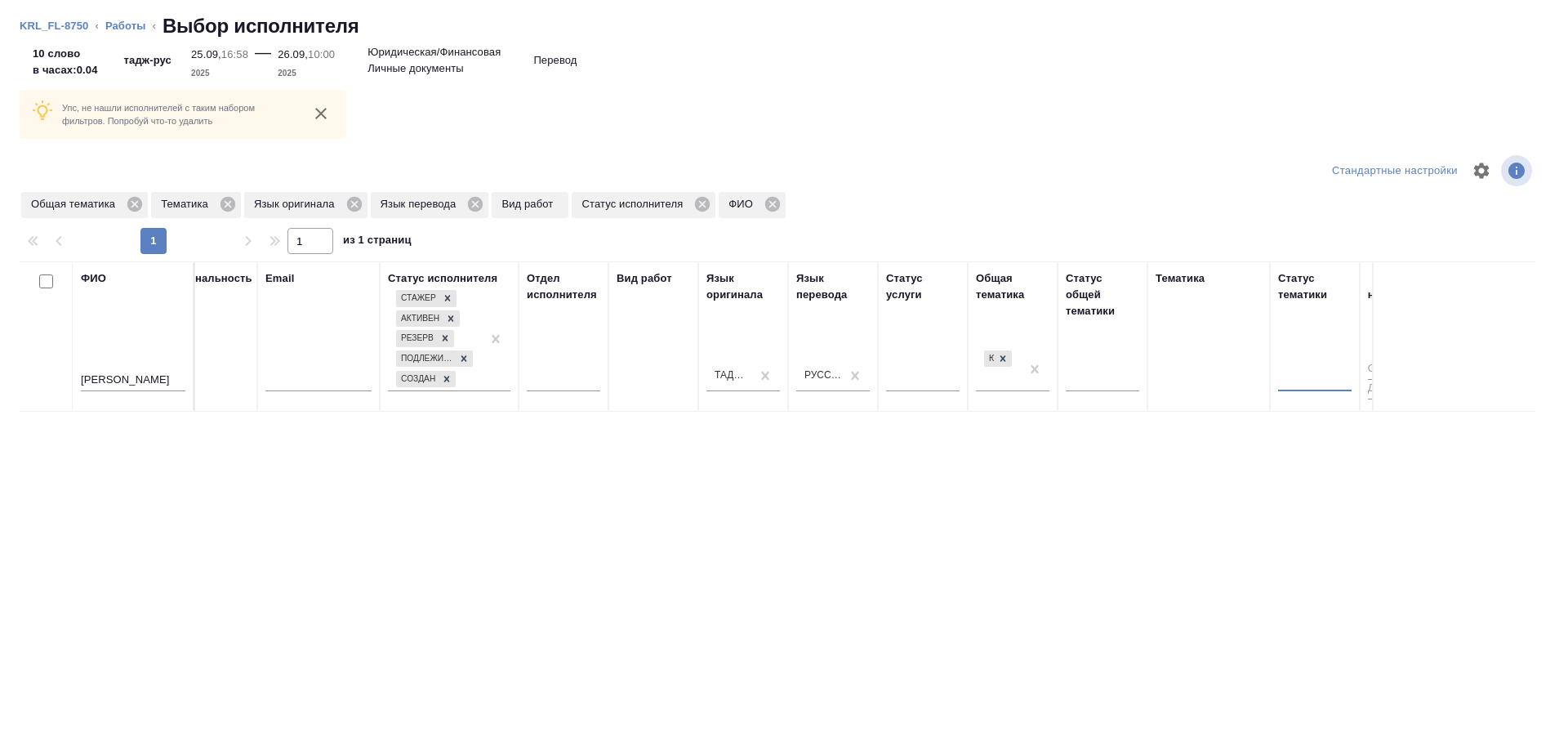
click at [1200, 368] on div "Тематика" at bounding box center [1208, 337] width 106 height 132
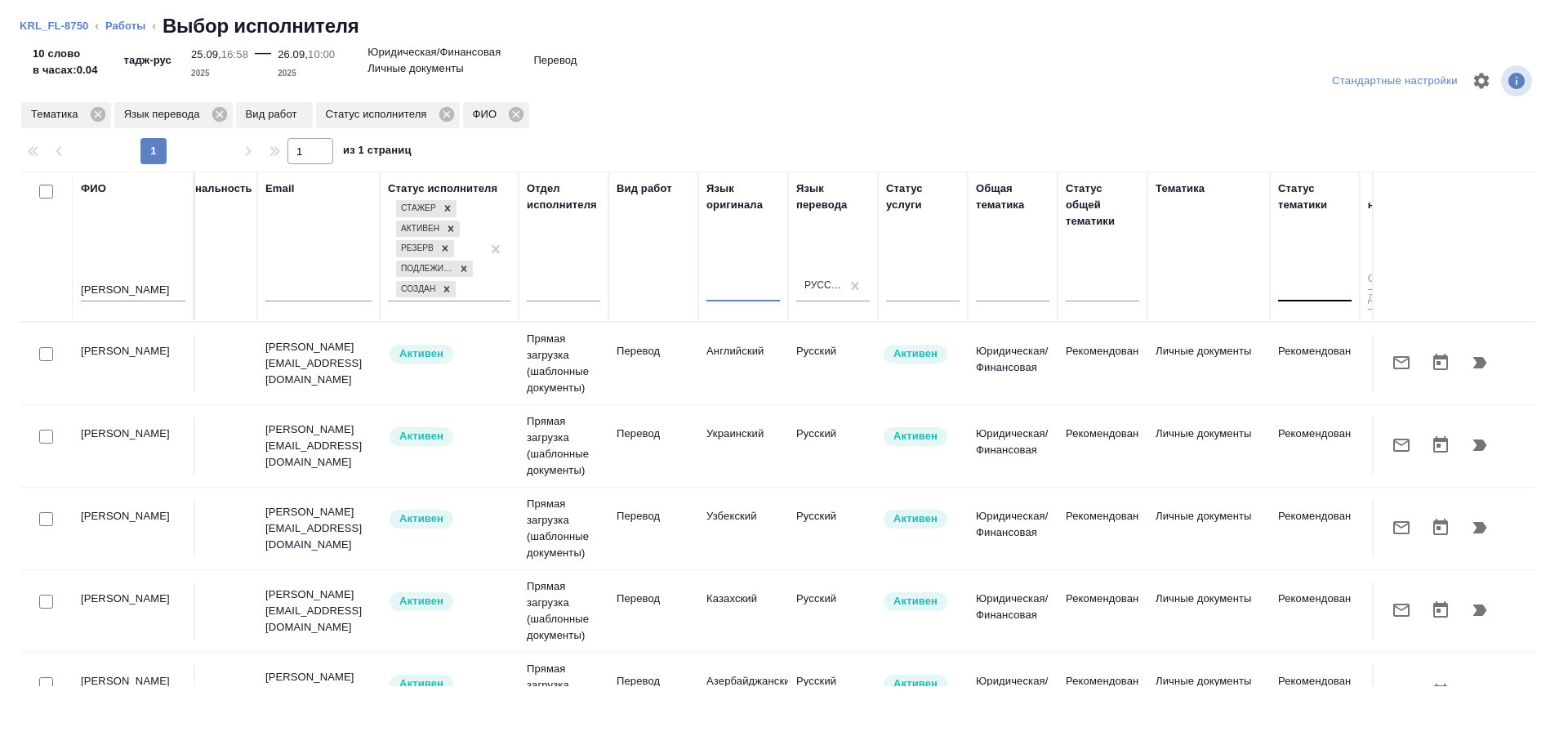
click at [822, 380] on td "Русский" at bounding box center [833, 364] width 90 height 57
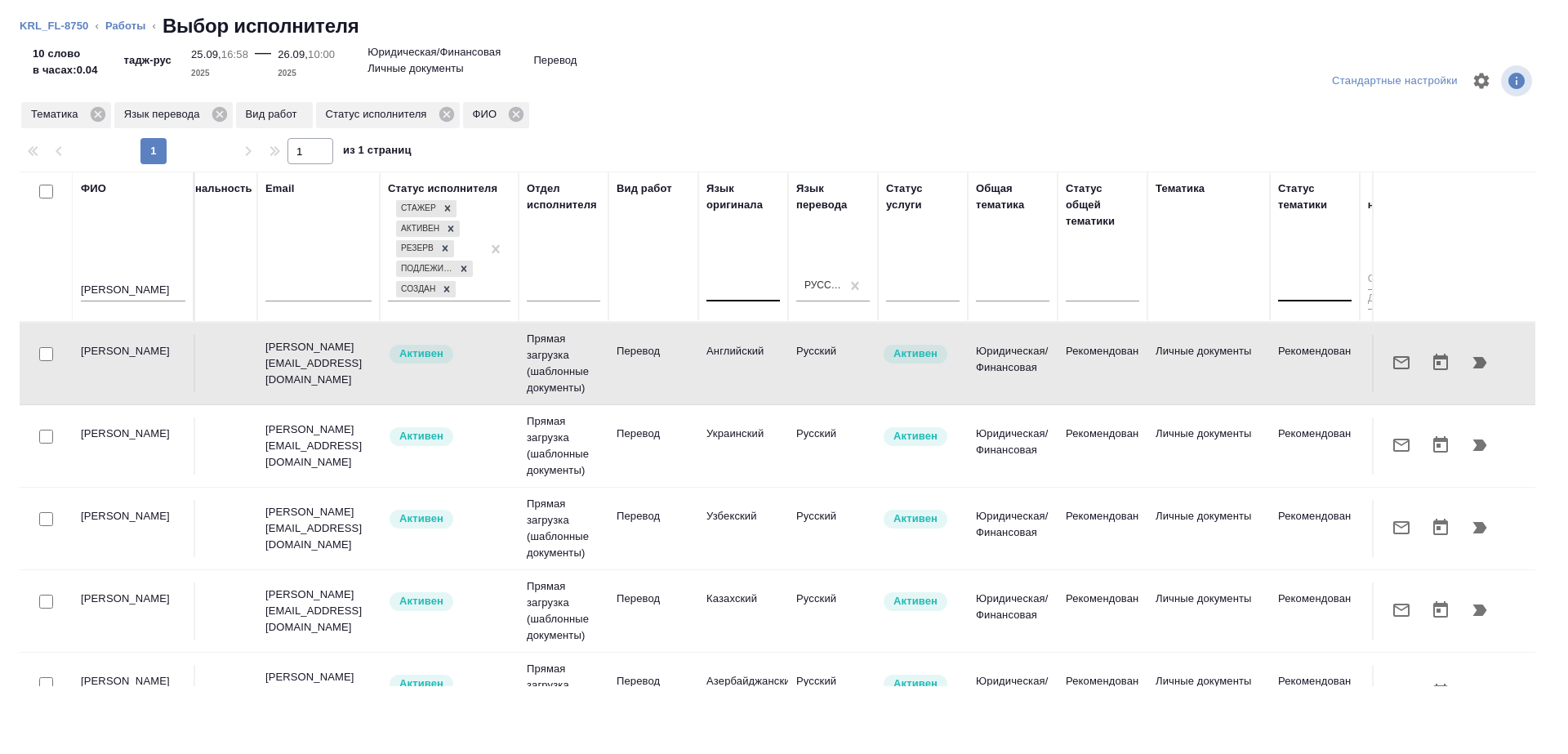
click at [1473, 357] on icon "button" at bounding box center [1479, 363] width 14 height 12
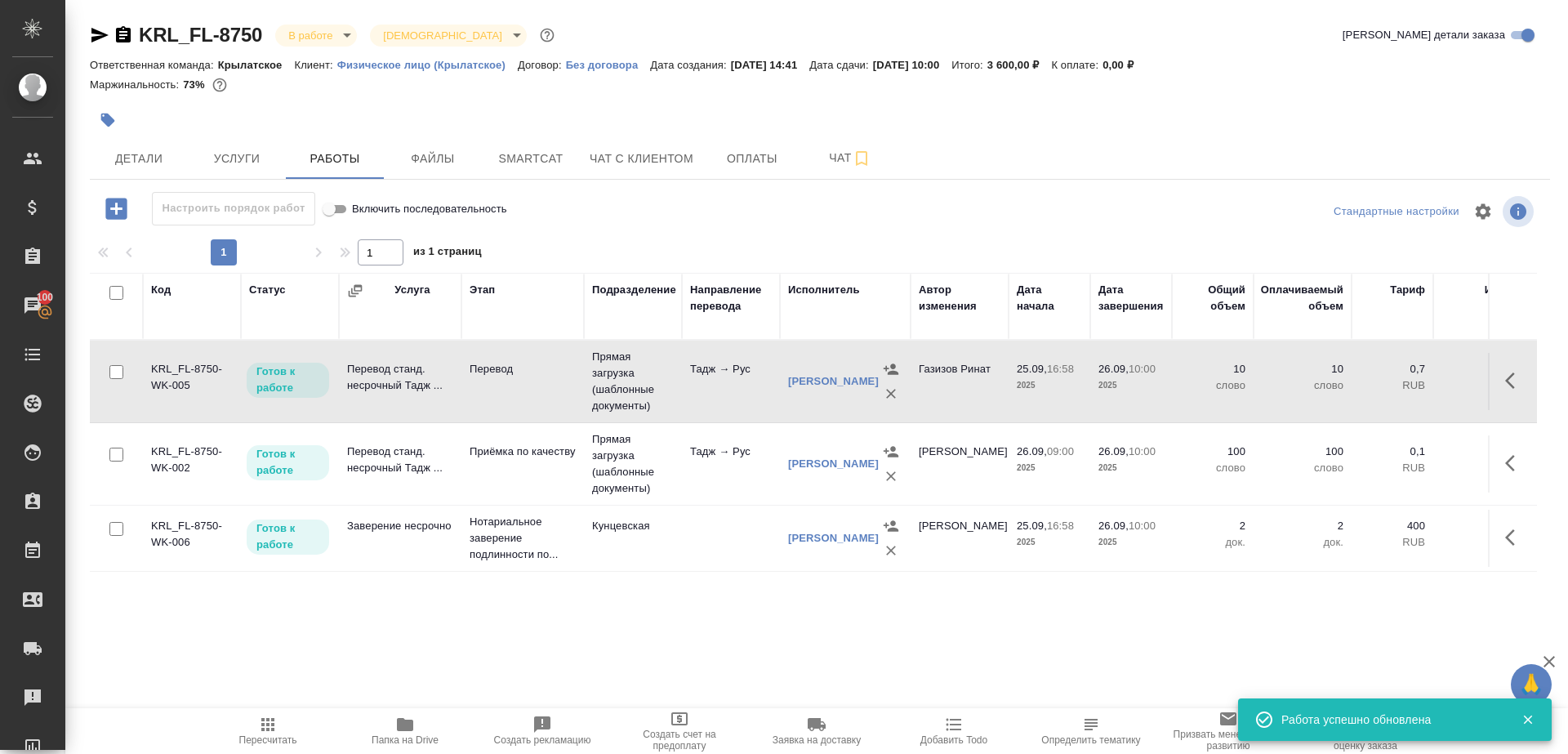
click at [646, 410] on td "Прямая загрузка (шаблонные документы)" at bounding box center [632, 382] width 98 height 82
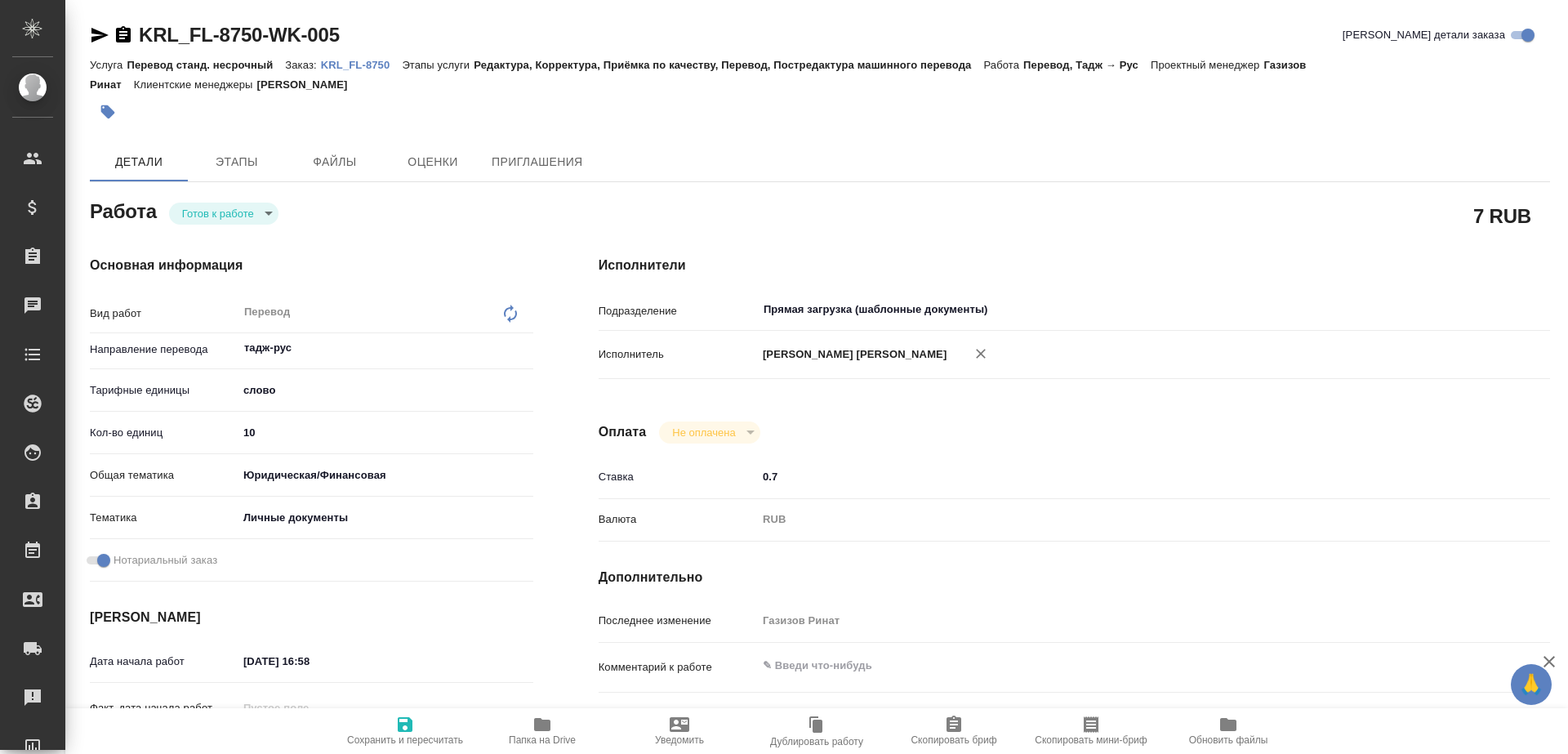
type textarea "x"
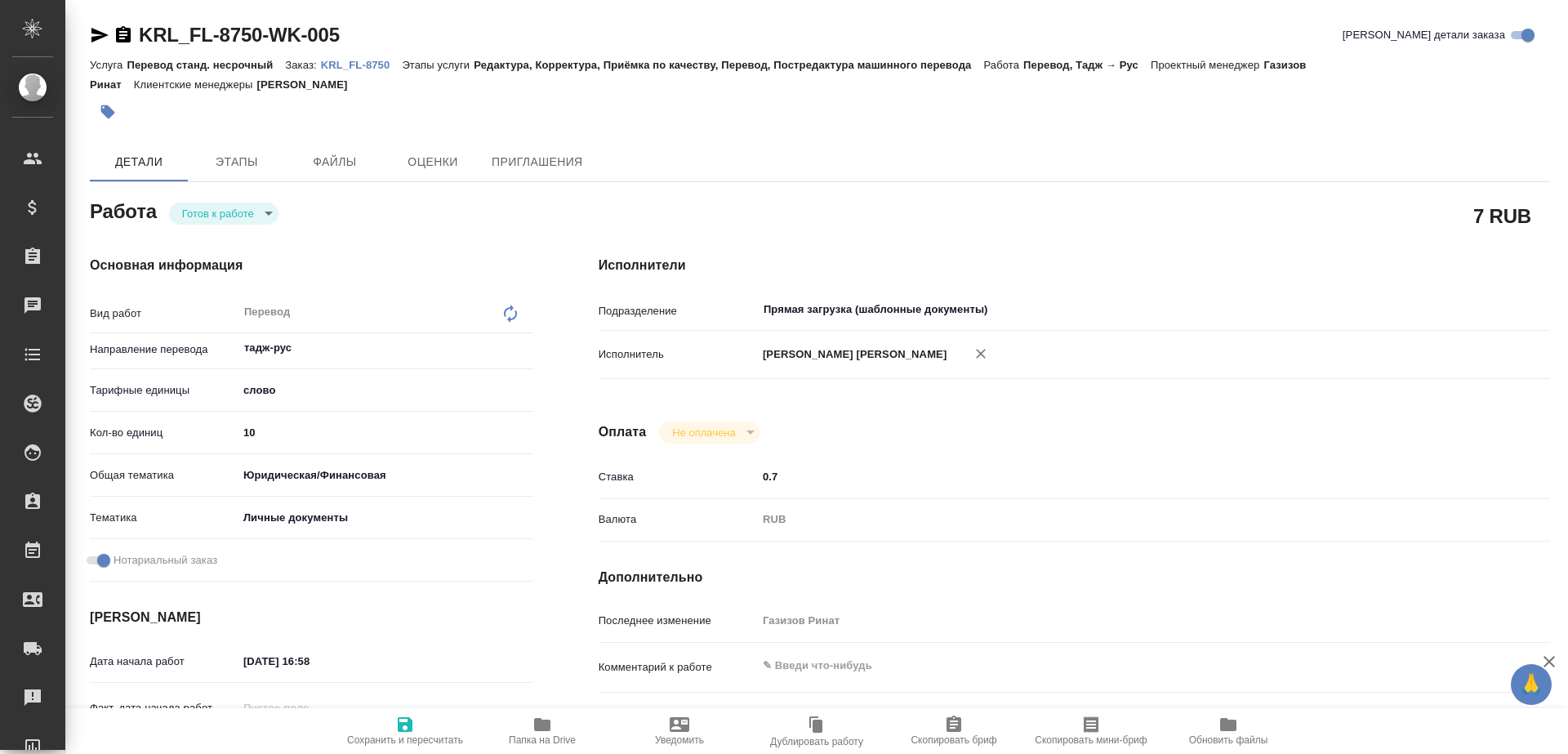
type textarea "x"
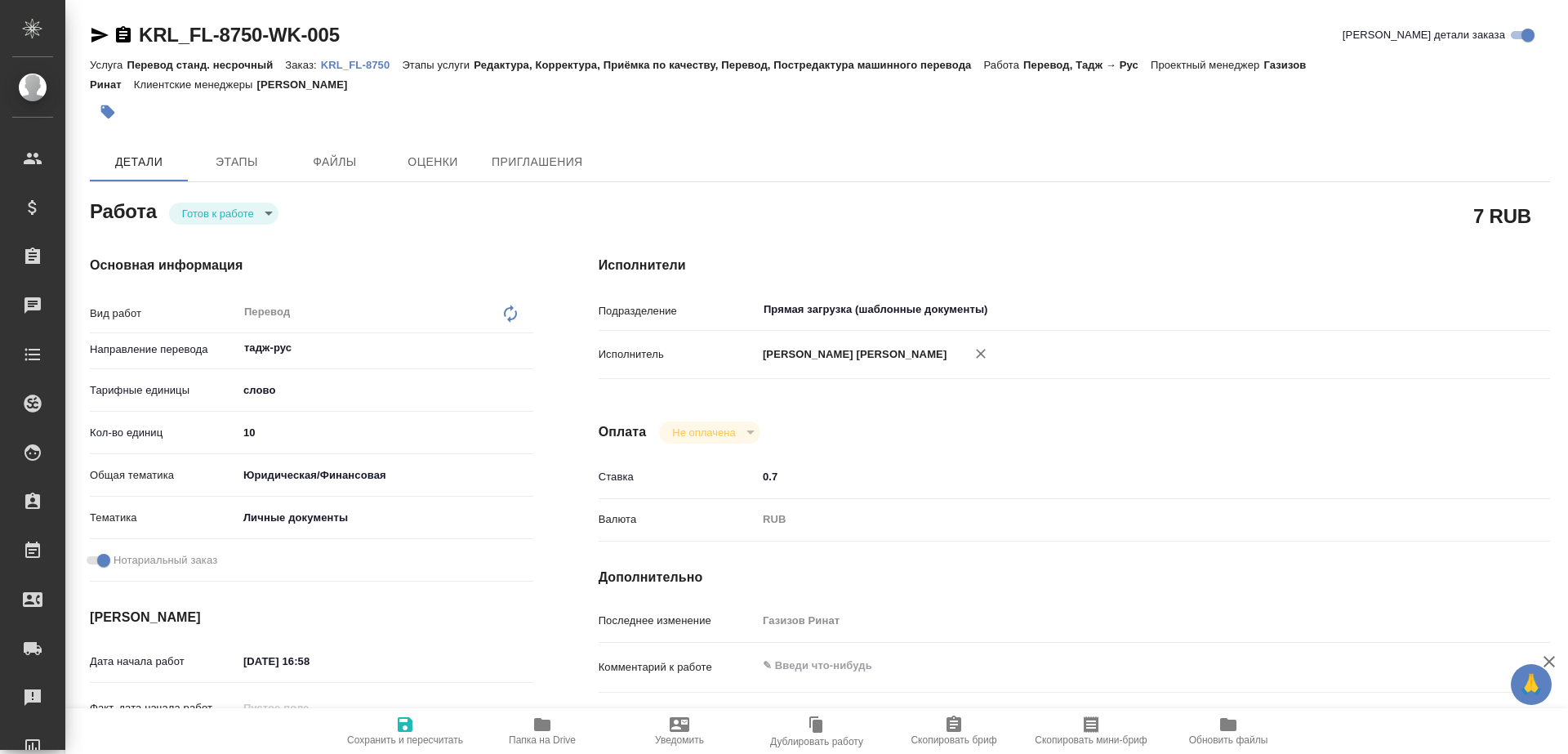
type textarea "x"
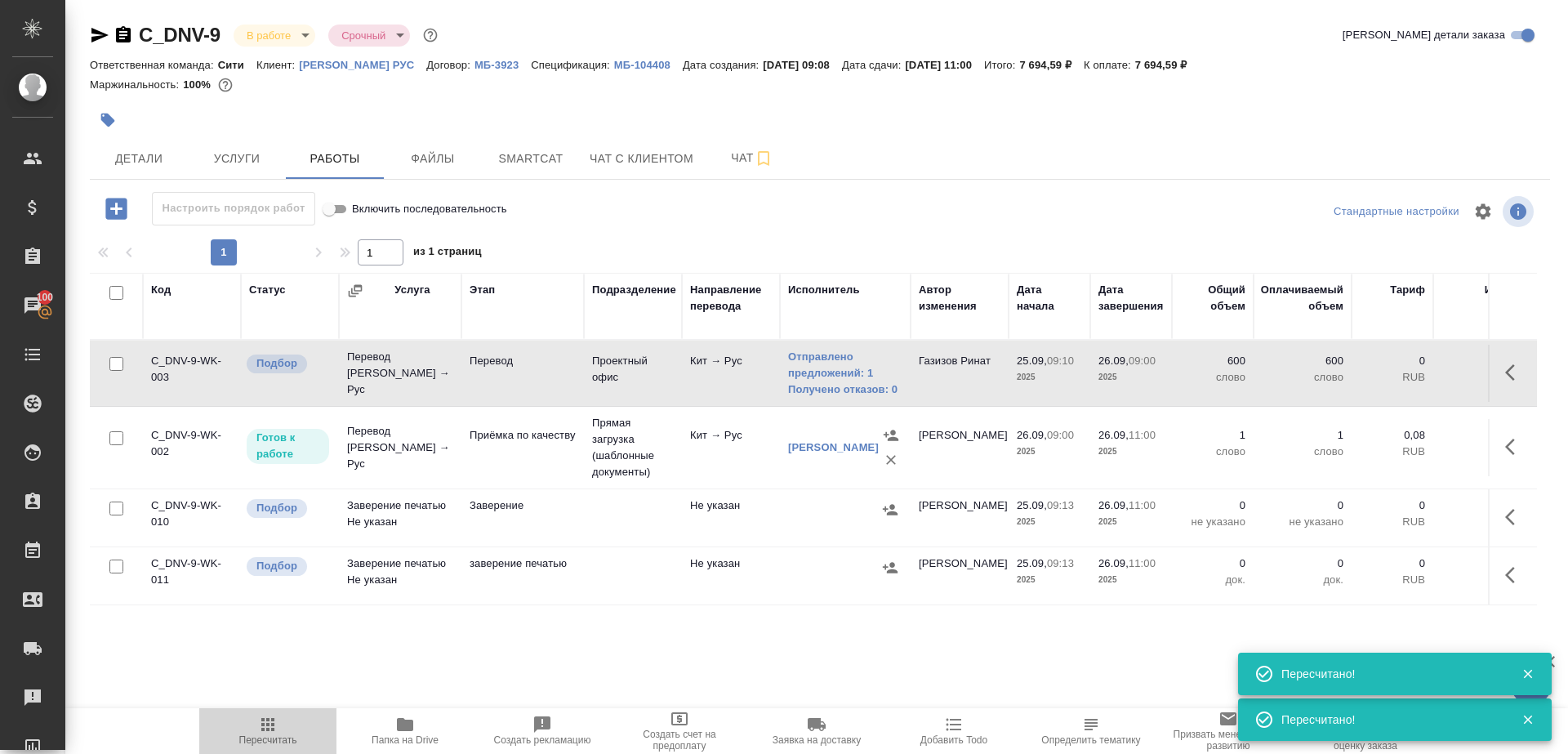
click at [263, 731] on icon "button" at bounding box center [267, 724] width 19 height 19
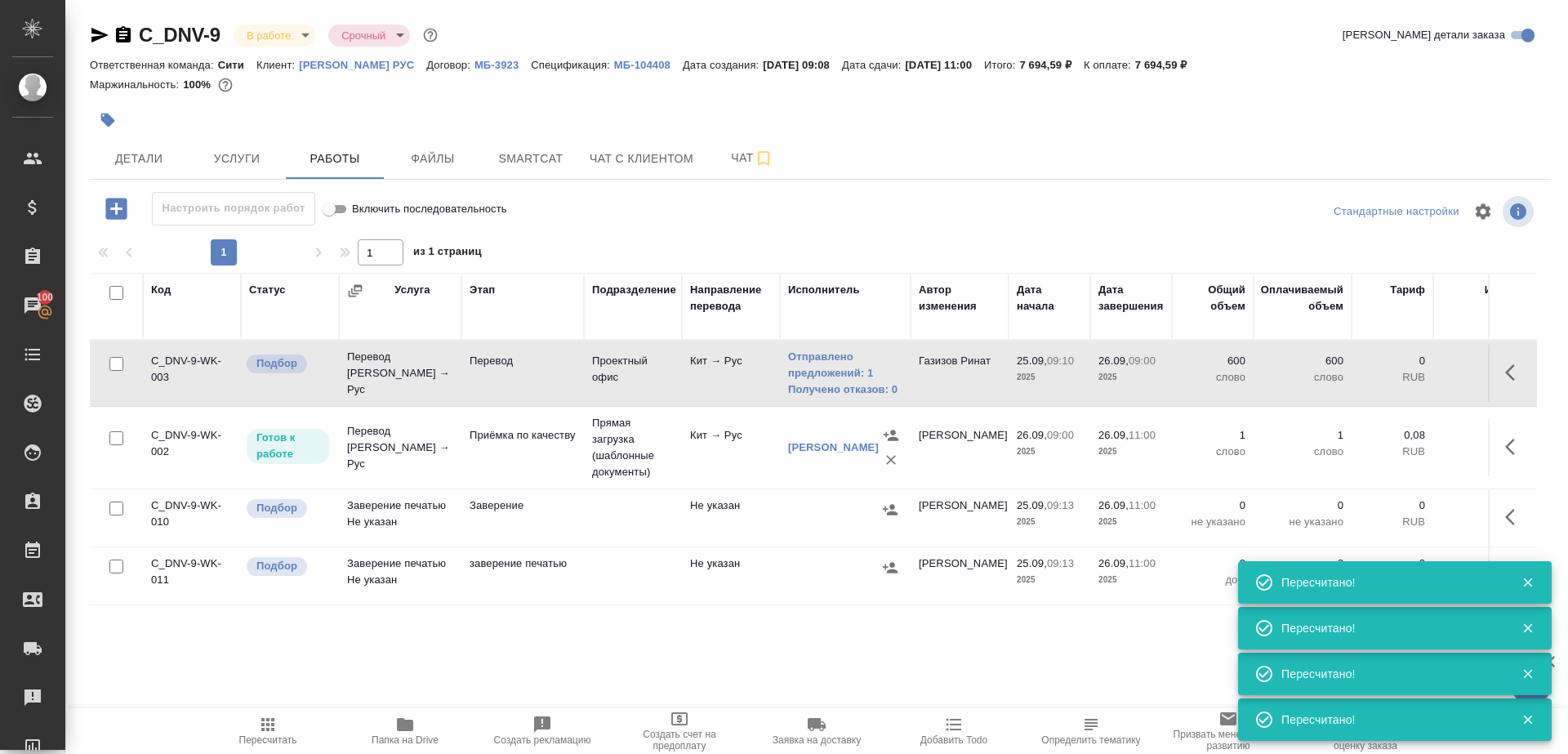
click at [721, 213] on div at bounding box center [820, 211] width 487 height 39
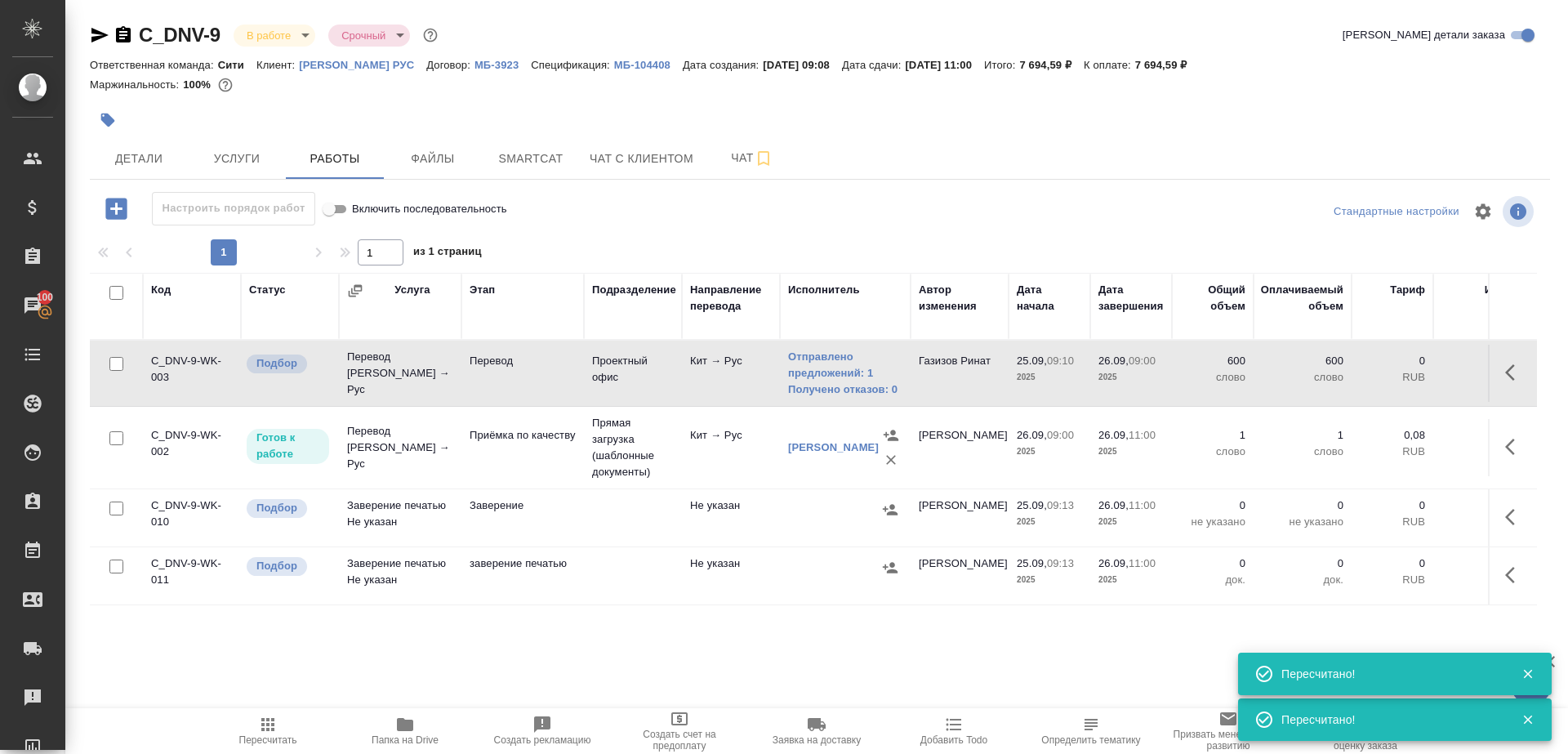
click at [246, 722] on span "Пересчитать" at bounding box center [267, 730] width 118 height 31
click at [273, 739] on span "Пересчитать" at bounding box center [267, 741] width 58 height 12
click at [258, 726] on icon "button" at bounding box center [267, 724] width 19 height 19
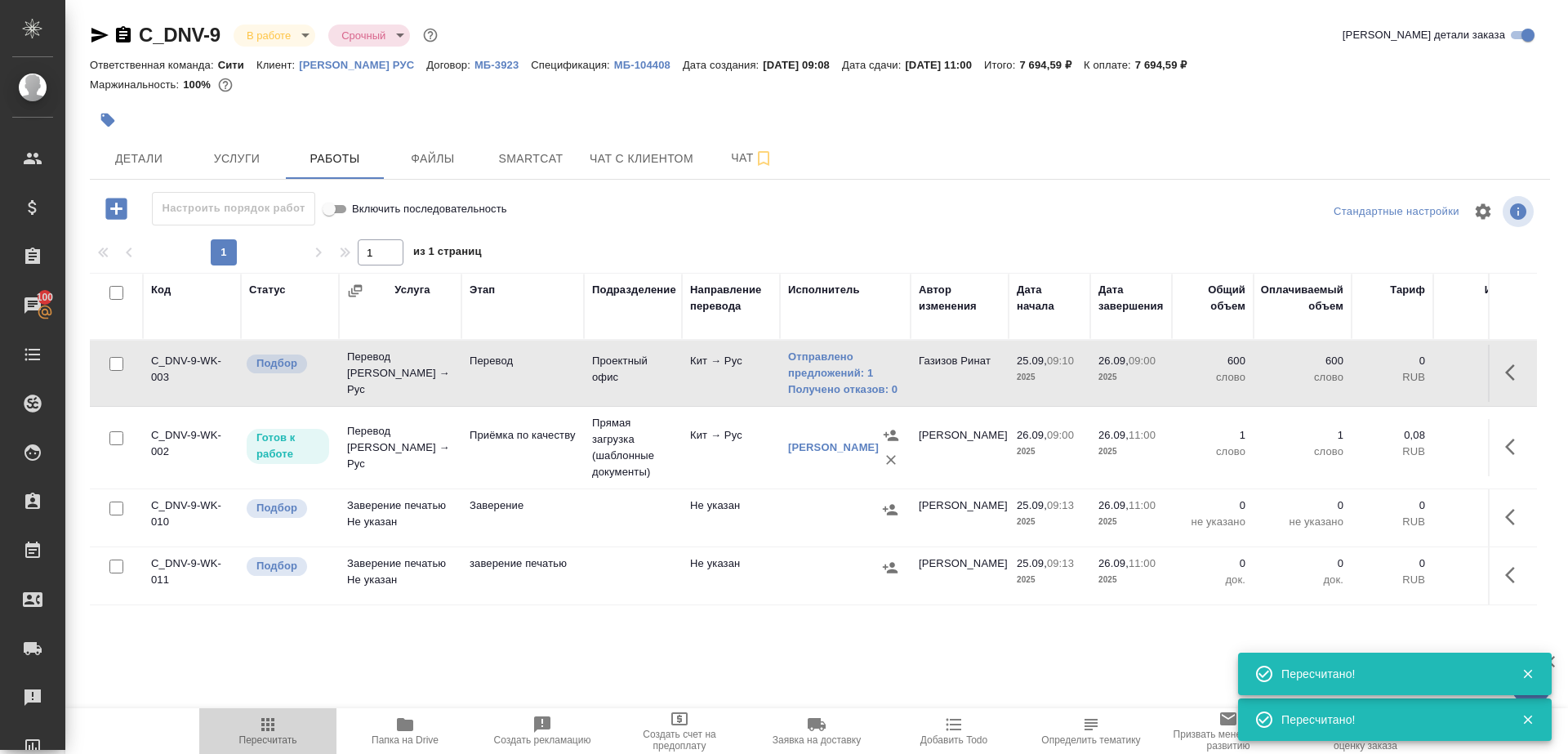
click at [258, 726] on icon "button" at bounding box center [267, 724] width 19 height 19
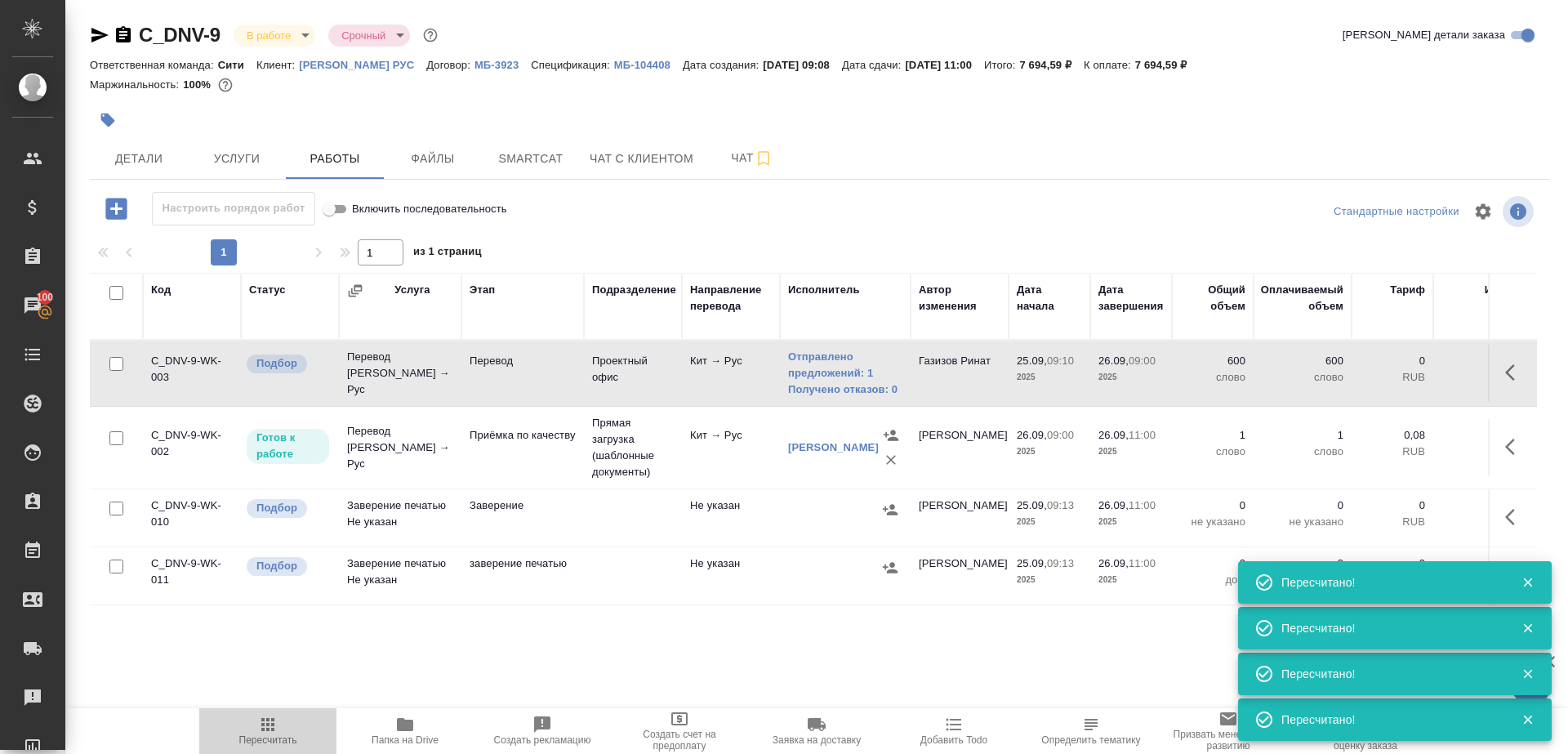
click at [255, 727] on span "Пересчитать" at bounding box center [267, 730] width 118 height 31
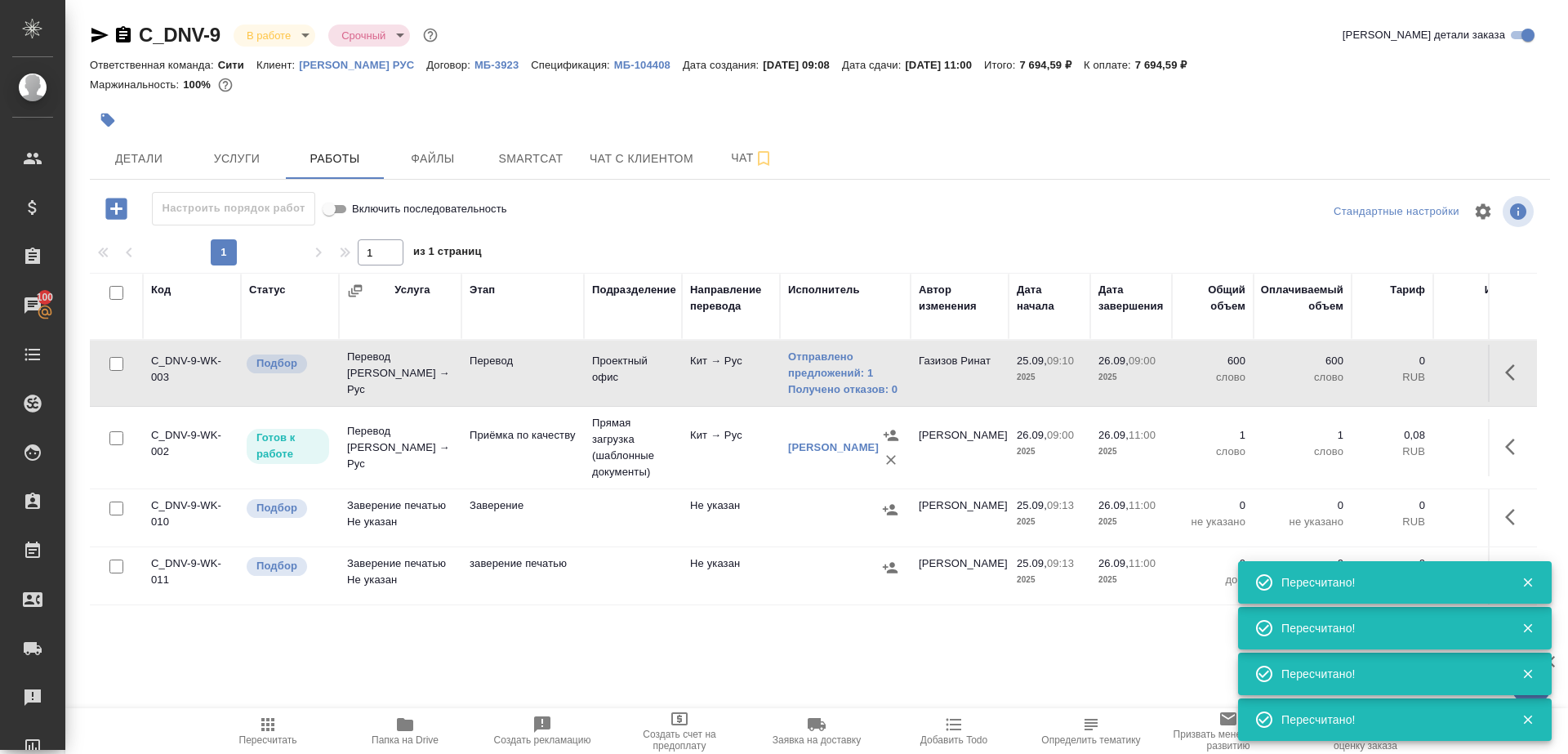
click at [262, 716] on icon "button" at bounding box center [267, 724] width 19 height 19
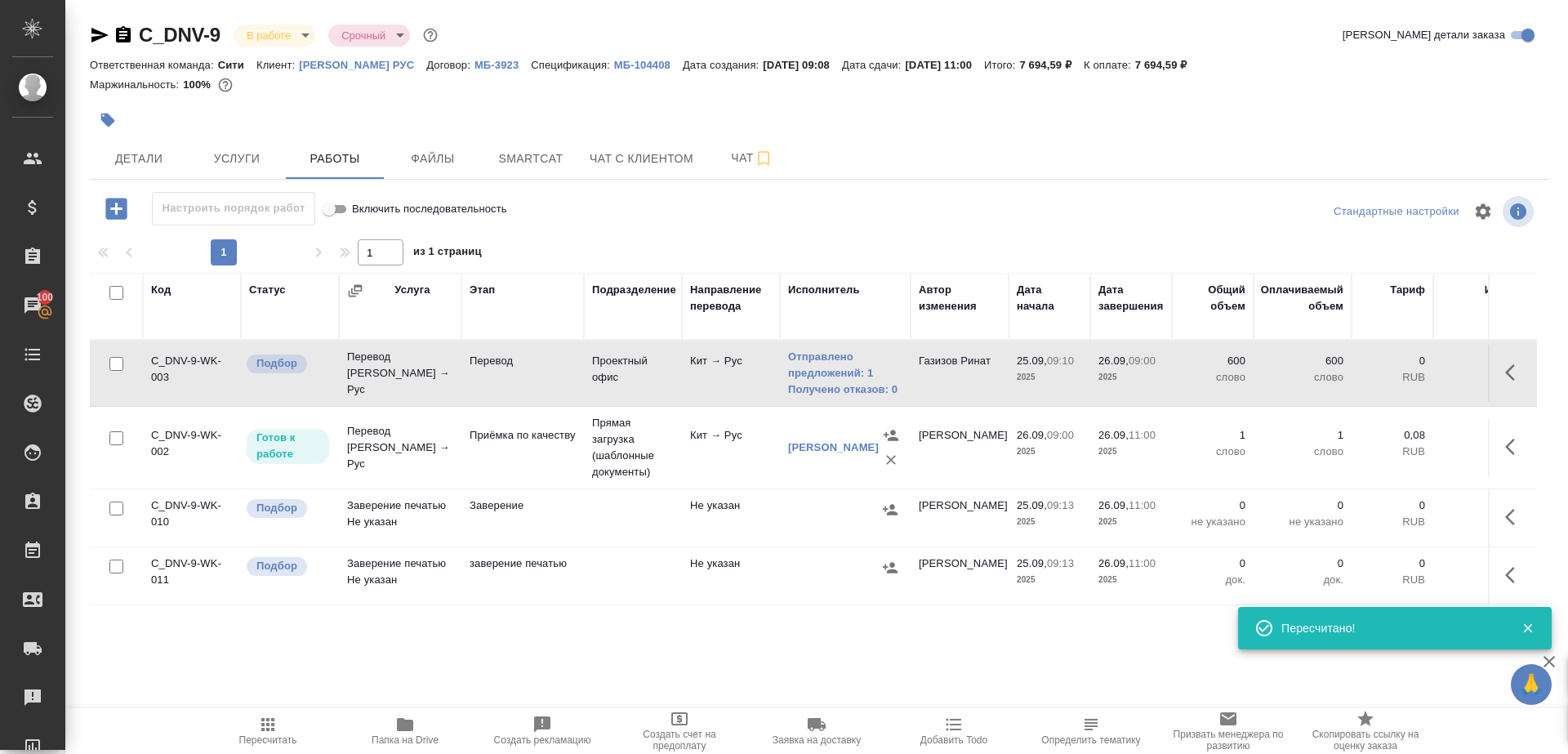
click at [738, 204] on div at bounding box center [820, 211] width 487 height 39
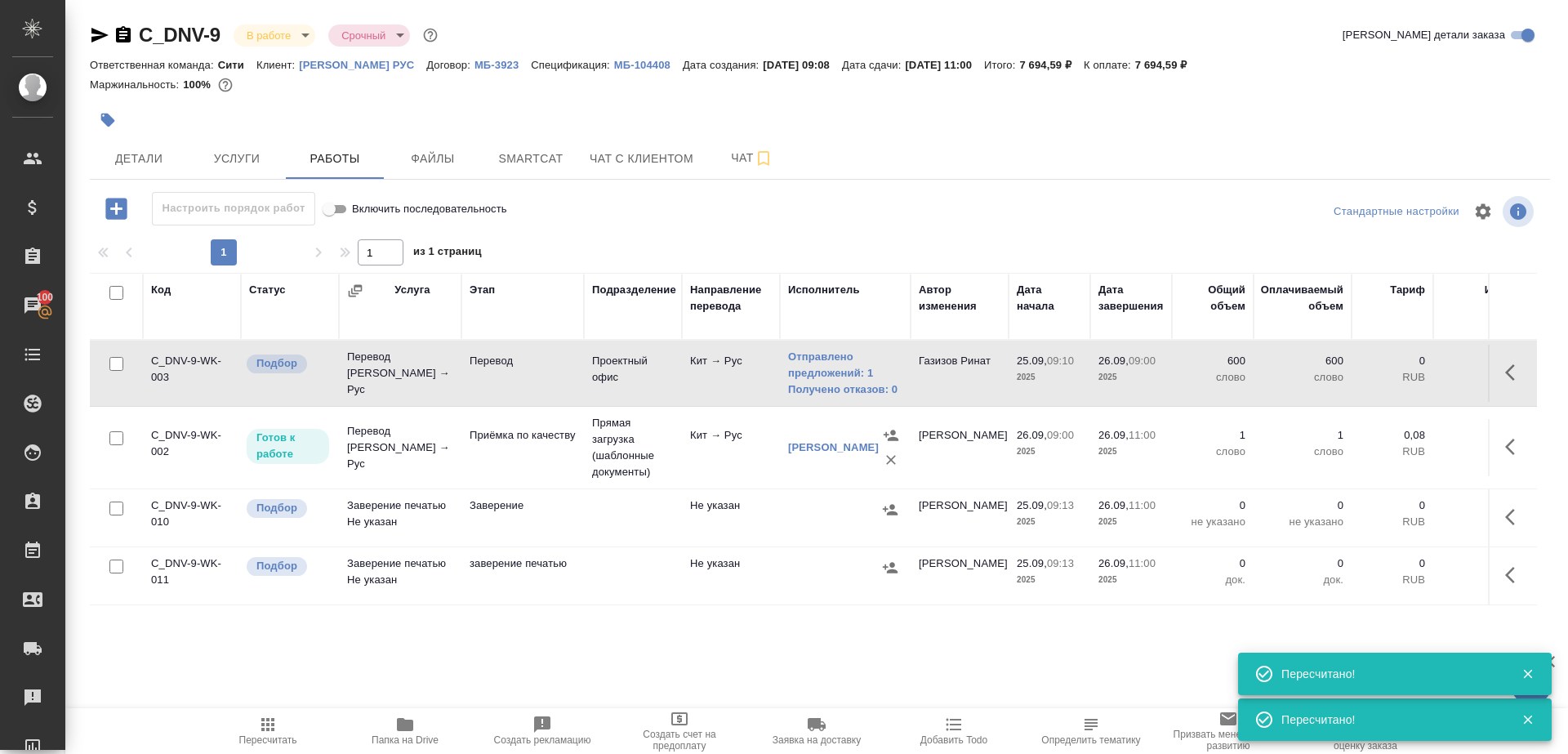
click at [268, 735] on span "Пересчитать" at bounding box center [267, 741] width 58 height 12
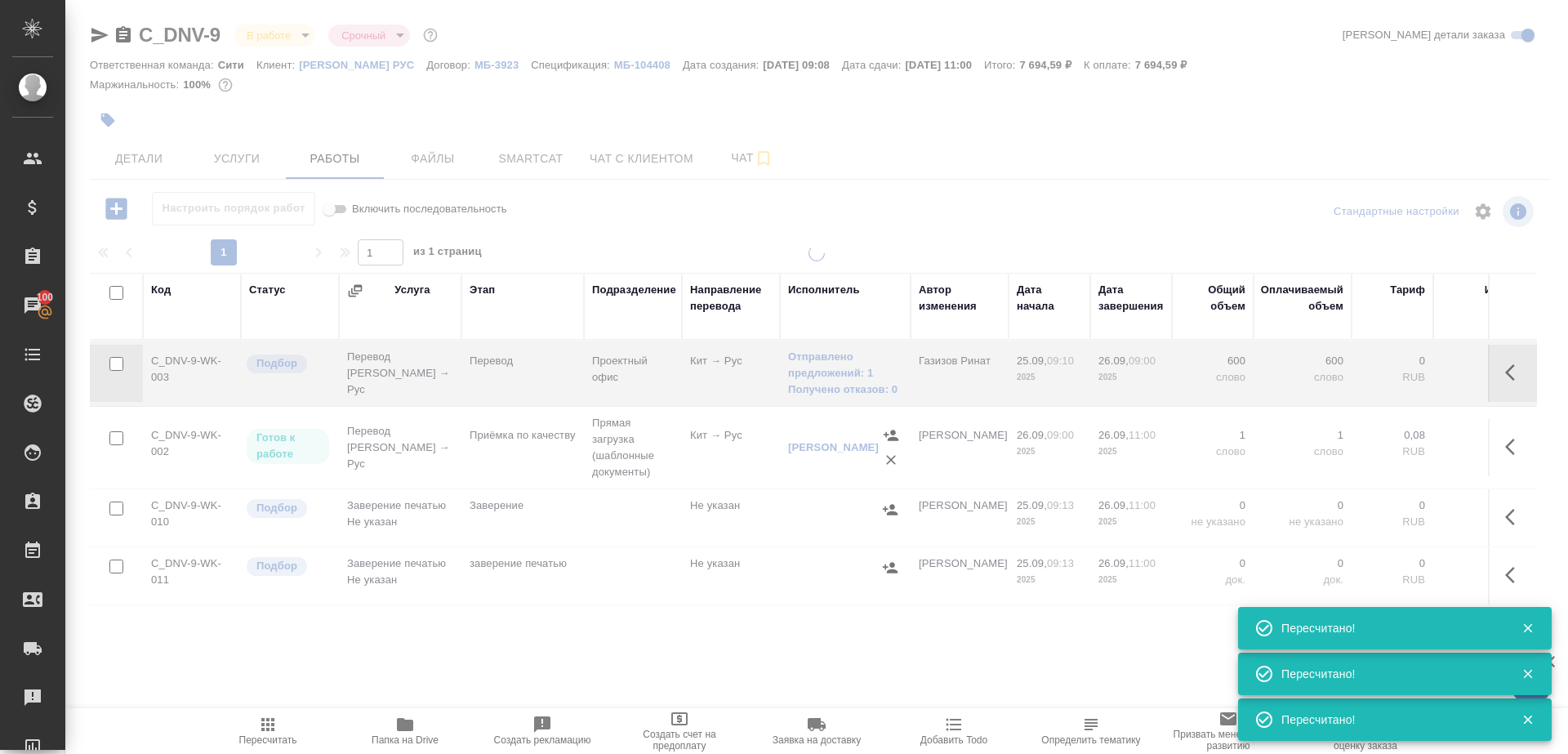
click at [268, 735] on span "Пересчитать" at bounding box center [267, 741] width 58 height 12
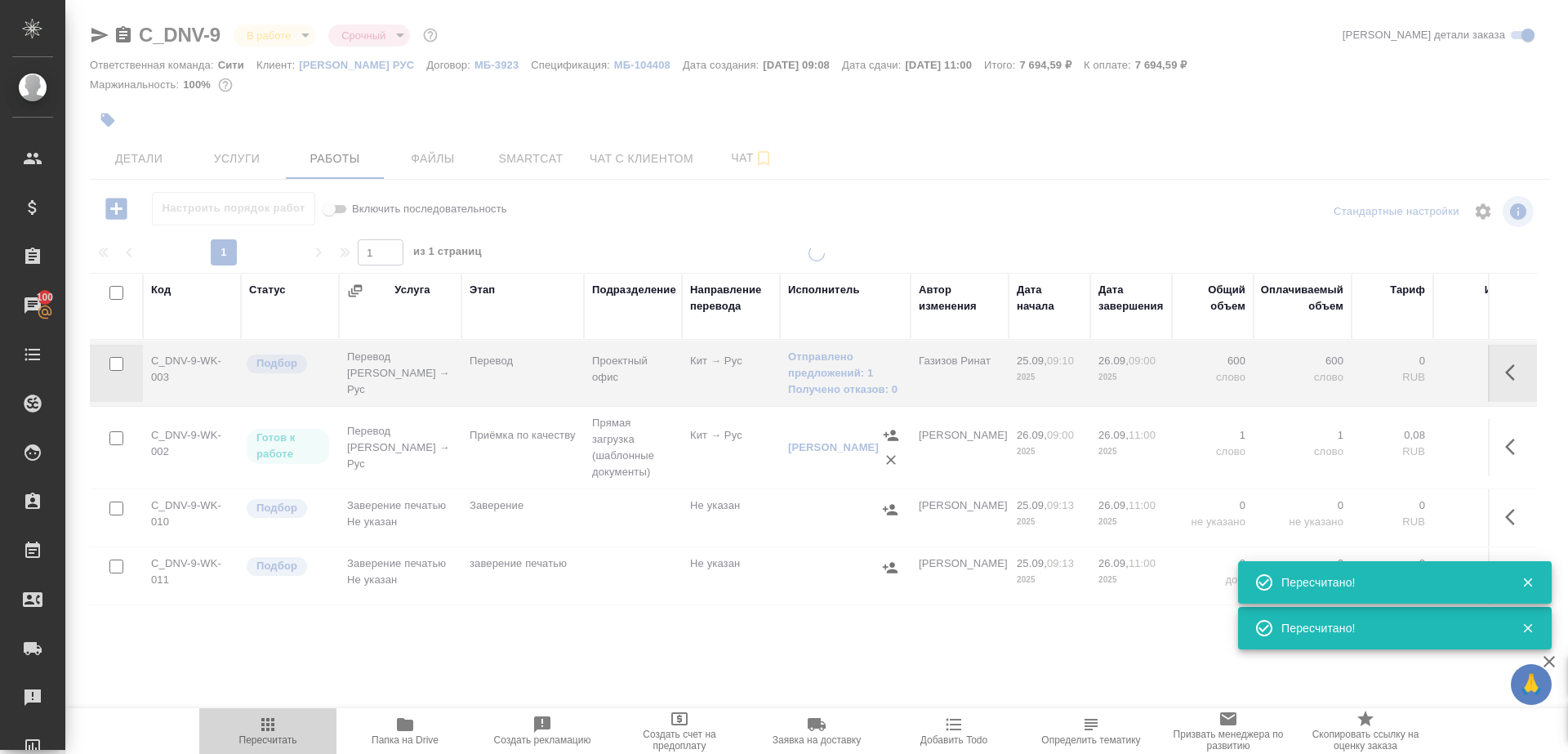
click at [268, 735] on span "Пересчитать" at bounding box center [267, 741] width 58 height 12
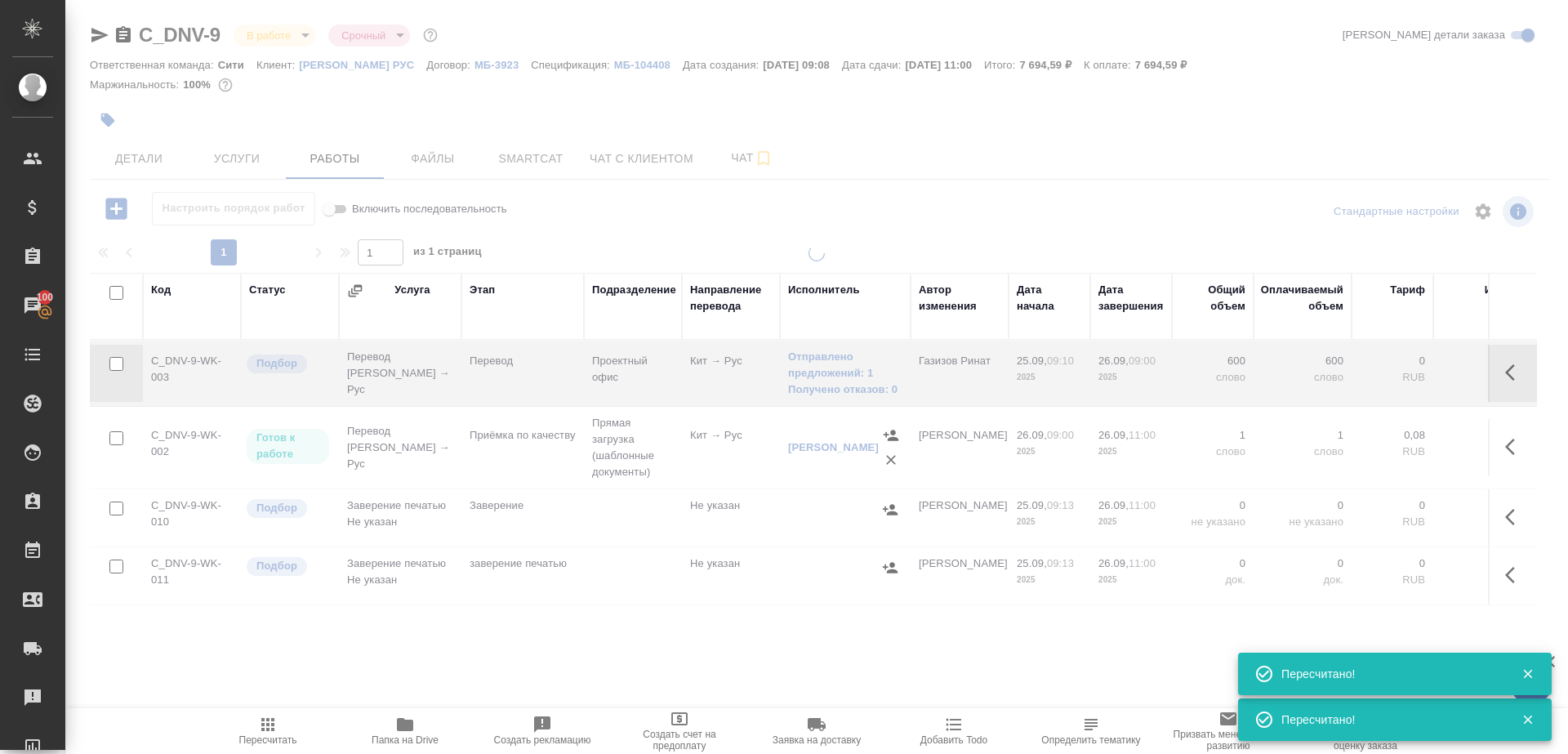
click at [268, 735] on span "Пересчитать" at bounding box center [267, 741] width 58 height 12
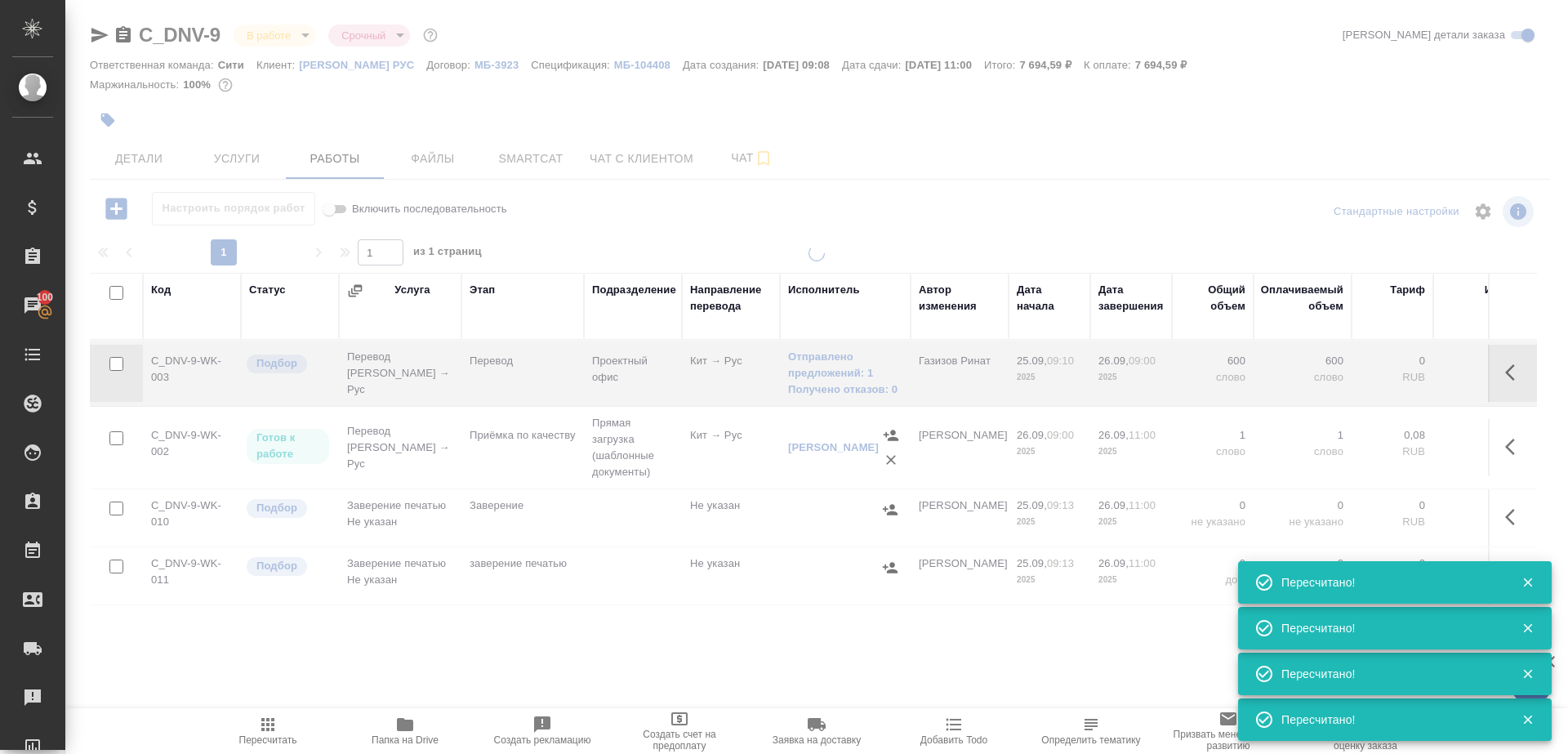
click at [268, 735] on span "Пересчитать" at bounding box center [267, 741] width 58 height 12
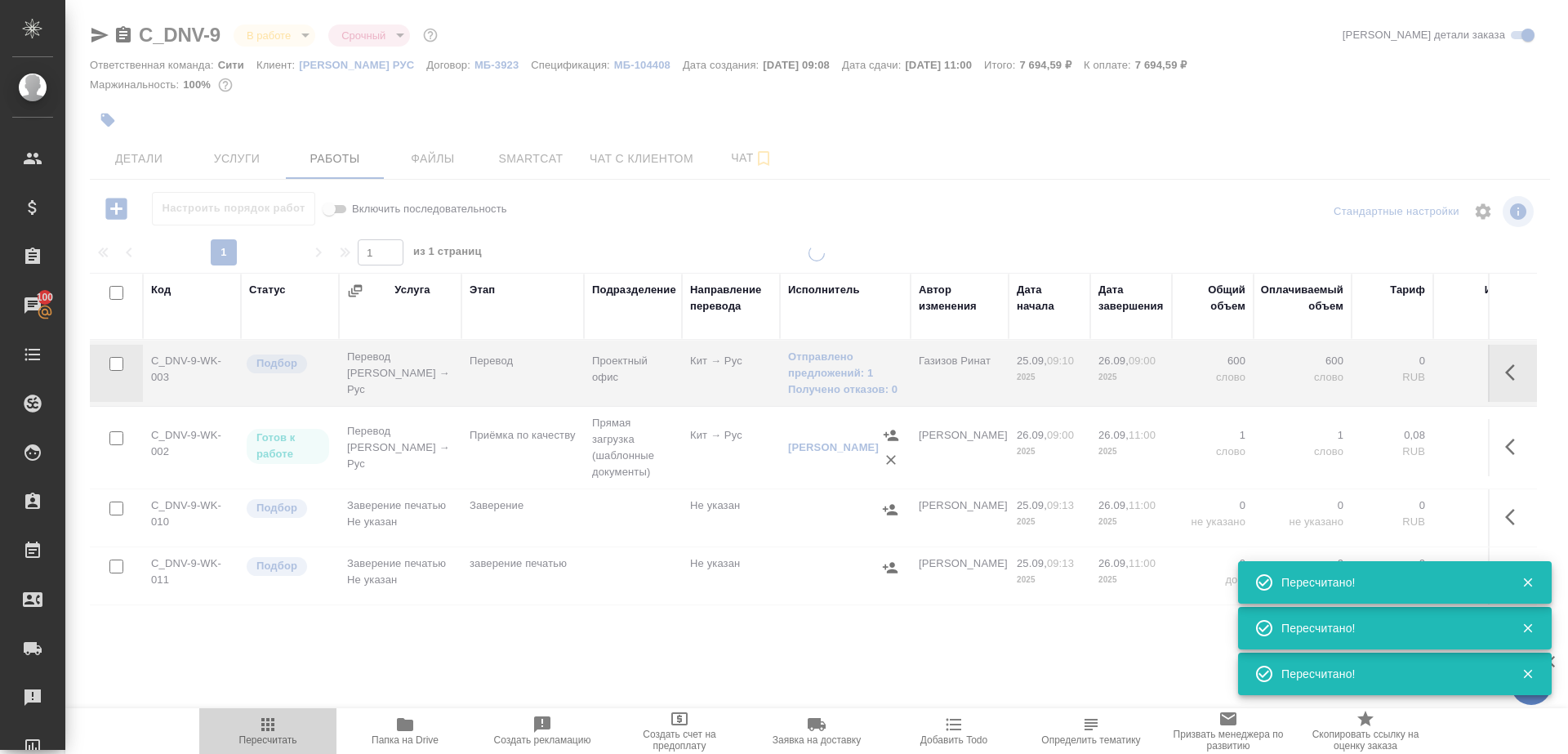
click at [268, 735] on span "Пересчитать" at bounding box center [267, 741] width 58 height 12
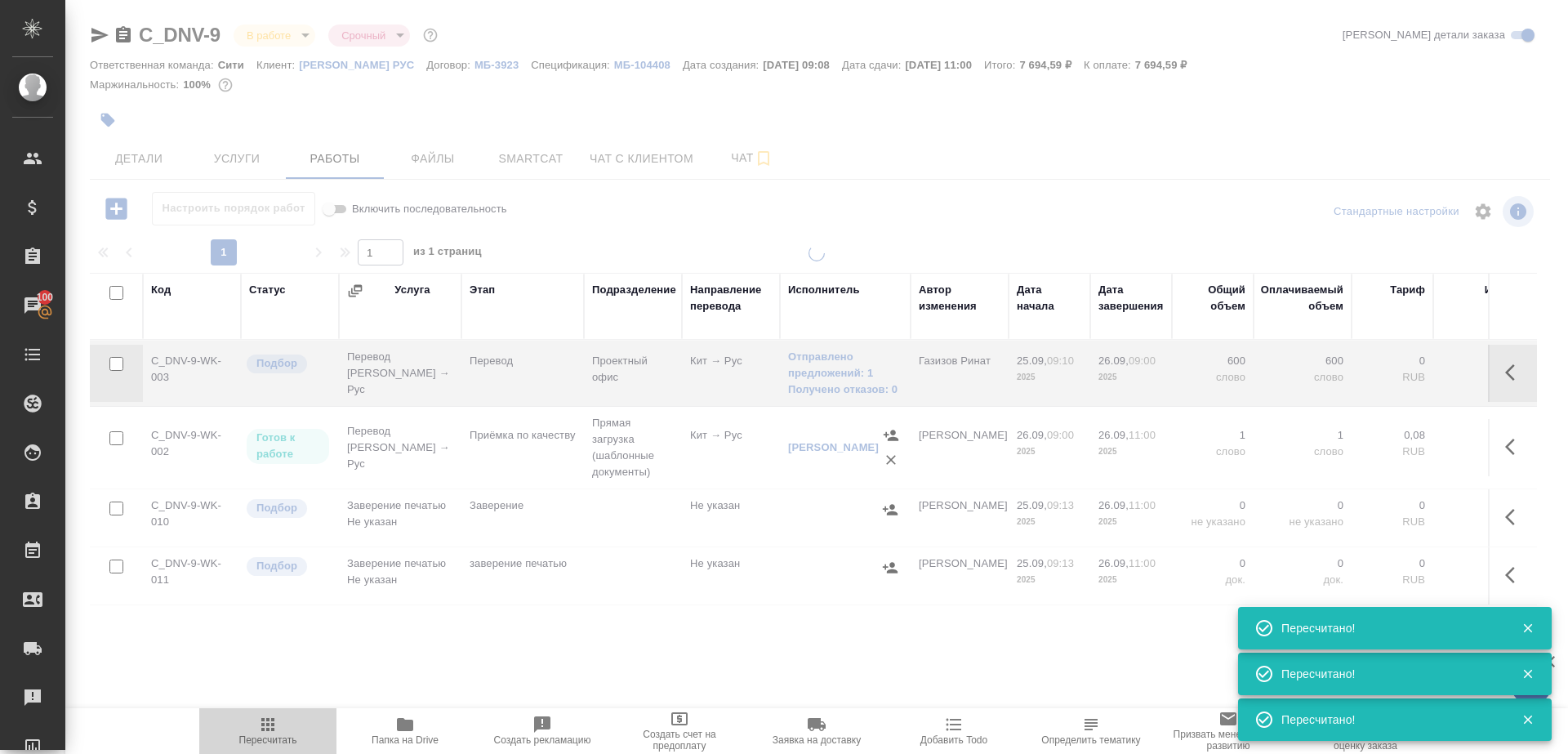
click at [268, 735] on span "Пересчитать" at bounding box center [267, 741] width 58 height 12
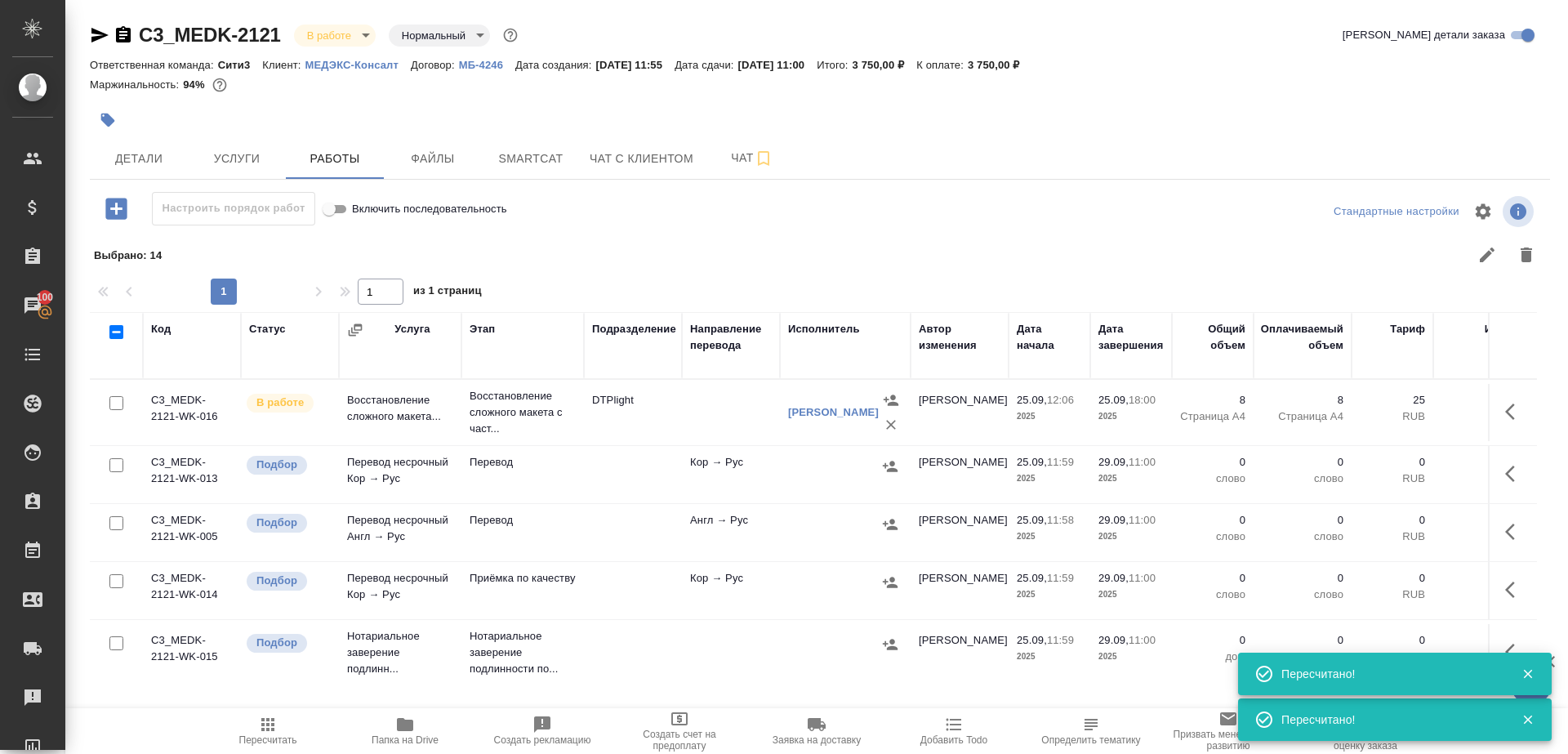
scroll to position [20, 0]
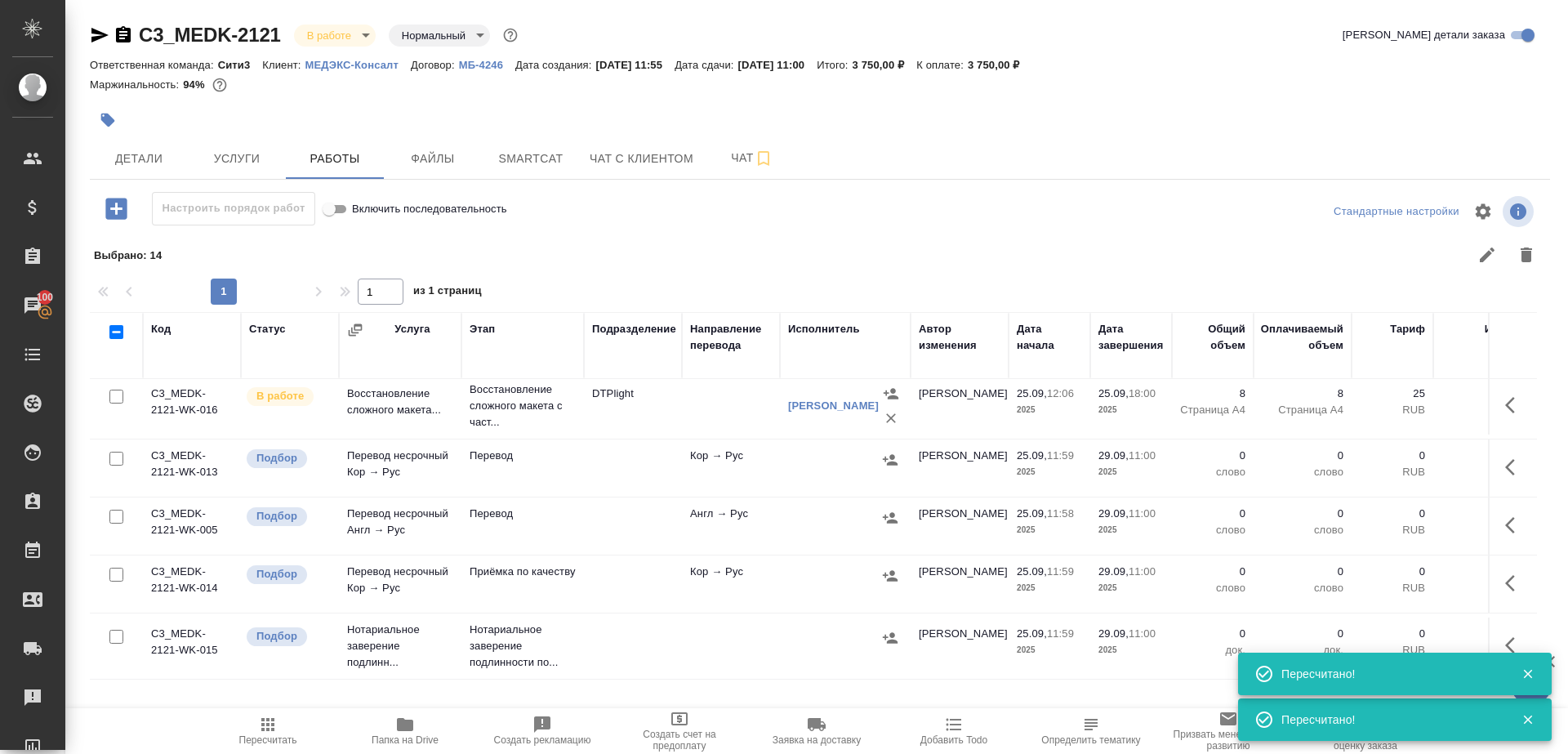
click at [254, 733] on span "Пересчитать" at bounding box center [267, 730] width 118 height 31
drag, startPoint x: 254, startPoint y: 733, endPoint x: 386, endPoint y: 461, distance: 302.3
click at [254, 732] on span "Пересчитать" at bounding box center [267, 730] width 118 height 31
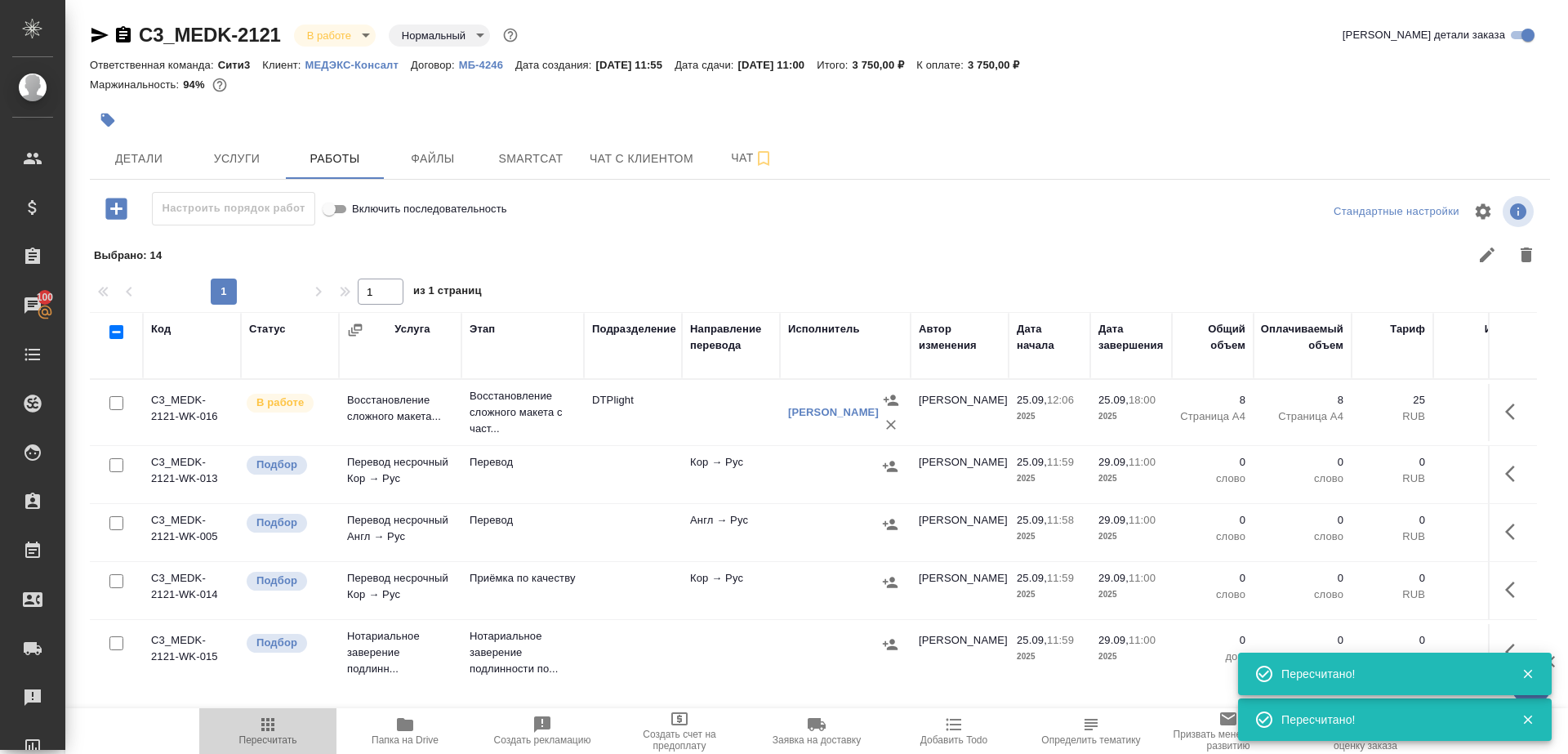
click at [251, 724] on span "Пересчитать" at bounding box center [267, 730] width 118 height 31
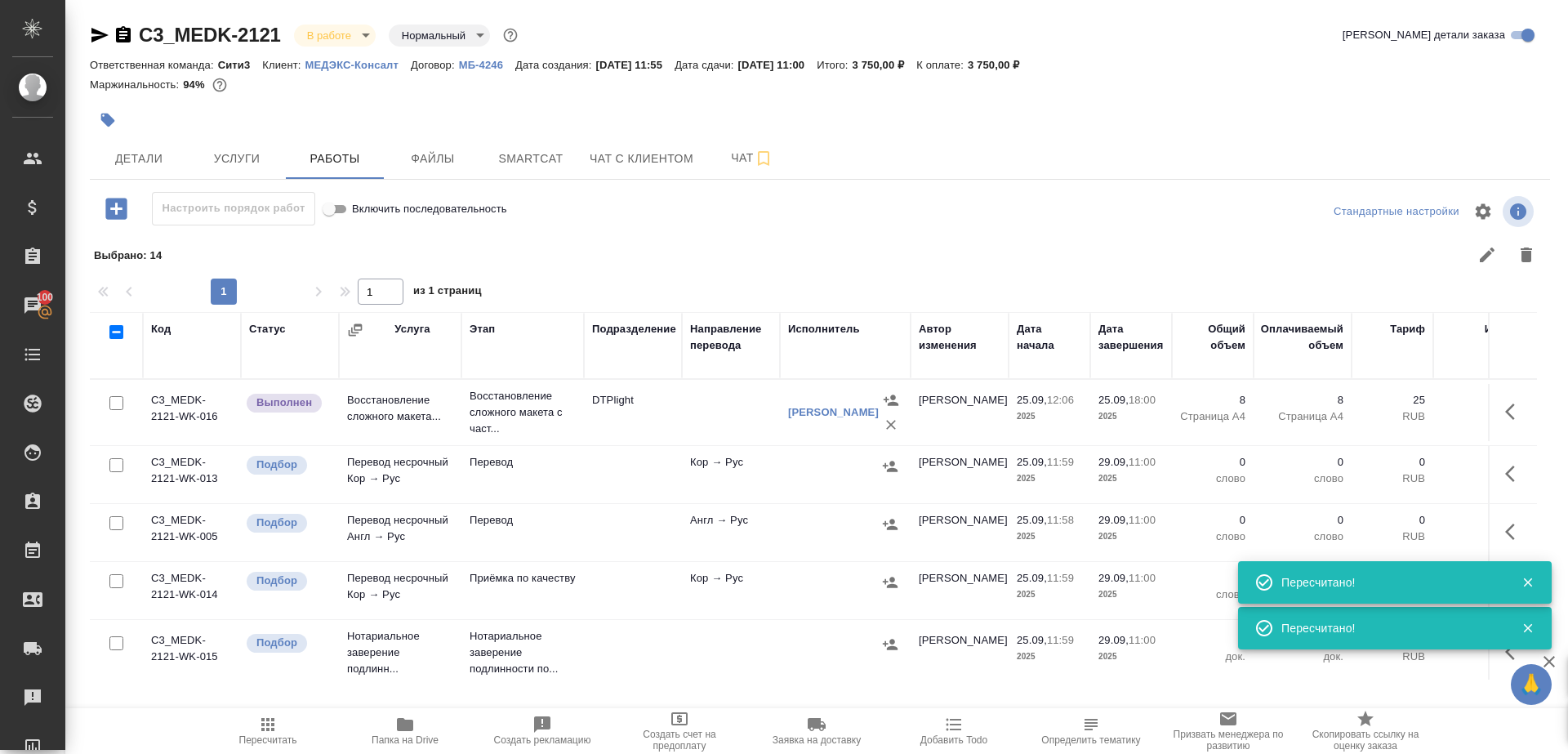
click at [729, 254] on div at bounding box center [965, 255] width 1161 height 39
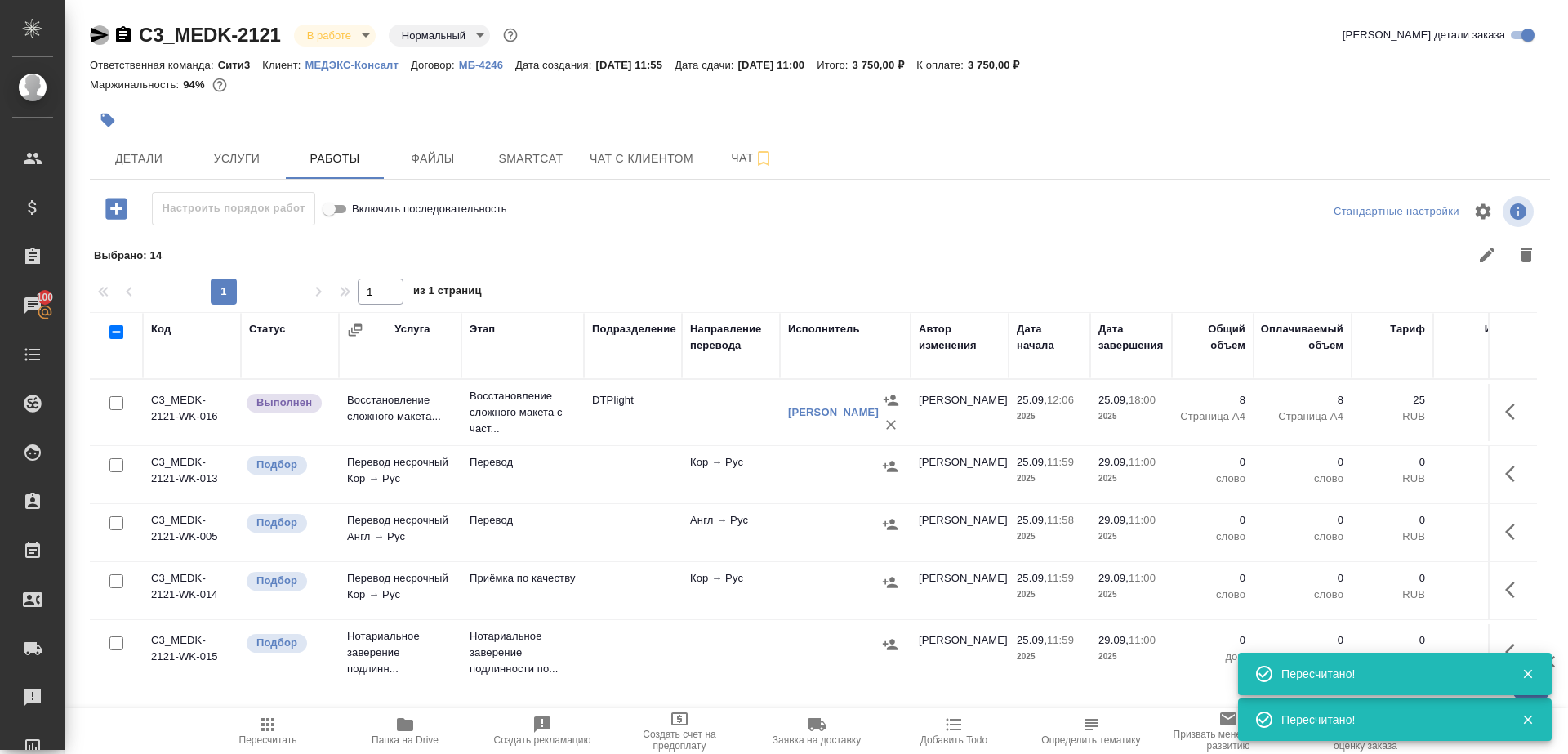
click at [91, 37] on icon "button" at bounding box center [99, 35] width 18 height 15
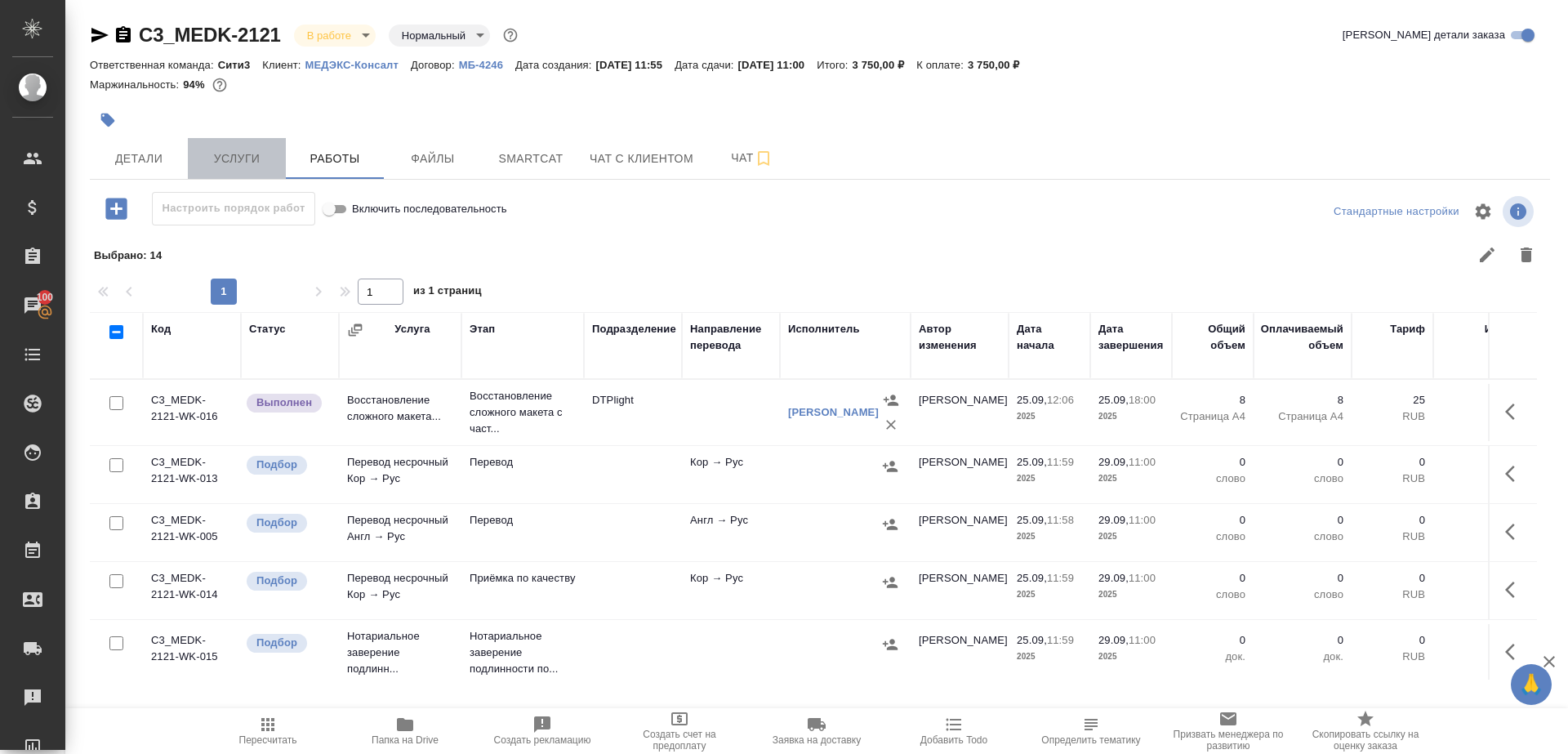
click at [241, 178] on button "Услуги" at bounding box center [236, 158] width 98 height 41
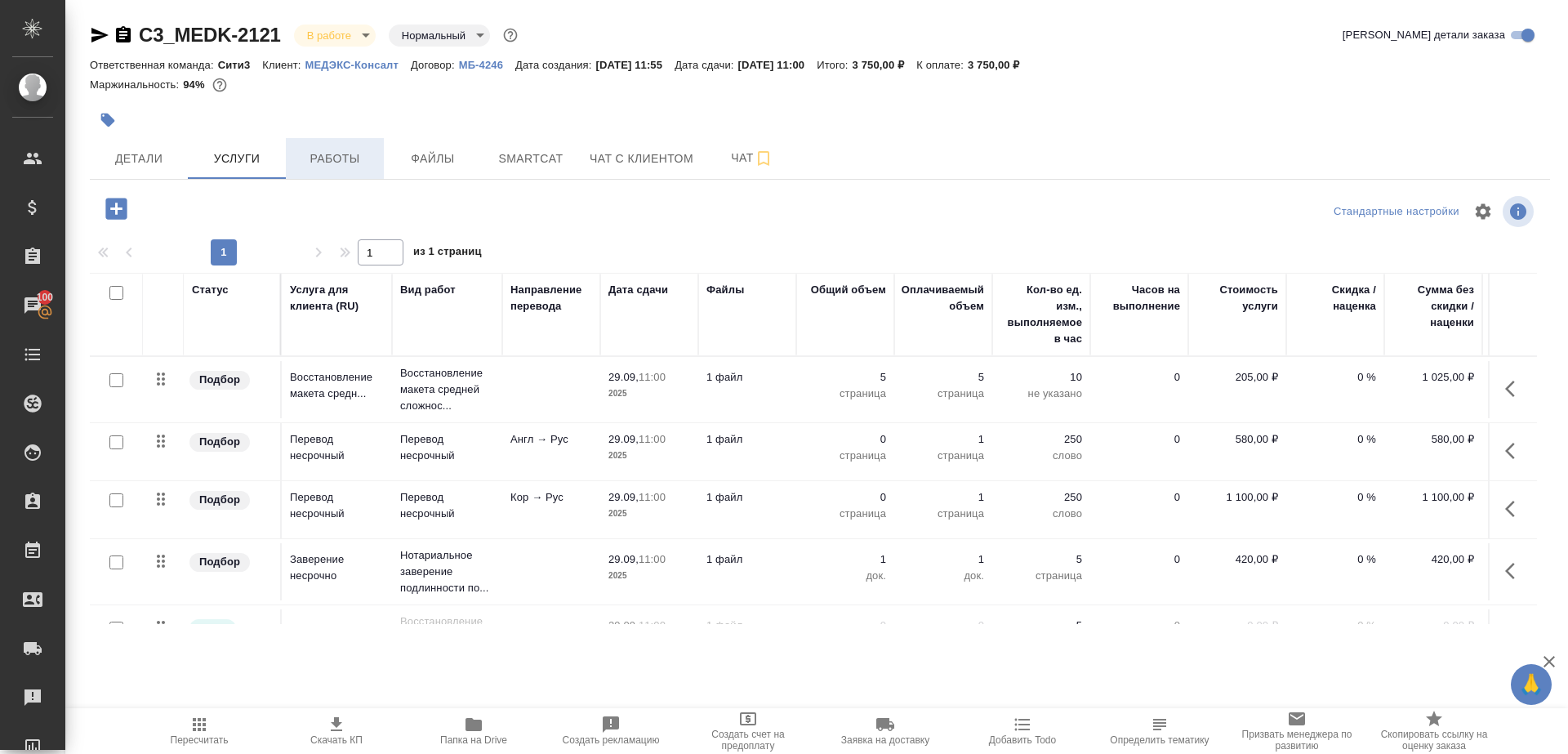
click at [325, 164] on span "Работы" at bounding box center [335, 159] width 79 height 20
